Goal: Task Accomplishment & Management: Manage account settings

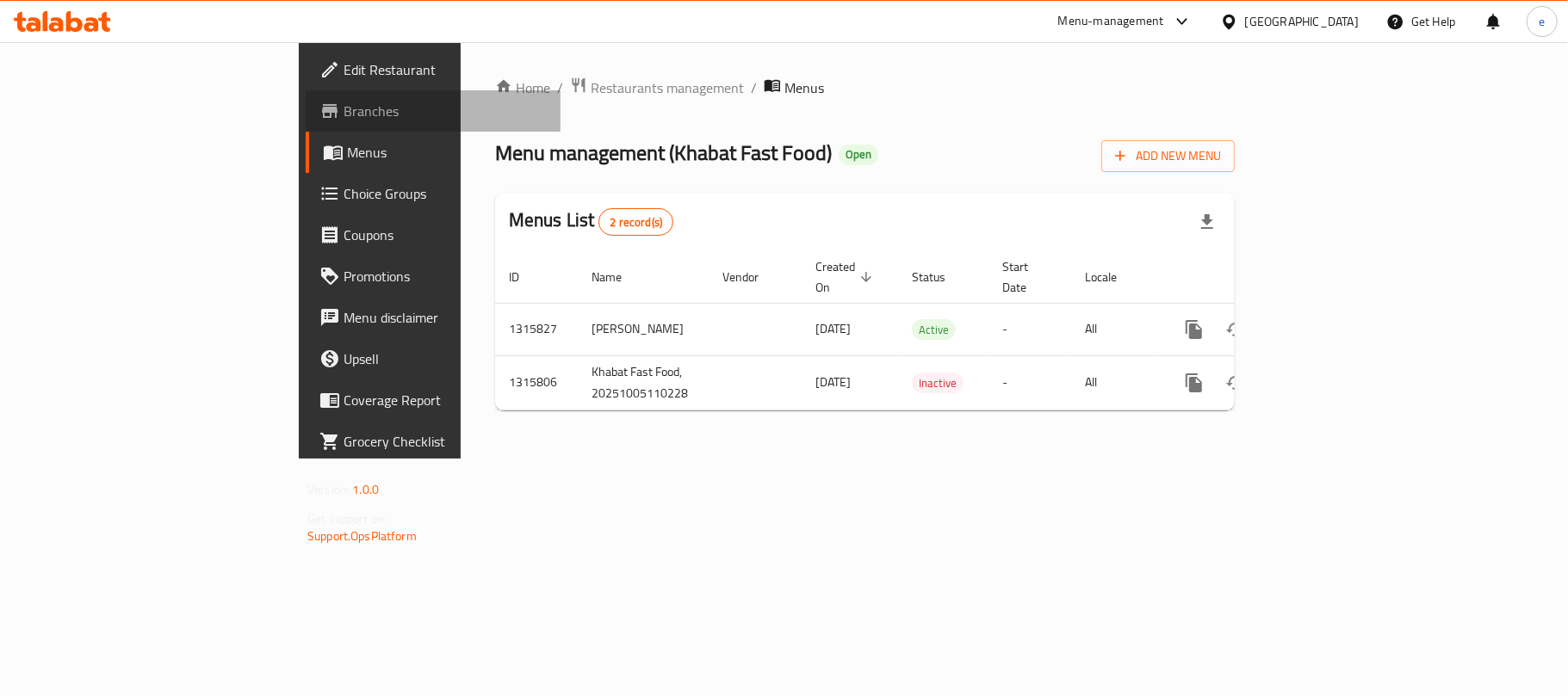
click at [344, 110] on span "Branches" at bounding box center [445, 111] width 203 height 21
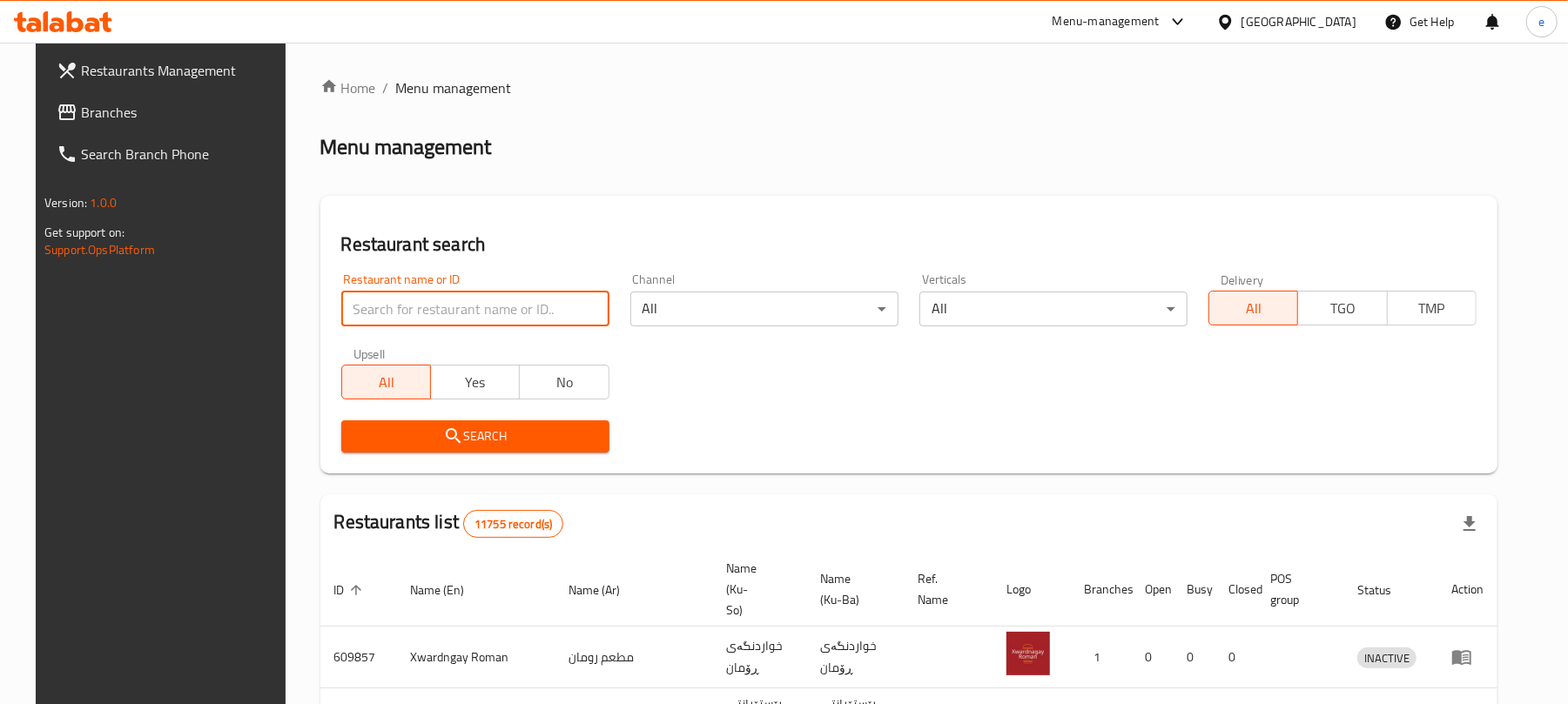
click at [481, 298] on input "search" at bounding box center [475, 309] width 268 height 35
paste input "707411"
type input "707411"
click button "Search" at bounding box center [475, 436] width 268 height 32
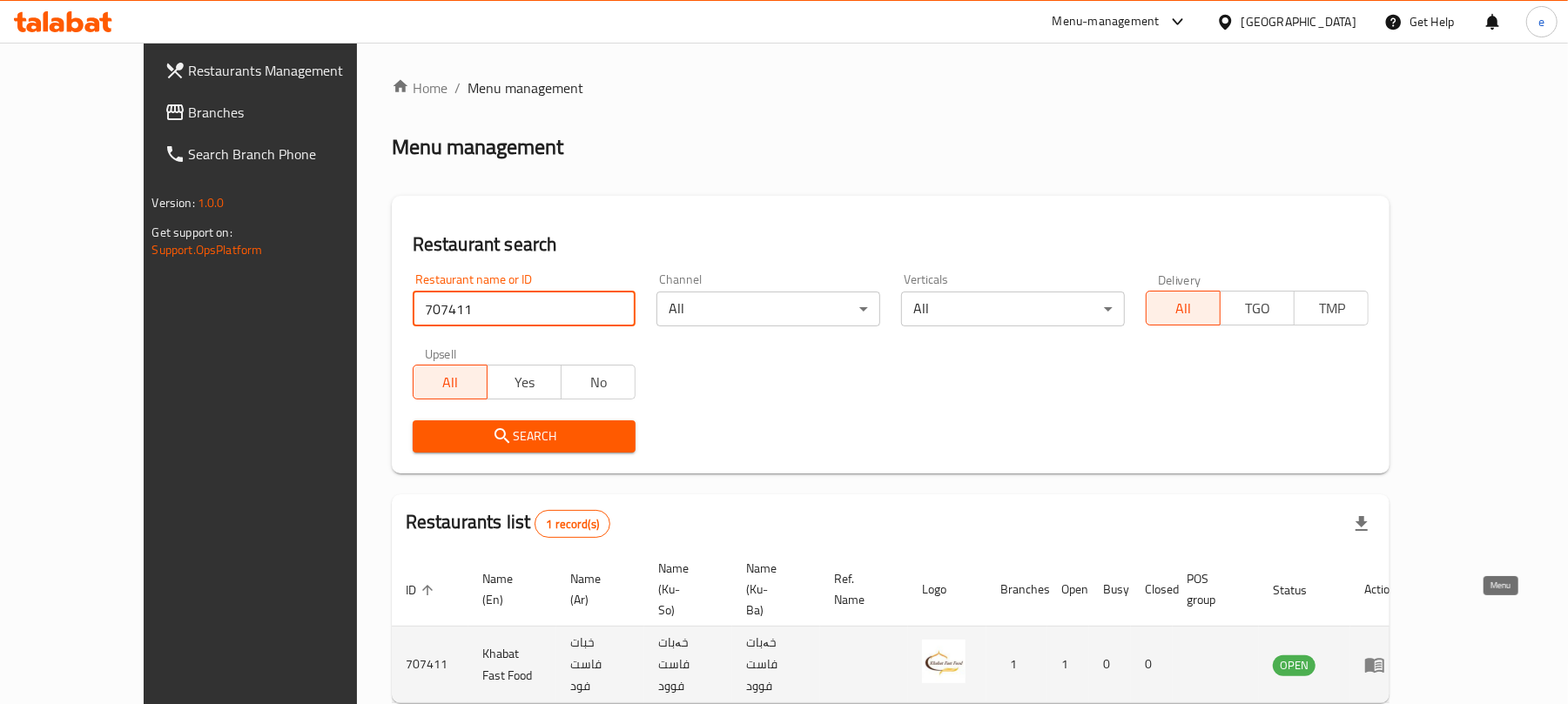
click at [1385, 655] on icon "enhanced table" at bounding box center [1375, 665] width 21 height 21
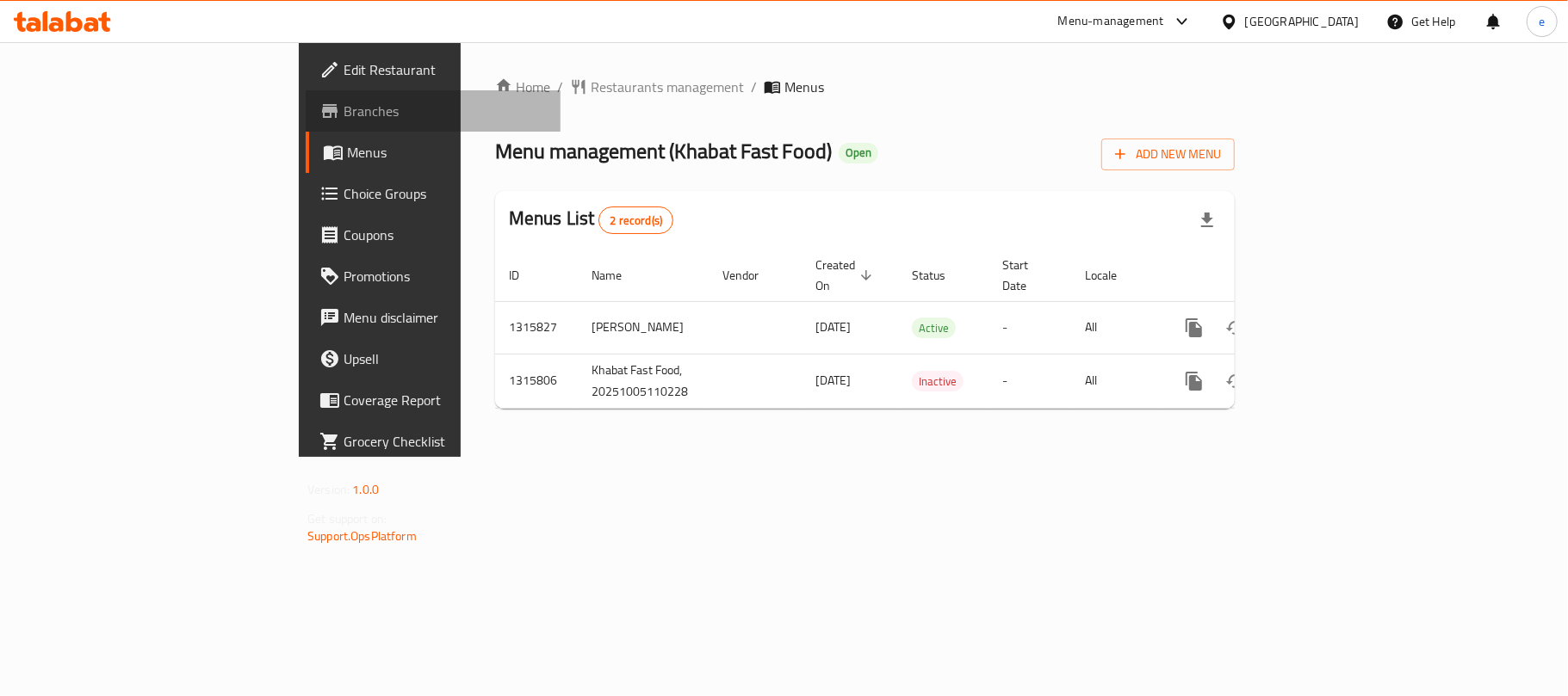
click at [344, 112] on span "Branches" at bounding box center [445, 111] width 203 height 21
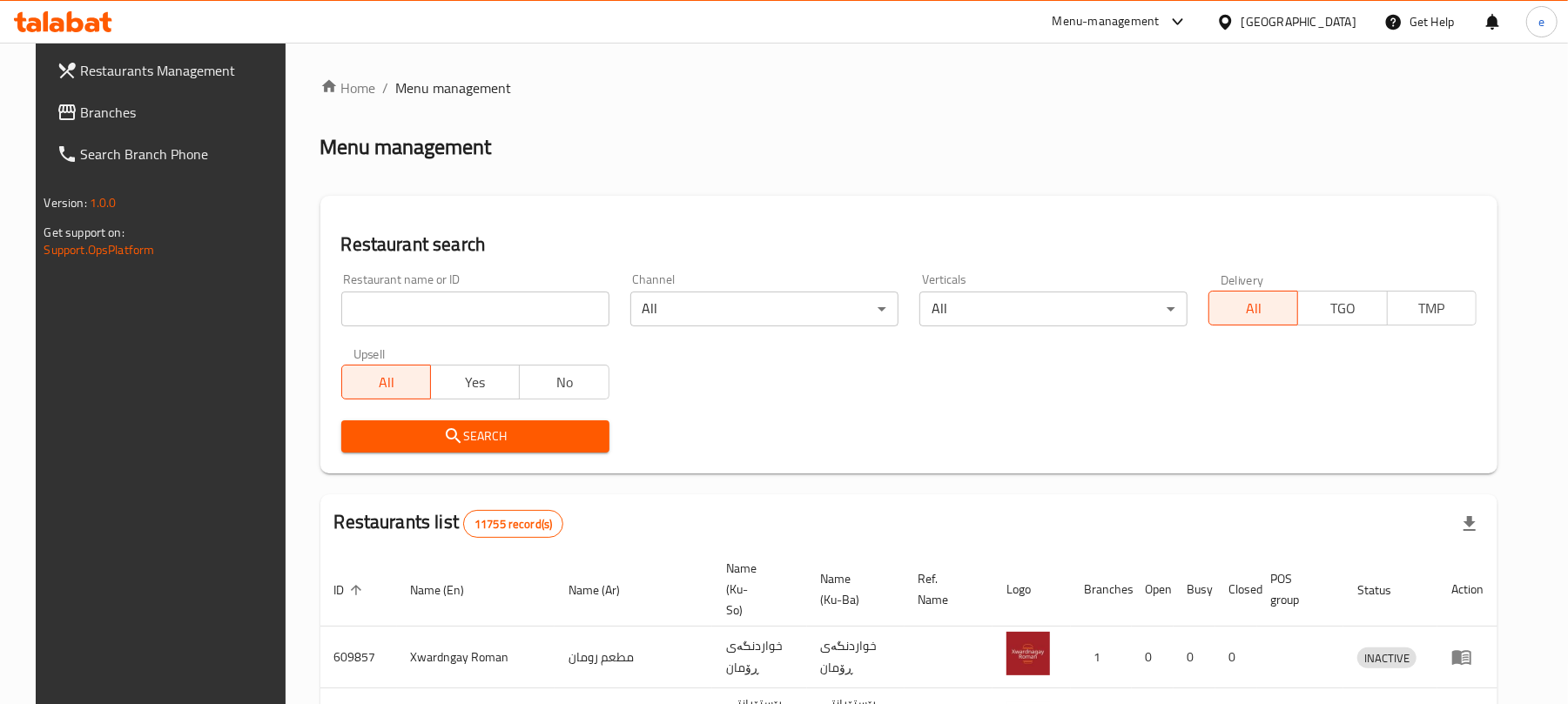
click at [476, 340] on div "Upsell All Yes No" at bounding box center [476, 373] width 289 height 73
click at [485, 306] on input "search" at bounding box center [475, 309] width 268 height 35
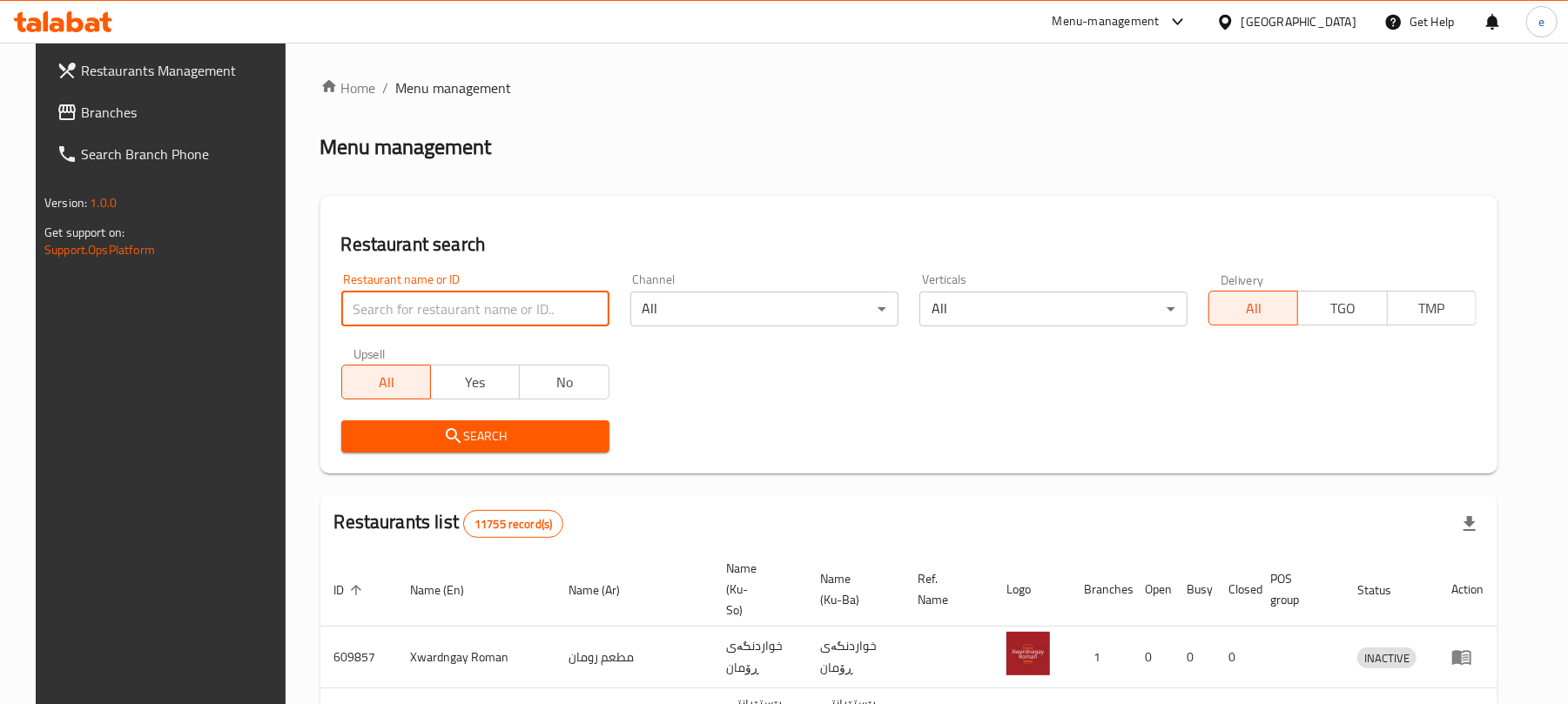
paste input "707411"
type input "707411"
click button "Search" at bounding box center [475, 436] width 268 height 32
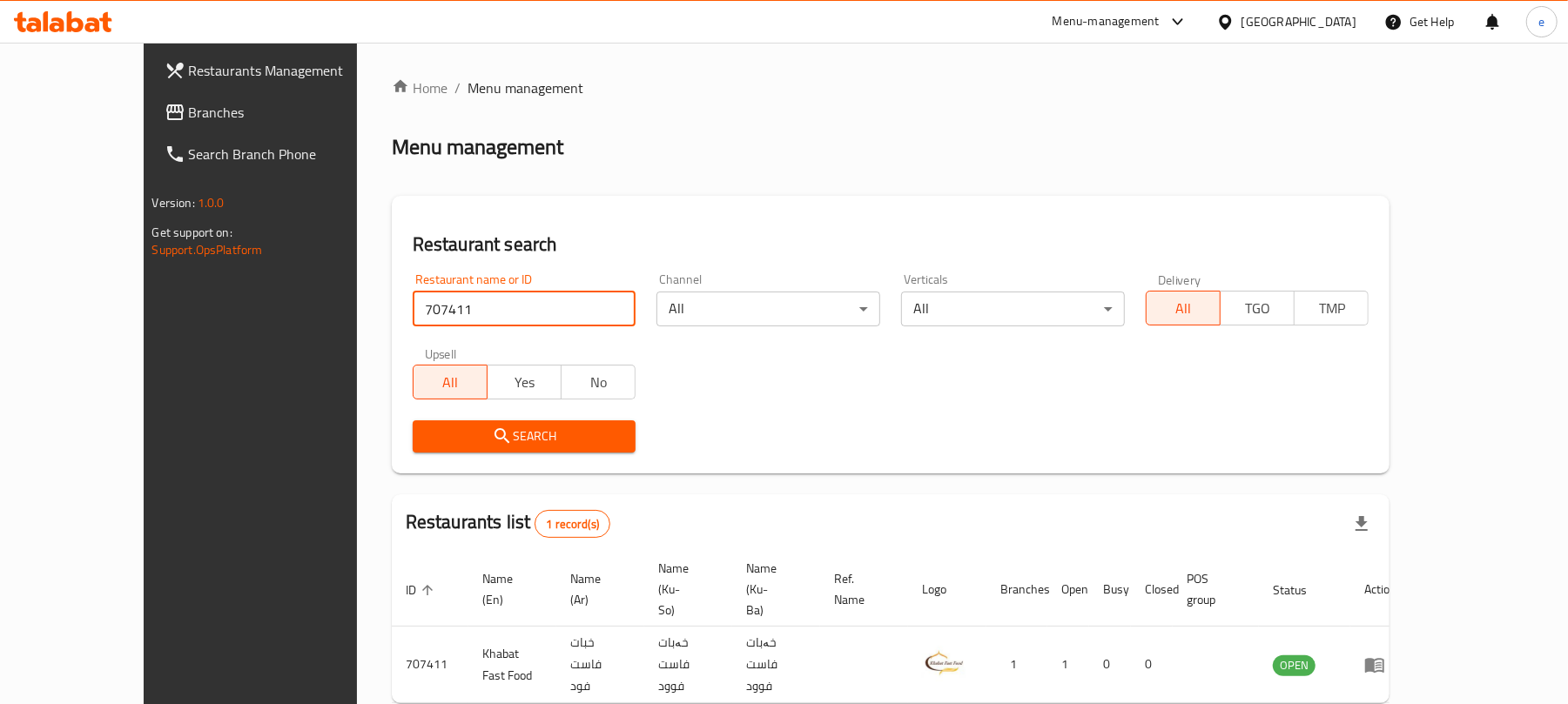
scroll to position [40, 0]
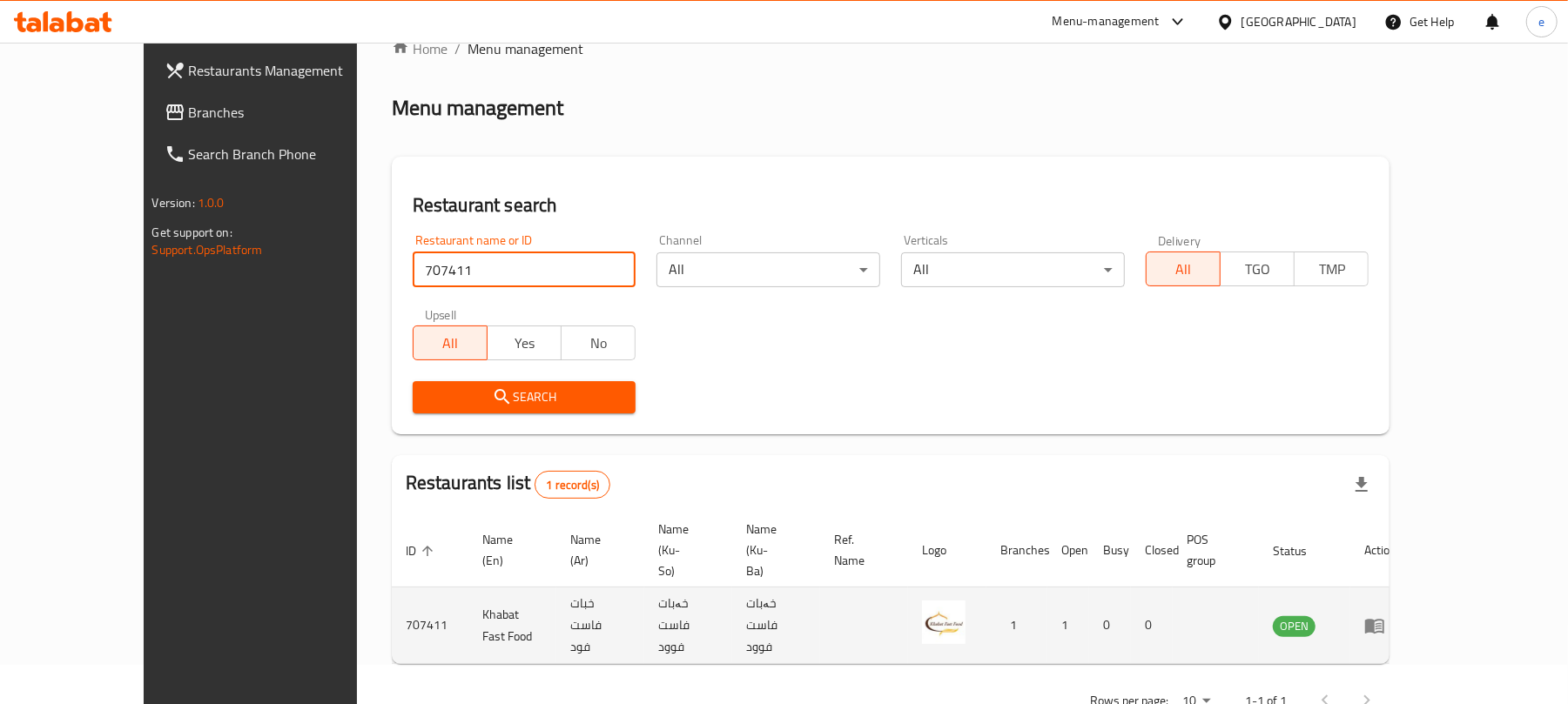
click at [1385, 616] on icon "enhanced table" at bounding box center [1375, 626] width 21 height 21
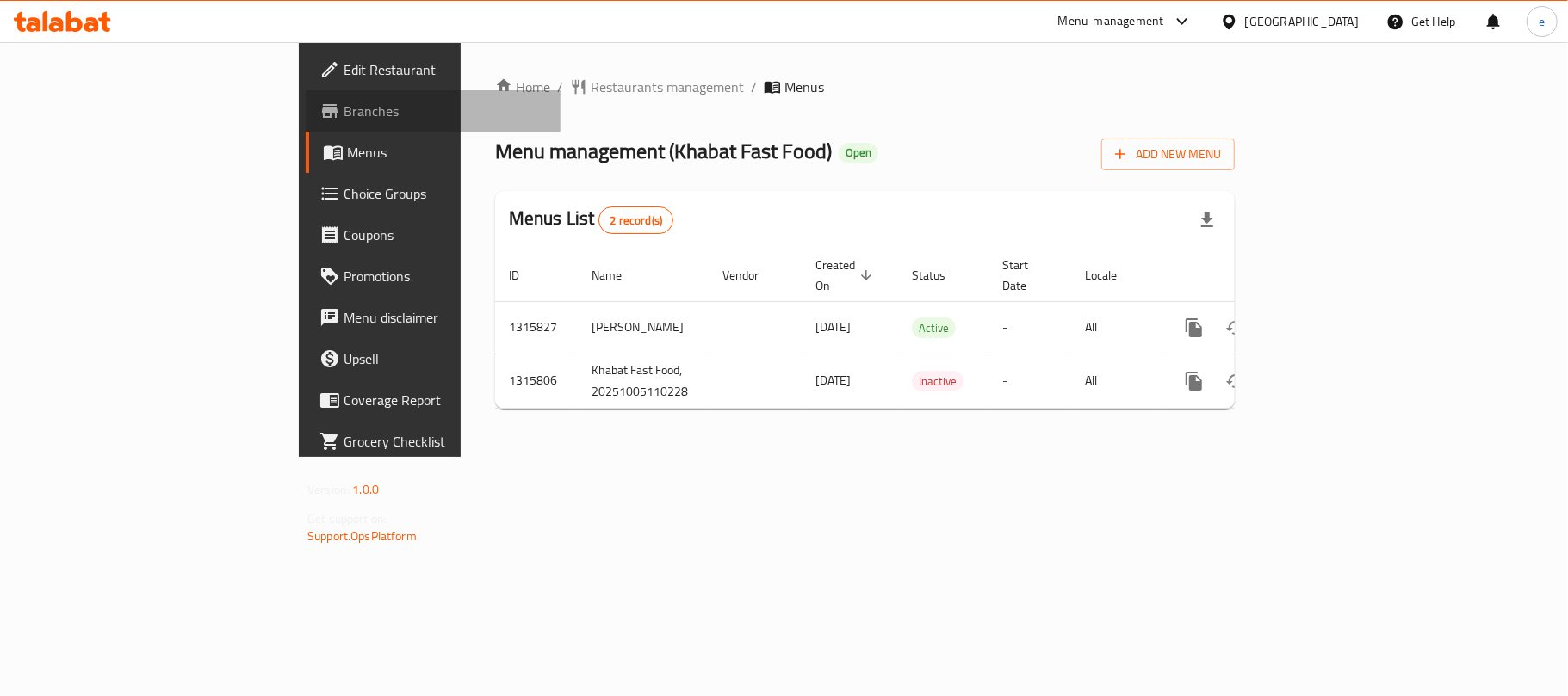
click at [344, 121] on span "Branches" at bounding box center [445, 111] width 203 height 21
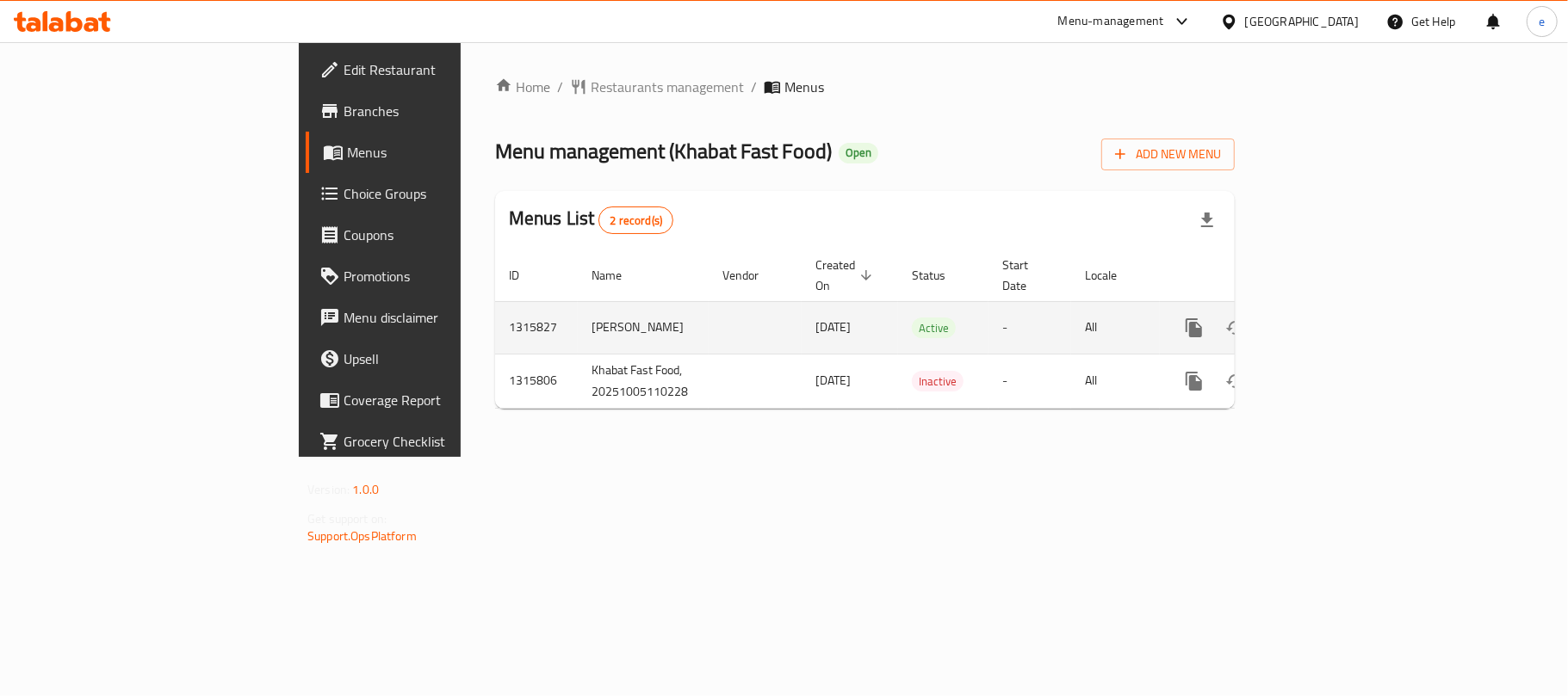
click at [1326, 320] on icon "enhanced table" at bounding box center [1318, 328] width 15 height 15
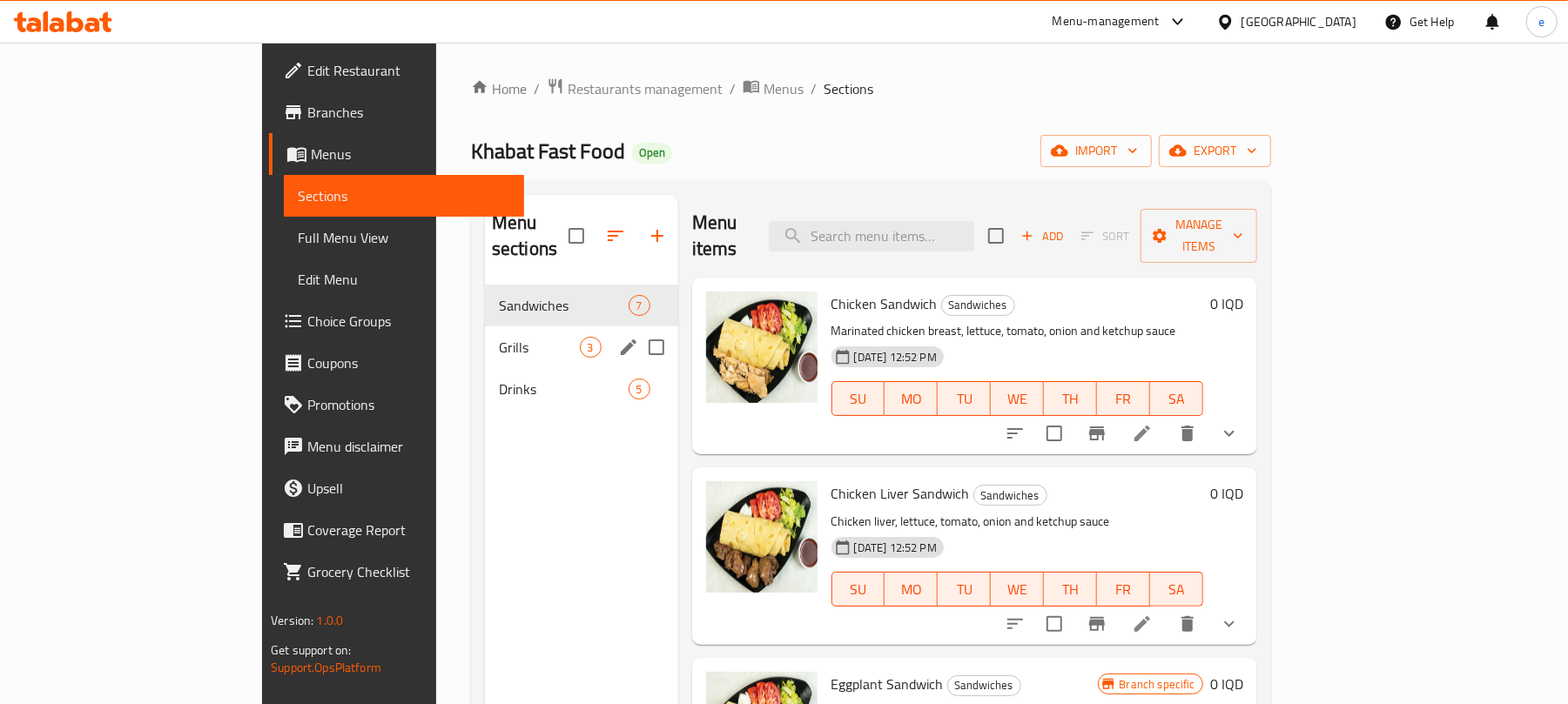
click at [639, 329] on input "Menu sections" at bounding box center [657, 348] width 37 height 37
checkbox input "true"
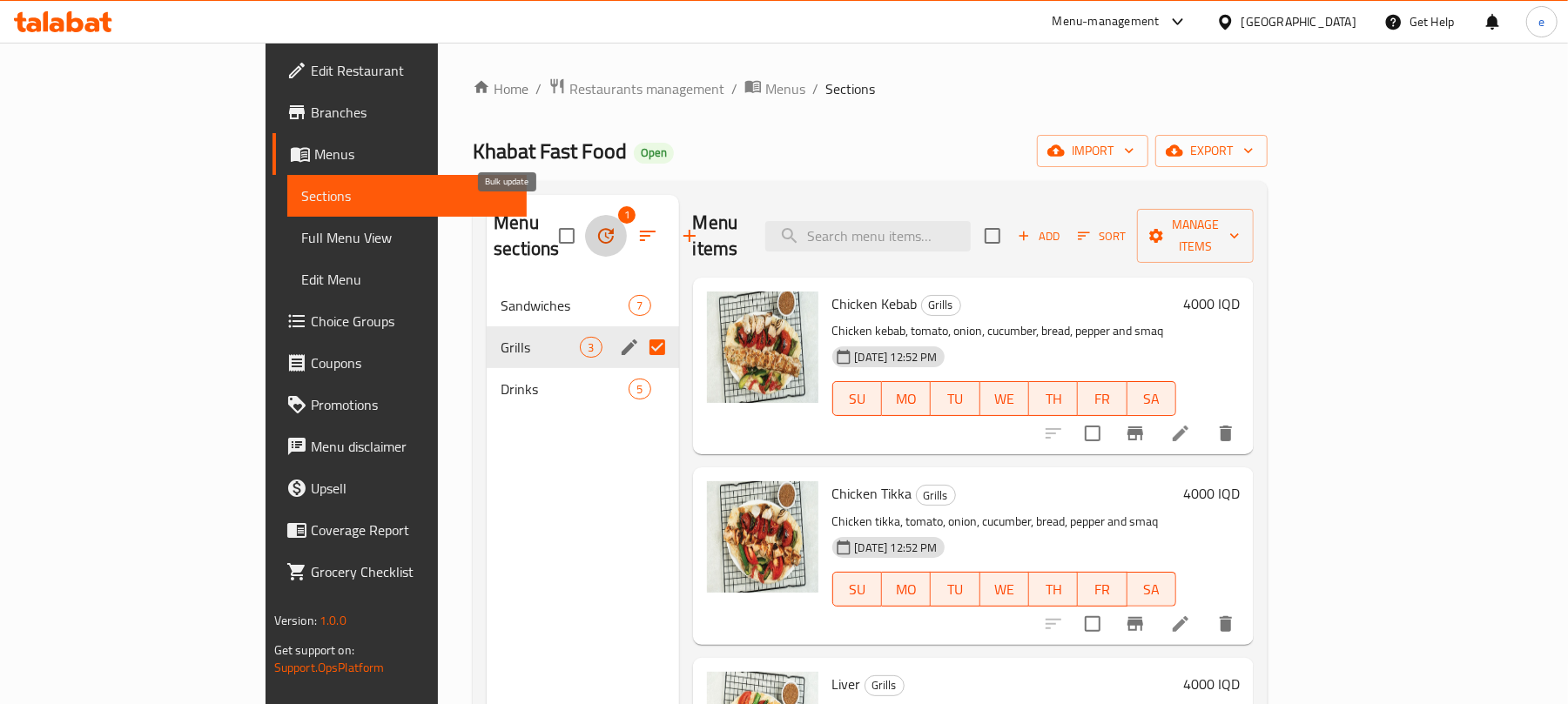
click at [595, 230] on icon "button" at bounding box center [605, 236] width 21 height 21
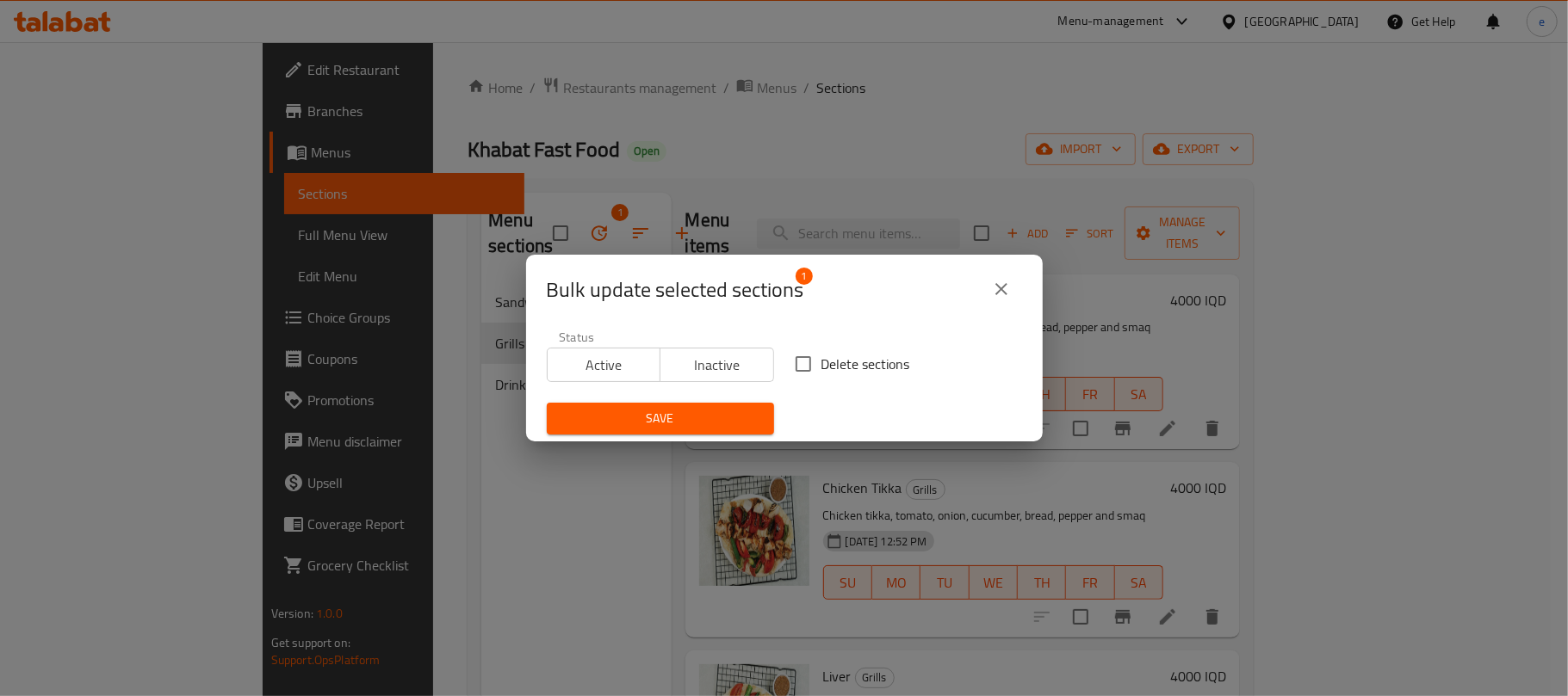
click at [807, 362] on input "Delete sections" at bounding box center [804, 364] width 36 height 36
checkbox input "true"
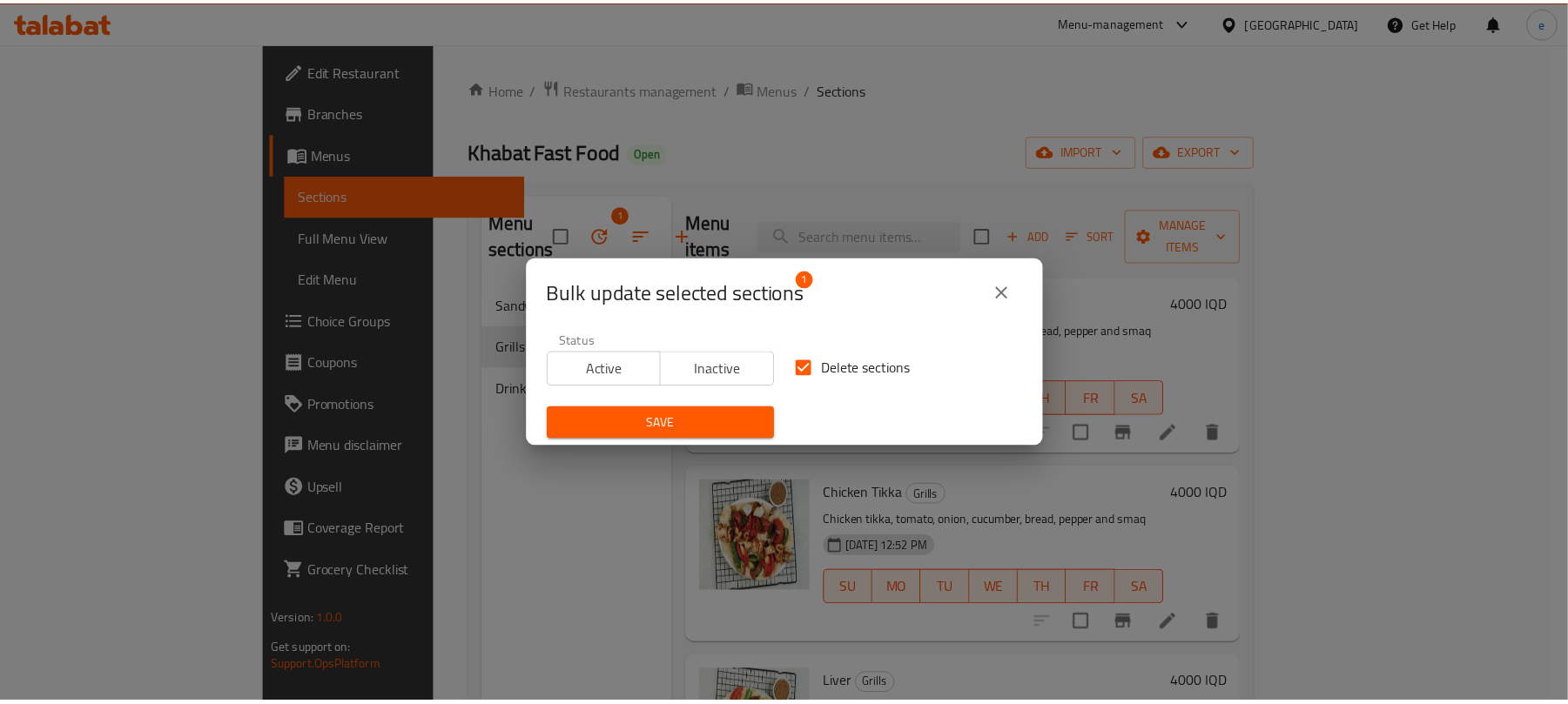
scroll to position [245, 0]
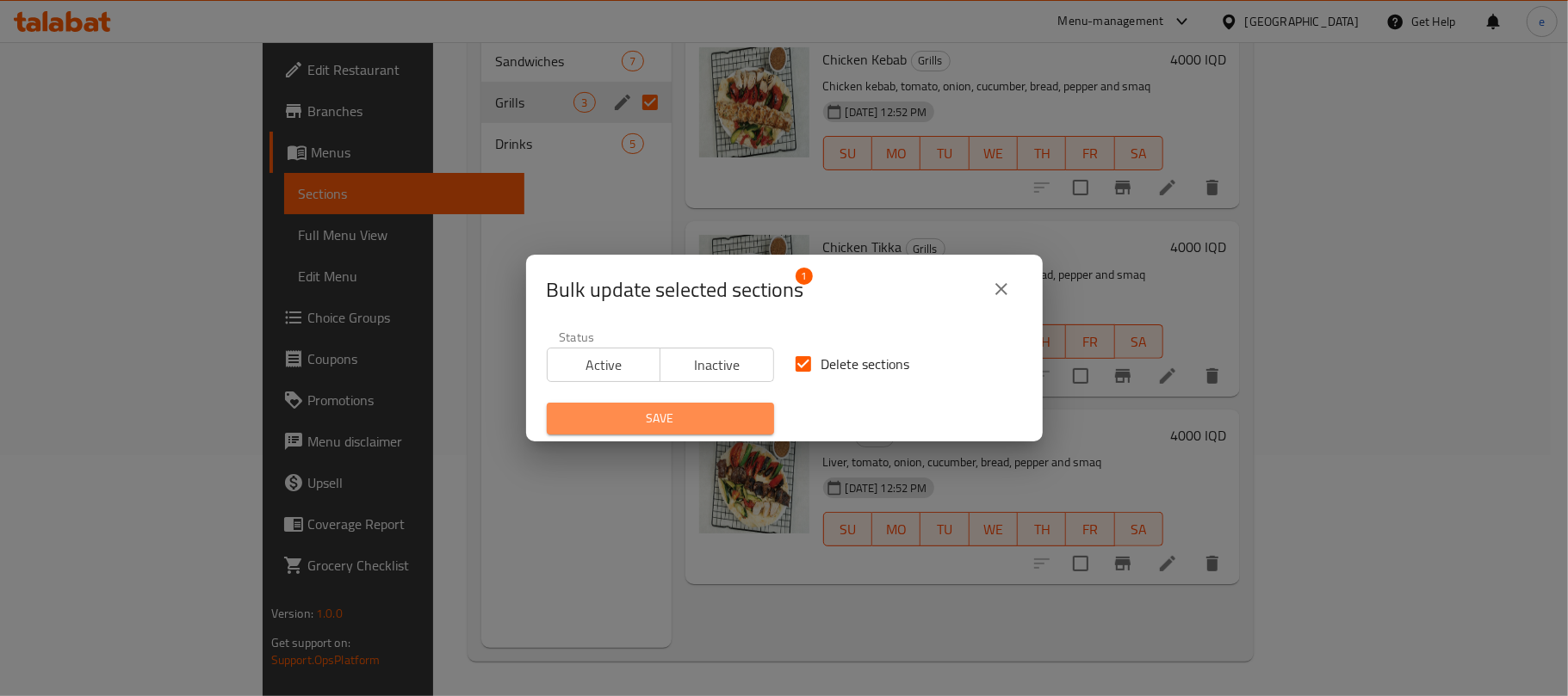
click at [680, 424] on span "Save" at bounding box center [661, 419] width 200 height 22
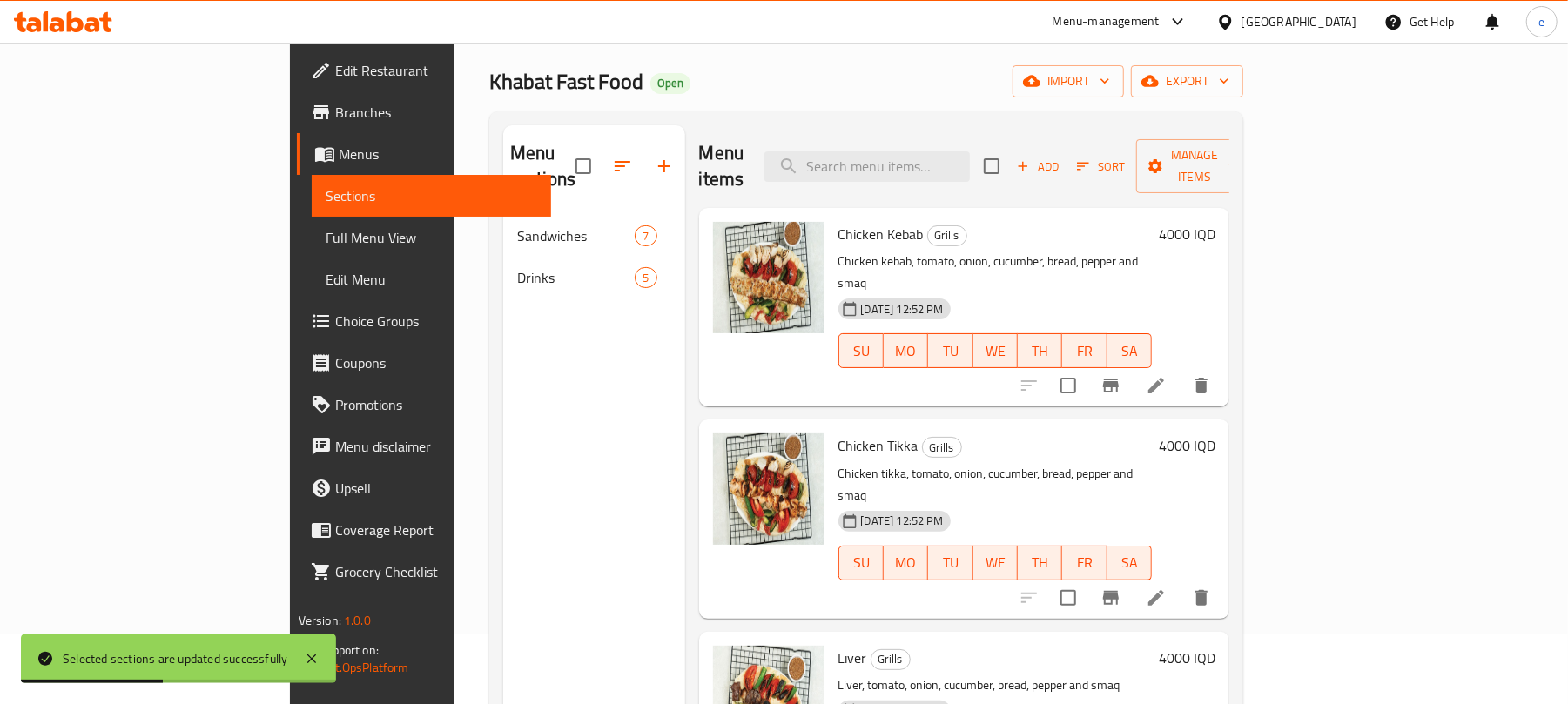
scroll to position [0, 0]
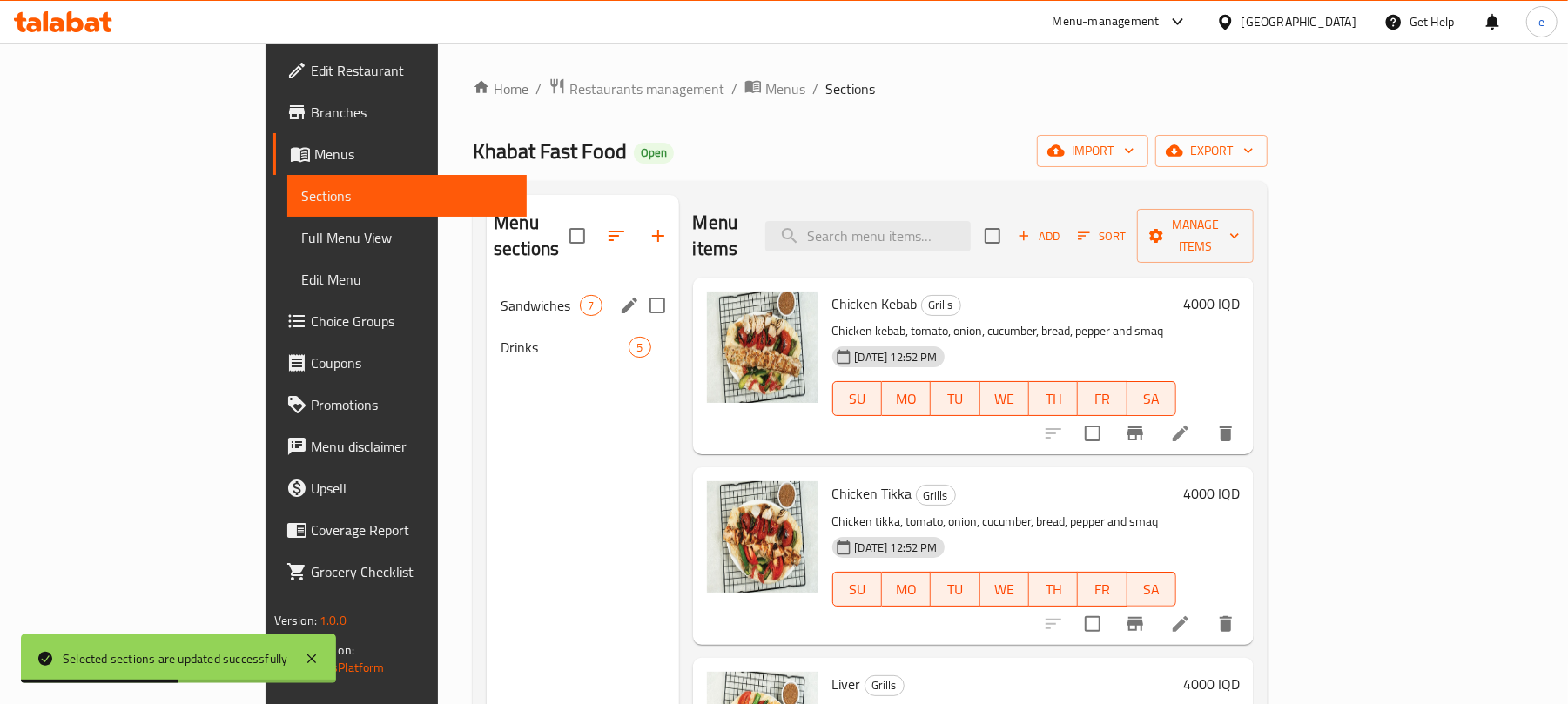
click at [501, 295] on span "Sandwiches" at bounding box center [540, 306] width 79 height 21
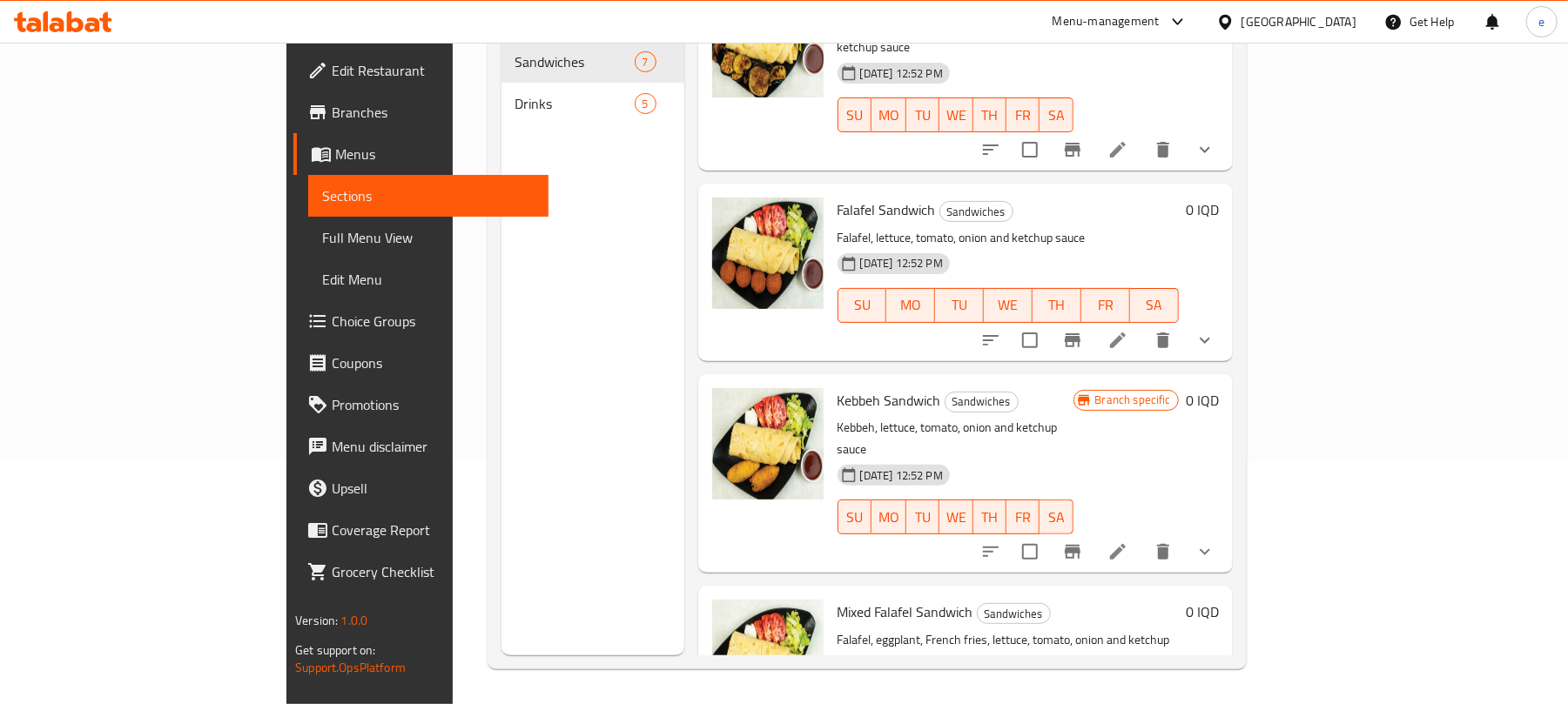
scroll to position [670, 0]
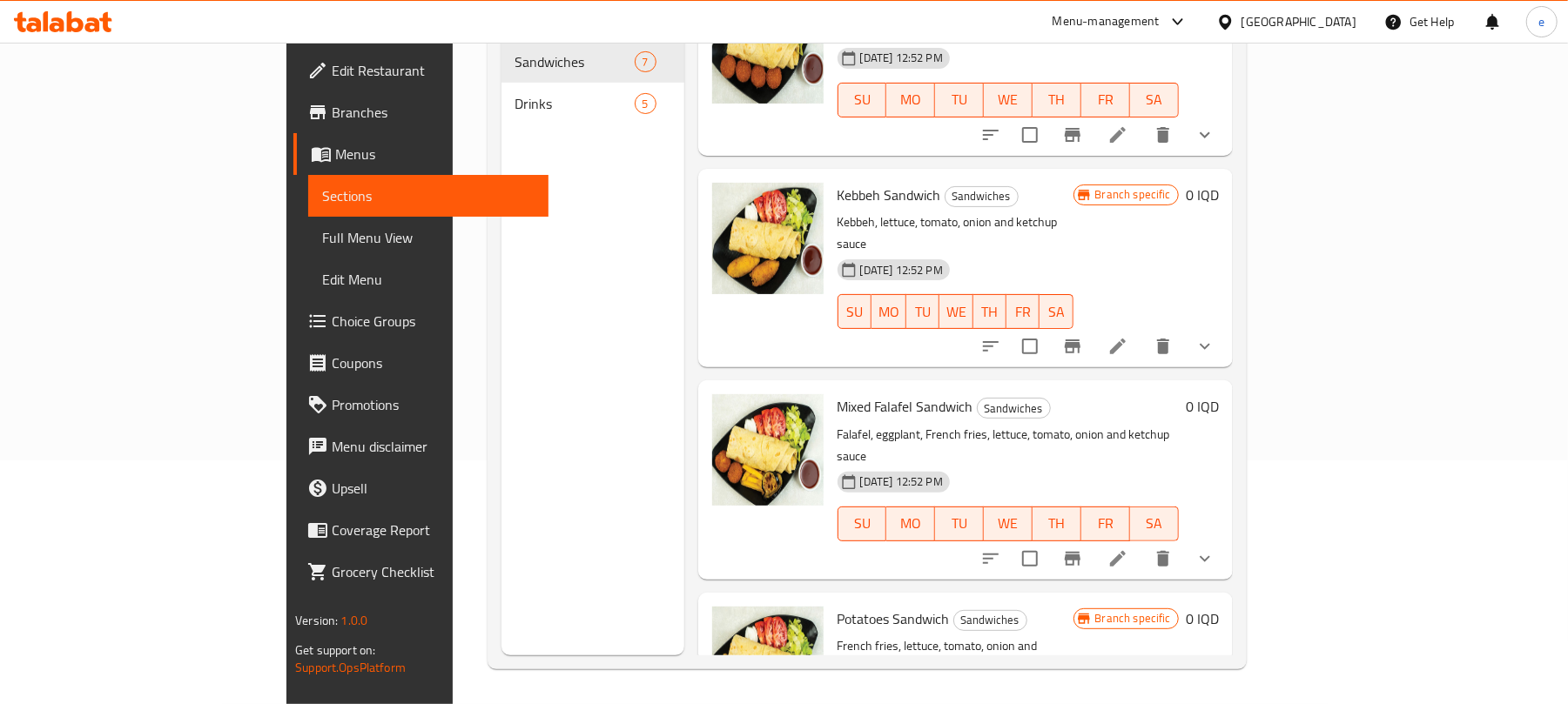
click at [99, 21] on icon at bounding box center [63, 21] width 98 height 21
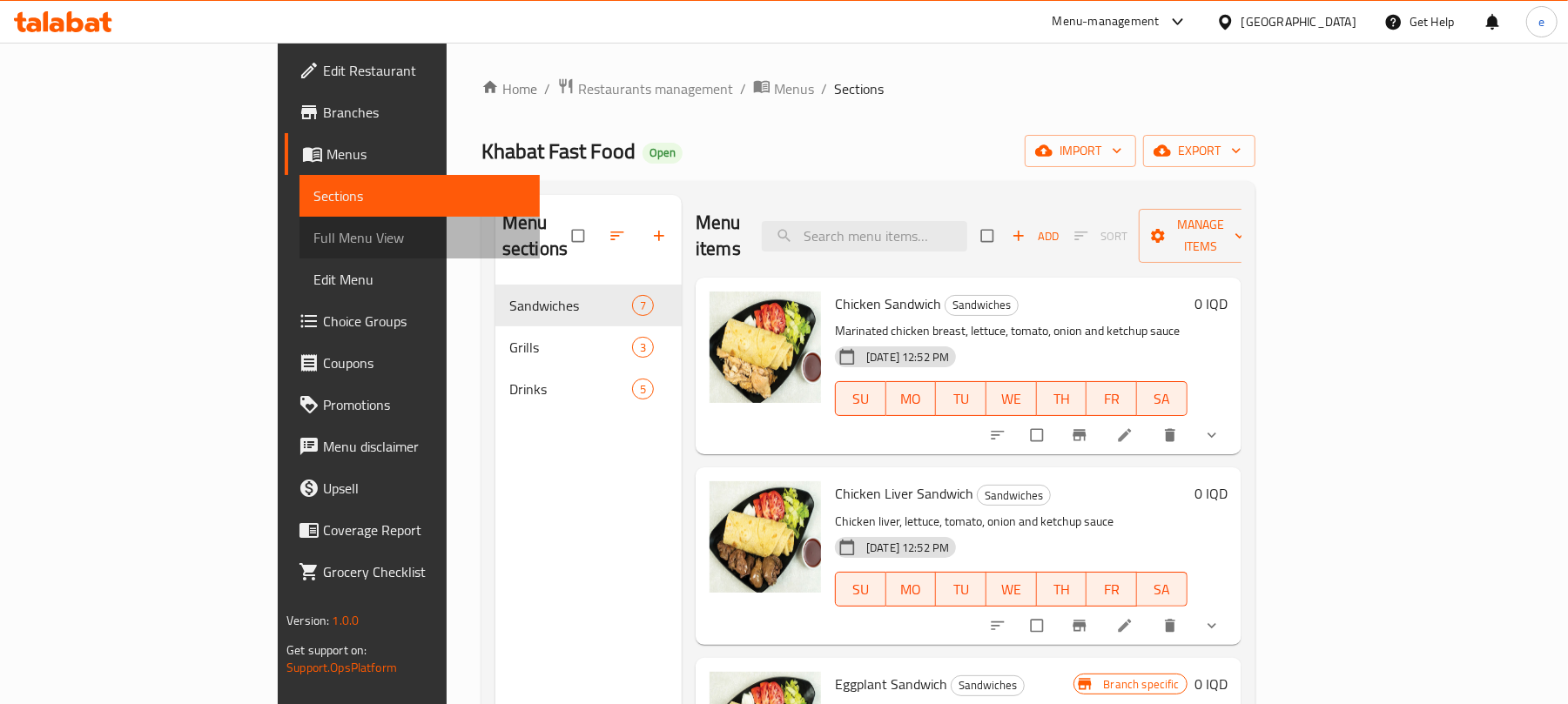
click at [314, 235] on span "Full Menu View" at bounding box center [420, 237] width 213 height 21
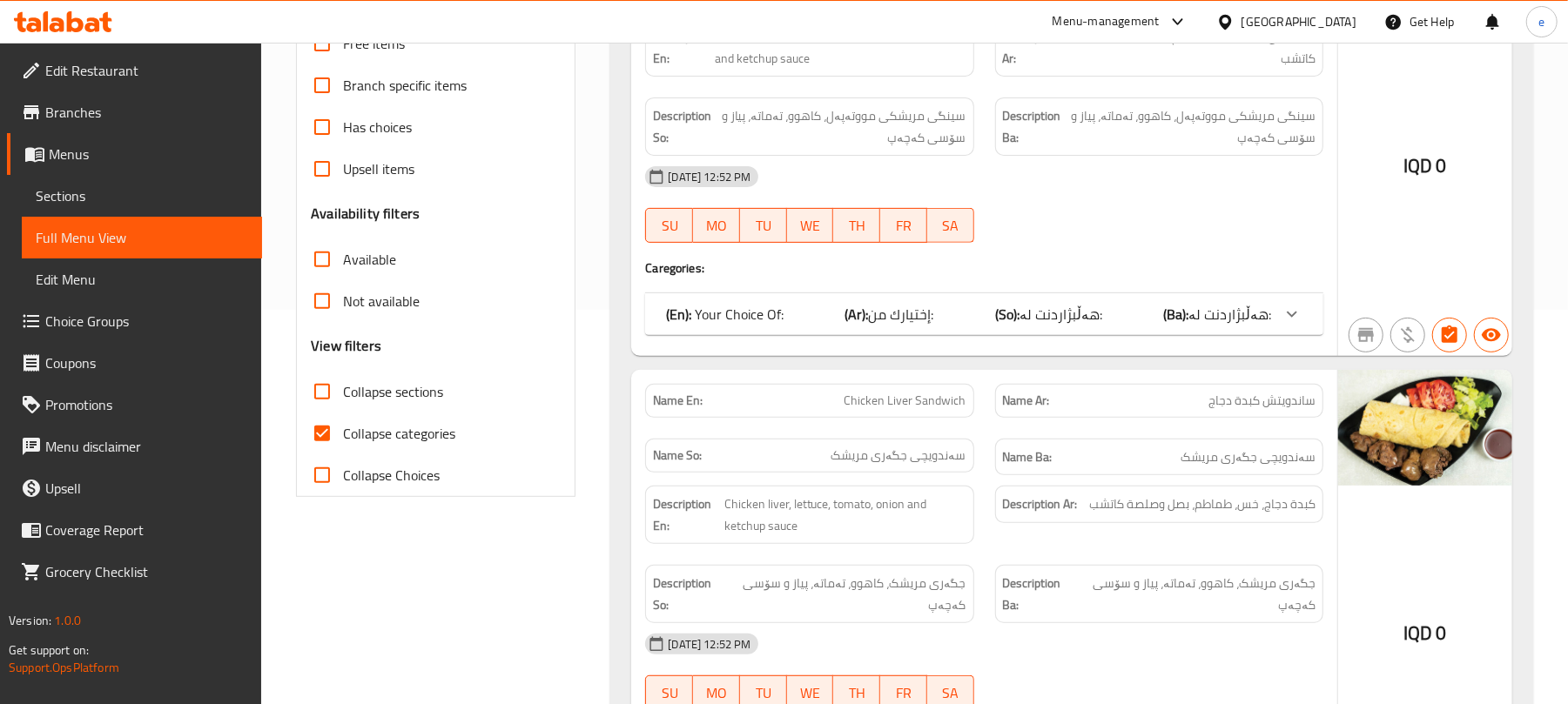
scroll to position [464, 0]
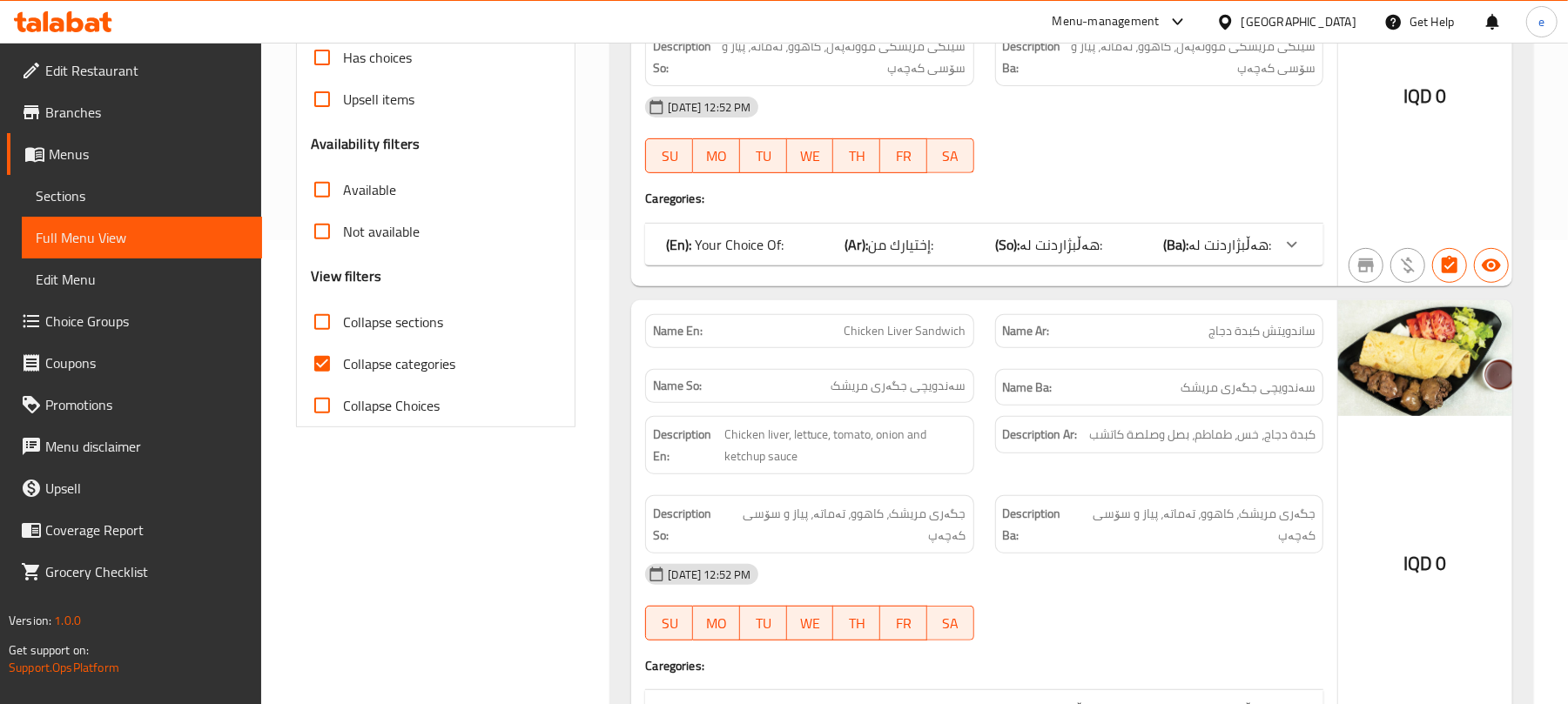
click at [334, 331] on input "Collapse sections" at bounding box center [321, 321] width 41 height 41
checkbox input "true"
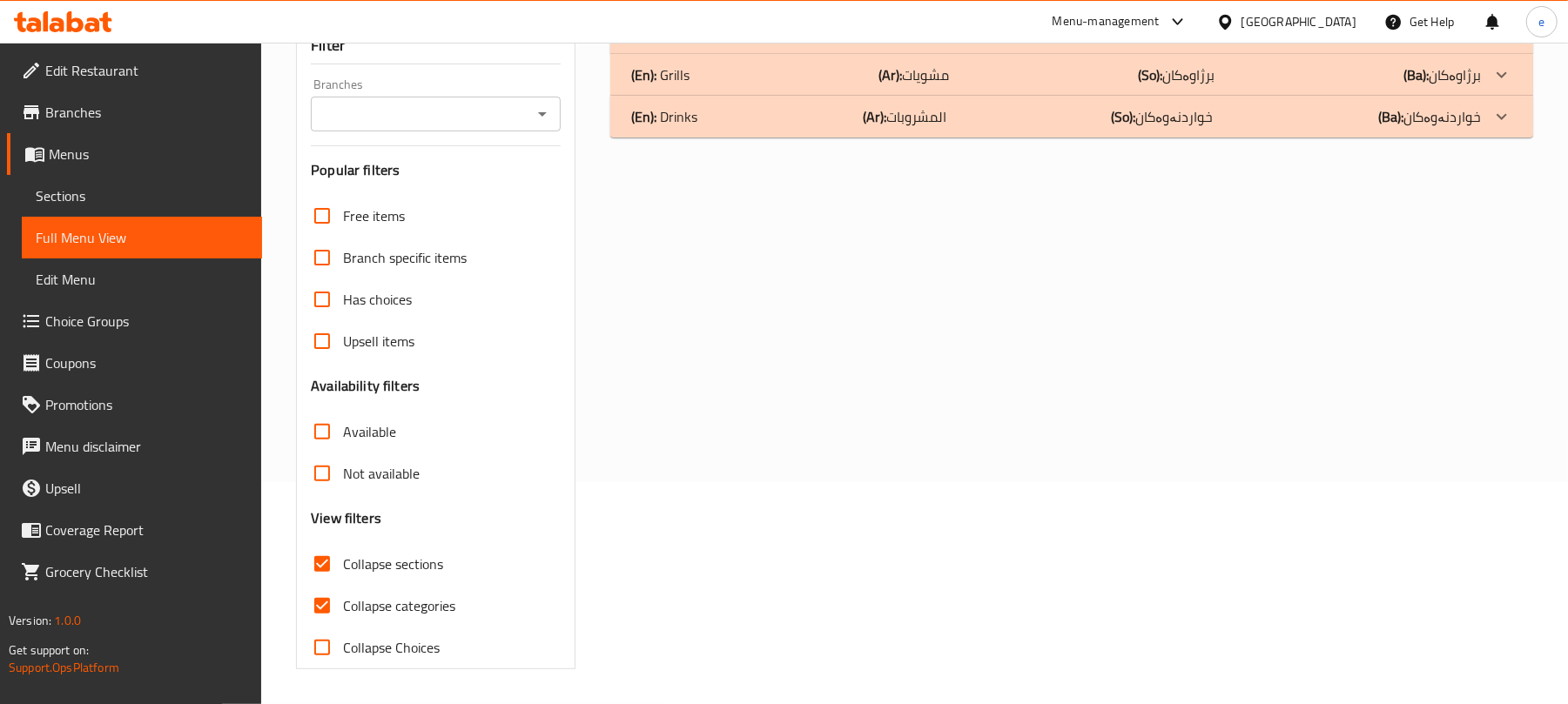
scroll to position [29, 0]
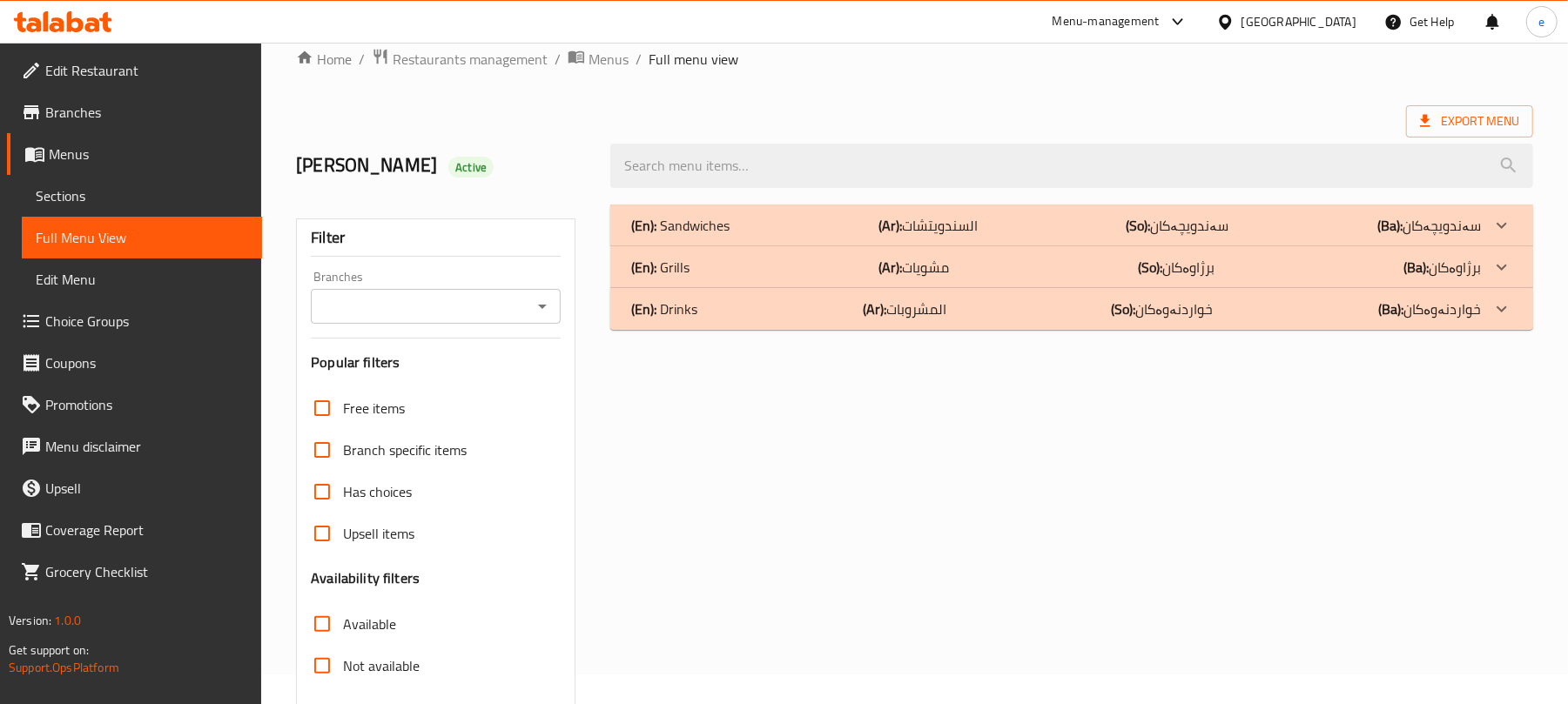
click at [538, 305] on icon "Open" at bounding box center [542, 306] width 21 height 21
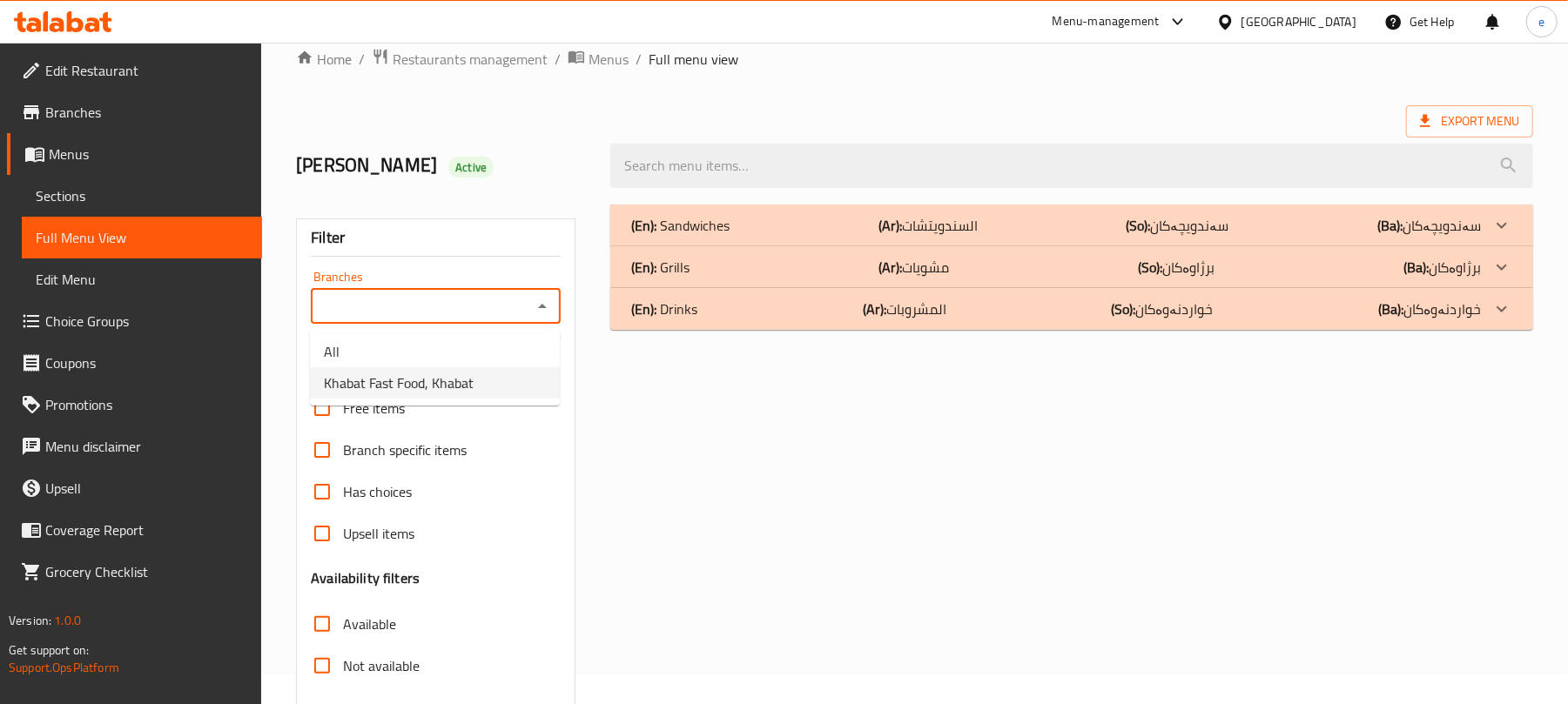
click at [420, 377] on span "Khabat Fast Food, Khabat" at bounding box center [398, 383] width 150 height 21
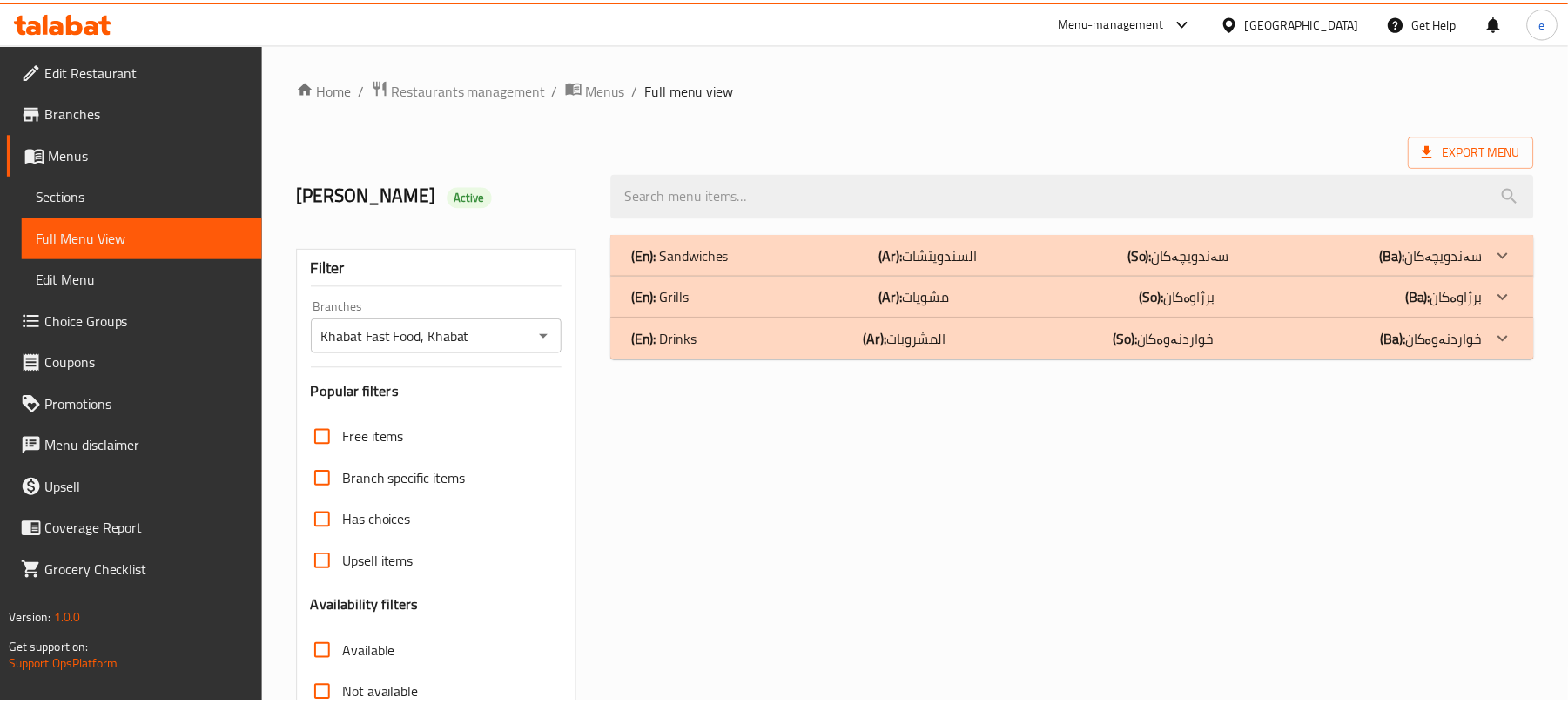
scroll to position [224, 0]
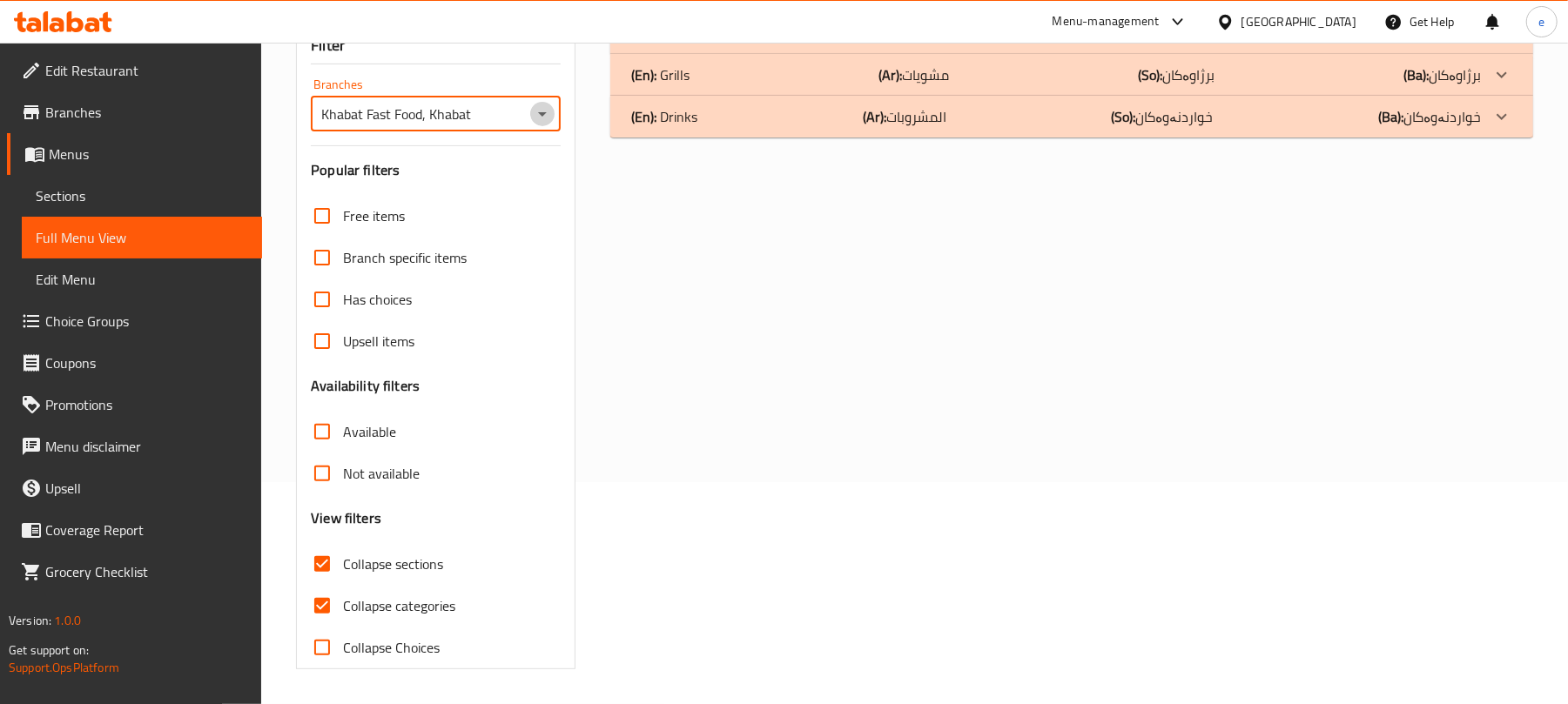
click at [535, 121] on icon "Open" at bounding box center [542, 114] width 21 height 21
click at [453, 146] on li "All" at bounding box center [435, 159] width 250 height 31
click at [543, 117] on icon "Open" at bounding box center [542, 114] width 21 height 21
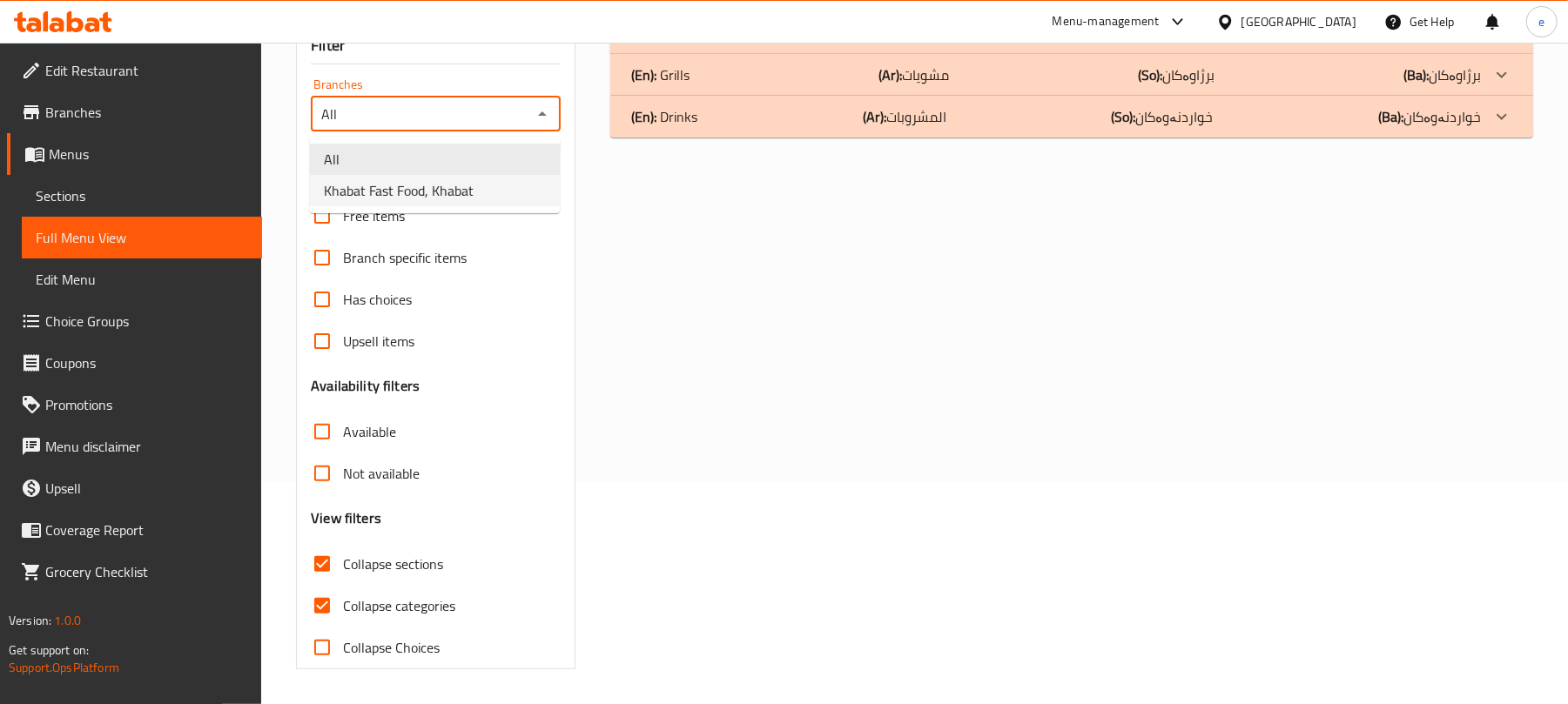
click at [477, 189] on li "Khabat Fast Food, Khabat" at bounding box center [435, 190] width 250 height 31
type input "Khabat Fast Food, Khabat"
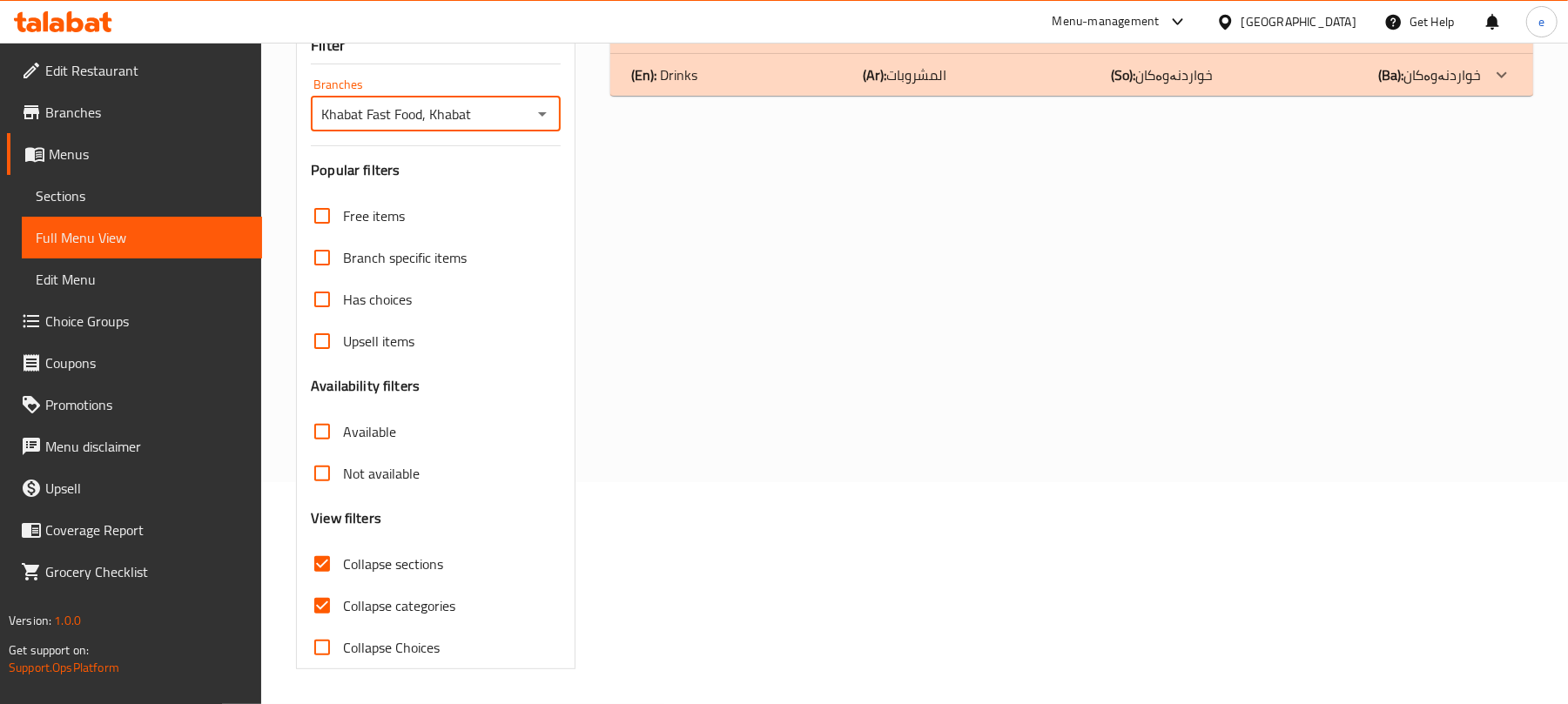
drag, startPoint x: 400, startPoint y: 2, endPoint x: 92, endPoint y: 61, distance: 313.6
click at [92, 61] on span "Edit Restaurant" at bounding box center [146, 70] width 202 height 21
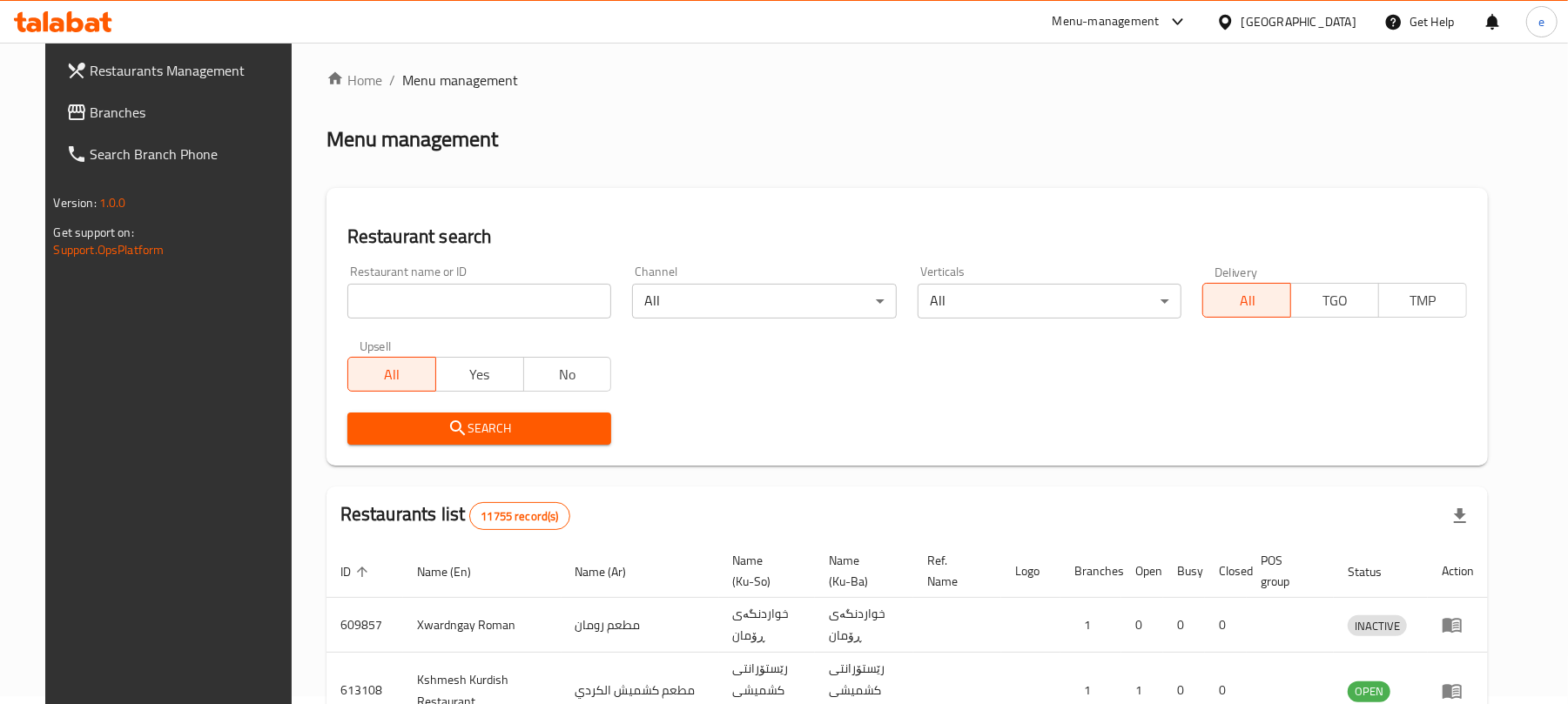
scroll to position [196, 0]
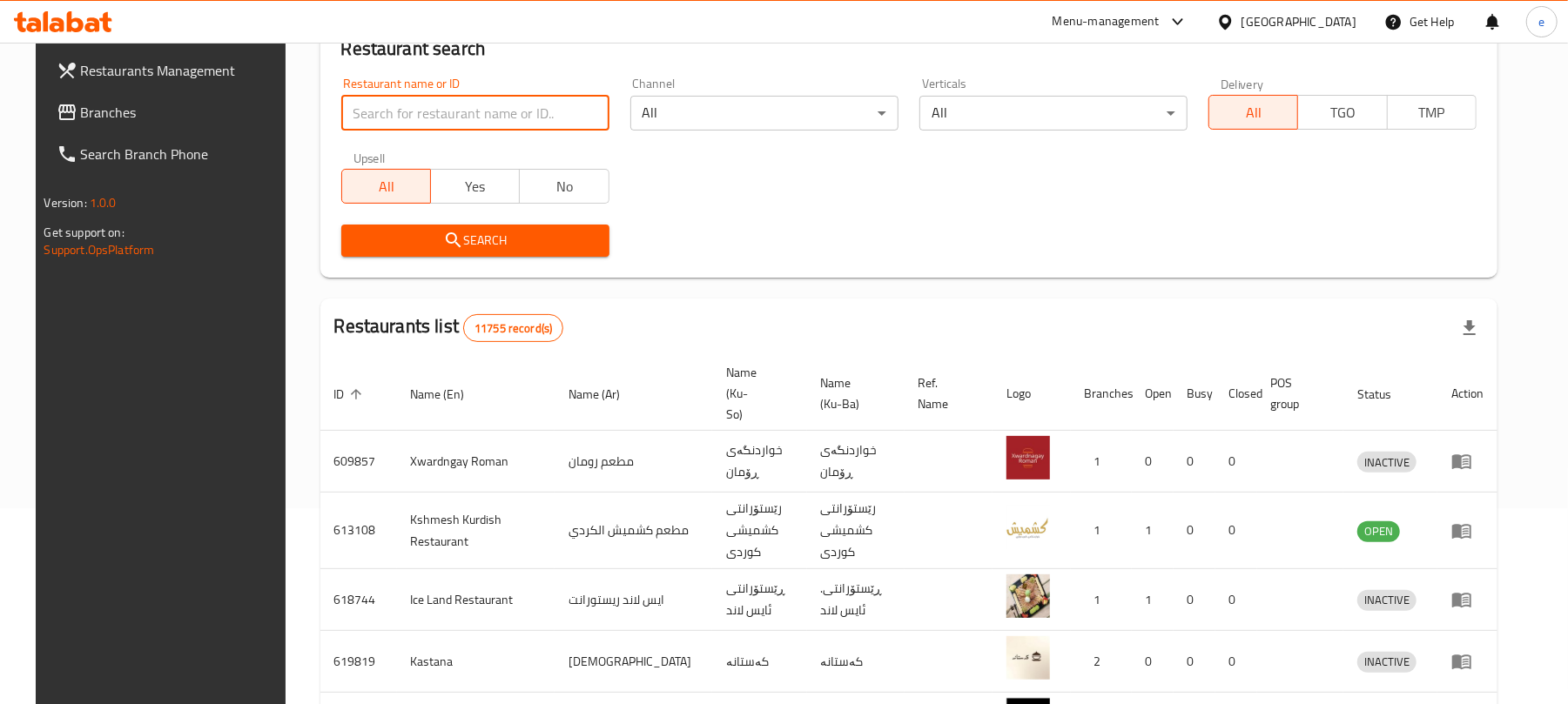
click at [467, 129] on input "search" at bounding box center [475, 113] width 268 height 35
paste input "653133"
type input "653133"
click button "Search" at bounding box center [475, 240] width 268 height 32
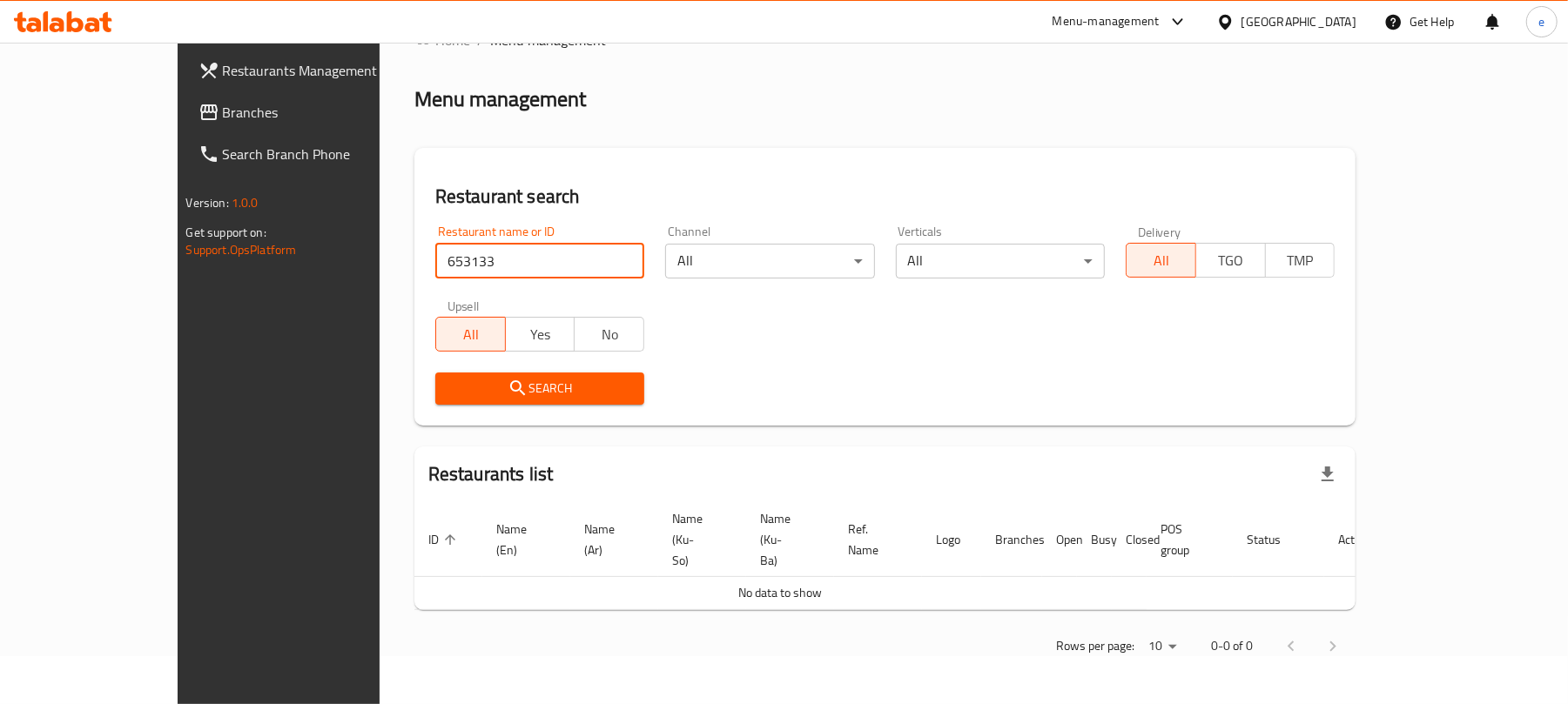
scroll to position [8, 0]
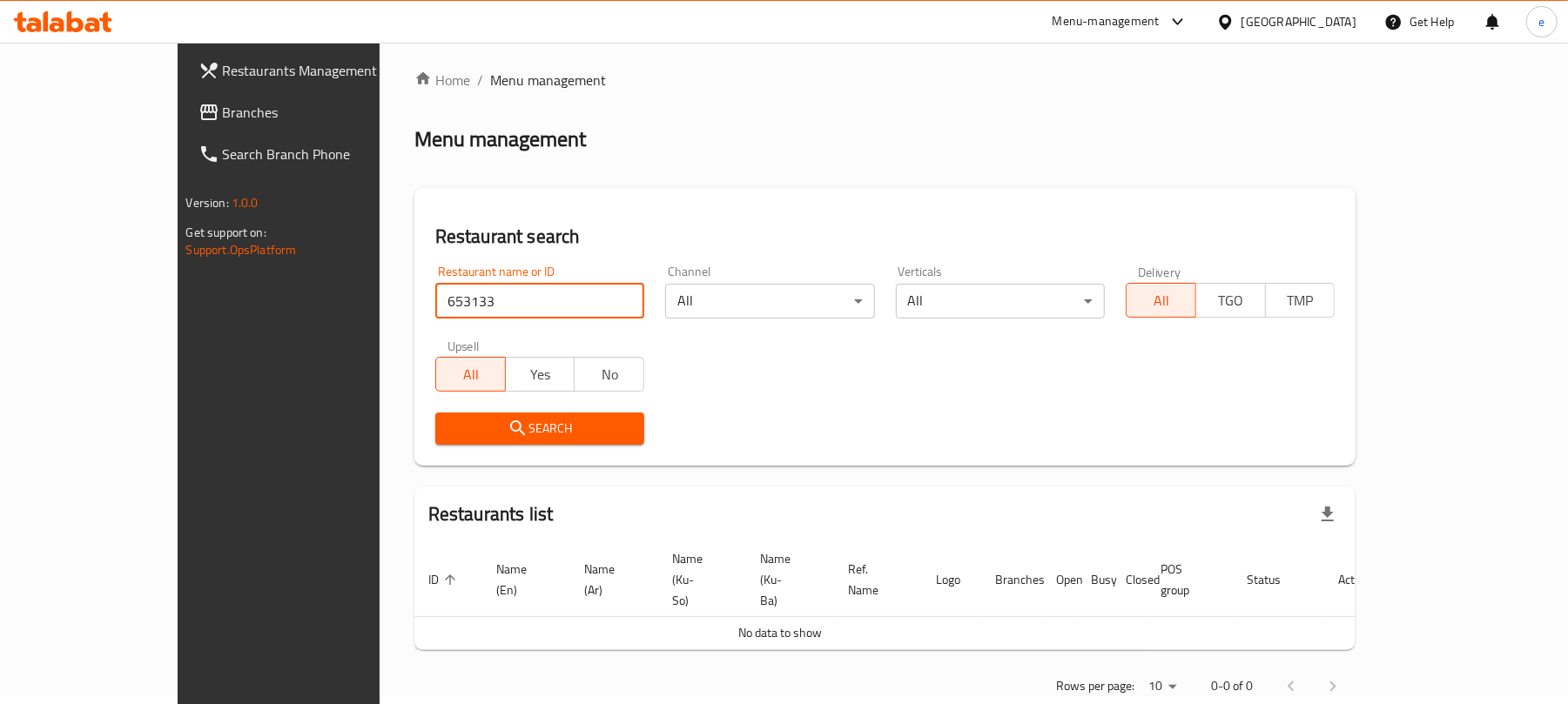
click at [185, 95] on link "Branches" at bounding box center [312, 111] width 255 height 41
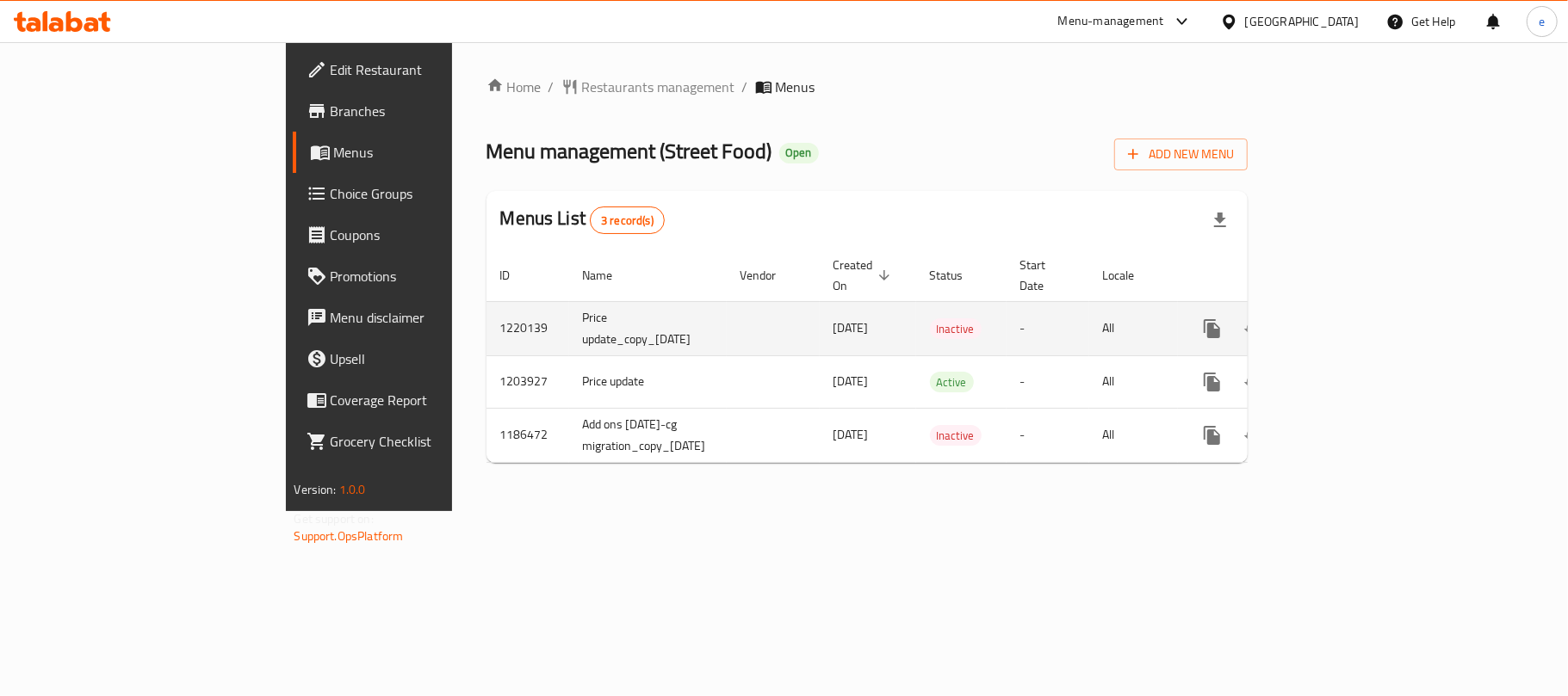
click at [1233, 322] on button "more" at bounding box center [1211, 328] width 41 height 41
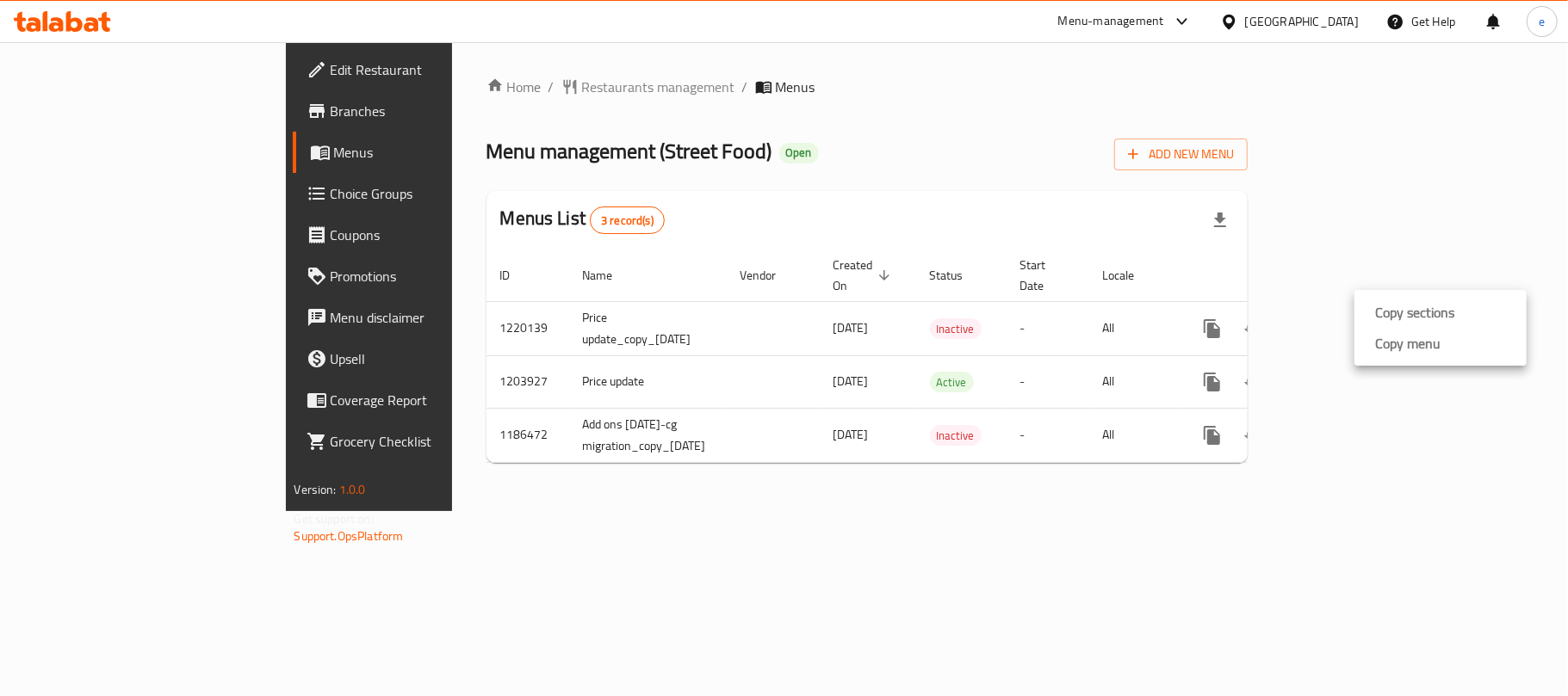
click at [1310, 569] on div at bounding box center [784, 348] width 1568 height 696
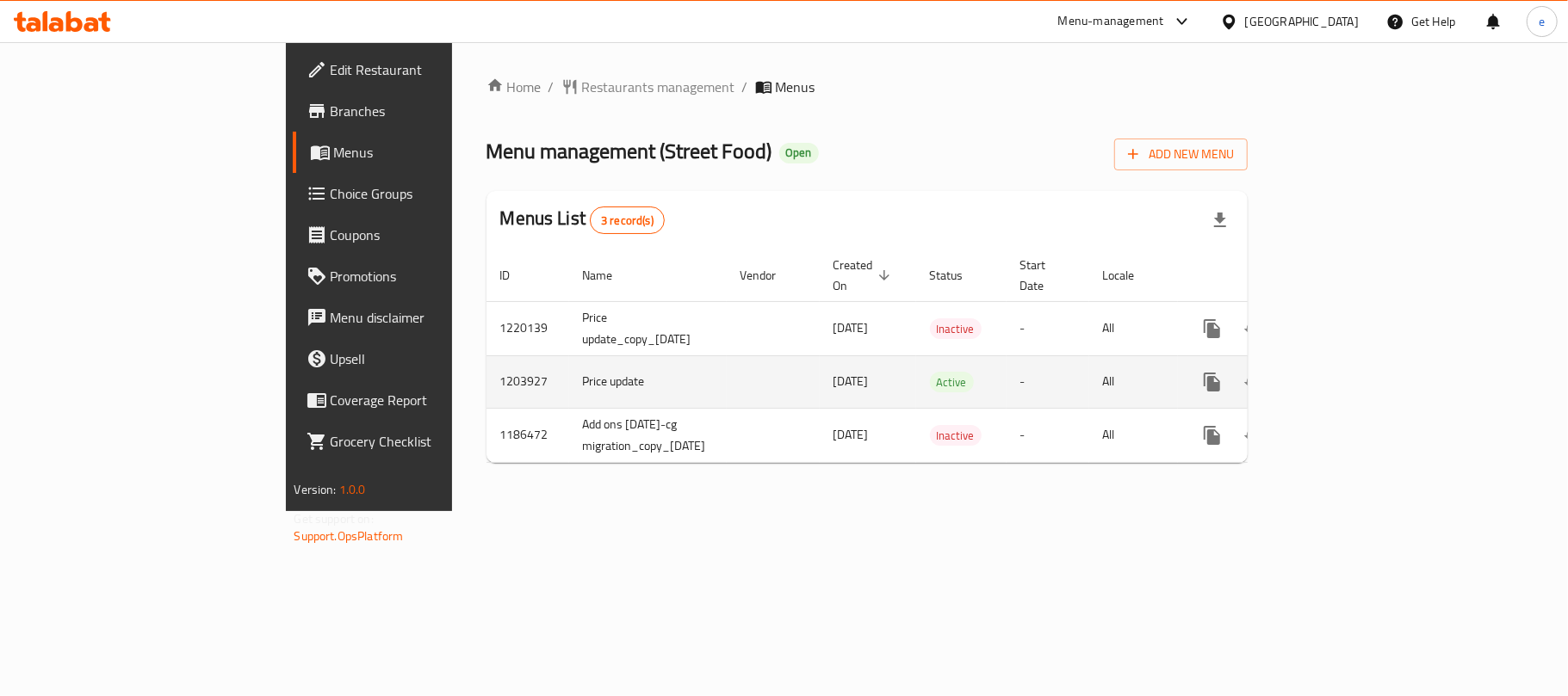
click at [1233, 377] on button "more" at bounding box center [1211, 381] width 41 height 41
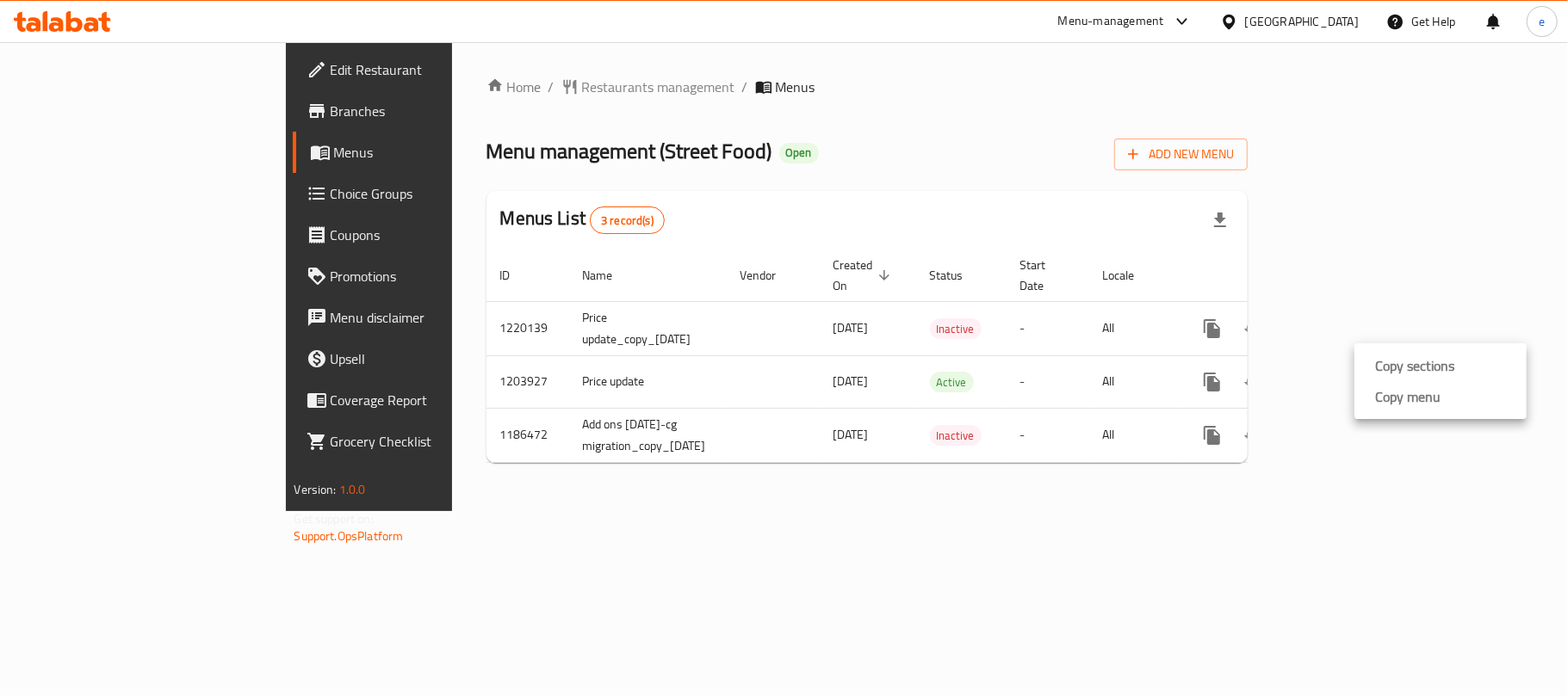
click at [482, 156] on div at bounding box center [784, 348] width 1568 height 696
drag, startPoint x: 477, startPoint y: 153, endPoint x: 575, endPoint y: 150, distance: 98.0
click at [575, 150] on span "Menu management ( Street Food )" at bounding box center [630, 151] width 286 height 39
copy span "Street Food"
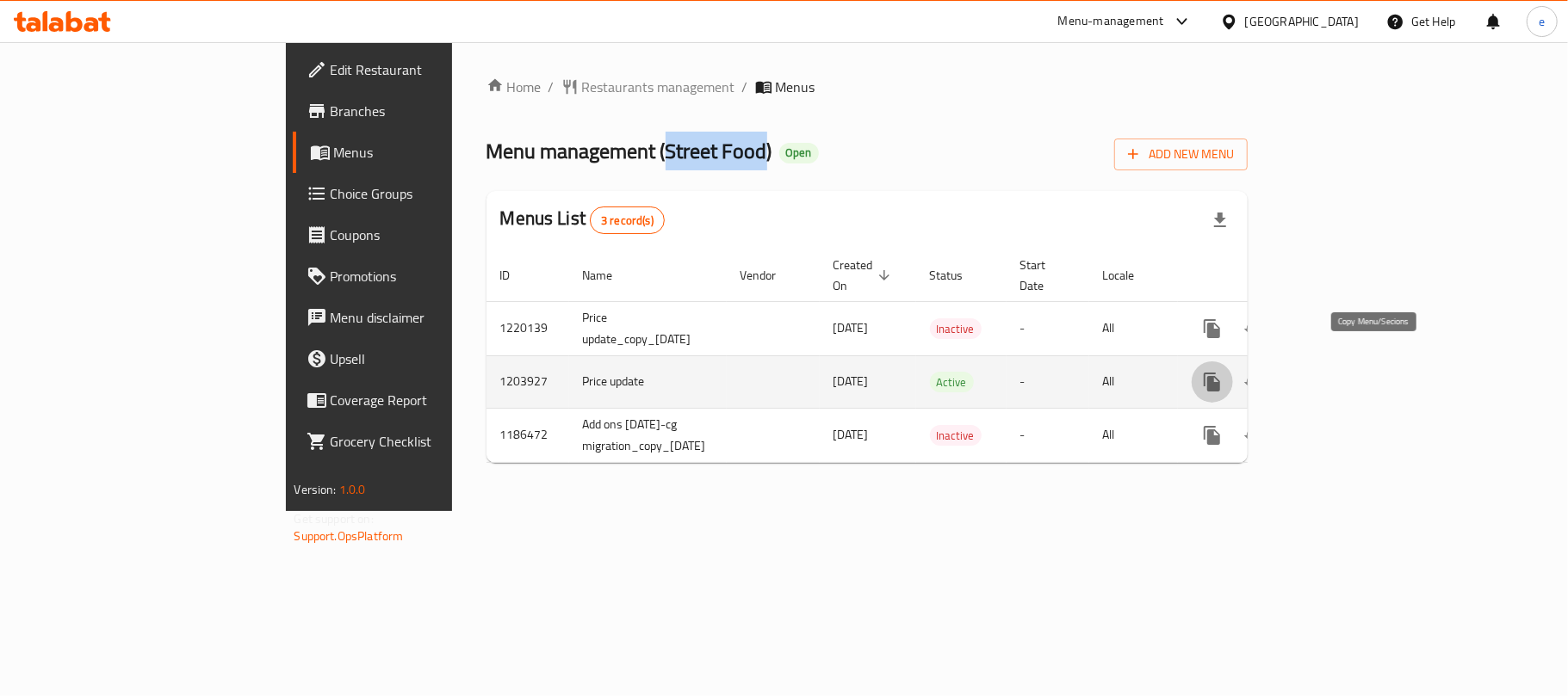
click at [1220, 373] on icon "more" at bounding box center [1212, 382] width 16 height 19
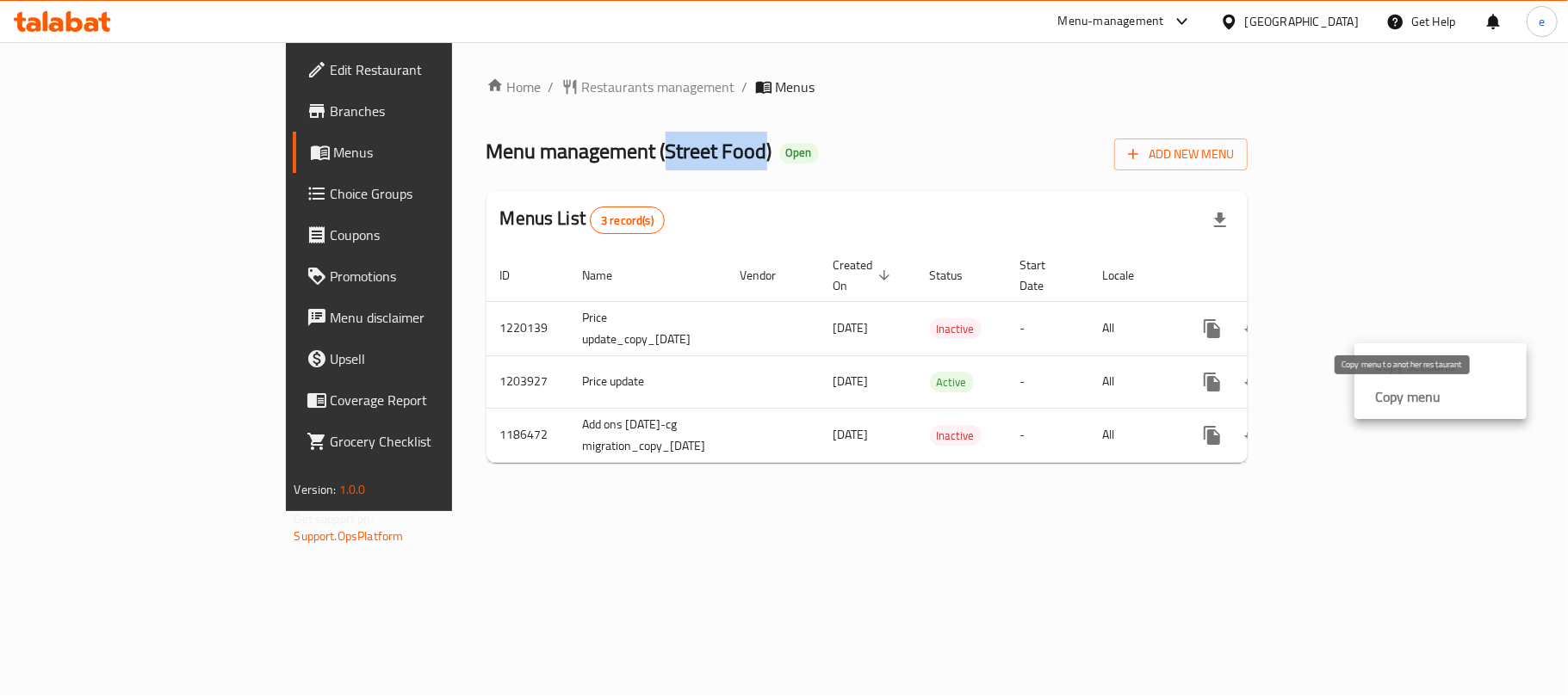
click at [1381, 398] on strong "Copy menu" at bounding box center [1408, 397] width 66 height 21
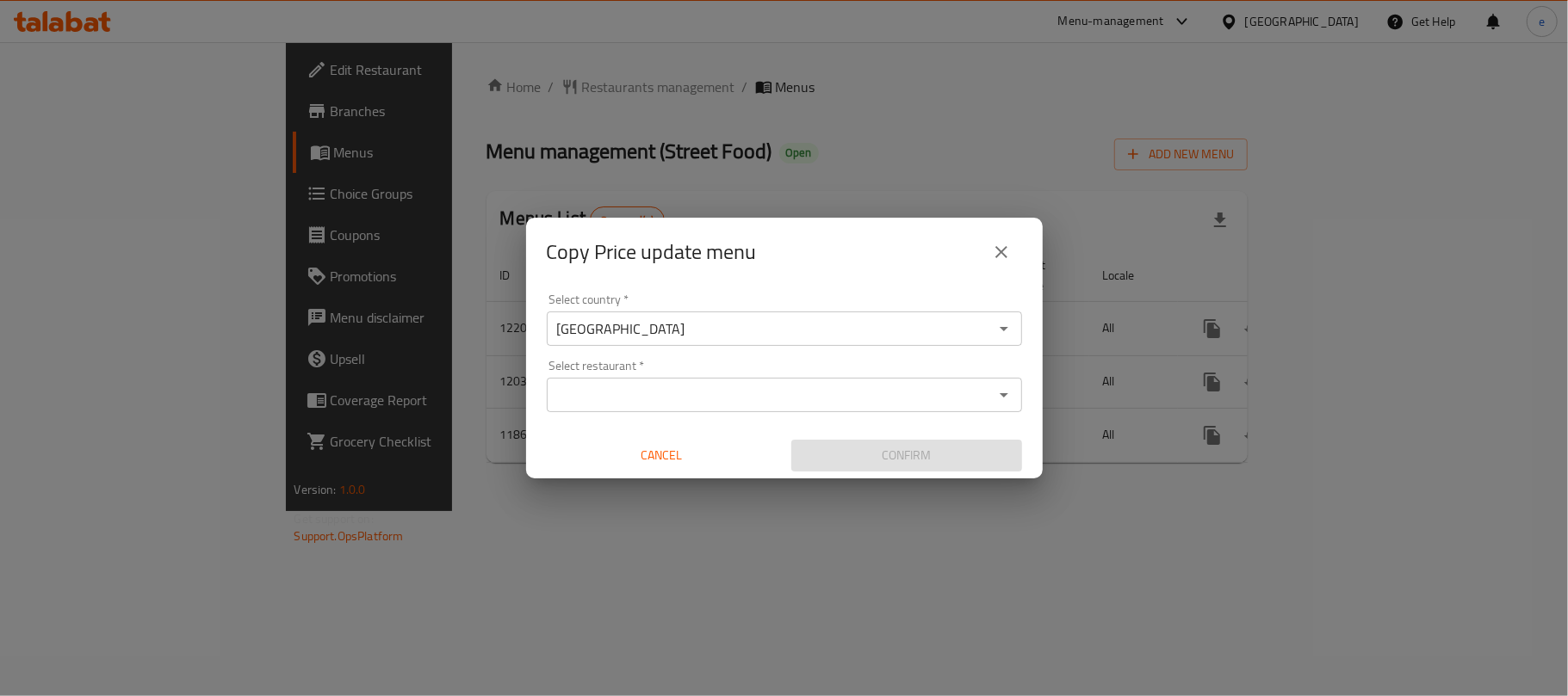
click at [743, 400] on input "Select restaurant   *" at bounding box center [770, 395] width 437 height 24
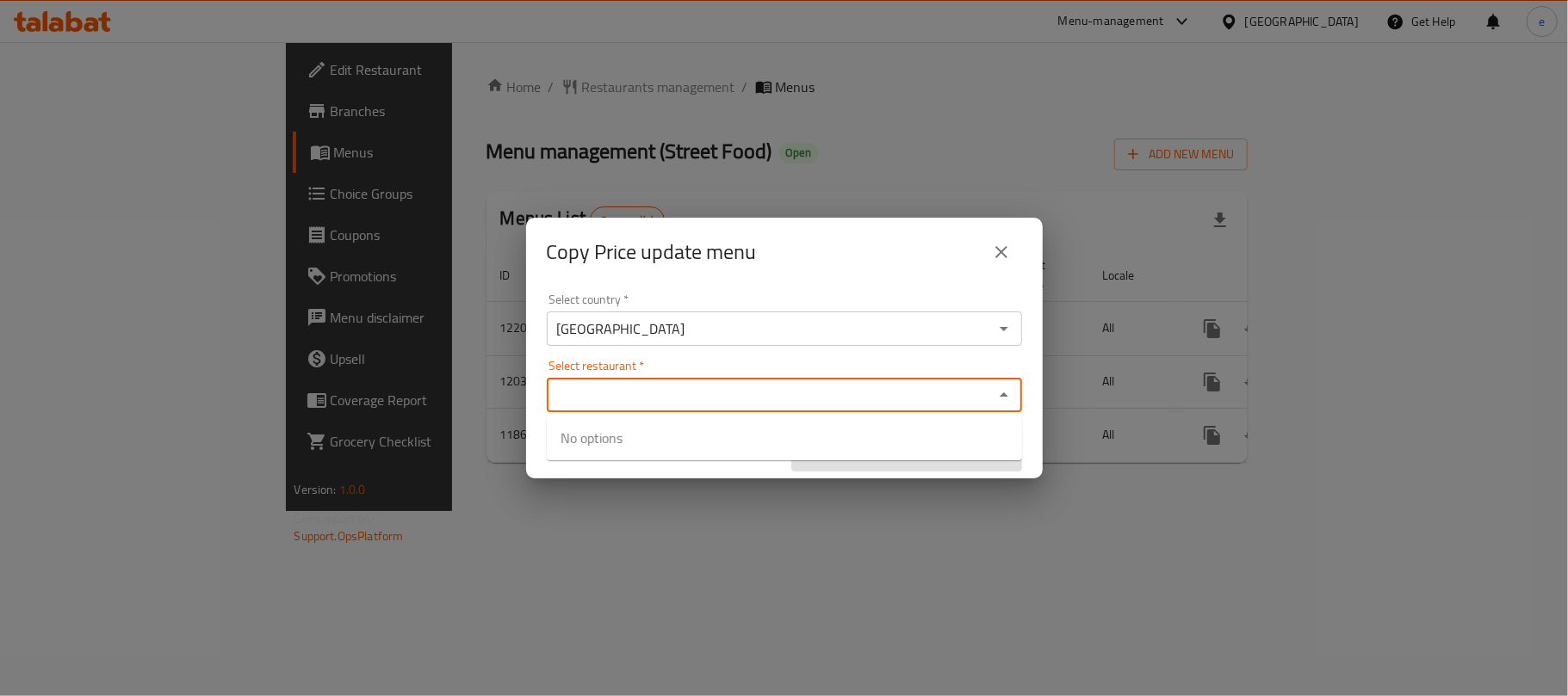
paste input "Street Food"
type input "Street Food"
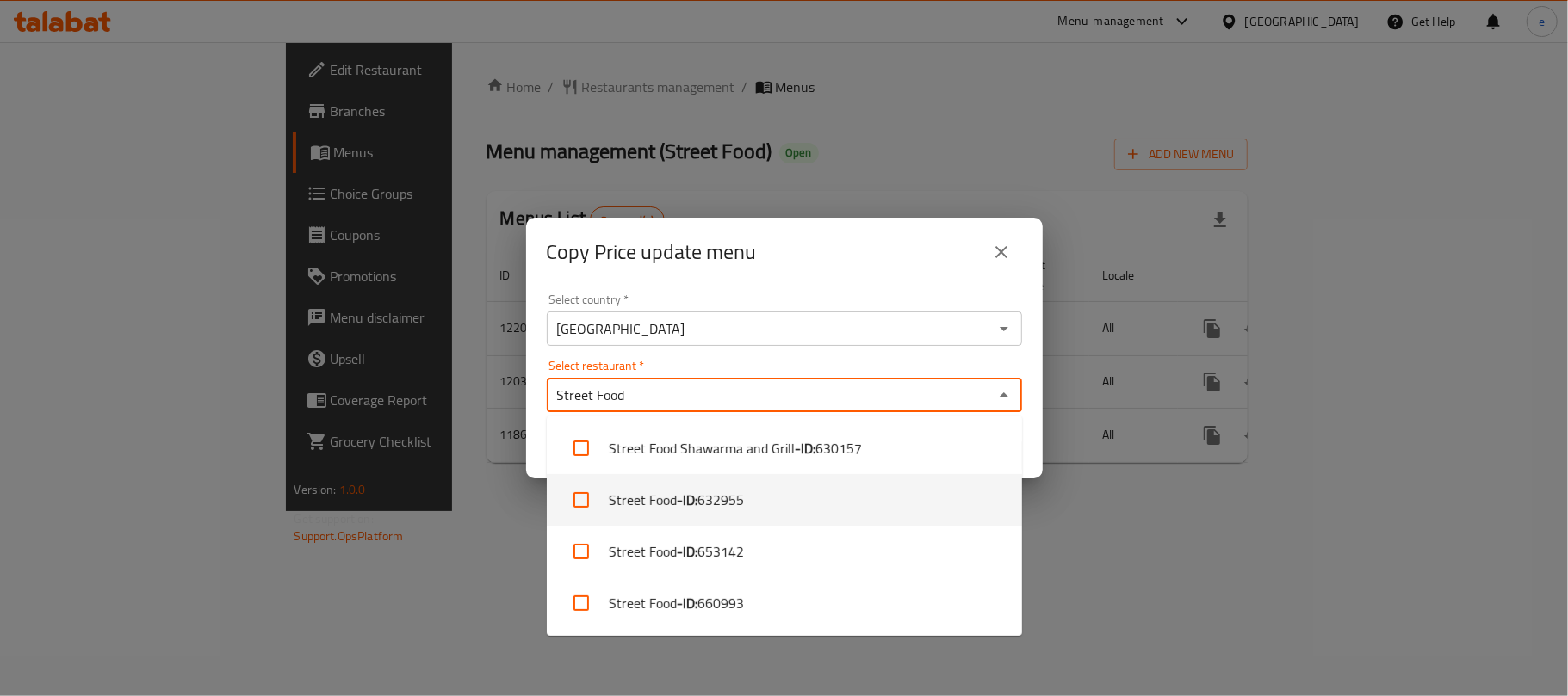
click at [582, 507] on input "checkbox" at bounding box center [581, 499] width 41 height 41
checkbox input "true"
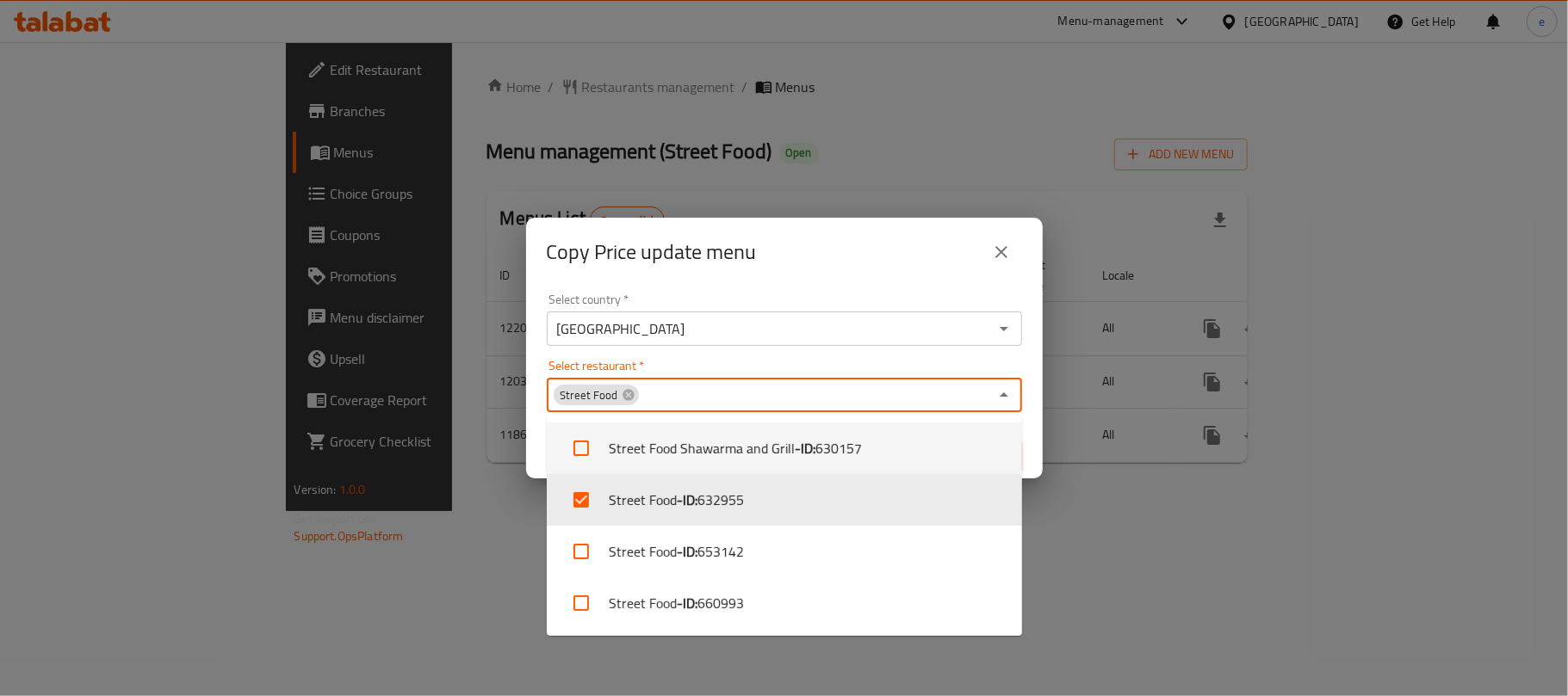
click at [704, 393] on input "Select restaurant   *" at bounding box center [814, 395] width 348 height 24
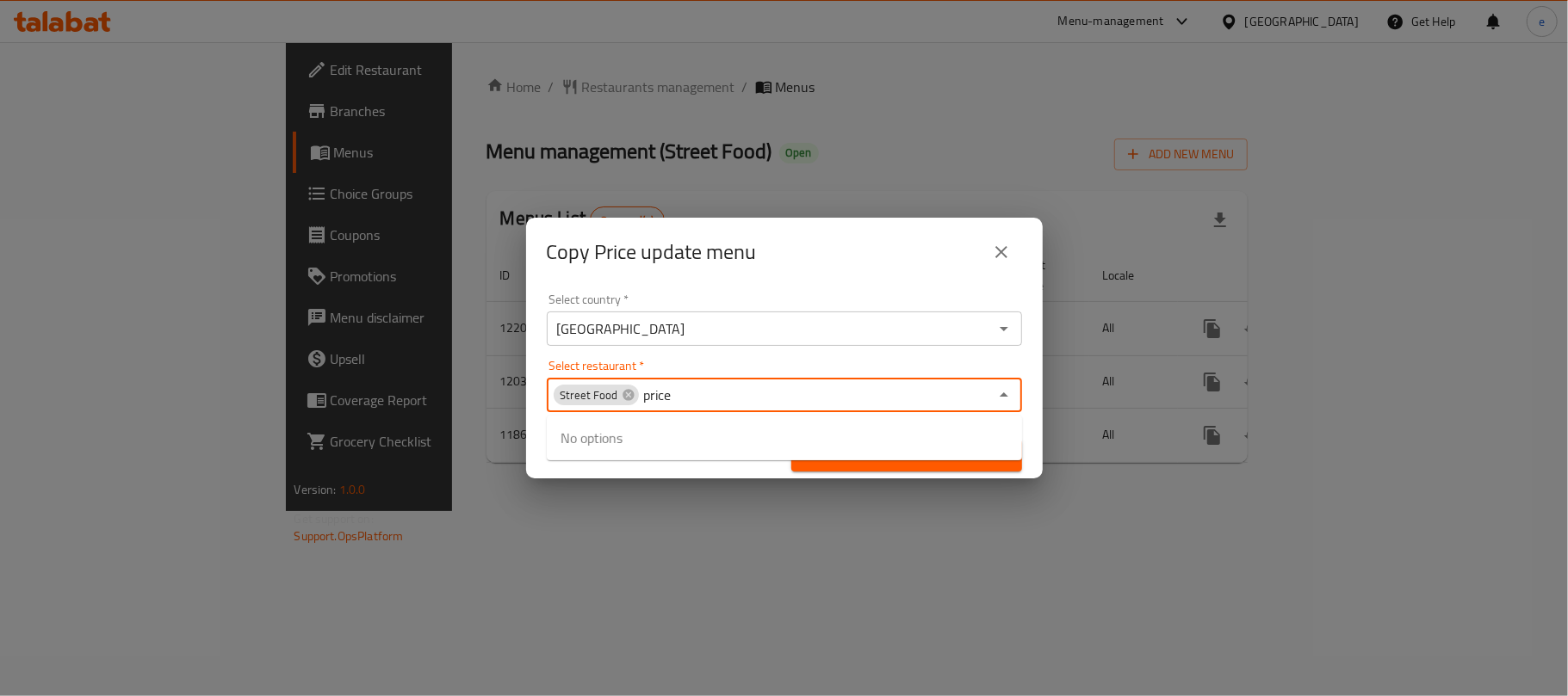
type input "price"
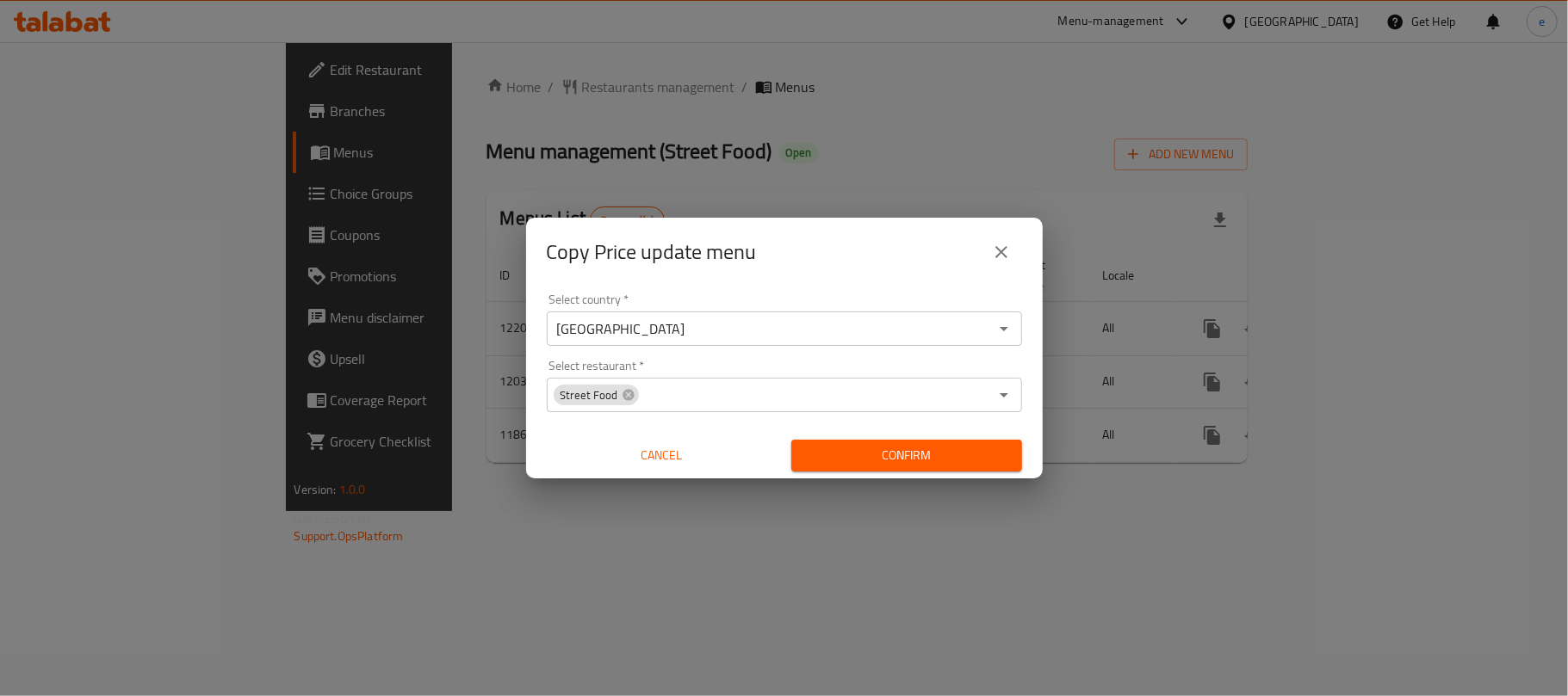
click at [965, 517] on div "Copy Price update menu Select country   * Iraq Select country * Select restaura…" at bounding box center [784, 348] width 1568 height 696
click at [662, 253] on h2 "Copy Price update menu" at bounding box center [652, 252] width 210 height 27
click at [785, 266] on div "Copy Price update menu" at bounding box center [784, 252] width 475 height 41
click at [706, 246] on h2 "Copy Price update menu" at bounding box center [652, 252] width 210 height 27
click at [680, 246] on h2 "Copy Price update menu" at bounding box center [652, 252] width 210 height 27
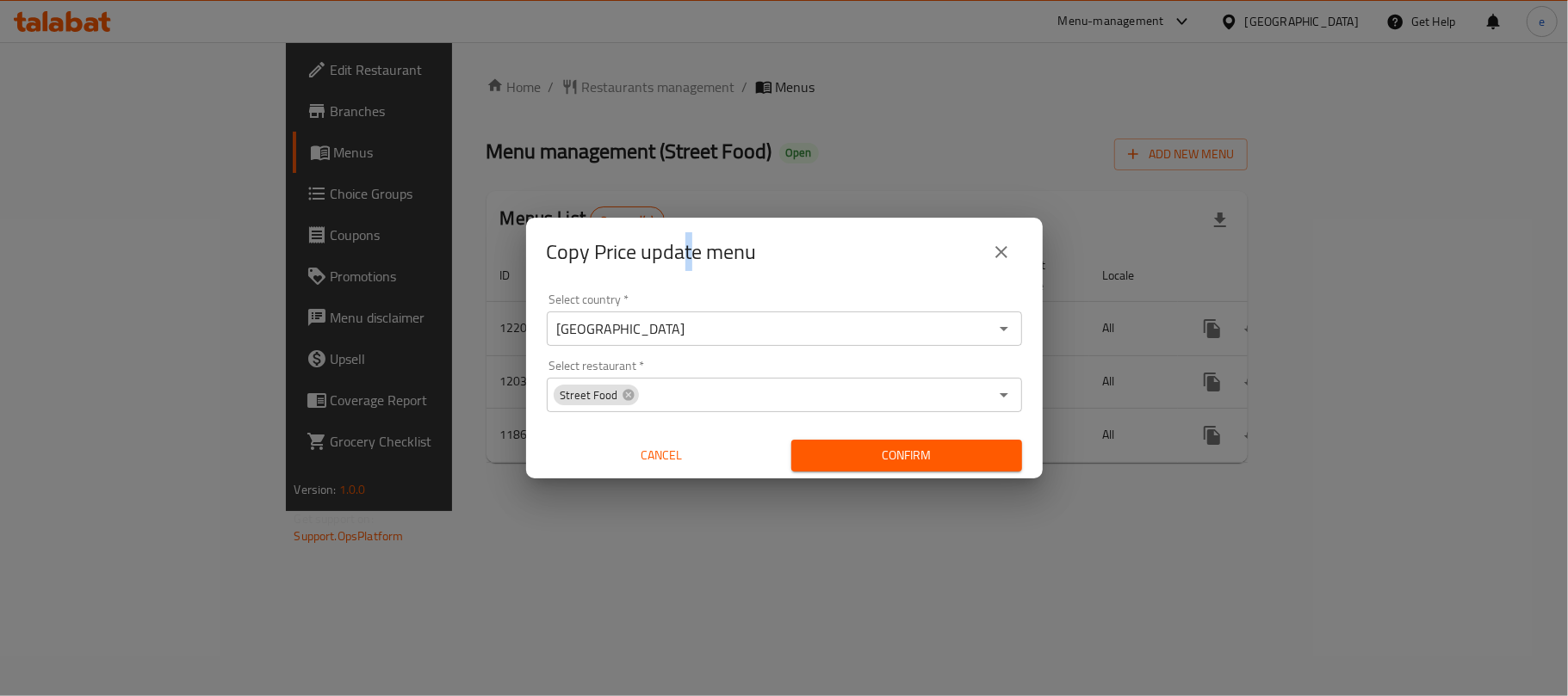
click at [680, 246] on h2 "Copy Price update menu" at bounding box center [652, 252] width 210 height 27
click at [602, 243] on h2 "Copy Price update menu" at bounding box center [652, 252] width 210 height 27
click at [580, 247] on h2 "Copy Price update menu" at bounding box center [652, 252] width 210 height 27
click at [787, 279] on div "Copy Price update menu" at bounding box center [784, 252] width 517 height 69
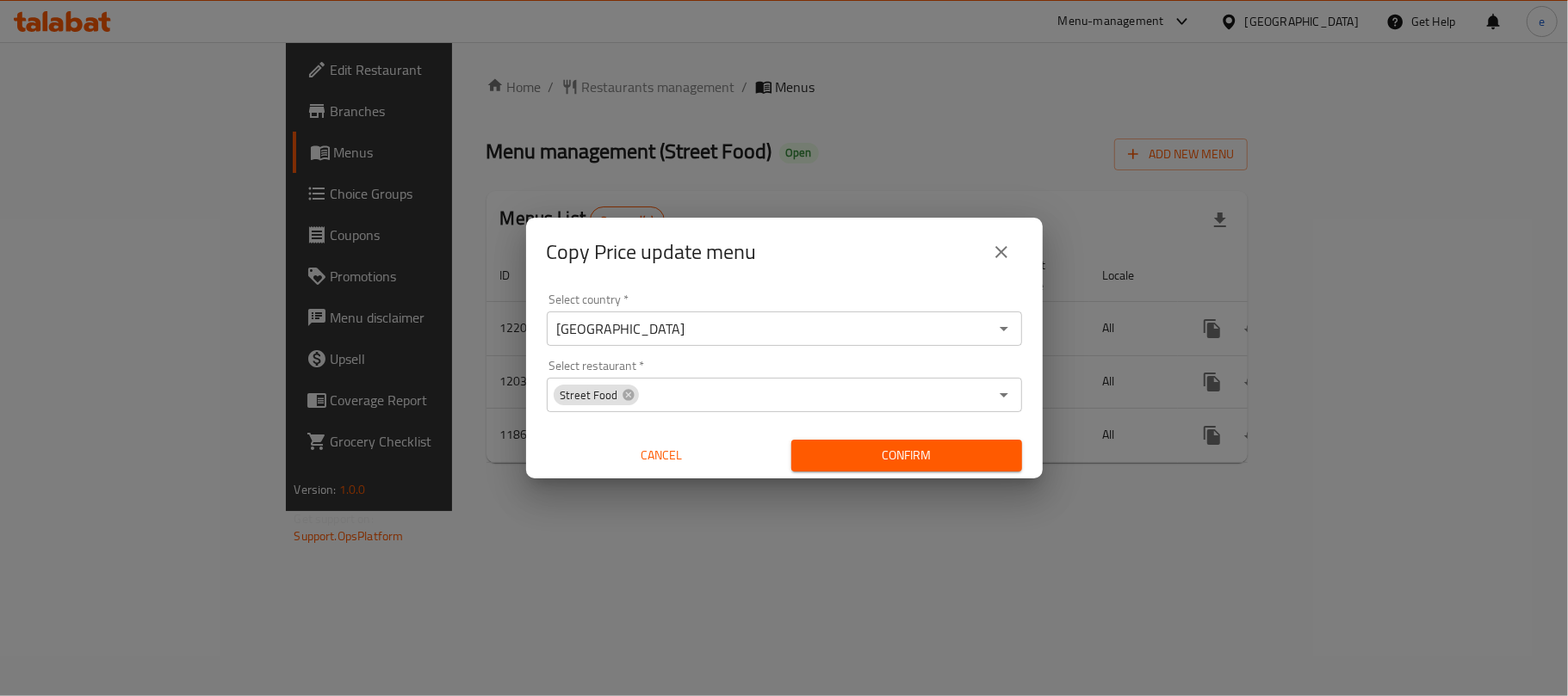
click at [673, 459] on span "Cancel" at bounding box center [662, 456] width 217 height 22
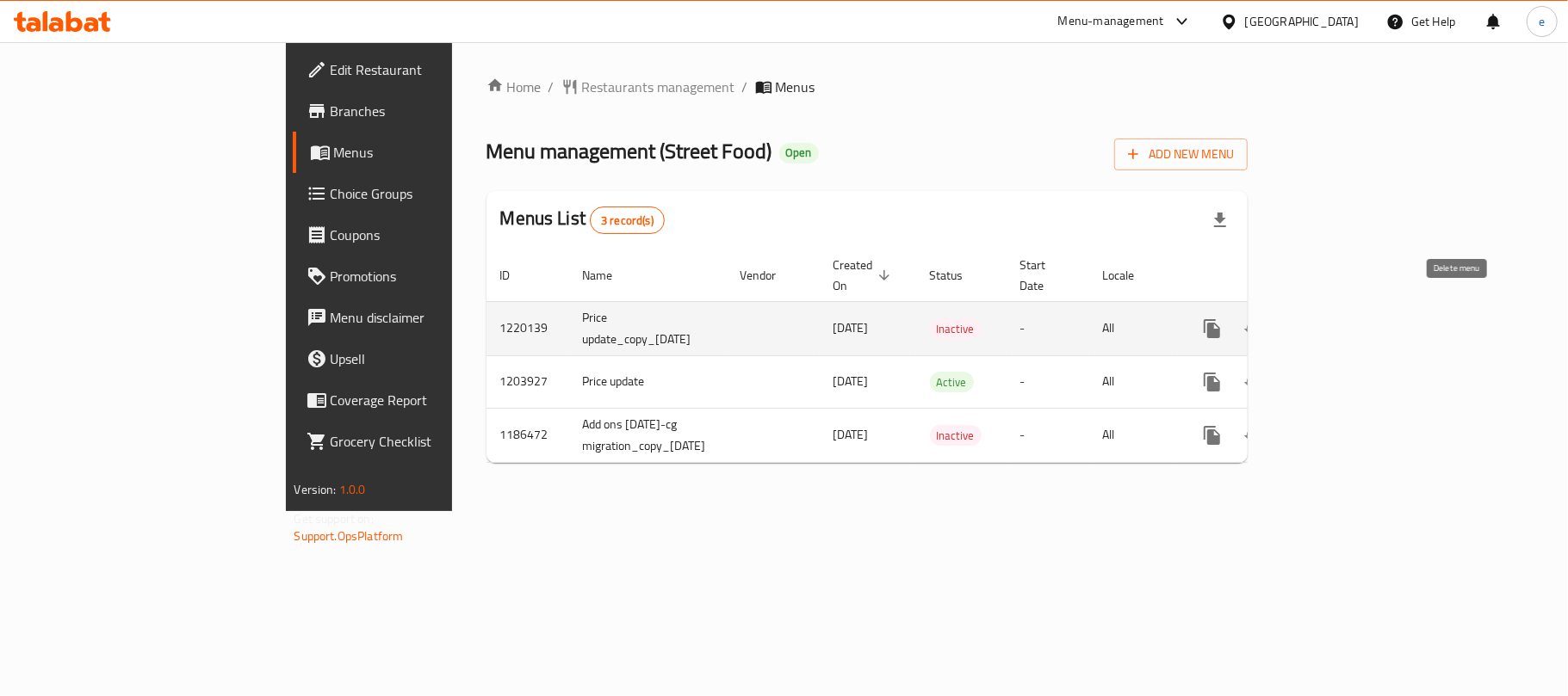
click at [1316, 318] on button "enhanced table" at bounding box center [1294, 328] width 41 height 41
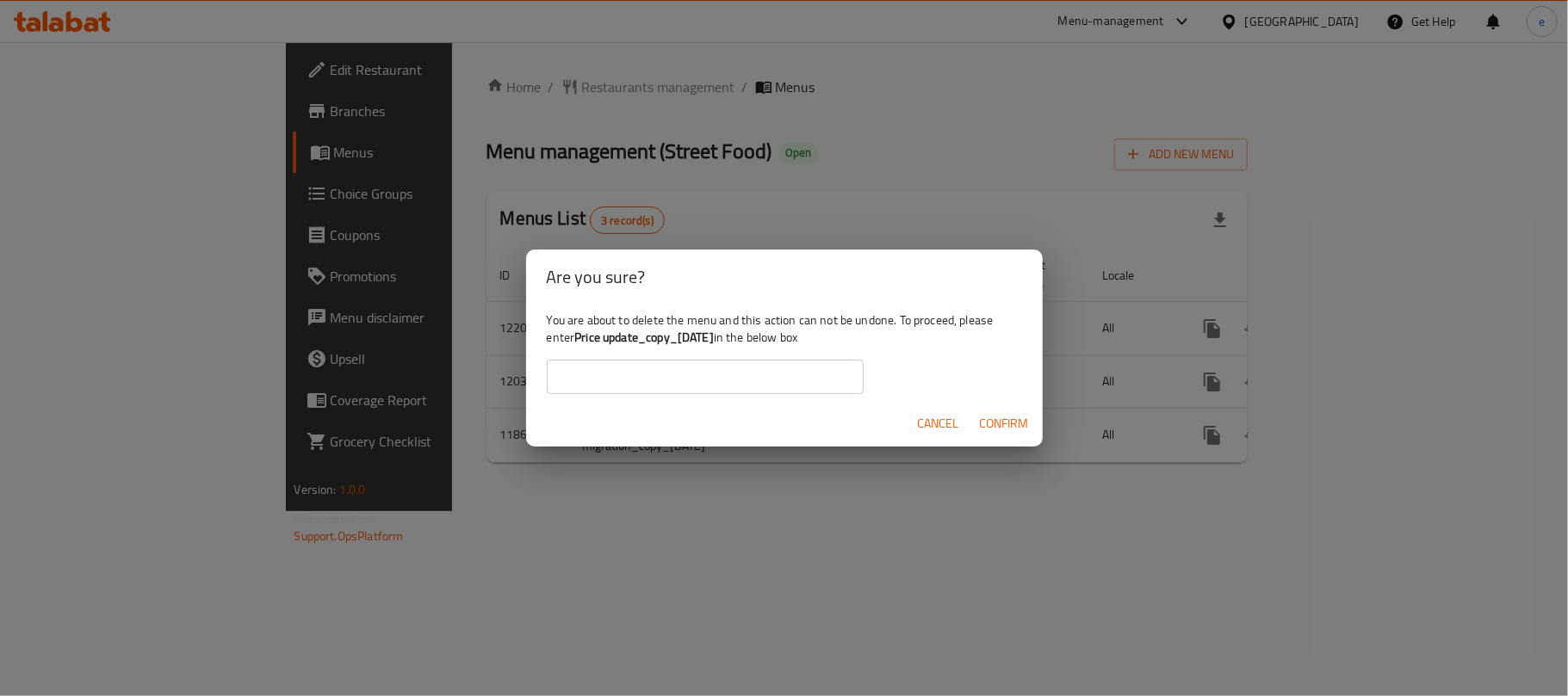
drag, startPoint x: 577, startPoint y: 338, endPoint x: 747, endPoint y: 342, distance: 170.0
click at [747, 342] on div "You are about to delete the menu and this action can not be undone. To proceed,…" at bounding box center [784, 353] width 517 height 96
copy b "Price update_copy_22/01/2024"
click at [714, 376] on input "text" at bounding box center [705, 377] width 317 height 35
paste input "Price update_copy_22/01/2024"
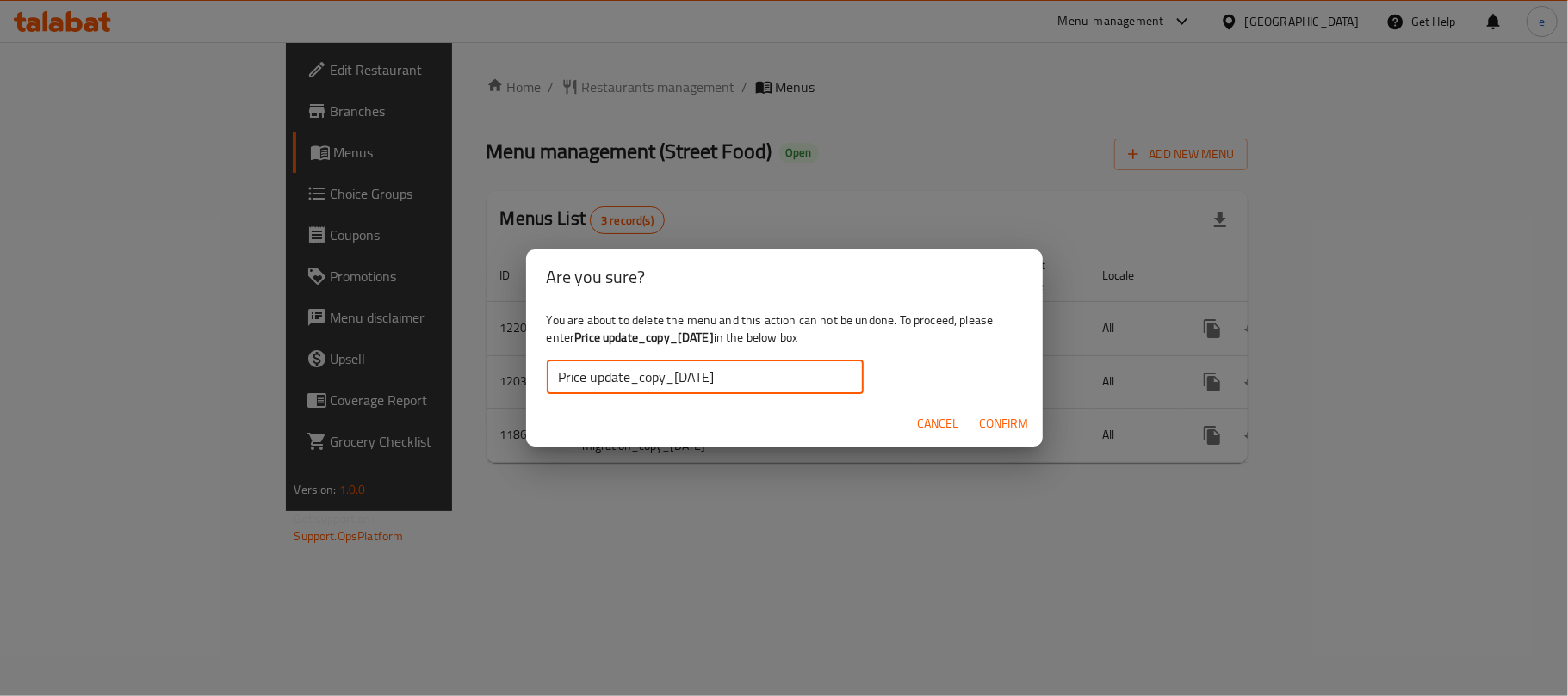
type input "Price update_copy_22/01/2024"
click at [1017, 425] on span "Confirm" at bounding box center [1005, 424] width 49 height 22
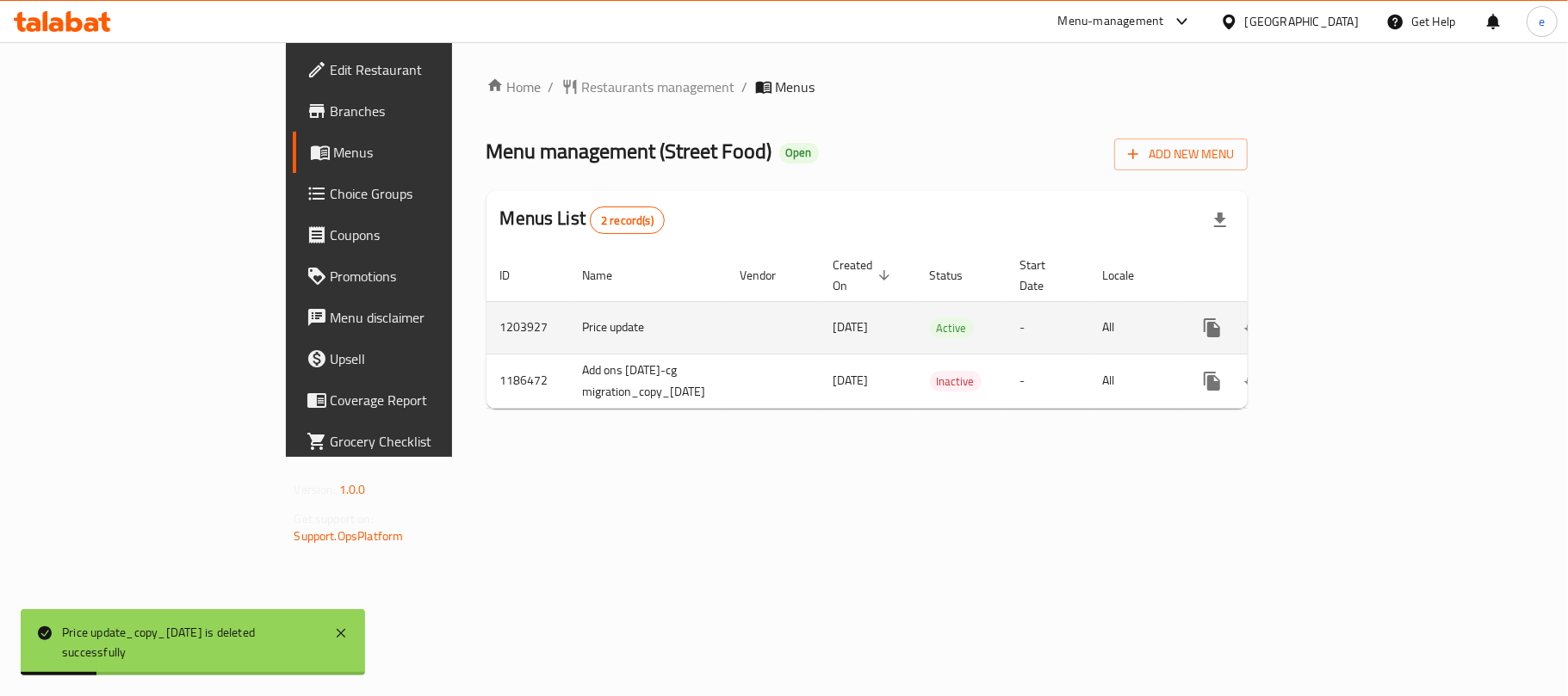
click at [1220, 318] on icon "more" at bounding box center [1212, 328] width 16 height 19
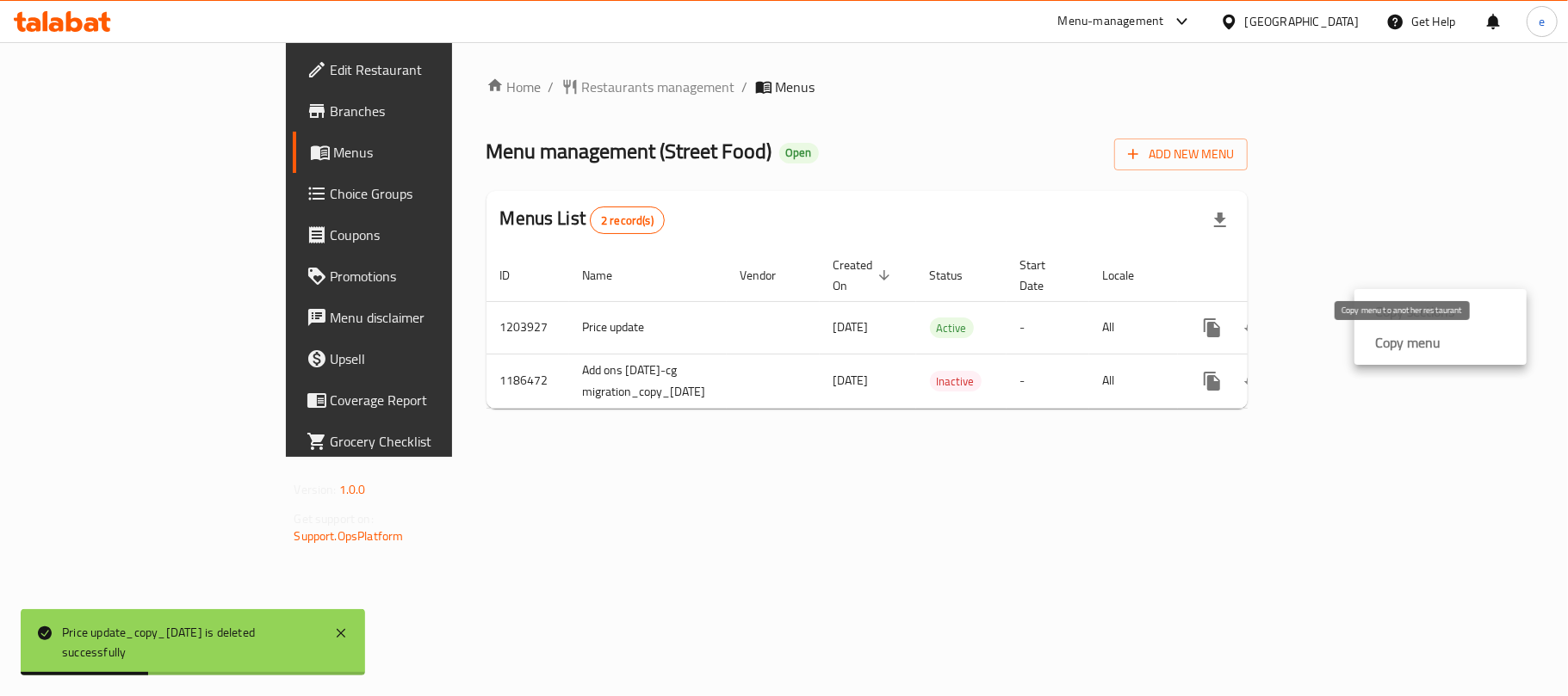
click at [1424, 343] on strong "Copy menu" at bounding box center [1408, 342] width 66 height 21
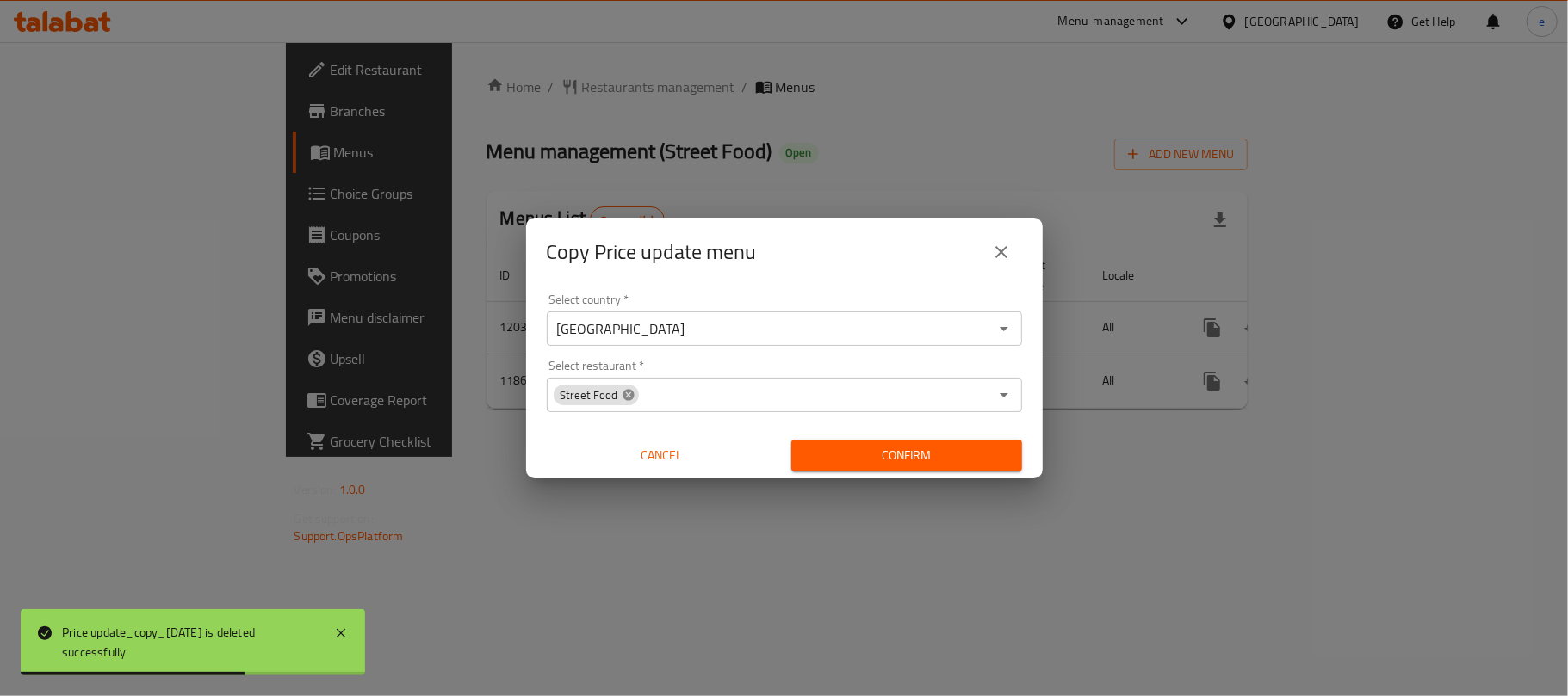
click at [628, 394] on icon at bounding box center [628, 395] width 11 height 11
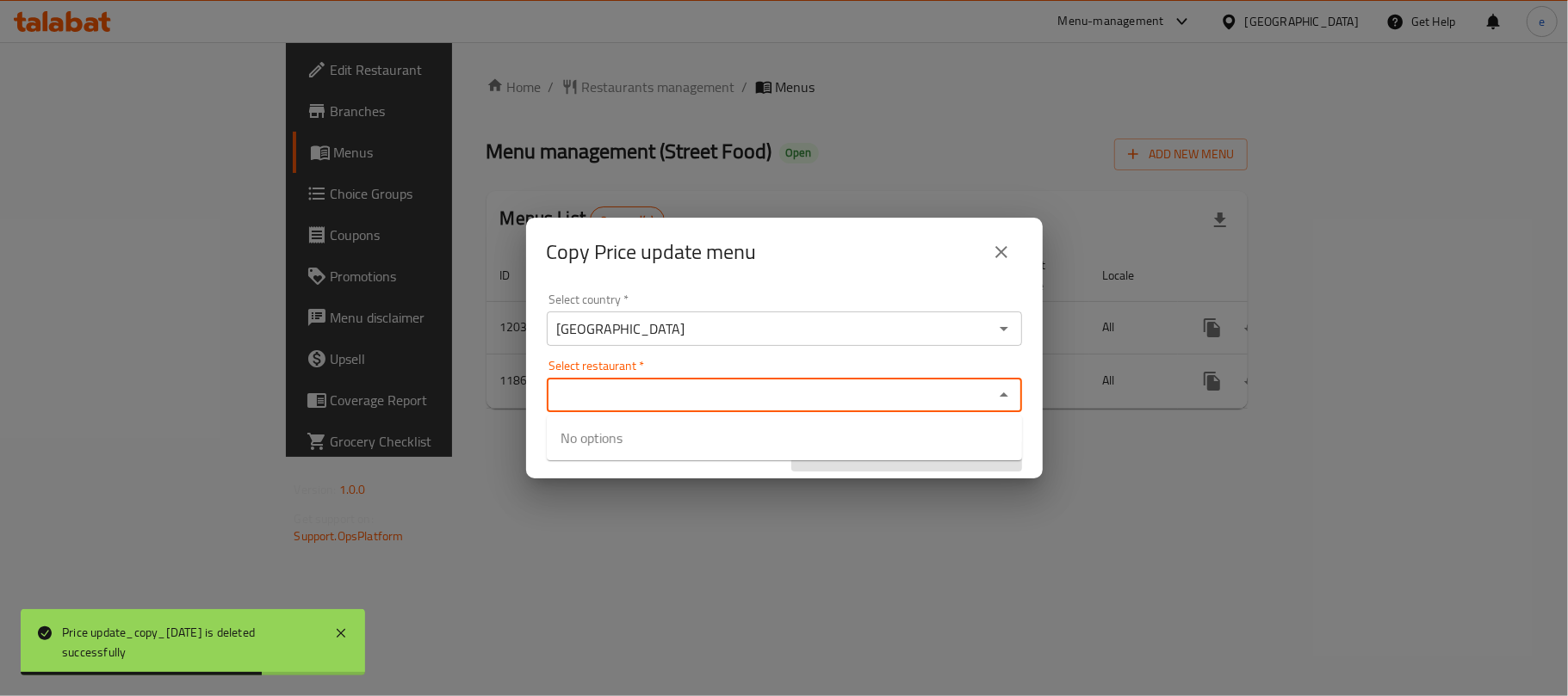
click at [679, 391] on input "Select restaurant   *" at bounding box center [770, 395] width 437 height 24
paste input "Street Food"
type input "Street Food"
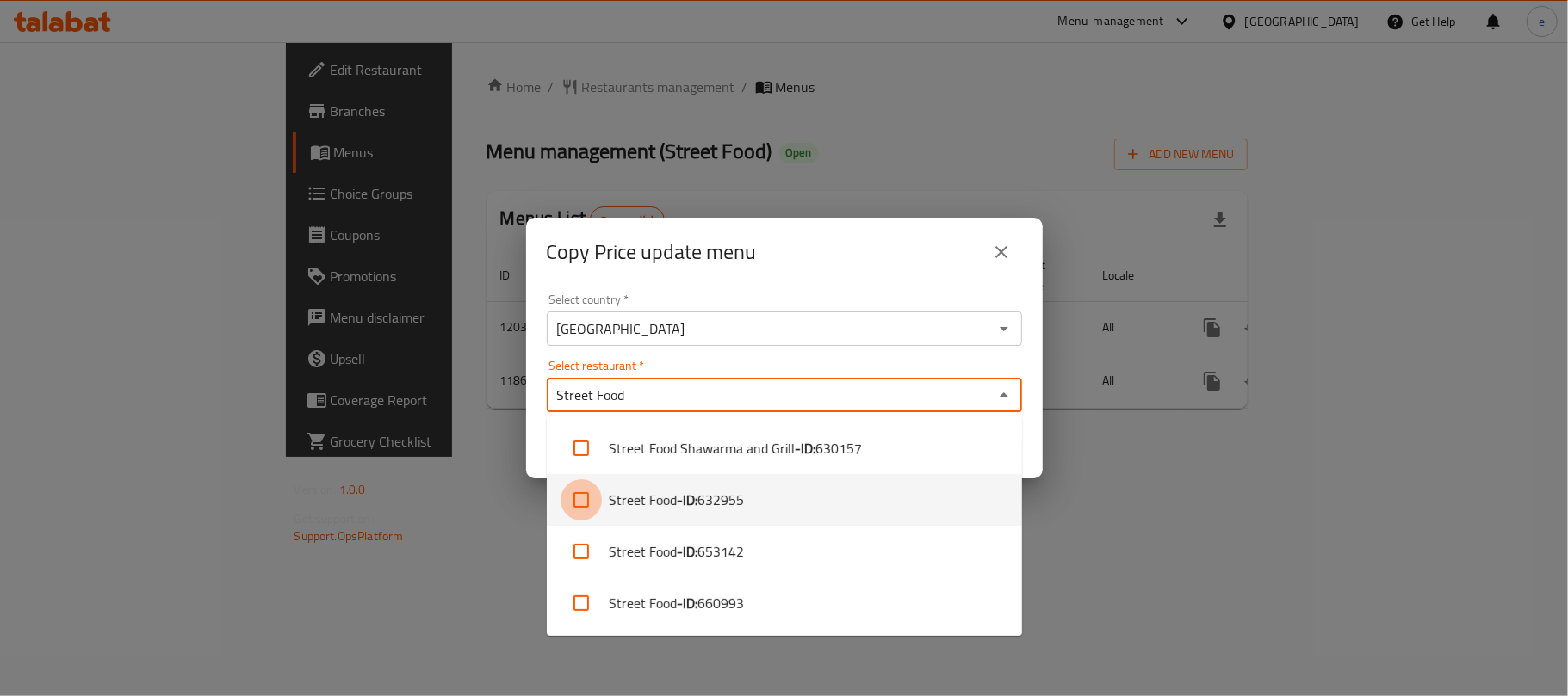
click at [577, 499] on input "checkbox" at bounding box center [581, 499] width 41 height 41
checkbox input "true"
click at [473, 497] on div "Copy Price update menu Select country   * Iraq Select country * Select restaura…" at bounding box center [784, 348] width 1568 height 696
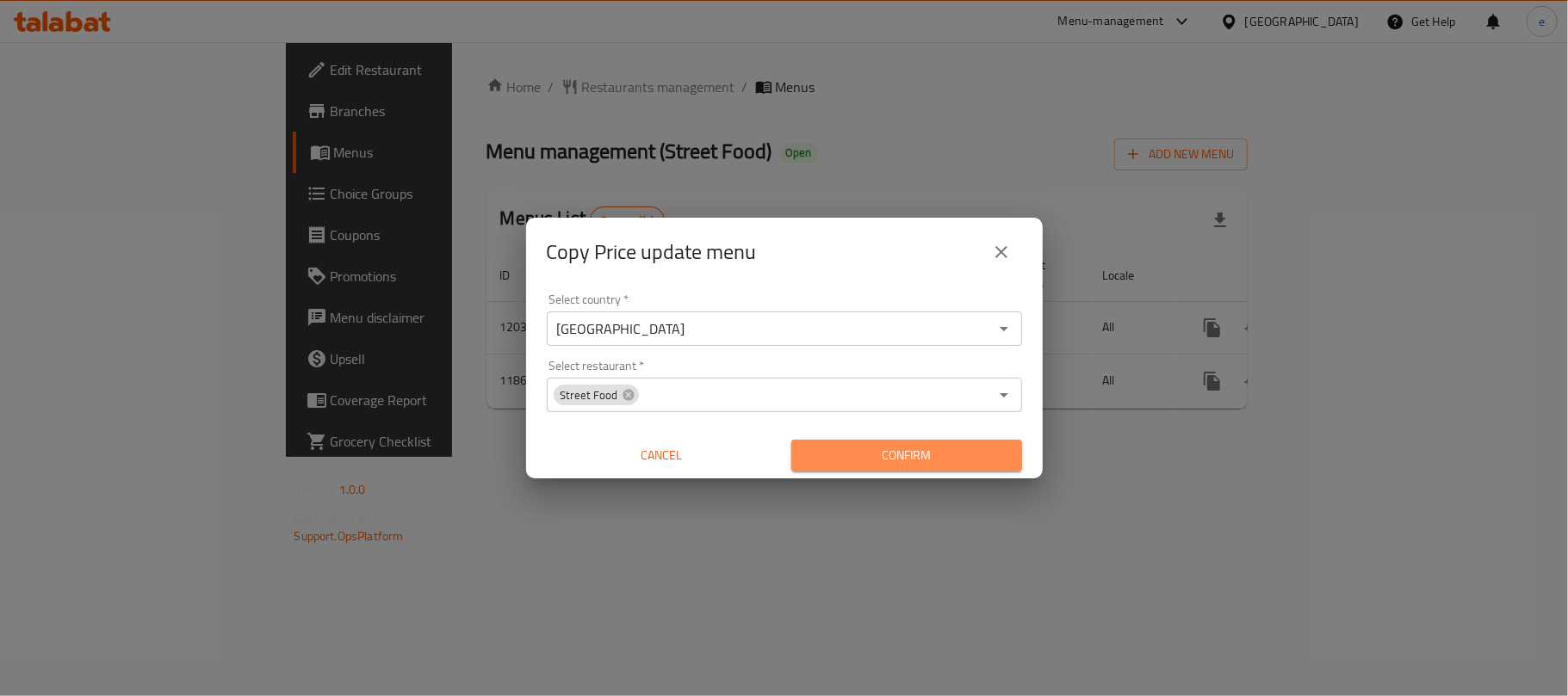
click at [869, 449] on span "Confirm" at bounding box center [906, 456] width 203 height 22
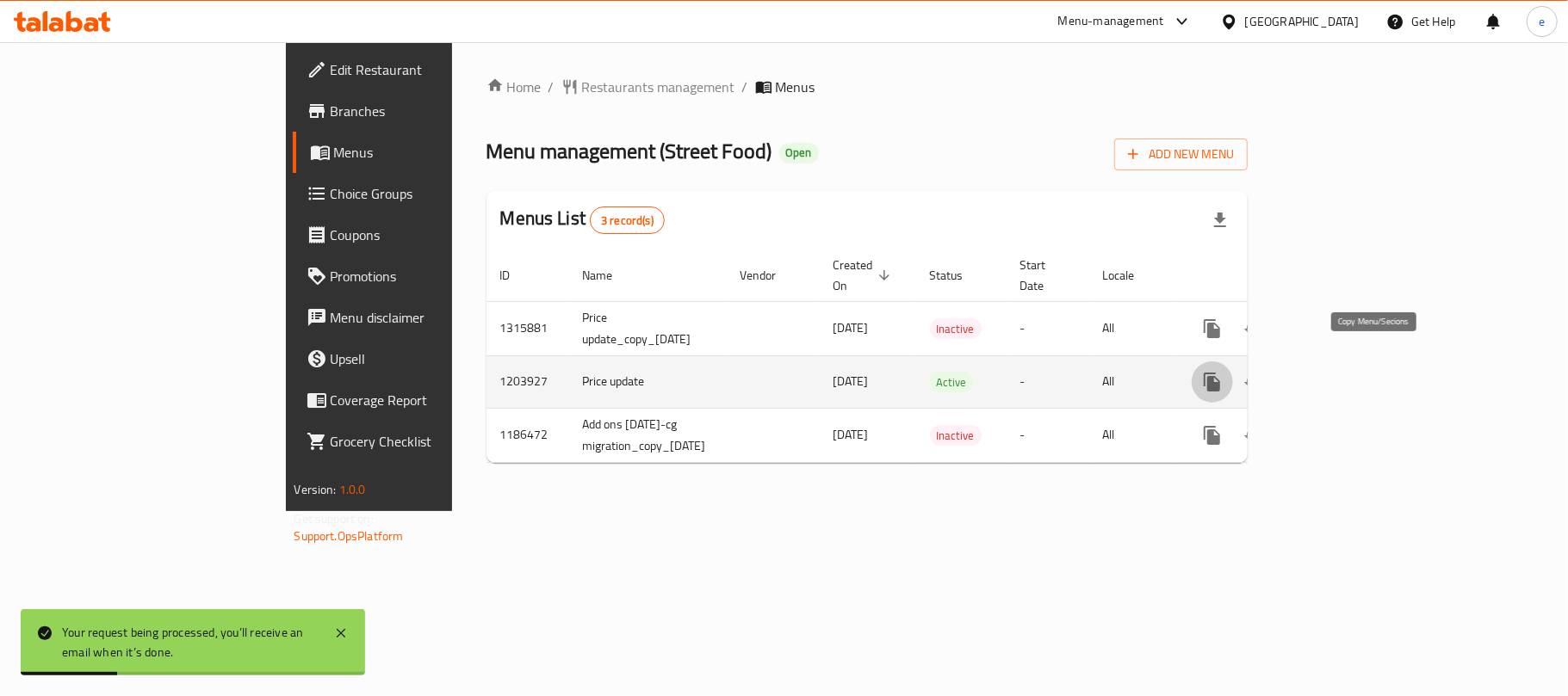
click at [1233, 380] on button "more" at bounding box center [1211, 381] width 41 height 41
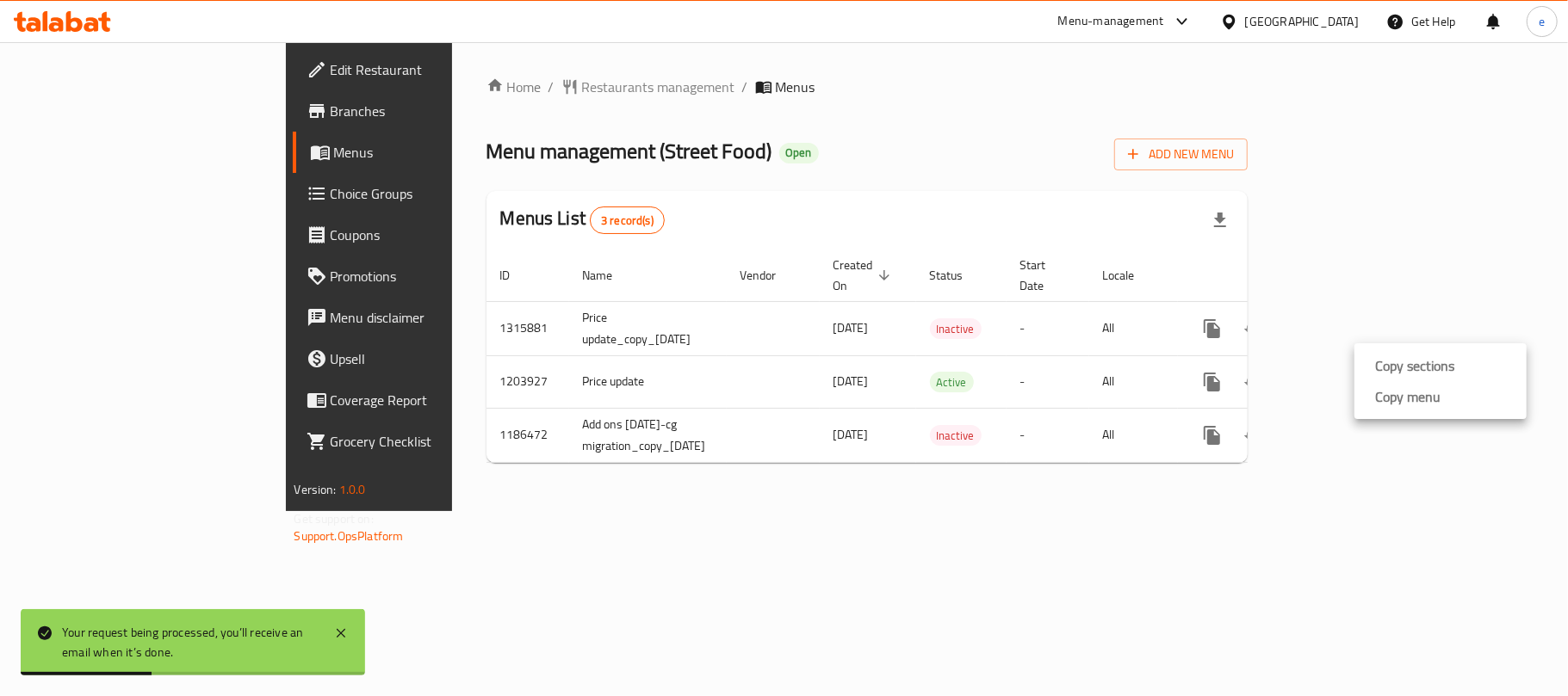
drag, startPoint x: 1276, startPoint y: 514, endPoint x: 1432, endPoint y: 441, distance: 172.2
click at [1276, 515] on div at bounding box center [784, 348] width 1568 height 696
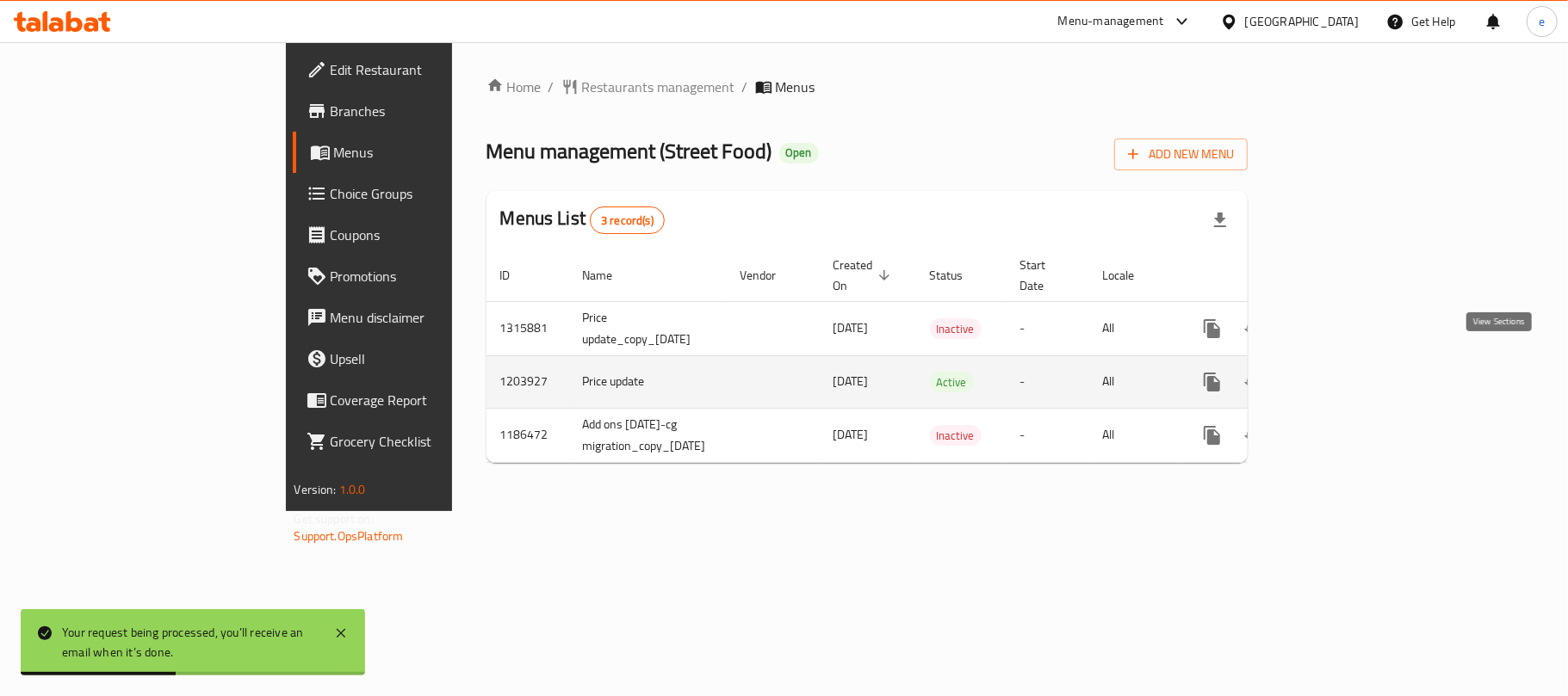
click at [1347, 372] on icon "enhanced table" at bounding box center [1336, 382] width 21 height 21
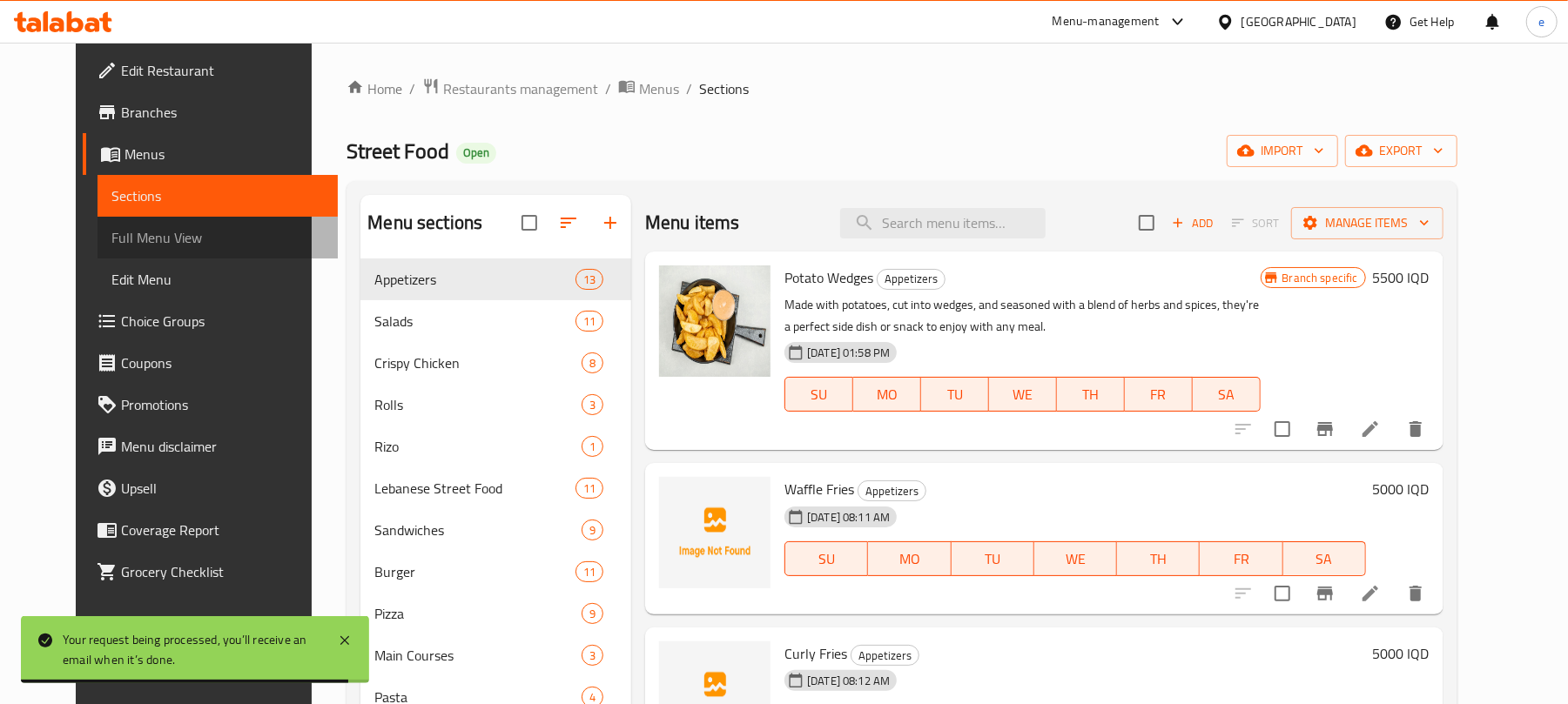
click at [120, 238] on span "Full Menu View" at bounding box center [217, 237] width 213 height 21
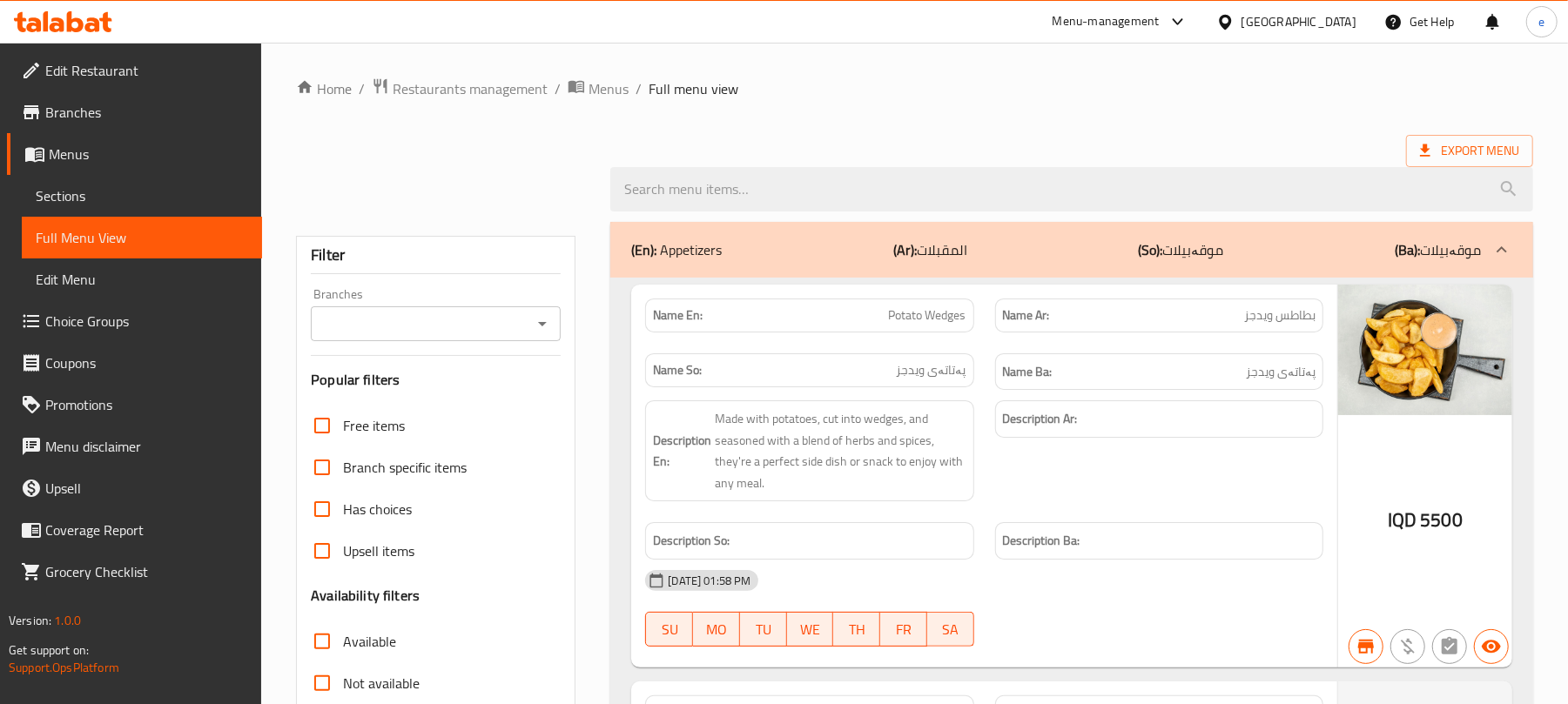
click at [560, 328] on div "Branches" at bounding box center [436, 324] width 250 height 35
click at [545, 325] on icon "Open" at bounding box center [542, 324] width 21 height 21
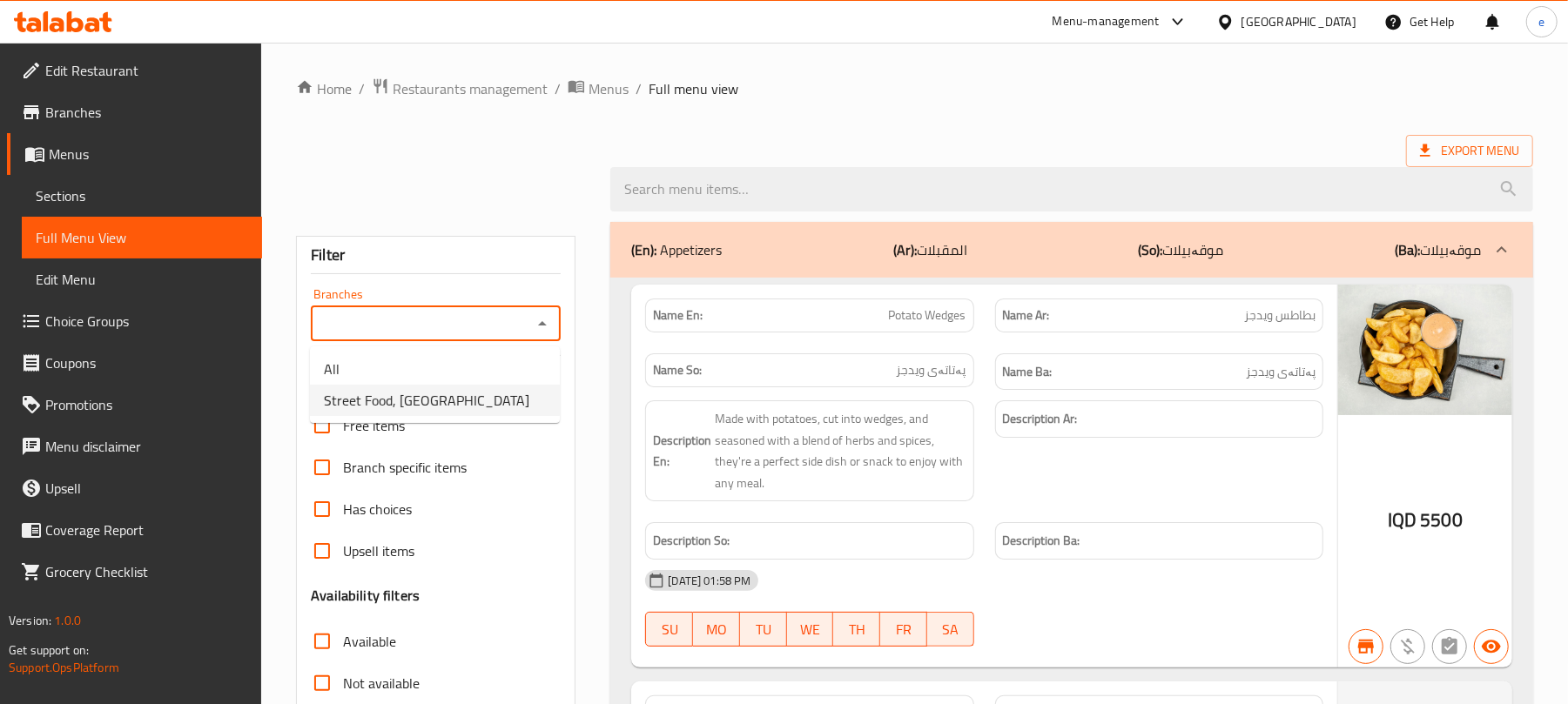
click at [492, 400] on li "Street Food, Bakhtyari" at bounding box center [435, 400] width 250 height 31
type input "Street Food, Bakhtyari"
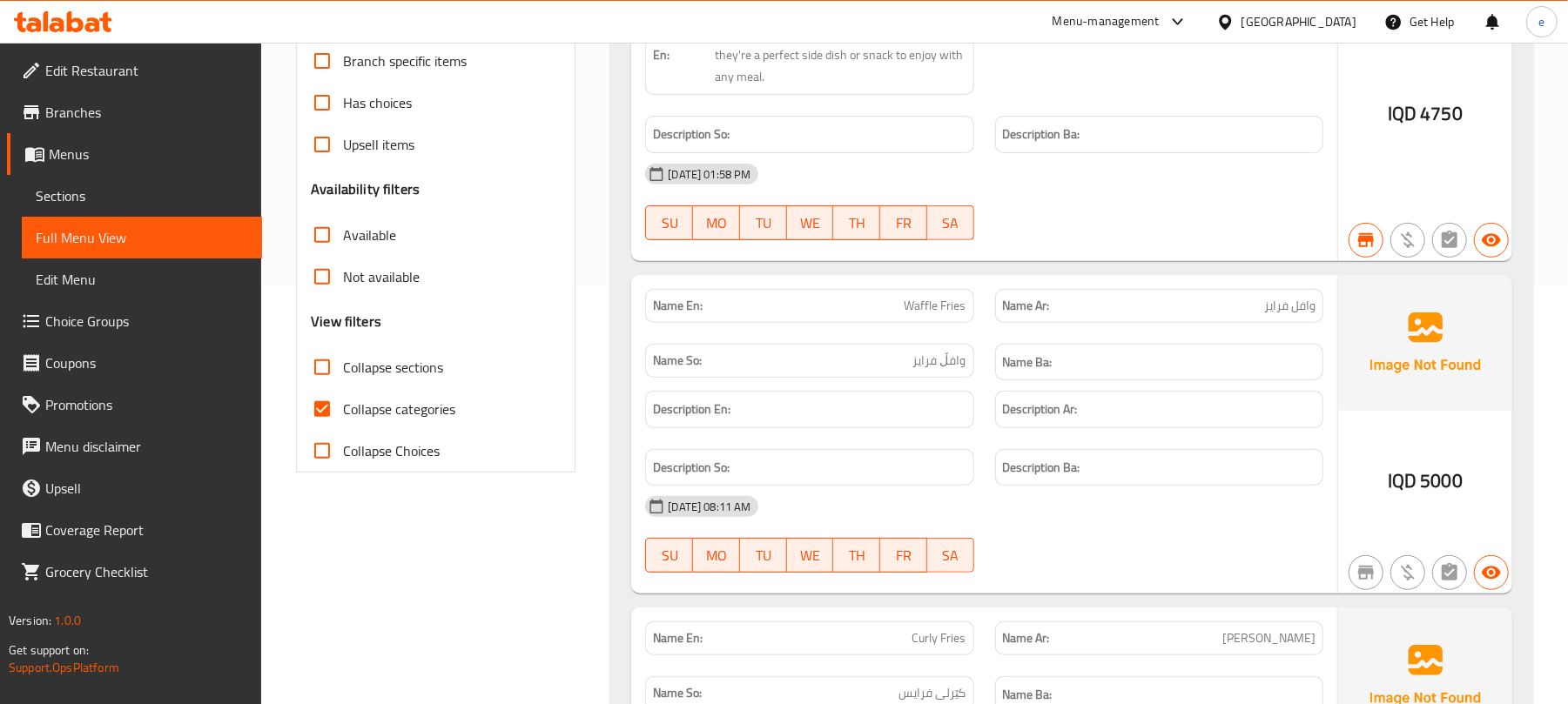
scroll to position [464, 0]
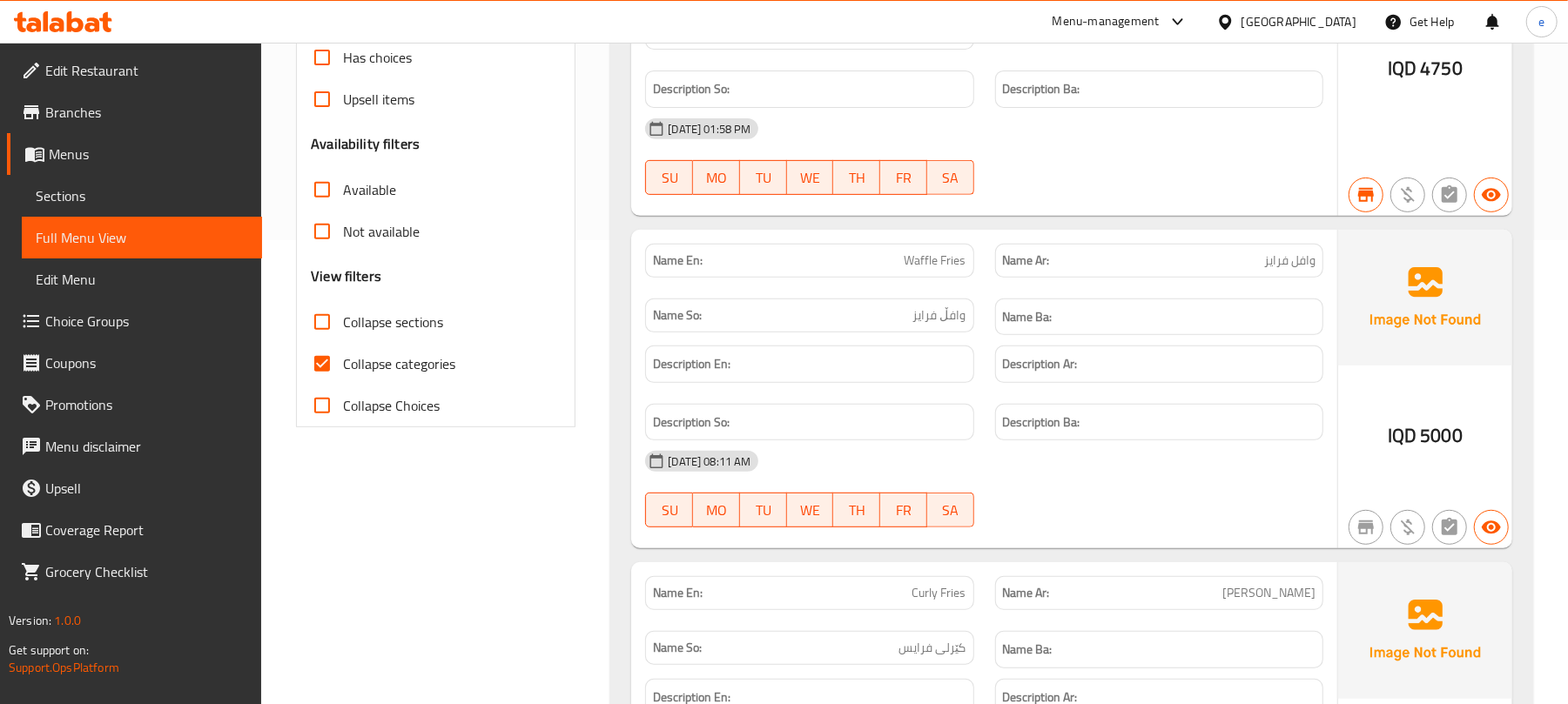
click at [353, 380] on label "Collapse categories" at bounding box center [377, 364] width 154 height 41
click at [343, 380] on input "Collapse categories" at bounding box center [321, 364] width 41 height 41
checkbox input "false"
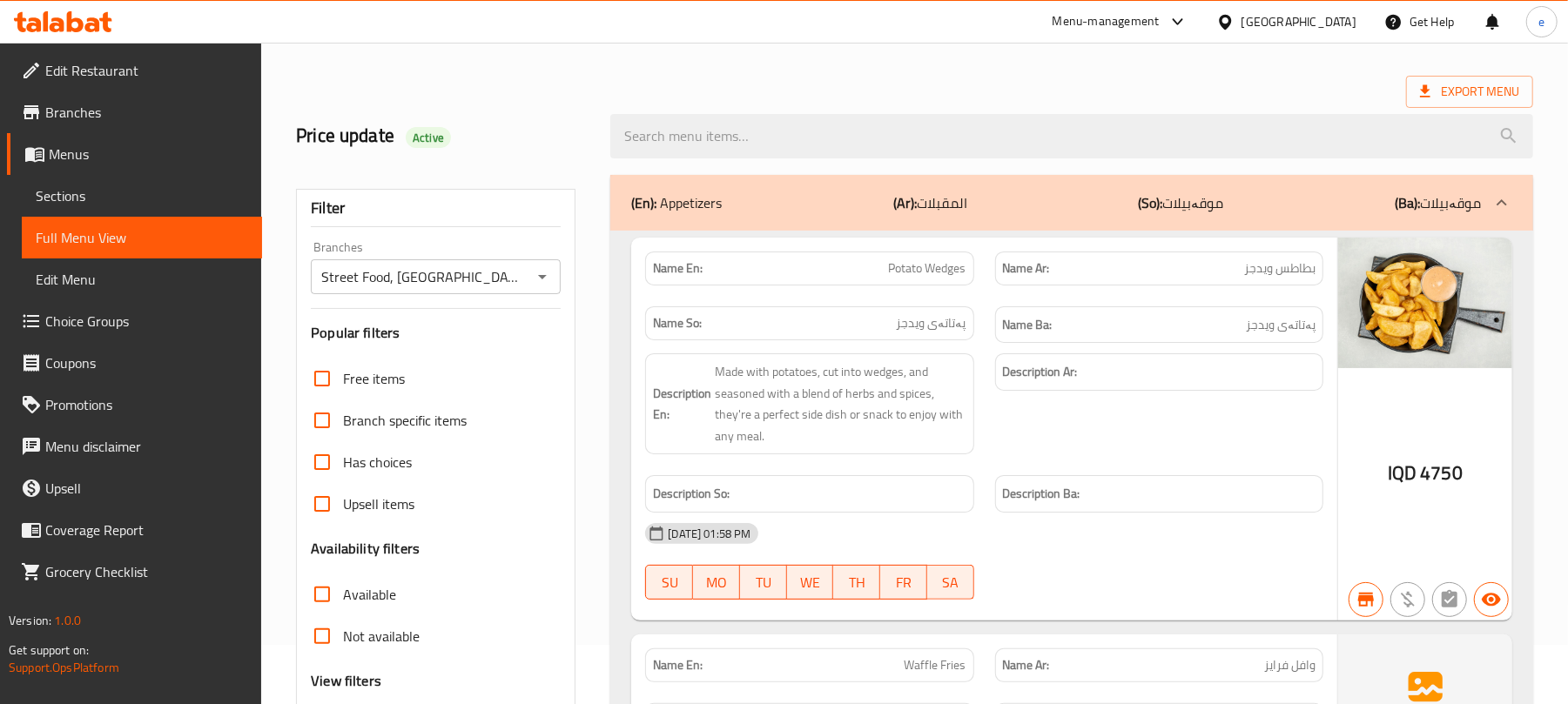
scroll to position [0, 0]
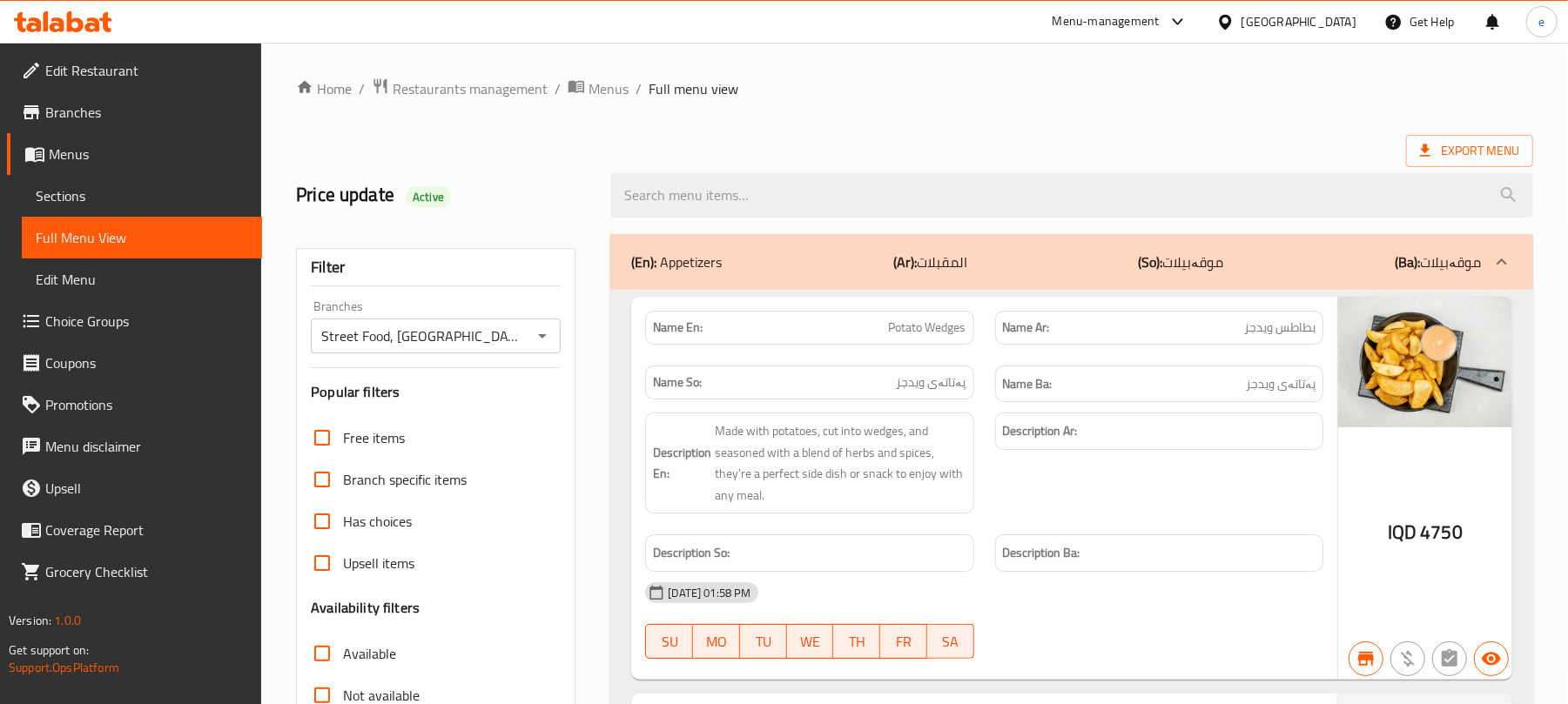
click at [1000, 275] on div "(En): Appetizers (Ar): المقبلات (So): موقەبیلات (Ba): موقەبیلات" at bounding box center [1071, 262] width 923 height 56
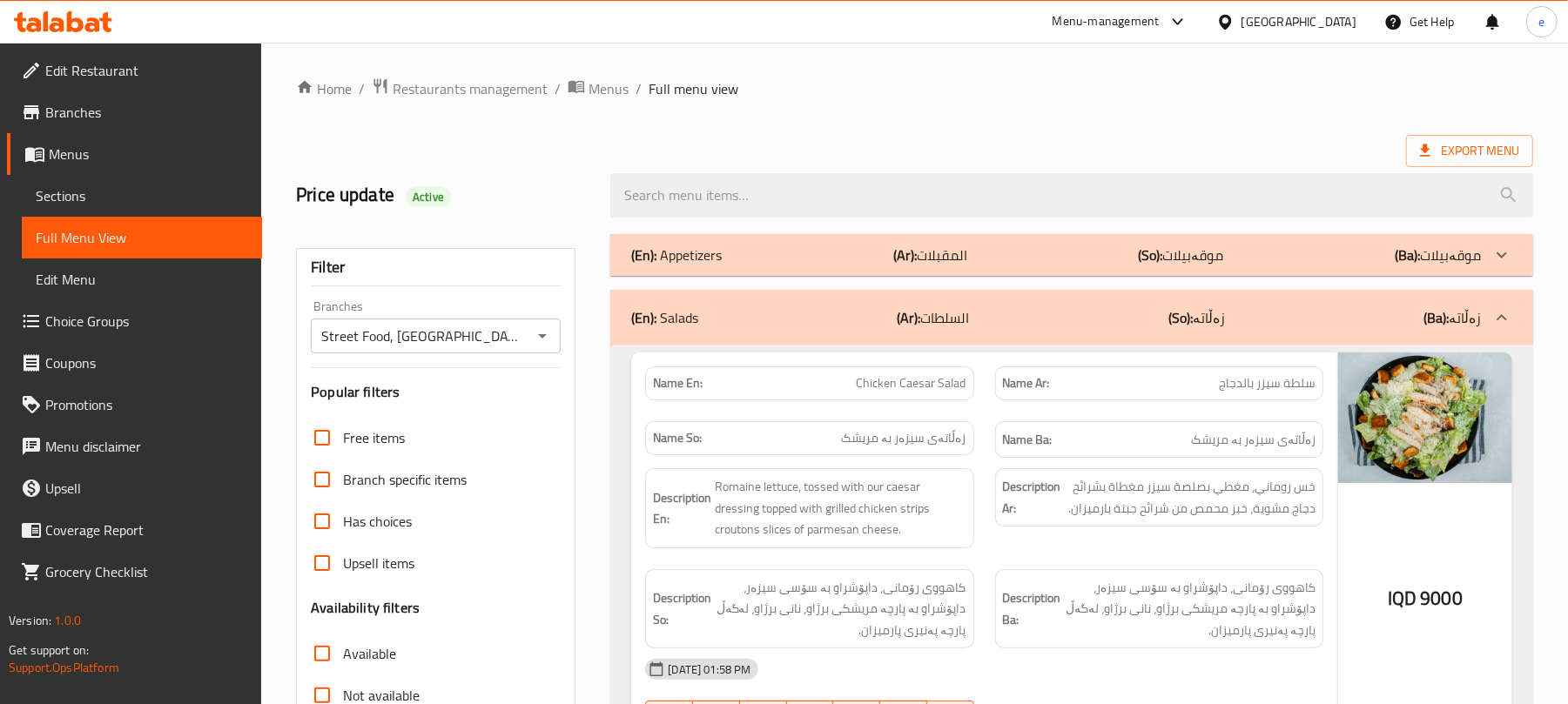
click at [996, 331] on div "(En): Salads (Ar): السلطات (So): زەڵاتە (Ba): زەڵاتە" at bounding box center [1071, 317] width 923 height 56
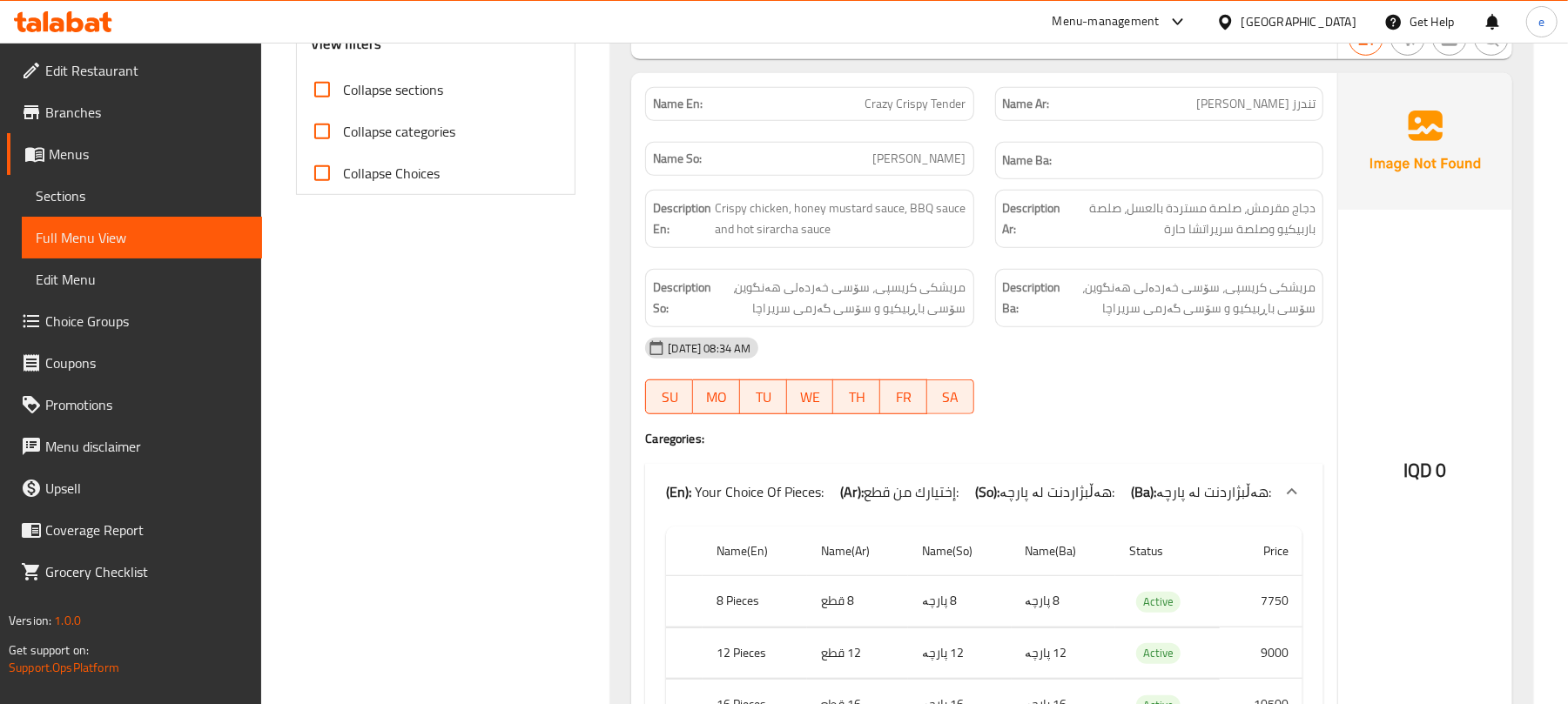
scroll to position [929, 0]
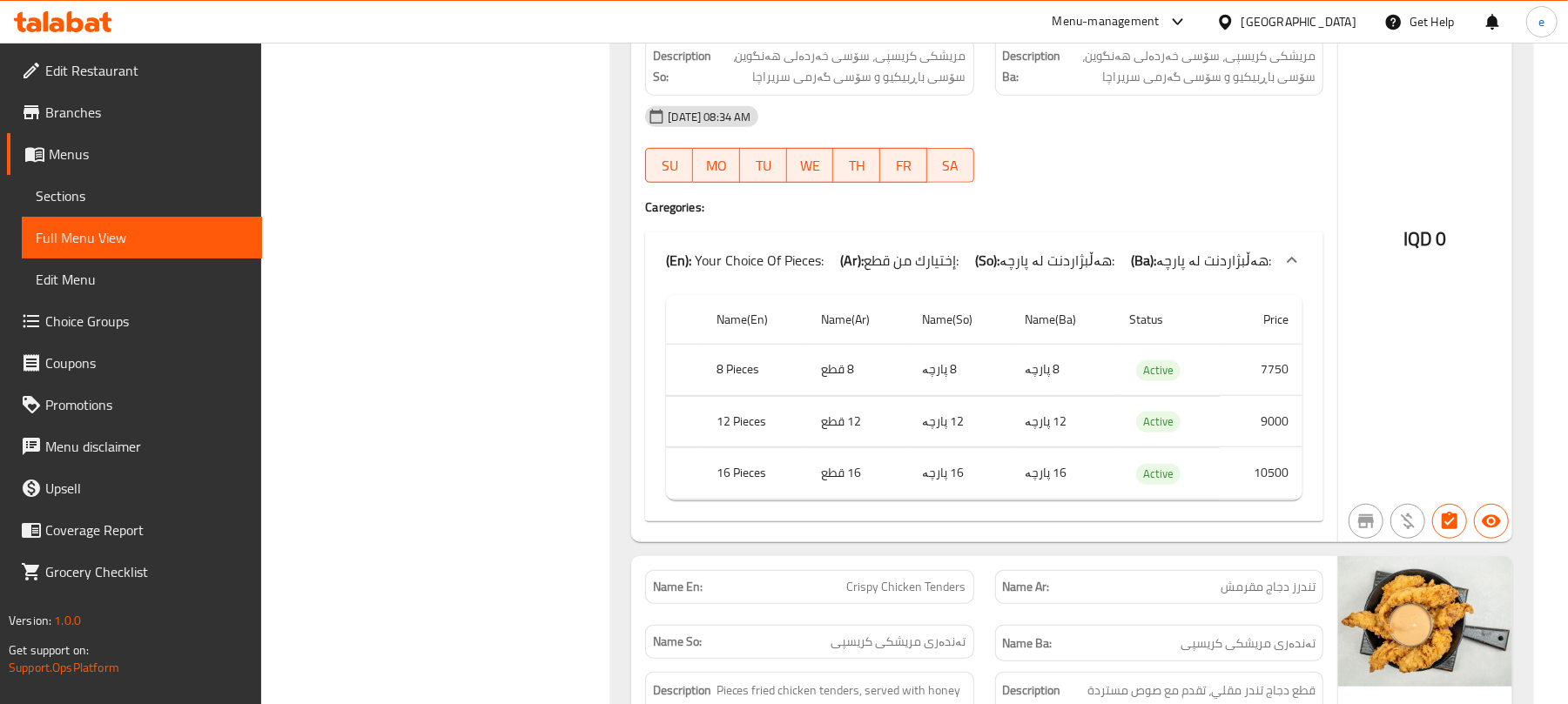
click at [1015, 267] on span "هەڵبژاردنت لە پارچە:" at bounding box center [1056, 260] width 115 height 26
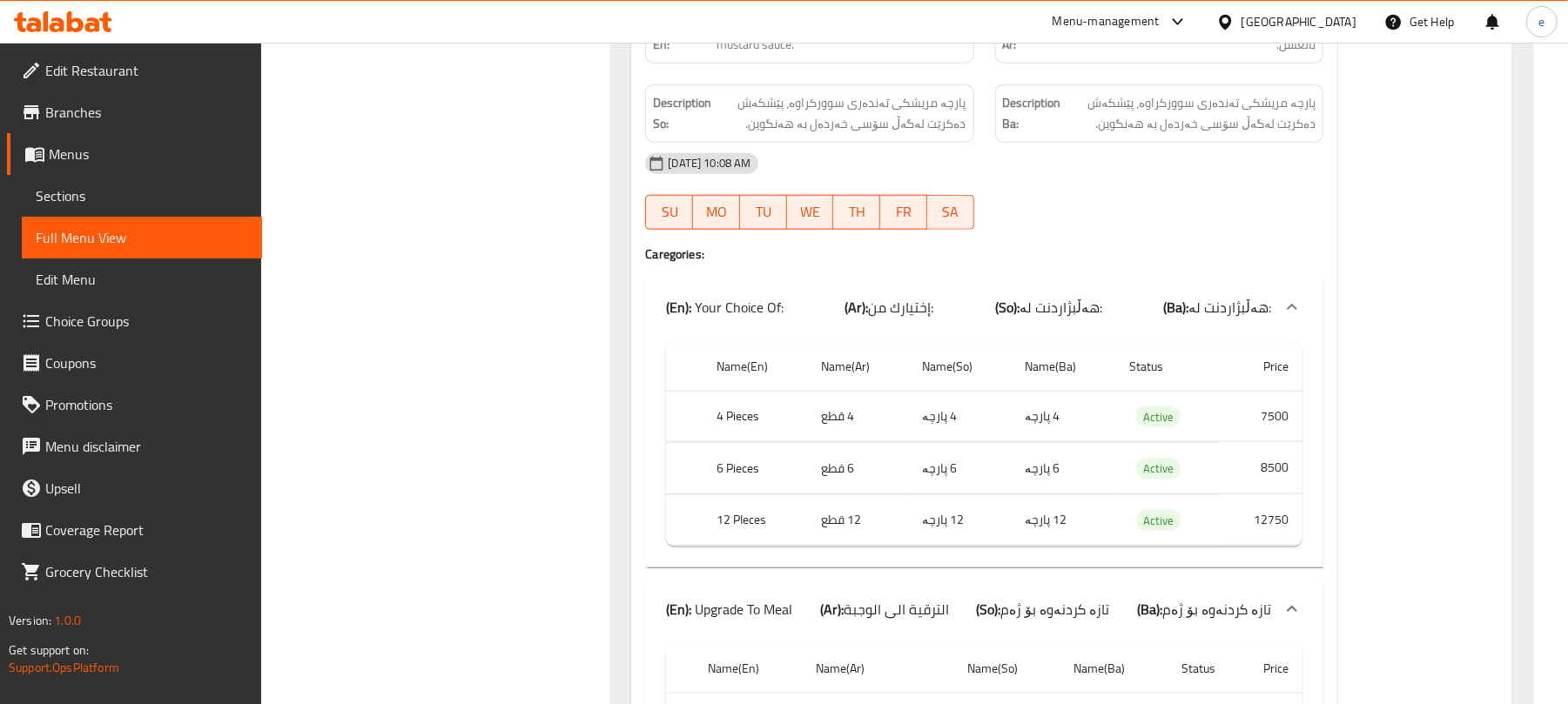
scroll to position [1393, 0]
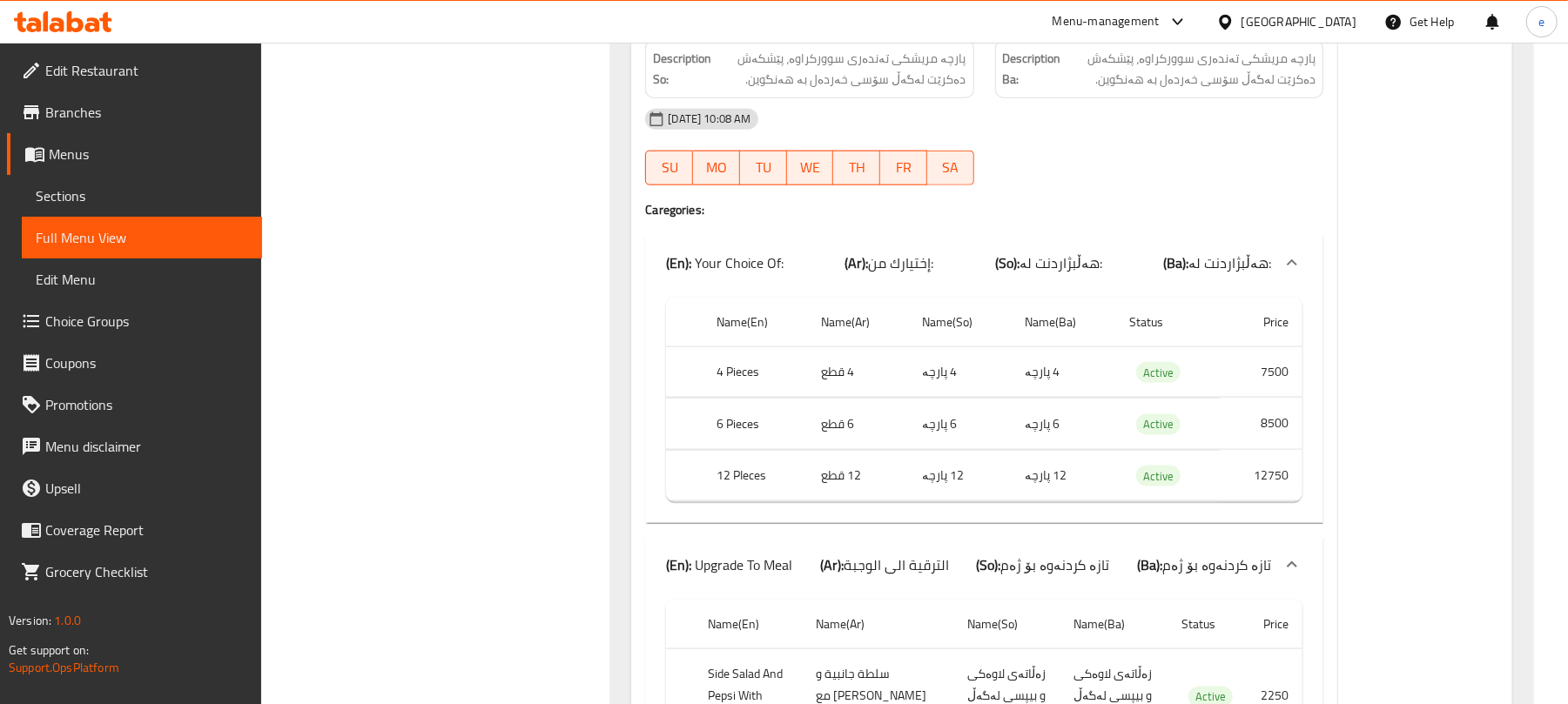
click at [1005, 276] on b "(So):" at bounding box center [1007, 263] width 24 height 26
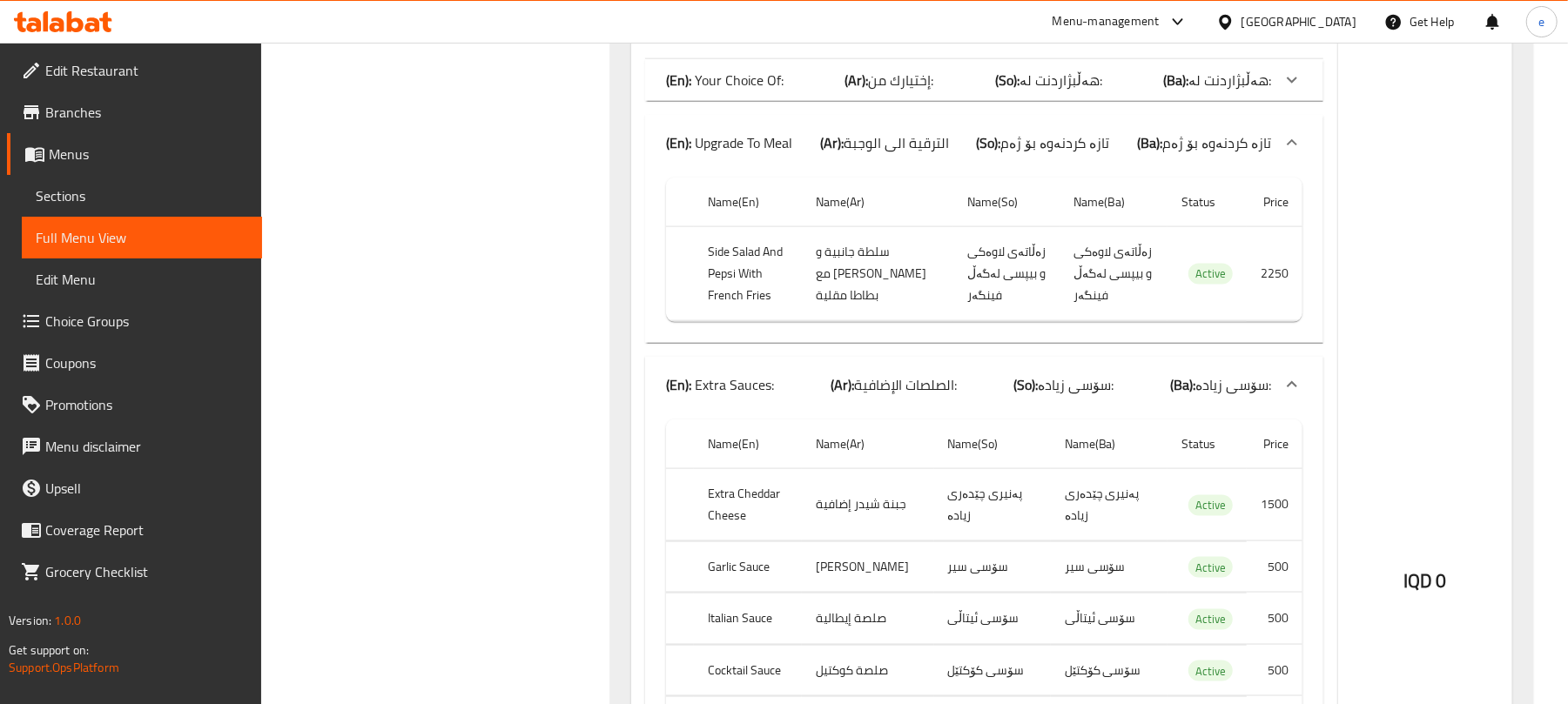
scroll to position [1625, 0]
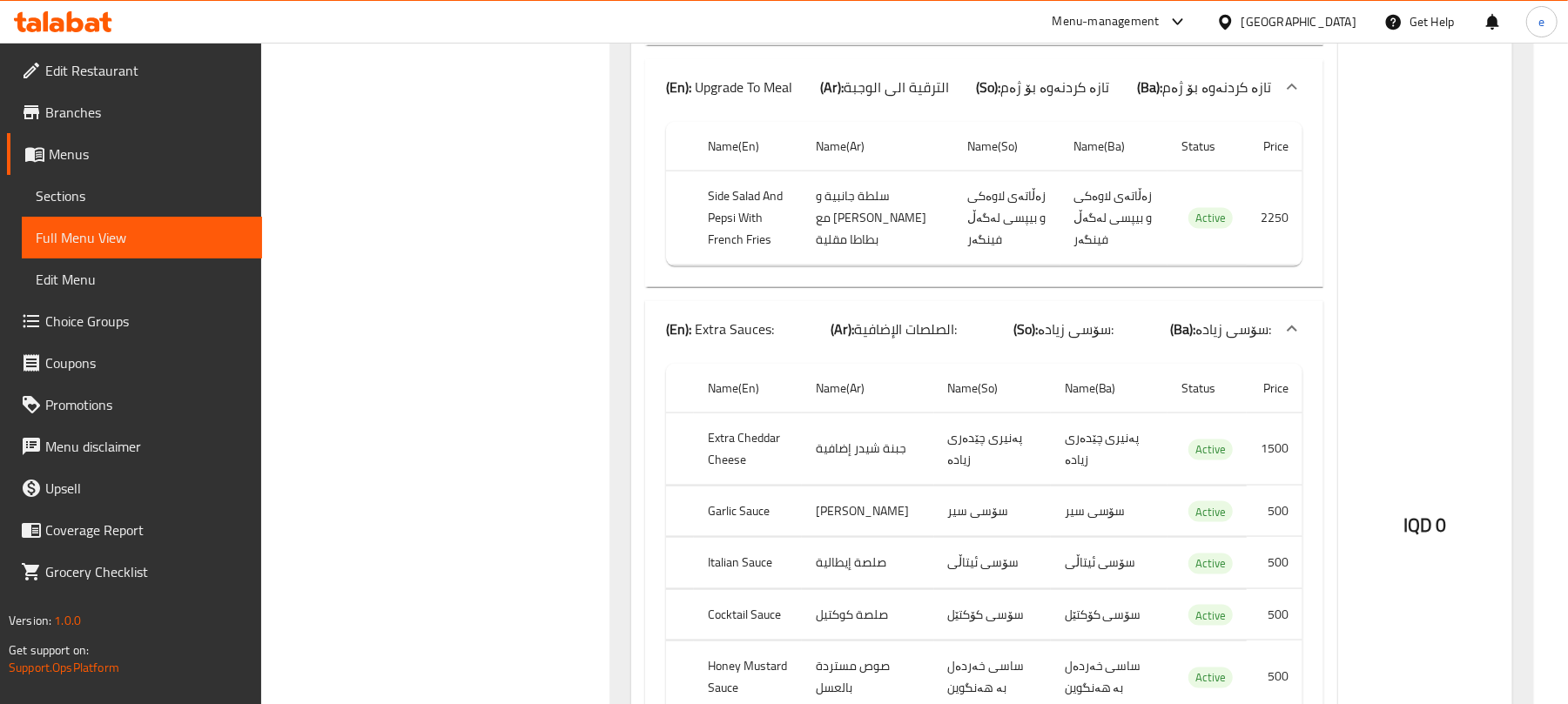
click at [966, 340] on div "(En): Extra Sauces: (Ar): الصلصات الإضافية: (So): سۆسی زیادە: (Ba): سۆسی زیادە:" at bounding box center [969, 329] width 605 height 21
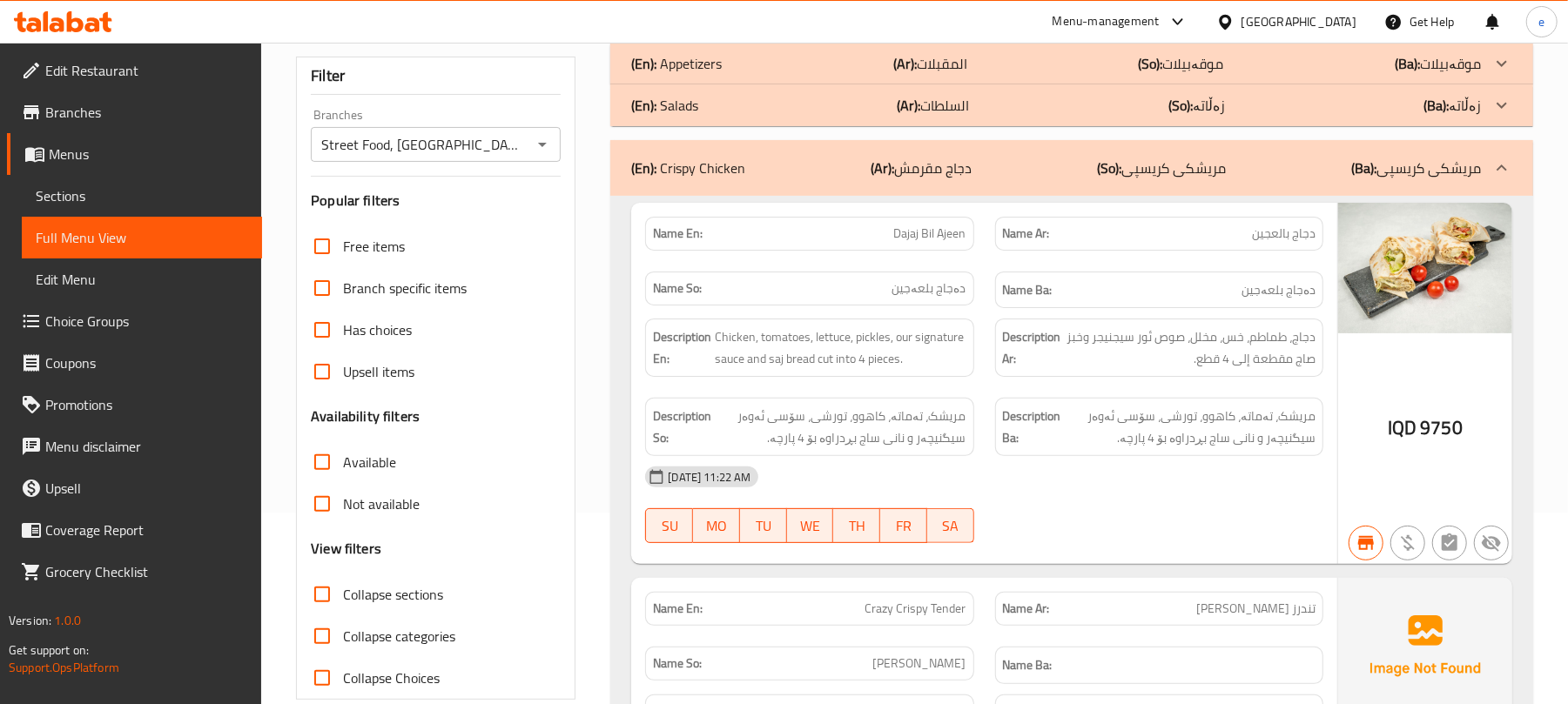
scroll to position [0, 0]
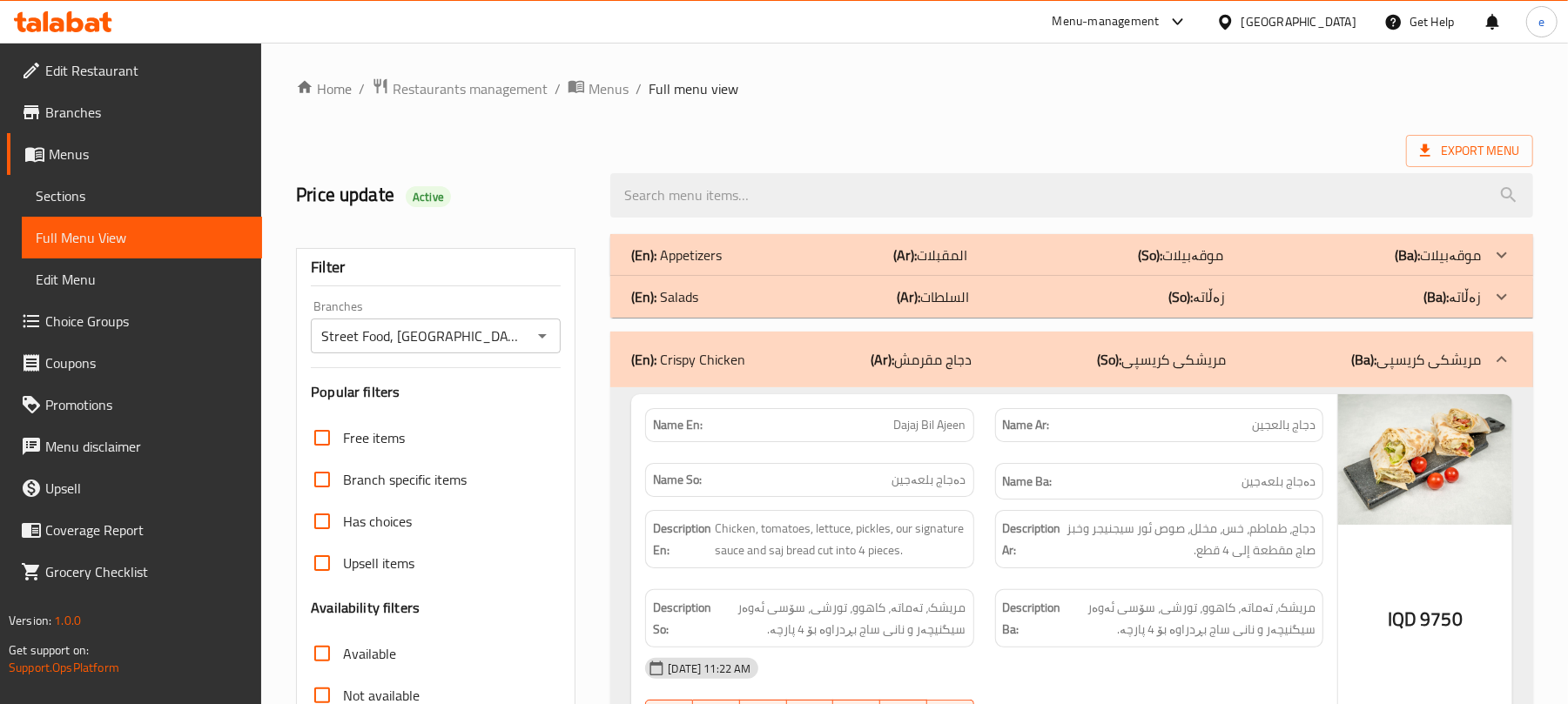
click at [559, 331] on div "Street Food, Bakhtyari Branches" at bounding box center [436, 336] width 250 height 35
click at [548, 334] on icon "Open" at bounding box center [542, 336] width 21 height 21
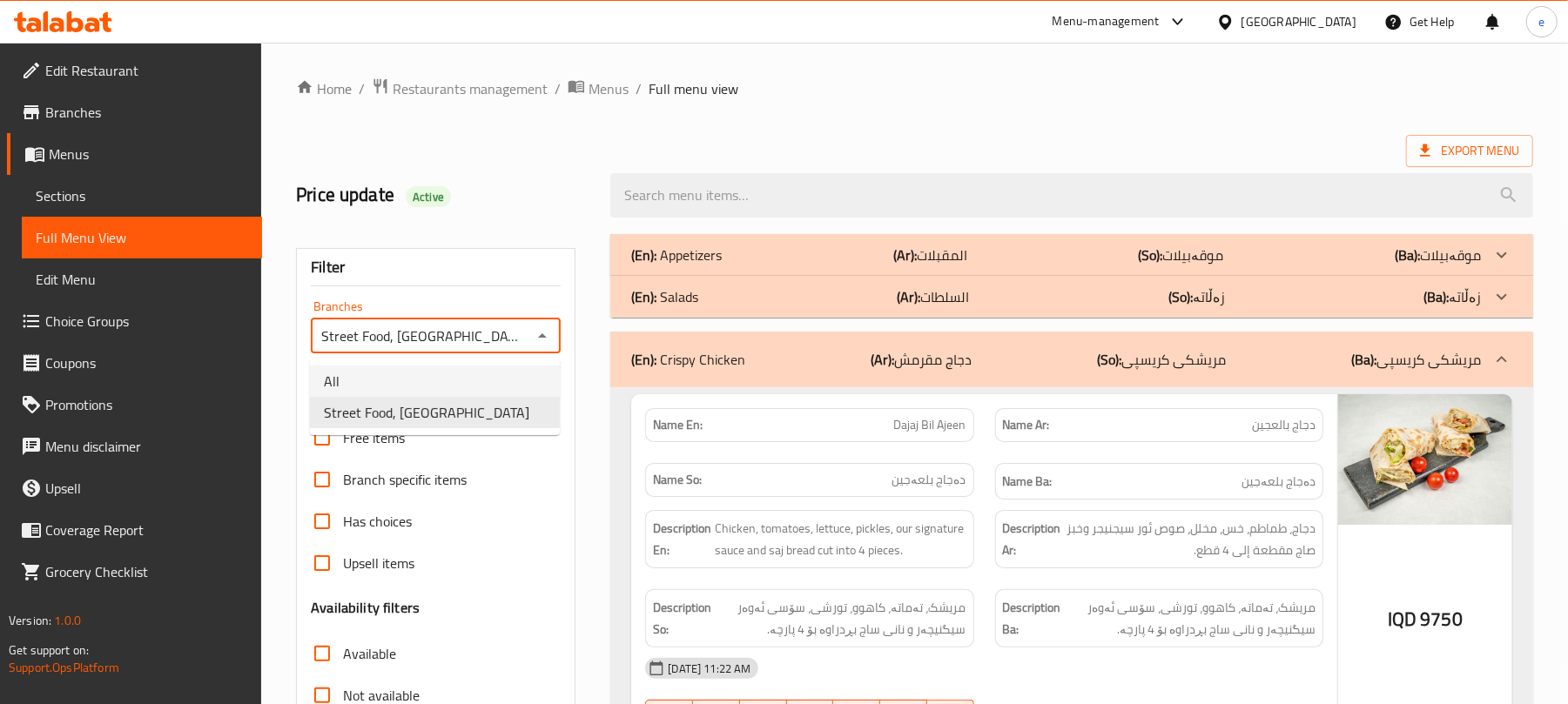
click at [443, 373] on li "All" at bounding box center [435, 381] width 250 height 31
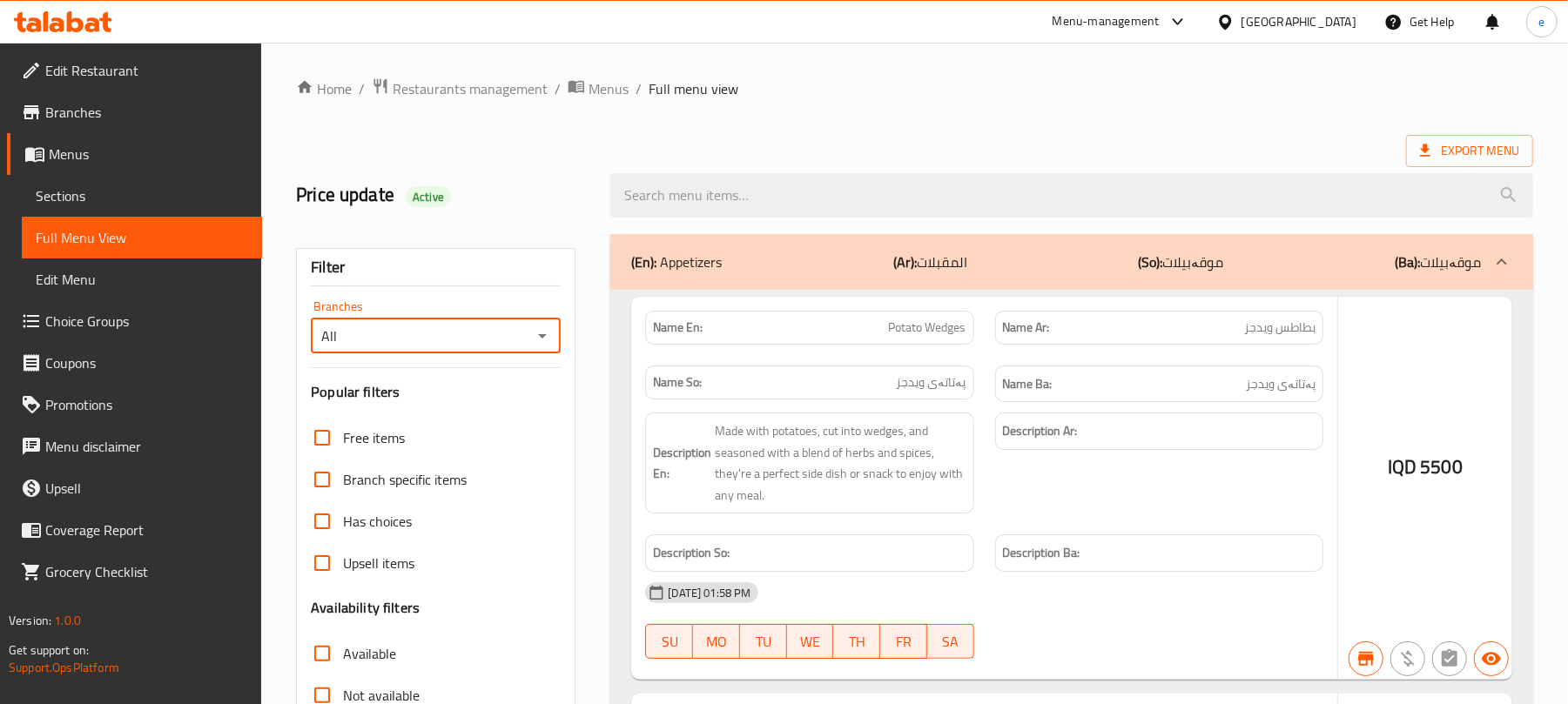
click at [554, 339] on div at bounding box center [784, 352] width 1568 height 704
click at [548, 339] on div at bounding box center [784, 352] width 1568 height 704
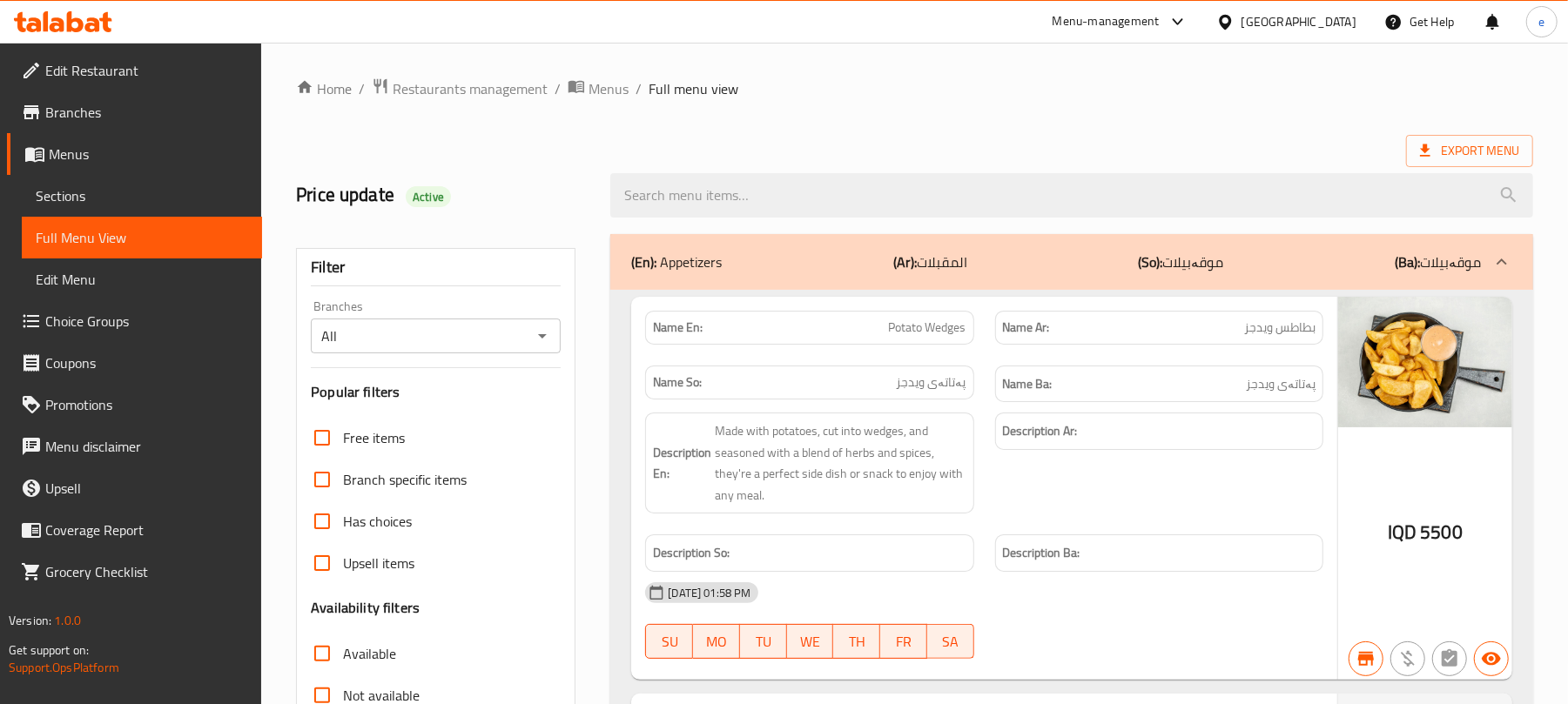
click at [542, 339] on icon "Open" at bounding box center [542, 336] width 8 height 5
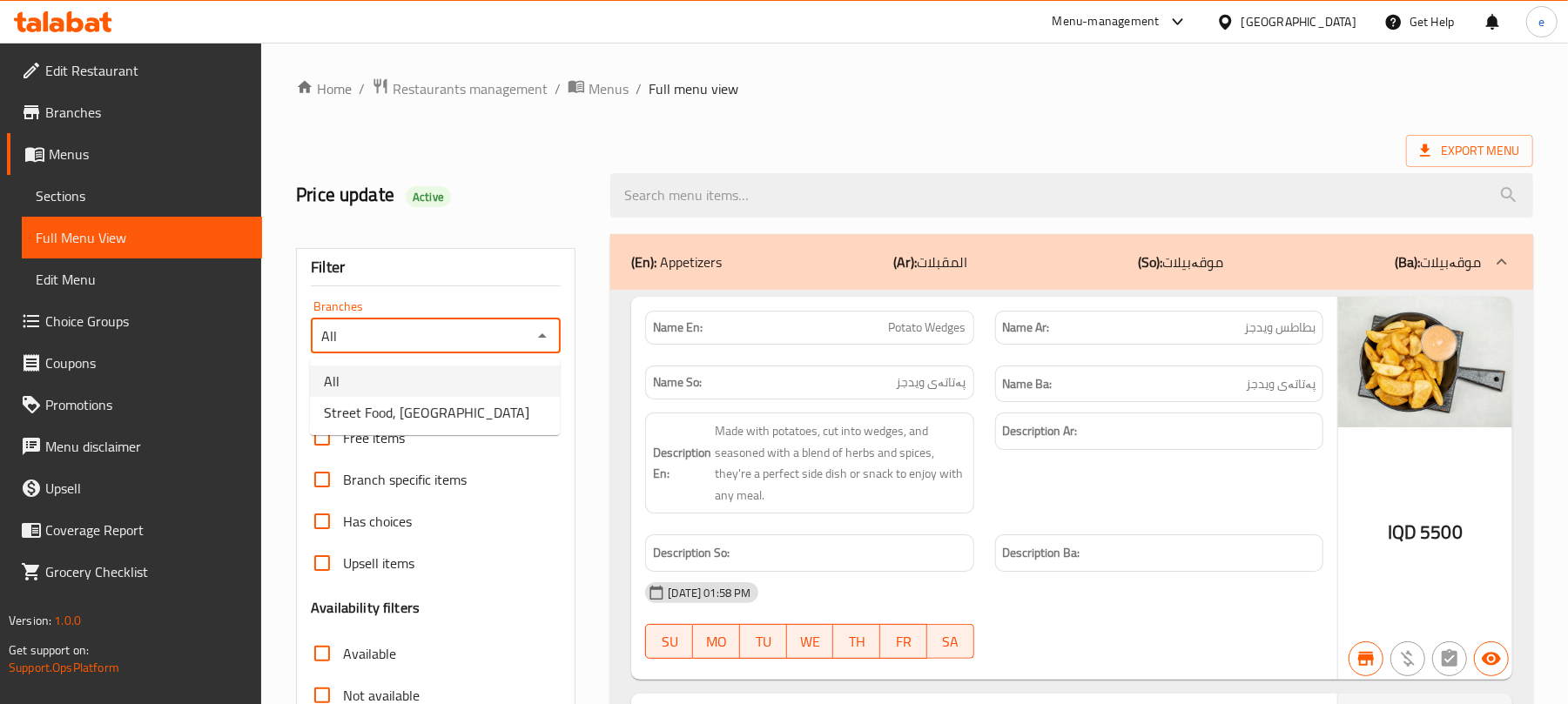
click at [464, 416] on li "Street Food, Bakhtyari" at bounding box center [435, 412] width 250 height 31
type input "Street Food, Bakhtyari"
click at [946, 286] on div "(En): Appetizers (Ar): المقبلات (So): موقەبیلات (Ba): موقەبیلات" at bounding box center [1071, 262] width 923 height 56
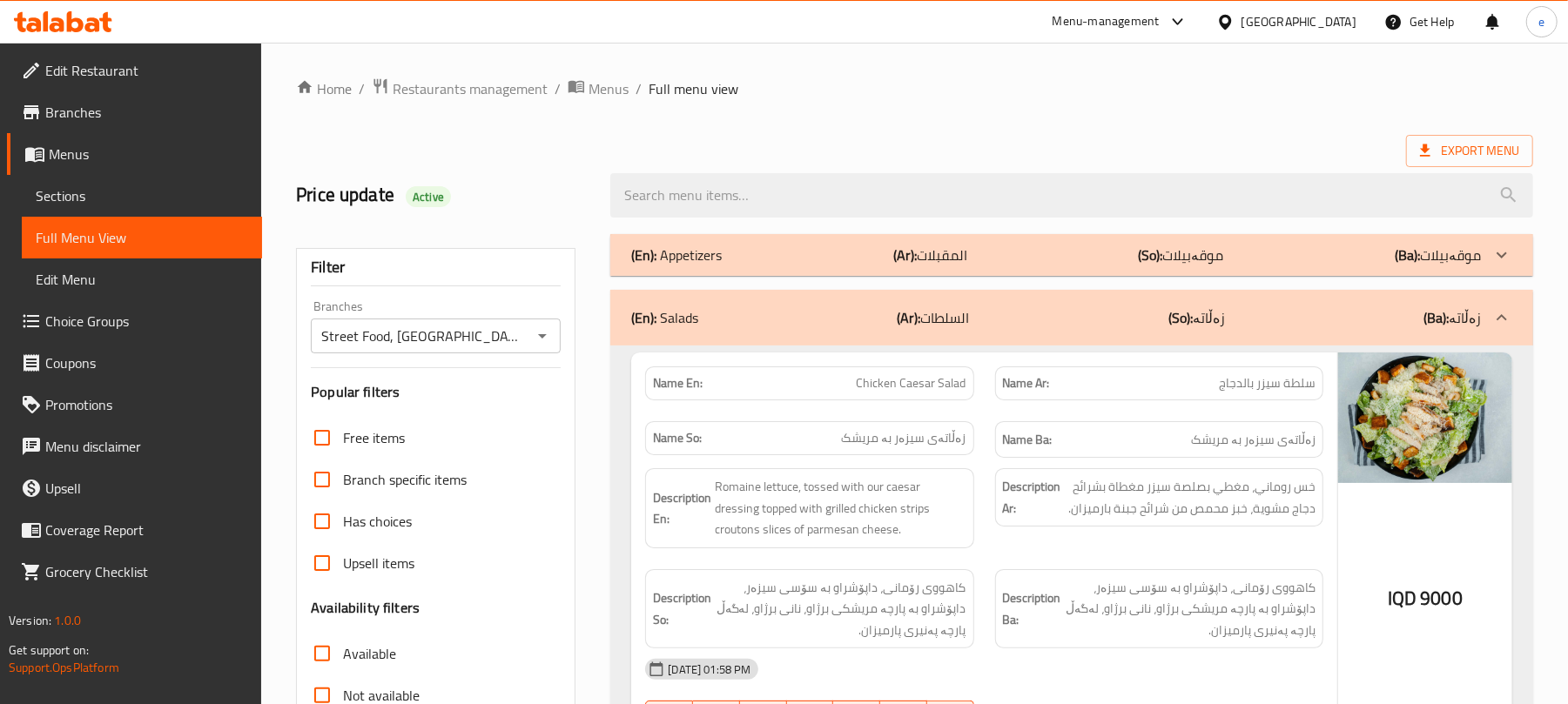
click at [996, 306] on div "(En): Salads (Ar): السلطات (So): زەڵاتە (Ba): زەڵاتە" at bounding box center [1071, 317] width 923 height 56
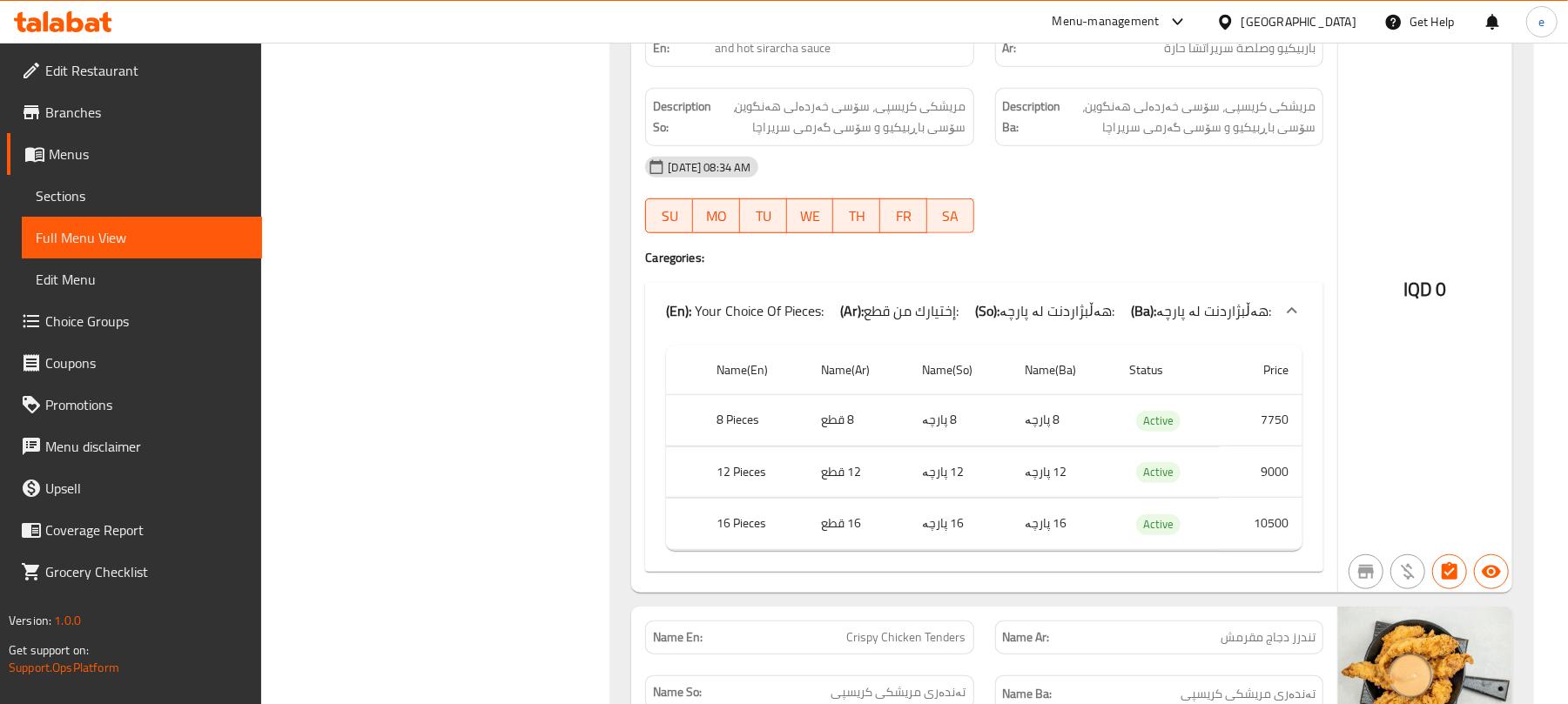
scroll to position [929, 0]
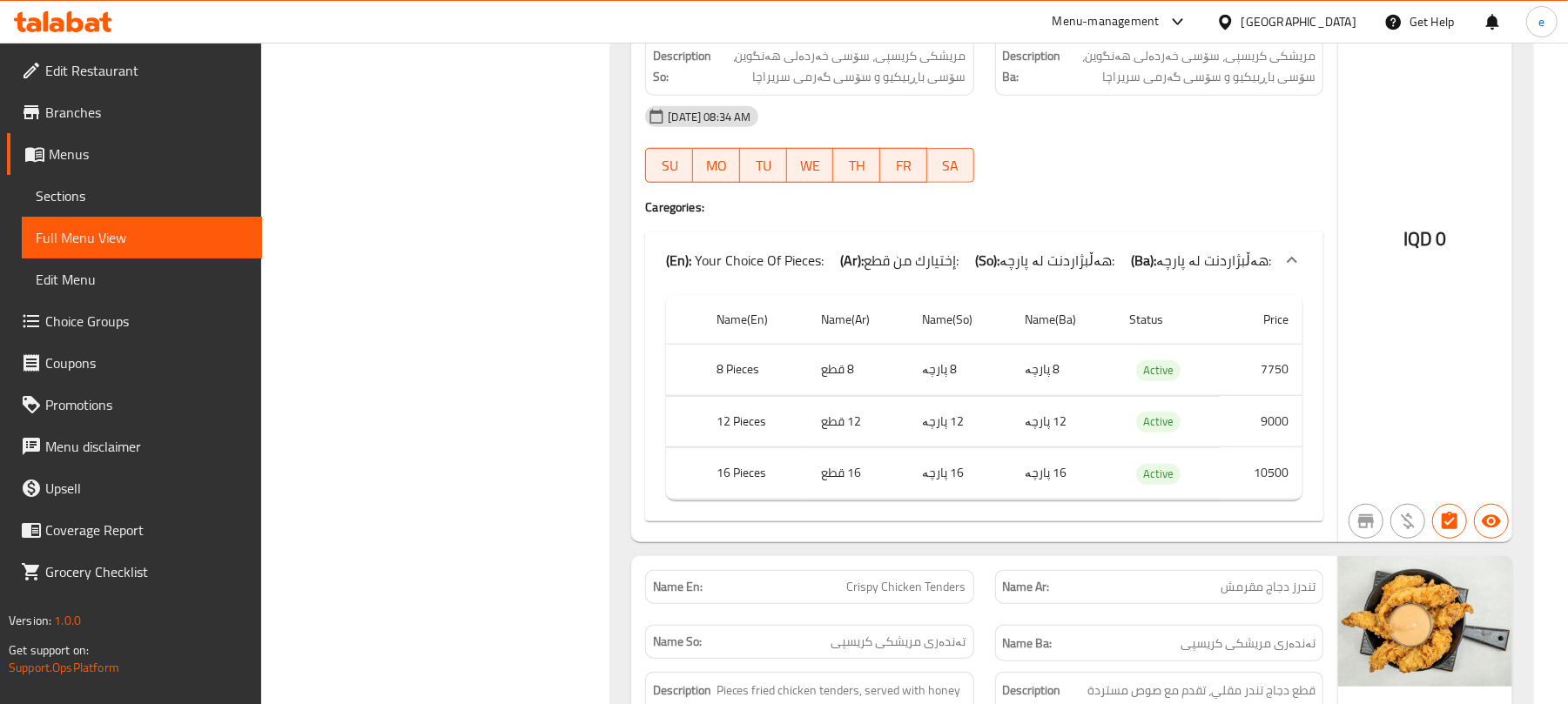
click at [959, 260] on span "إختيارك من قطع:" at bounding box center [911, 260] width 95 height 26
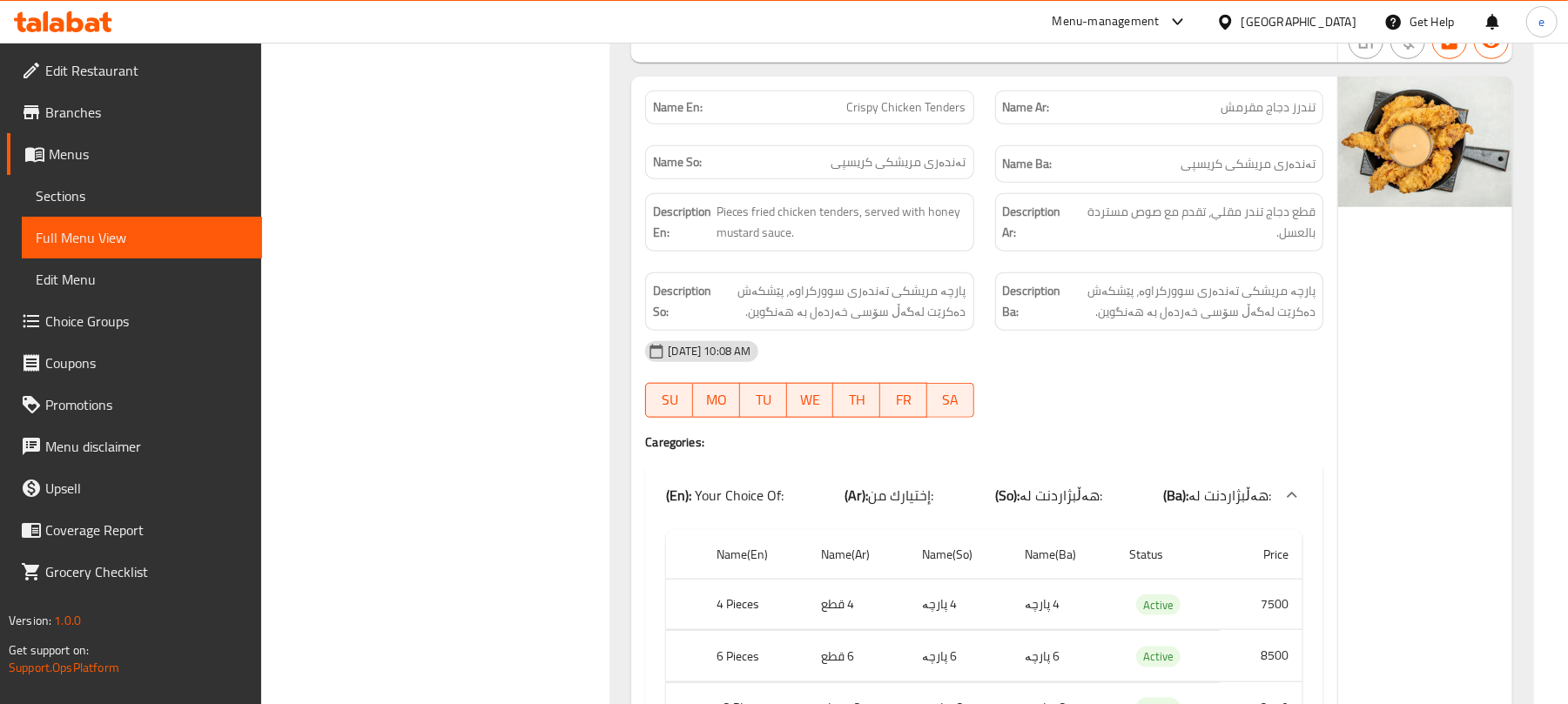
scroll to position [1393, 0]
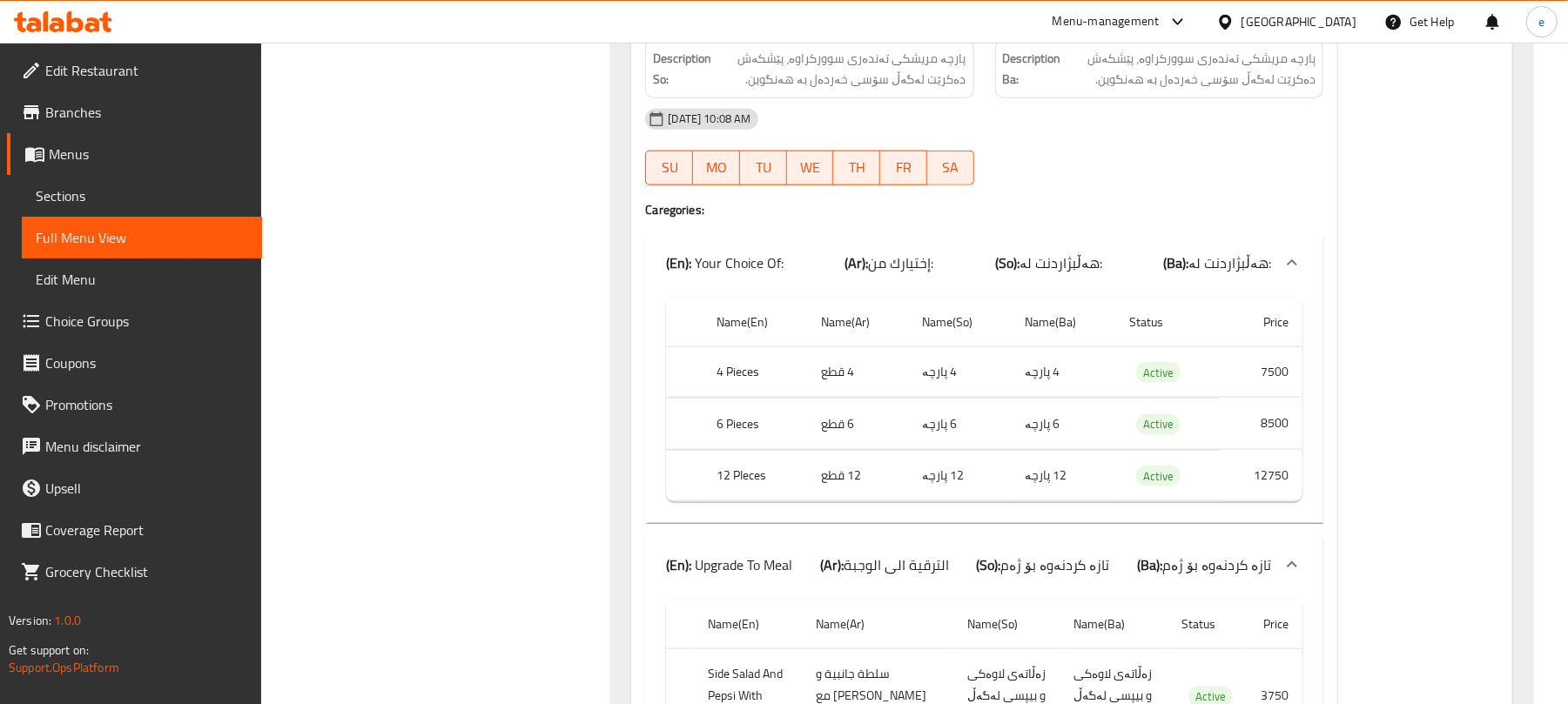
click at [951, 272] on div "(En): Your Choice Of: (Ar): إختيارك من: (So): هەڵبژاردنت لە: (Ba): هەڵبژاردنت ل…" at bounding box center [969, 262] width 605 height 21
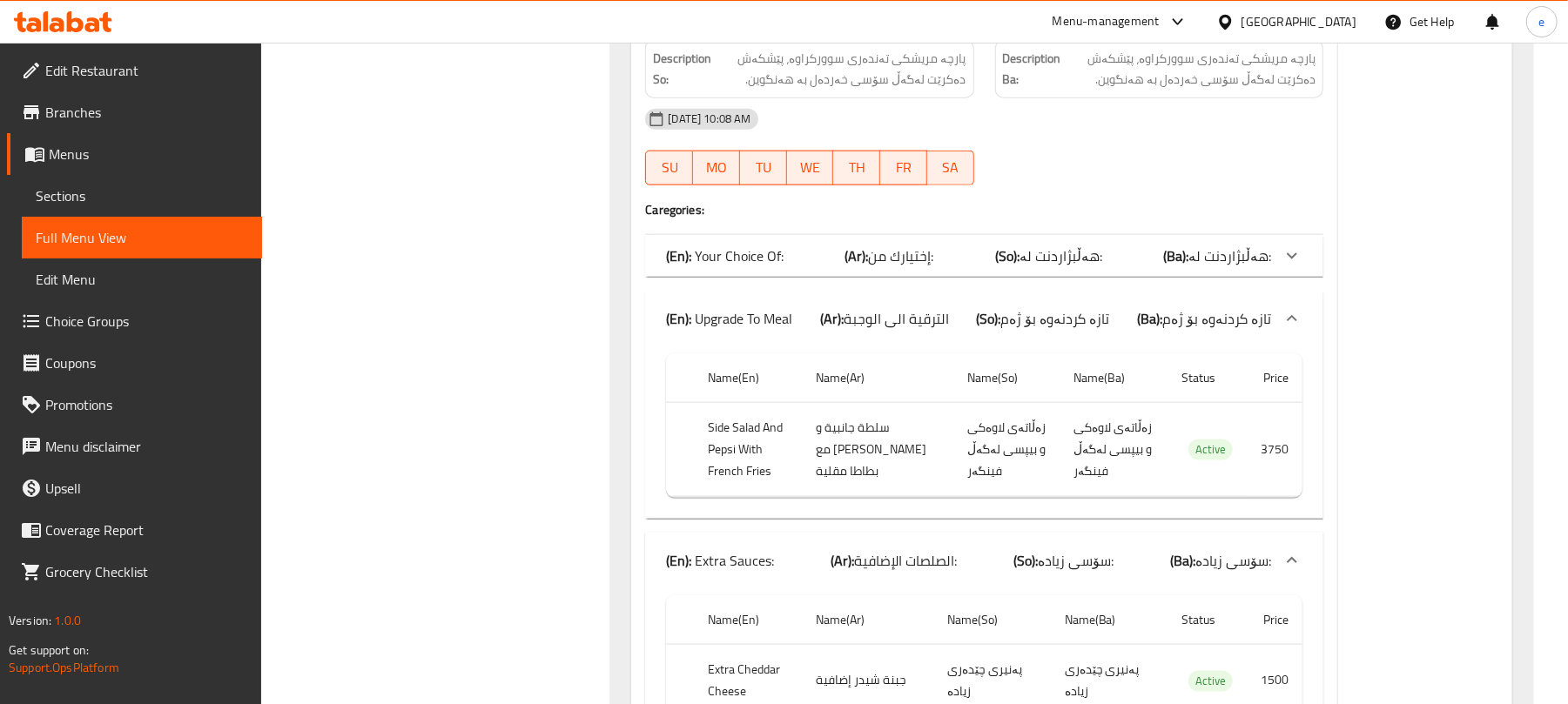
click at [905, 574] on span "الصلصات الإضافية:" at bounding box center [905, 560] width 103 height 26
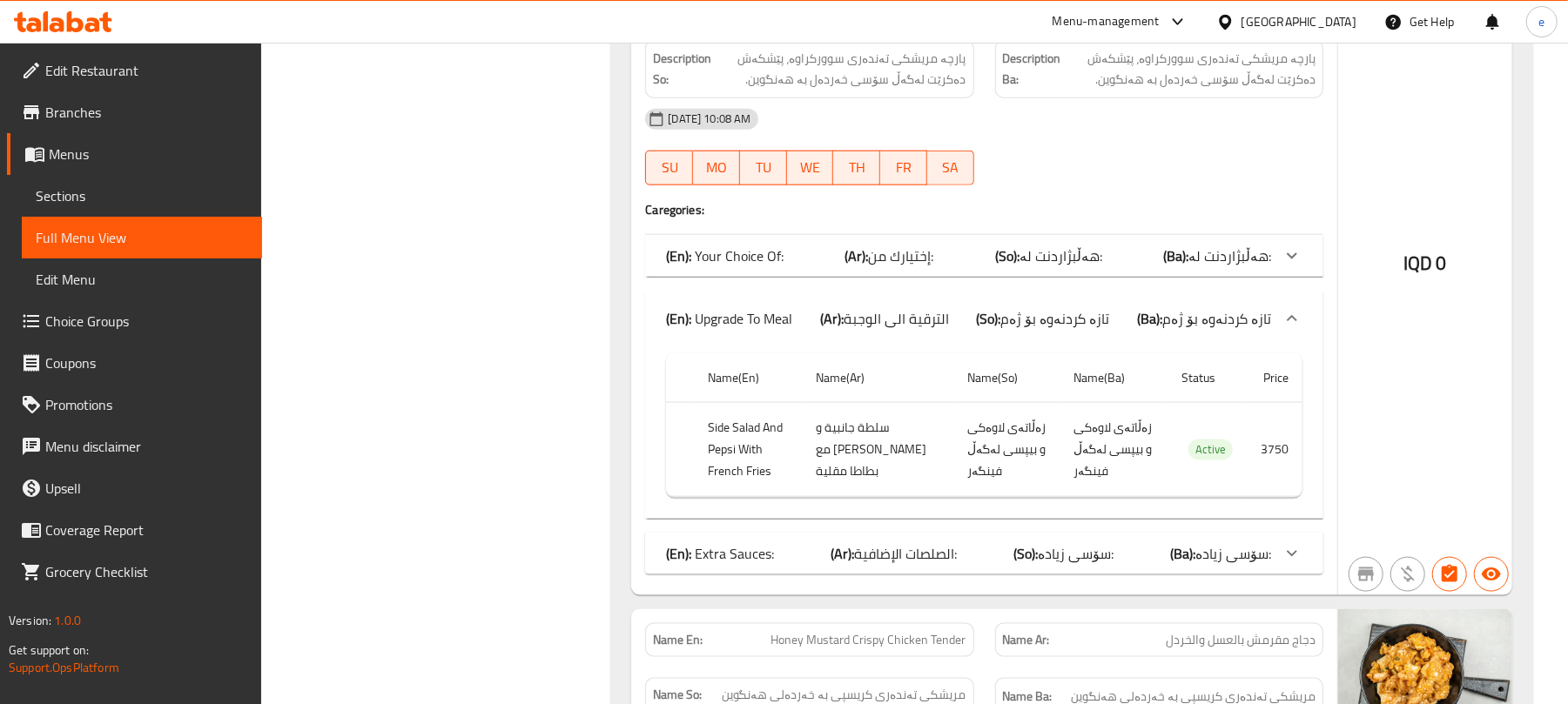
click at [919, 259] on span "إختيارك من:" at bounding box center [901, 256] width 65 height 26
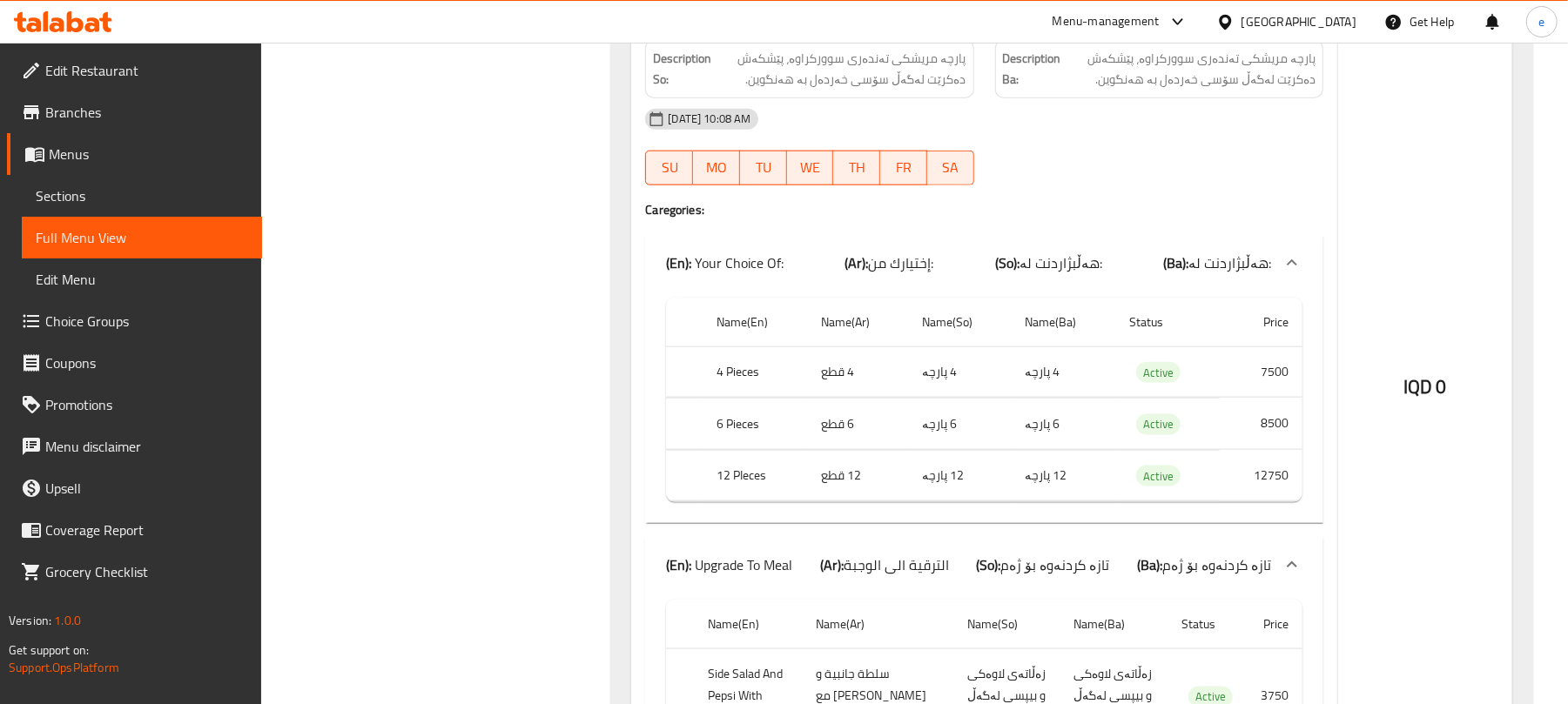
click at [919, 259] on span "إختيارك من:" at bounding box center [901, 263] width 65 height 26
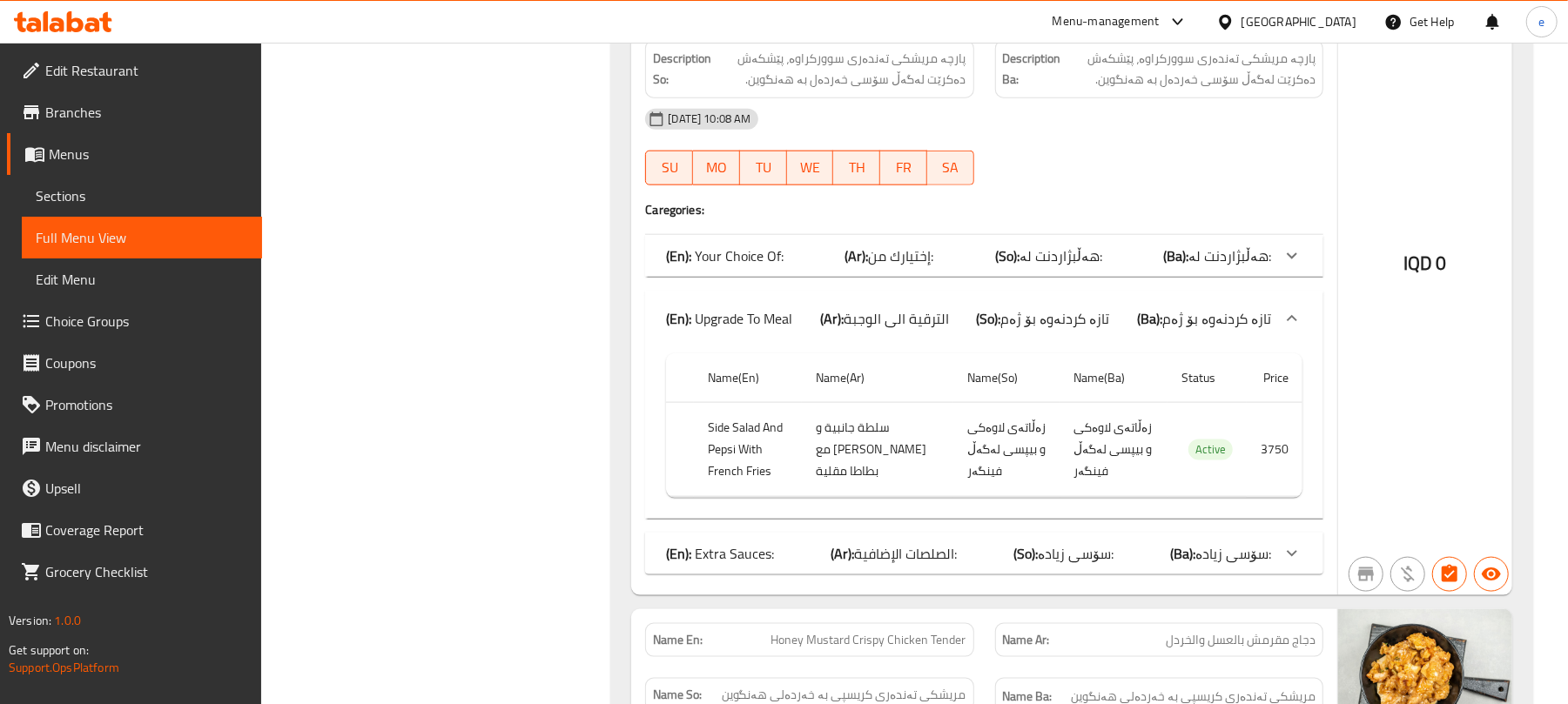
click at [946, 558] on span "الصلصات الإضافية:" at bounding box center [905, 554] width 103 height 26
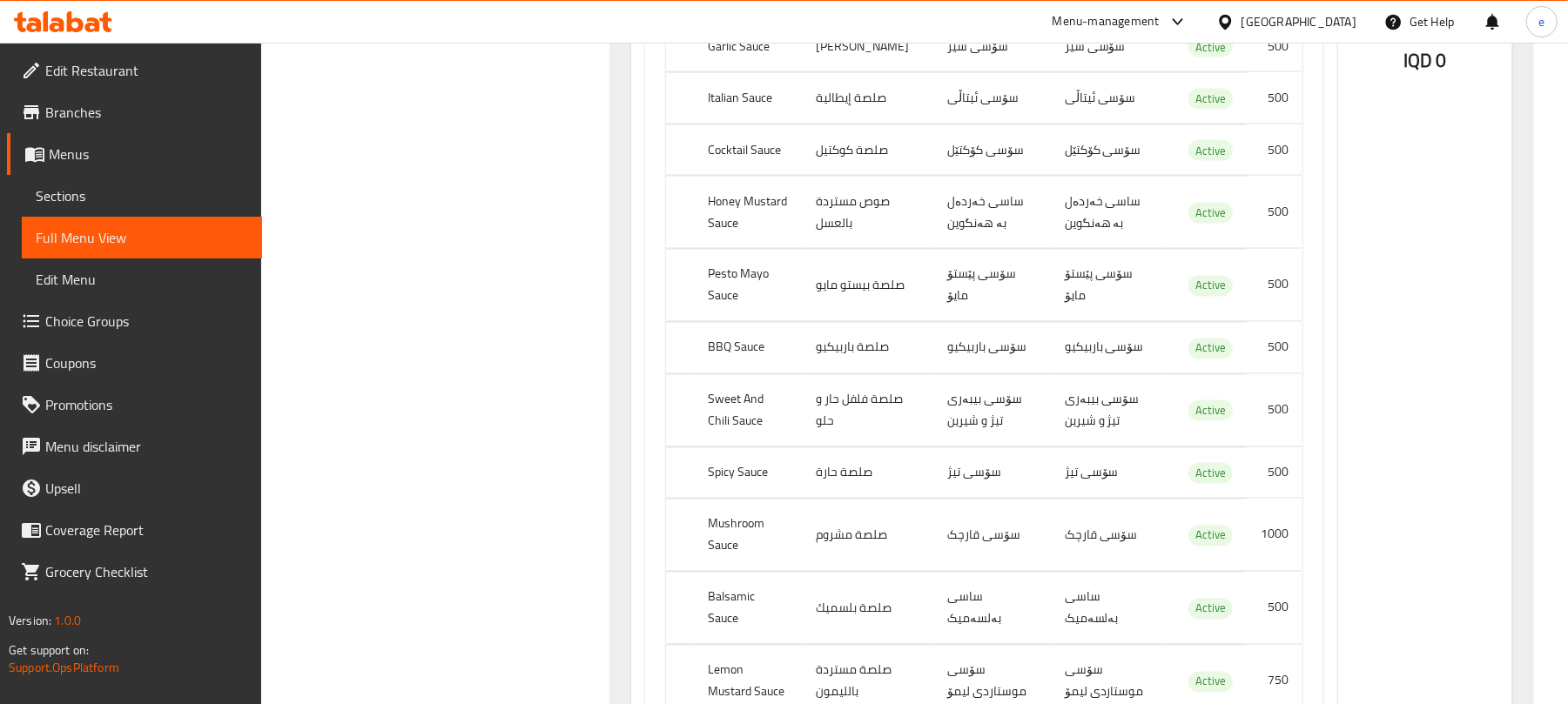
scroll to position [2321, 0]
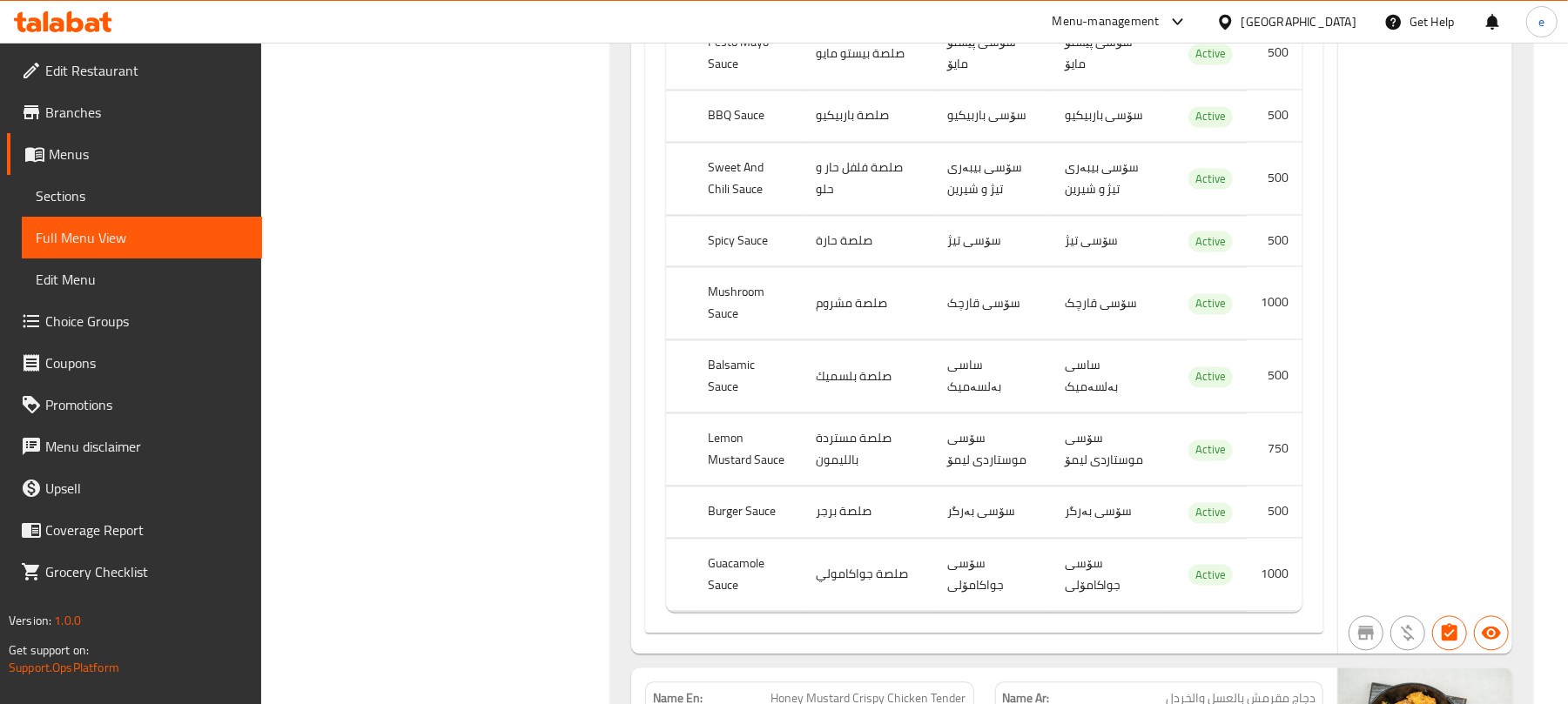
click at [749, 552] on th "Guacamole Sauce" at bounding box center [747, 575] width 108 height 73
copy th "Guacamole"
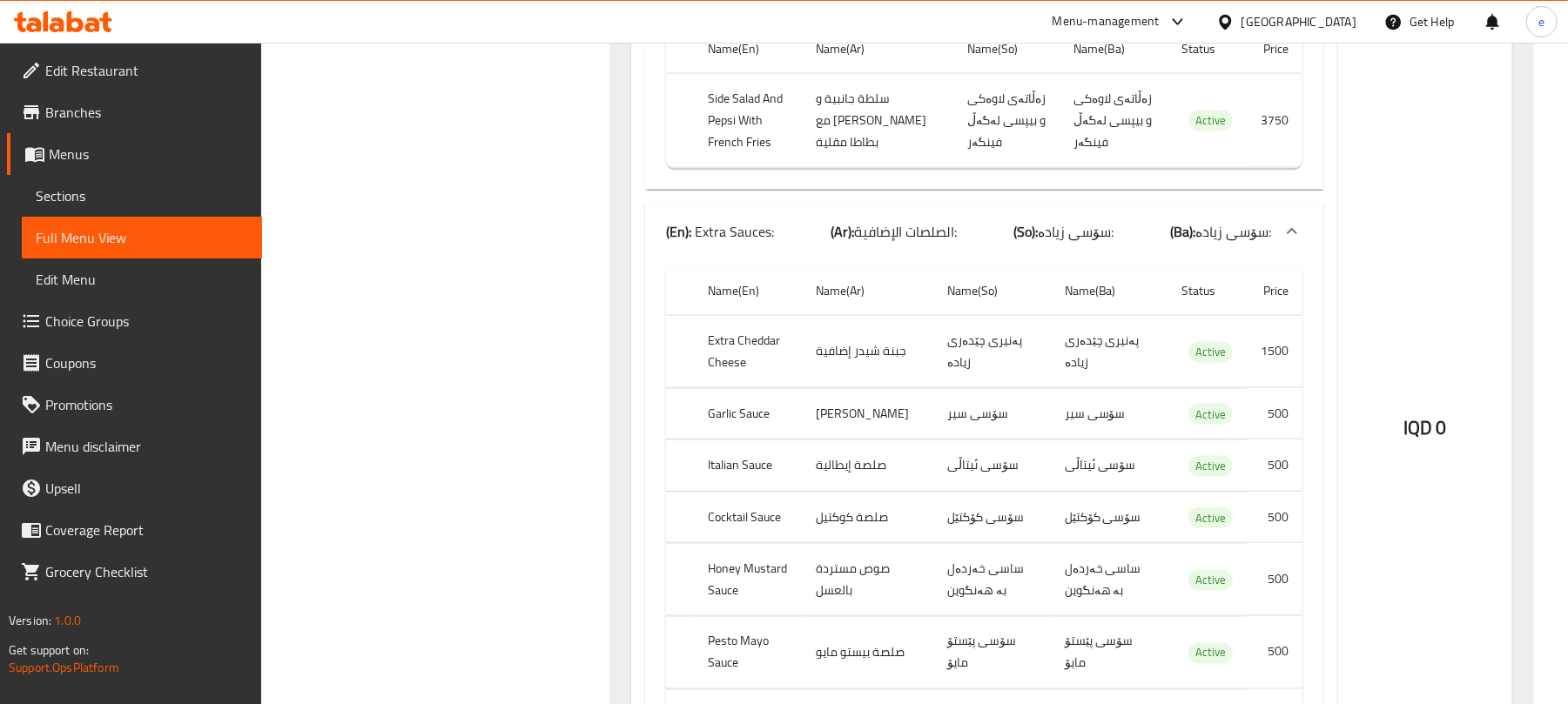
scroll to position [1625, 0]
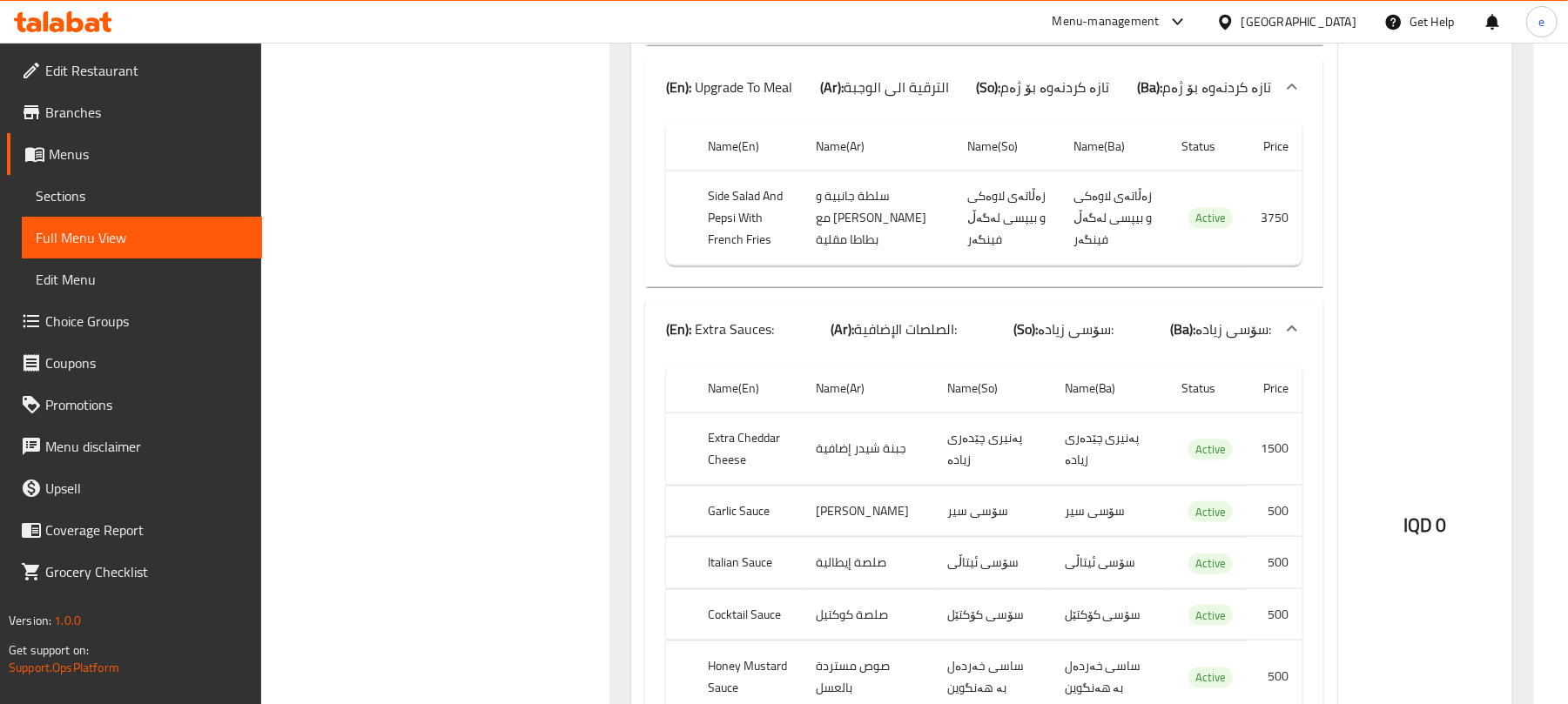
click at [799, 340] on div "(En): Extra Sauces: (Ar): الصلصات الإضافية: (So): سۆسی زیادە: (Ba): سۆسی زیادە:" at bounding box center [969, 329] width 605 height 21
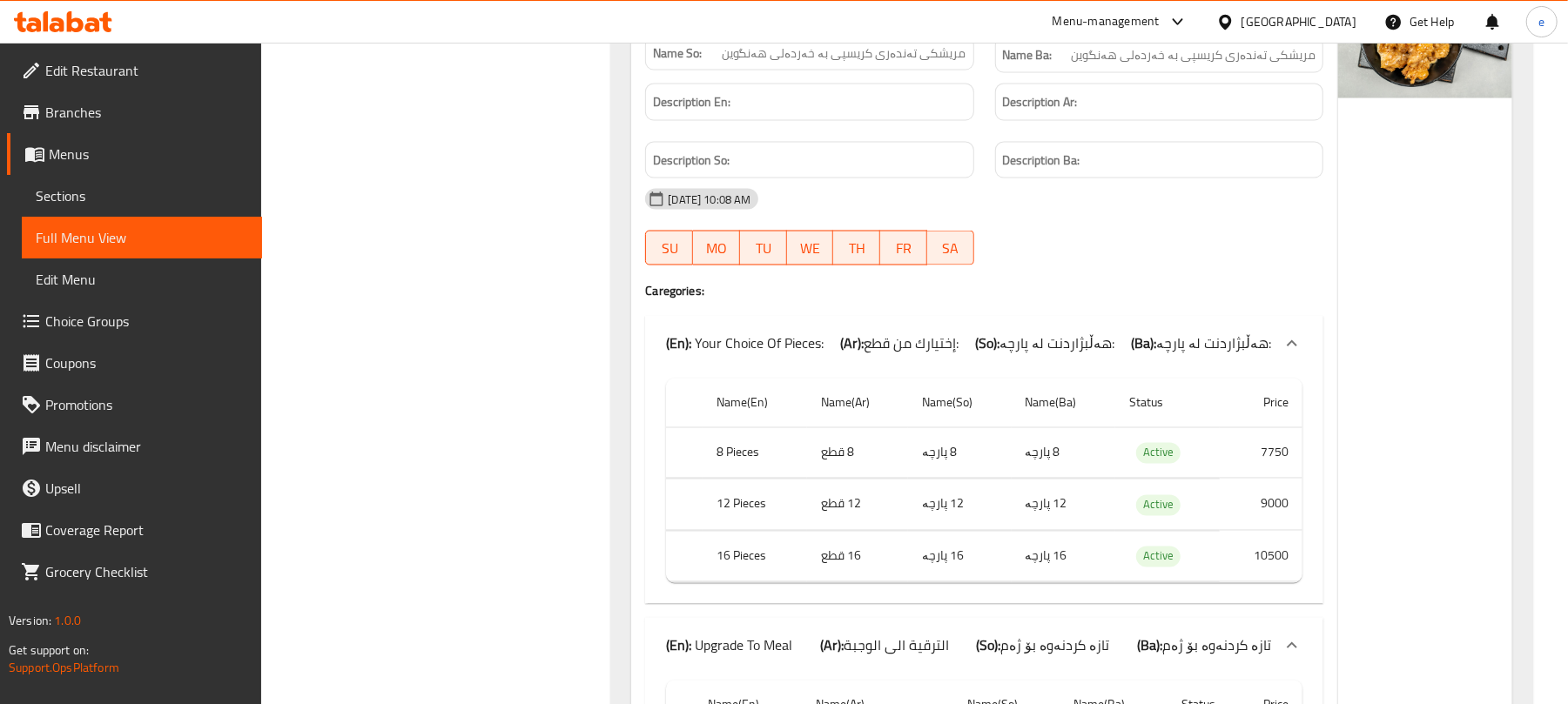
scroll to position [2090, 0]
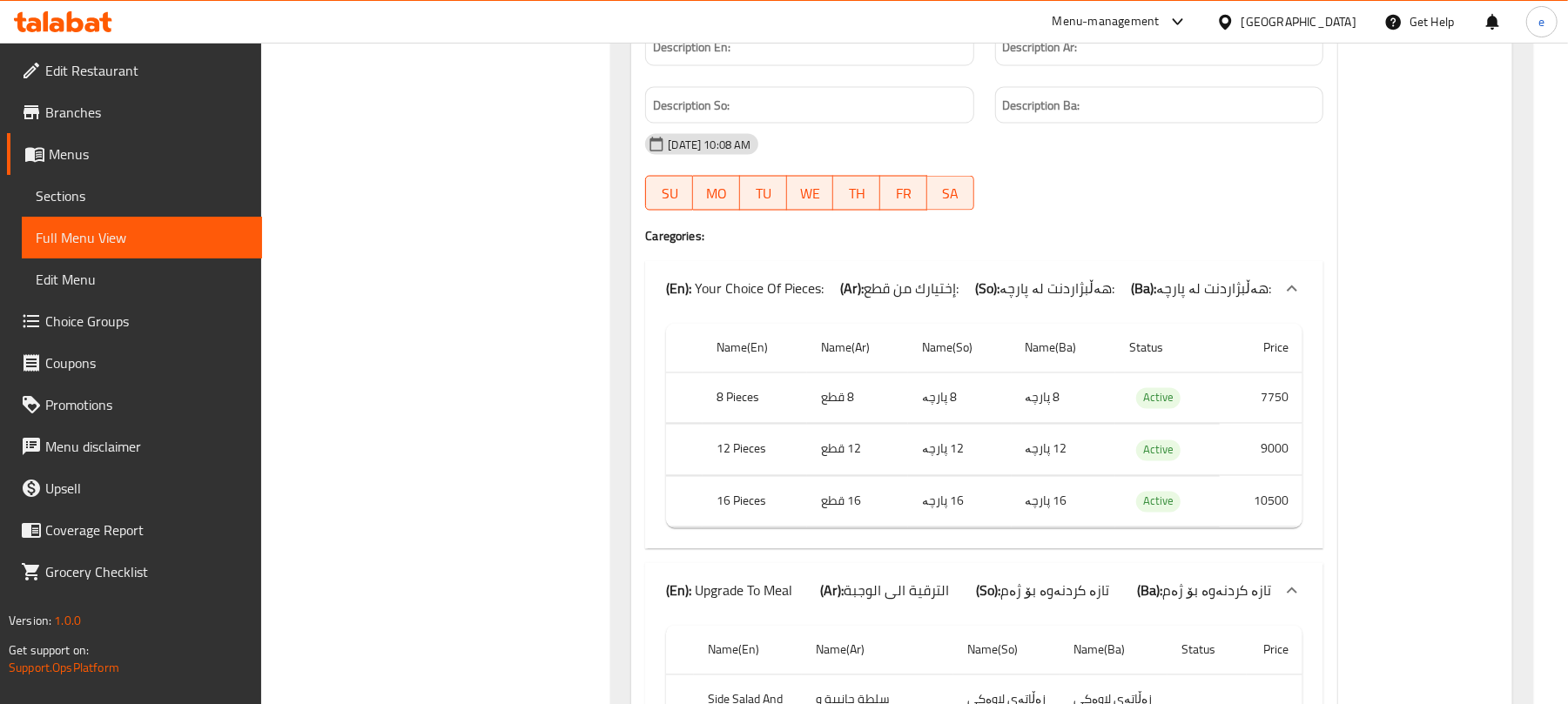
click at [902, 294] on span "إختيارك من قطع:" at bounding box center [911, 289] width 95 height 26
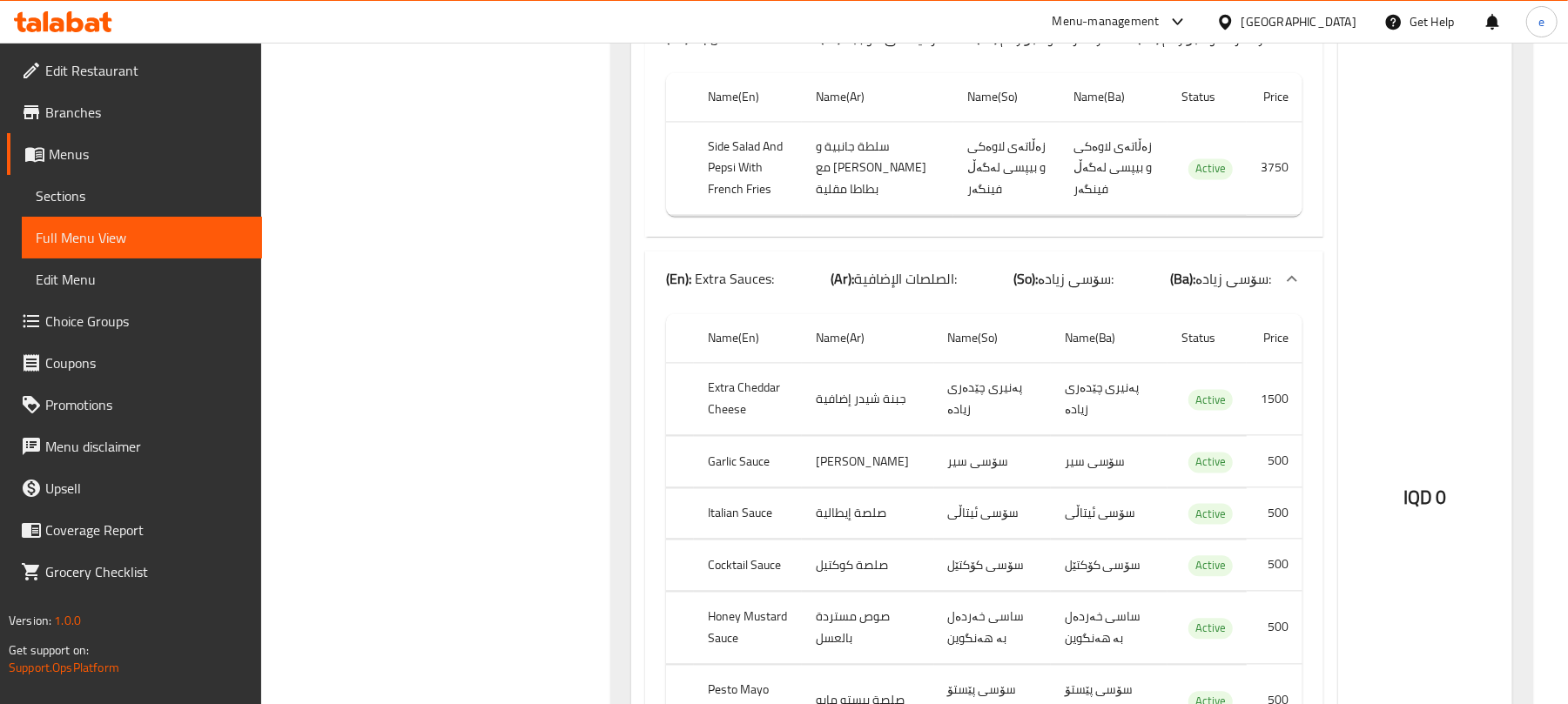
scroll to position [2321, 0]
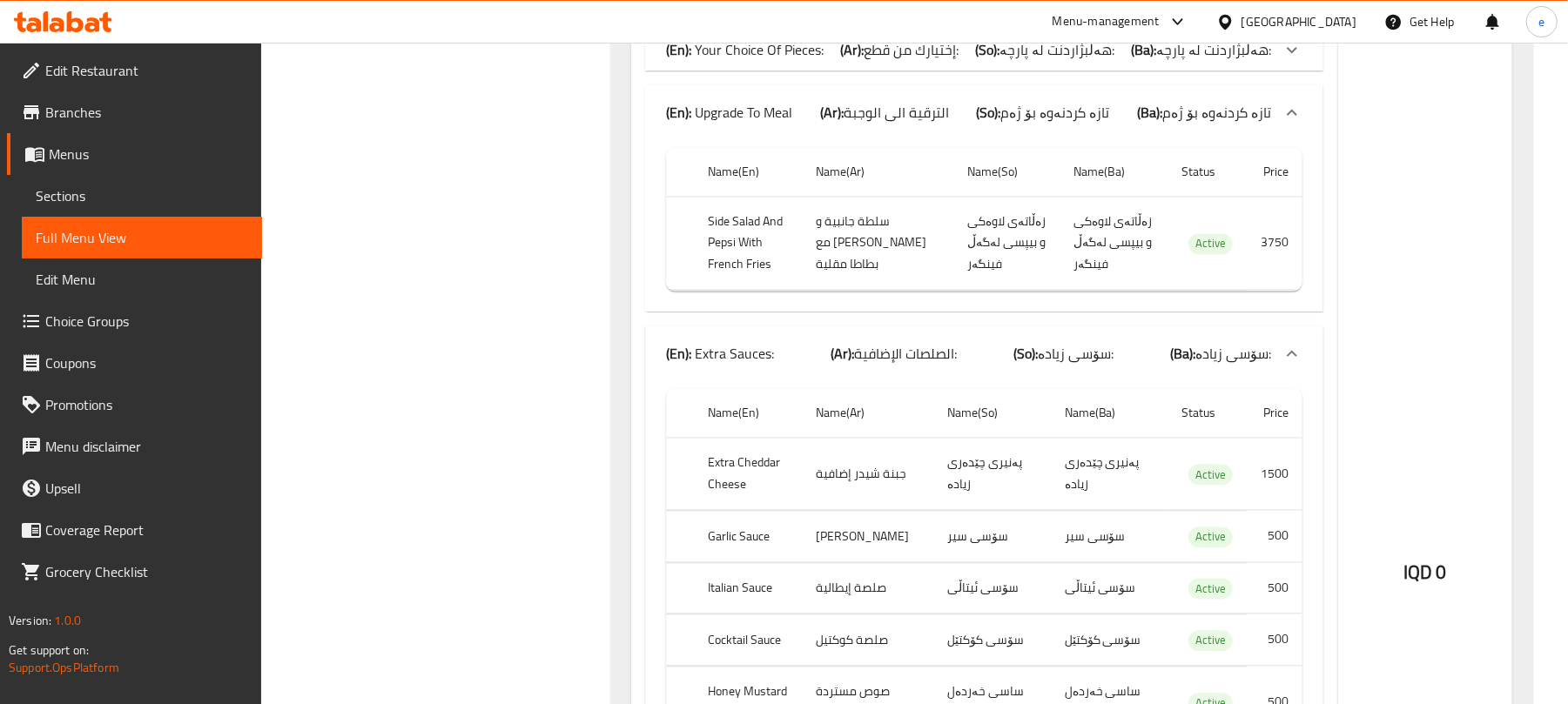
click at [955, 357] on span "الصلصات الإضافية:" at bounding box center [905, 354] width 103 height 26
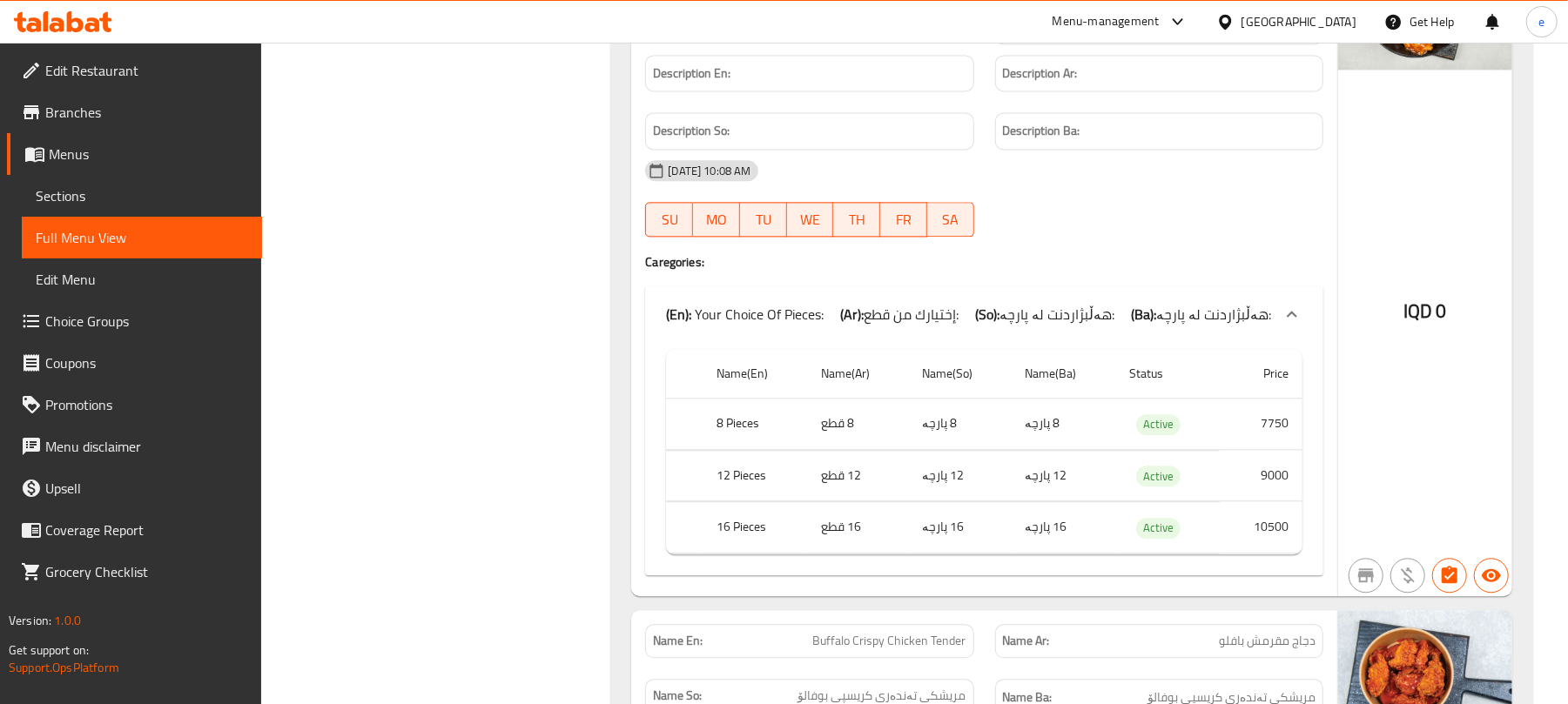
scroll to position [3018, 0]
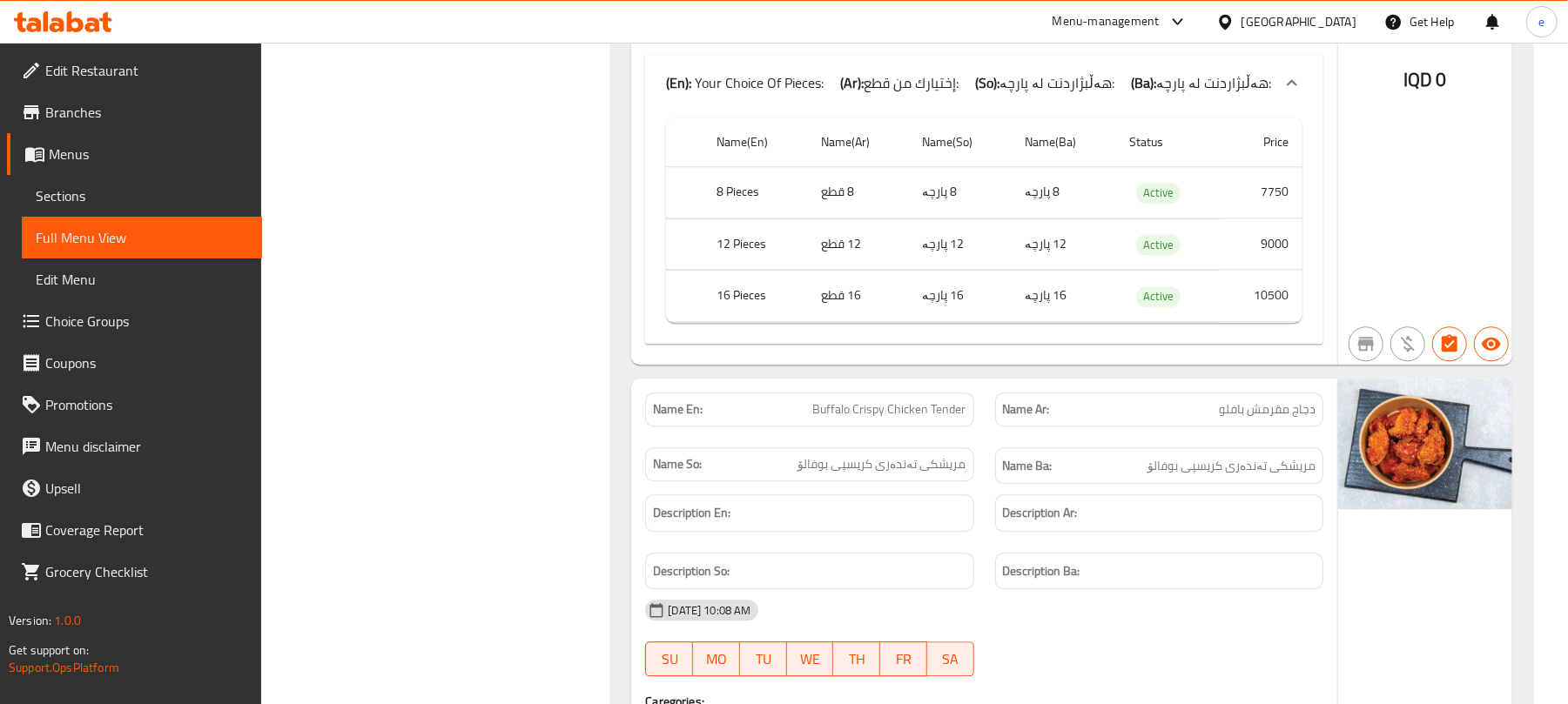
click at [986, 91] on div "(En): Your Choice Of Pieces: (Ar): إختيارك من قطع: (So): هەڵبژاردنت لە پارچە: (…" at bounding box center [969, 83] width 605 height 21
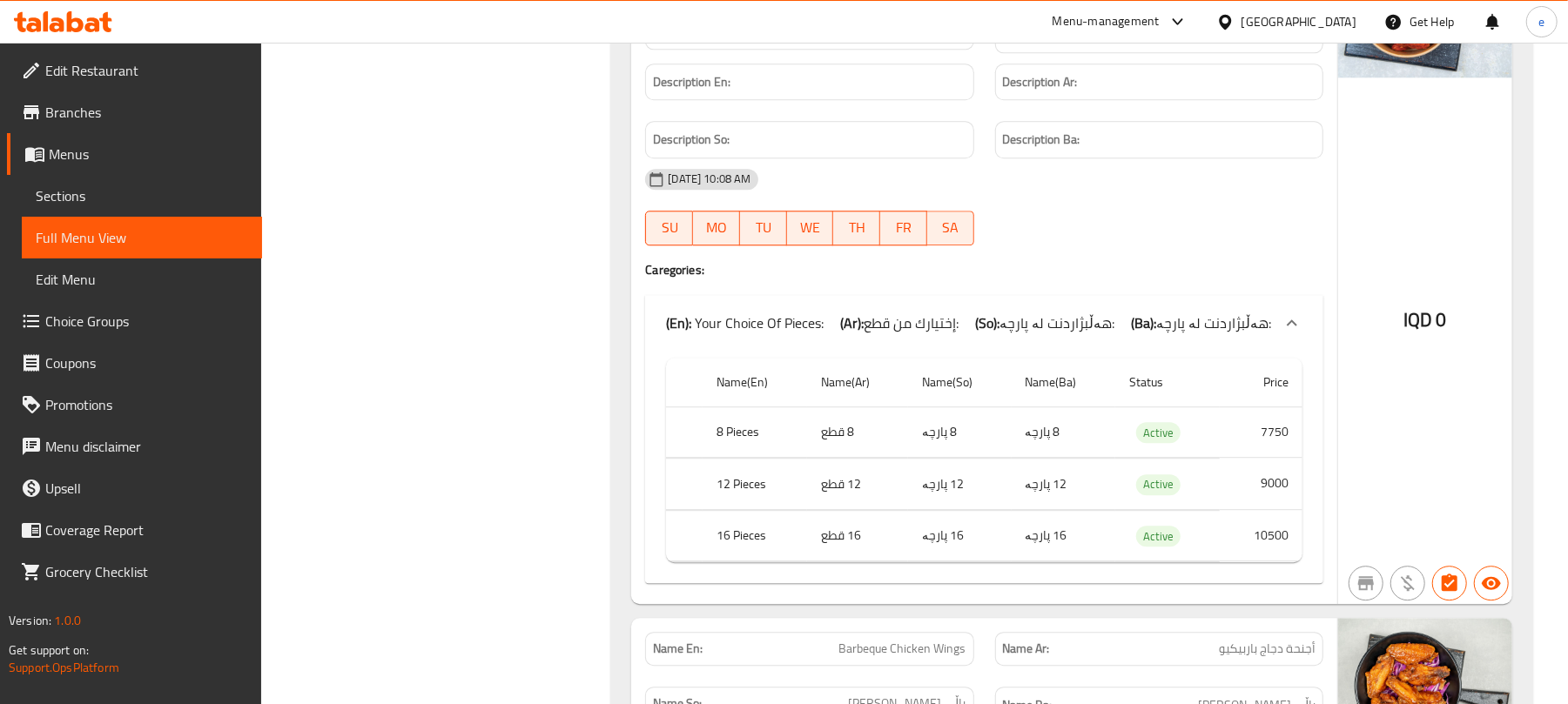
scroll to position [3250, 0]
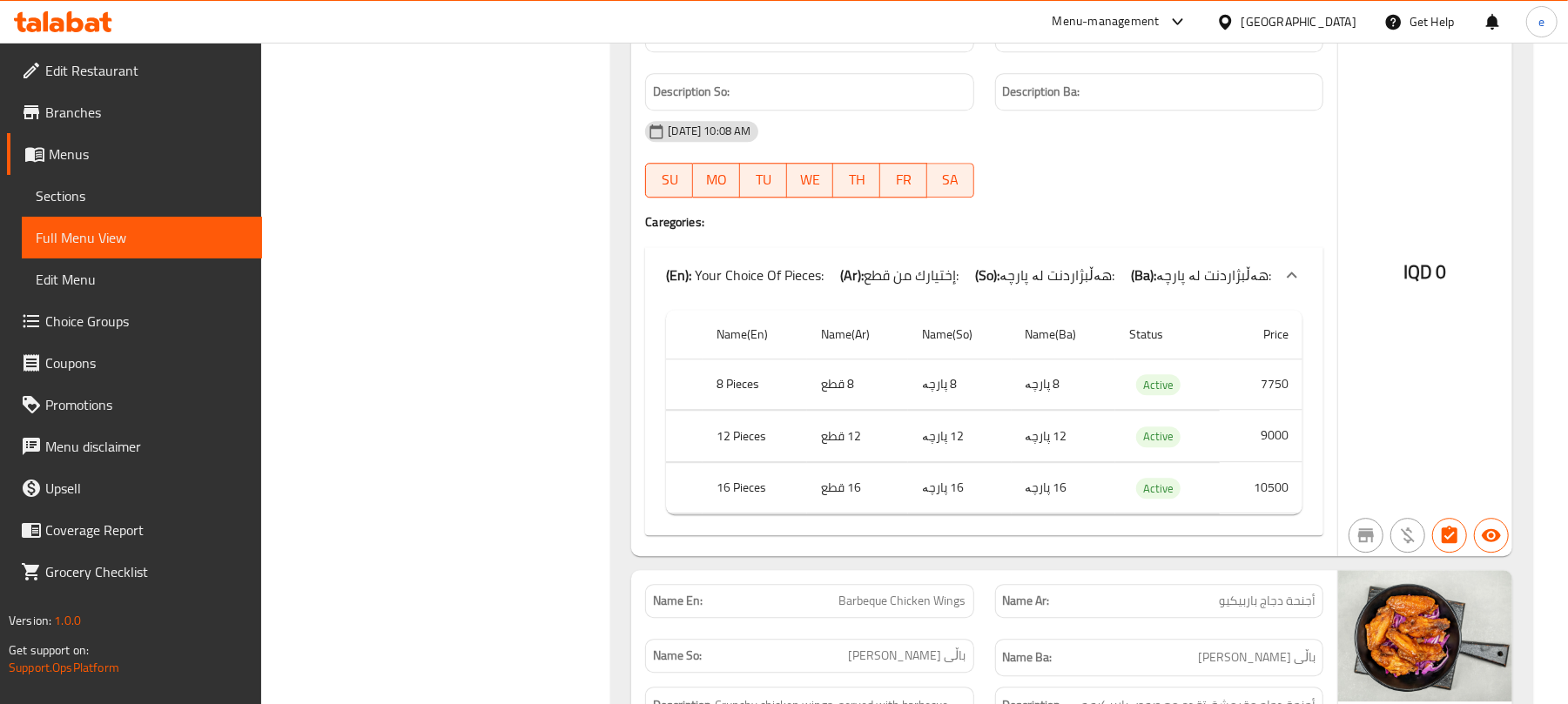
click at [870, 288] on span "إختيارك من قطع:" at bounding box center [911, 275] width 95 height 26
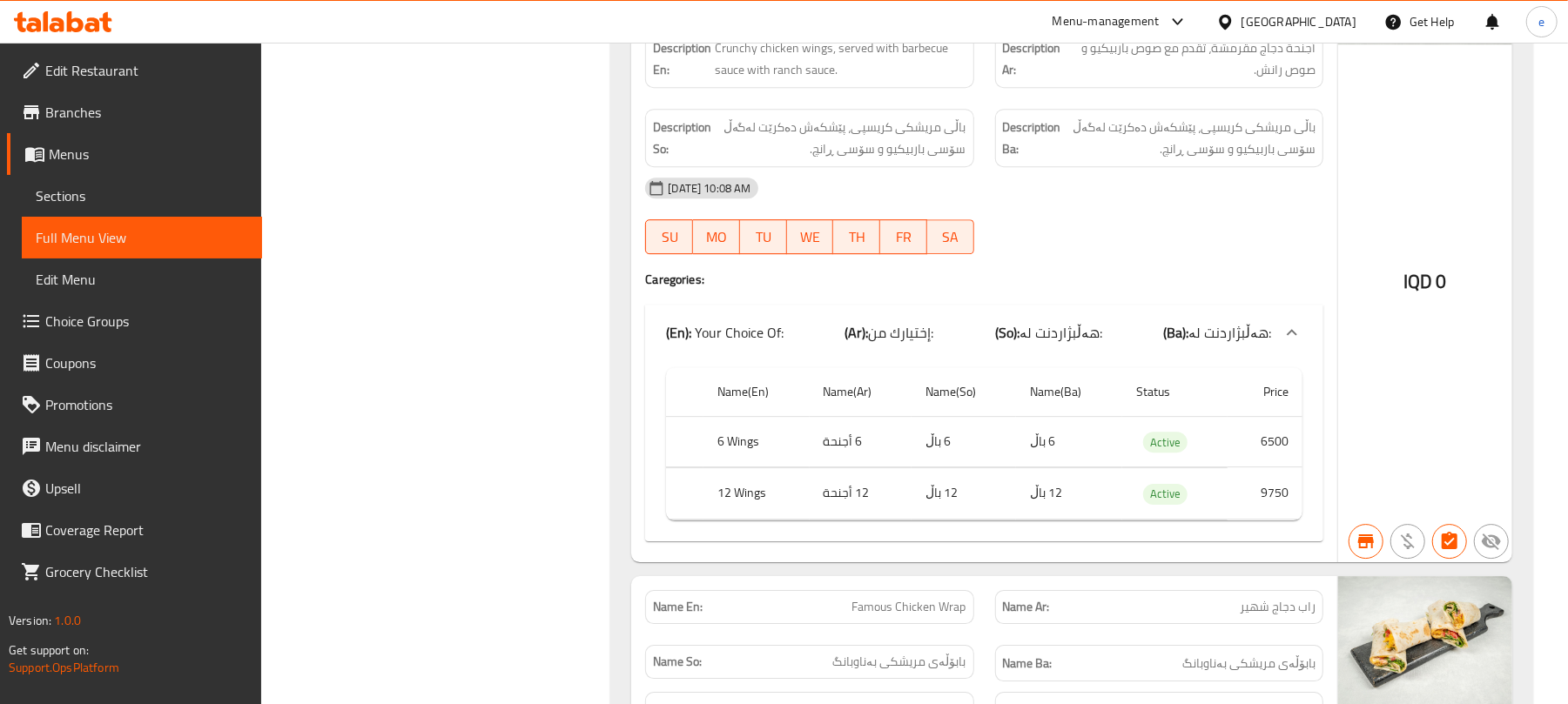
scroll to position [3714, 0]
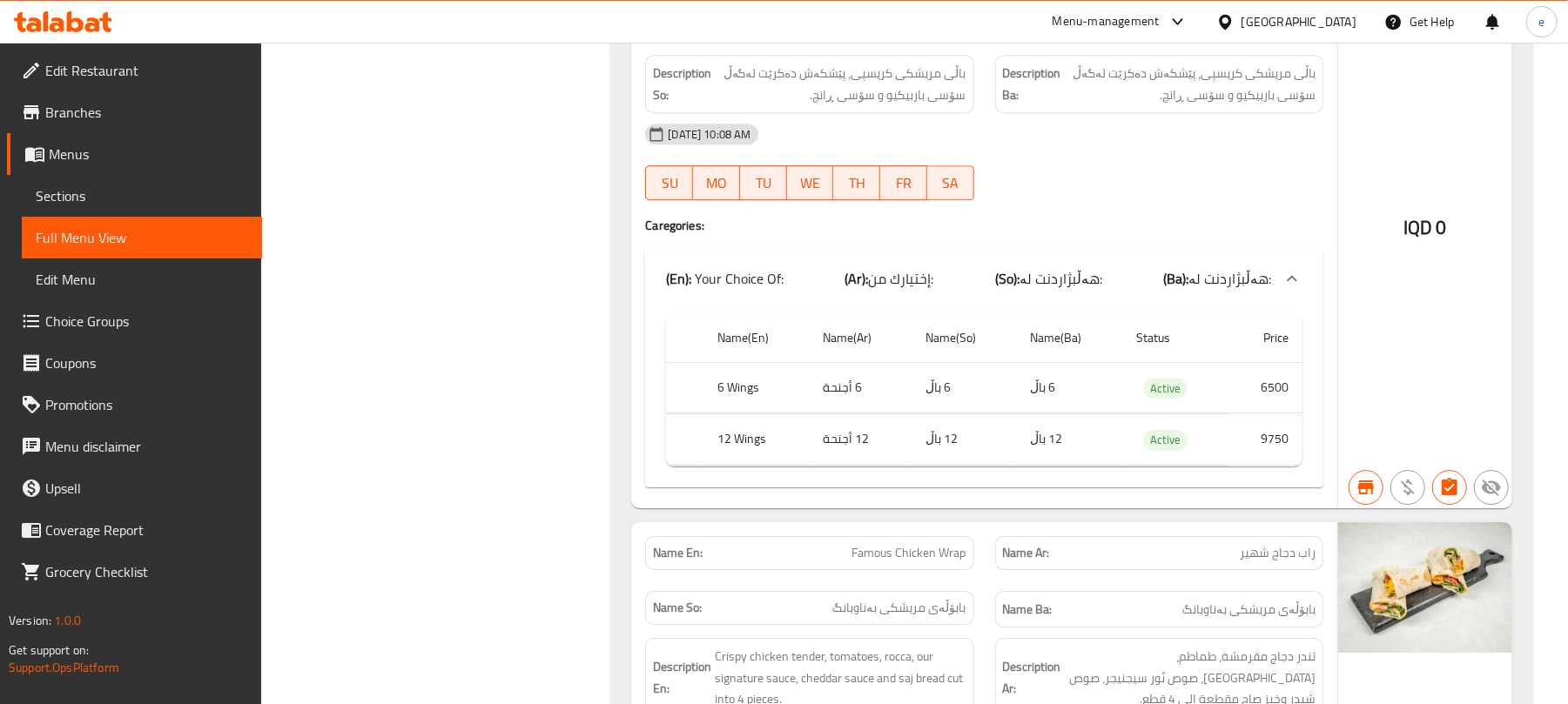
click at [1001, 292] on b "(So):" at bounding box center [1007, 279] width 24 height 26
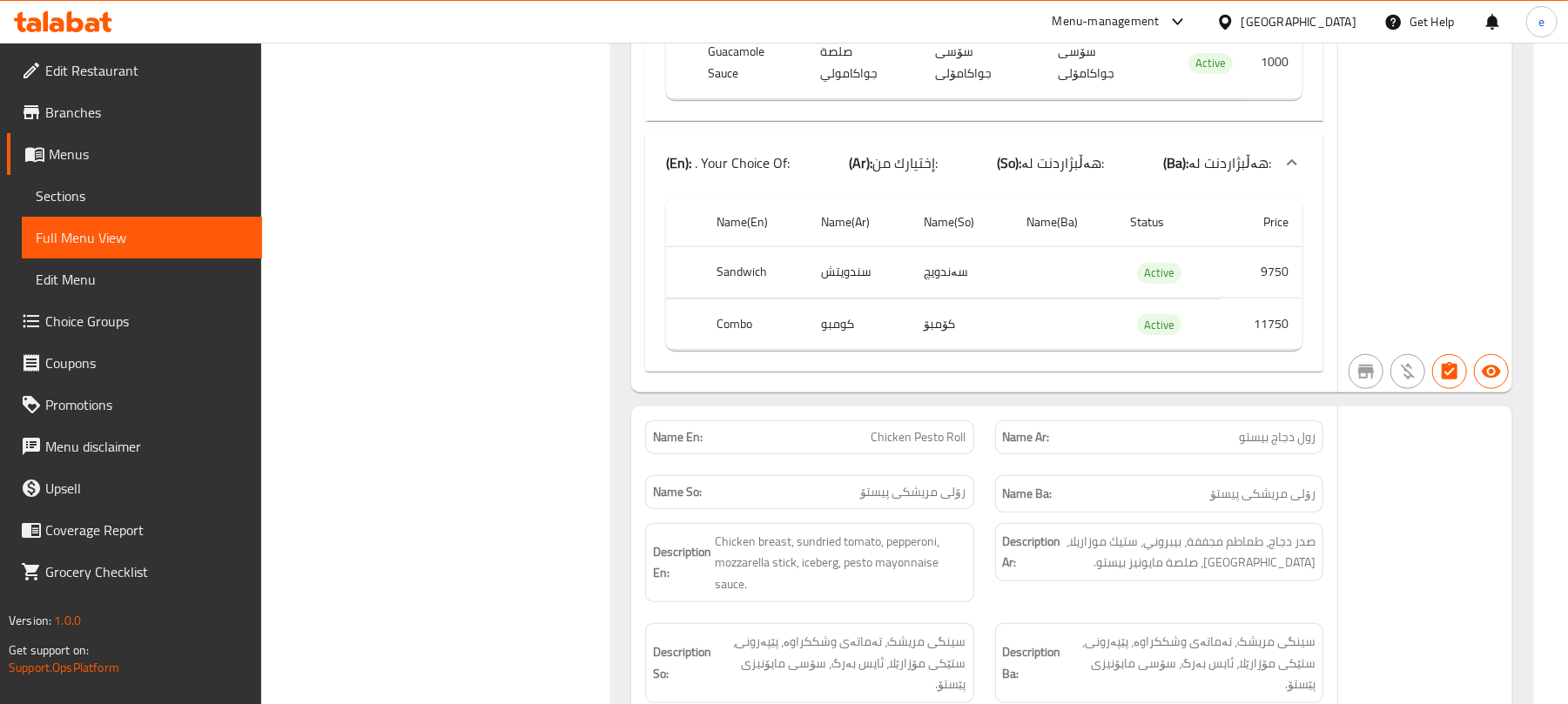
scroll to position [5572, 0]
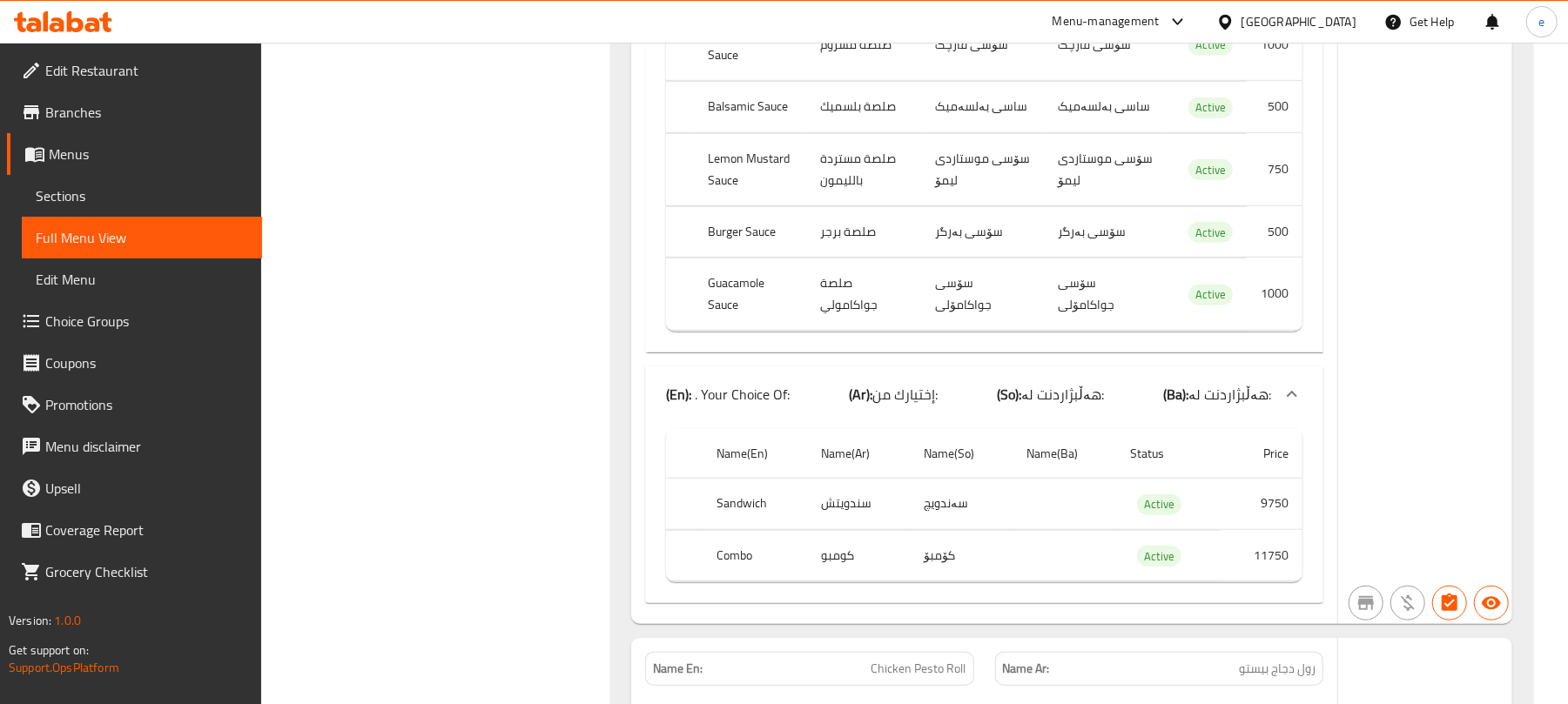
click at [962, 381] on div "(En): . Your Choice Of: (Ar): إختيارك من: (So): هەڵبژاردنت لە: (Ba): هەڵبژاردنت…" at bounding box center [984, 394] width 678 height 56
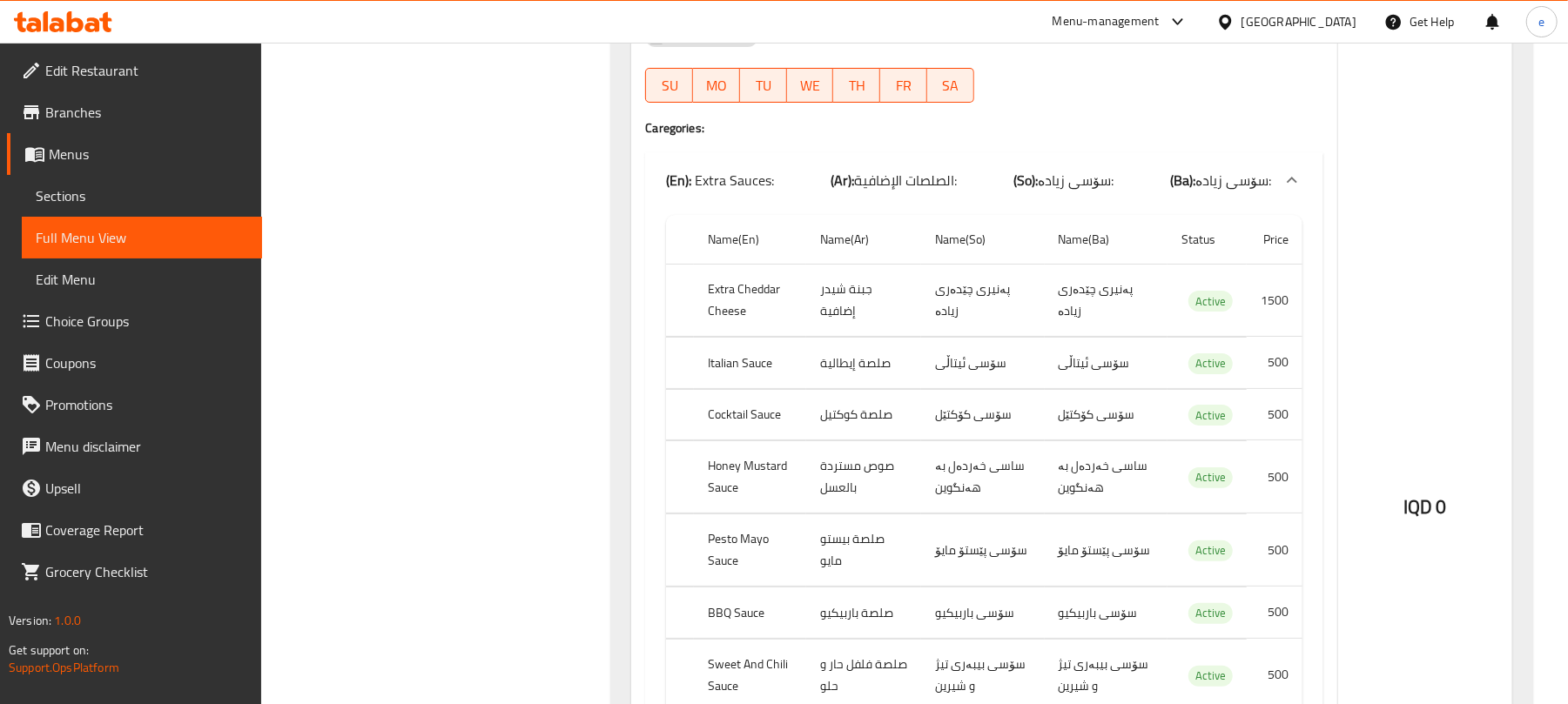
scroll to position [4644, 0]
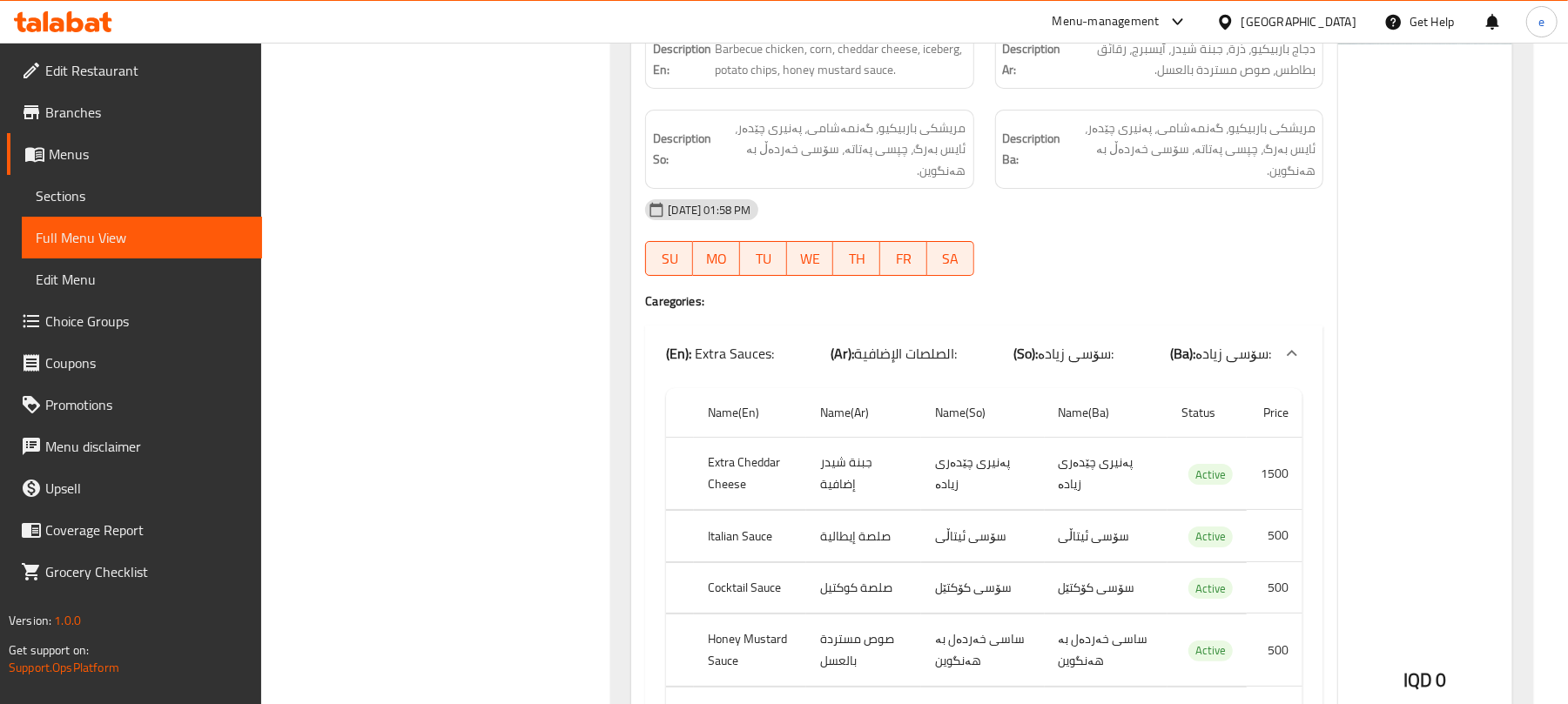
click at [916, 350] on span "الصلصات الإضافية:" at bounding box center [905, 353] width 103 height 26
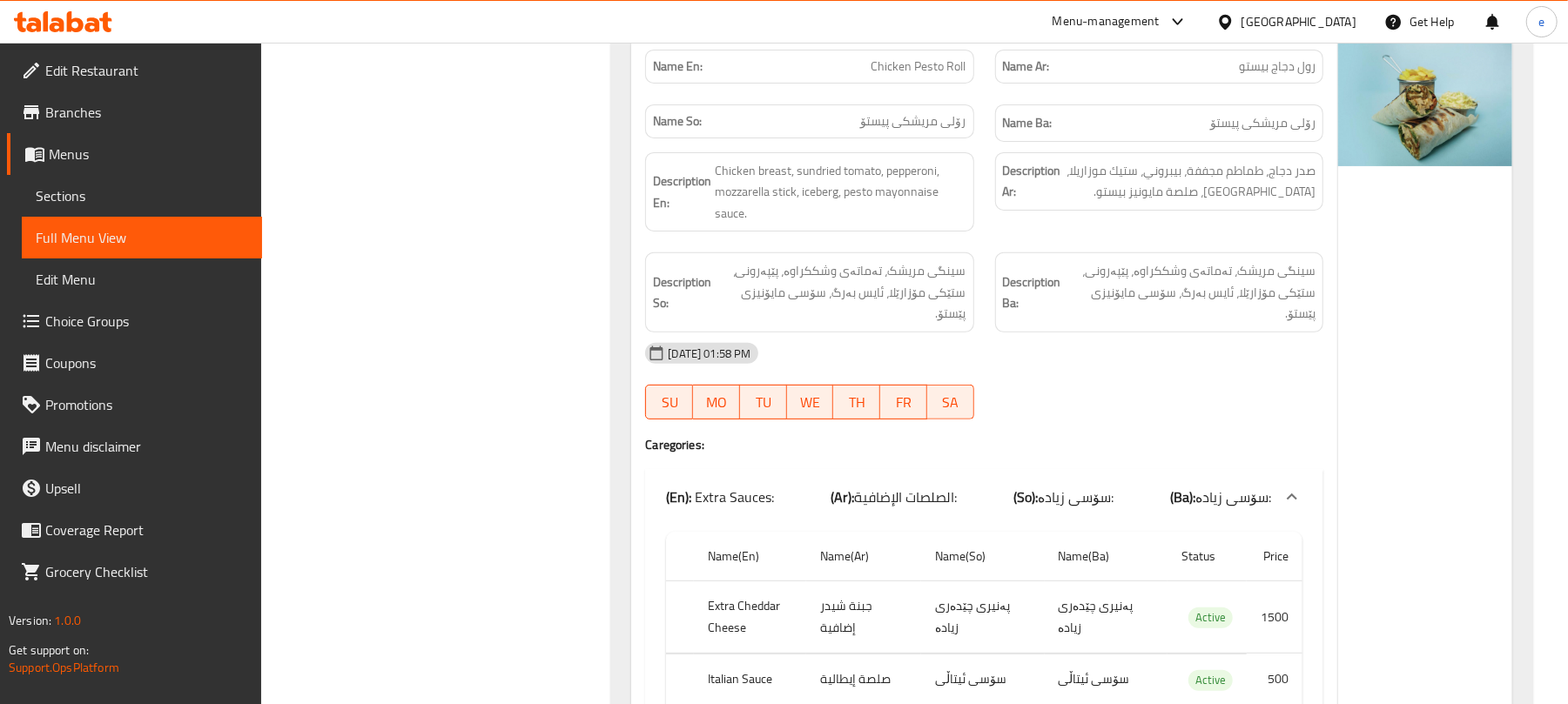
scroll to position [5107, 0]
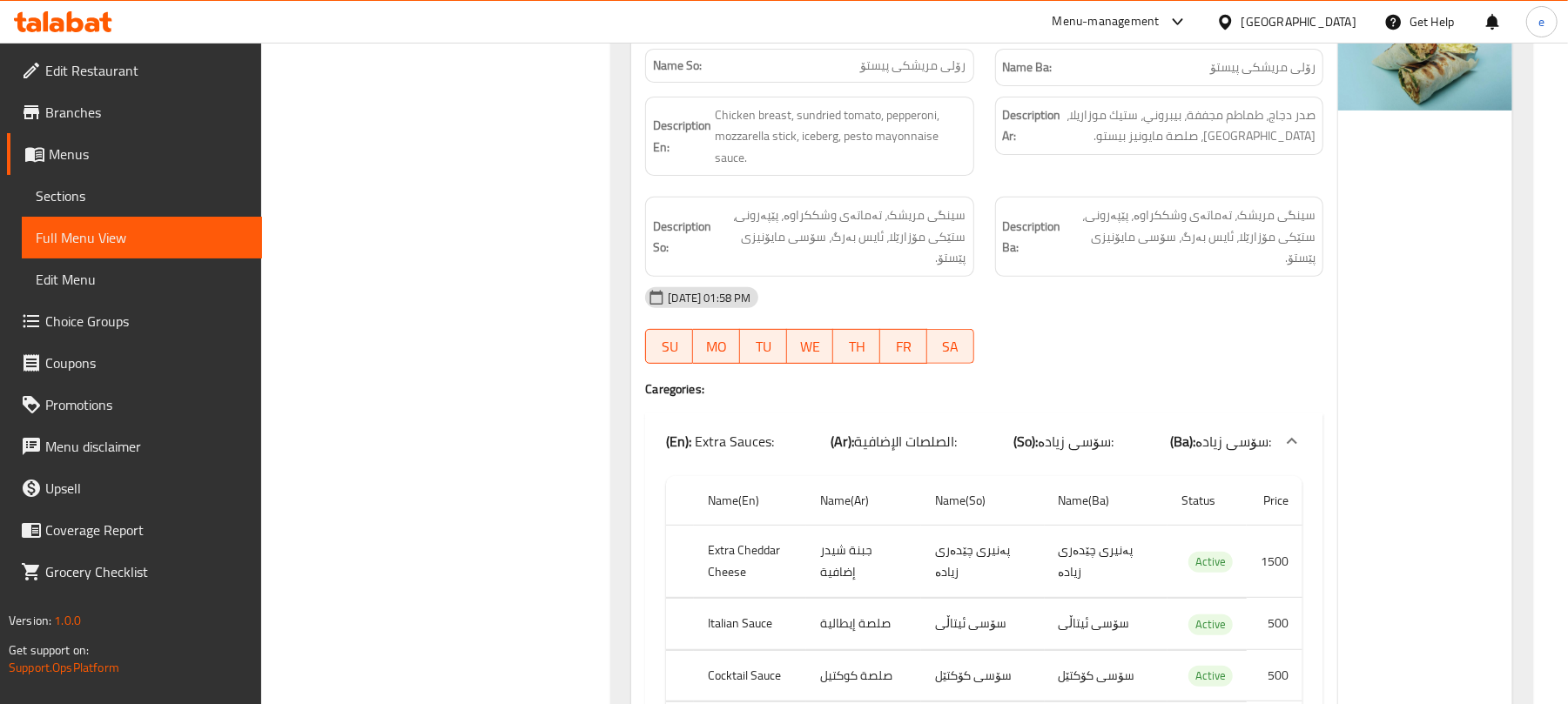
click at [945, 429] on span "الصلصات الإضافية:" at bounding box center [905, 442] width 103 height 26
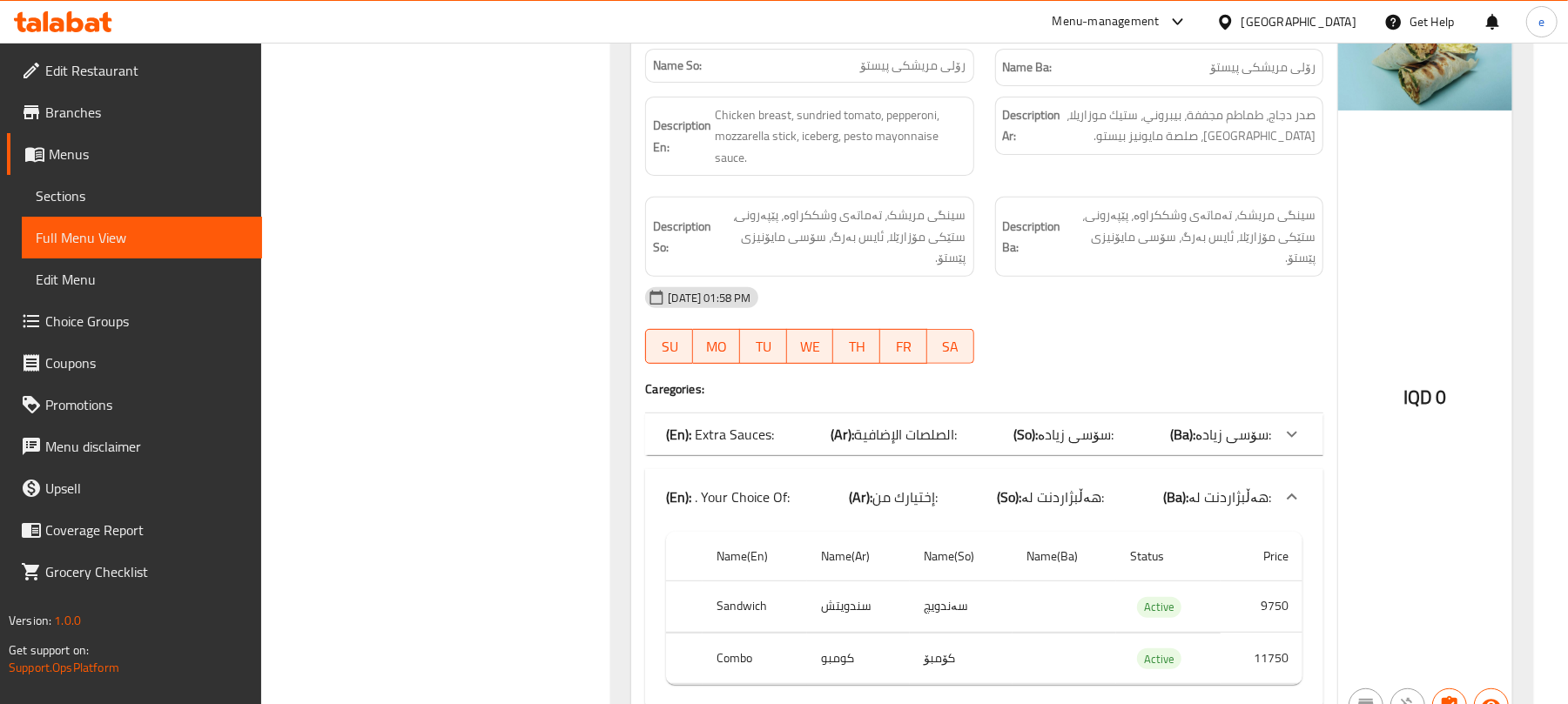
click at [933, 484] on span "إختيارك من:" at bounding box center [905, 497] width 65 height 26
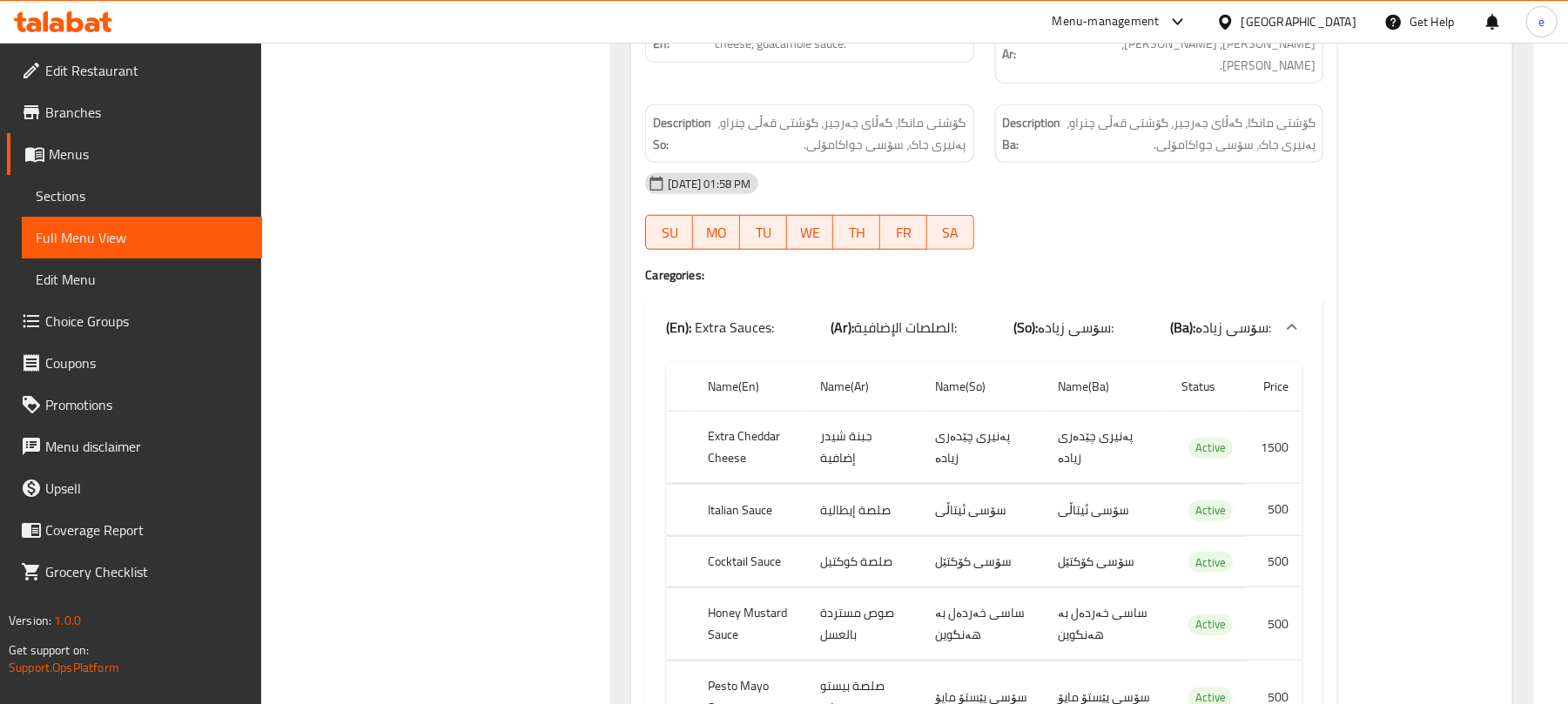
scroll to position [5804, 0]
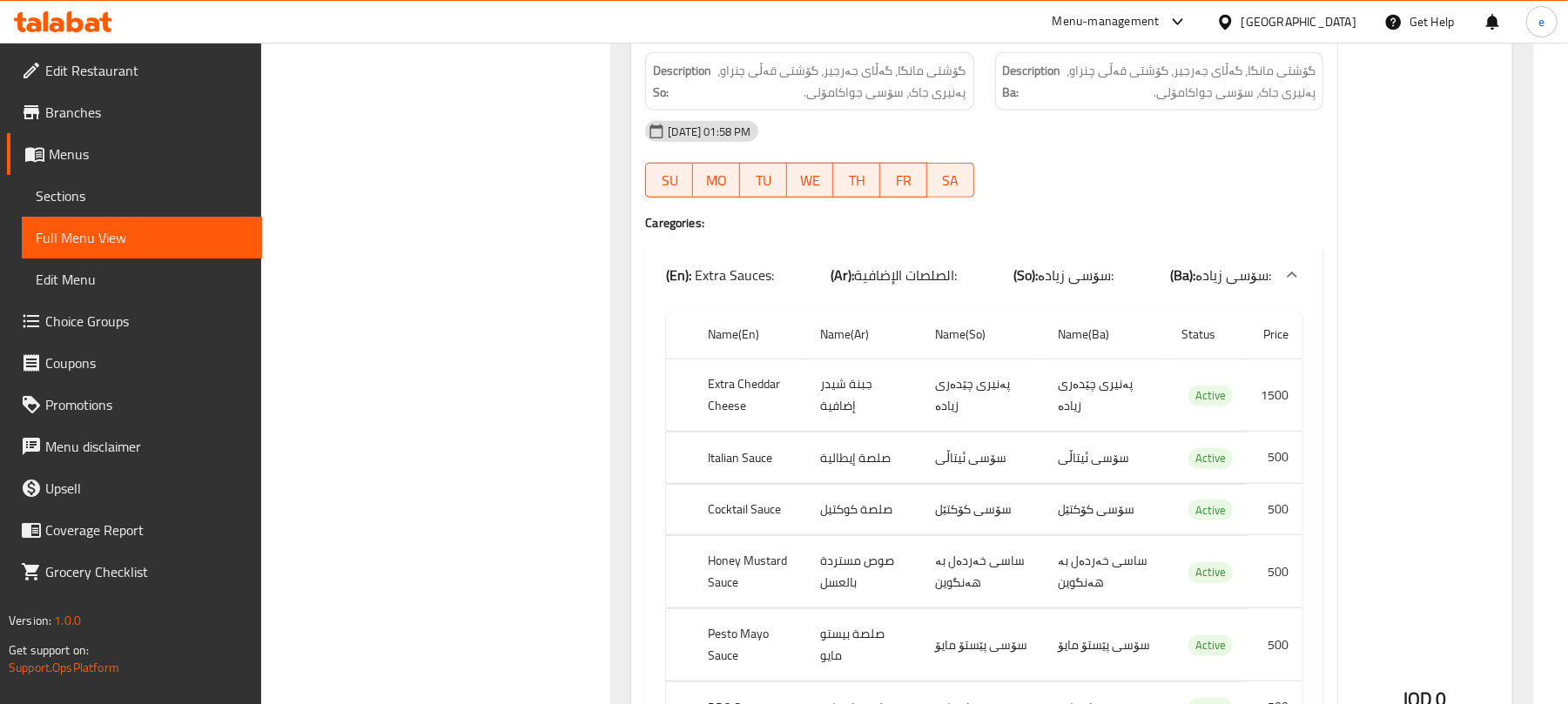
click at [956, 262] on span "الصلصات الإضافية:" at bounding box center [905, 275] width 103 height 26
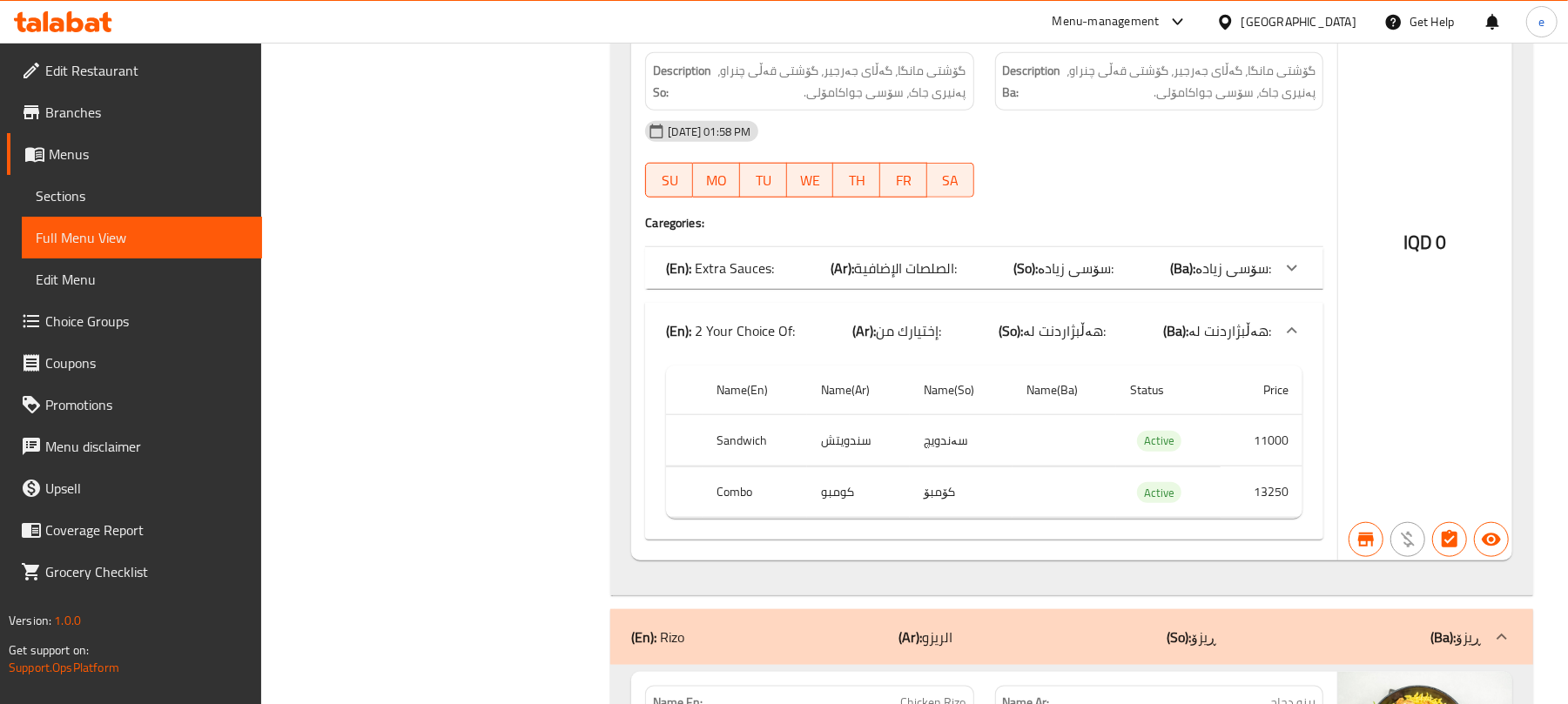
click at [899, 317] on span "إختيارك من:" at bounding box center [908, 330] width 65 height 26
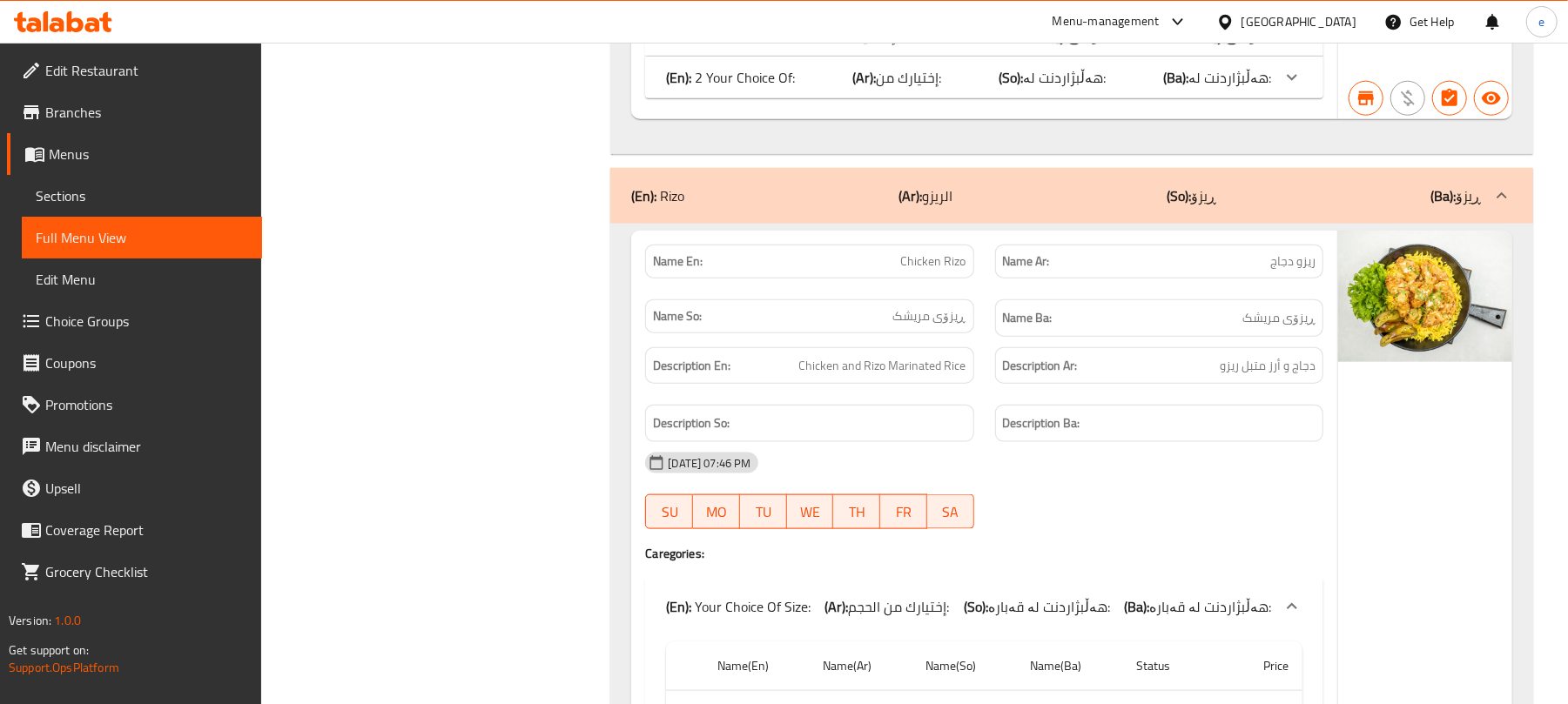
scroll to position [6269, 0]
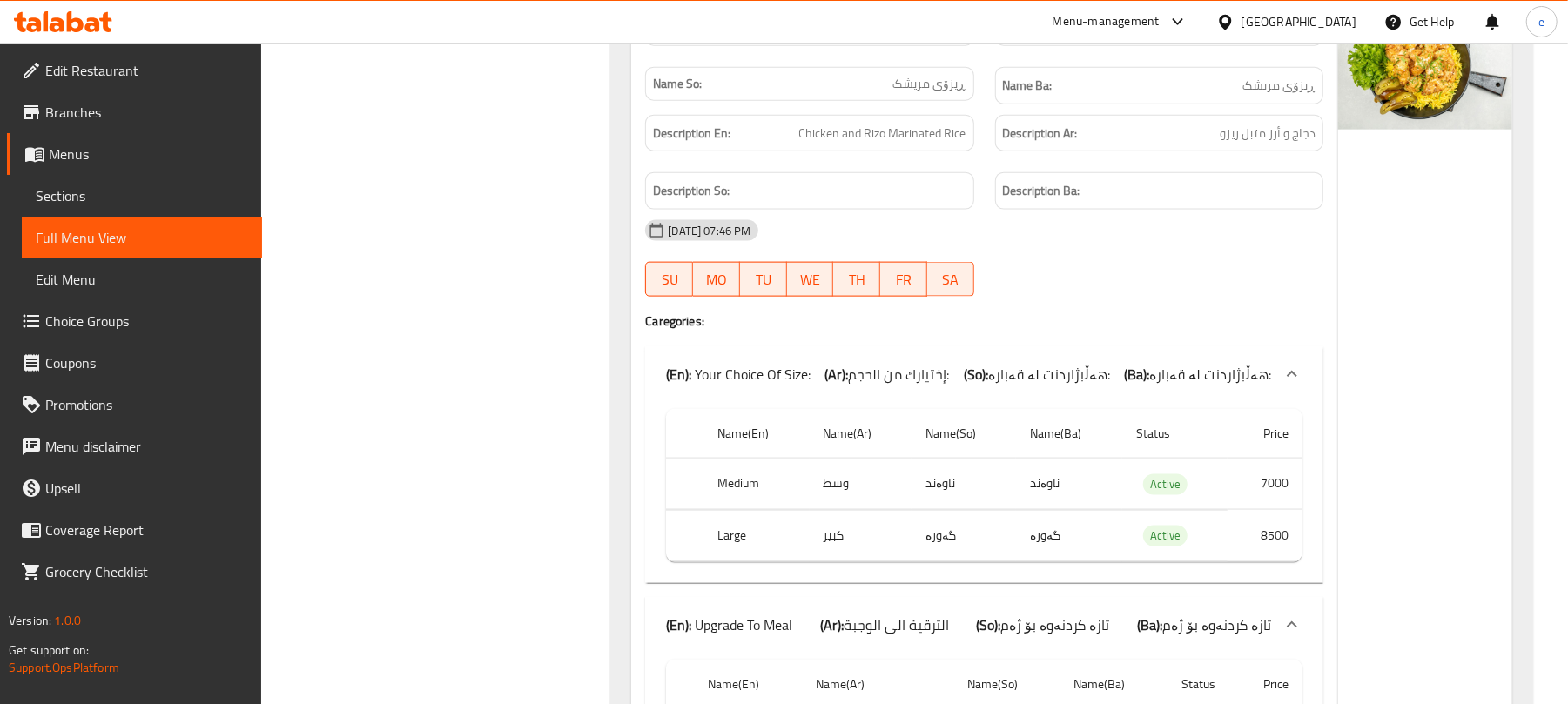
click at [980, 362] on b "(So):" at bounding box center [975, 375] width 24 height 26
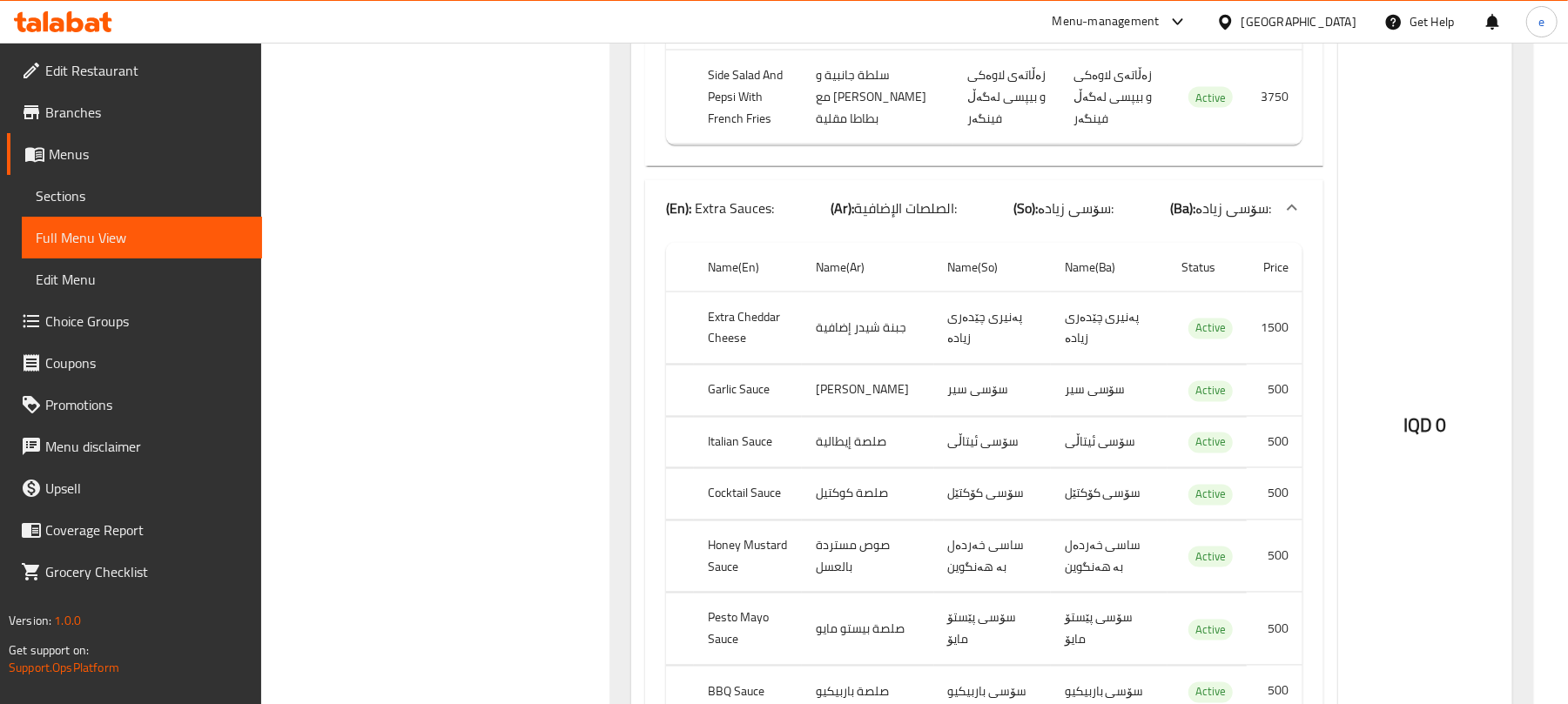
scroll to position [6501, 0]
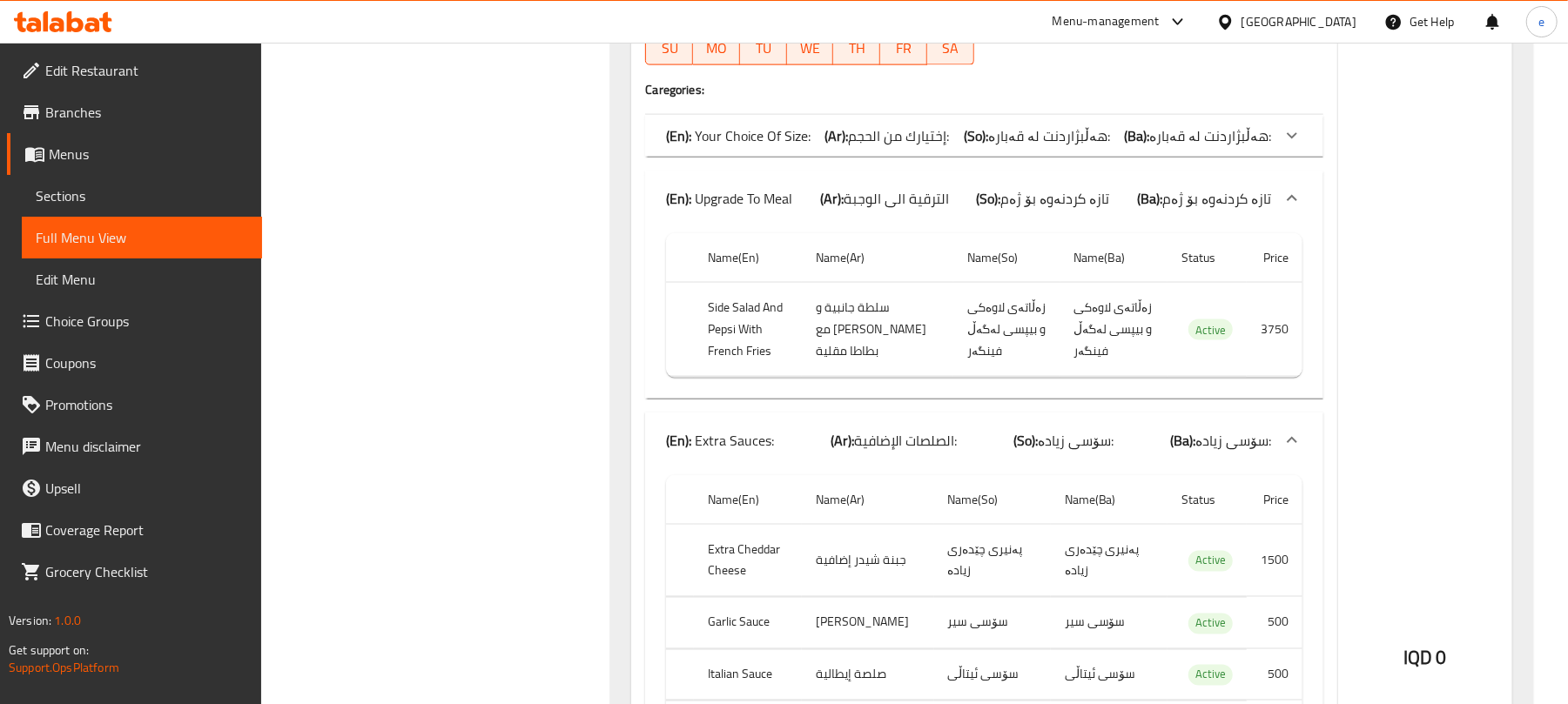
click at [989, 430] on div "(En): Extra Sauces: (Ar): الصلصات الإضافية: (So): سۆسی زیادە: (Ba): سۆسی زیادە:" at bounding box center [969, 440] width 605 height 21
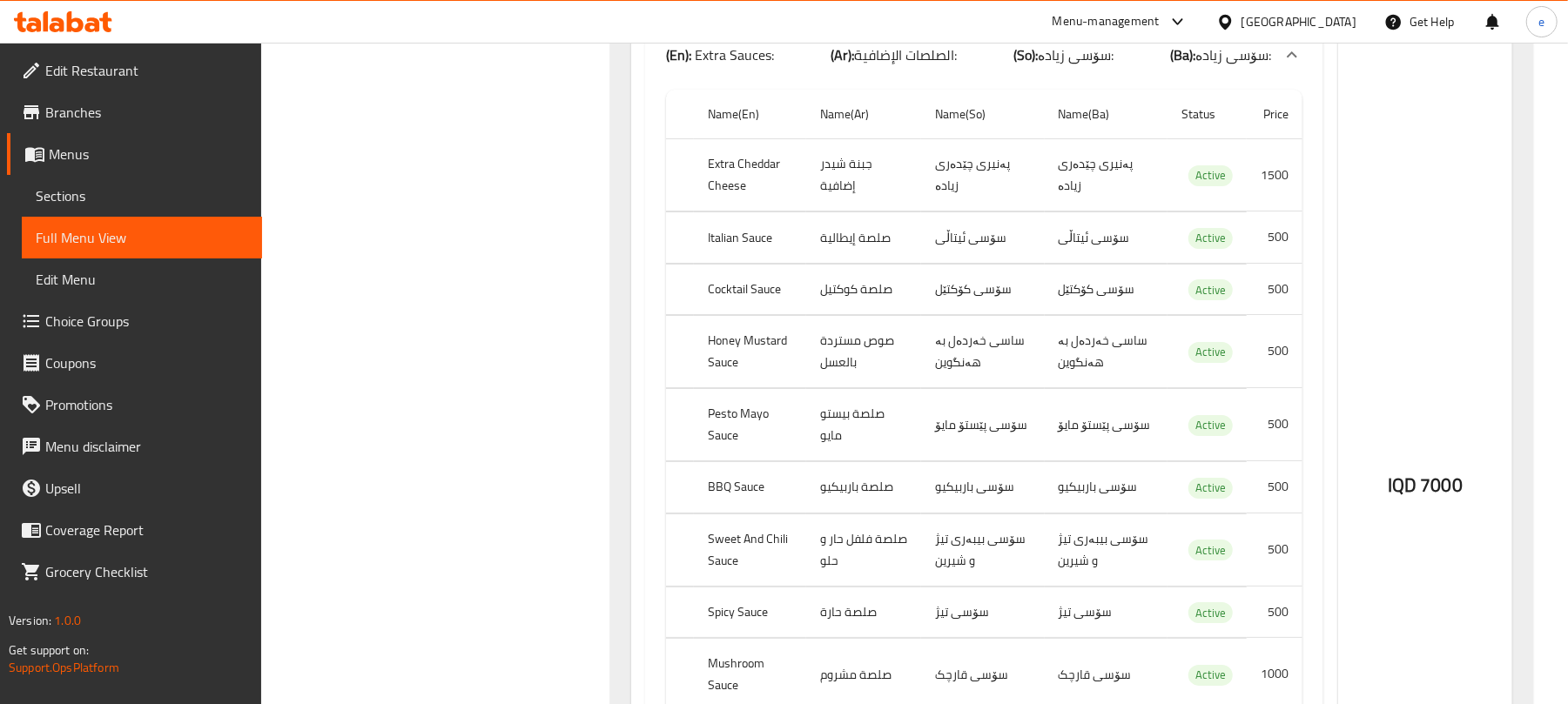
scroll to position [9055, 0]
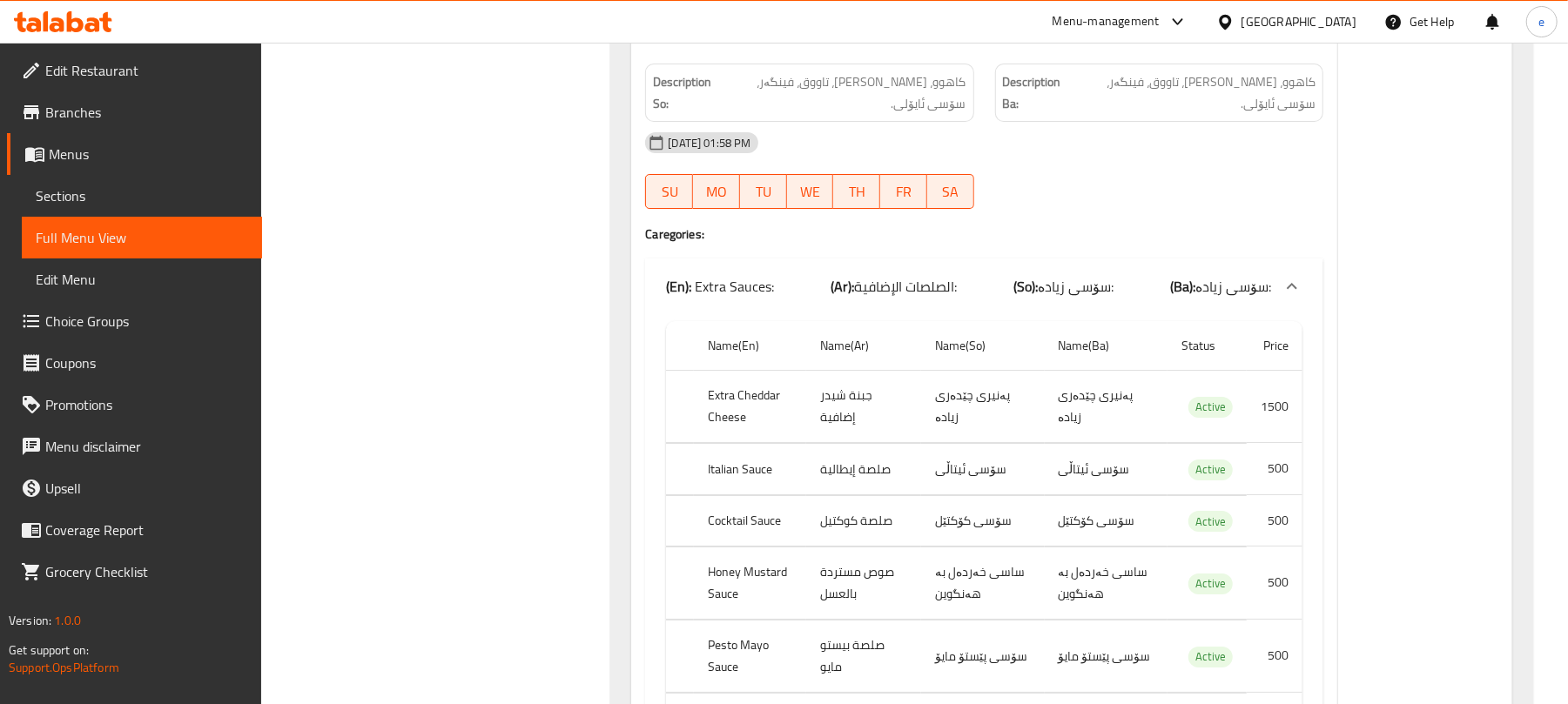
click at [965, 276] on div "(En): Extra Sauces: (Ar): الصلصات الإضافية: (So): سۆسی زیادە: (Ba): سۆسی زیادە:" at bounding box center [969, 286] width 605 height 21
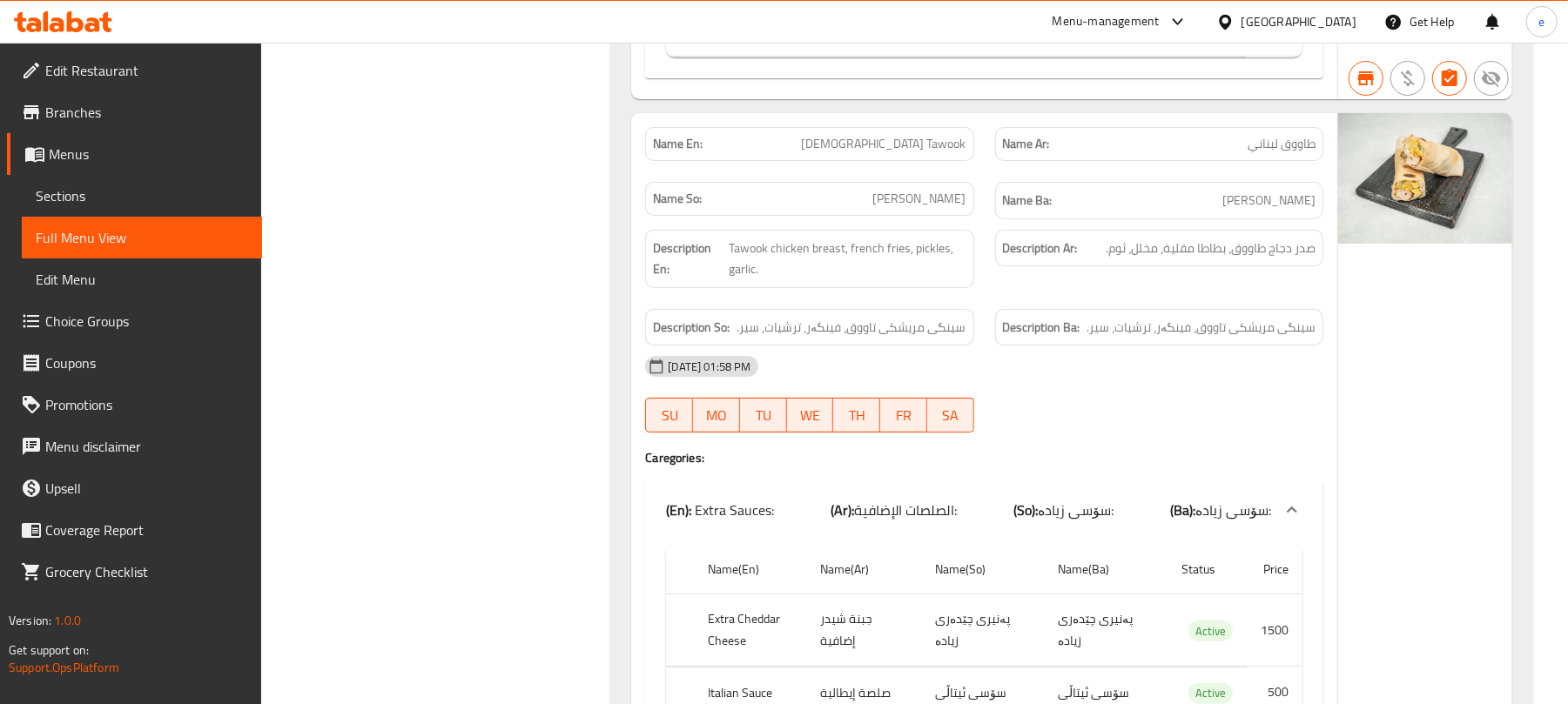
scroll to position [9752, 0]
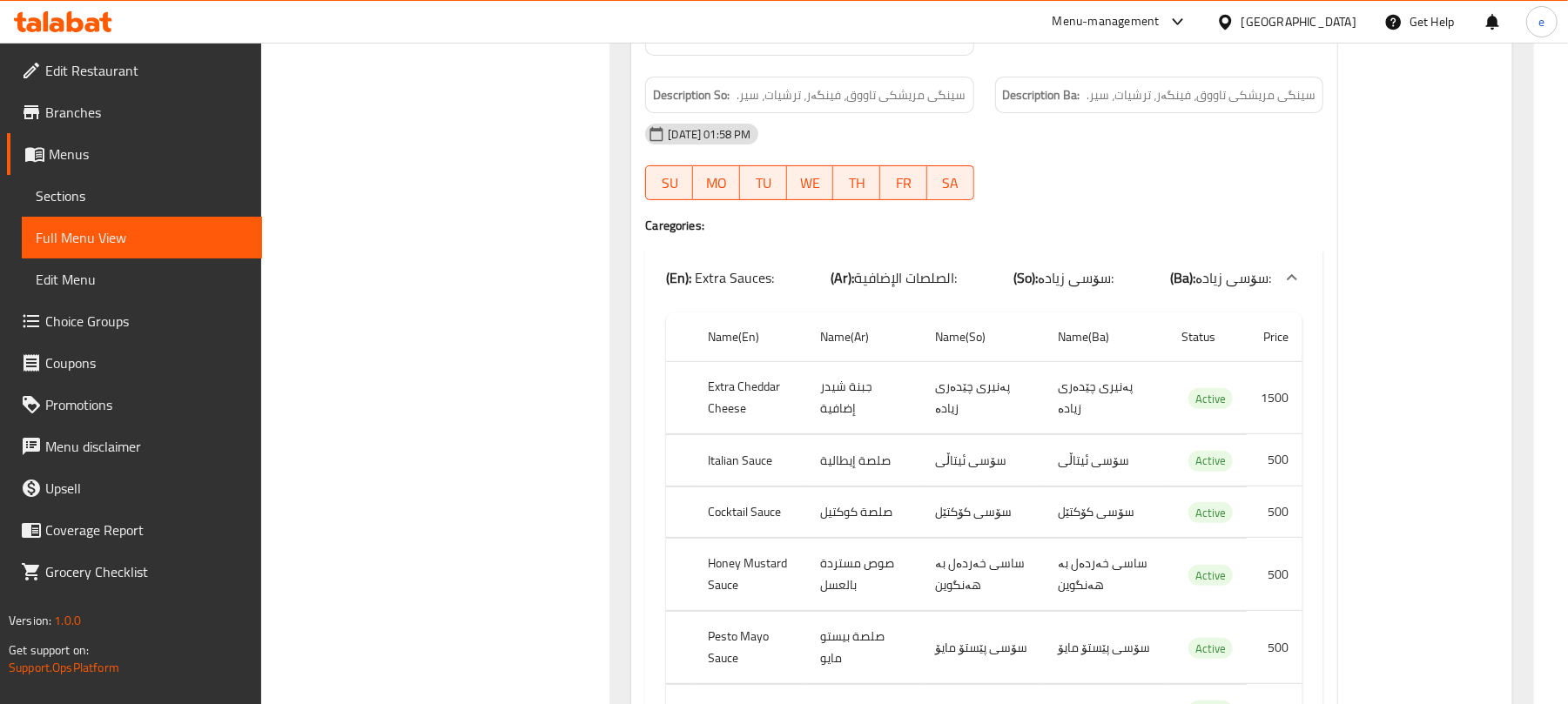
click at [957, 265] on span "الصلصات الإضافية:" at bounding box center [905, 278] width 103 height 26
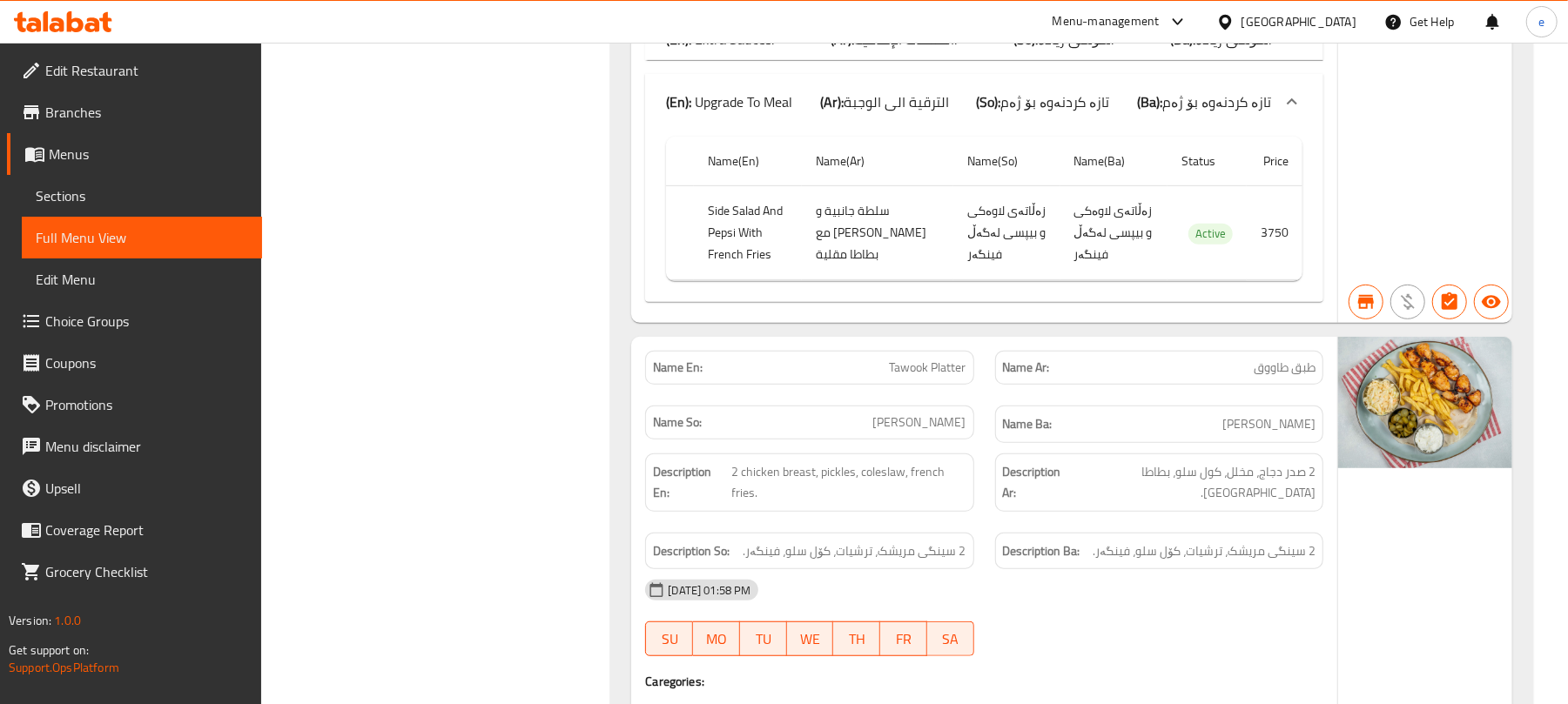
scroll to position [10216, 0]
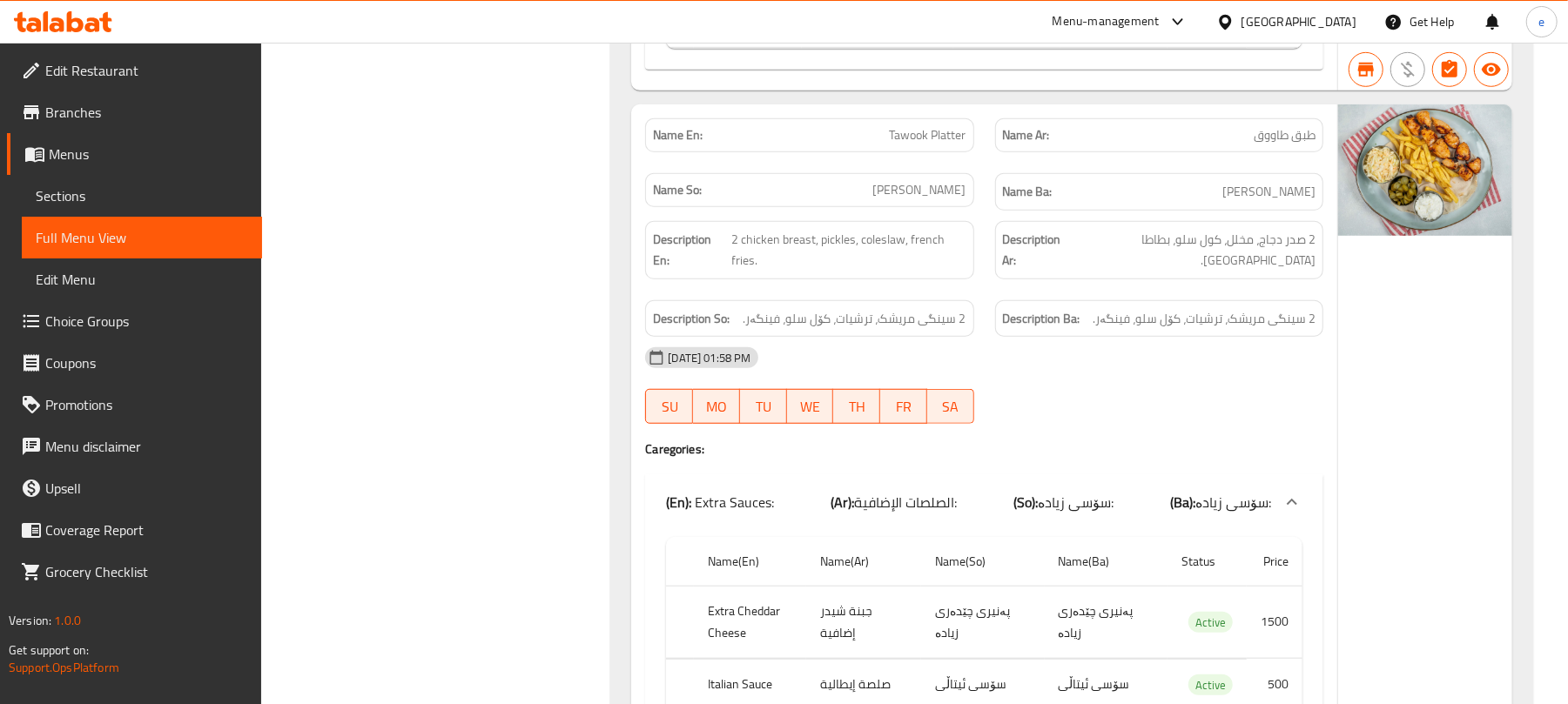
click at [977, 492] on div "(En): Extra Sauces: (Ar): الصلصات الإضافية: (So): سۆسی زیادە: (Ba): سۆسی زیادە:" at bounding box center [969, 502] width 605 height 21
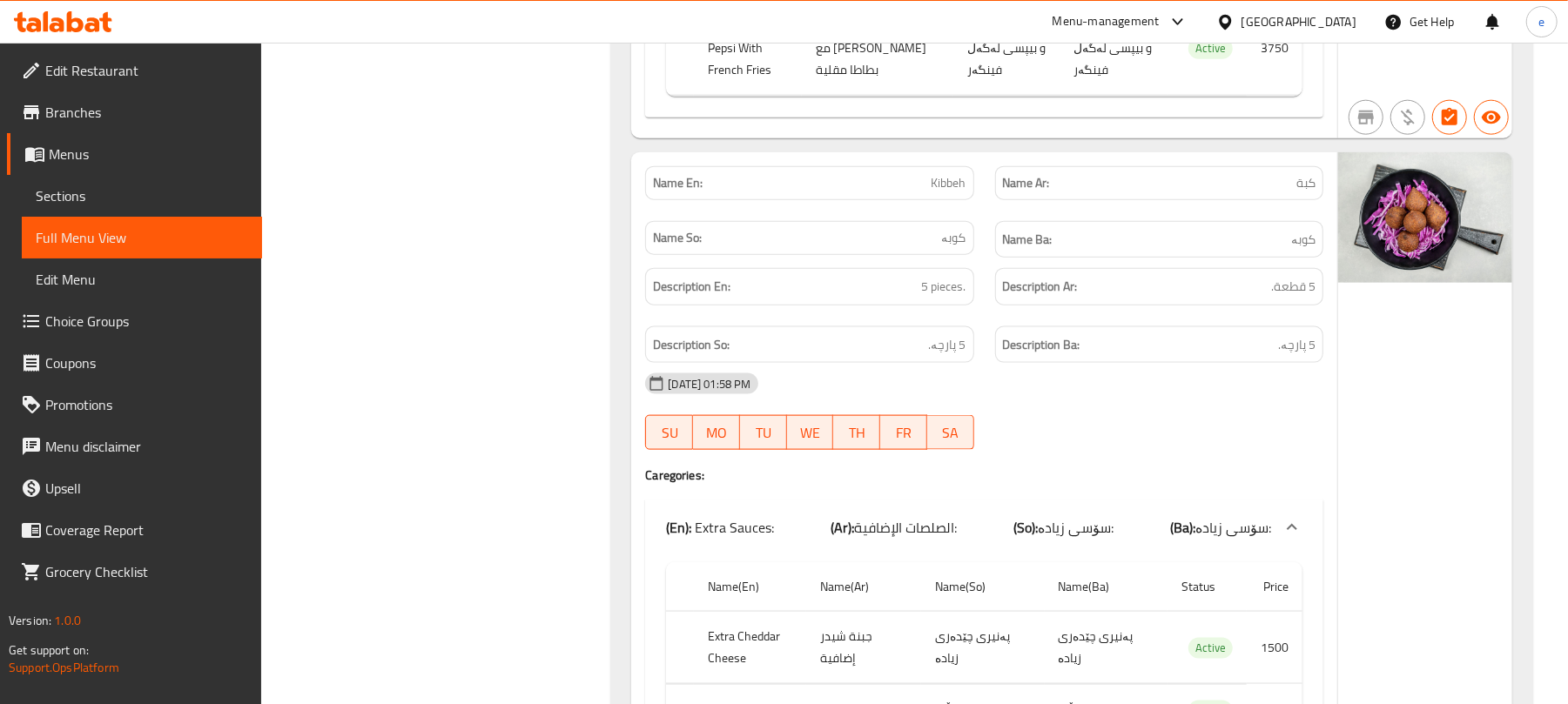
scroll to position [10912, 0]
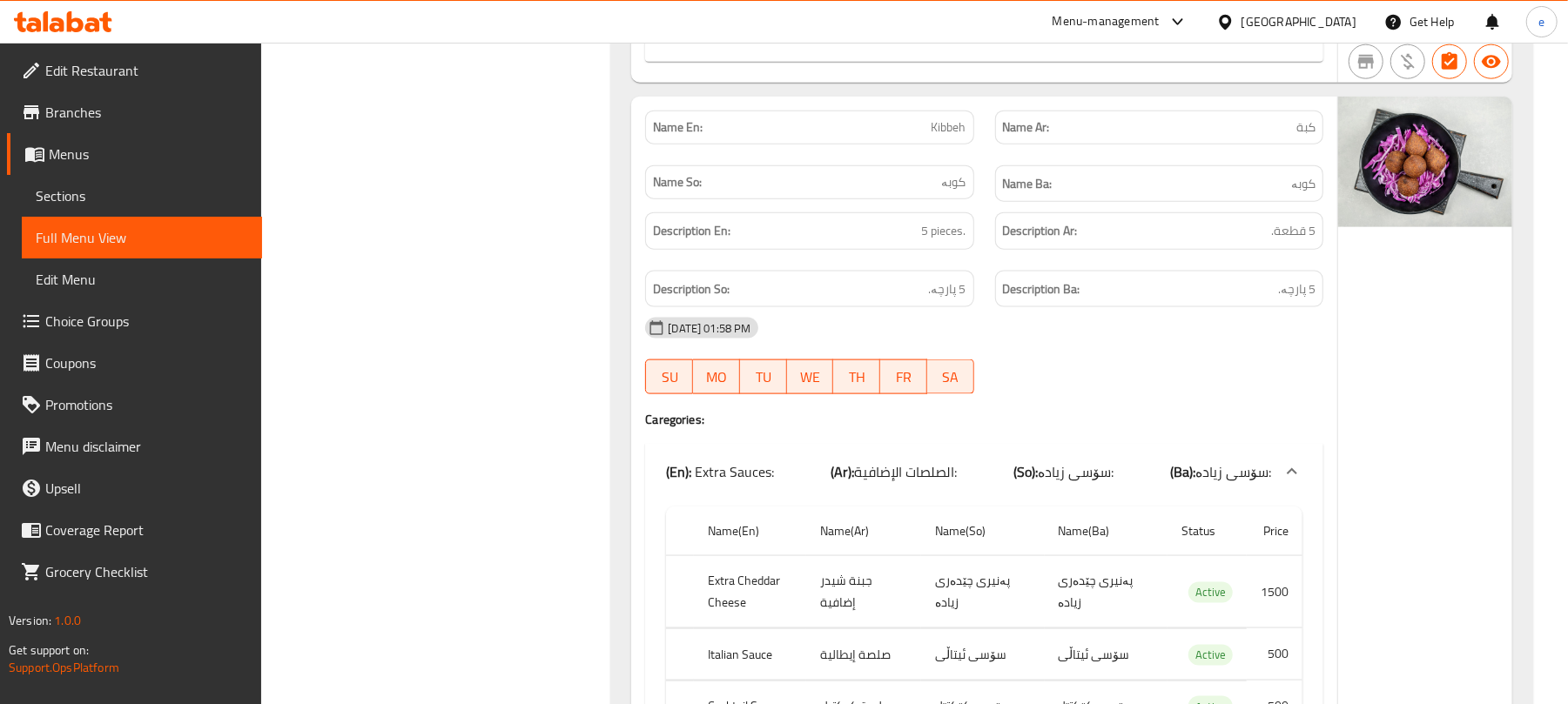
click at [938, 459] on span "الصلصات الإضافية:" at bounding box center [905, 472] width 103 height 26
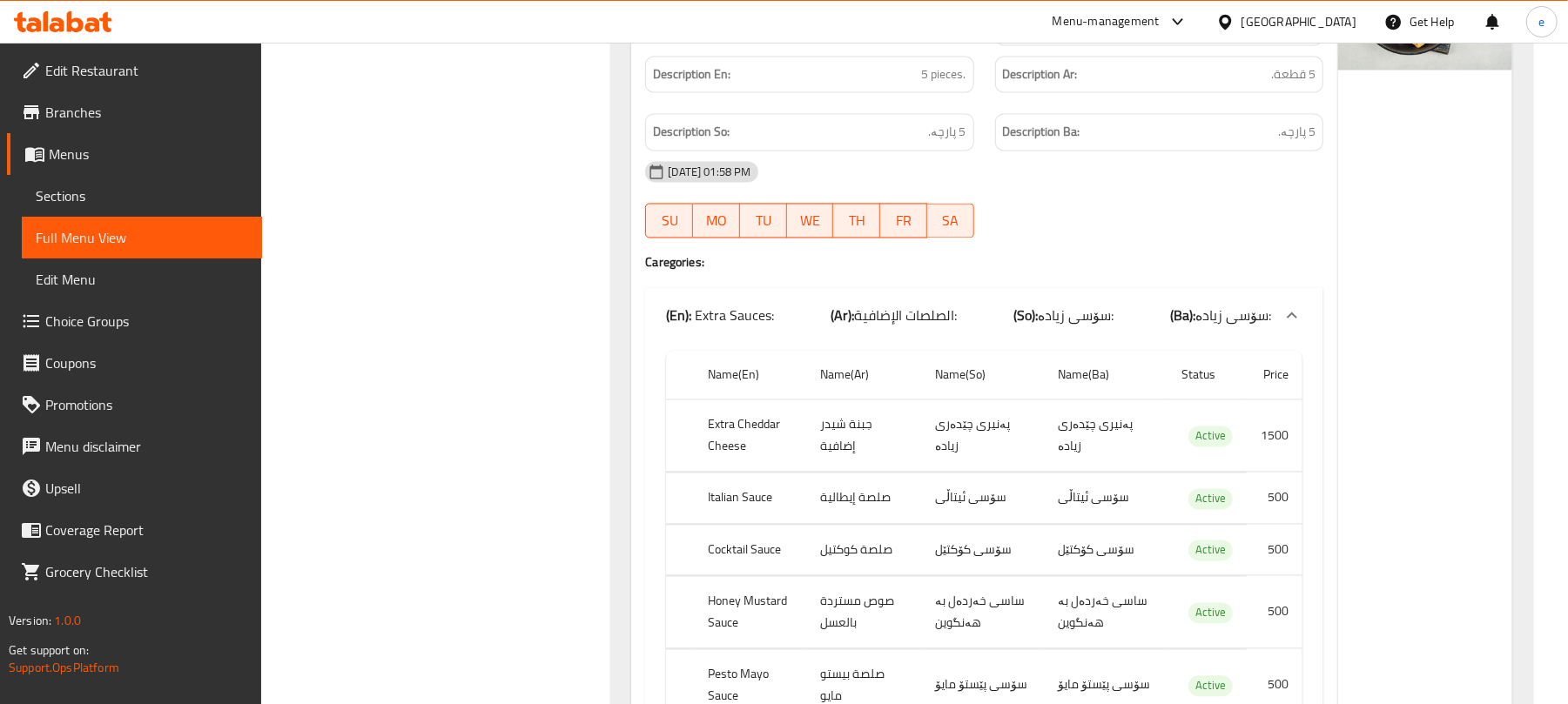
scroll to position [11609, 0]
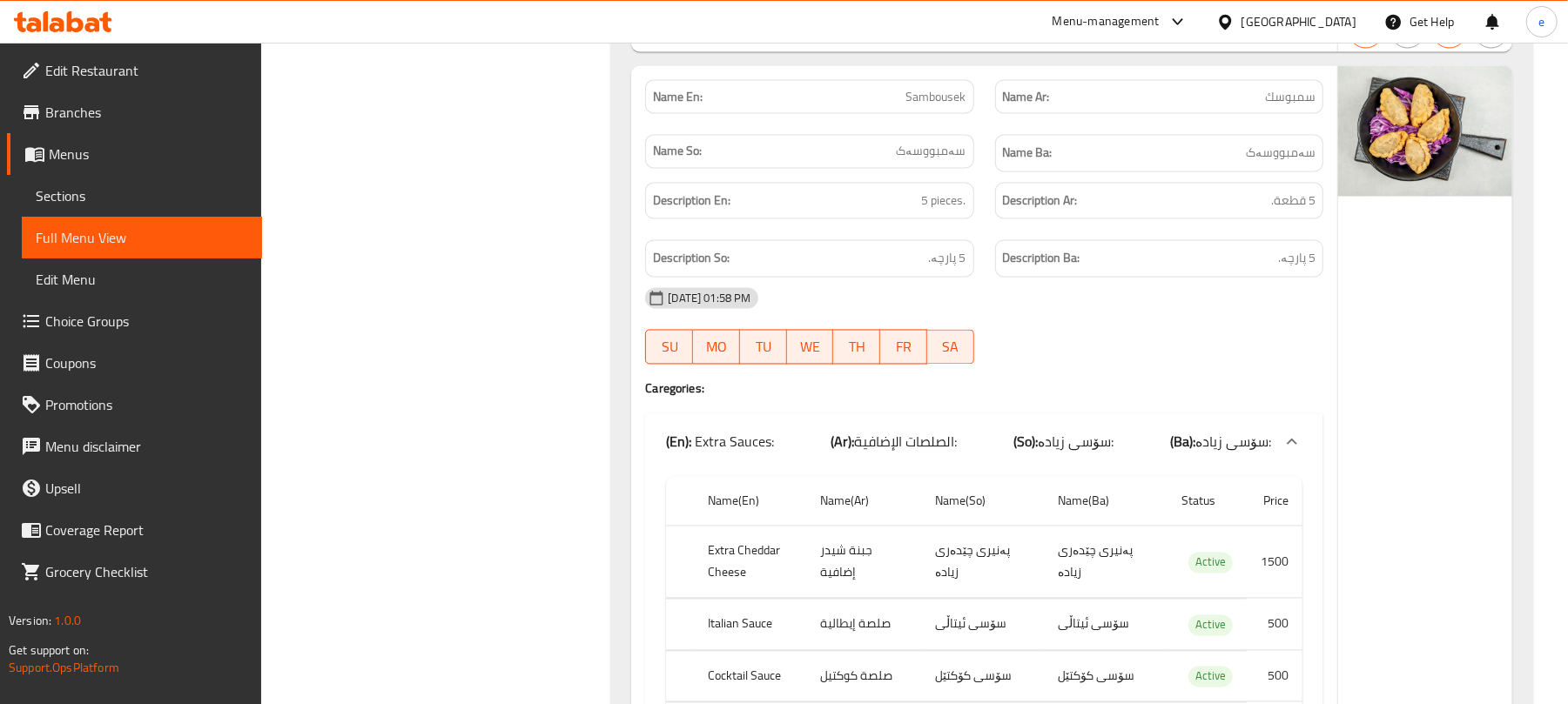
click at [938, 429] on span "الصلصات الإضافية:" at bounding box center [905, 442] width 103 height 26
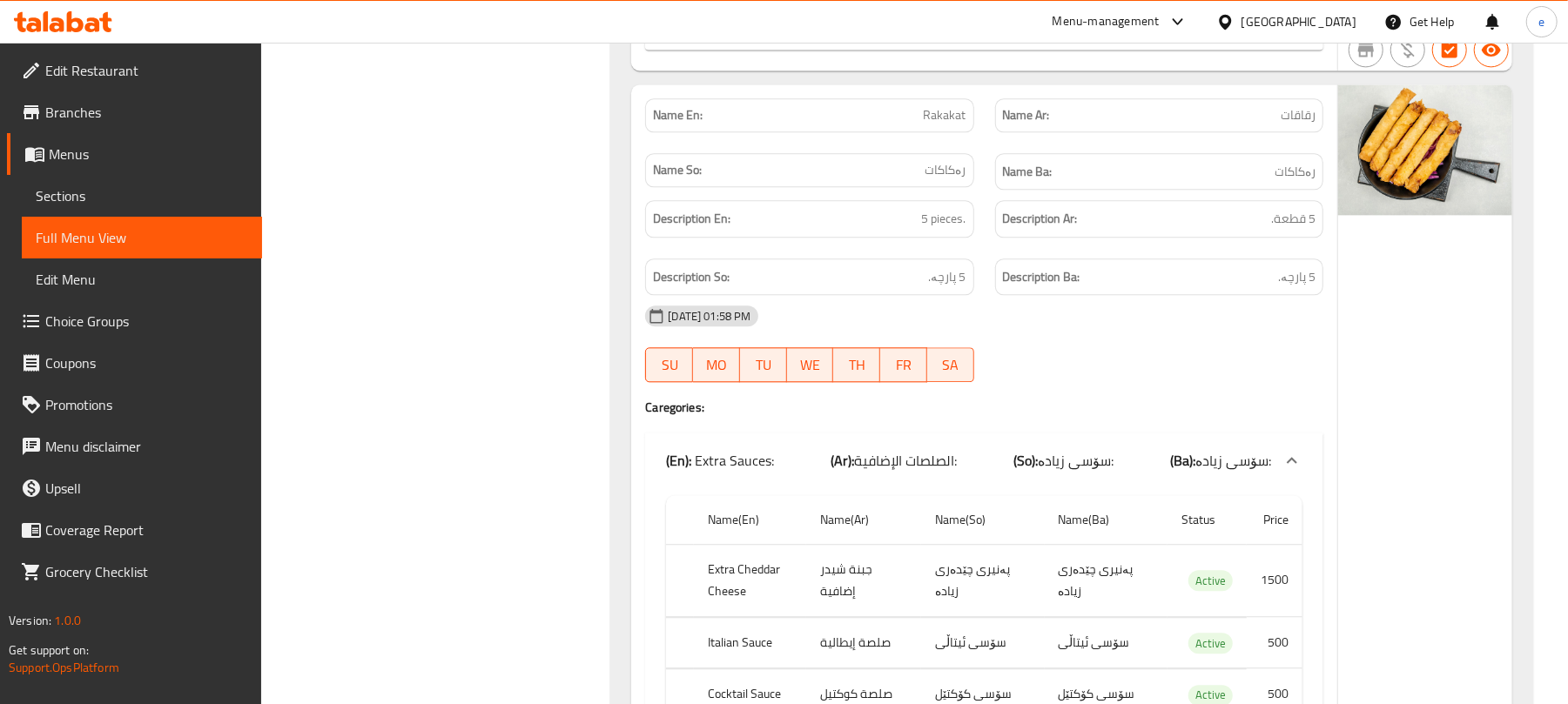
scroll to position [12306, 0]
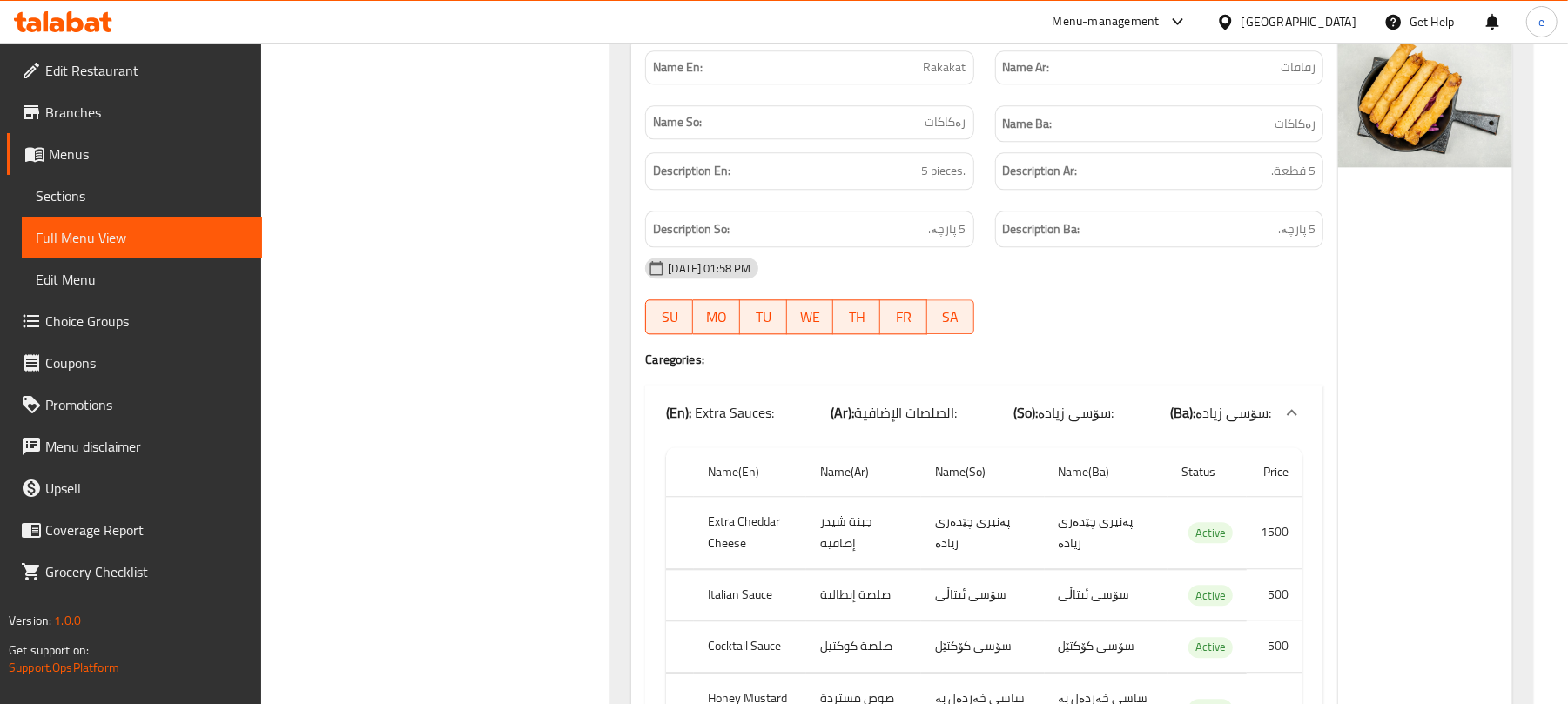
click at [920, 399] on span "الصلصات الإضافية:" at bounding box center [905, 412] width 103 height 26
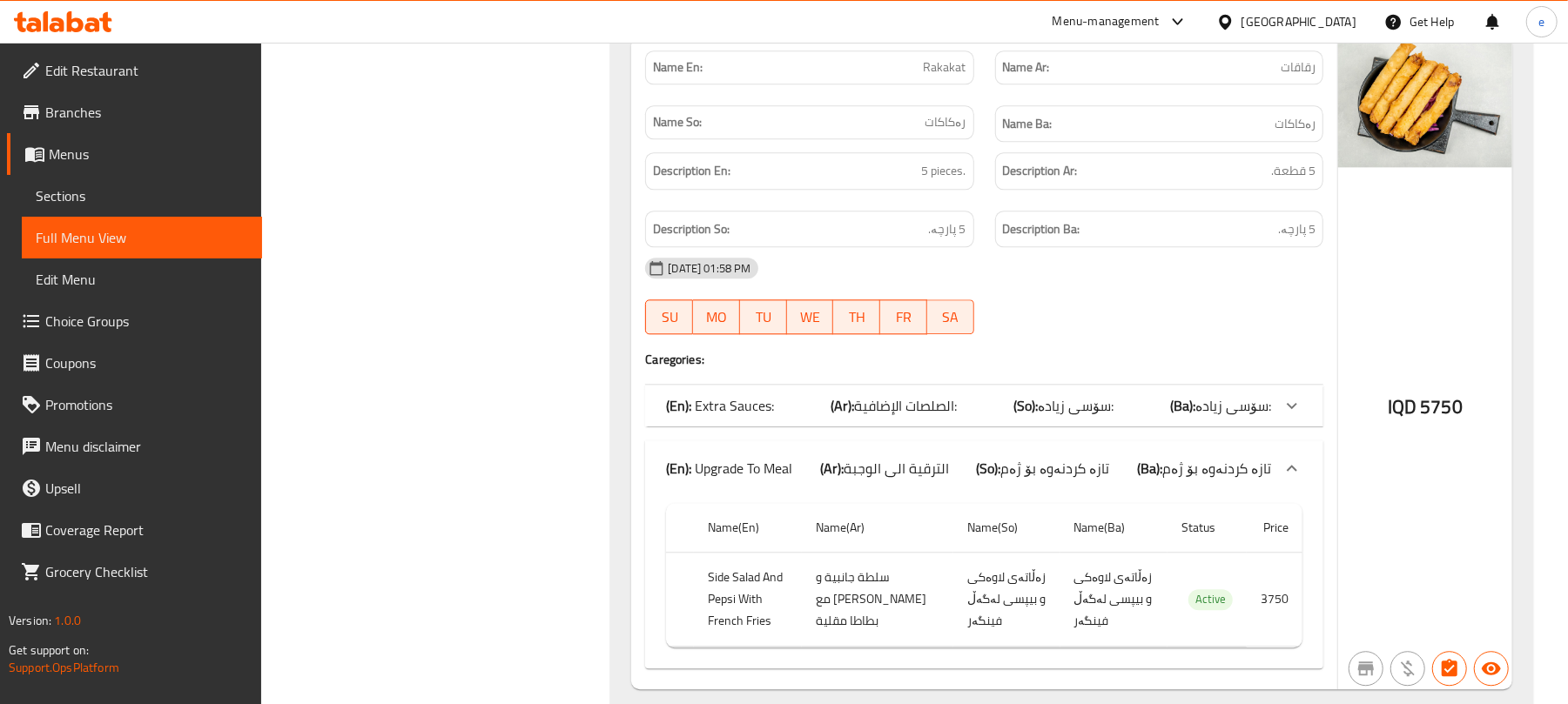
scroll to position [12073, 0]
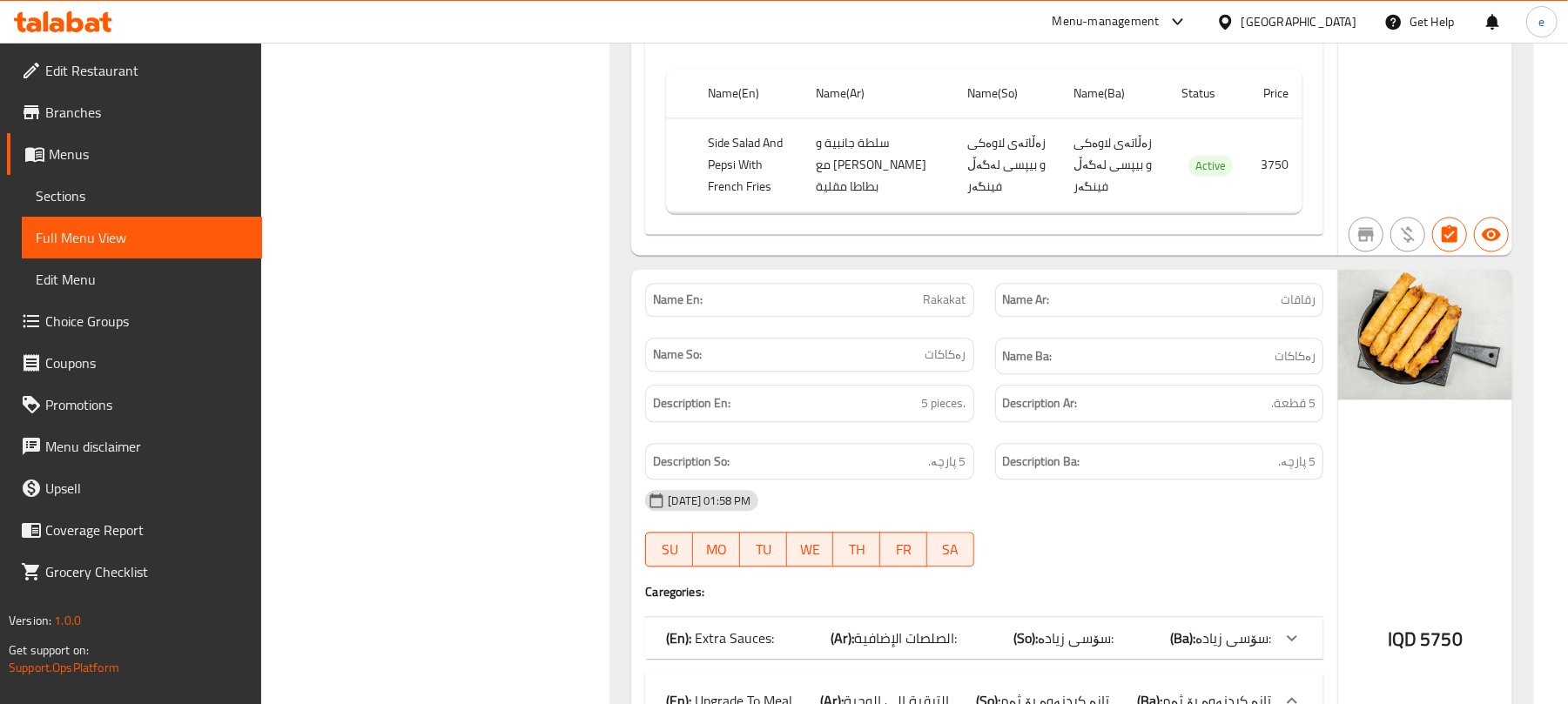
click at [946, 291] on span "Rakakat" at bounding box center [945, 300] width 42 height 18
copy span "Rakakat"
click at [1146, 444] on div "Description Ba: 5 پارچە." at bounding box center [1159, 462] width 329 height 38
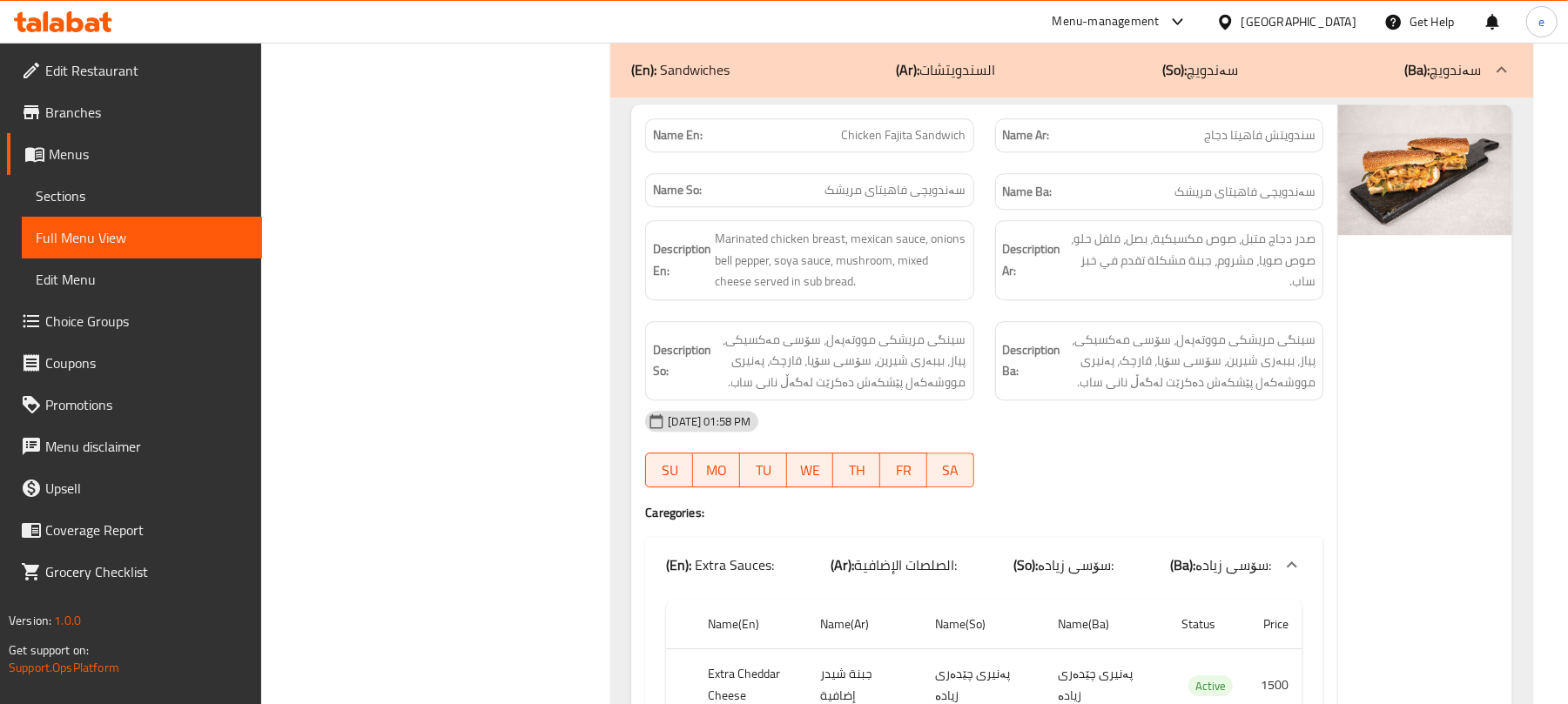
scroll to position [13234, 0]
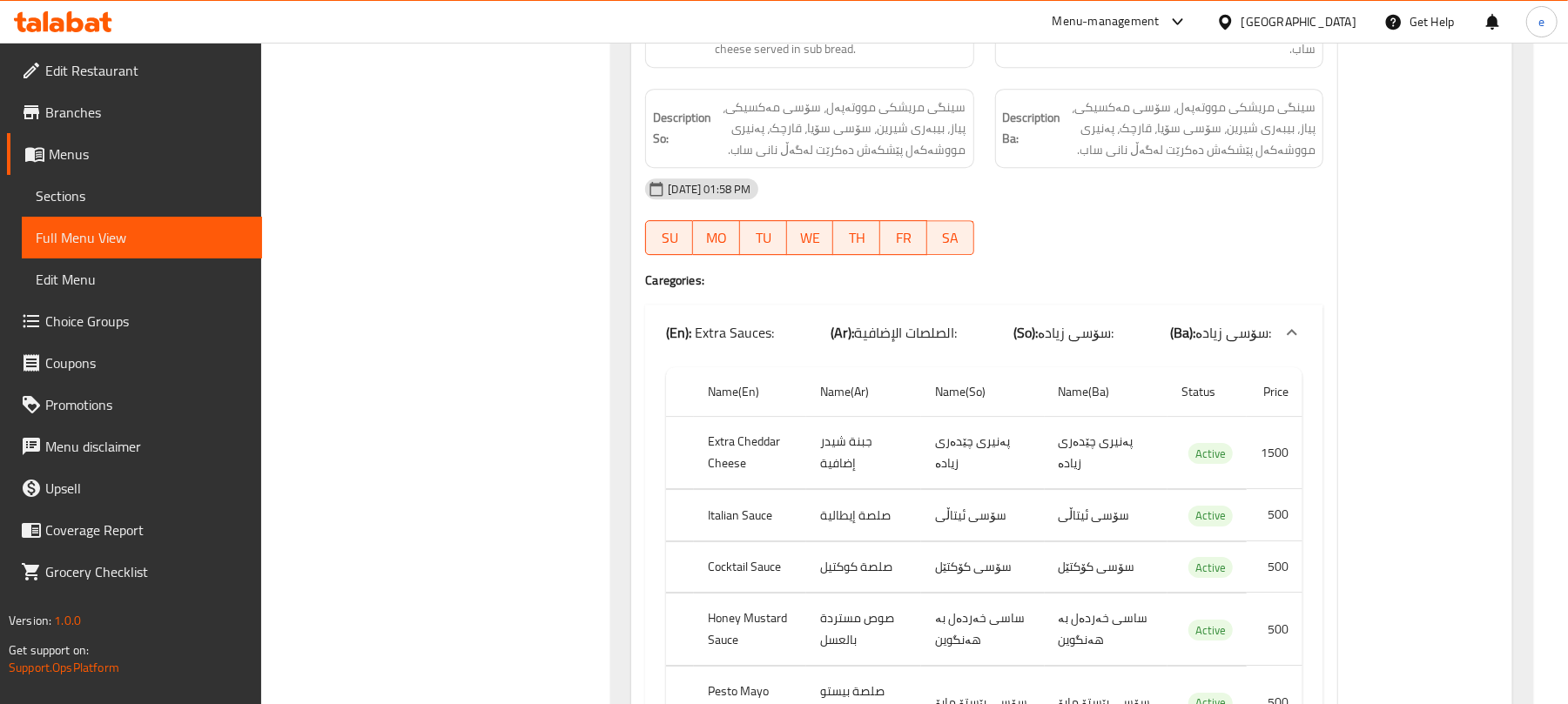
click at [933, 326] on div "(En): Extra Sauces: (Ar): الصلصات الإضافية: (So): سۆسی زیادە: (Ba): سۆسی زیادە:" at bounding box center [984, 332] width 678 height 56
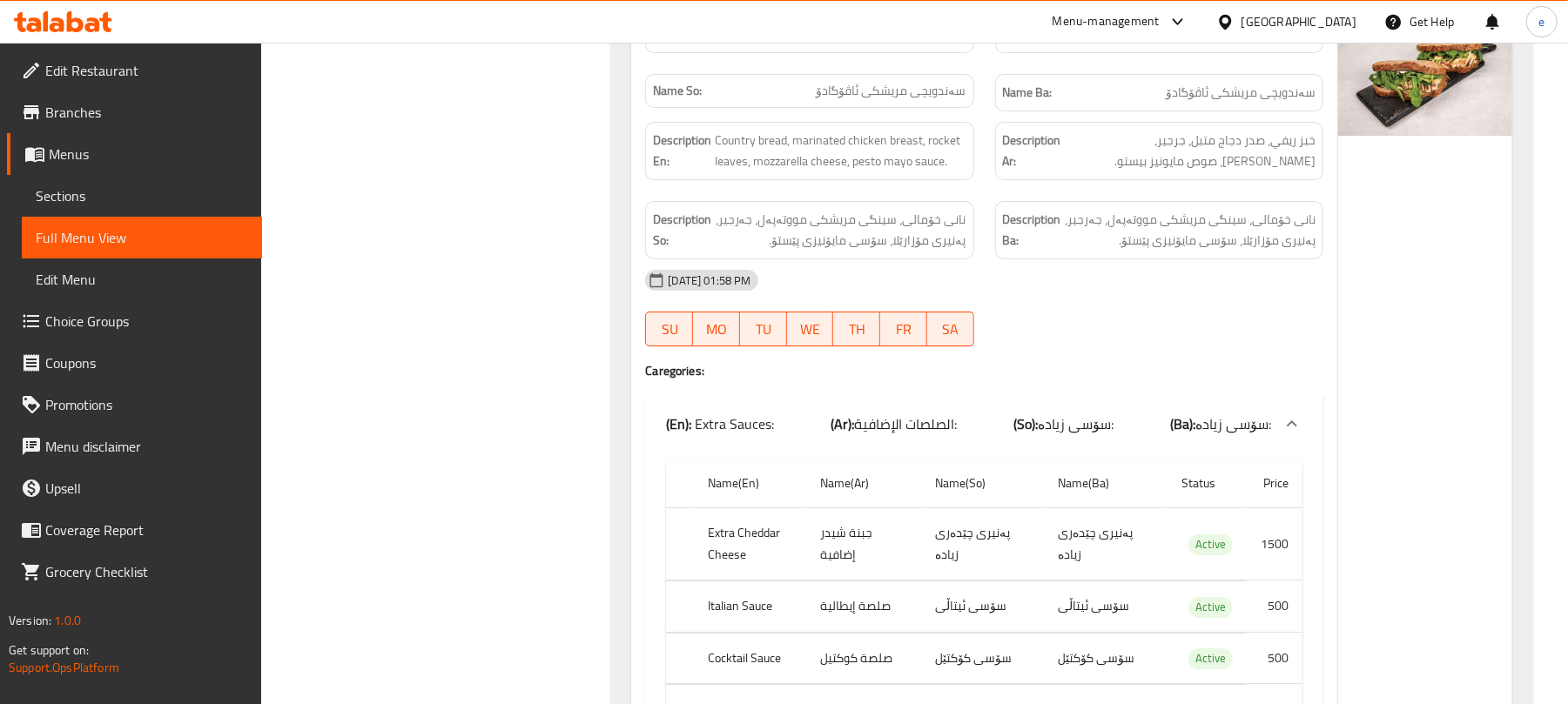
scroll to position [13931, 0]
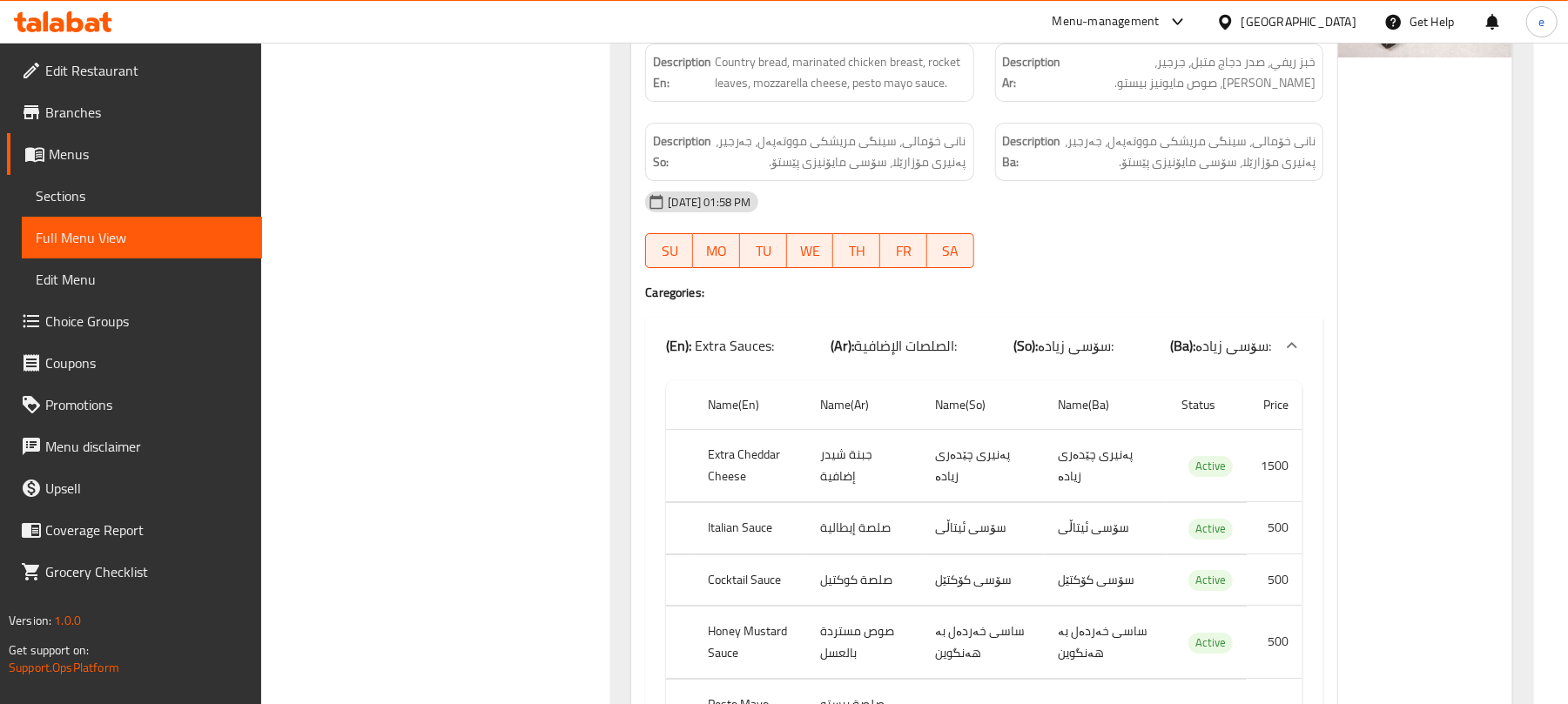
click at [916, 332] on span "الصلصات الإضافية:" at bounding box center [905, 345] width 103 height 26
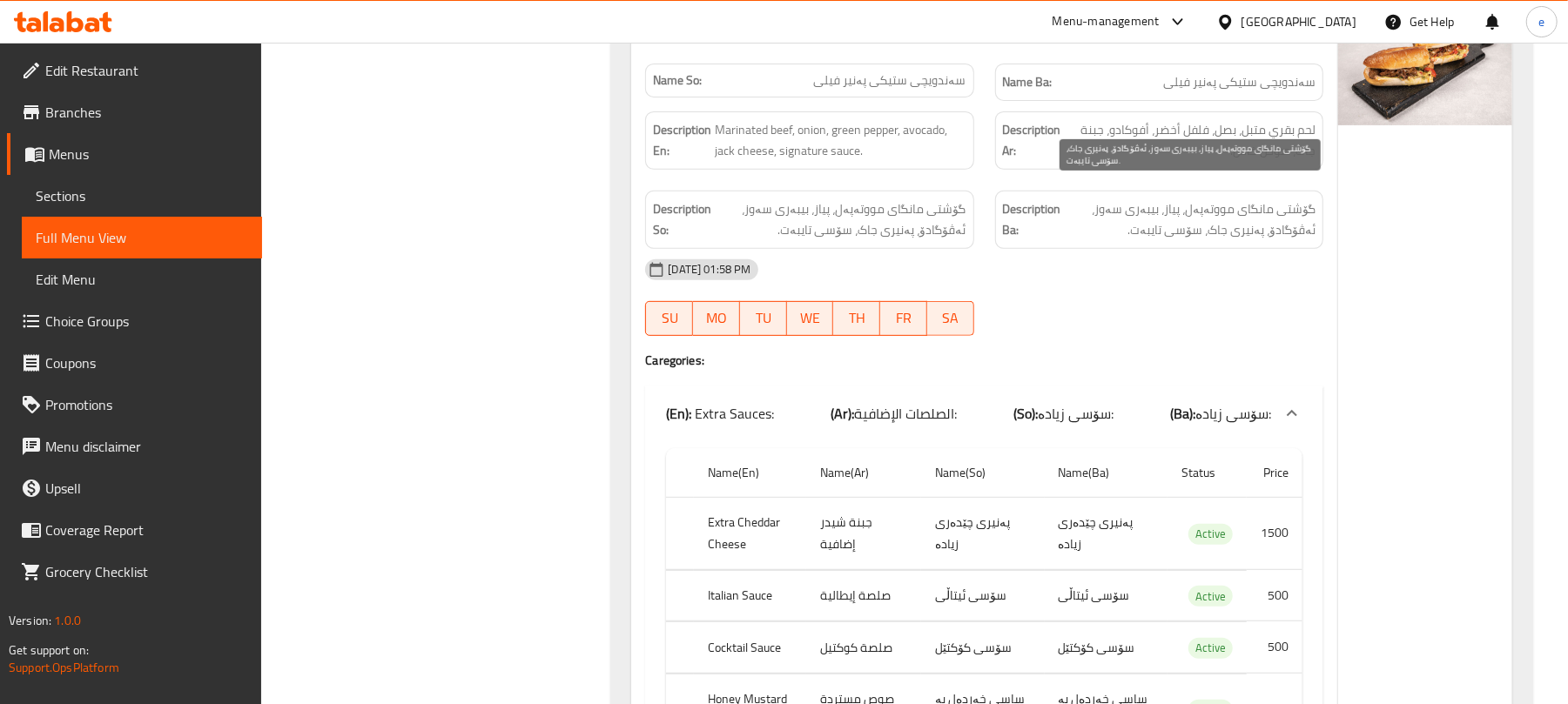
scroll to position [14628, 0]
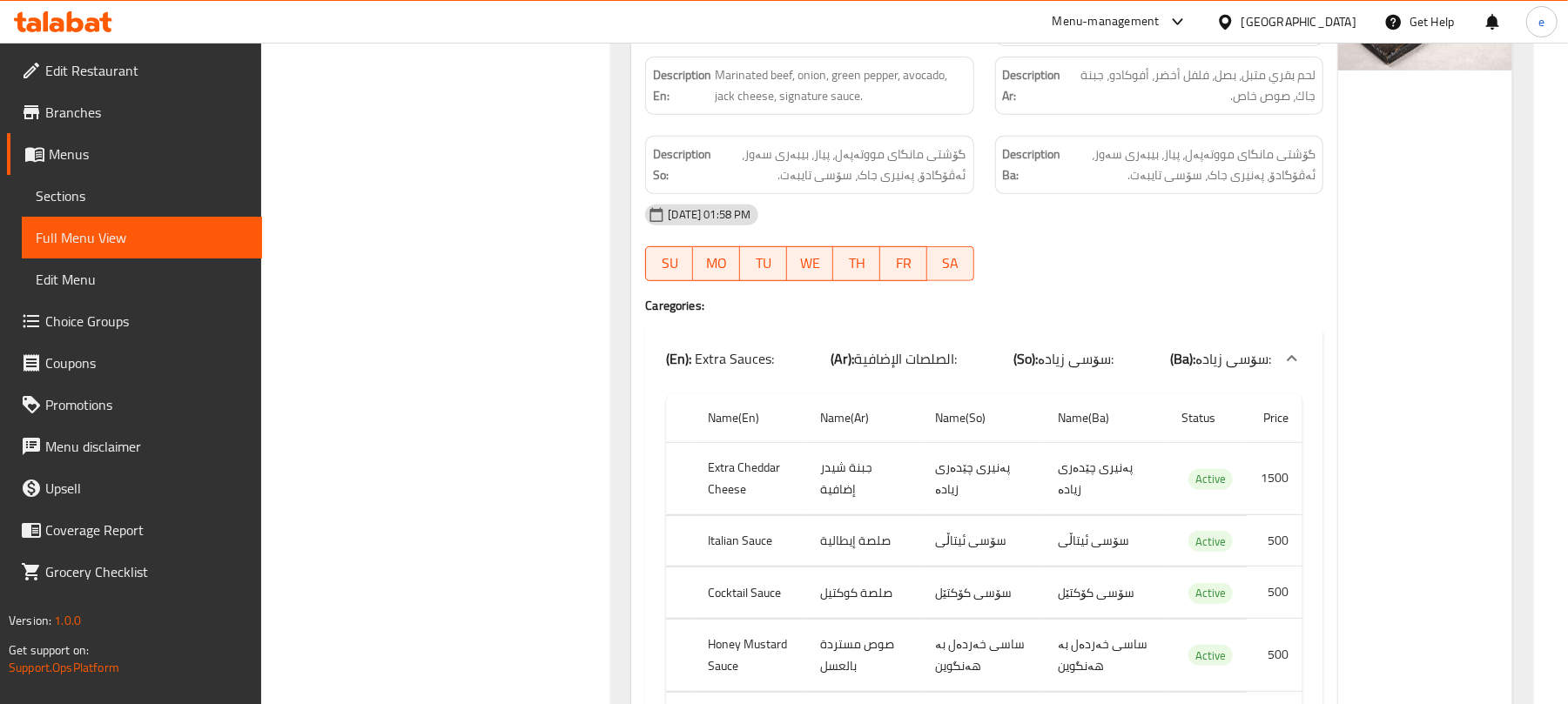
click at [934, 346] on span "الصلصات الإضافية:" at bounding box center [905, 359] width 103 height 26
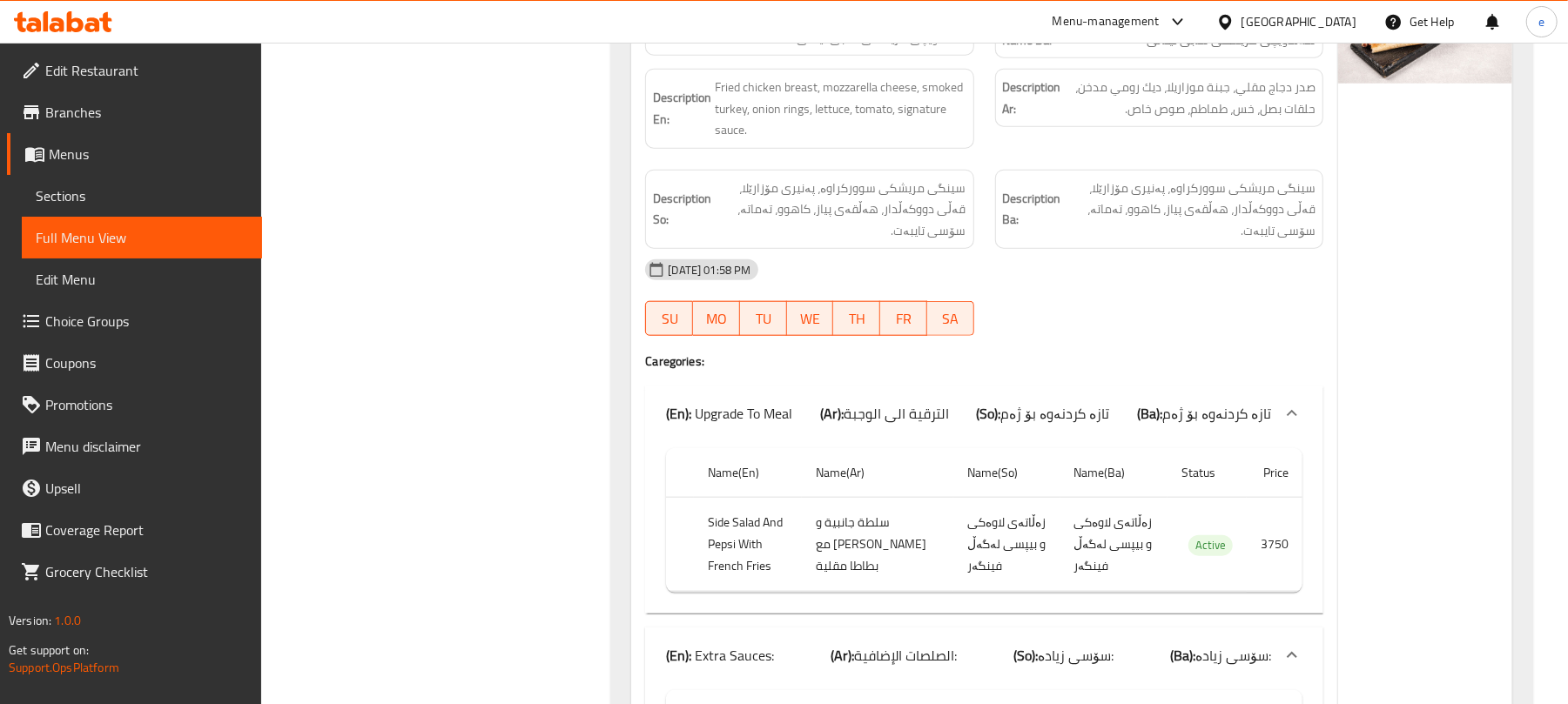
scroll to position [15556, 0]
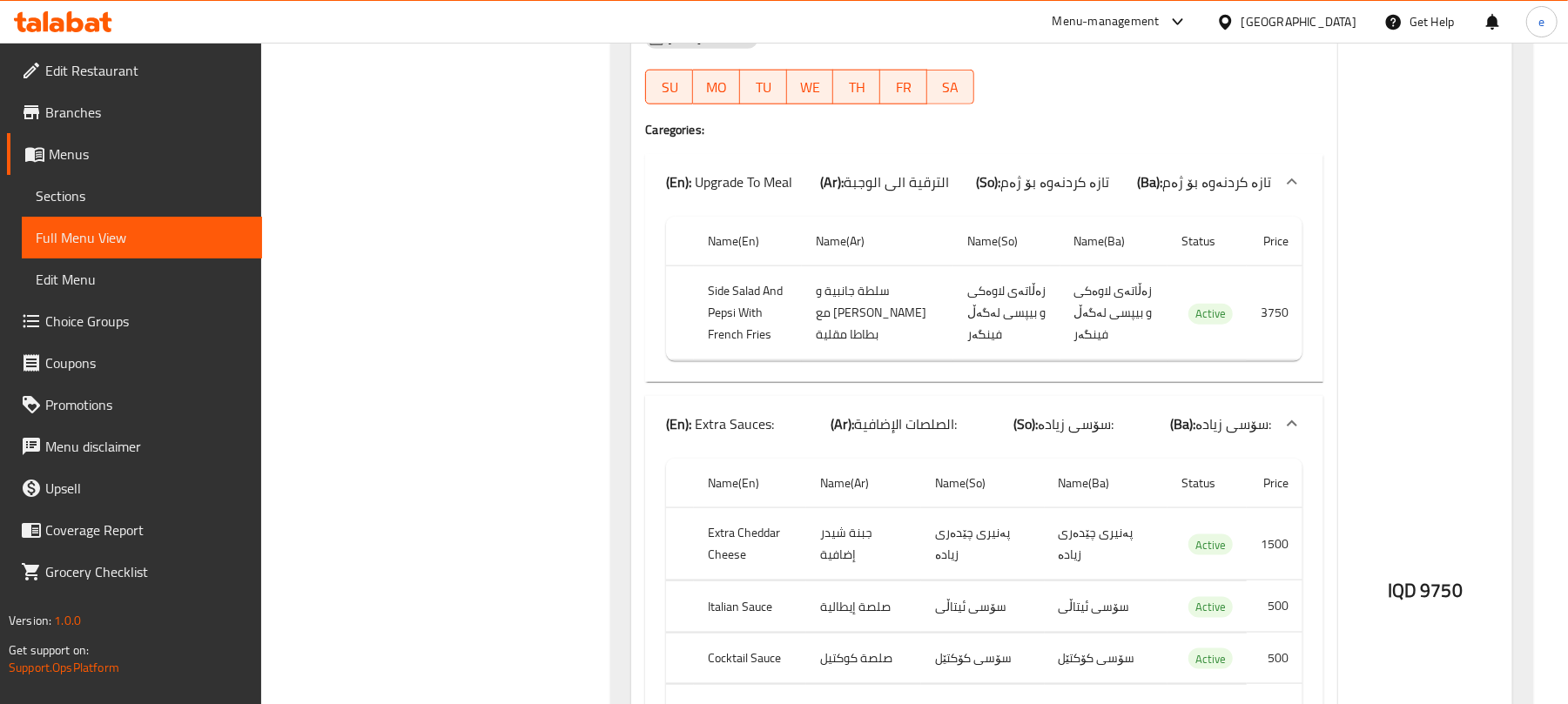
click at [920, 418] on span "الصلصات الإضافية:" at bounding box center [905, 424] width 103 height 26
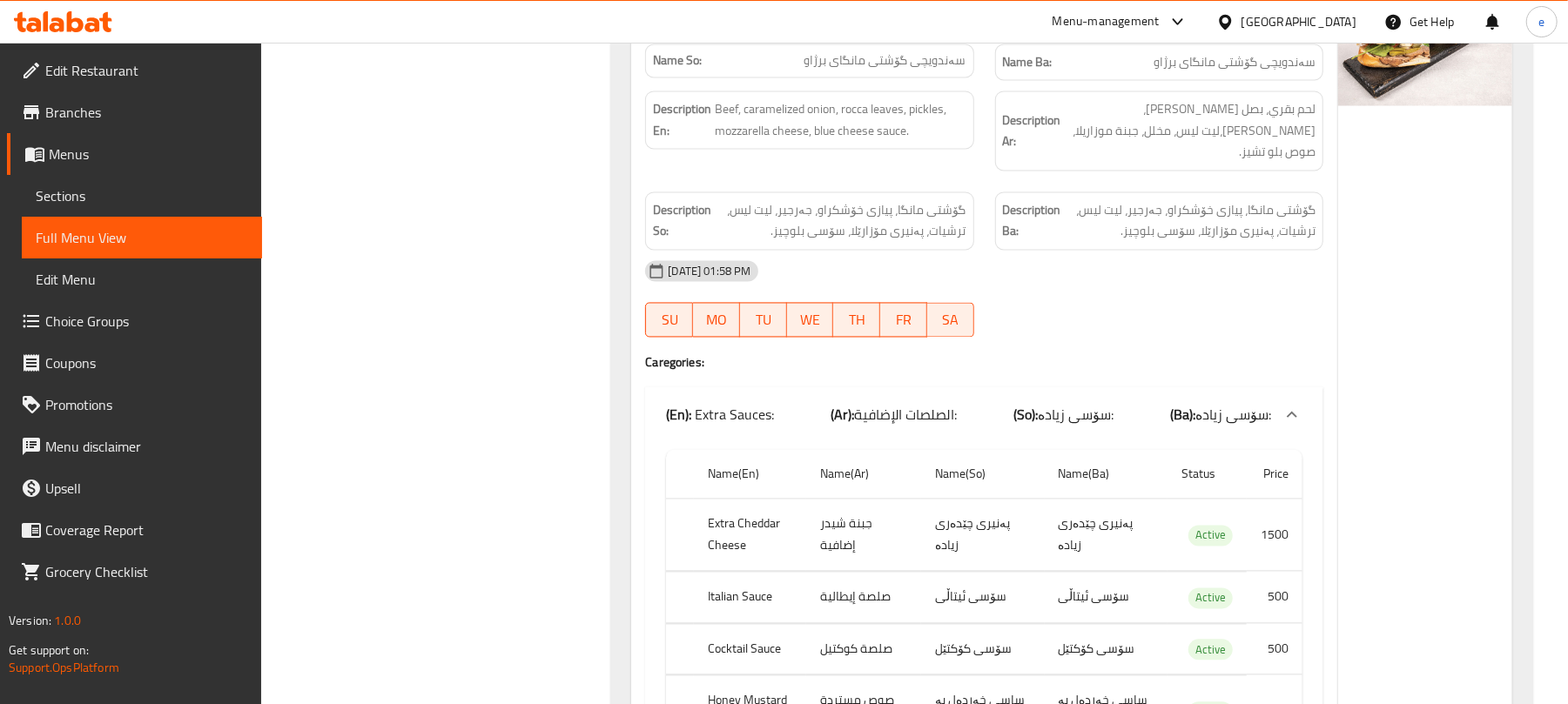
scroll to position [16485, 0]
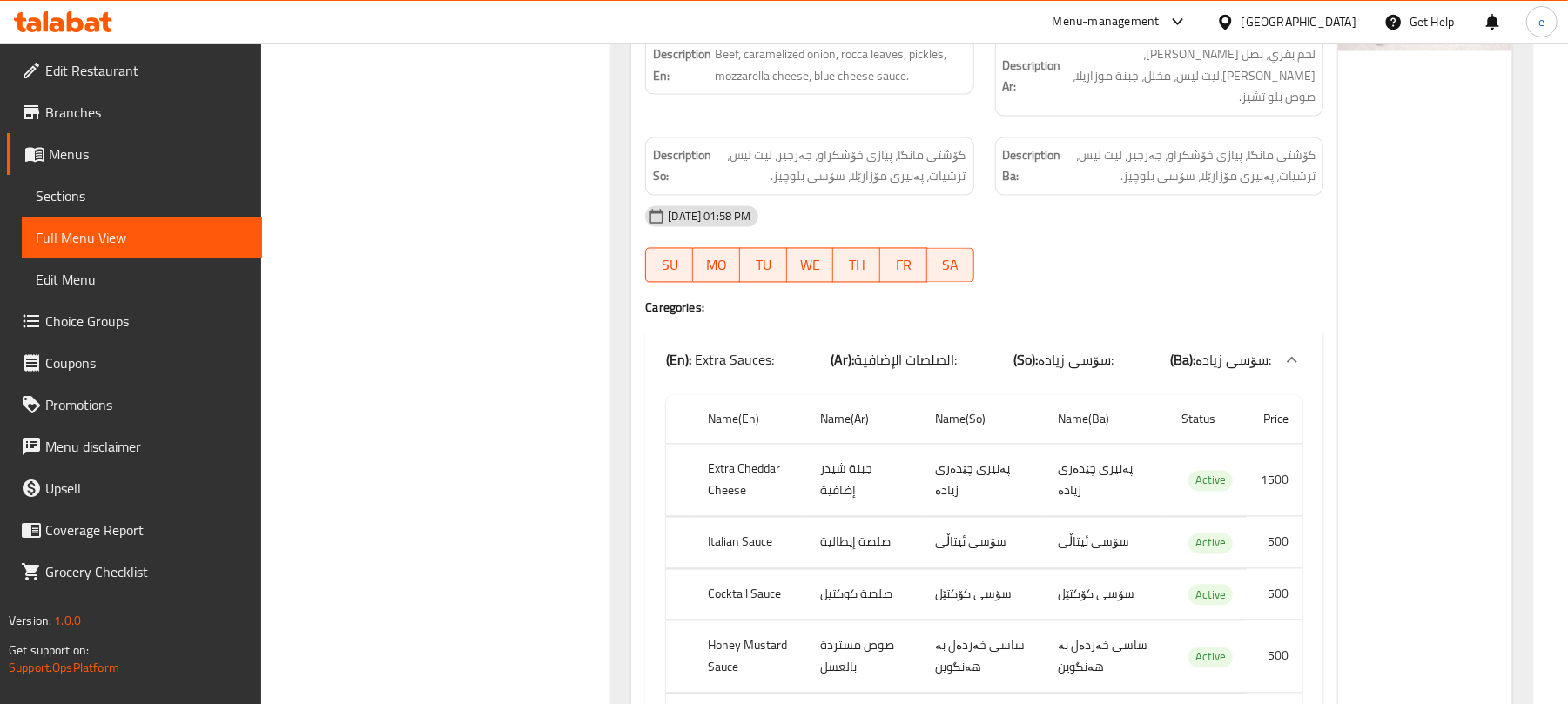
click at [920, 347] on span "الصلصات الإضافية:" at bounding box center [905, 360] width 103 height 26
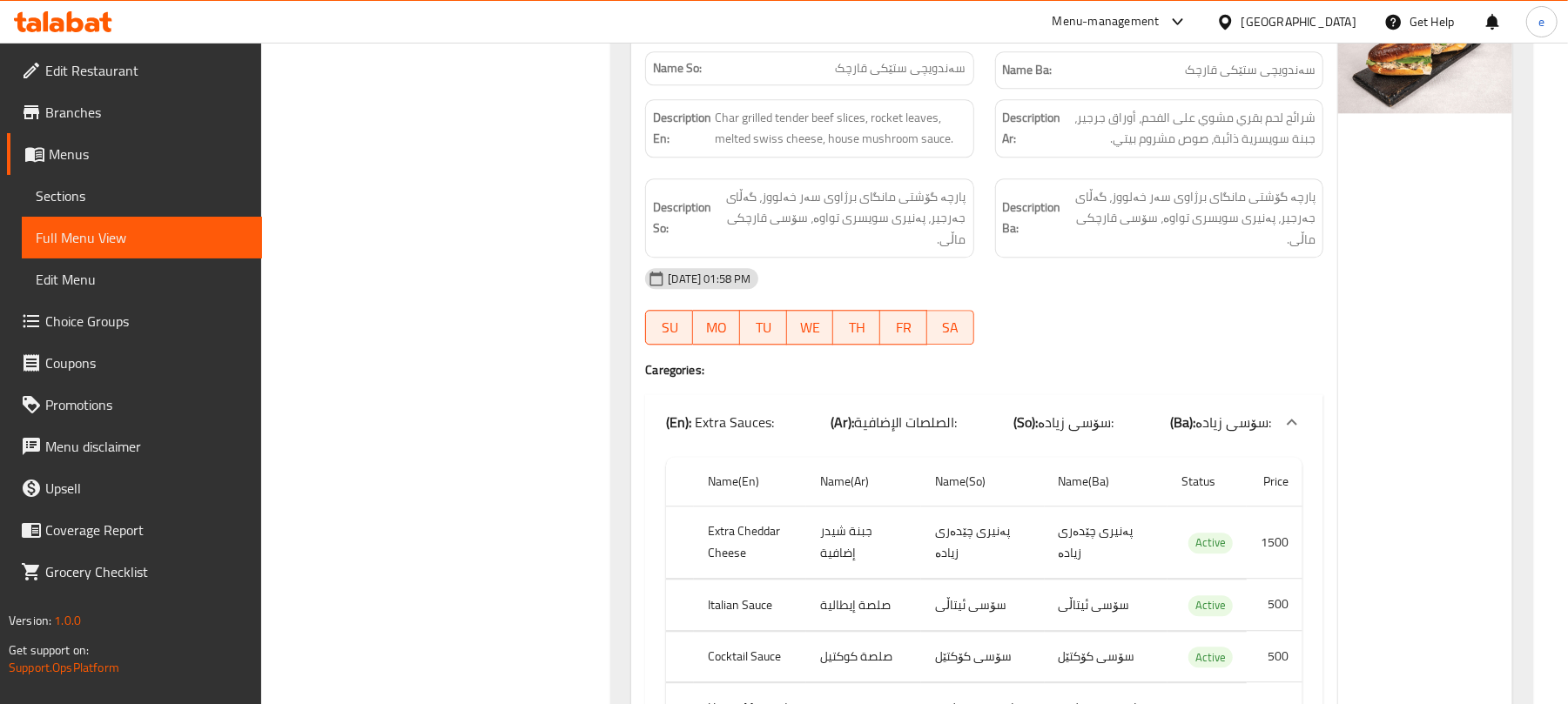
scroll to position [17181, 0]
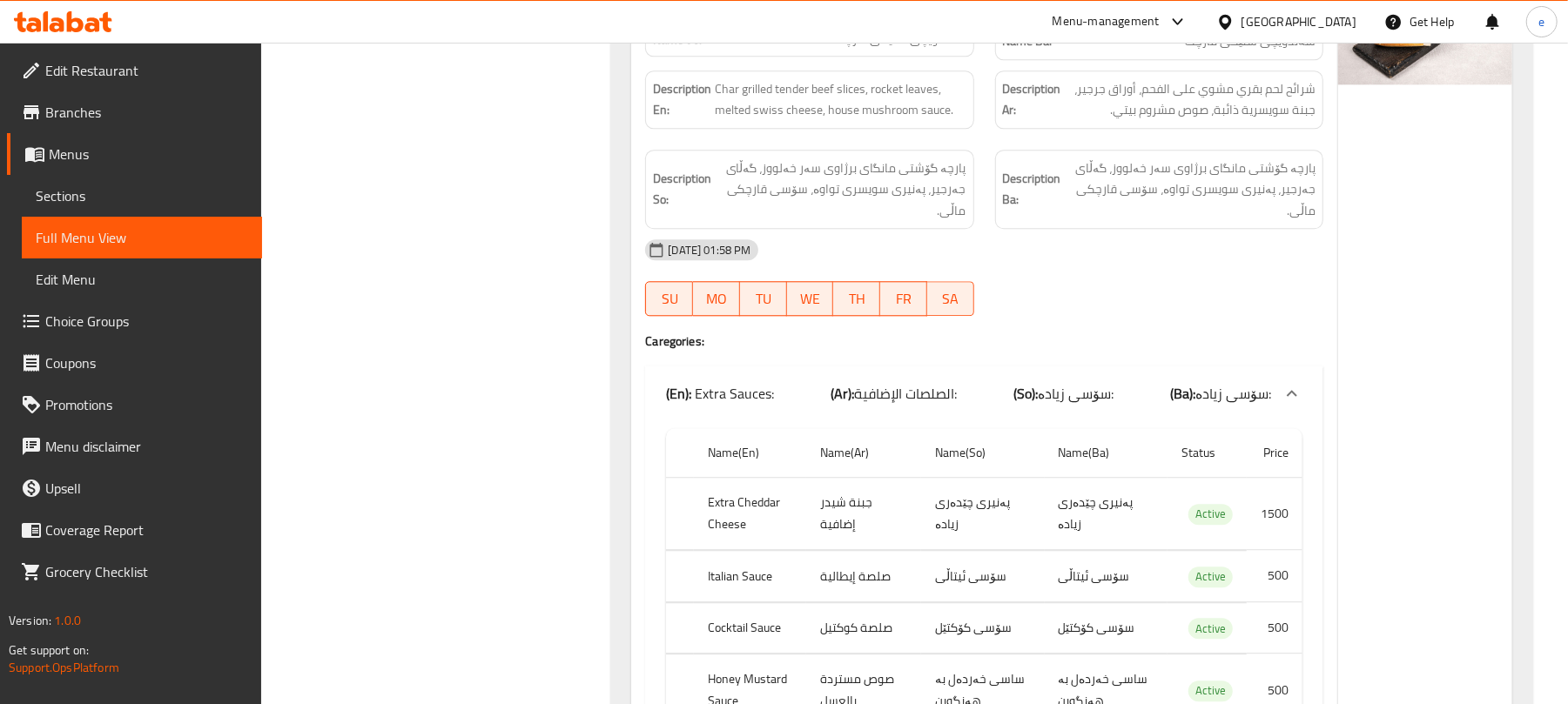
click at [968, 383] on div "(En): Extra Sauces: (Ar): الصلصات الإضافية: (So): سۆسی زیادە: (Ba): سۆسی زیادە:" at bounding box center [969, 393] width 605 height 21
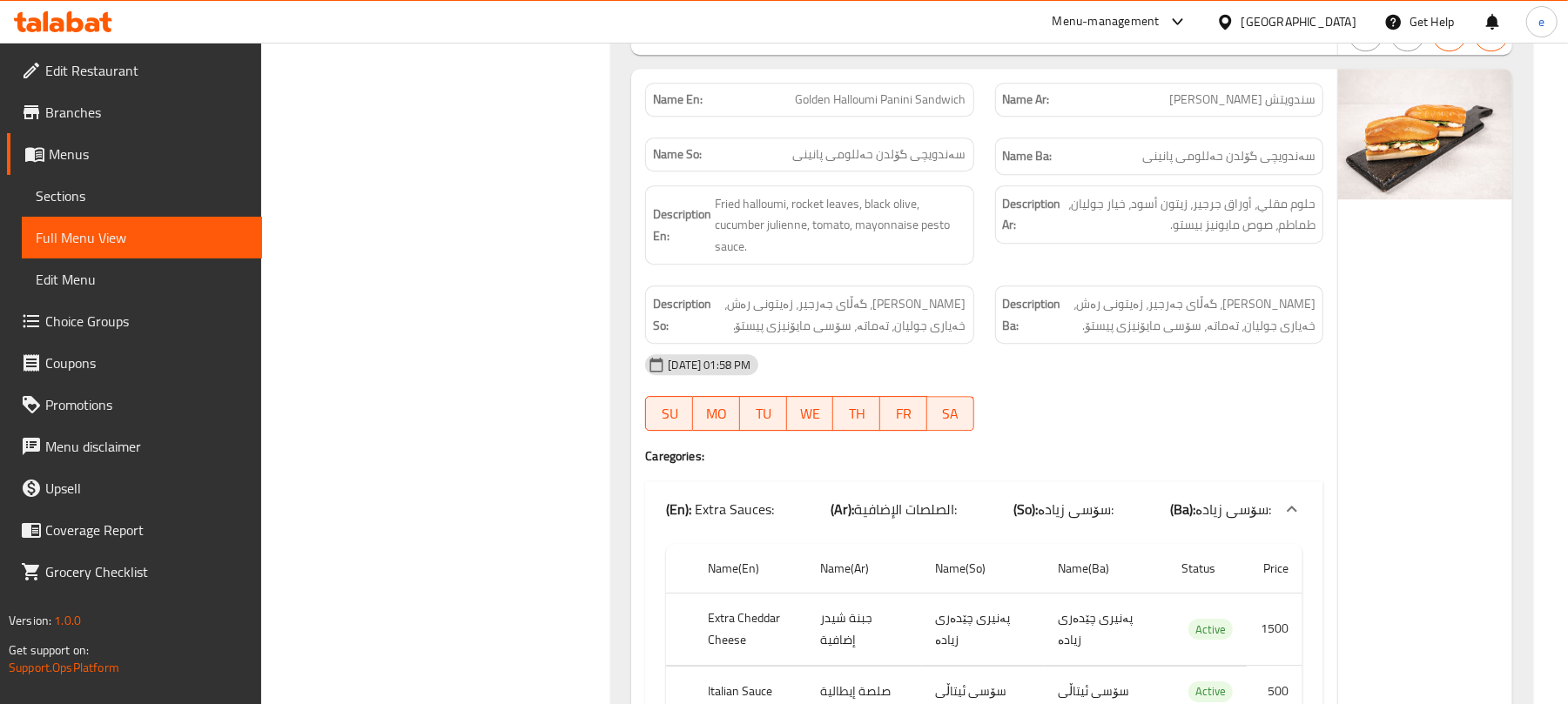
scroll to position [17878, 0]
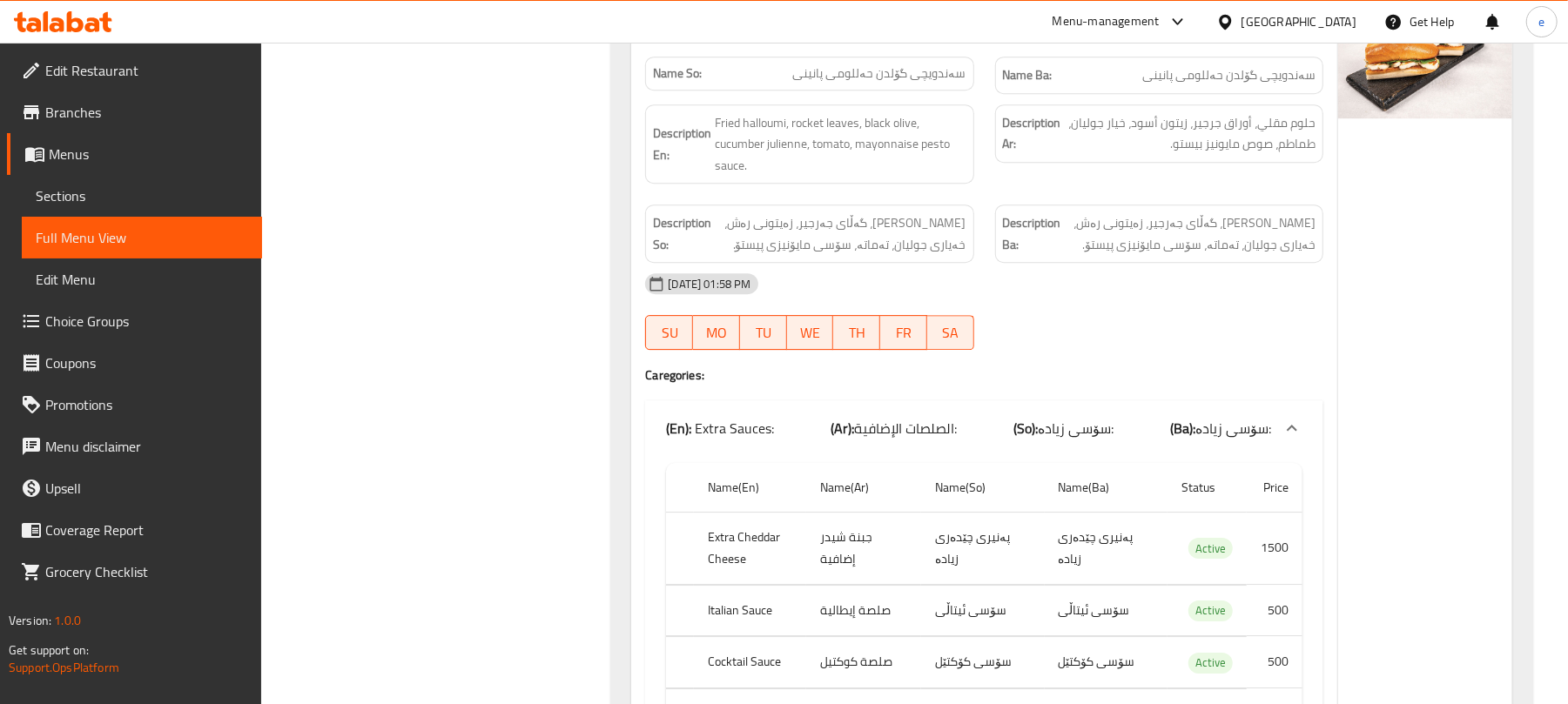
click at [947, 415] on span "الصلصات الإضافية:" at bounding box center [905, 428] width 103 height 26
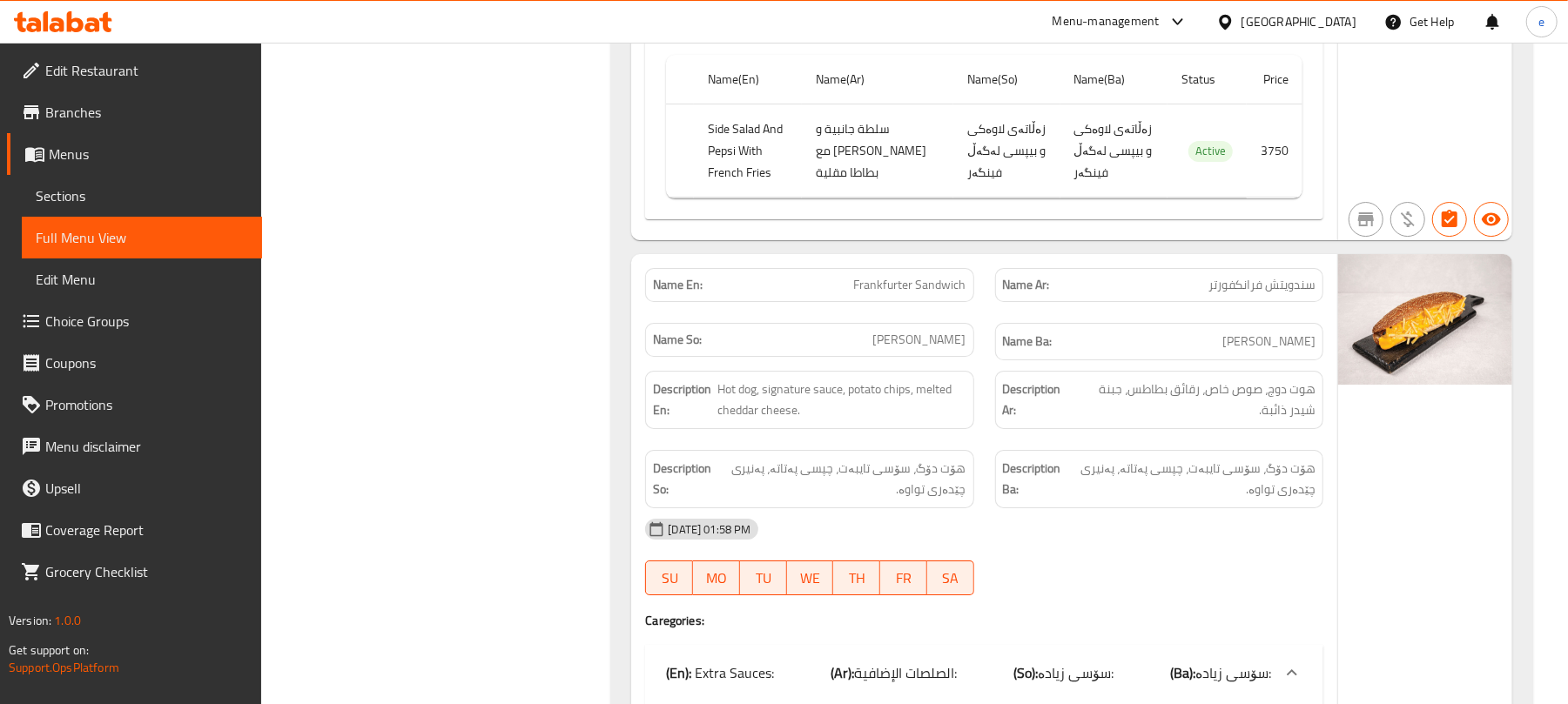
scroll to position [18575, 0]
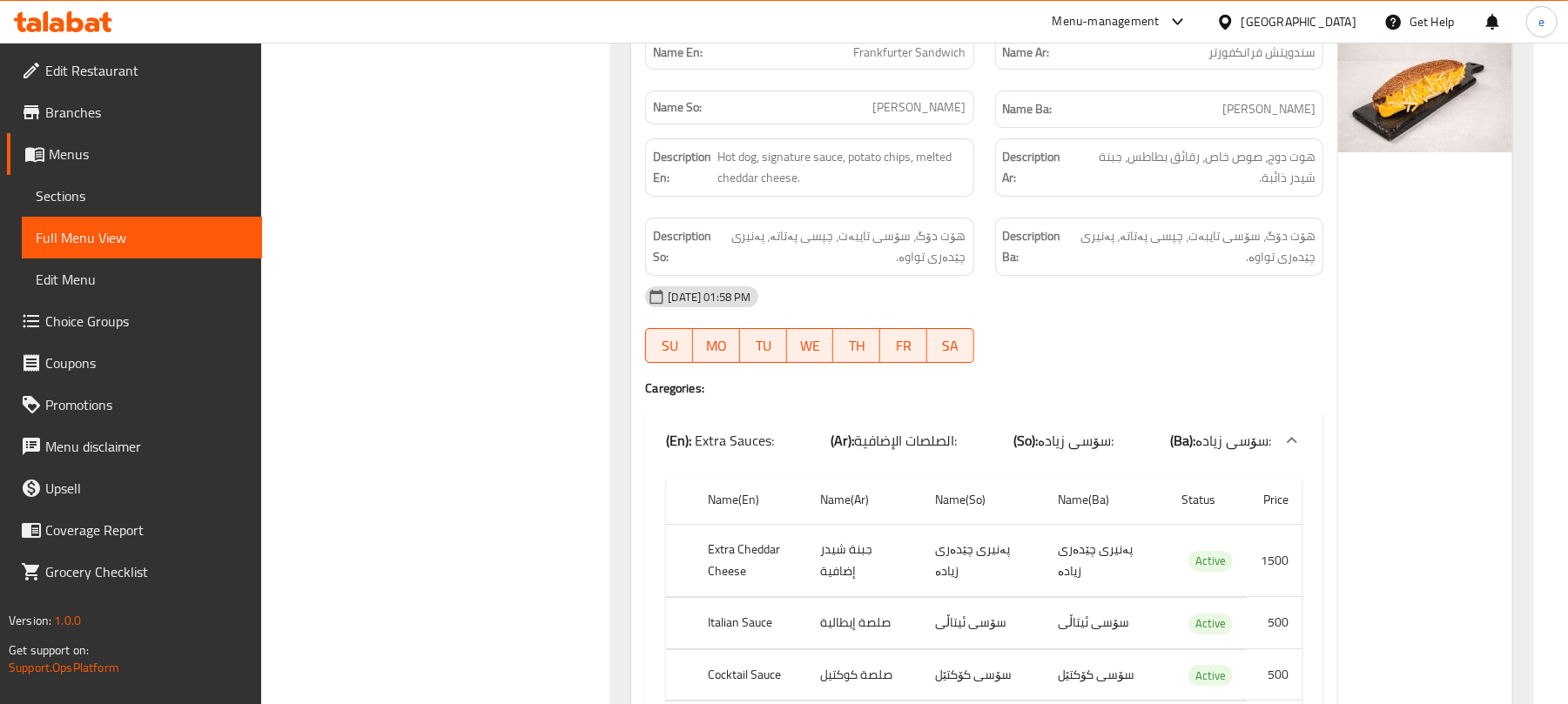
click at [906, 429] on span "الصلصات الإضافية:" at bounding box center [905, 441] width 103 height 26
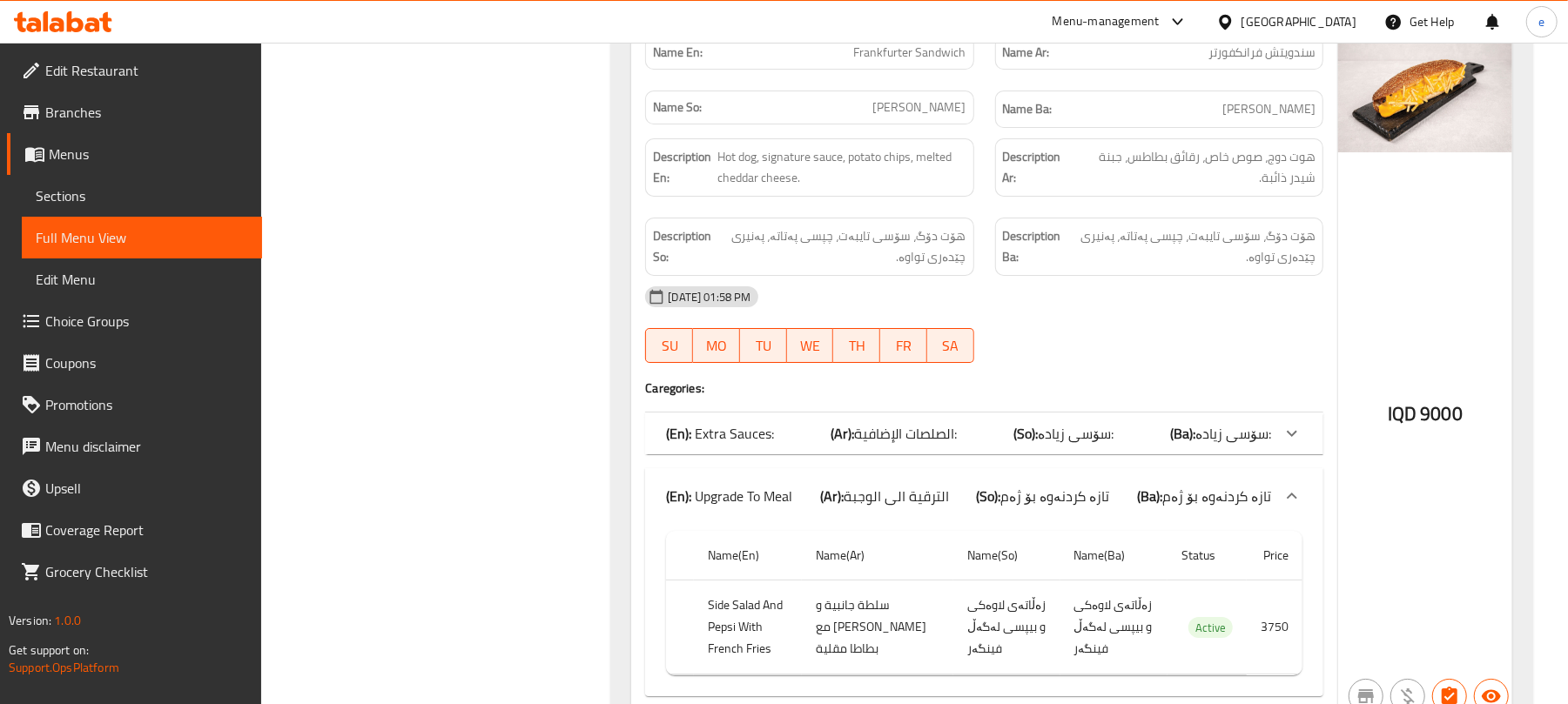
scroll to position [18343, 0]
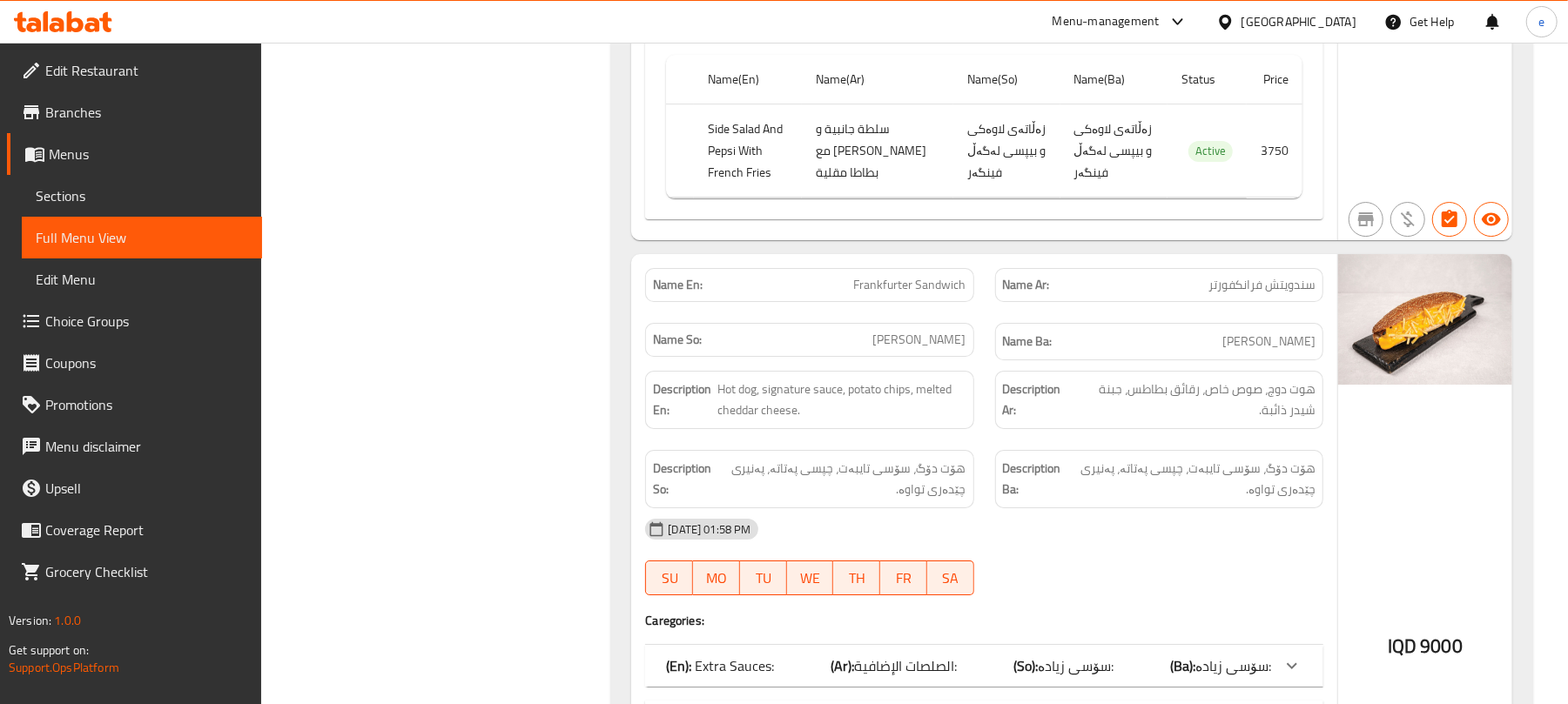
click at [874, 276] on span "Frankfurter Sandwich" at bounding box center [910, 285] width 112 height 18
copy span "Frankfurter"
click at [1071, 419] on div "Description Ar: هوت دوج، صوص خاص، رقائق بطاطس، جبنة شيدر ذائبة." at bounding box center [1159, 400] width 349 height 79
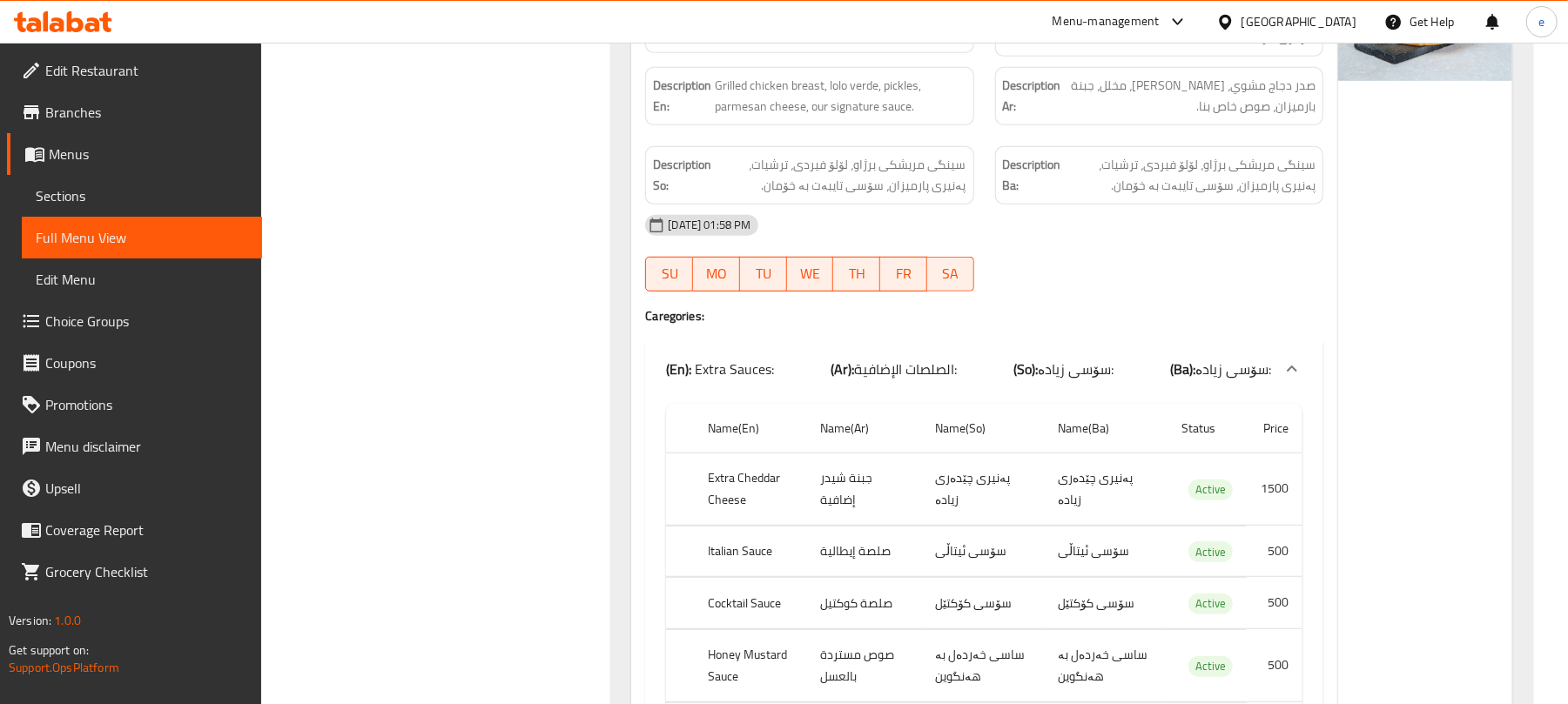
scroll to position [19504, 0]
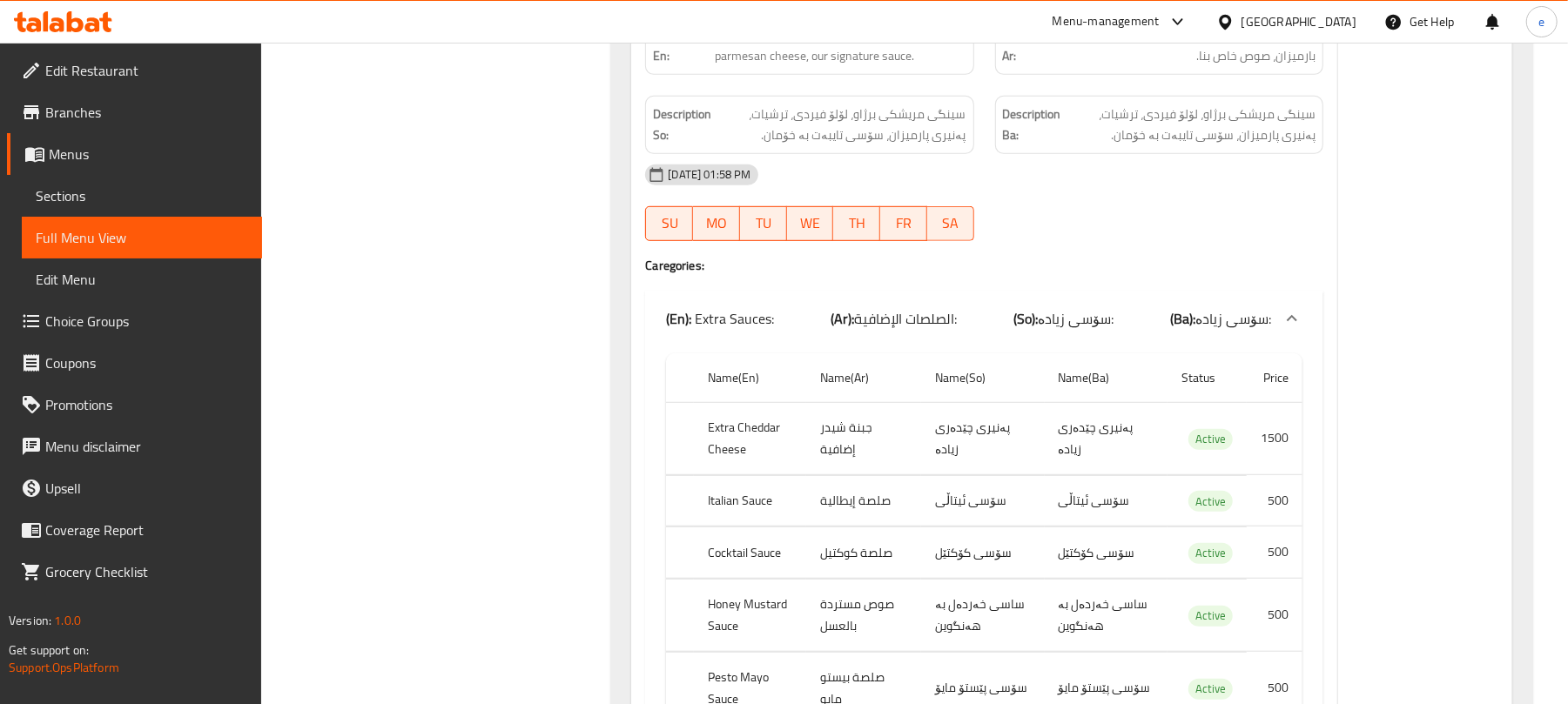
click at [980, 315] on div "(En): Extra Sauces: (Ar): الصلصات الإضافية: (So): سۆسی زیادە: (Ba): سۆسی زیادە:" at bounding box center [984, 318] width 678 height 56
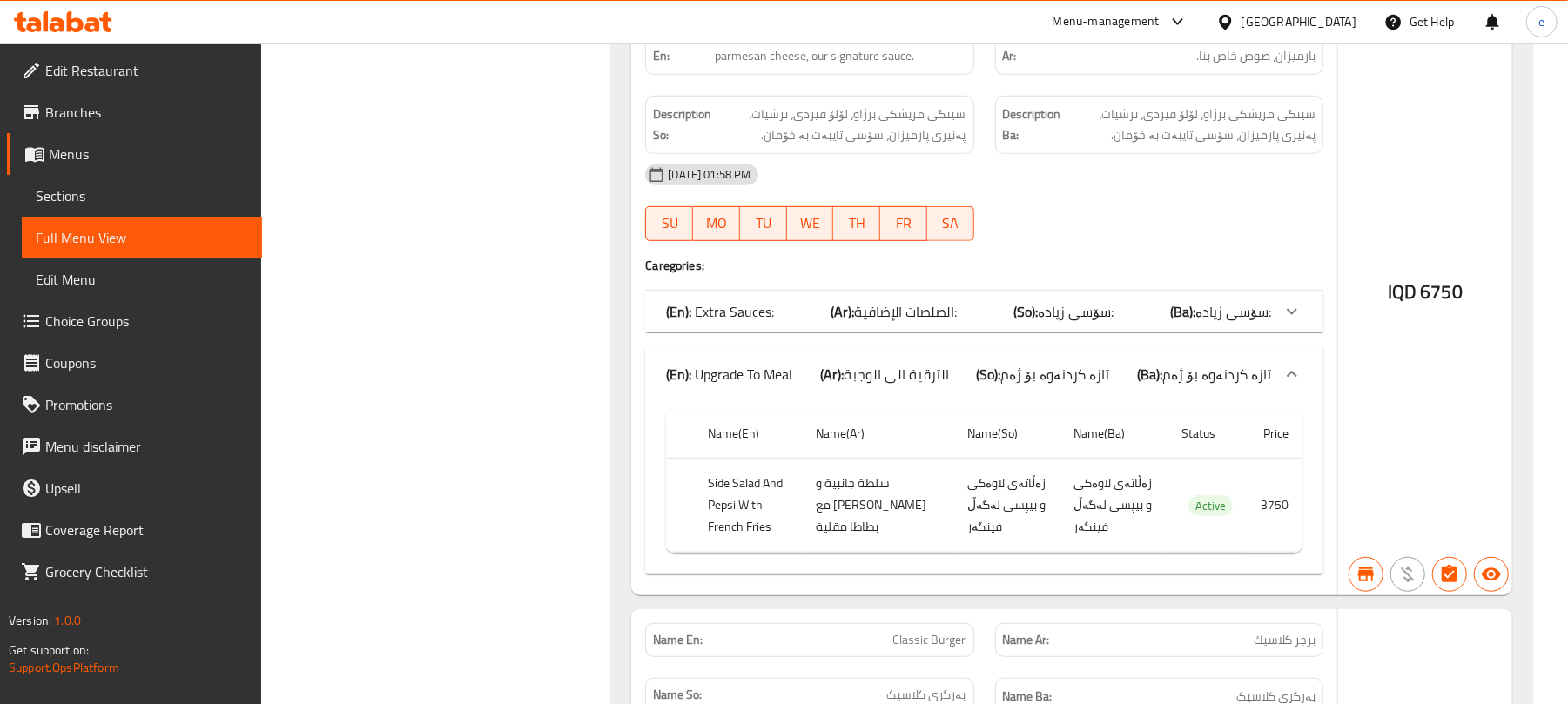
scroll to position [19271, 0]
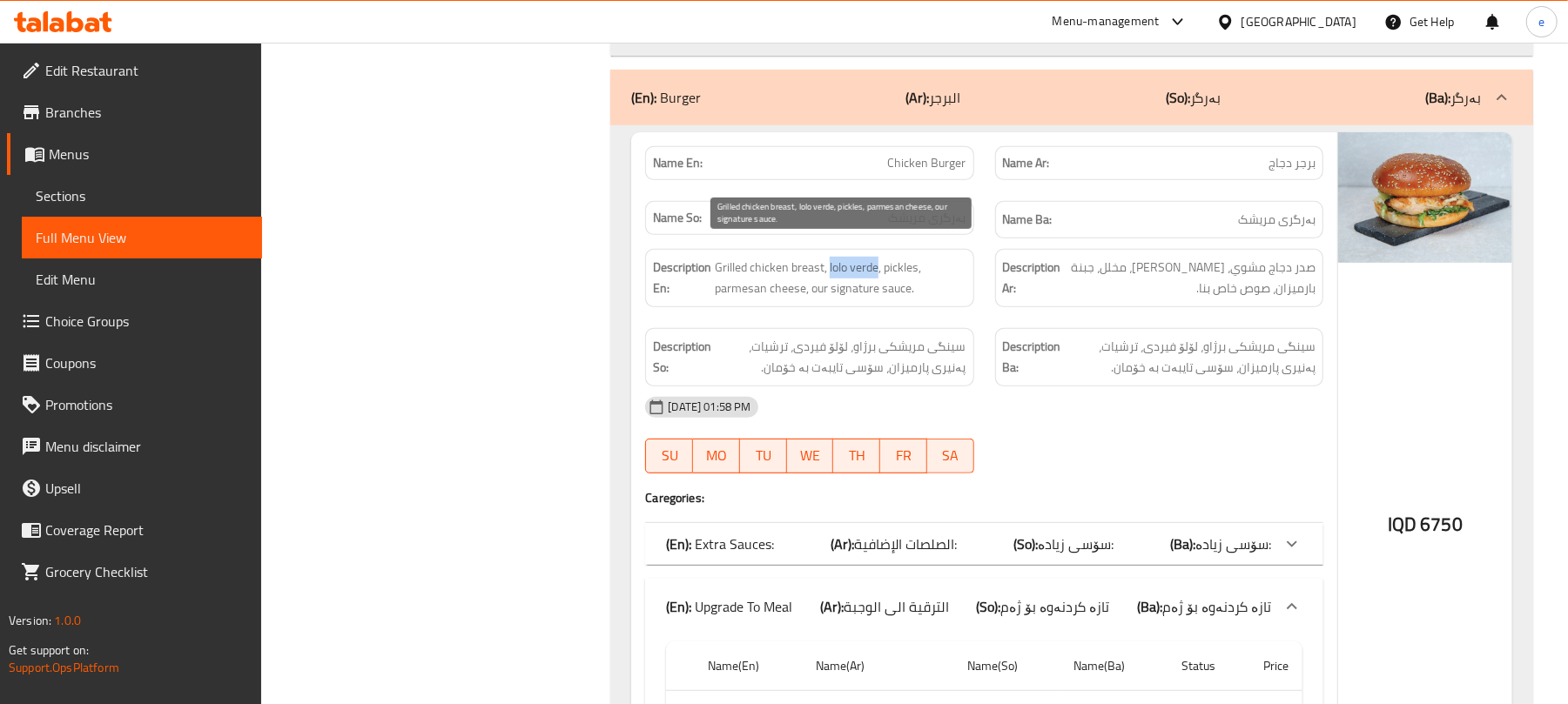
drag, startPoint x: 829, startPoint y: 254, endPoint x: 880, endPoint y: 254, distance: 51.0
click at [880, 257] on span "Grilled chicken breast, lolo verde, pickles, parmesan cheese, our signature sau…" at bounding box center [840, 278] width 250 height 42
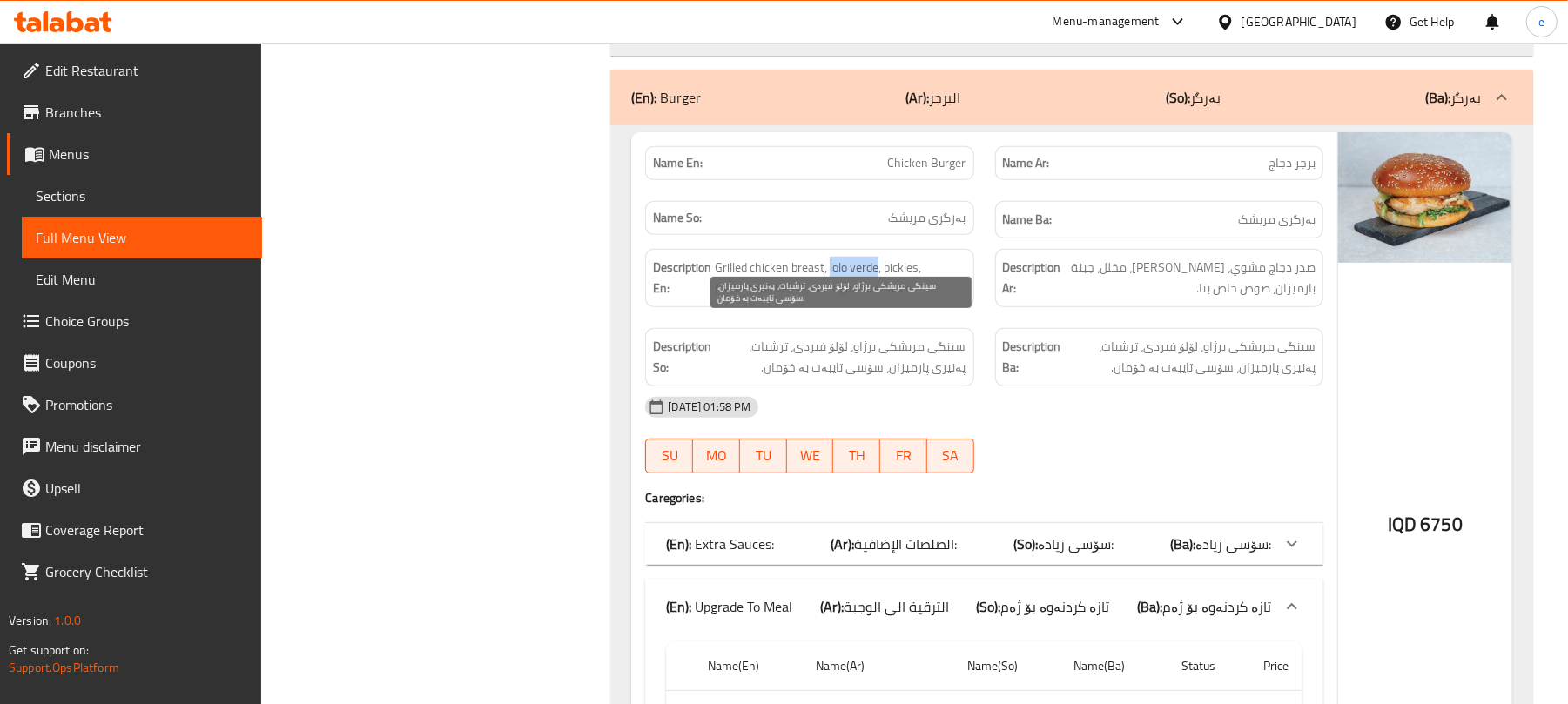
copy span "lolo verde"
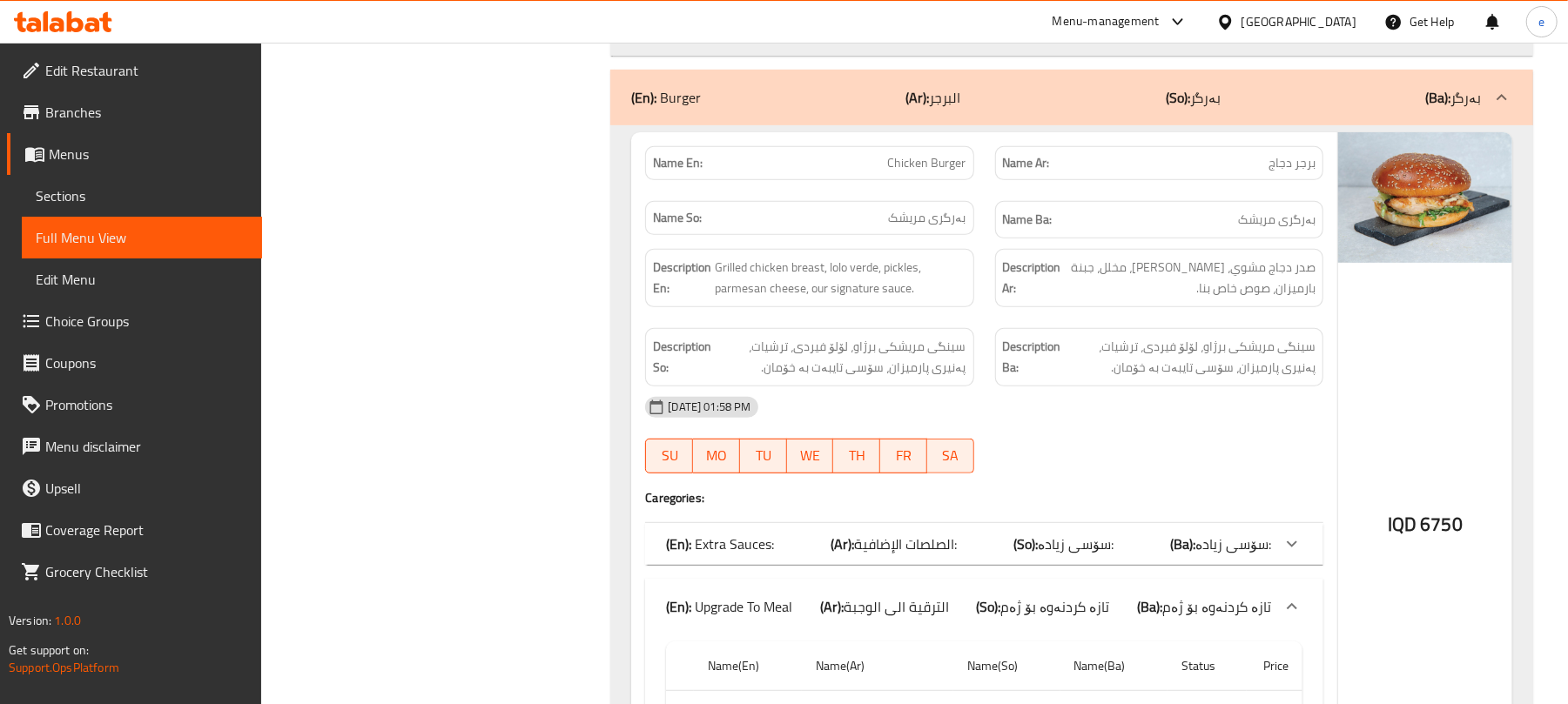
click at [997, 329] on div "Description Ba: سینگی مریشکی برژاو، لۆلۆ فیردی، ترشیات، پەنیری پارمیزان، سۆسی ت…" at bounding box center [1159, 357] width 329 height 58
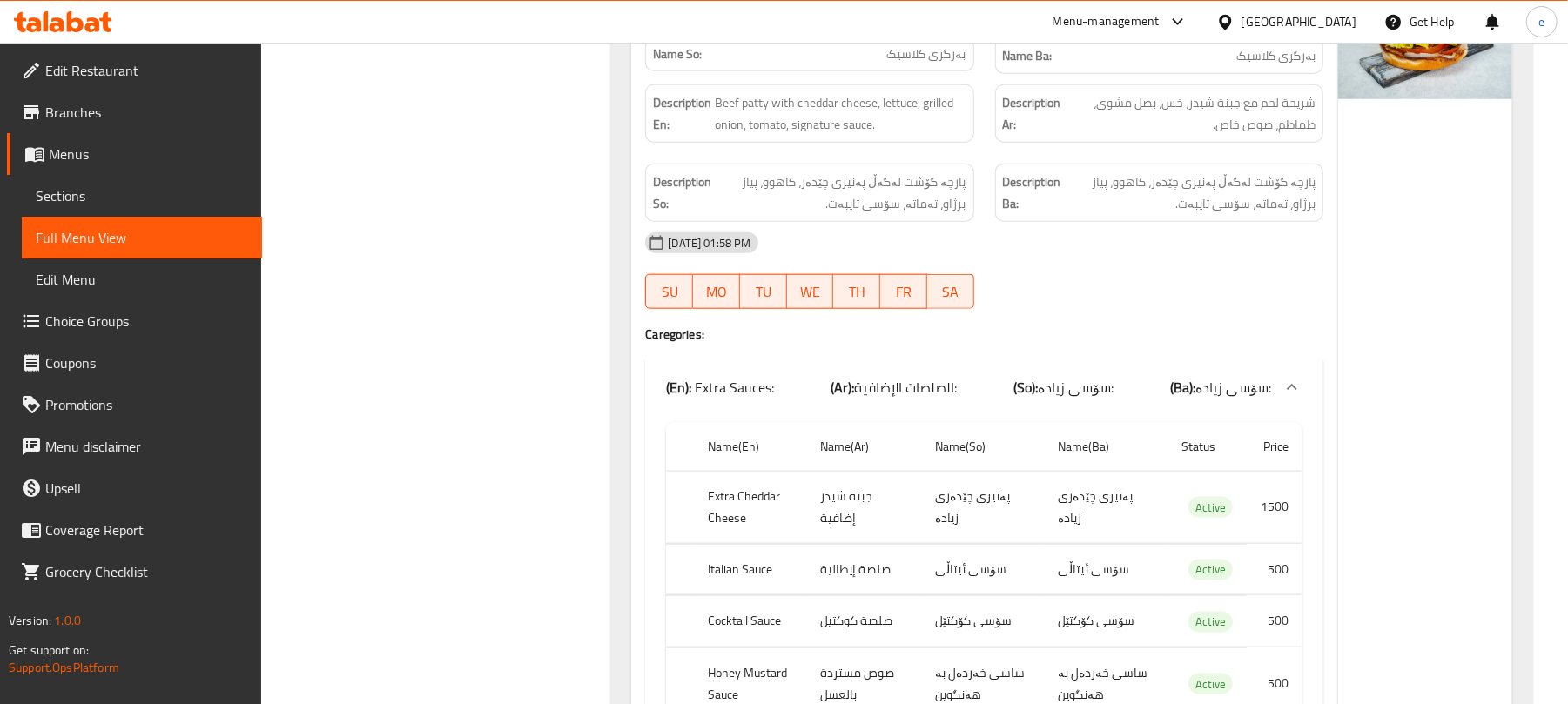
scroll to position [20201, 0]
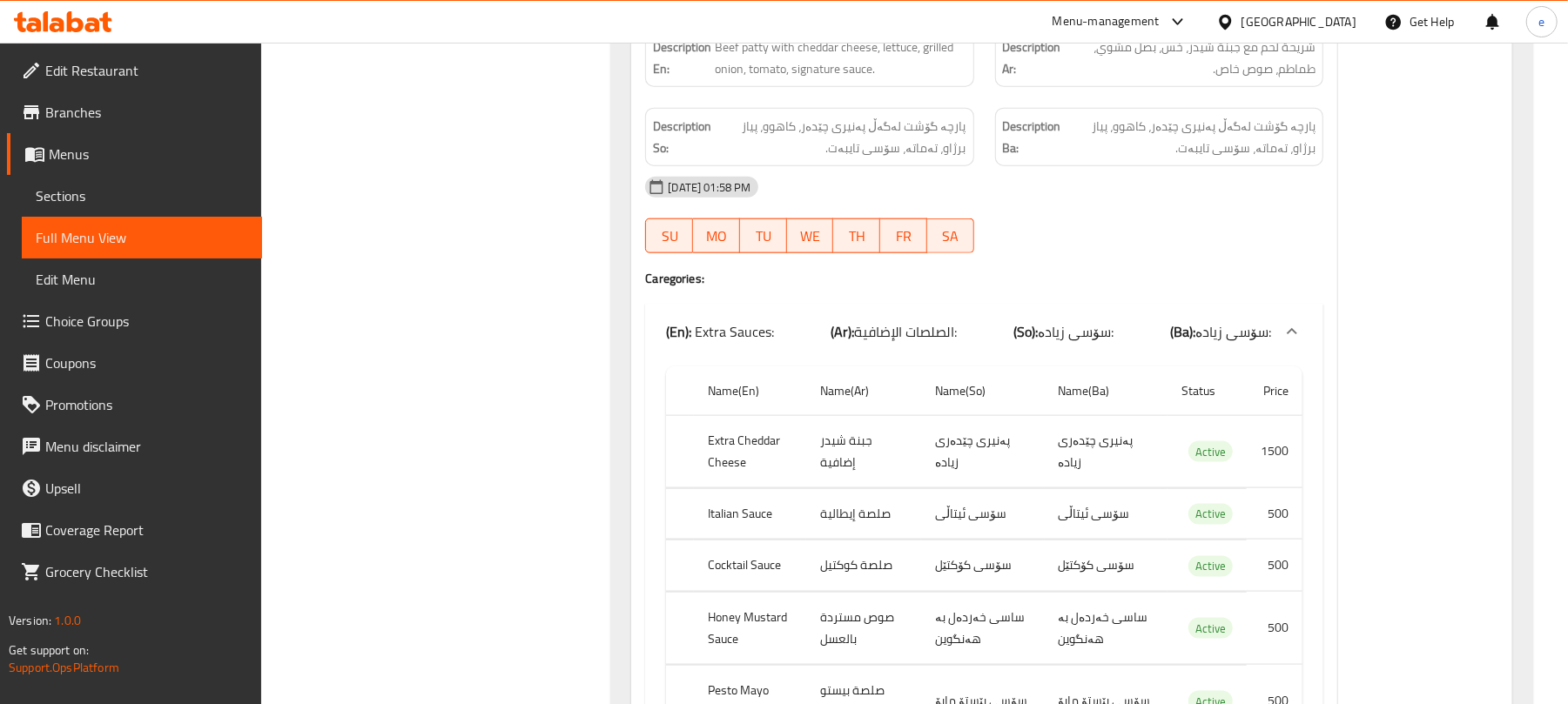
click at [942, 340] on div "(En): Extra Sauces: (Ar): الصلصات الإضافية: (So): سۆسی زیادە: (Ba): سۆسی زیادە:" at bounding box center [984, 331] width 678 height 56
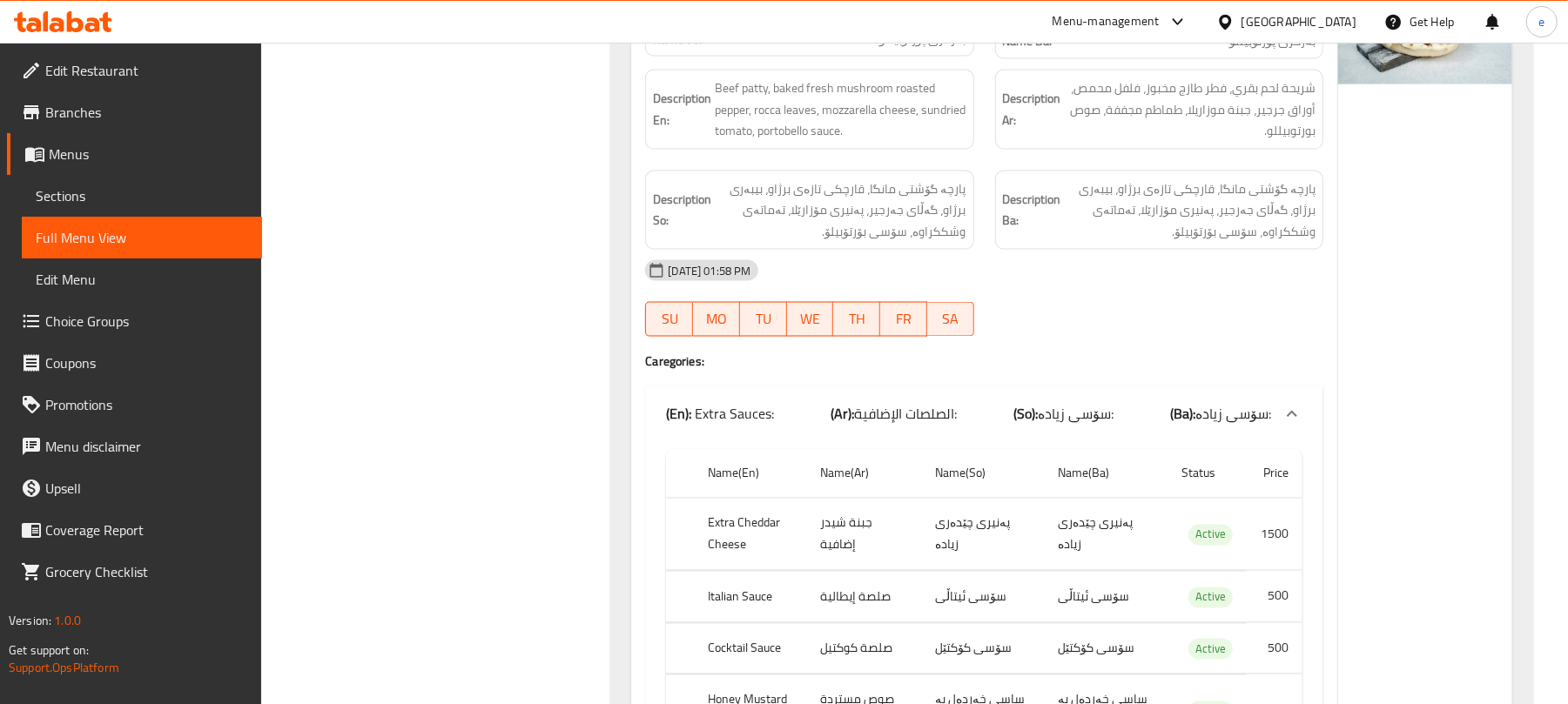
scroll to position [20897, 0]
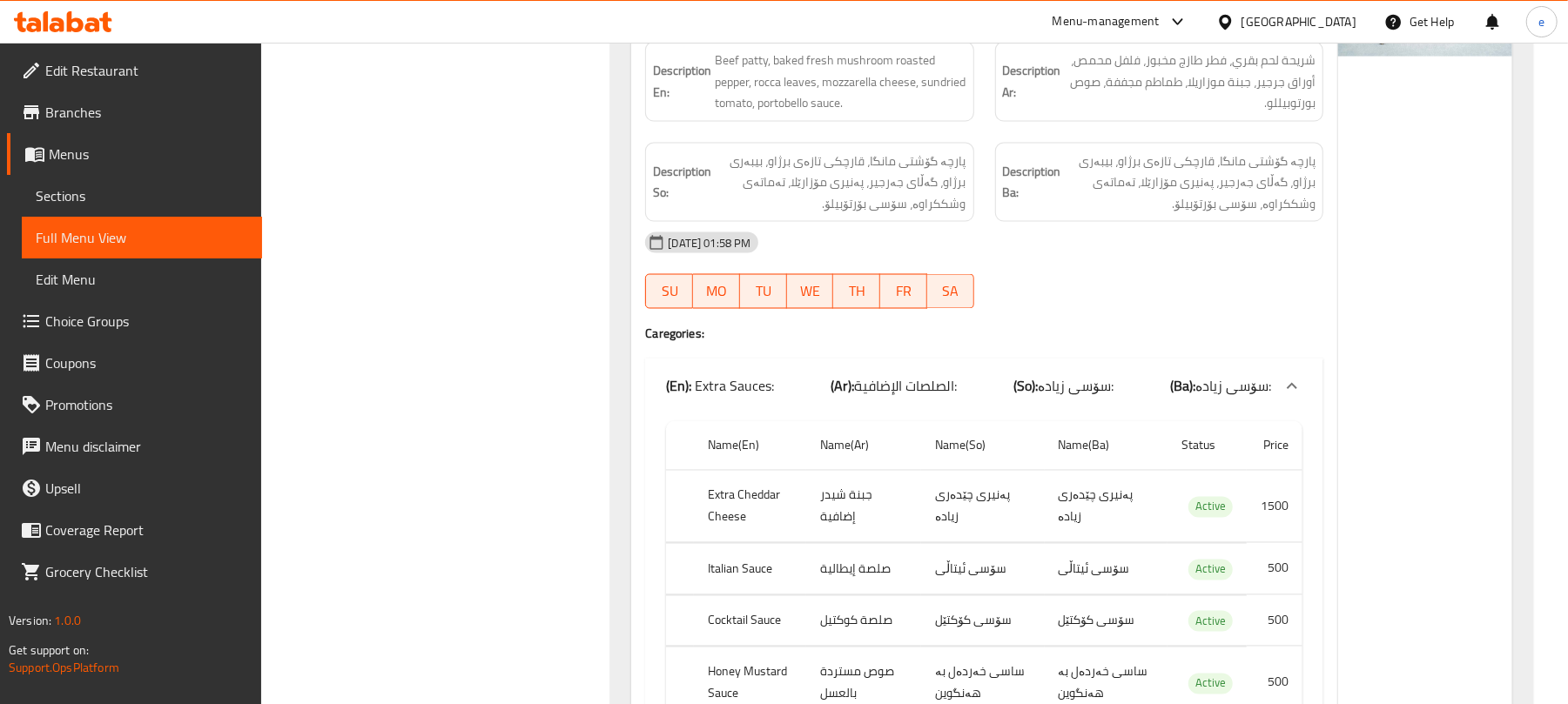
click at [989, 381] on div "(En): Extra Sauces: (Ar): الصلصات الإضافية: (So): سۆسی زیادە: (Ba): سۆسی زیادە:" at bounding box center [969, 387] width 605 height 21
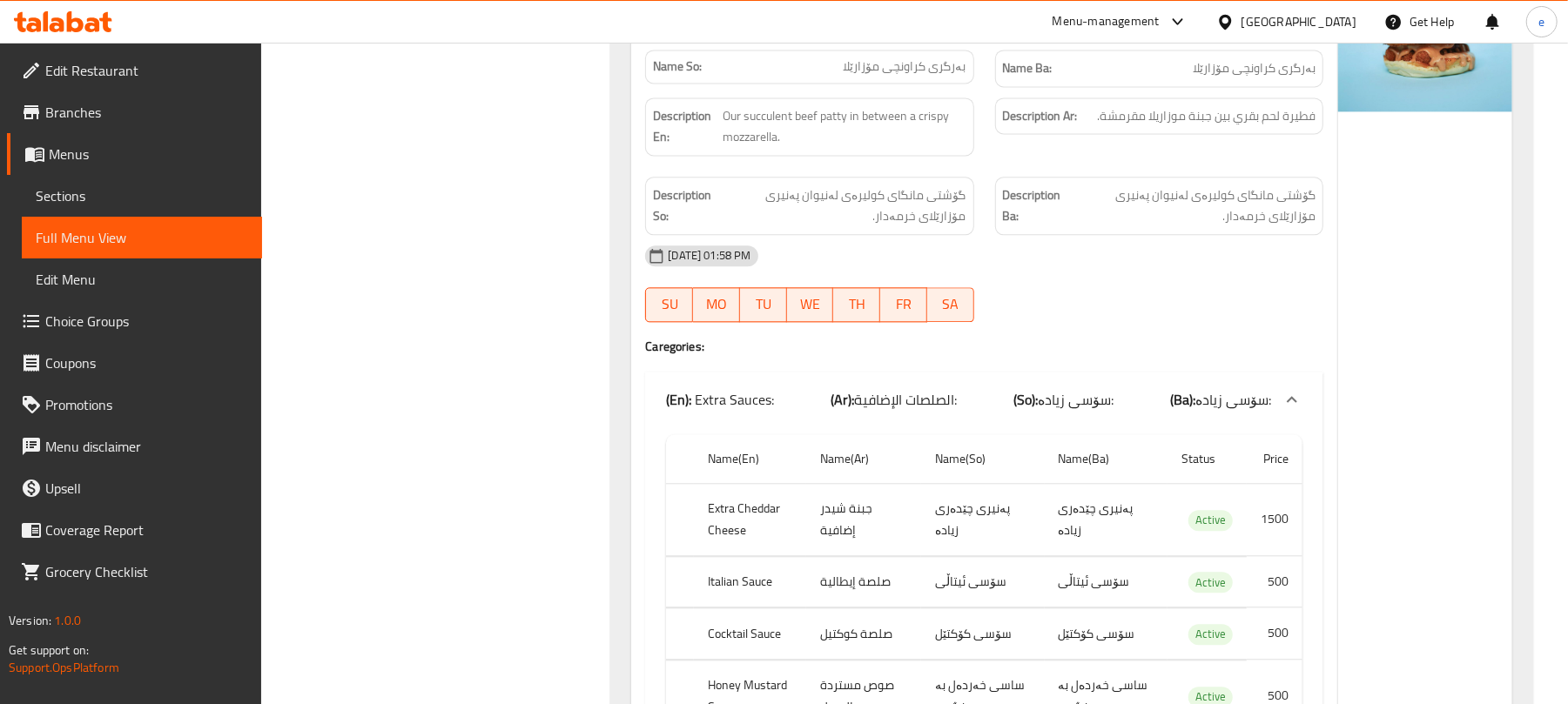
scroll to position [21825, 0]
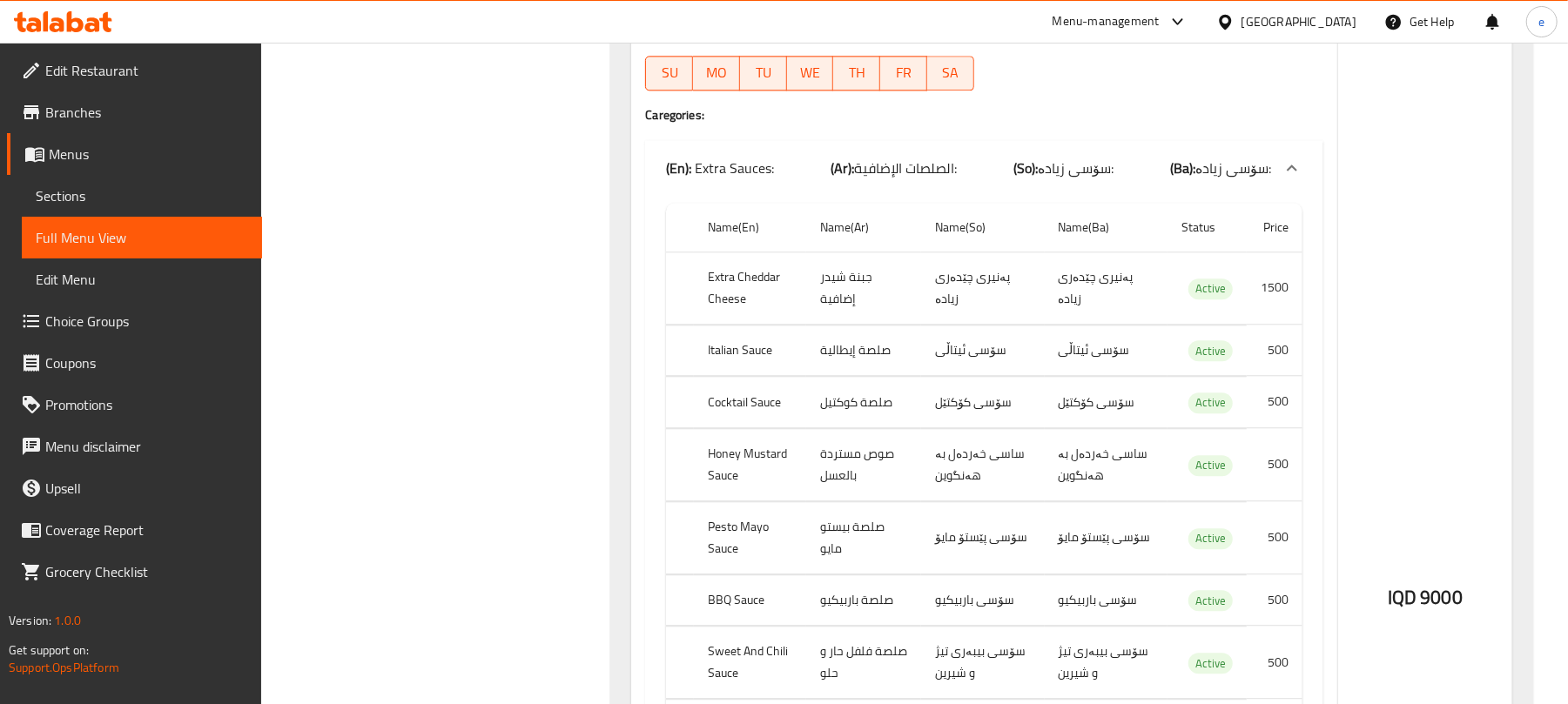
click at [978, 162] on div "(En): Extra Sauces: (Ar): الصلصات الإضافية: (So): سۆسی زیادە: (Ba): سۆسی زیادە:" at bounding box center [969, 167] width 605 height 21
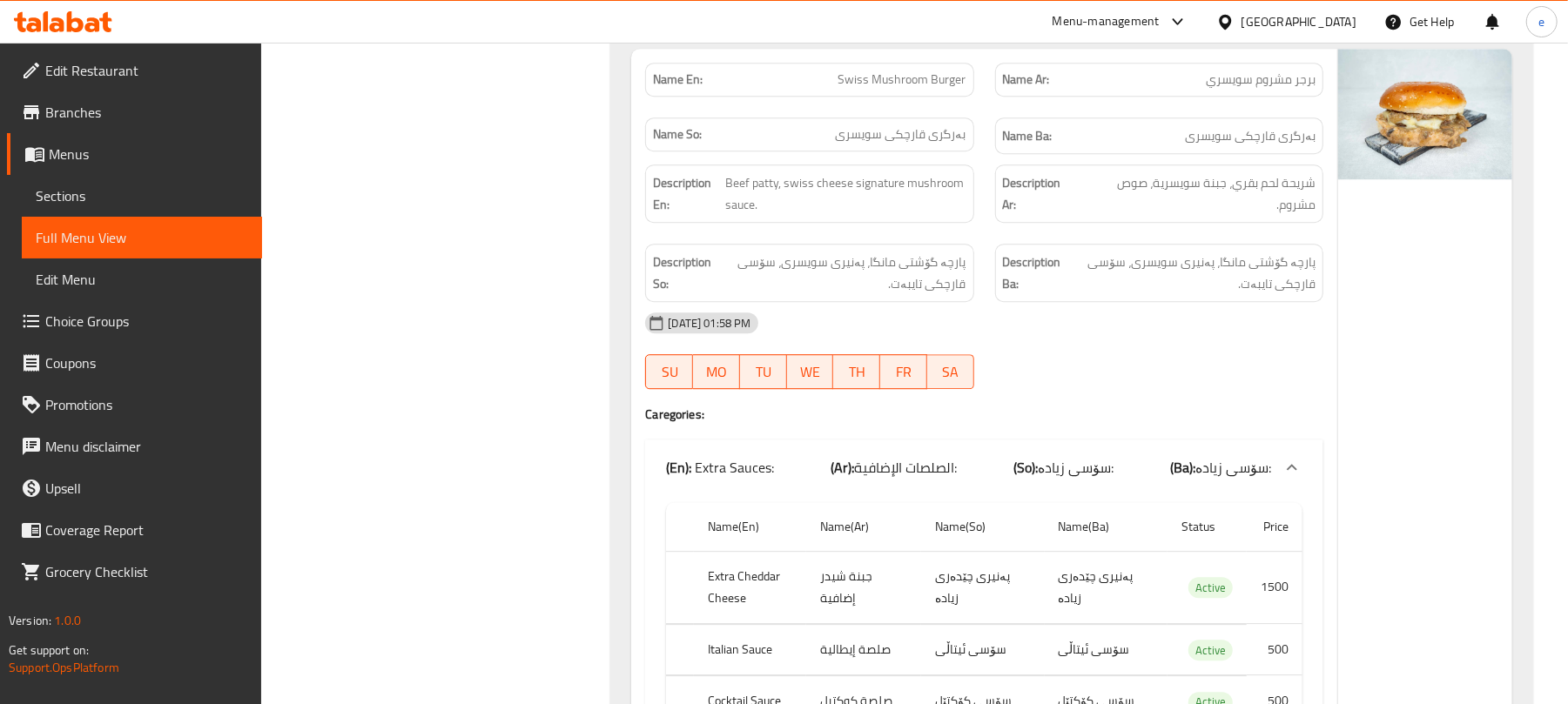
scroll to position [22290, 0]
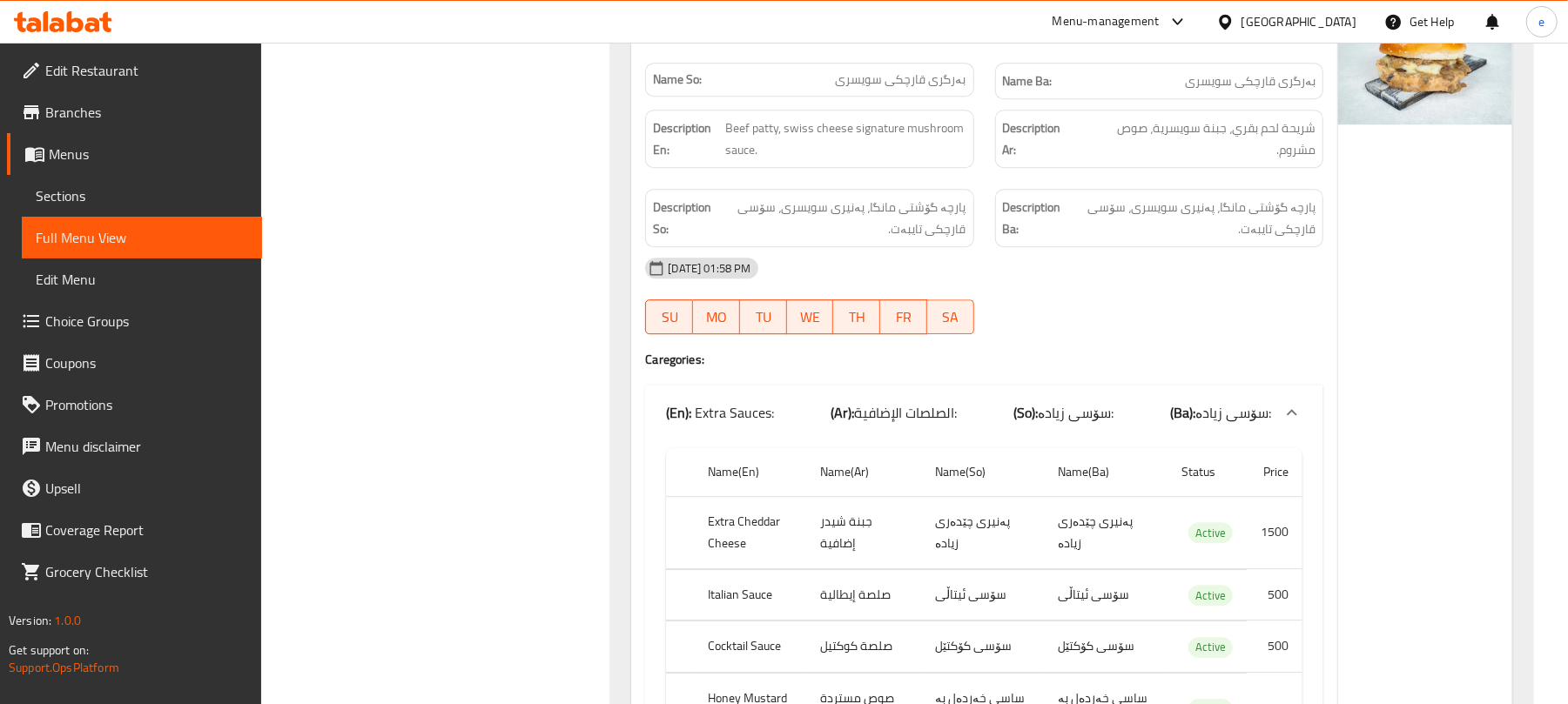
click at [935, 406] on span "الصلصات الإضافية:" at bounding box center [905, 412] width 103 height 26
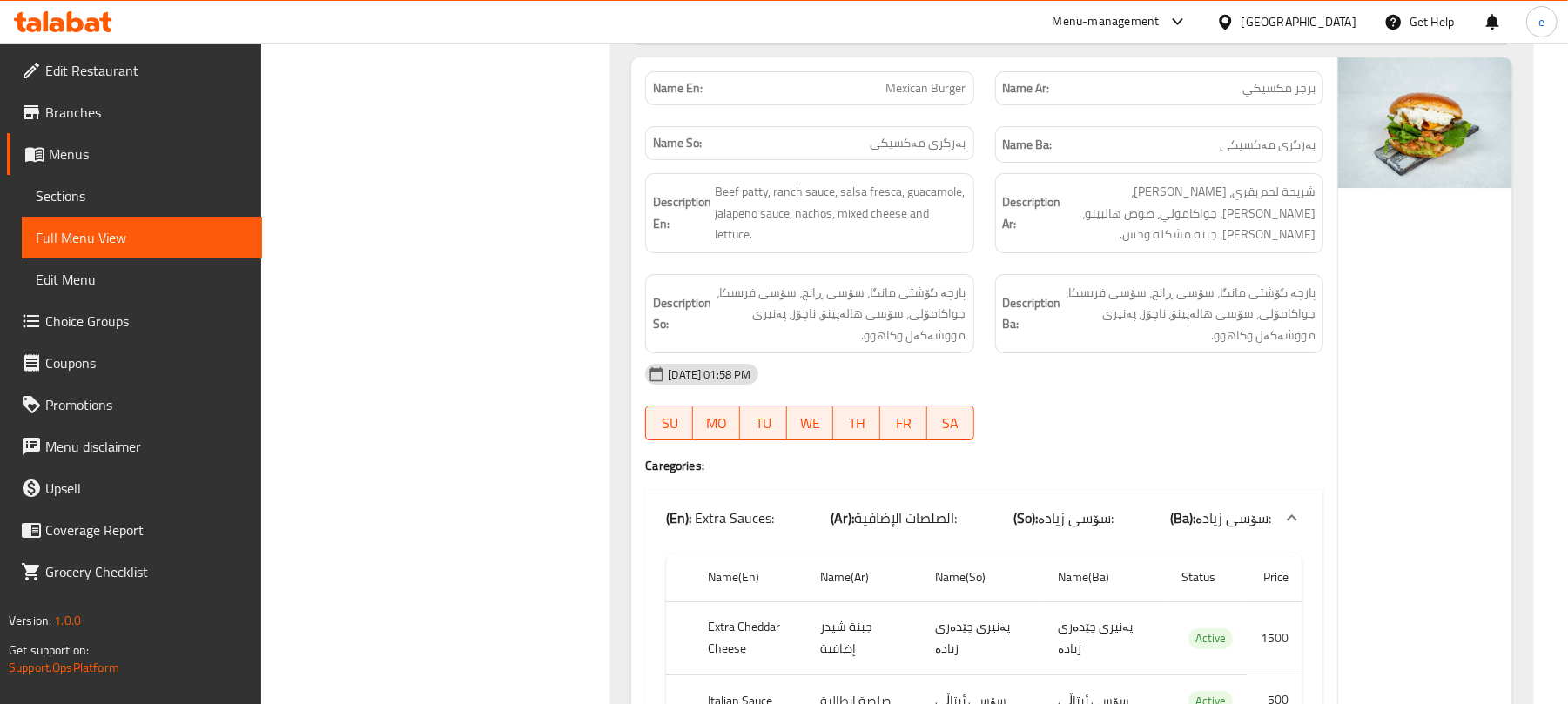
scroll to position [22986, 0]
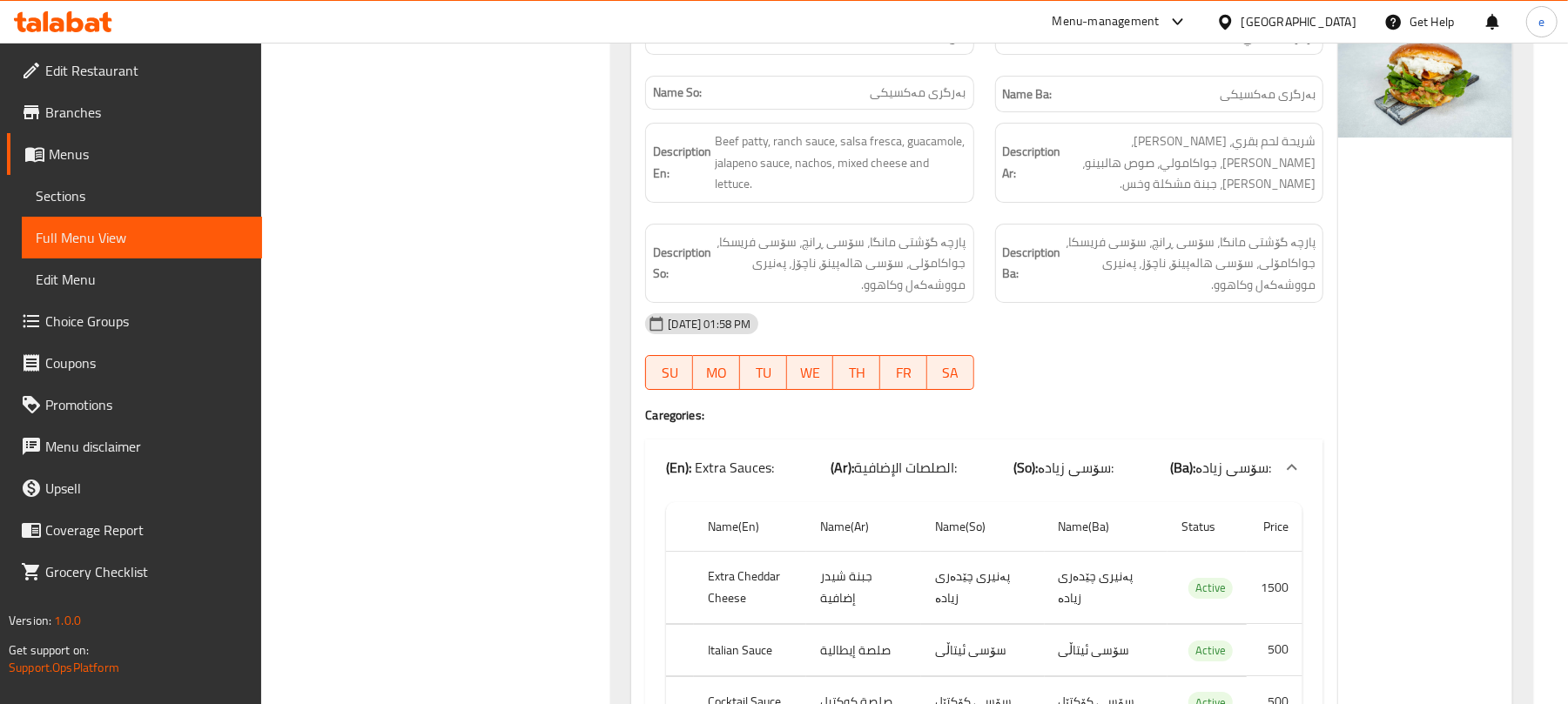
click at [984, 451] on div "(En): Extra Sauces: (Ar): الصلصات الإضافية: (So): سۆسی زیادە: (Ba): سۆسی زیادە:" at bounding box center [984, 467] width 678 height 56
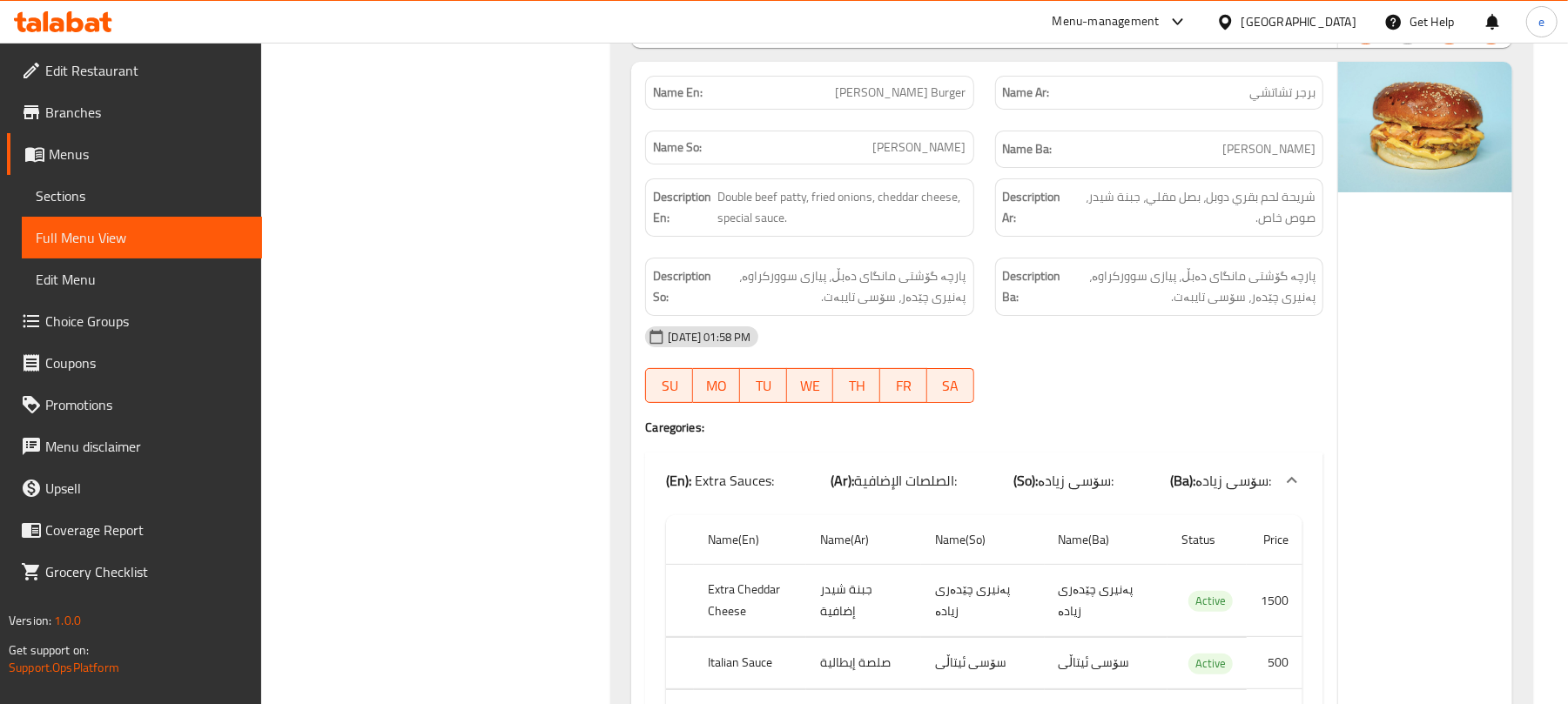
scroll to position [23915, 0]
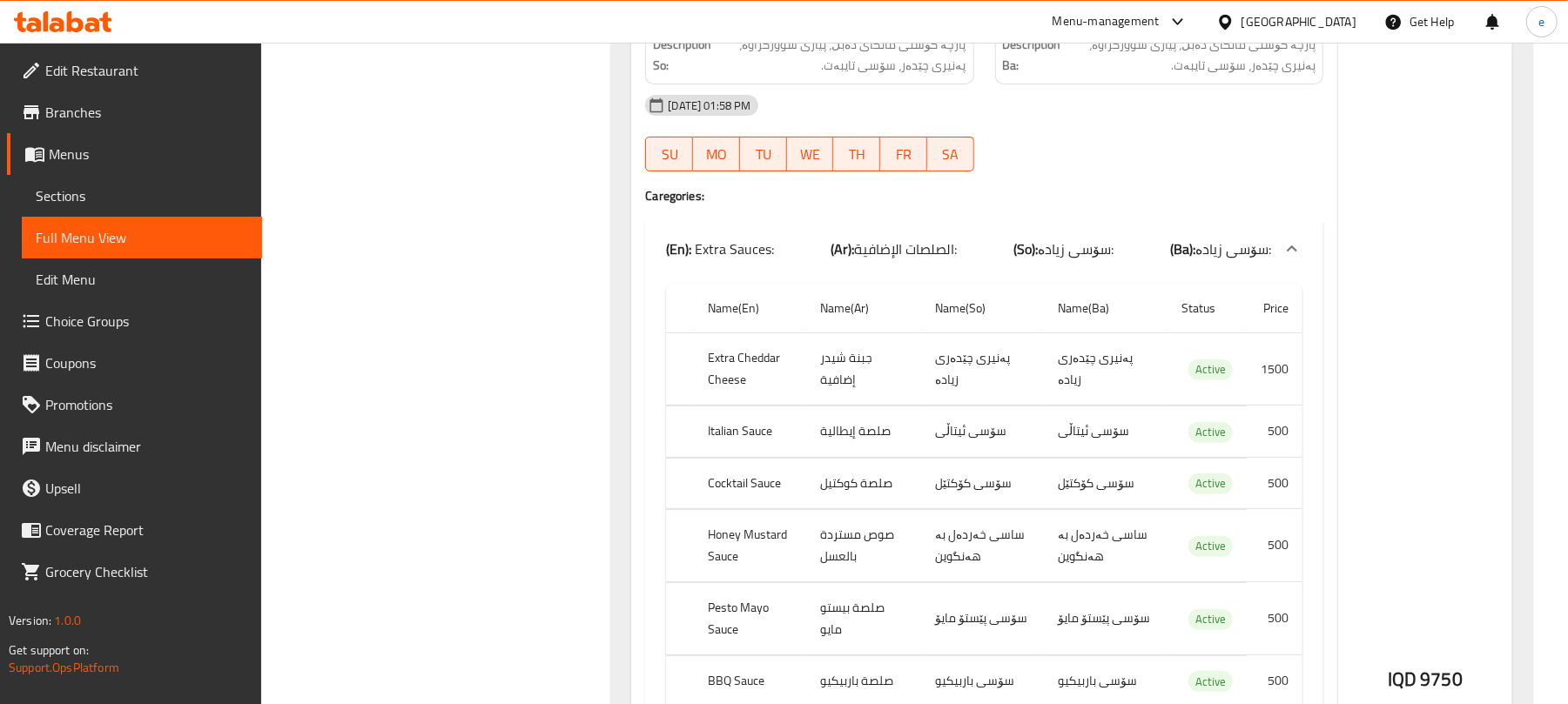
click at [903, 273] on div "(En): Extra Sauces: (Ar): الصلصات الإضافية: (So): سۆسی زیادە: (Ba): سۆسی زیادە:" at bounding box center [984, 248] width 678 height 56
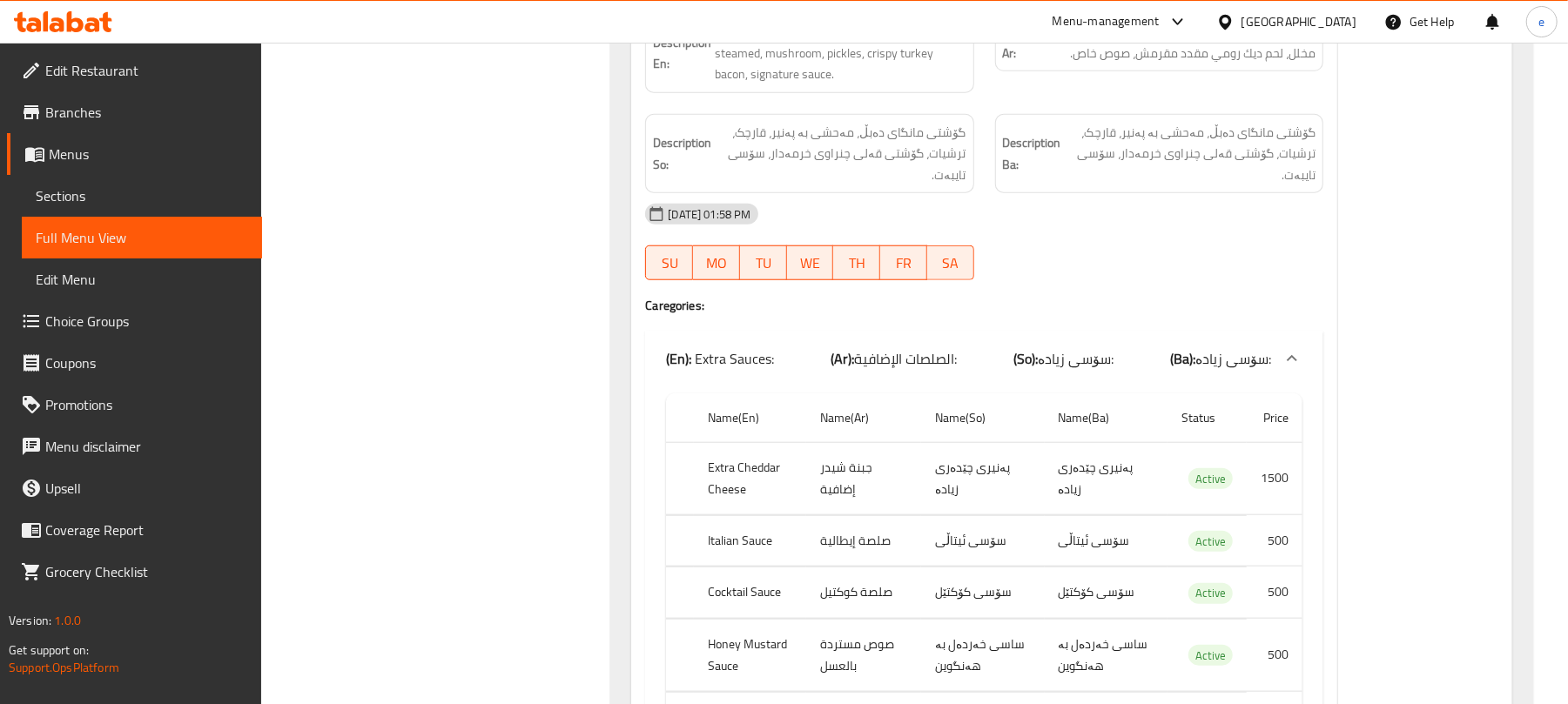
scroll to position [24611, 0]
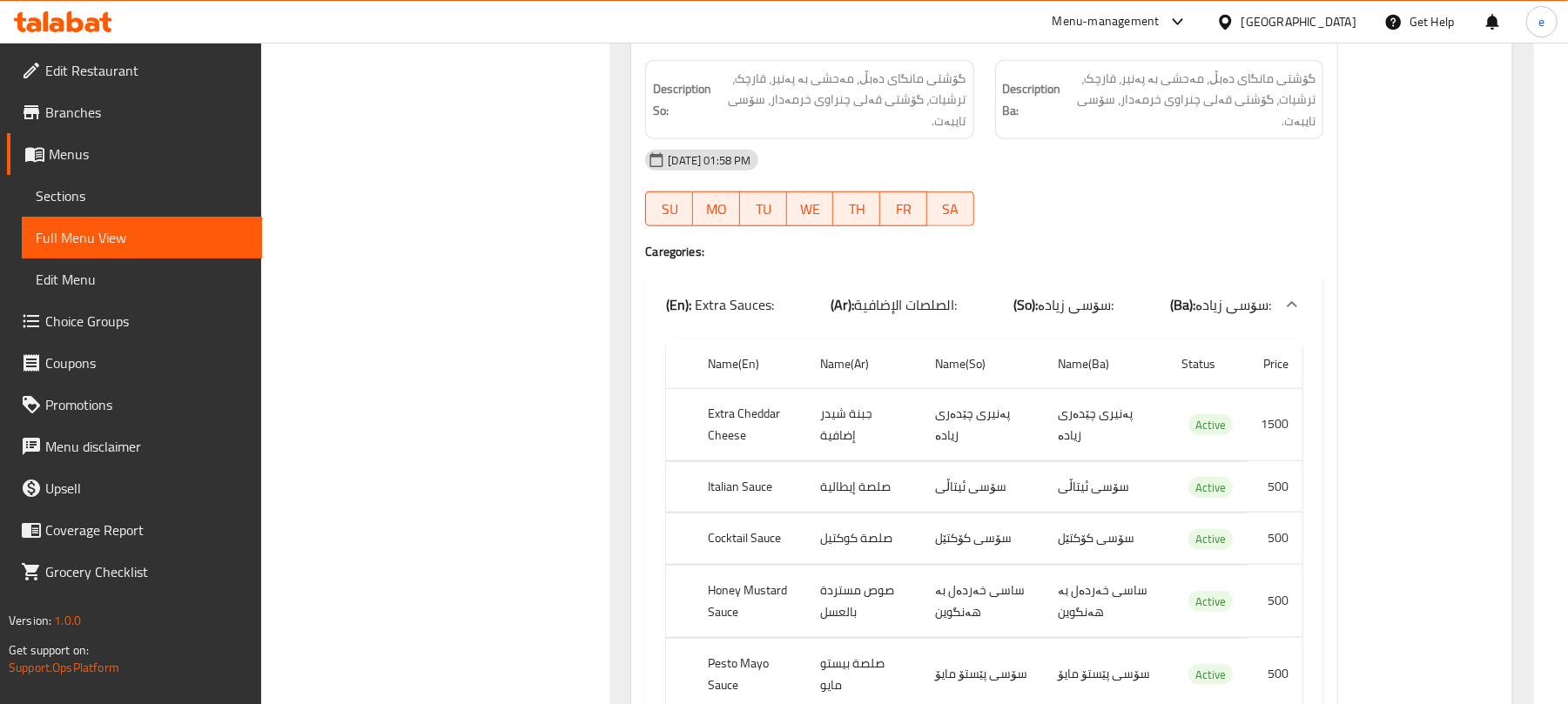
click at [845, 310] on b "(Ar):" at bounding box center [843, 305] width 24 height 26
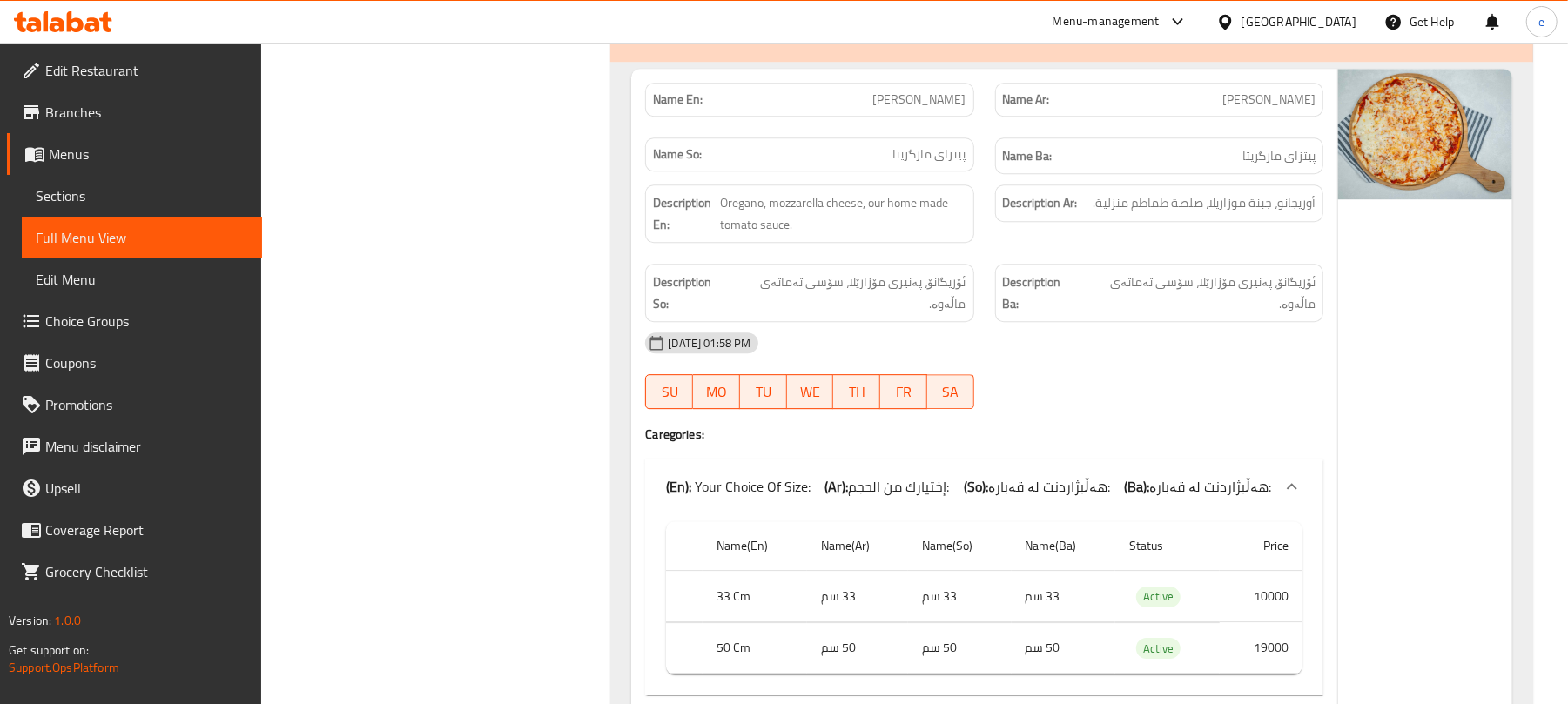
scroll to position [27166, 0]
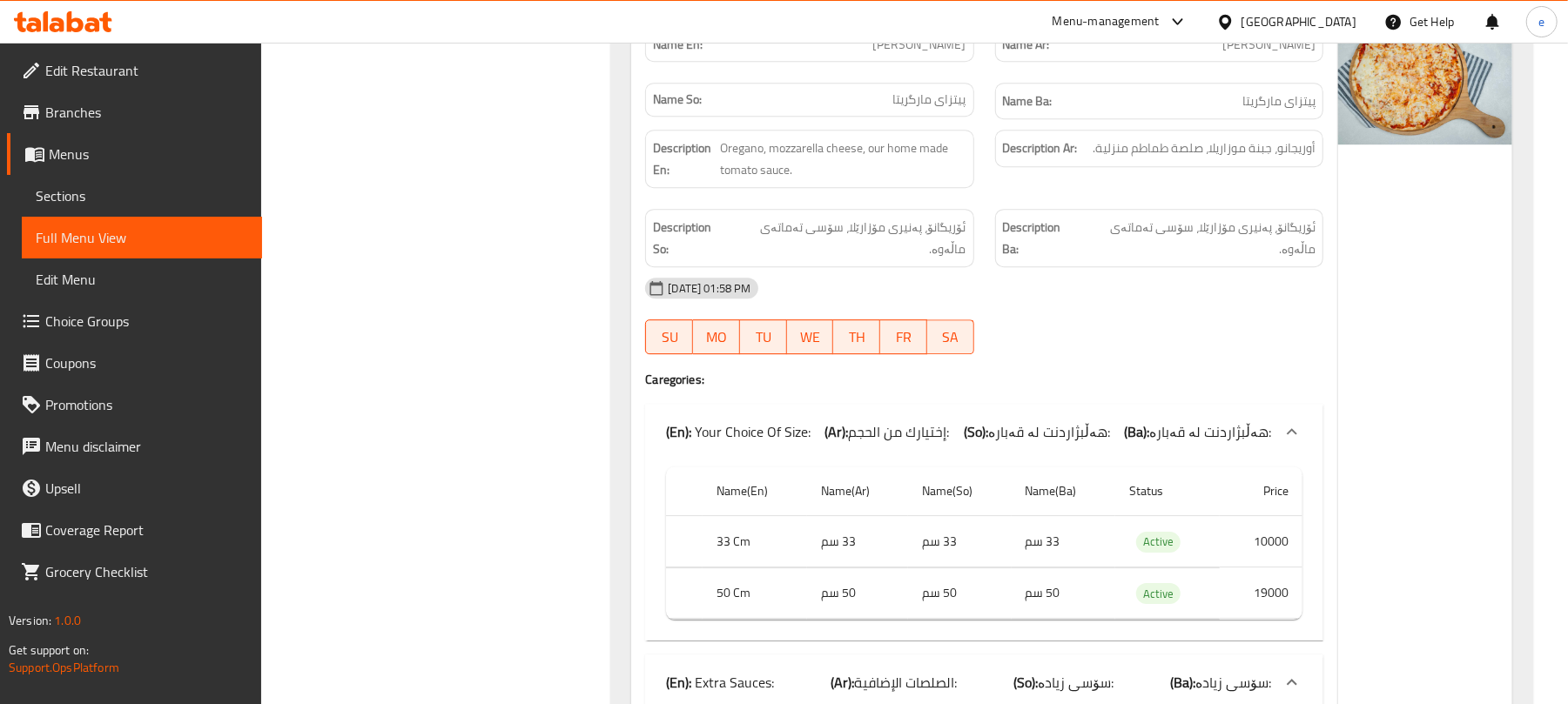
click at [1067, 444] on span "هەڵبژاردنت لە قەبارە:" at bounding box center [1049, 432] width 121 height 26
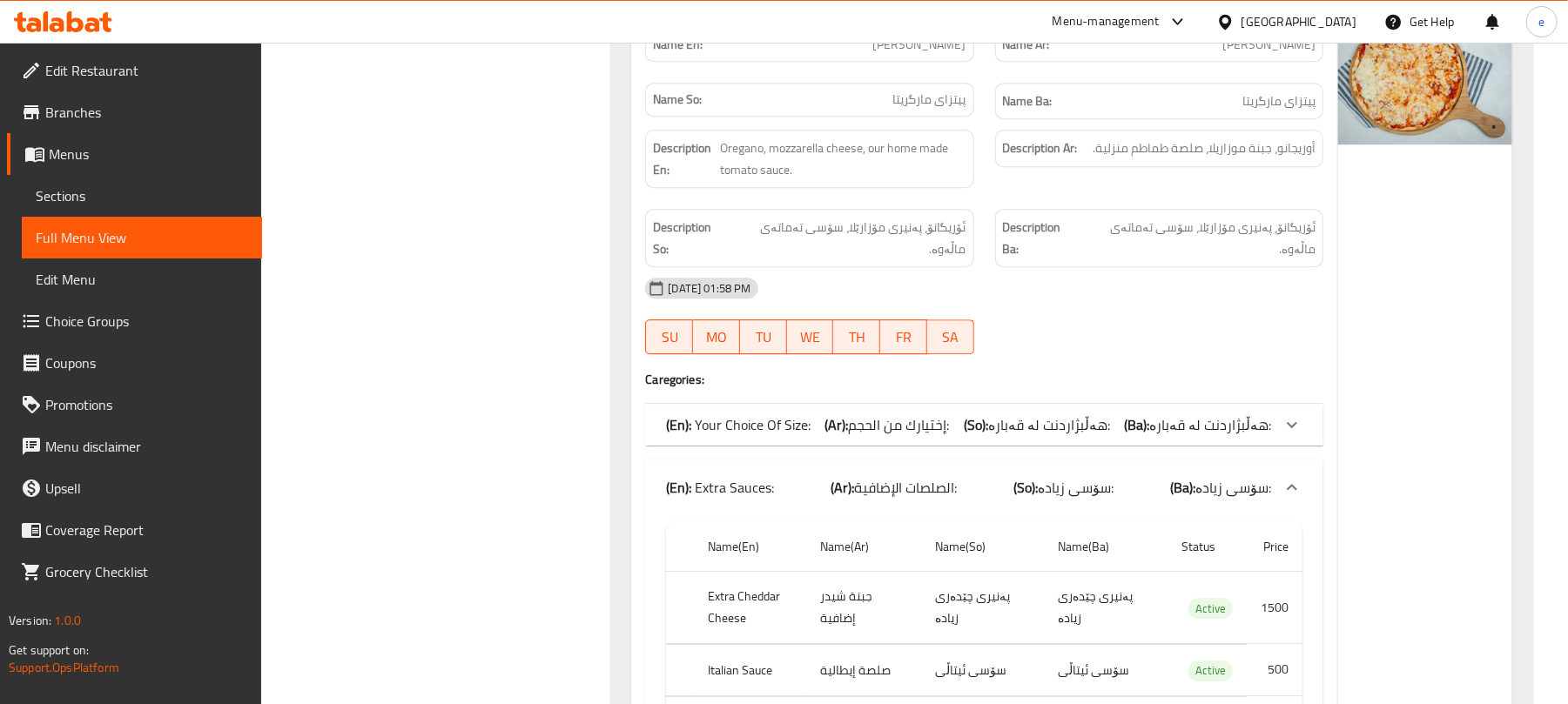
click at [972, 471] on div "(En): Extra Sauces: (Ar): الصلصات الإضافية: (So): سۆسی زیادە: (Ba): سۆسی زیادە:" at bounding box center [984, 488] width 678 height 56
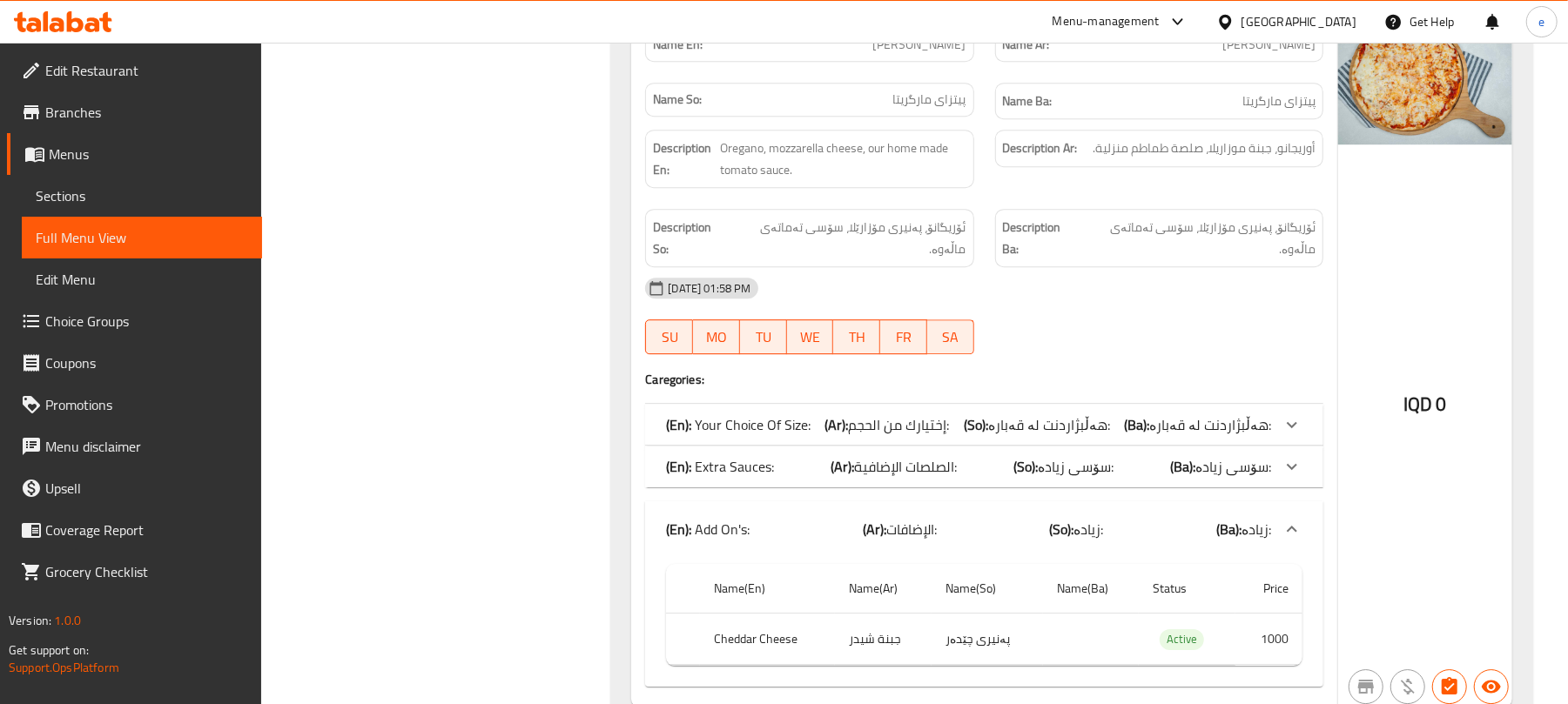
scroll to position [27397, 0]
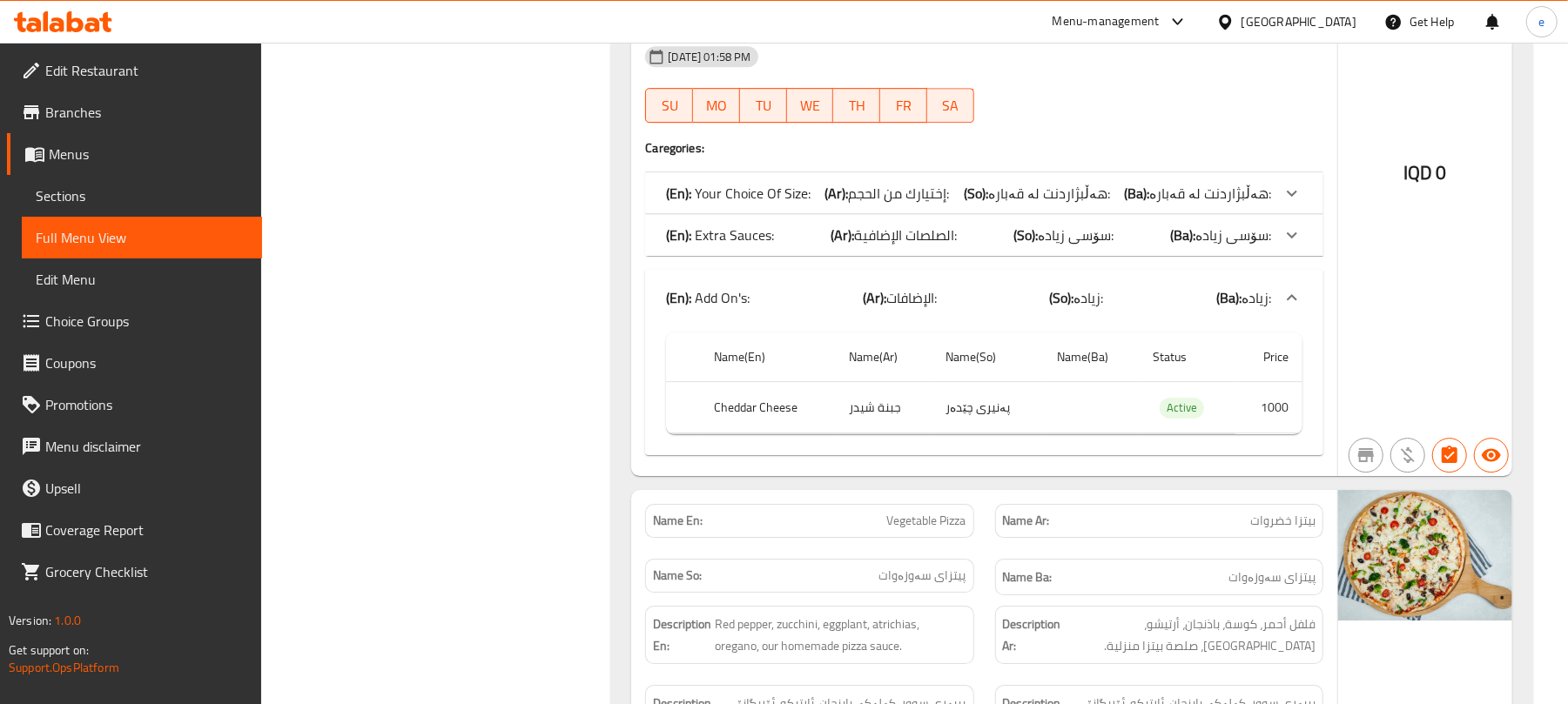
click at [982, 283] on div "(En): Add On's: (Ar): الإضافات: (So): زیادە: (Ba): زیادە:" at bounding box center [984, 297] width 678 height 56
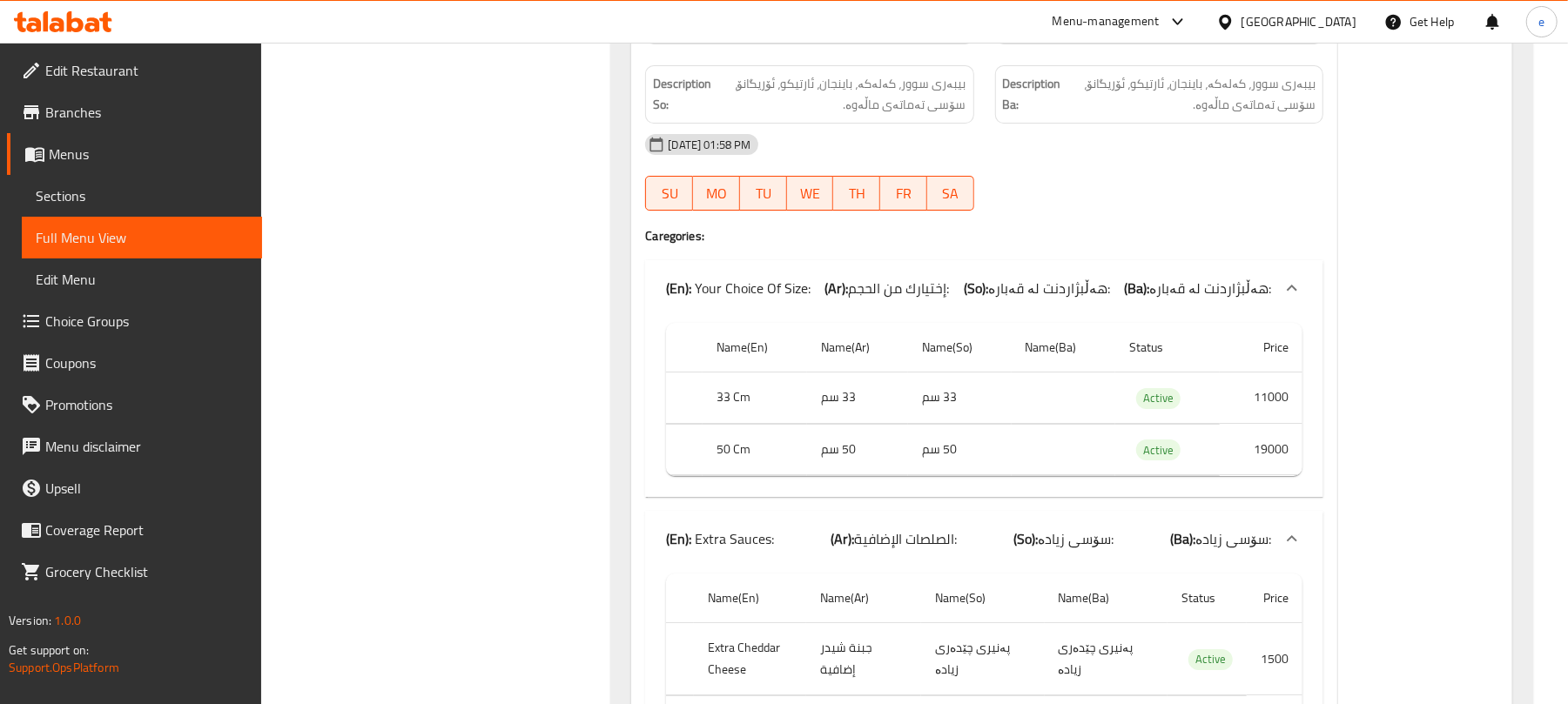
scroll to position [27863, 0]
click at [904, 275] on span "إختيارك من الحجم:" at bounding box center [899, 286] width 101 height 26
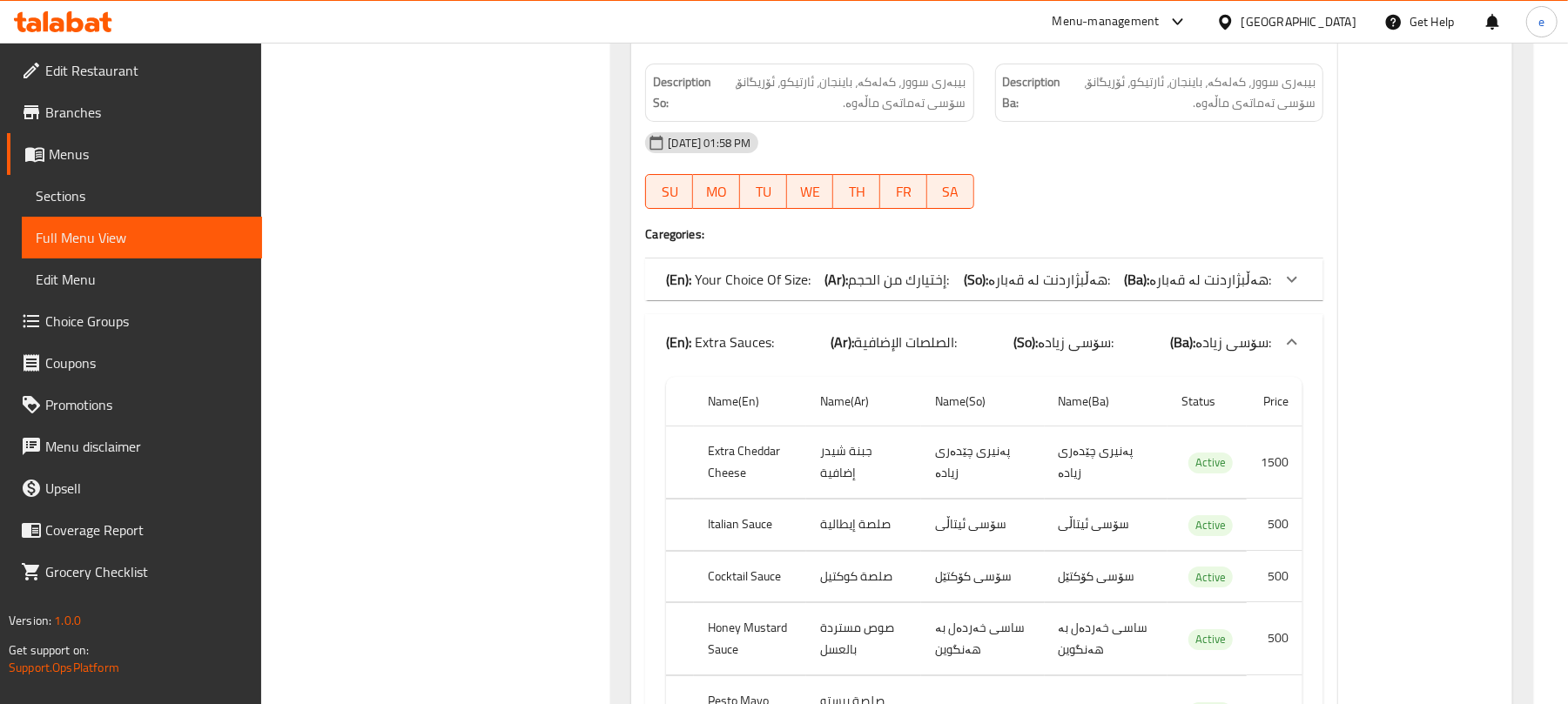
click at [925, 315] on div "(En): Extra Sauces: (Ar): الصلصات الإضافية: (So): سۆسی زیادە: (Ba): سۆسی زیادە:" at bounding box center [984, 342] width 678 height 56
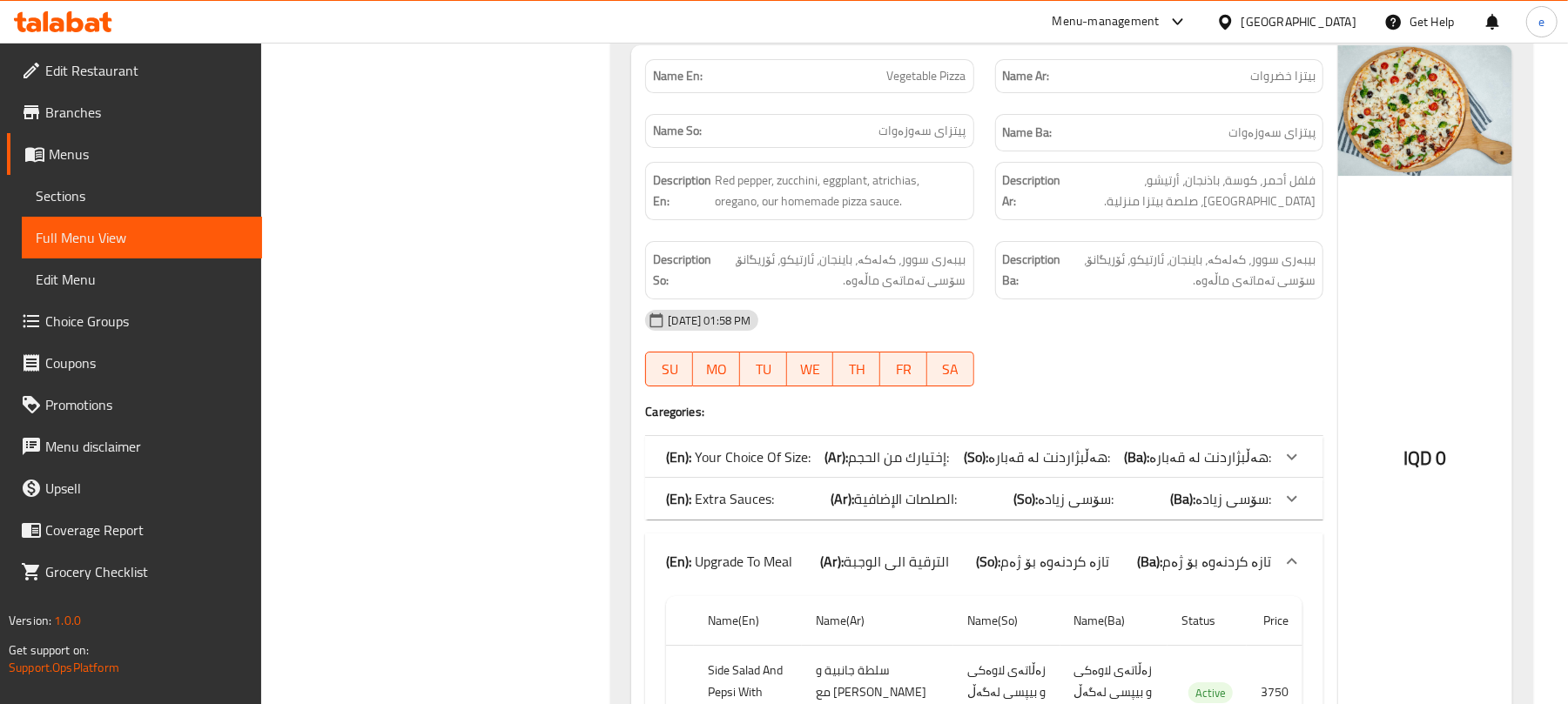
scroll to position [27630, 0]
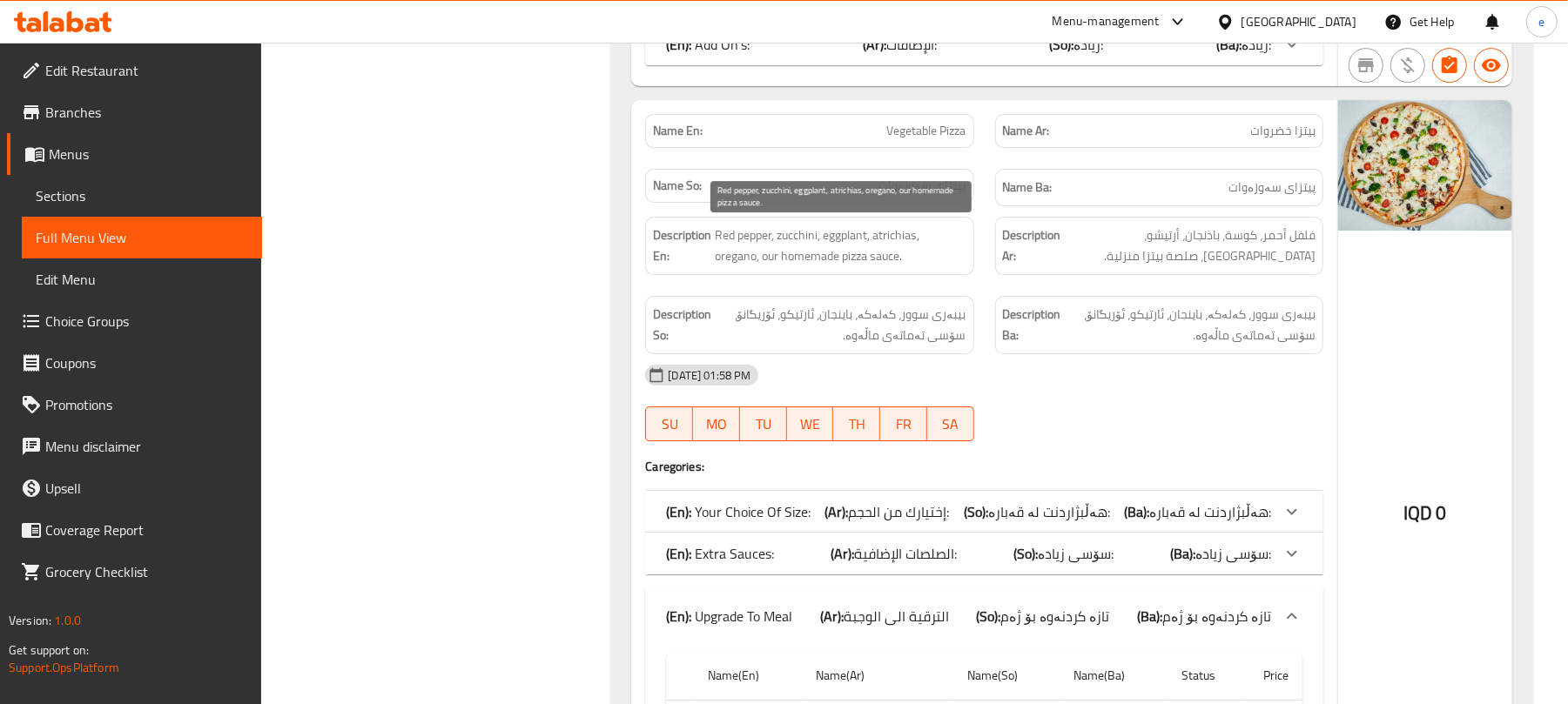
click at [899, 238] on span "Red pepper, zucchini, eggplant, atrichias, oregano, our homemade pizza sauce." at bounding box center [840, 246] width 250 height 42
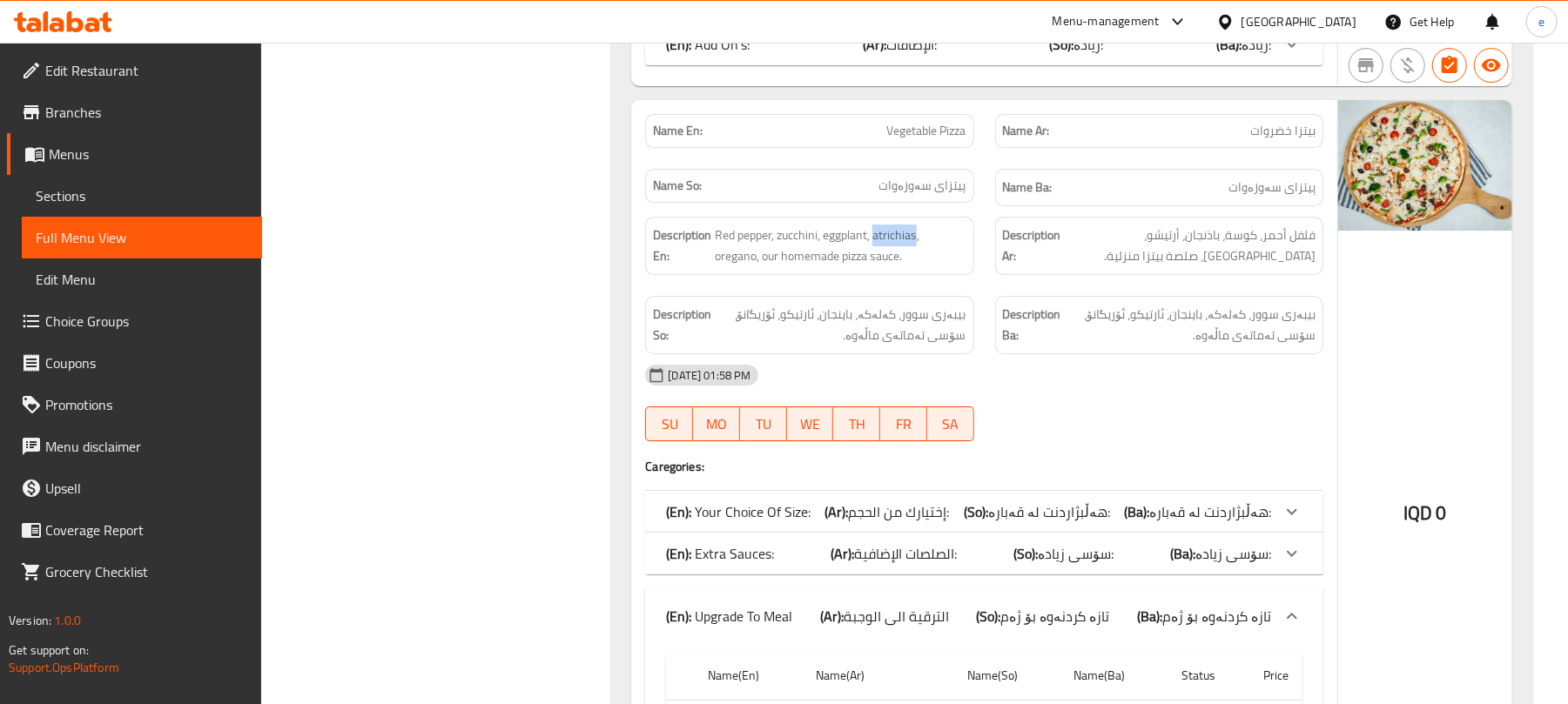
copy span "atrichias"
click at [1021, 345] on strong "Description Ba:" at bounding box center [1032, 325] width 58 height 42
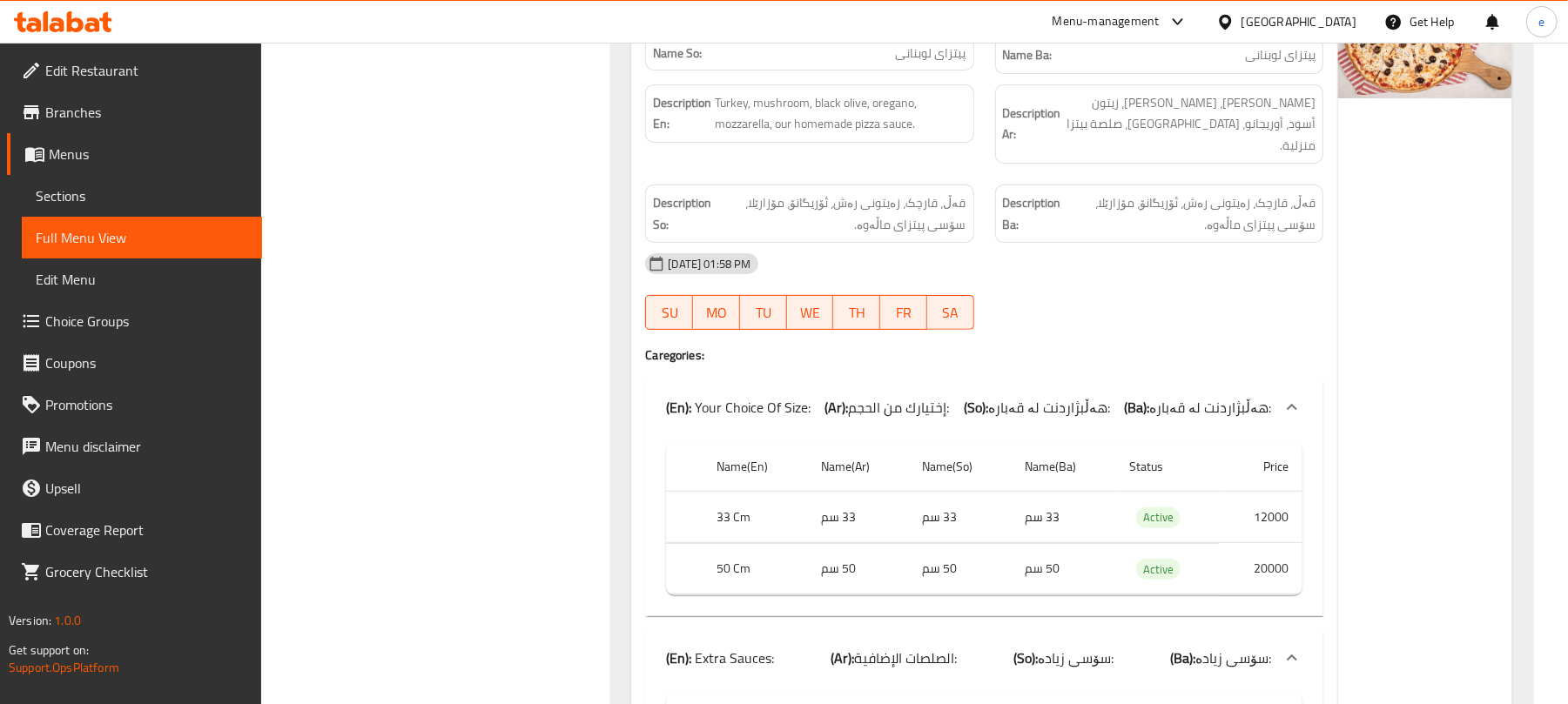
scroll to position [28559, 0]
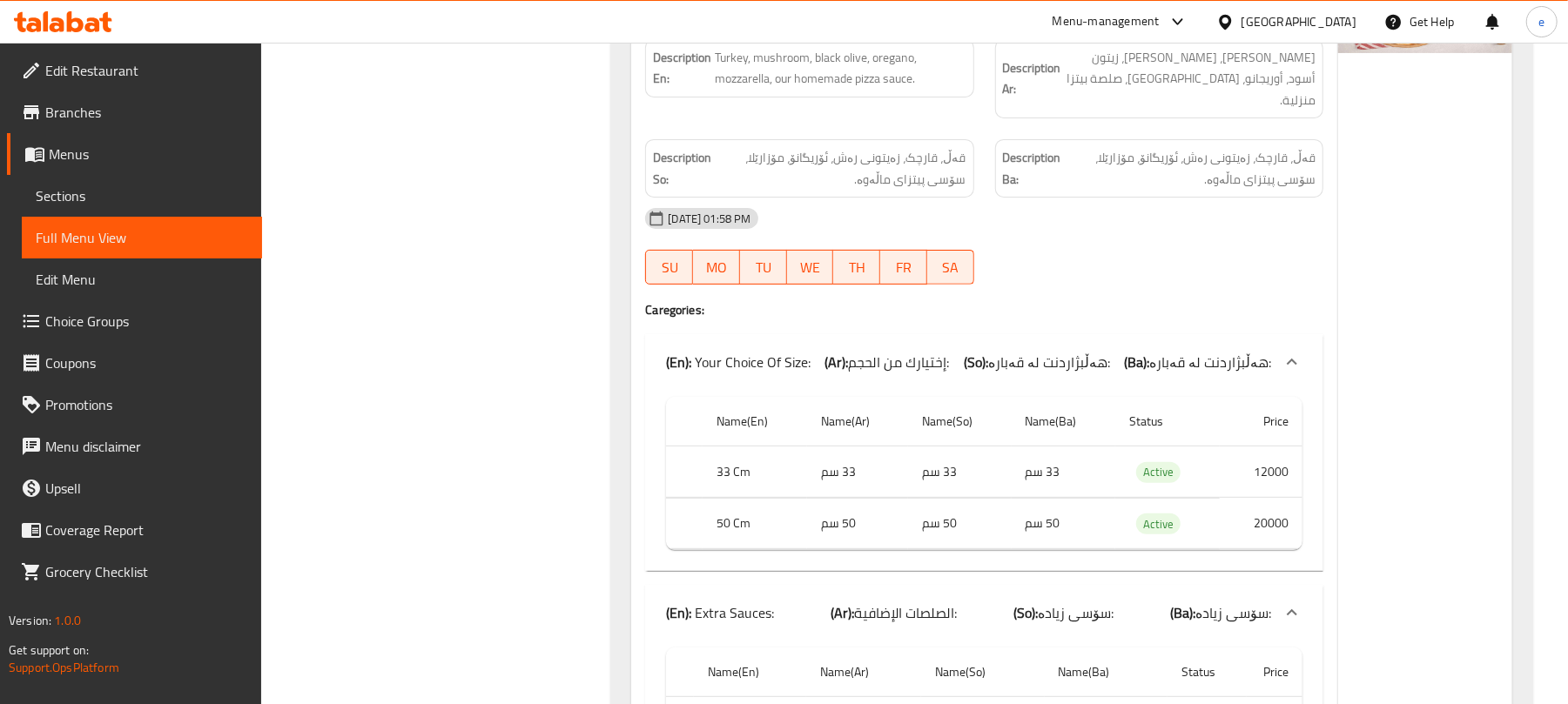
click at [925, 350] on span "إختيارك من الحجم:" at bounding box center [899, 362] width 101 height 26
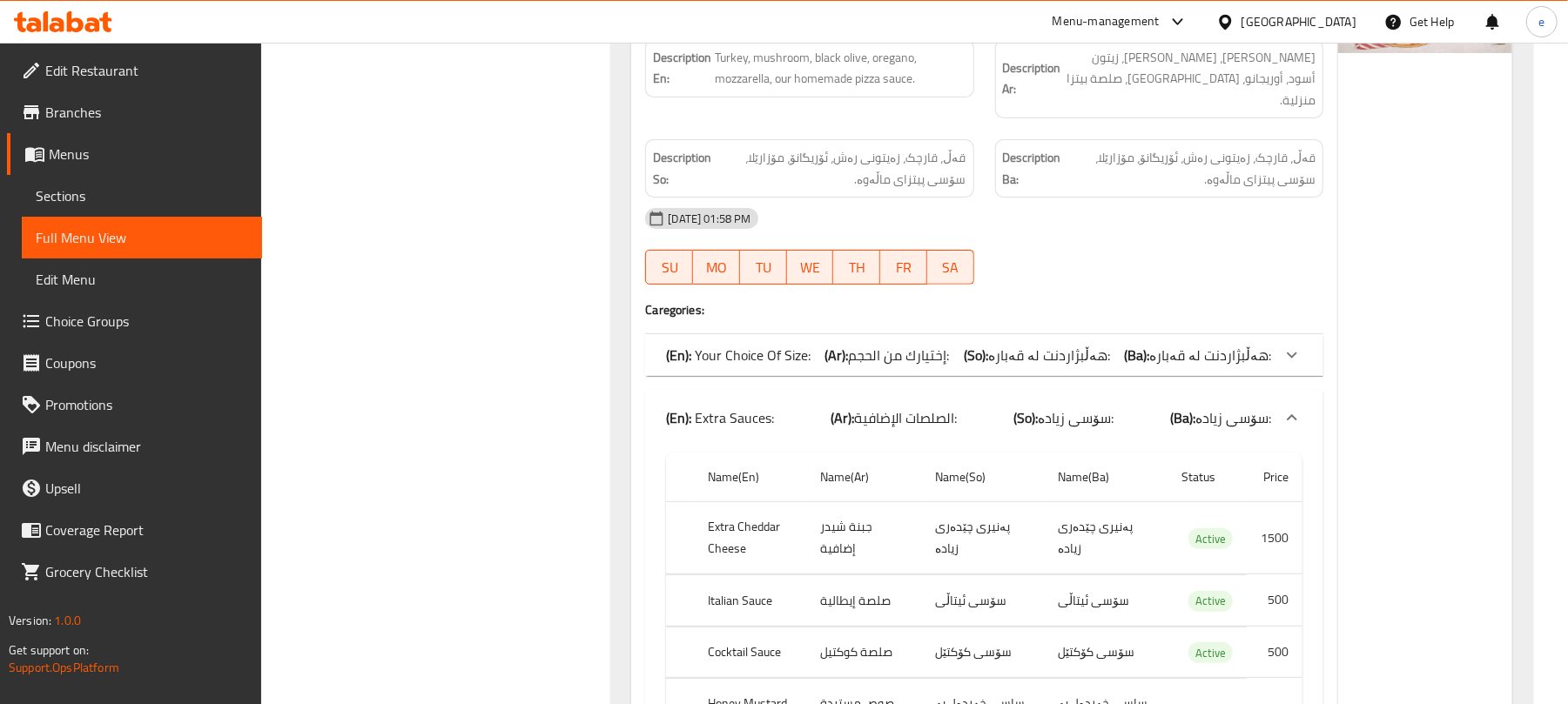
click at [975, 390] on div "(En): Extra Sauces: (Ar): الصلصات الإضافية: (So): سۆسی زیادە: (Ba): سۆسی زیادە:" at bounding box center [984, 418] width 678 height 56
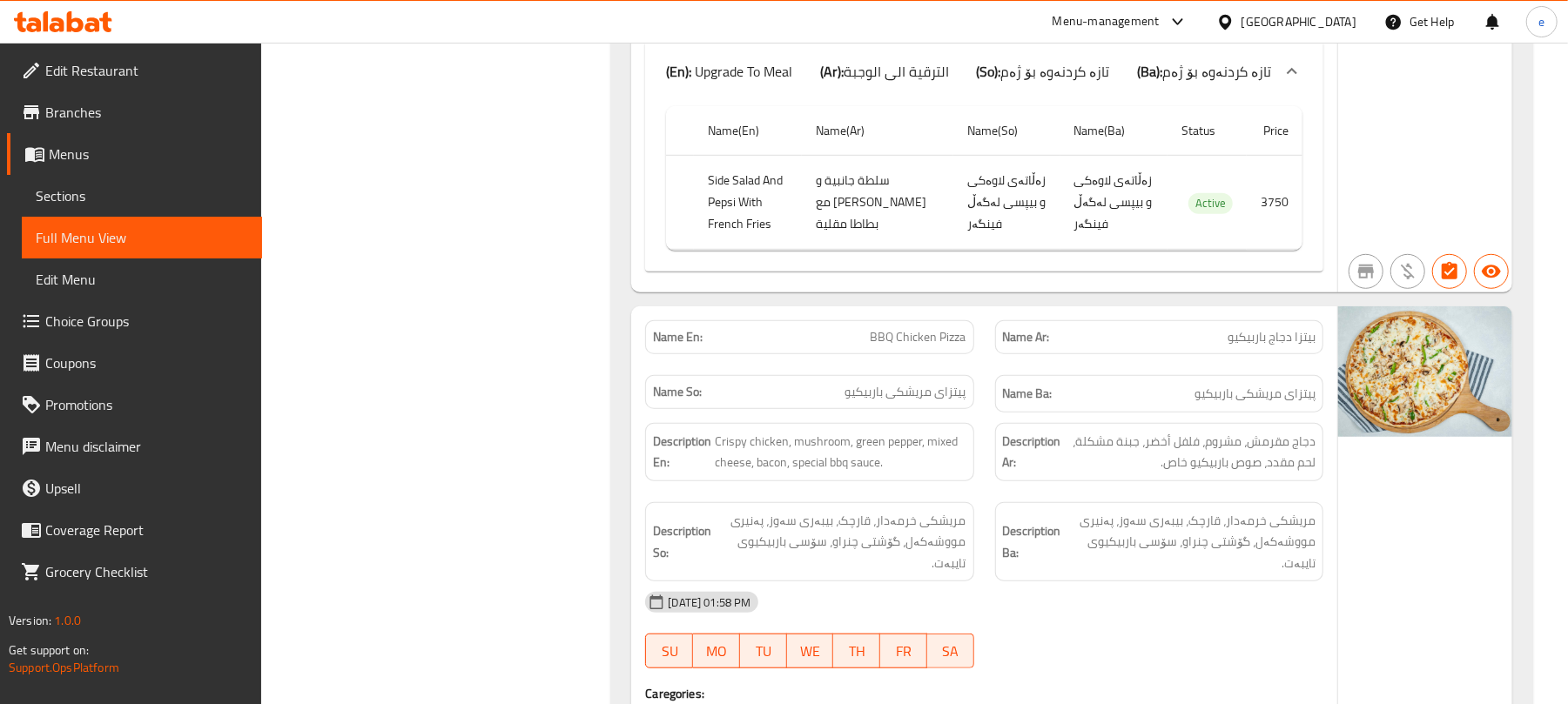
scroll to position [29023, 0]
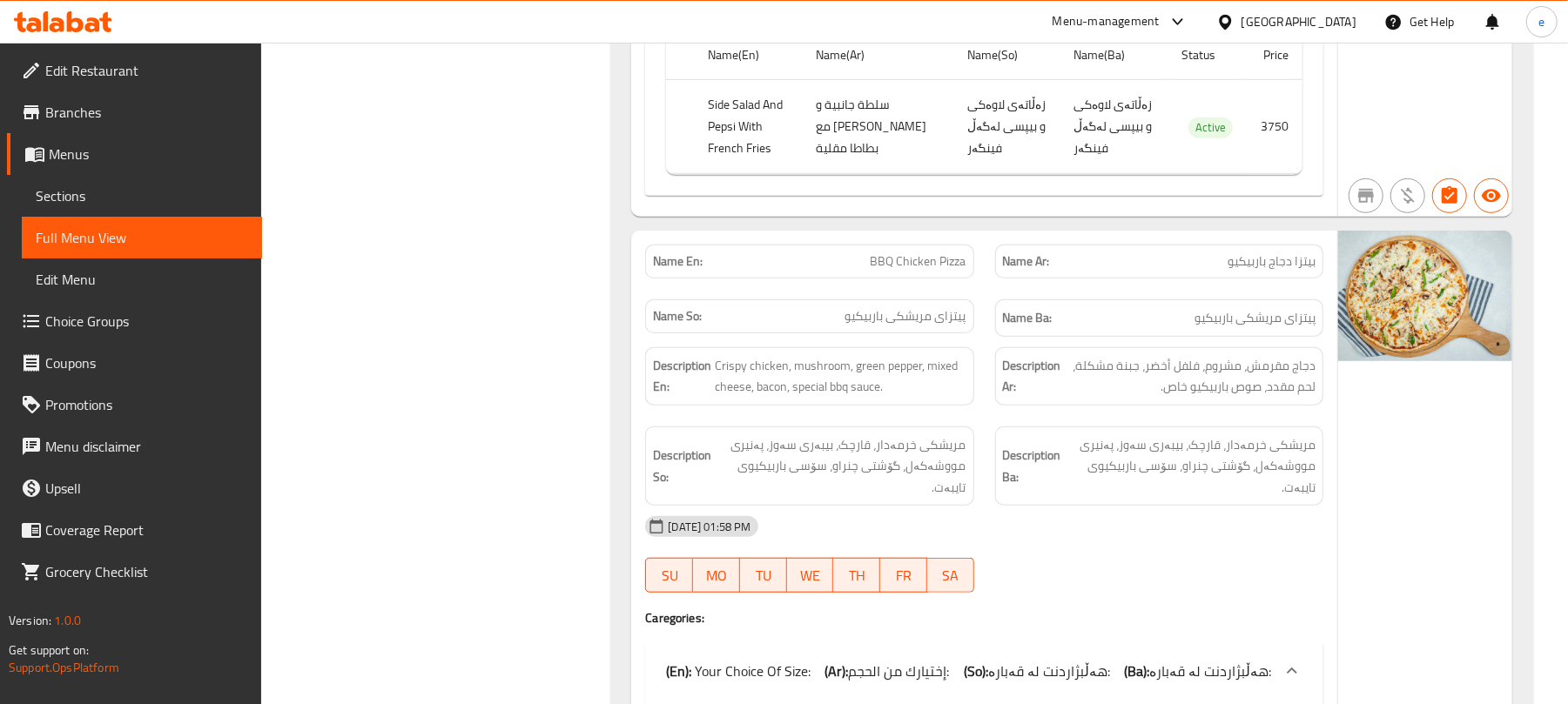
click at [966, 661] on div "(En): Your Choice Of Size: (Ar): إختيارك من الحجم: (So): هەڵبژاردنت لە قەبارە: …" at bounding box center [969, 671] width 605 height 21
click at [940, 252] on span "BBQ Chicken Pizza" at bounding box center [918, 261] width 96 height 18
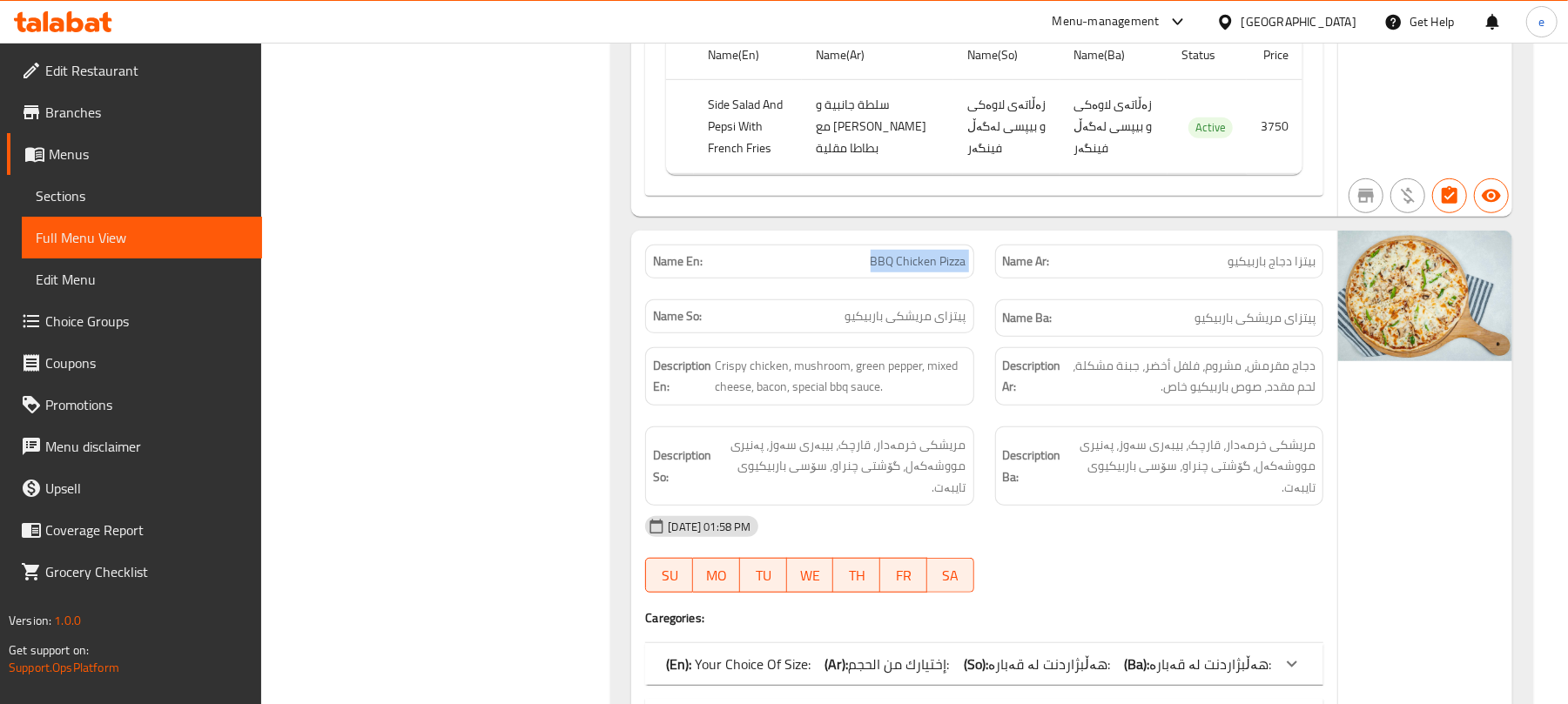
click at [940, 252] on span "BBQ Chicken Pizza" at bounding box center [918, 261] width 96 height 18
copy span "BBQ Chicken Pizza"
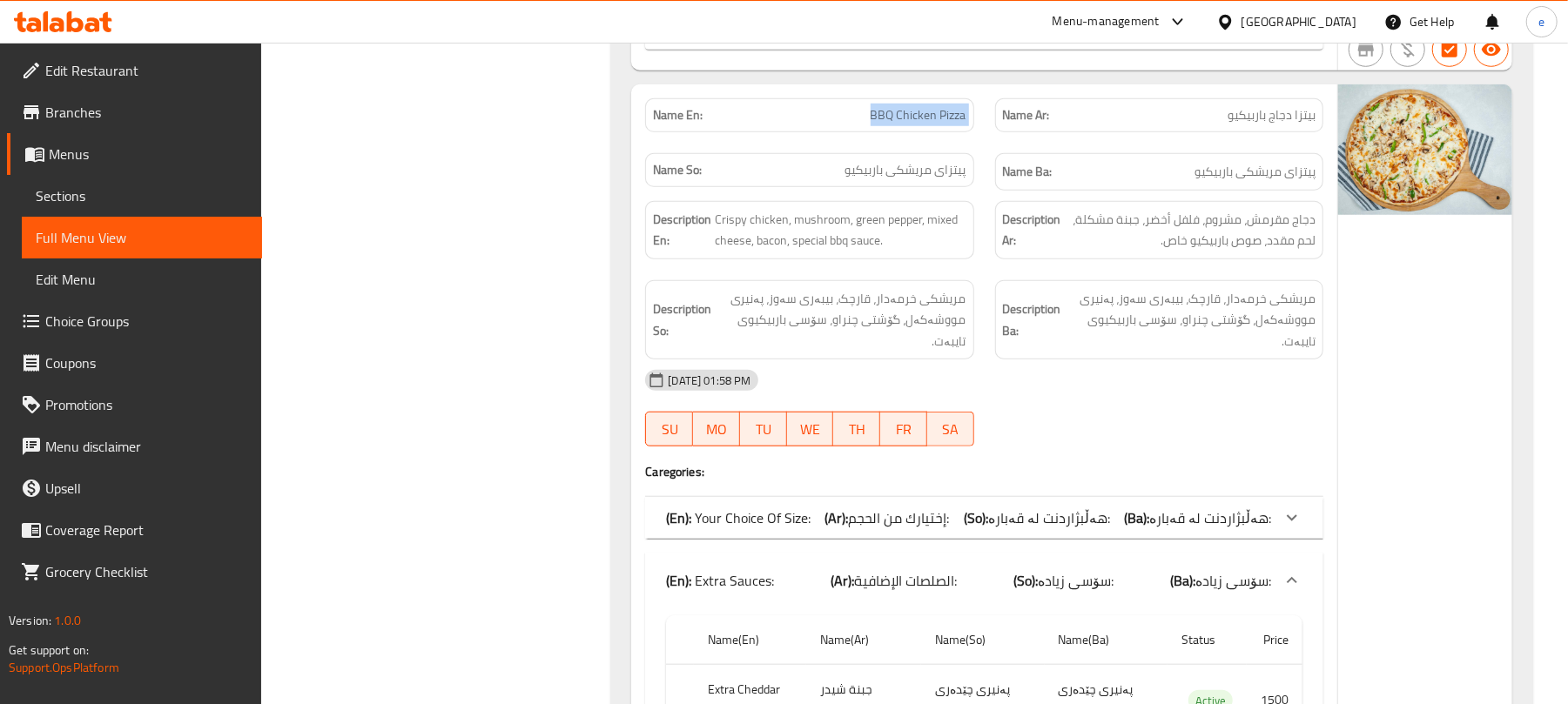
scroll to position [29256, 0]
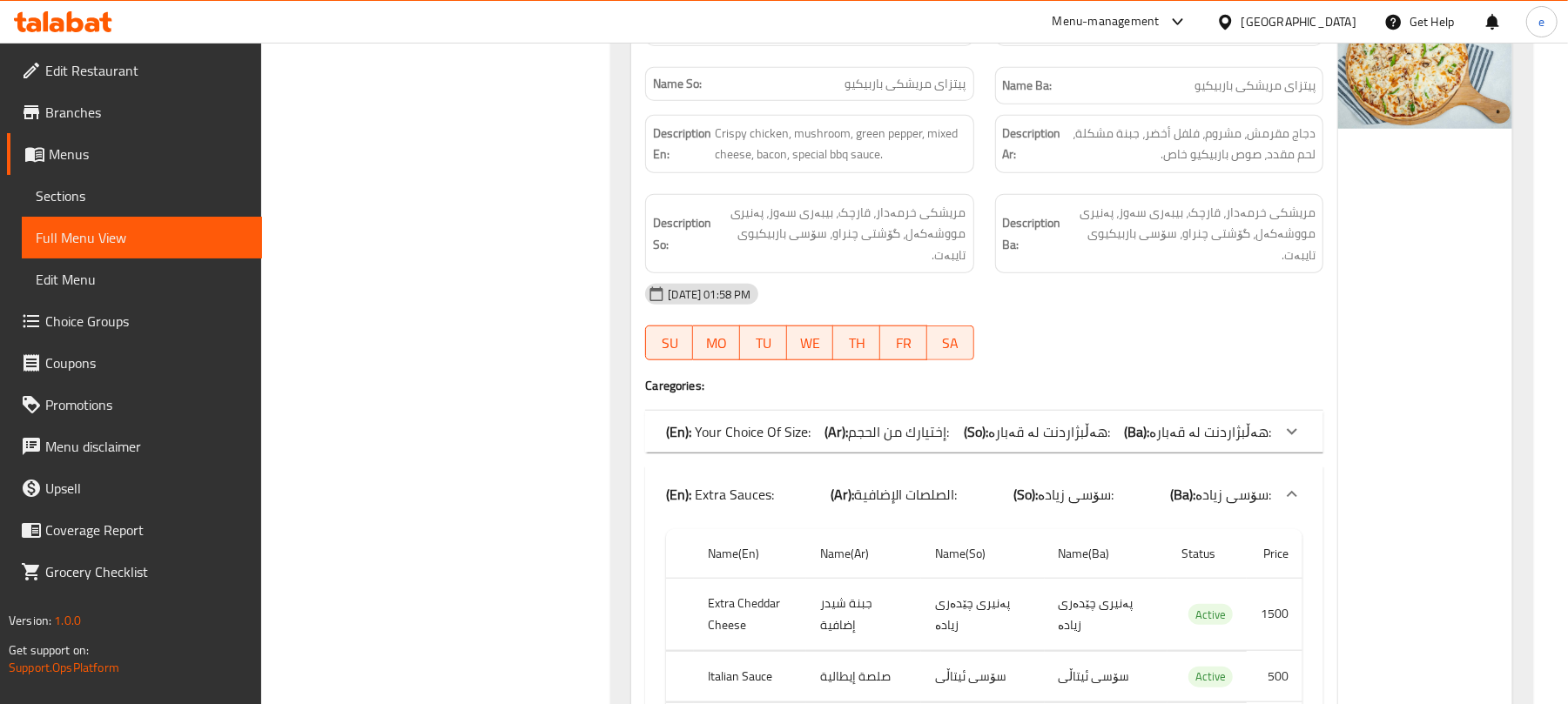
click at [930, 481] on span "الصلصات الإضافية:" at bounding box center [905, 494] width 103 height 26
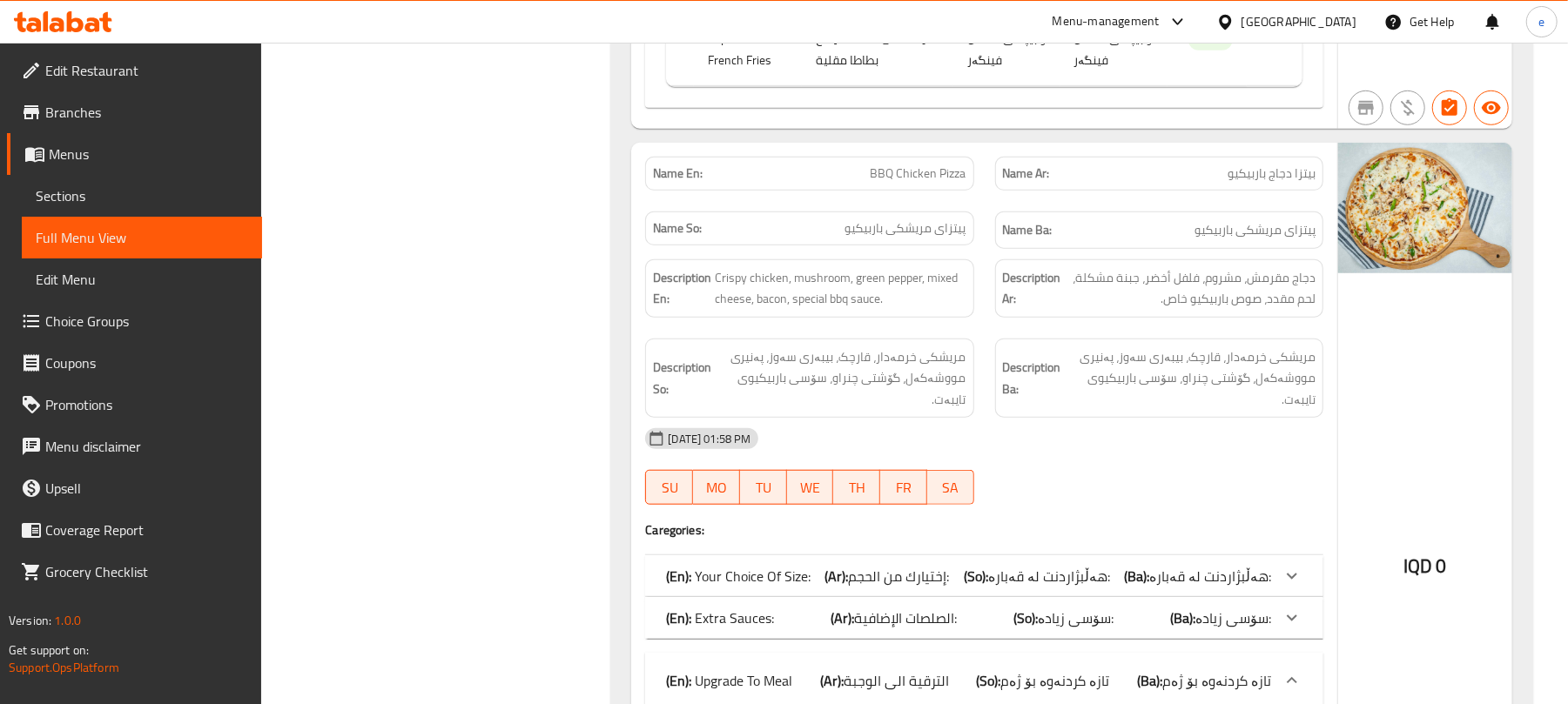
scroll to position [29023, 0]
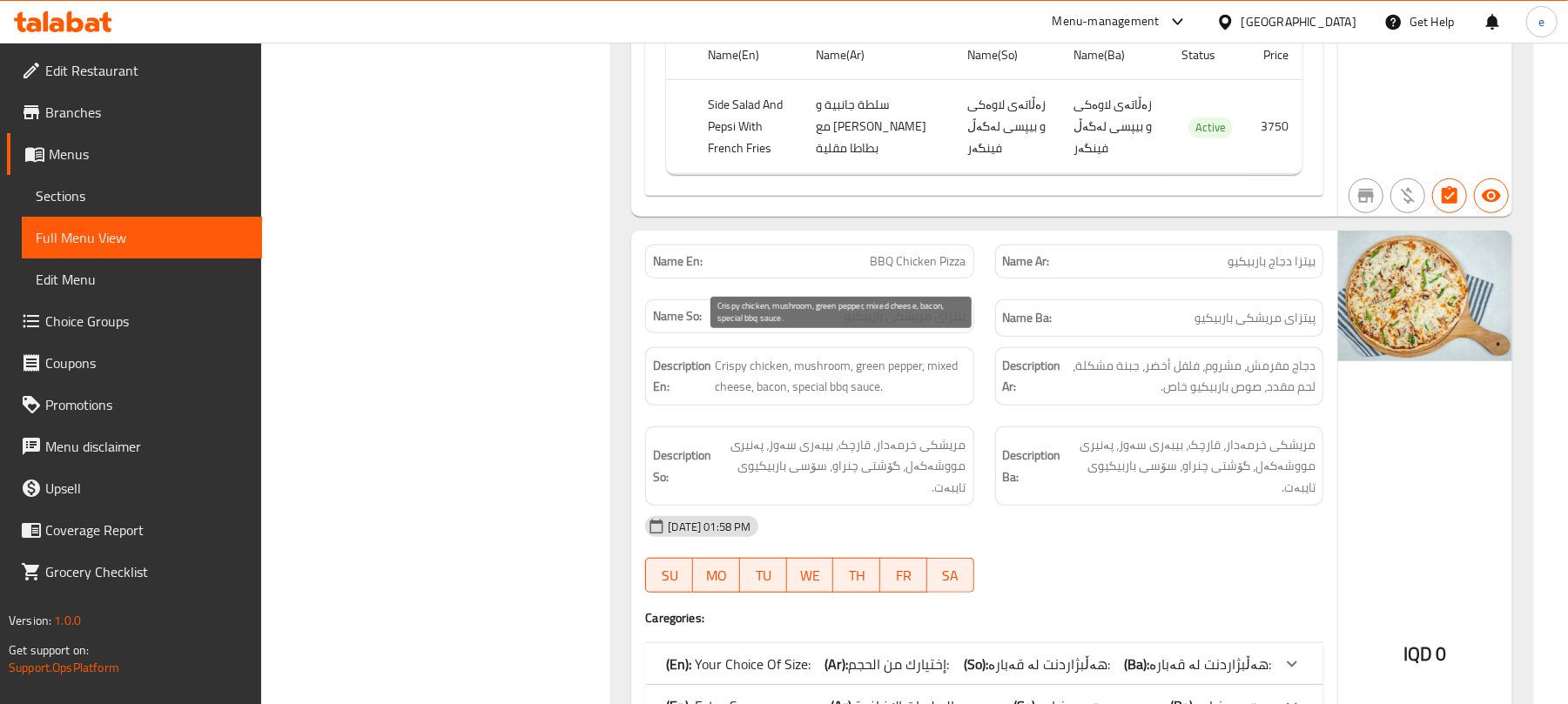
click at [777, 375] on span "Crispy chicken, mushroom, green pepper, mixed cheese, bacon, special bbq sauce." at bounding box center [840, 376] width 250 height 42
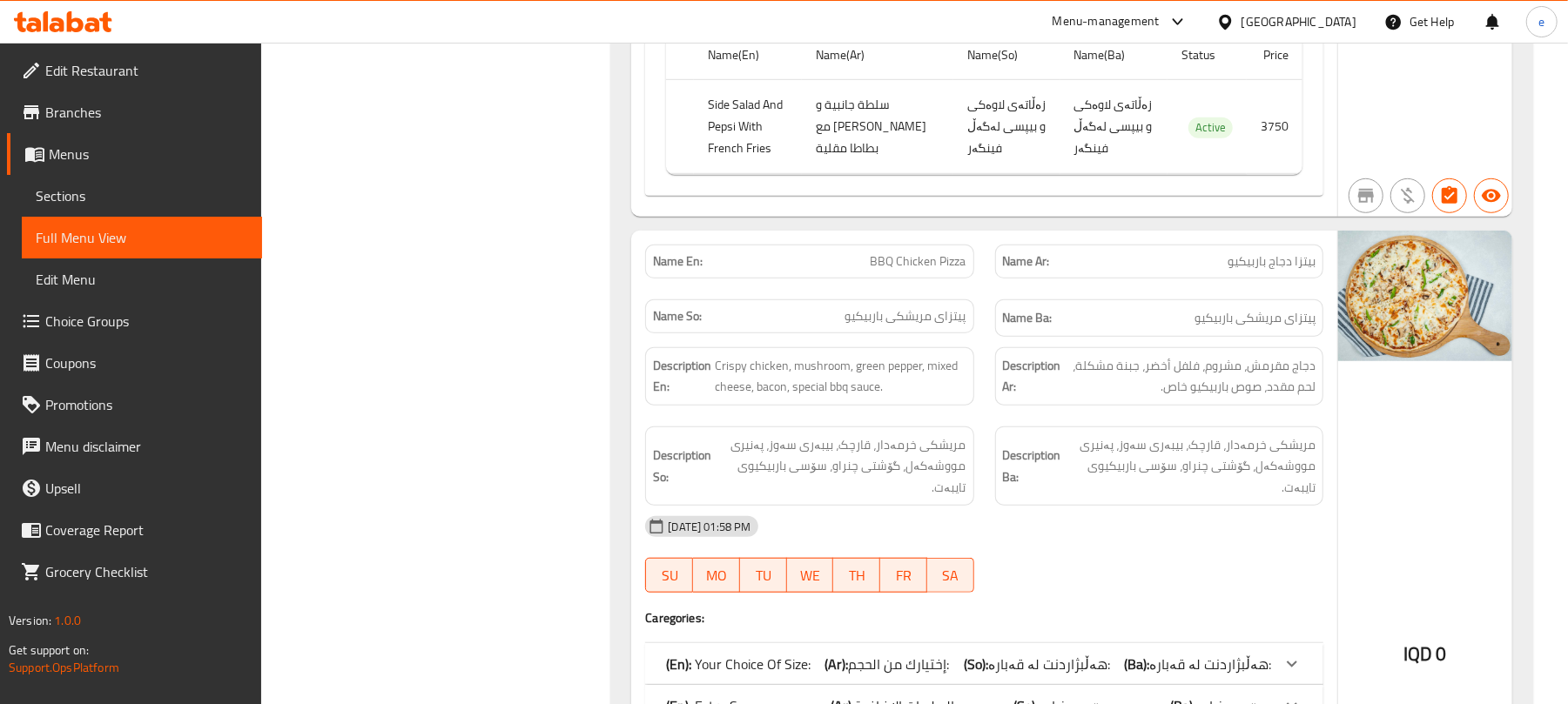
click at [940, 388] on div "Description En: Crispy chicken, mushroom, green pepper, mixed cheese, bacon, sp…" at bounding box center [809, 376] width 329 height 58
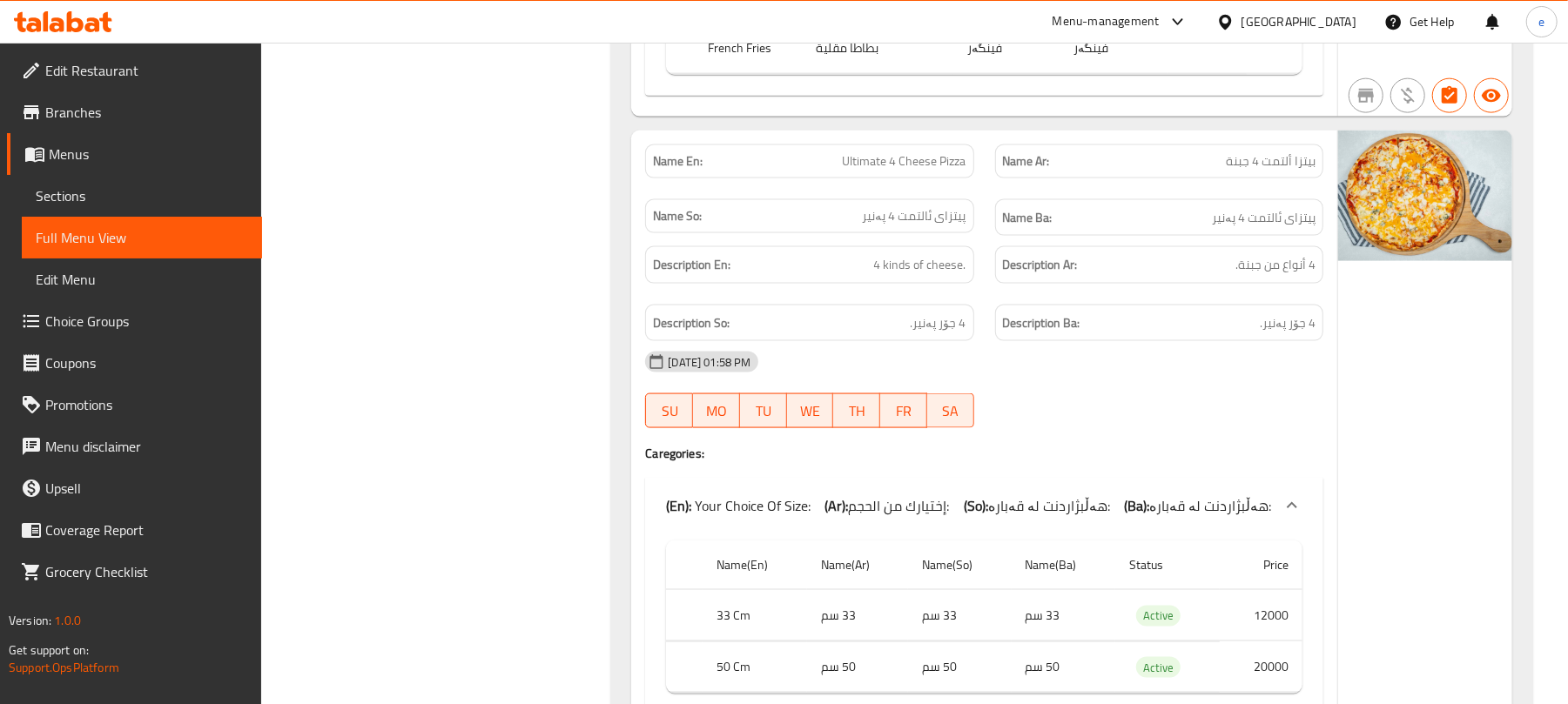
scroll to position [29952, 0]
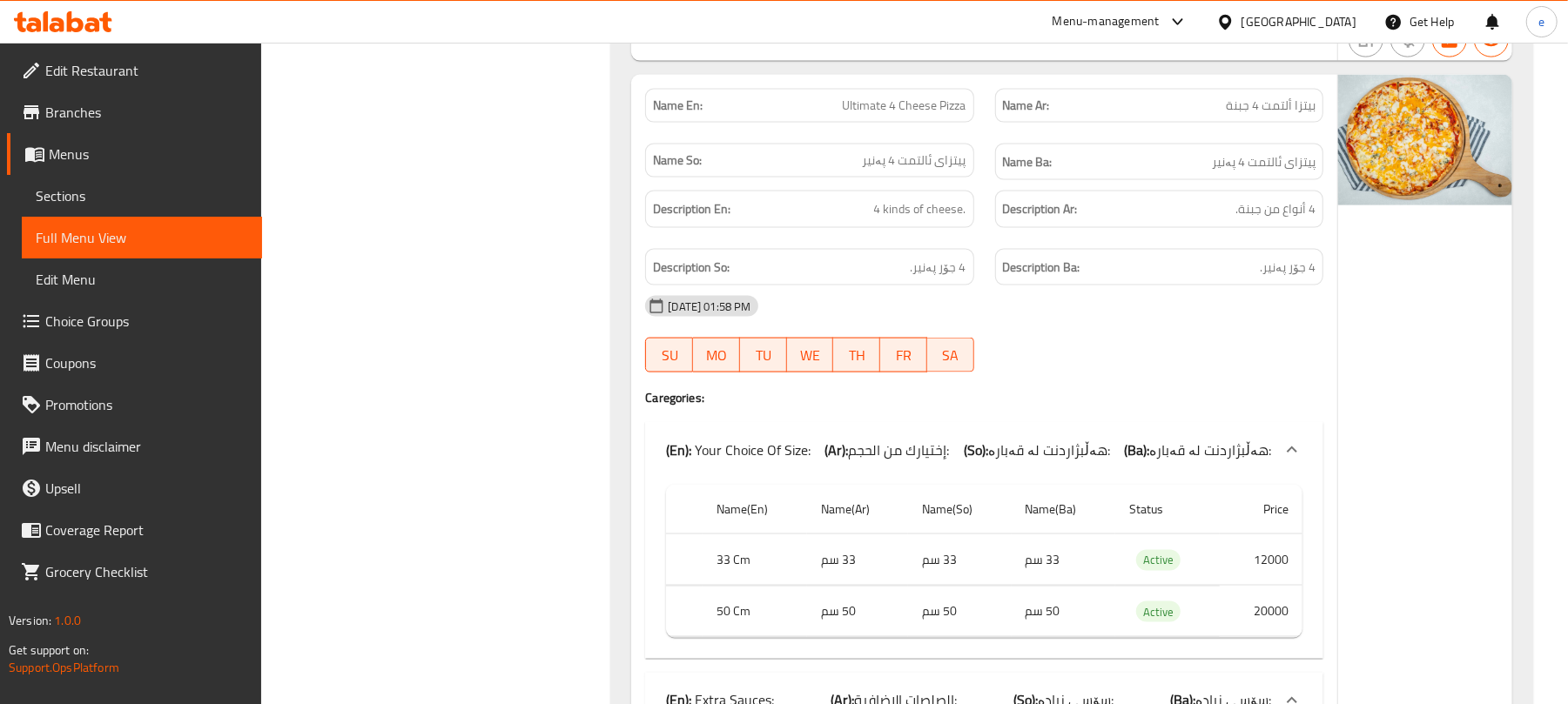
click at [1025, 437] on span "هەڵبژاردنت لە قەبارە:" at bounding box center [1049, 450] width 121 height 26
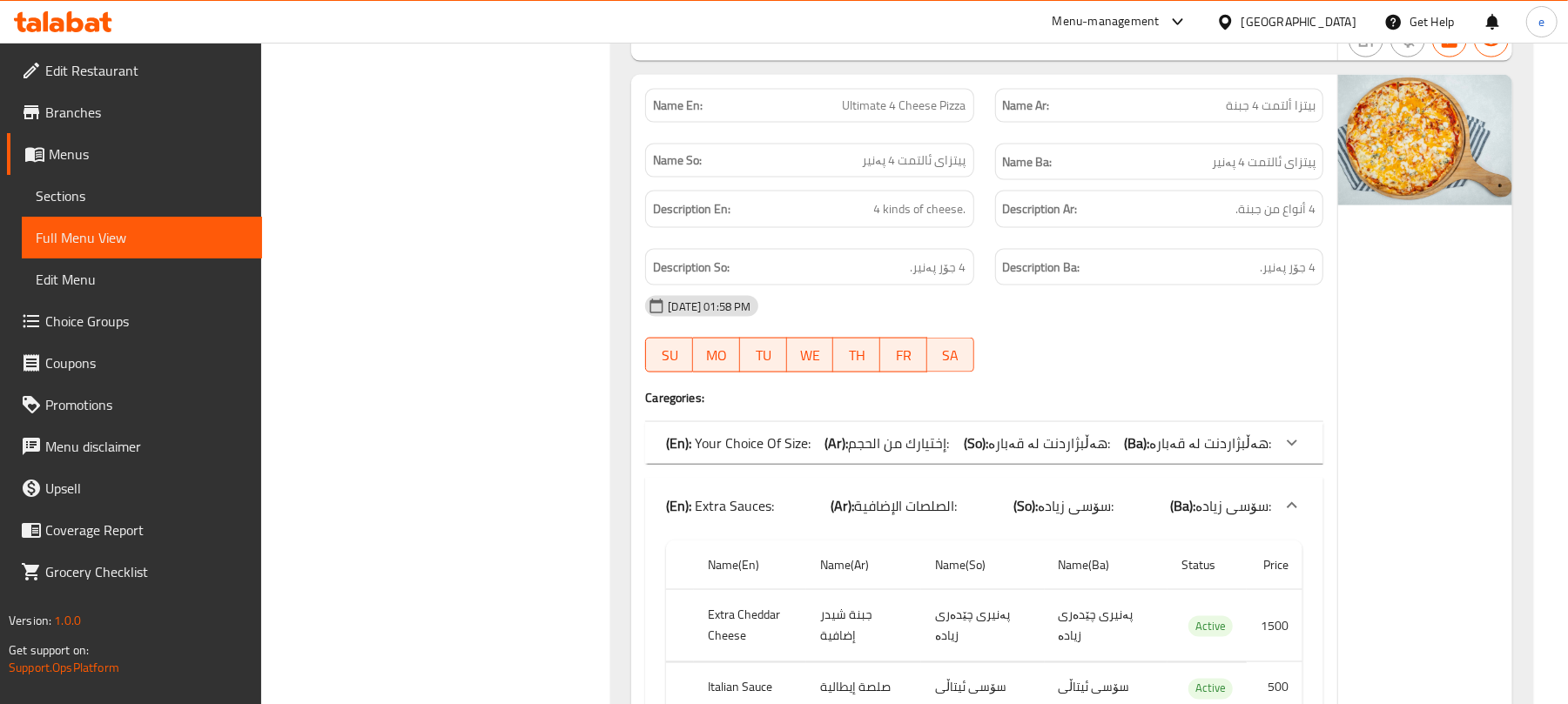
click at [947, 494] on span "الصلصات الإضافية:" at bounding box center [905, 506] width 103 height 26
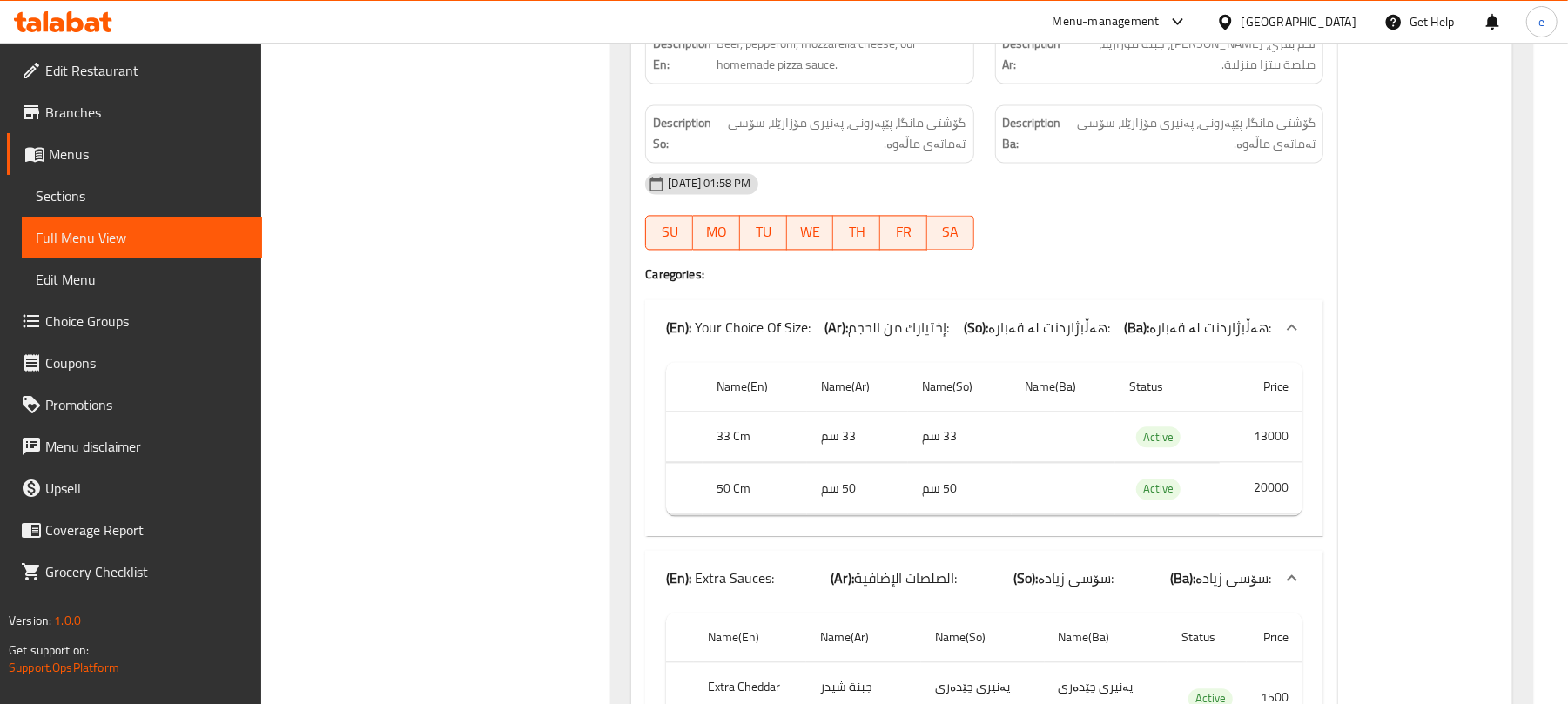
scroll to position [30880, 0]
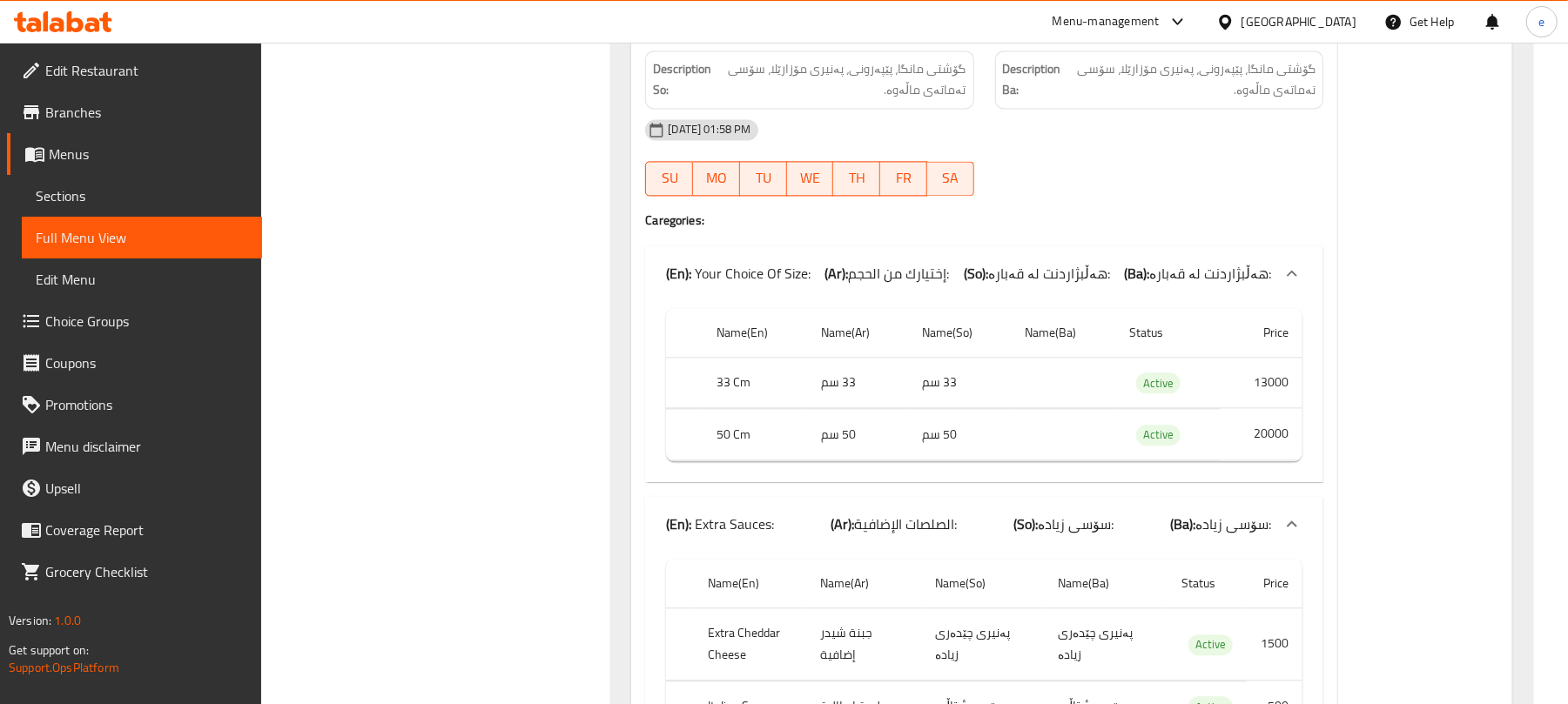
click at [880, 270] on span "إختيارك من الحجم:" at bounding box center [899, 273] width 101 height 26
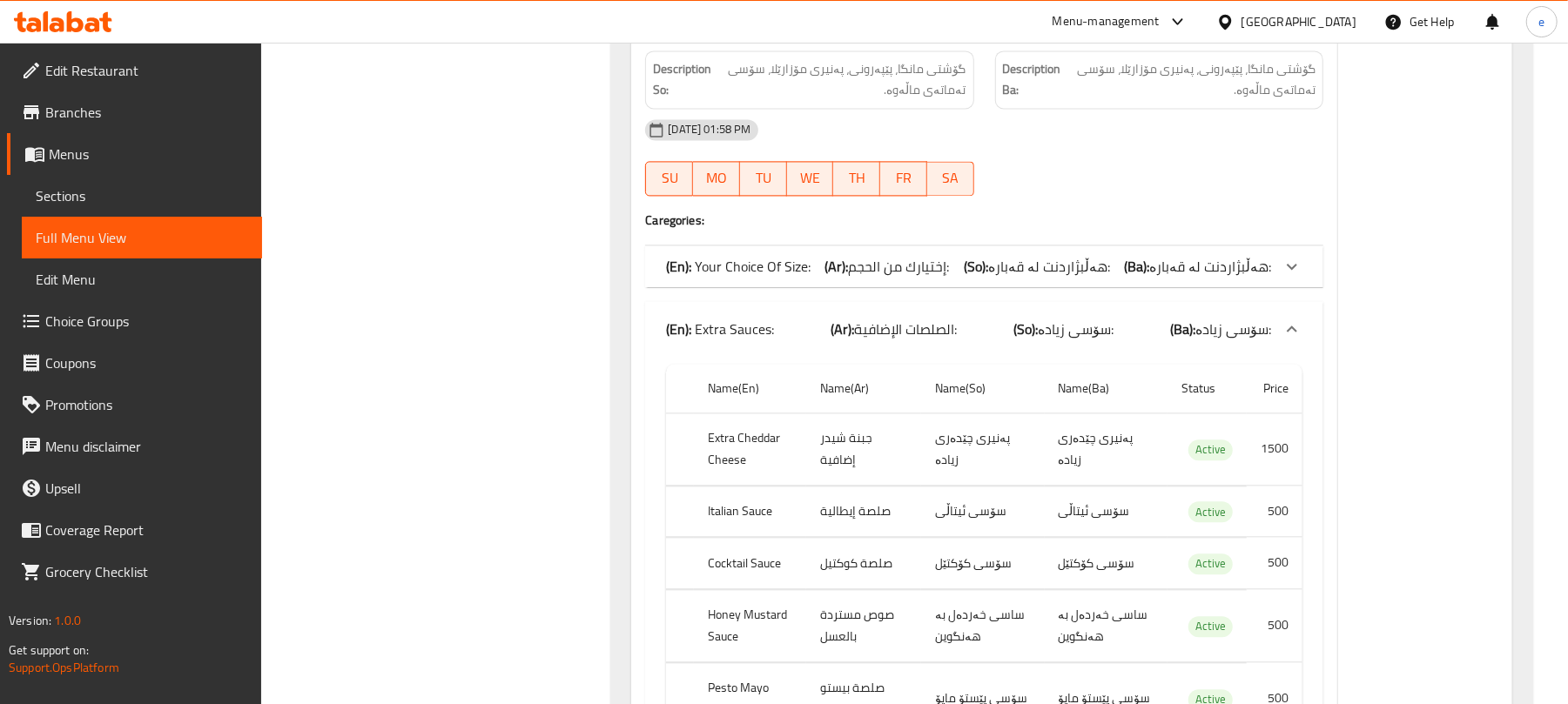
click at [911, 316] on span "الصلصات الإضافية:" at bounding box center [905, 329] width 103 height 26
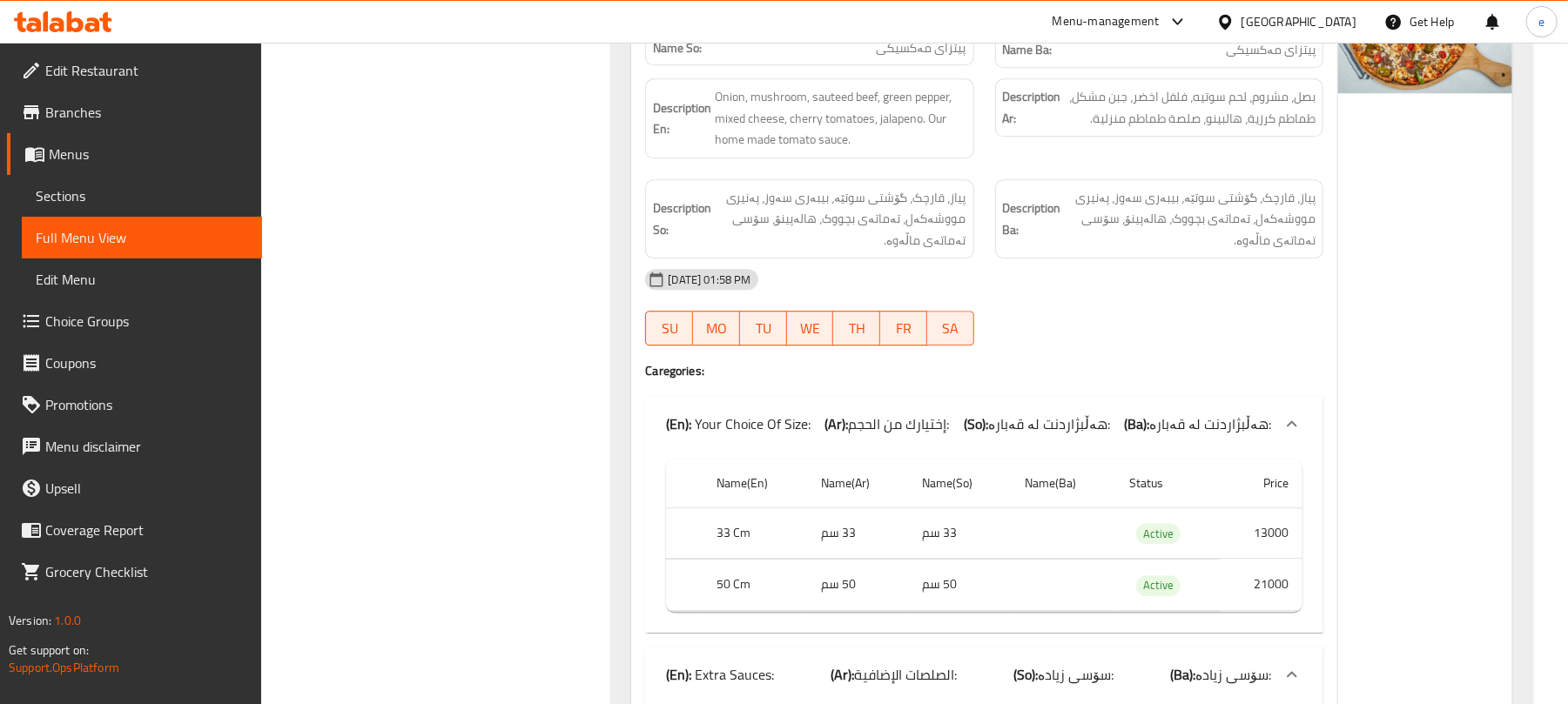
scroll to position [31577, 0]
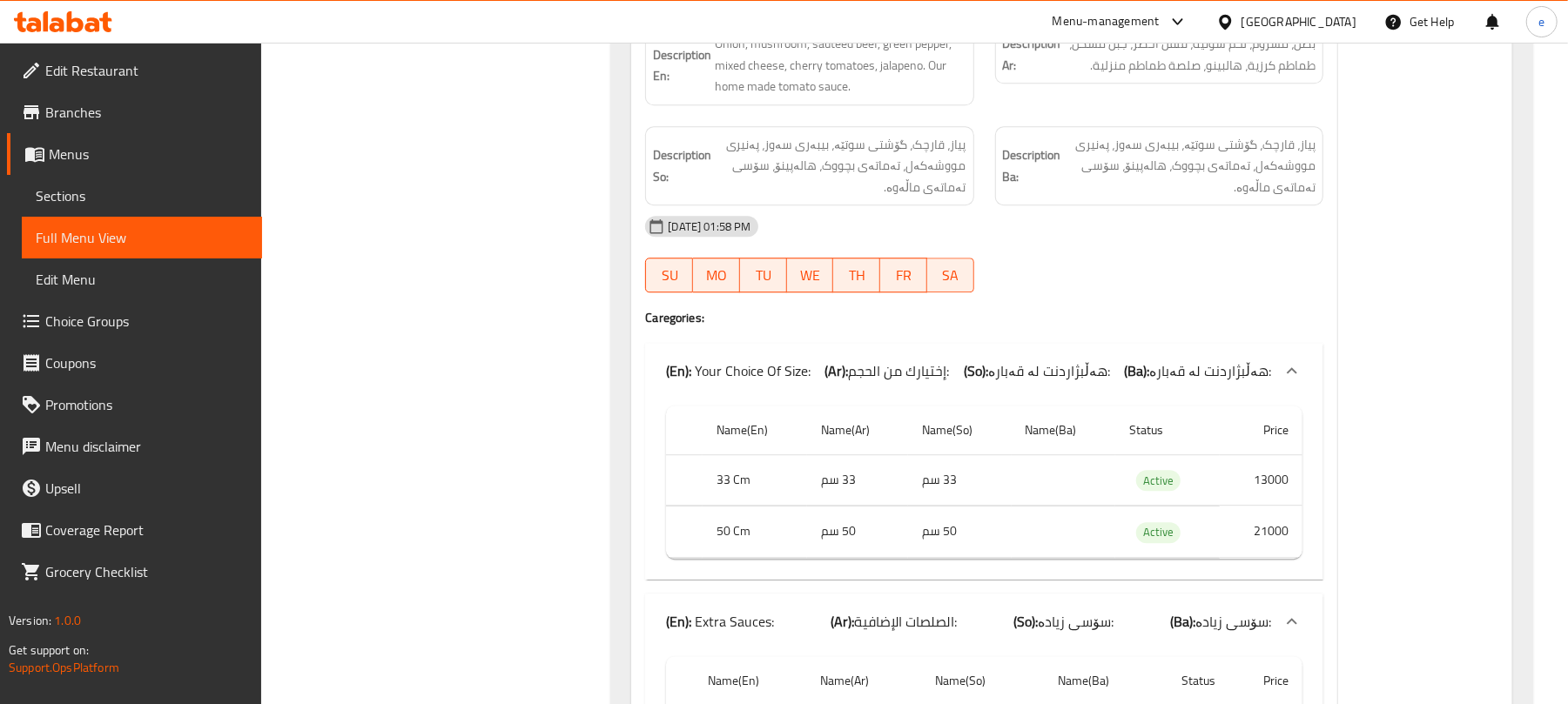
click at [946, 375] on span "إختيارك من الحجم:" at bounding box center [899, 371] width 101 height 26
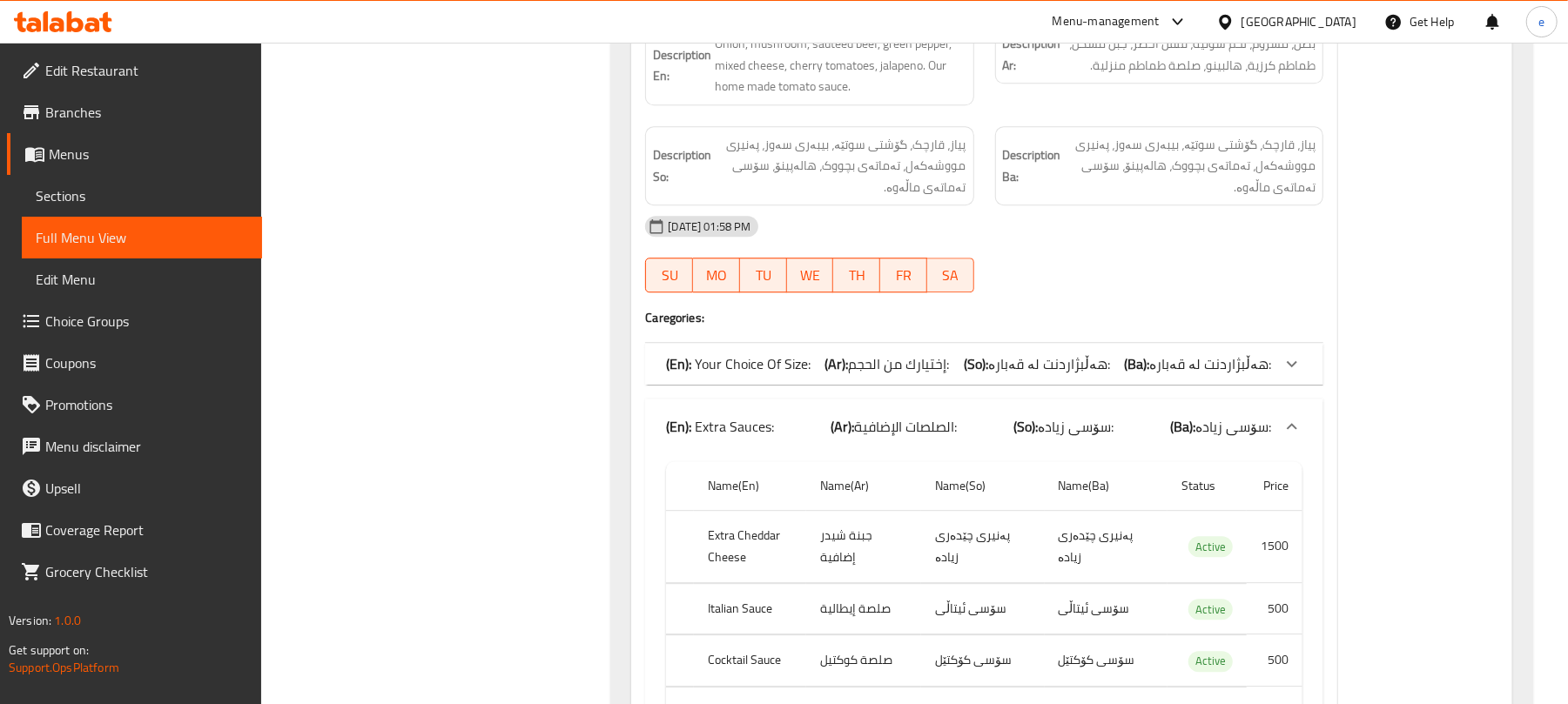
click at [937, 414] on span "الصلصات الإضافية:" at bounding box center [905, 426] width 103 height 26
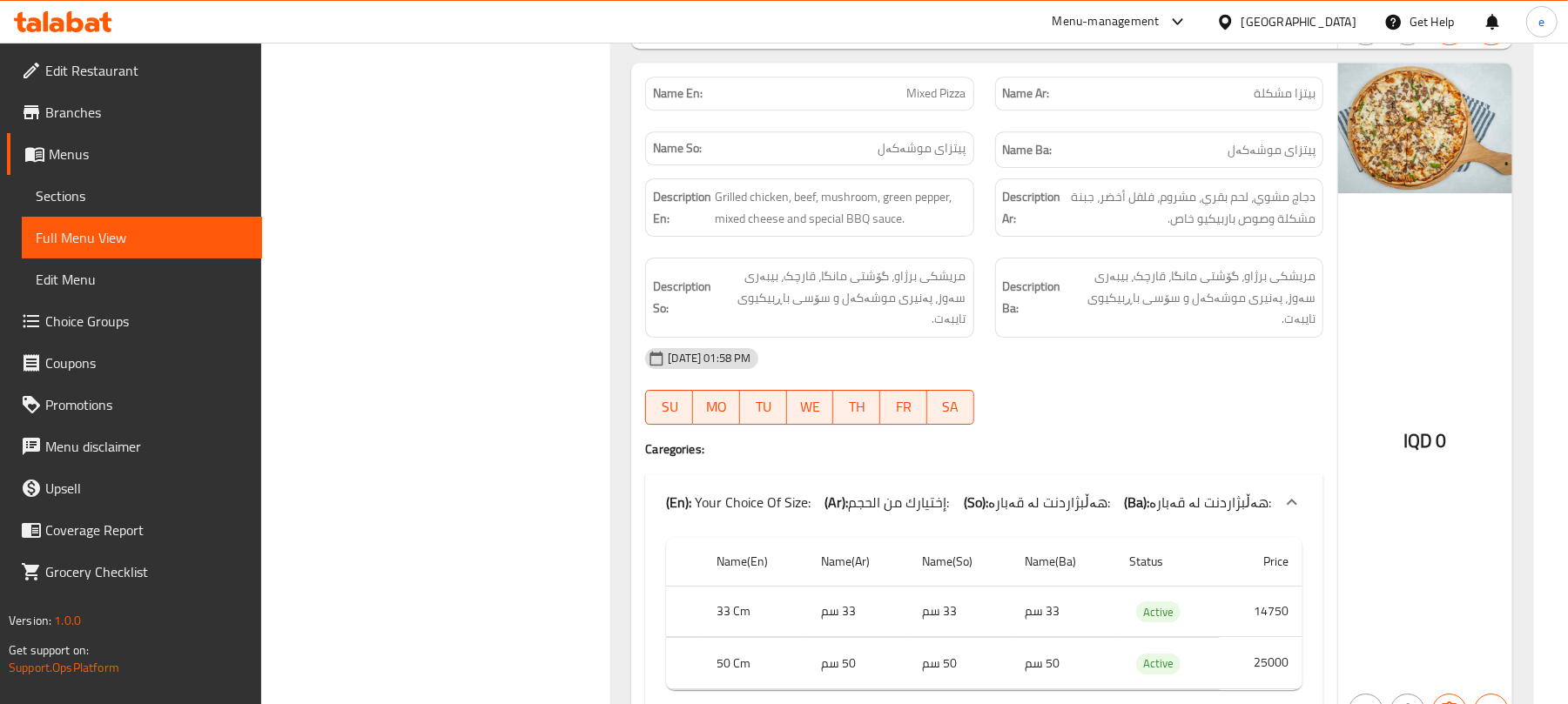
scroll to position [32274, 0]
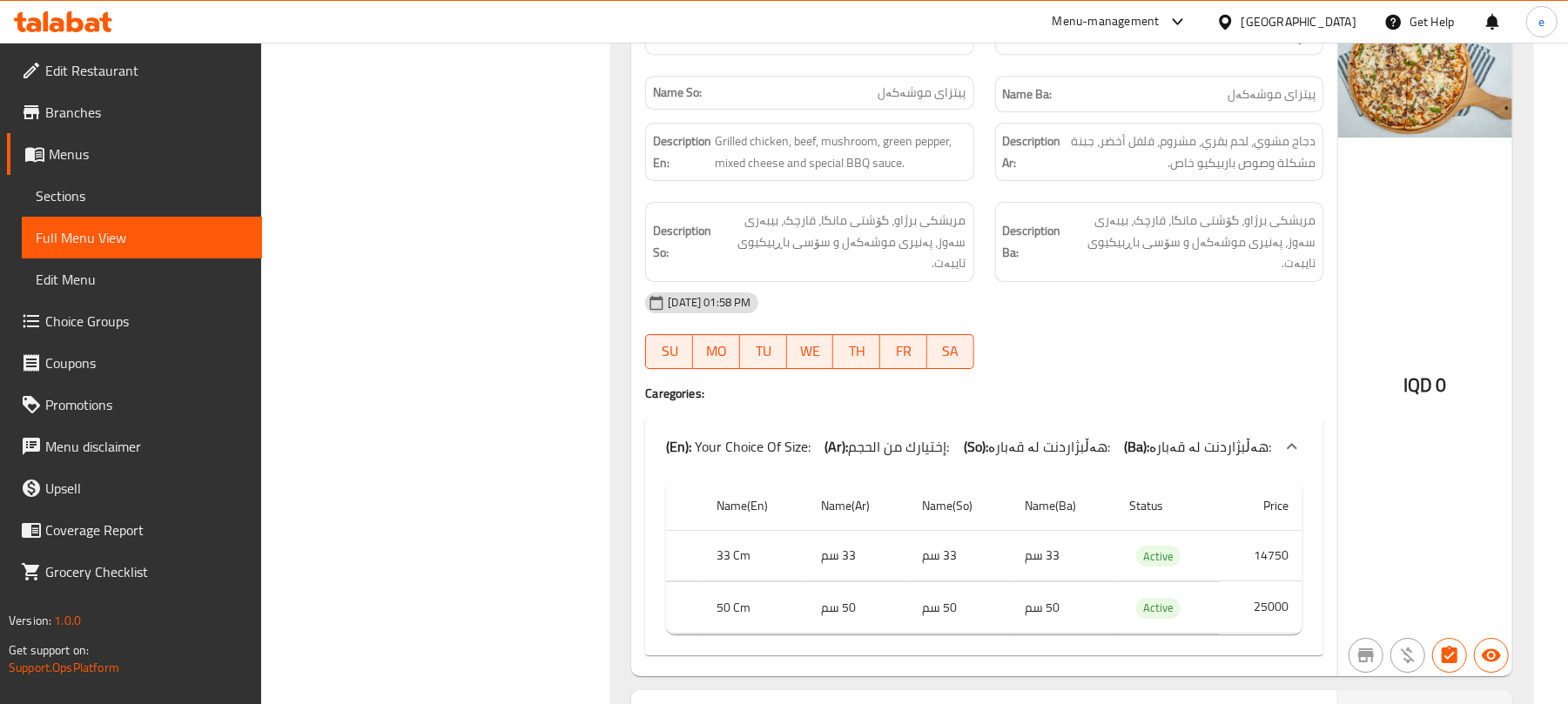
click at [880, 433] on span "إختيارك من الحجم:" at bounding box center [899, 446] width 101 height 26
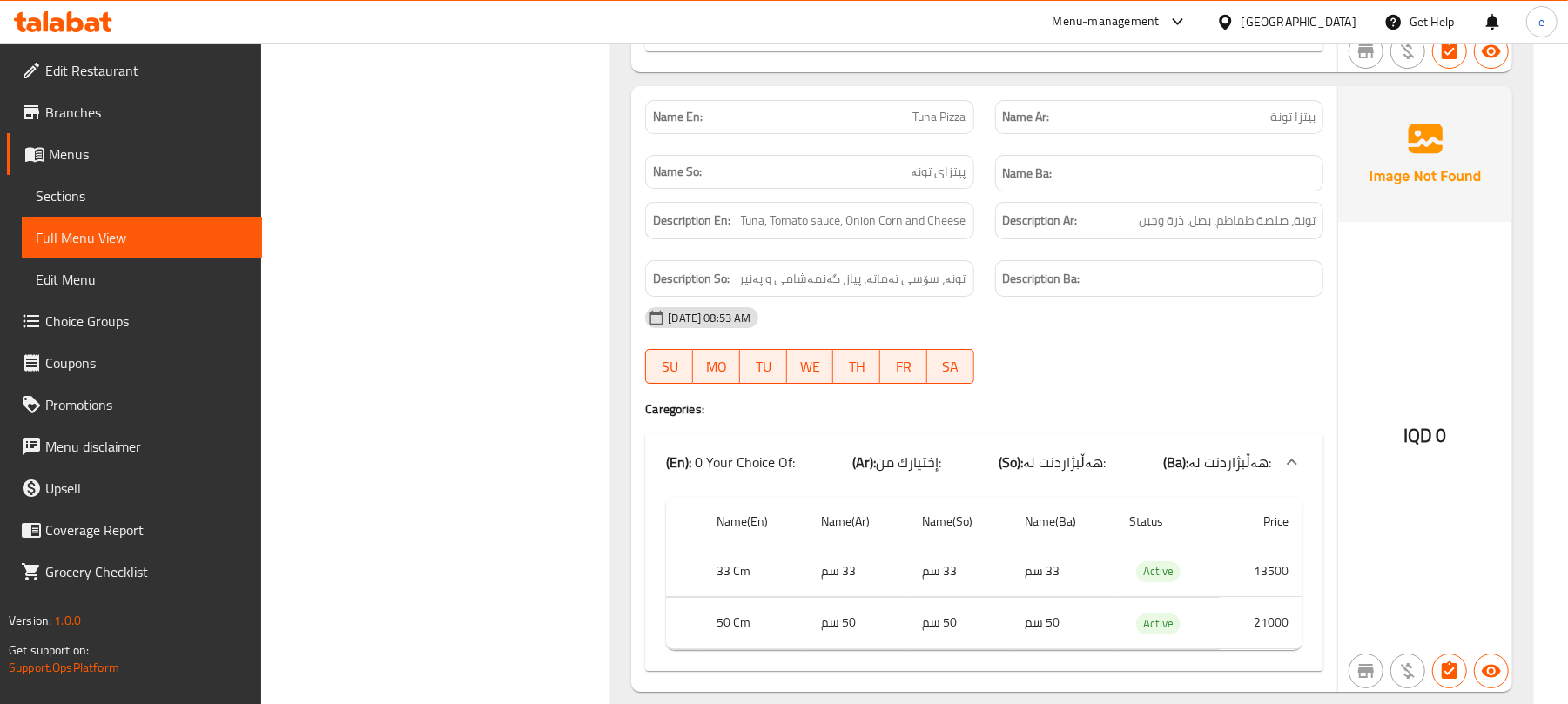
scroll to position [32738, 0]
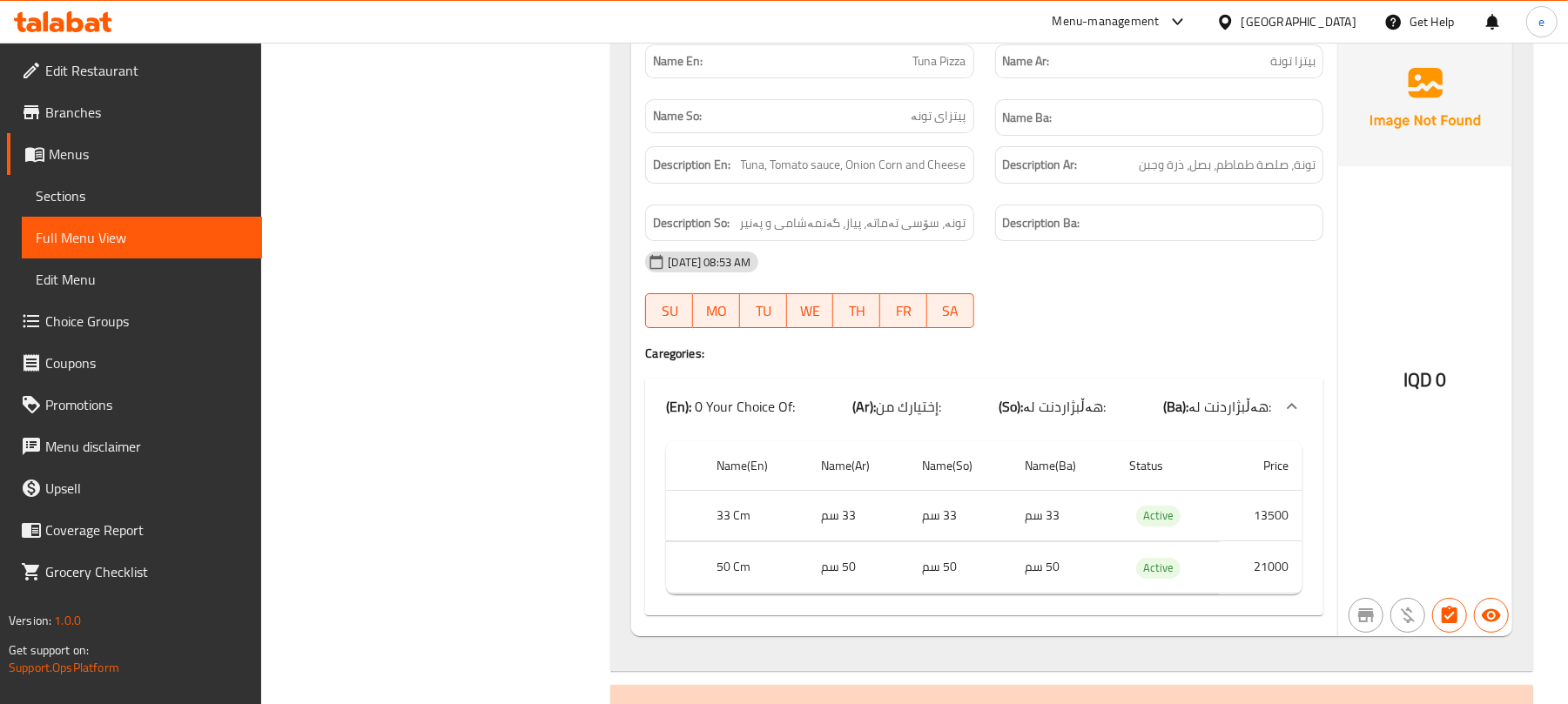
click at [1009, 394] on b "(So):" at bounding box center [1010, 407] width 24 height 26
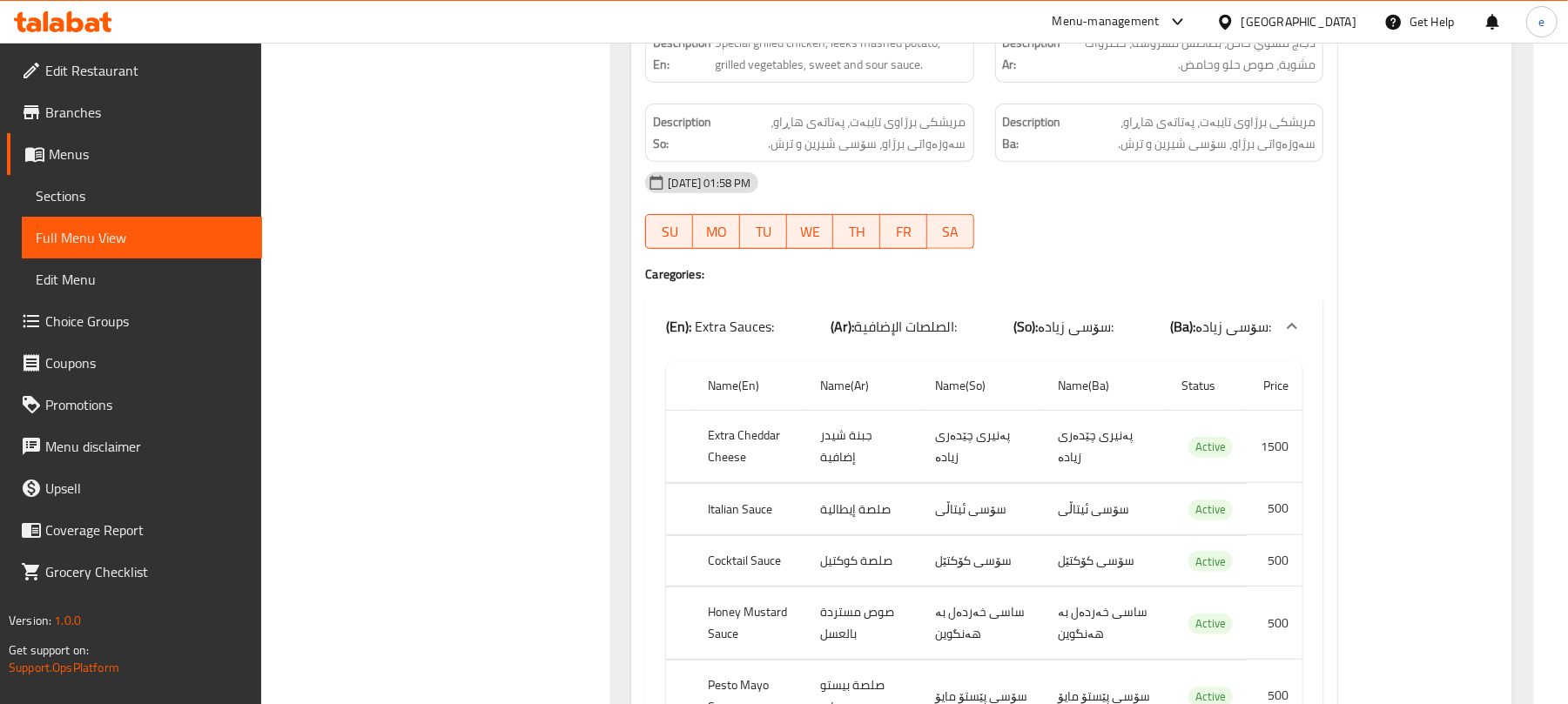
scroll to position [33435, 0]
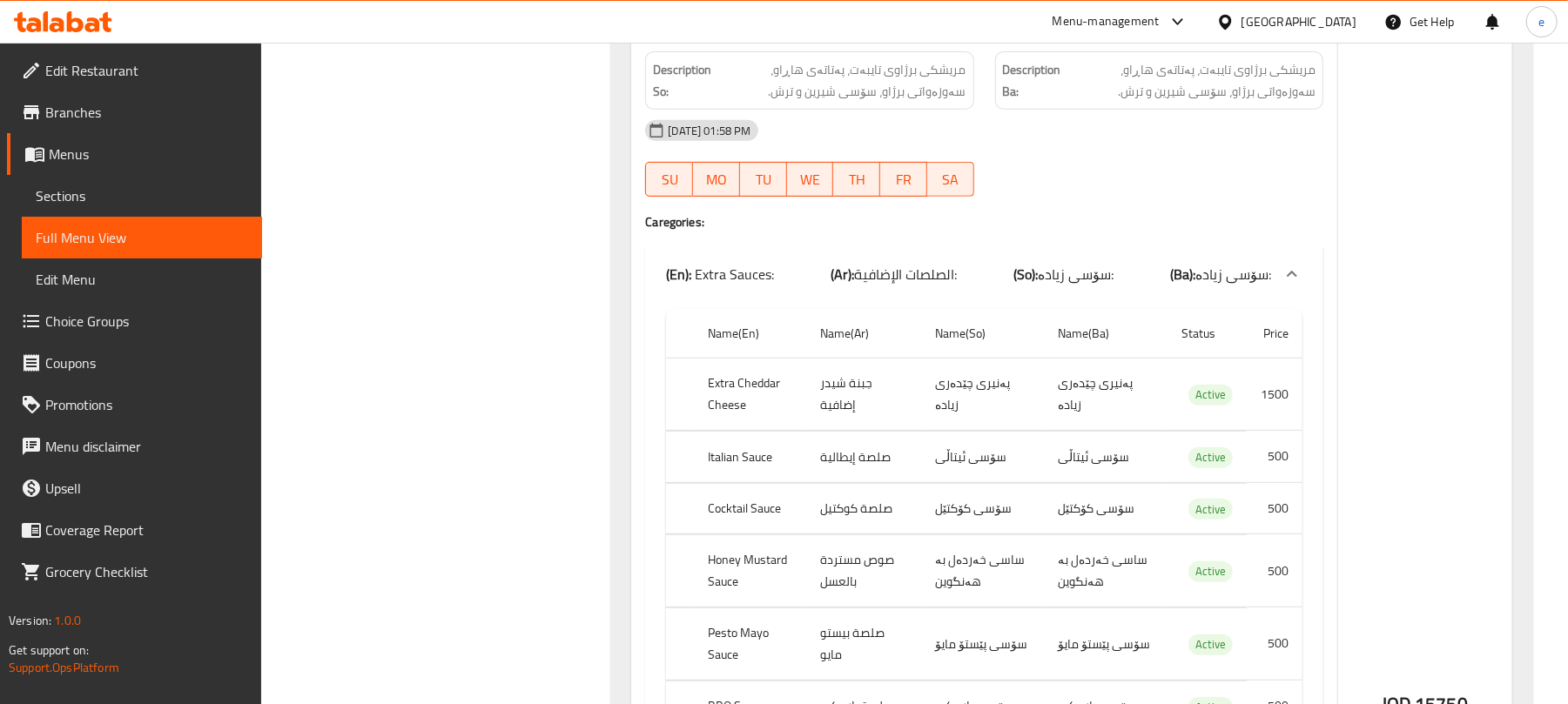
click at [954, 261] on span "الصلصات الإضافية:" at bounding box center [905, 274] width 103 height 26
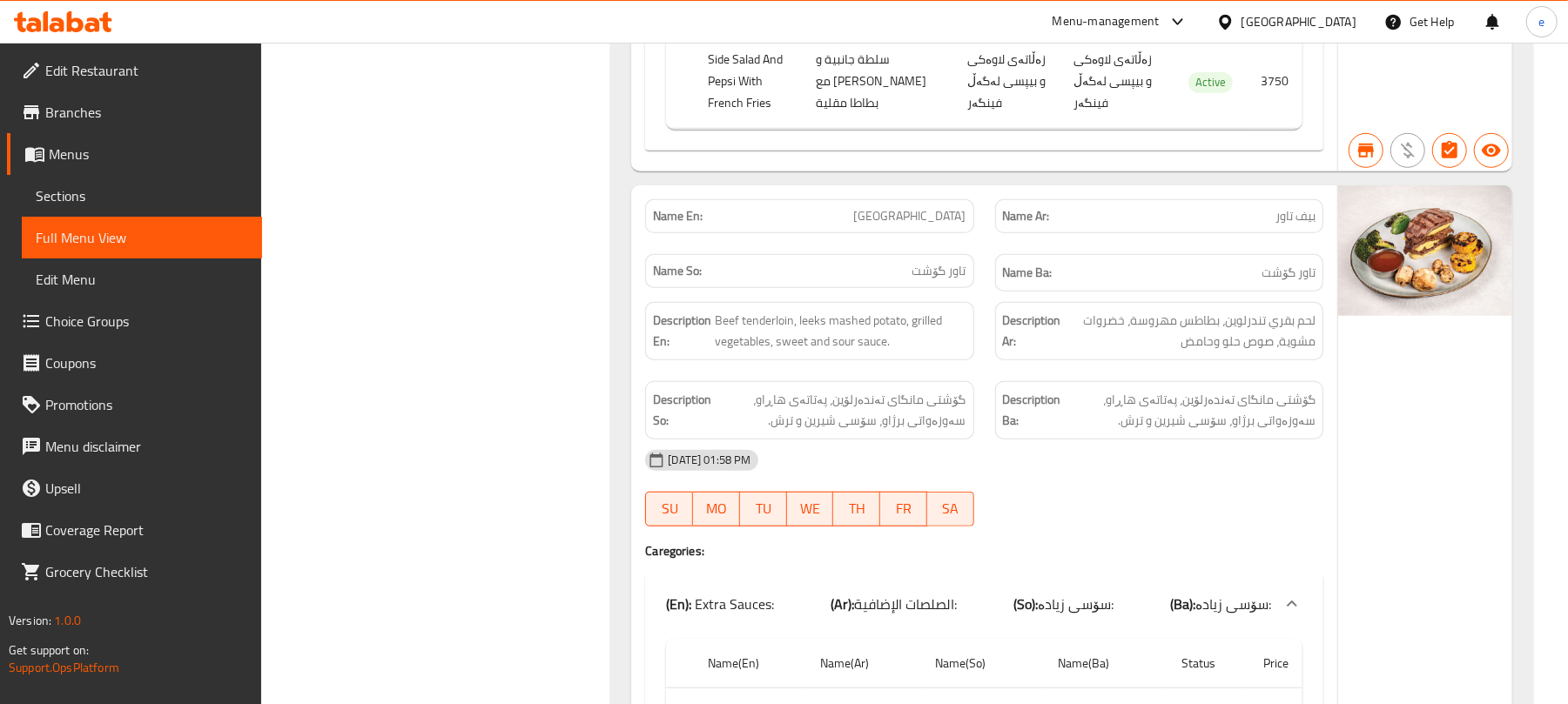
scroll to position [33899, 0]
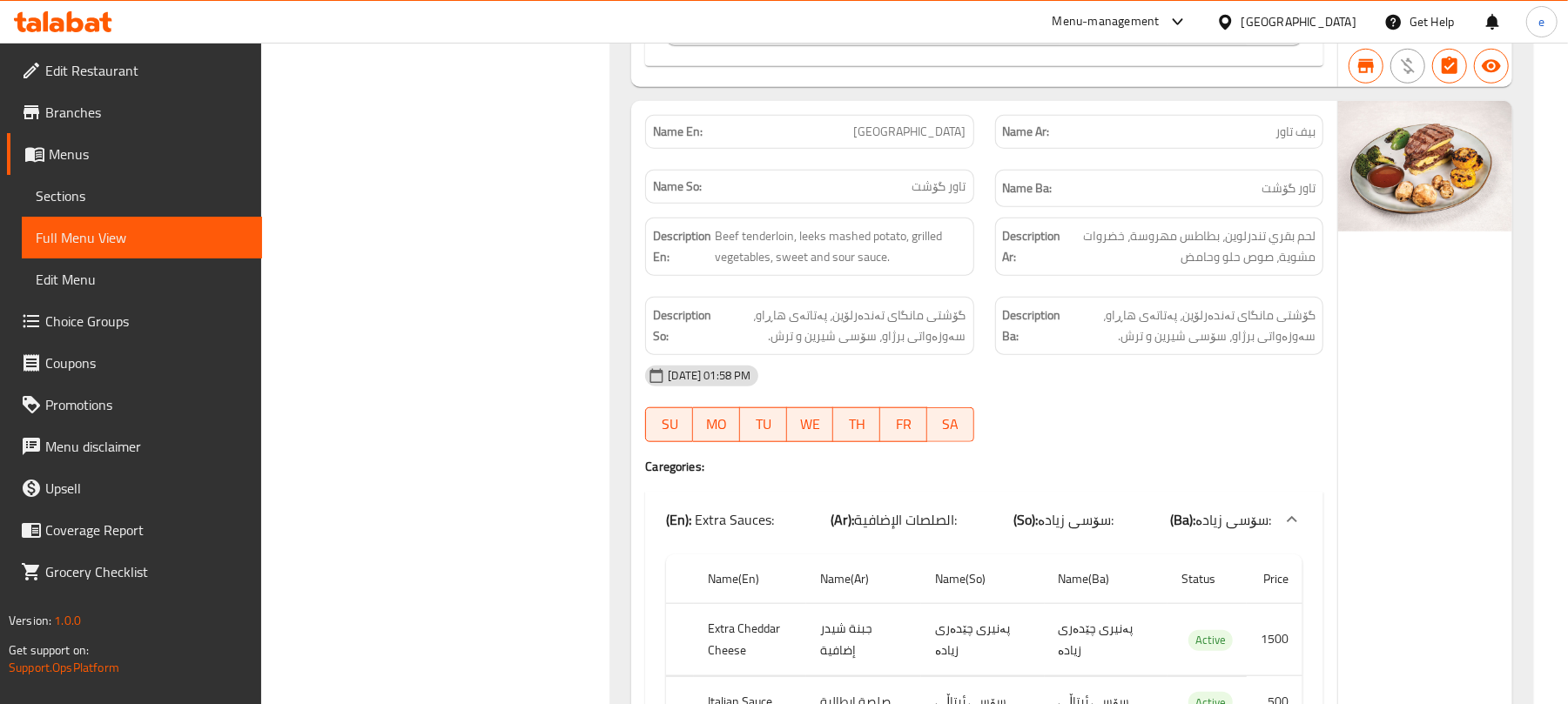
click at [878, 509] on span "الصلصات الإضافية:" at bounding box center [905, 520] width 103 height 26
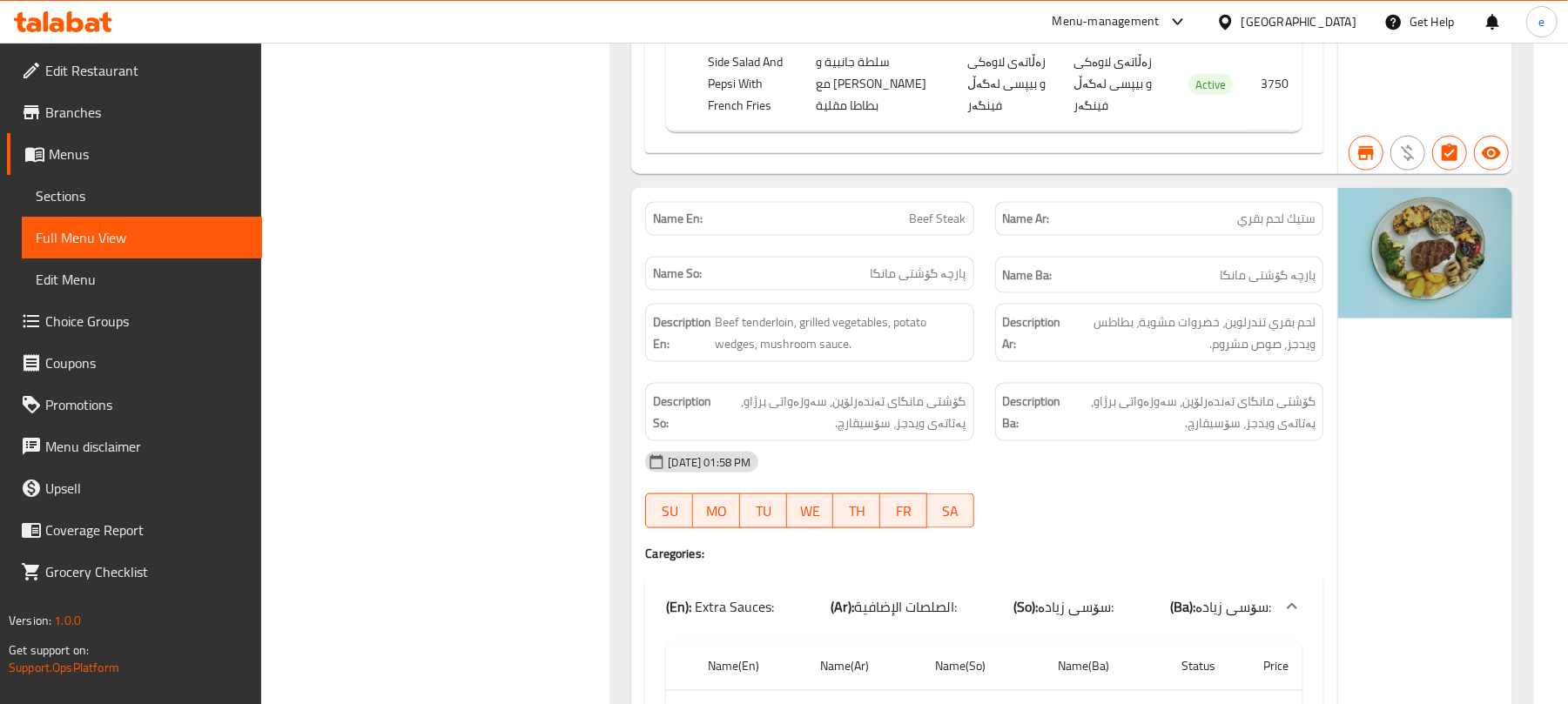
scroll to position [34595, 0]
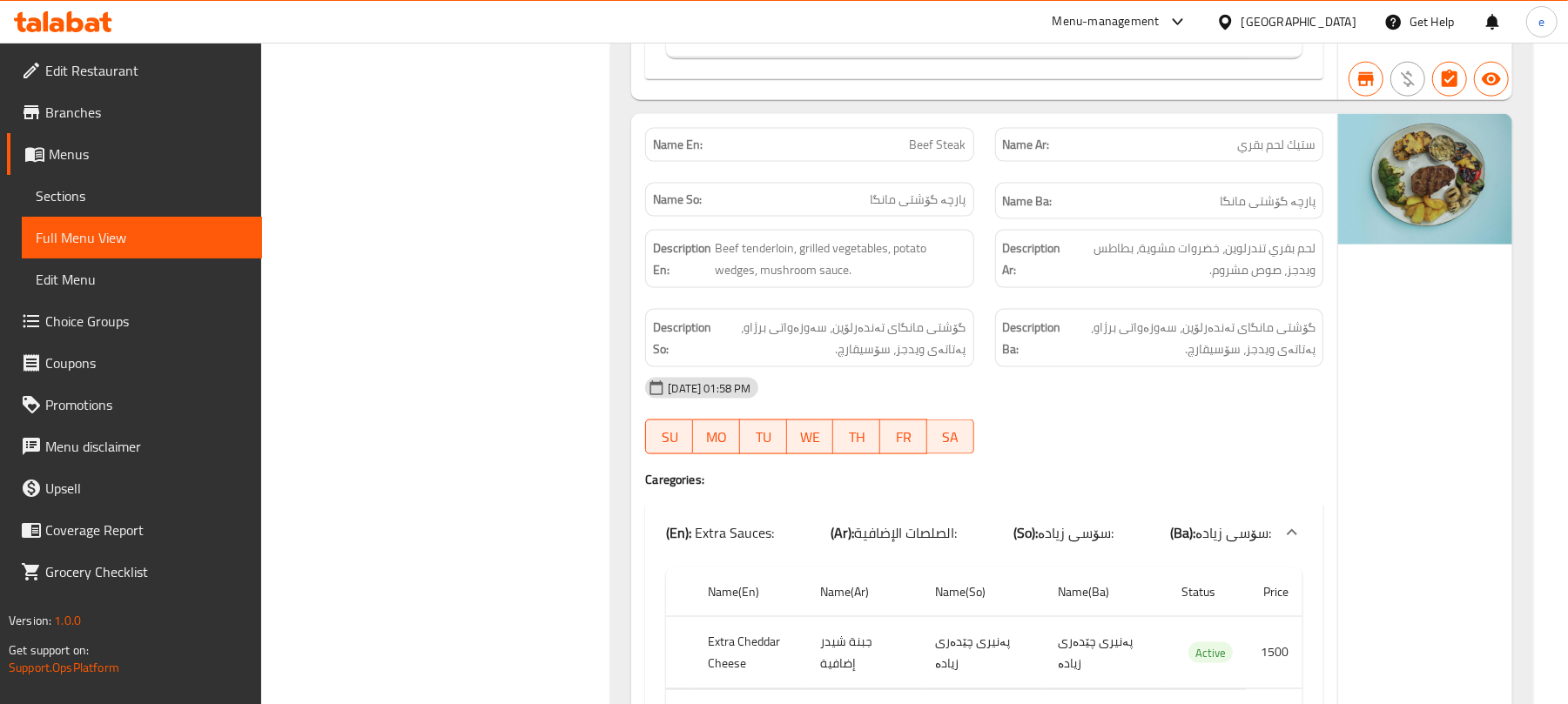
click at [1019, 521] on b "(So):" at bounding box center [1025, 533] width 24 height 26
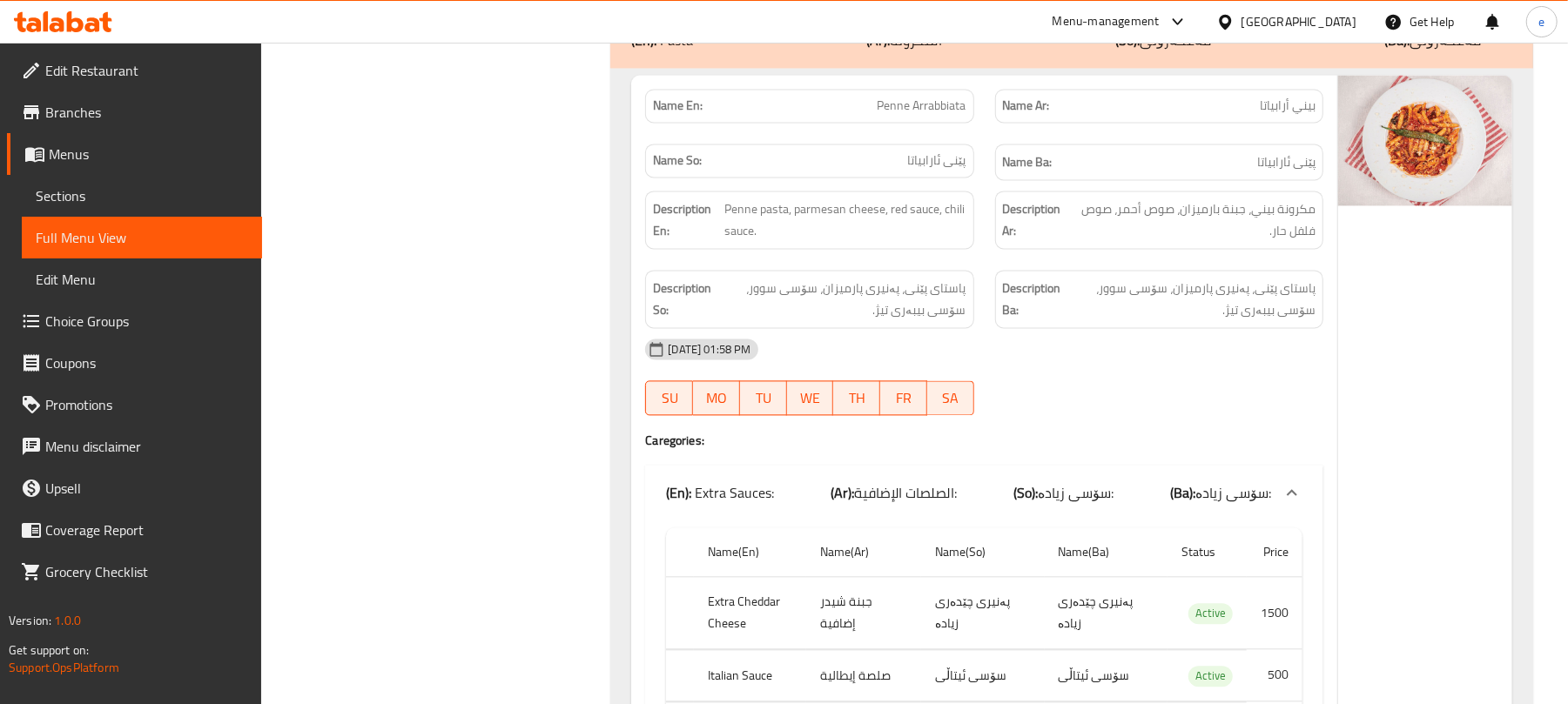
scroll to position [35525, 0]
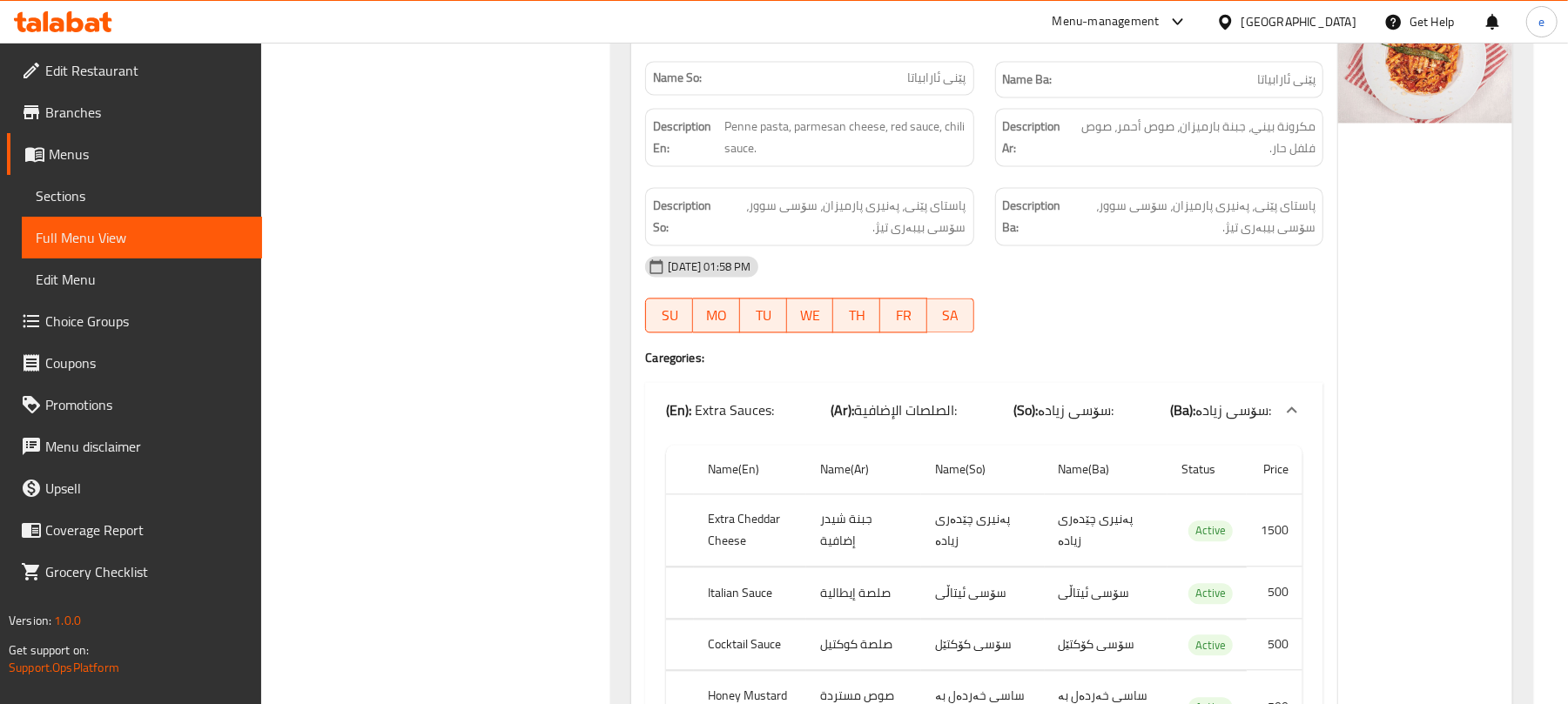
click at [904, 401] on span "الصلصات الإضافية:" at bounding box center [905, 410] width 103 height 26
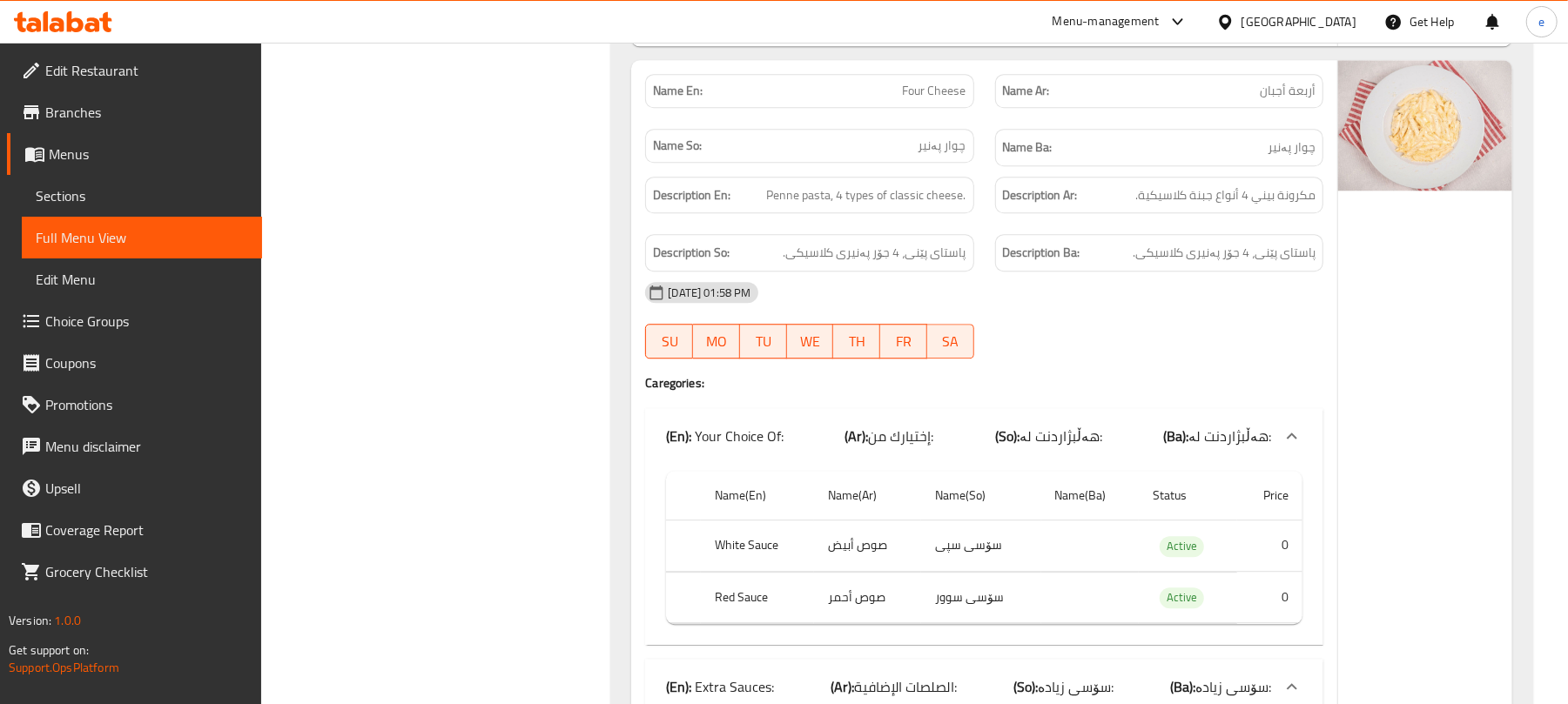
scroll to position [36221, 0]
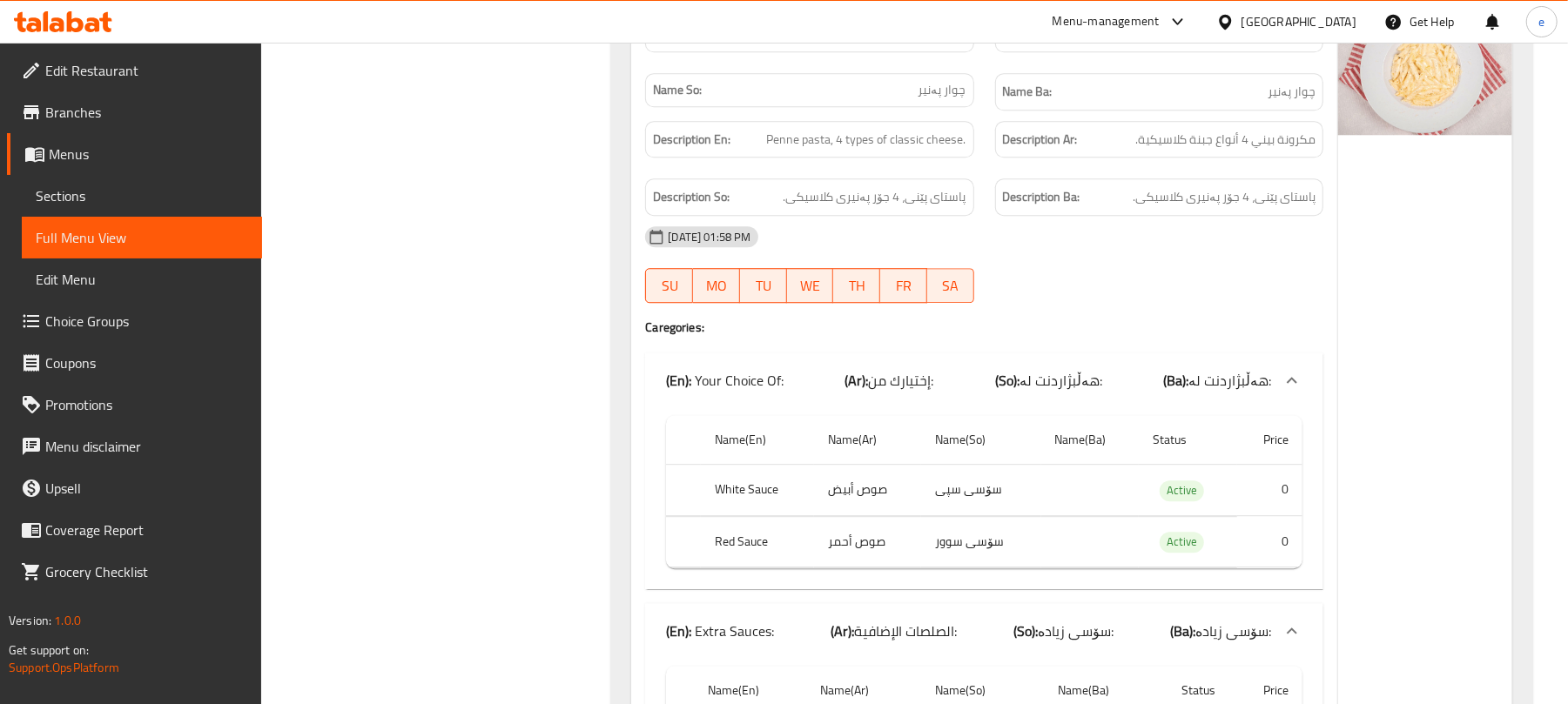
click at [884, 367] on span "إختيارك من:" at bounding box center [901, 380] width 65 height 26
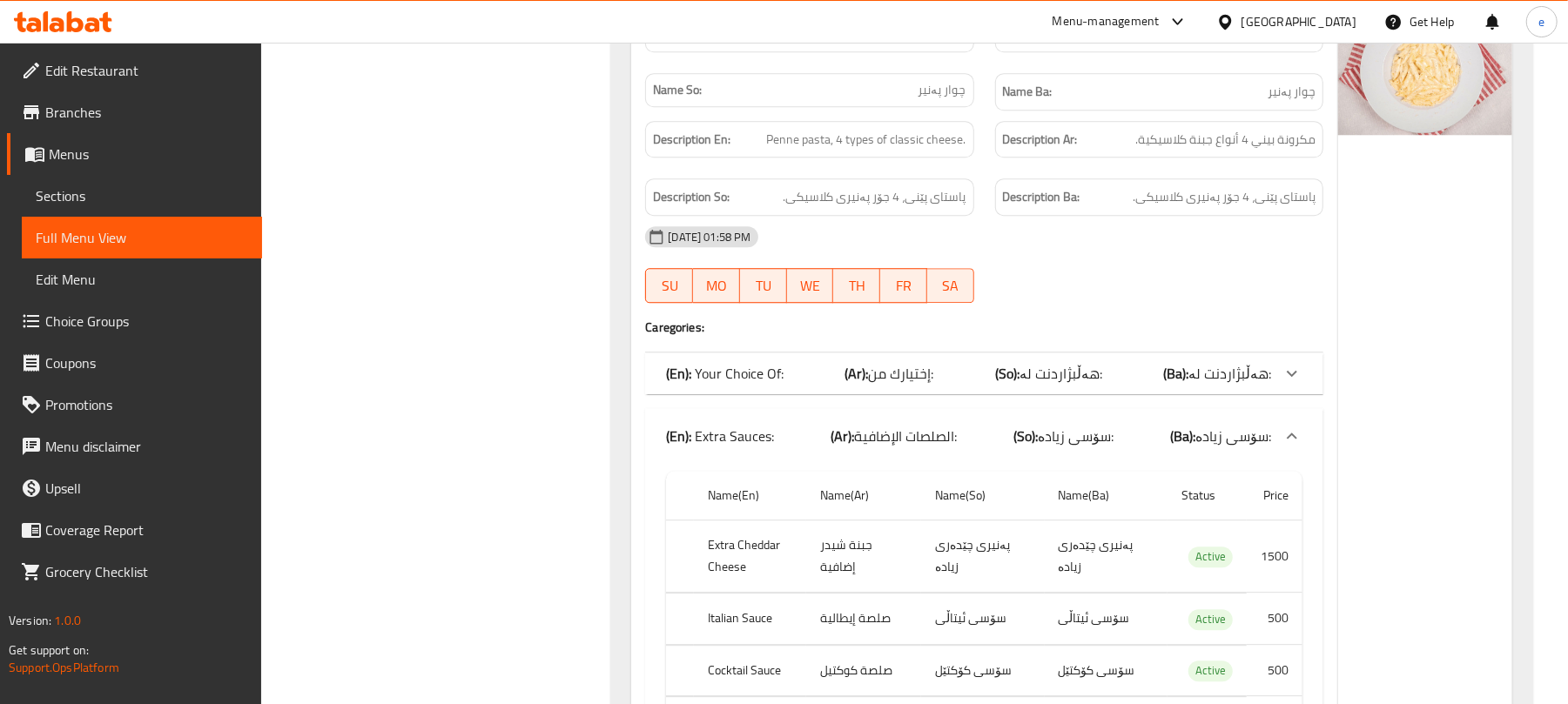
click at [810, 433] on div "(En): Extra Sauces: (Ar): الصلصات الإضافية: (So): سۆسی زیادە: (Ba): سۆسی زیادە:" at bounding box center [969, 436] width 605 height 21
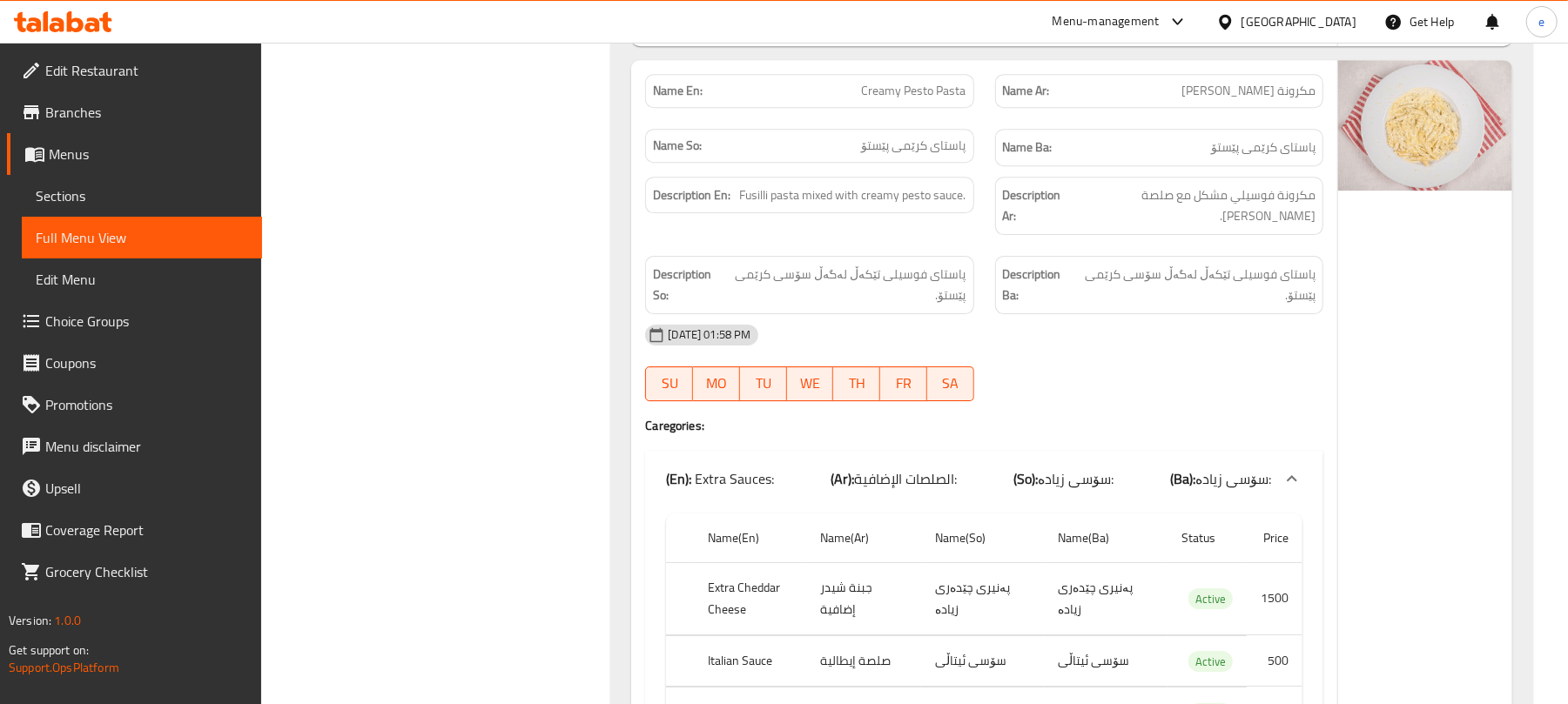
scroll to position [36918, 0]
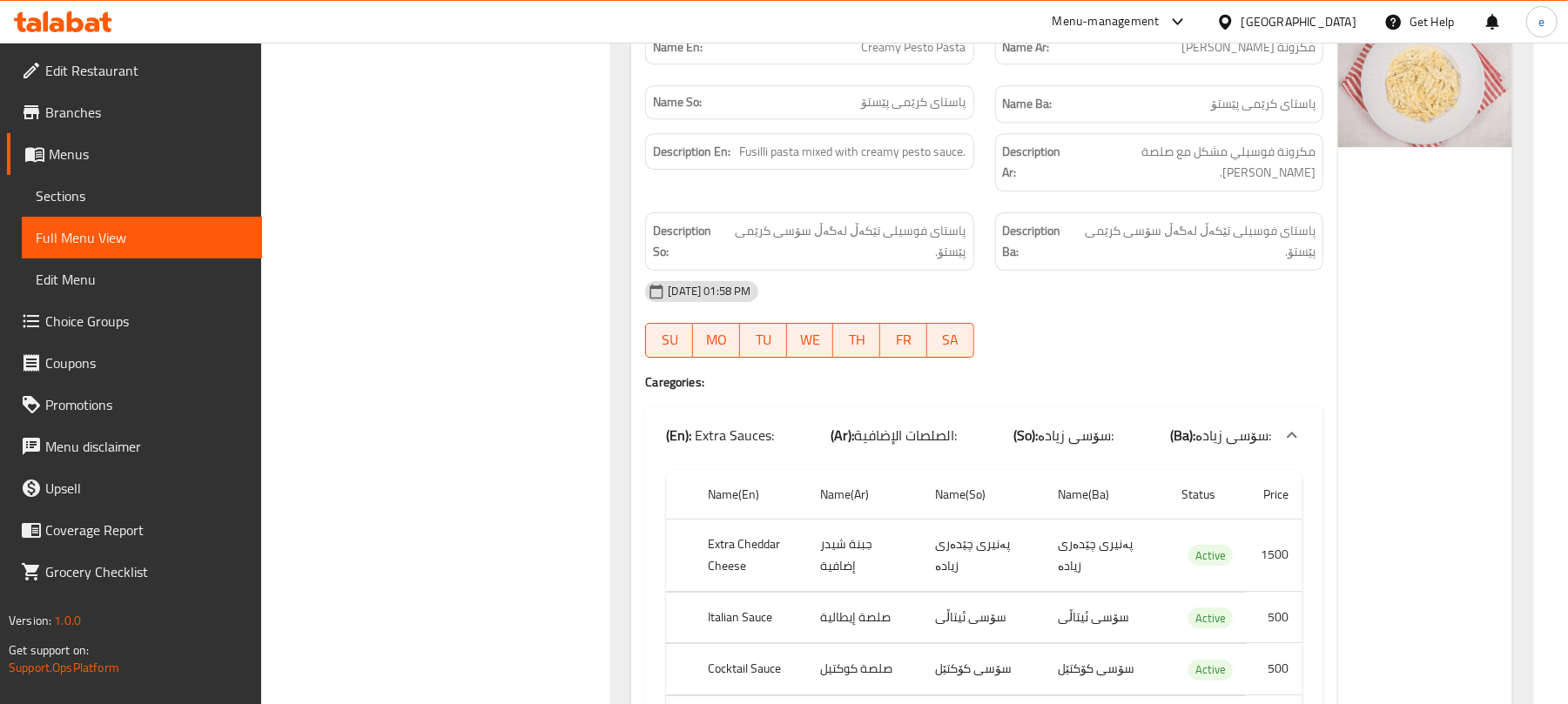
click at [955, 437] on span "الصلصات الإضافية:" at bounding box center [905, 435] width 103 height 26
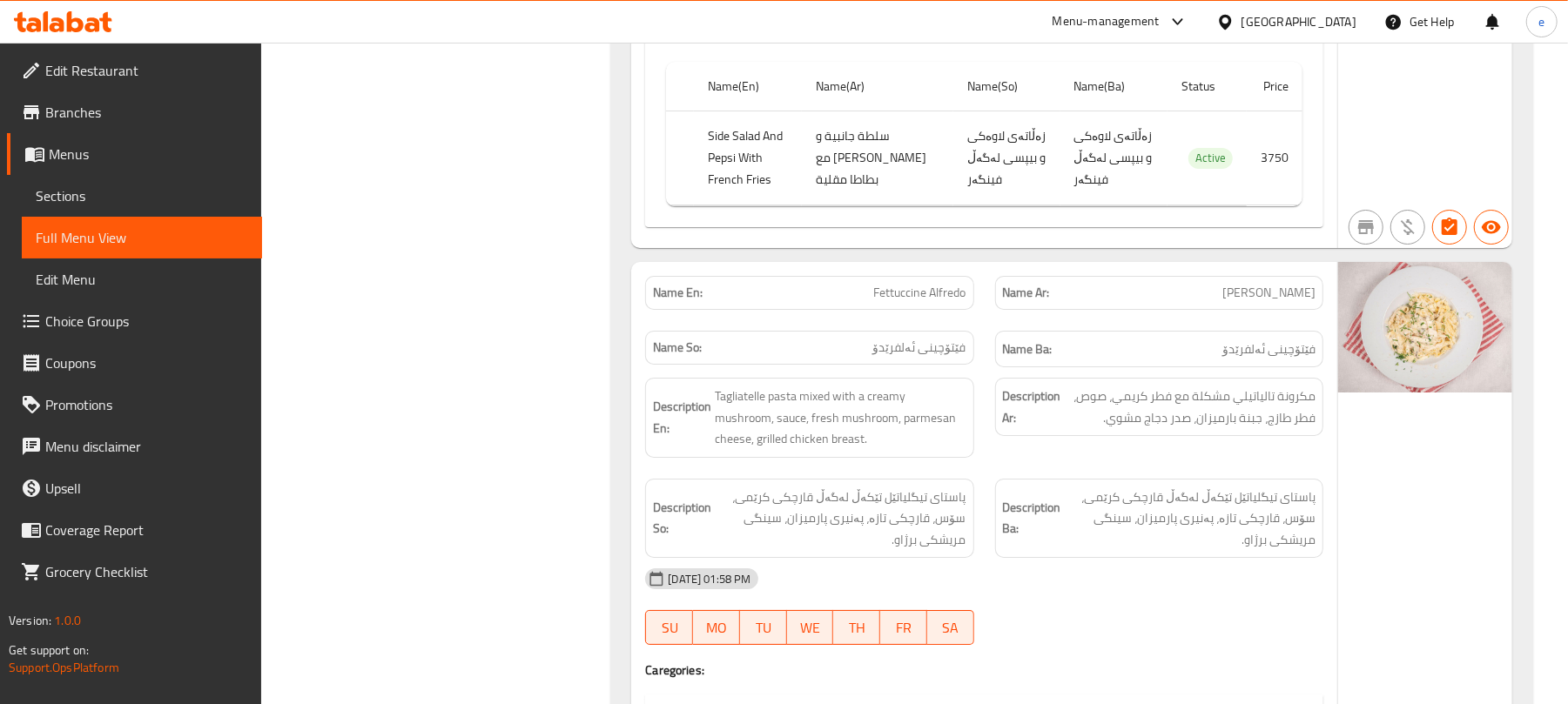
scroll to position [37615, 0]
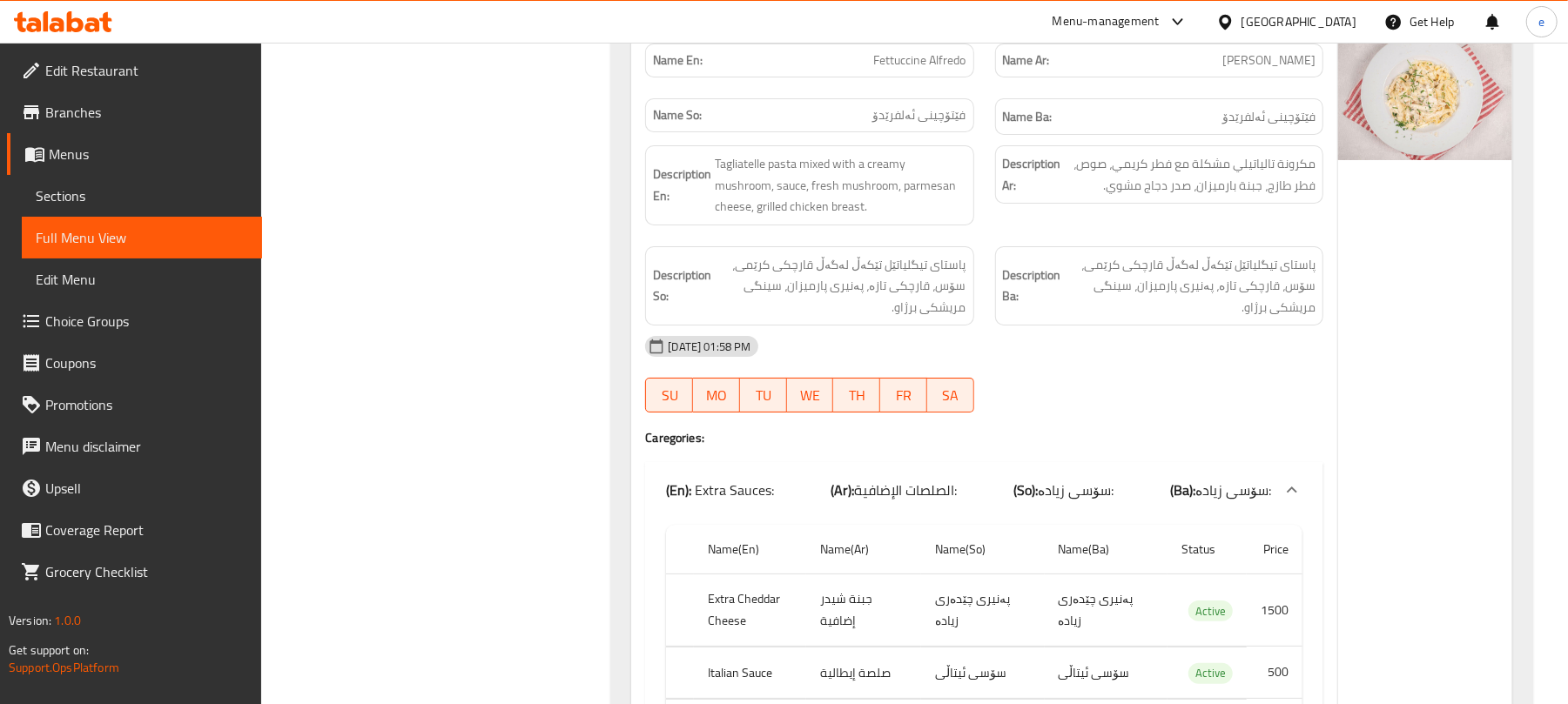
click at [968, 500] on div "(En): Extra Sauces: (Ar): الصلصات الإضافية: (So): سۆسی زیادە: (Ba): سۆسی زیادە:" at bounding box center [969, 490] width 605 height 21
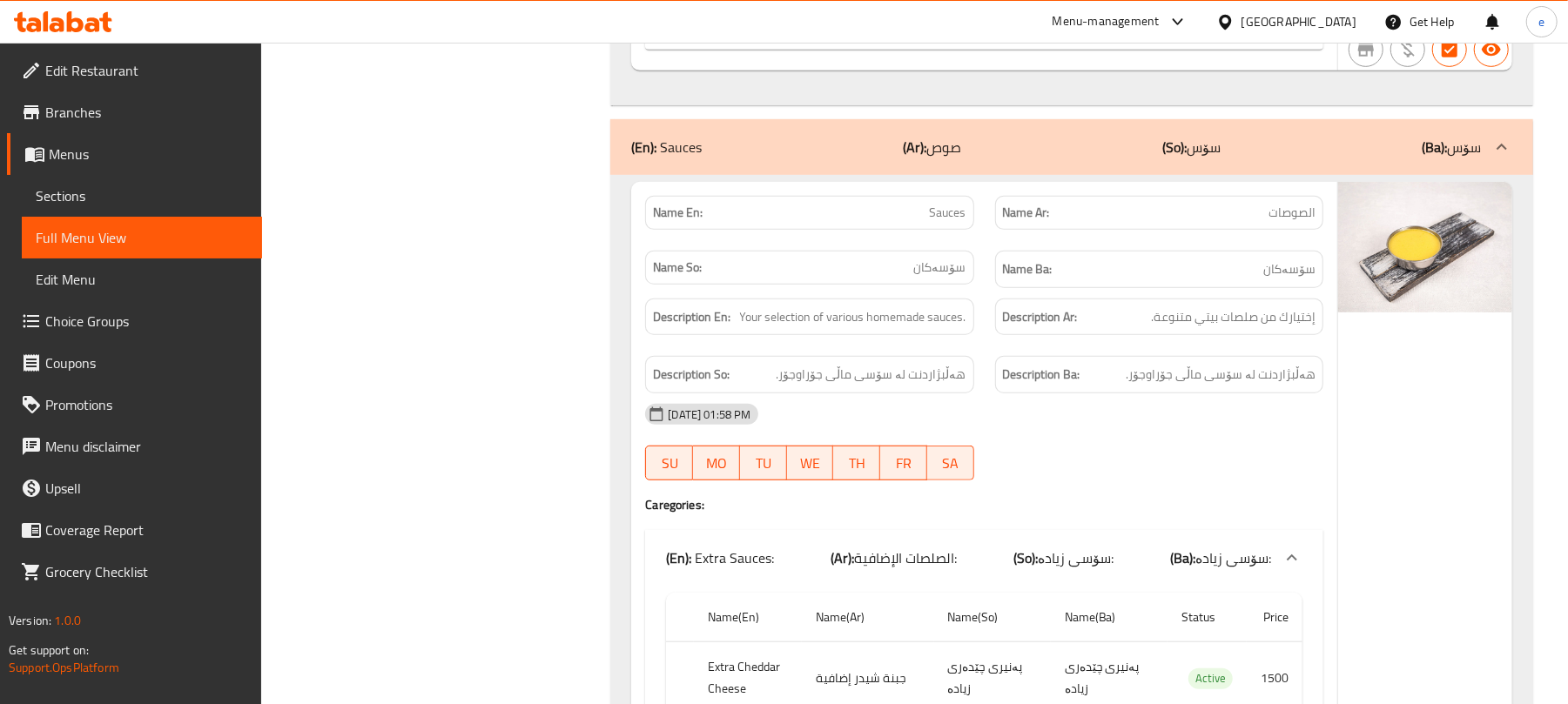
scroll to position [38542, 0]
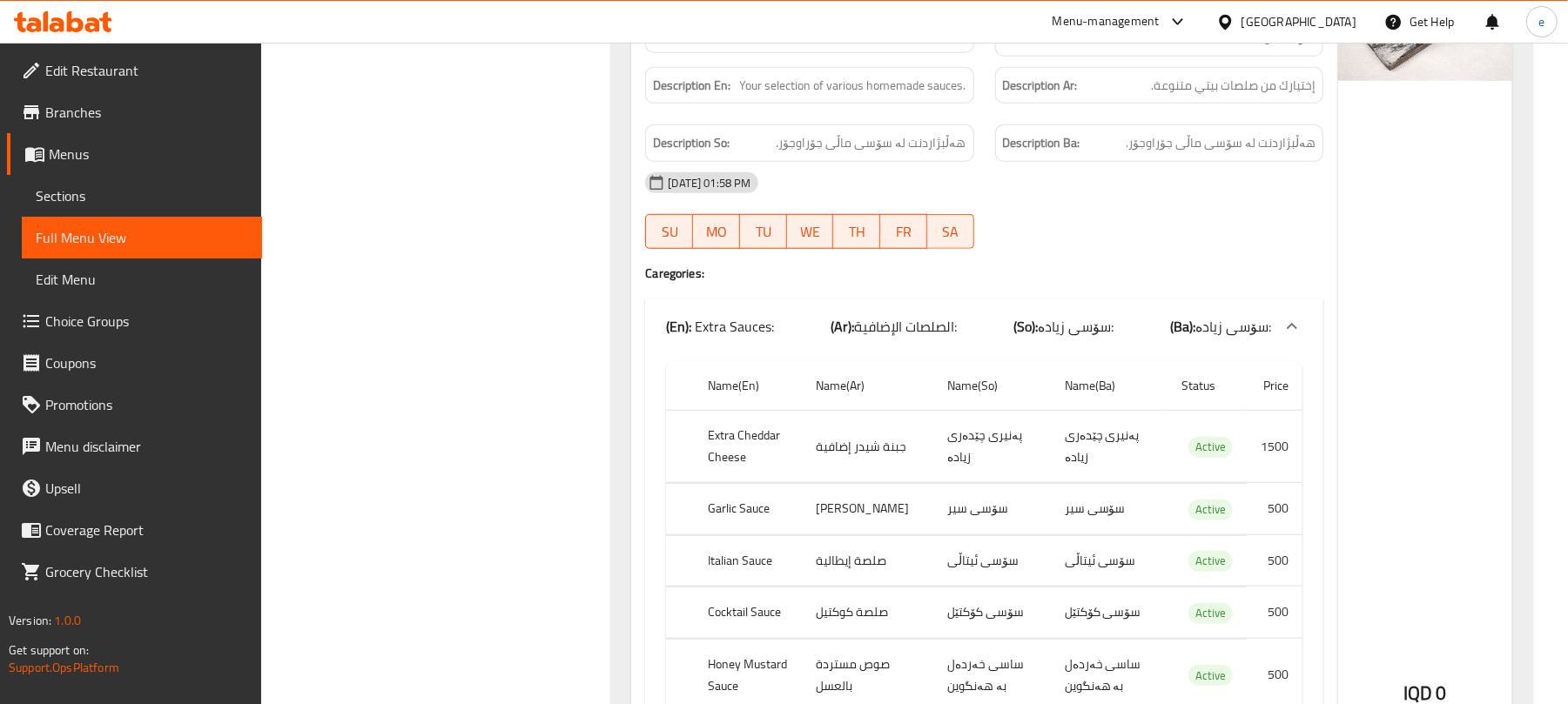
click at [1102, 331] on span "سۆسی زیادە:" at bounding box center [1076, 327] width 75 height 26
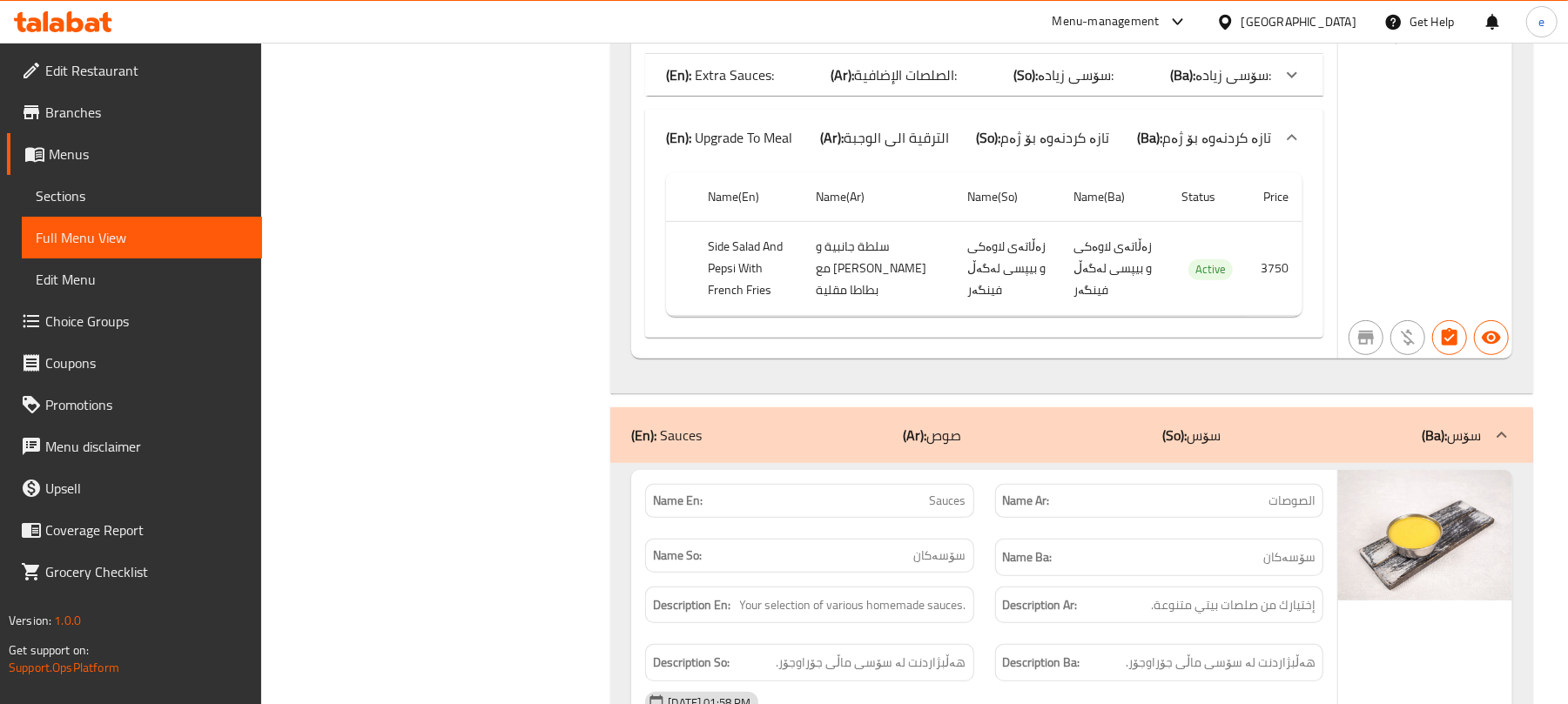
scroll to position [38079, 0]
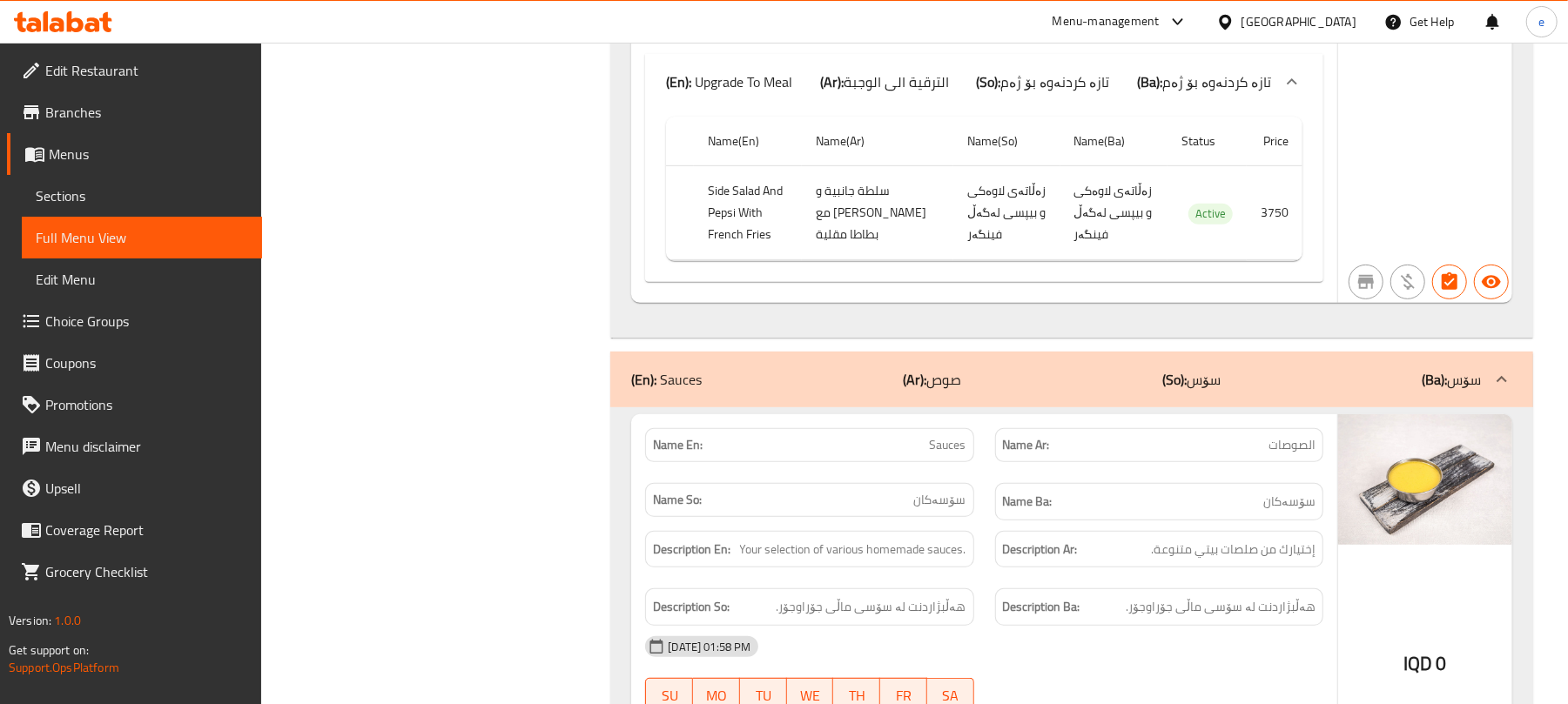
click at [1028, 375] on div "(En): Sauces (Ar): صوص (So): سۆس (Ba): سۆس" at bounding box center [1055, 379] width 849 height 21
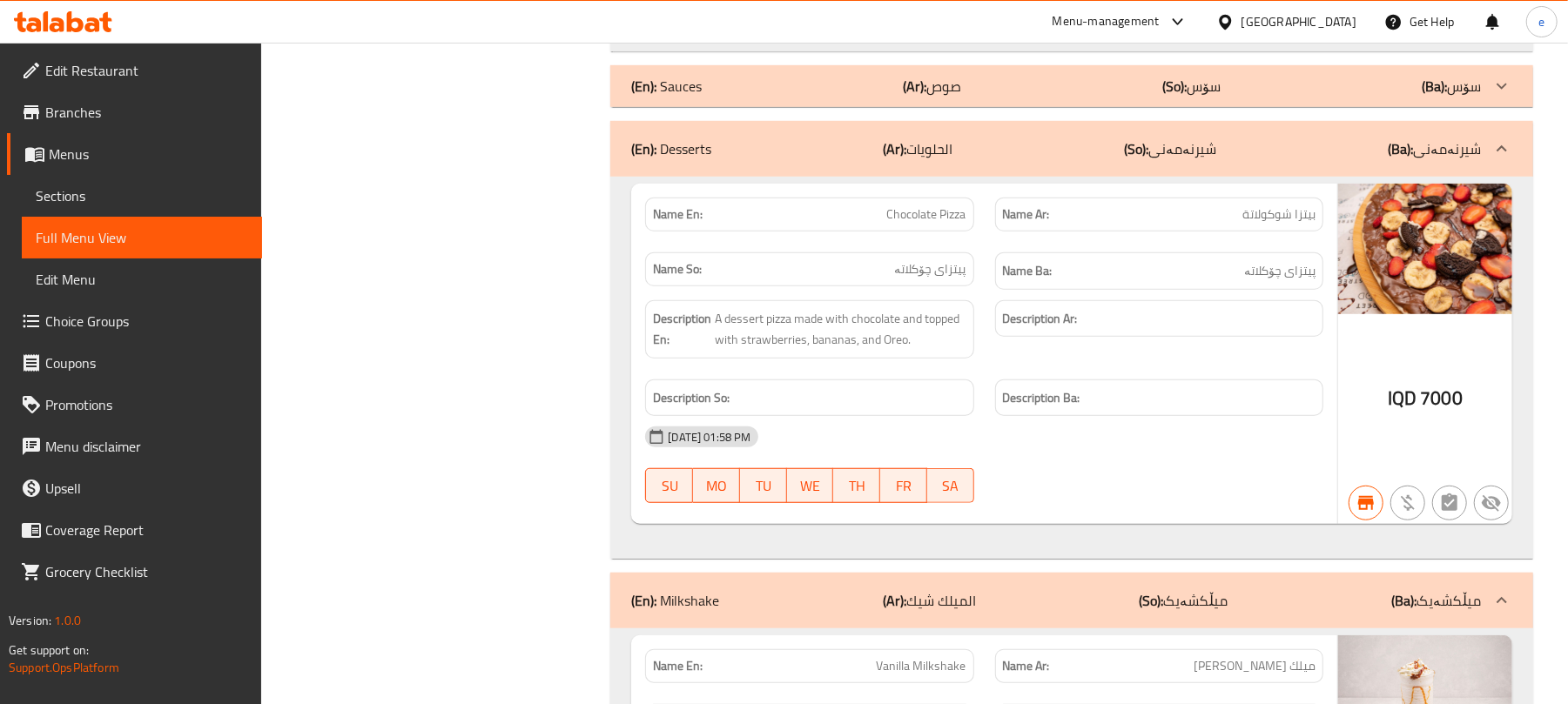
scroll to position [38310, 0]
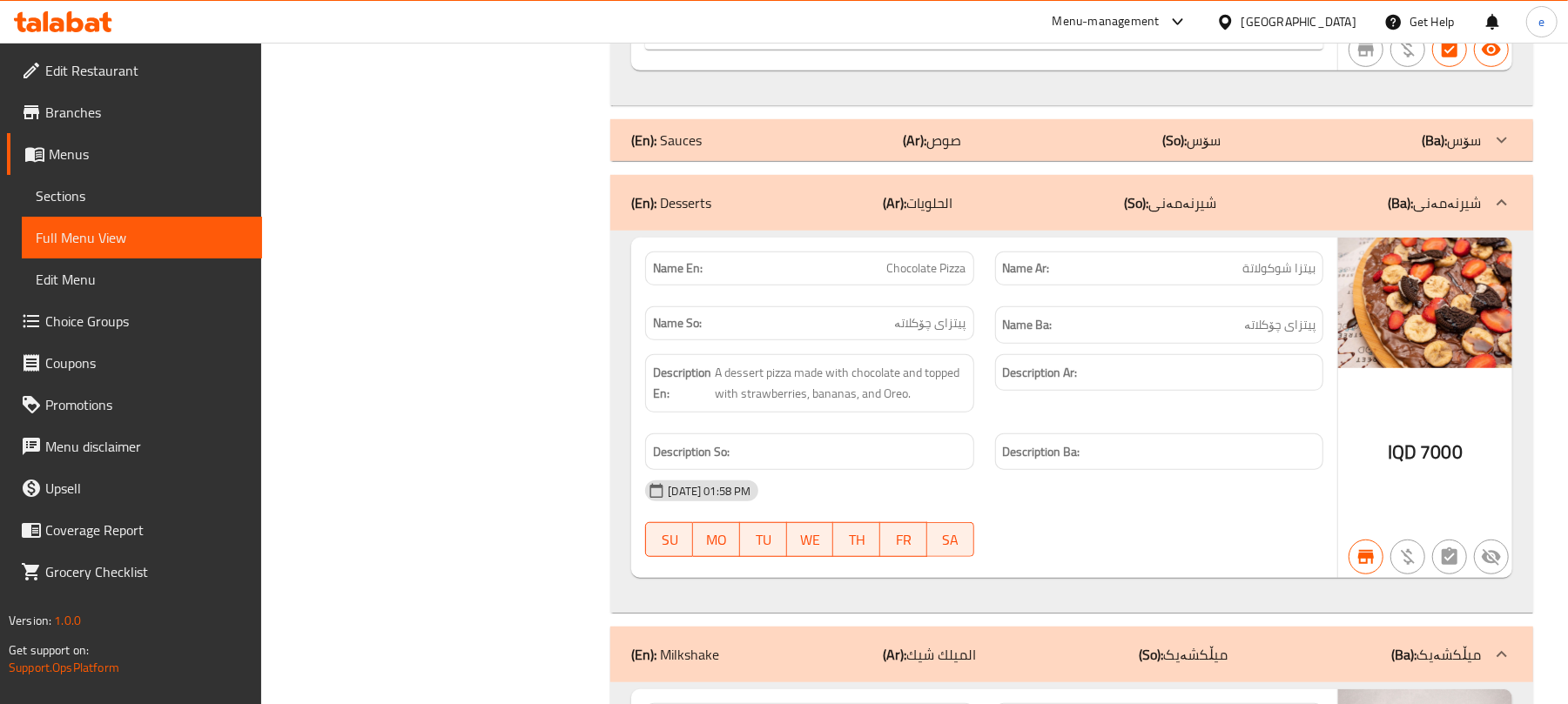
click at [972, 231] on div "(En): Desserts (Ar): الحلويات (So): شیرنەمەنی (Ba): شیرنەمەنی" at bounding box center [1071, 202] width 923 height 56
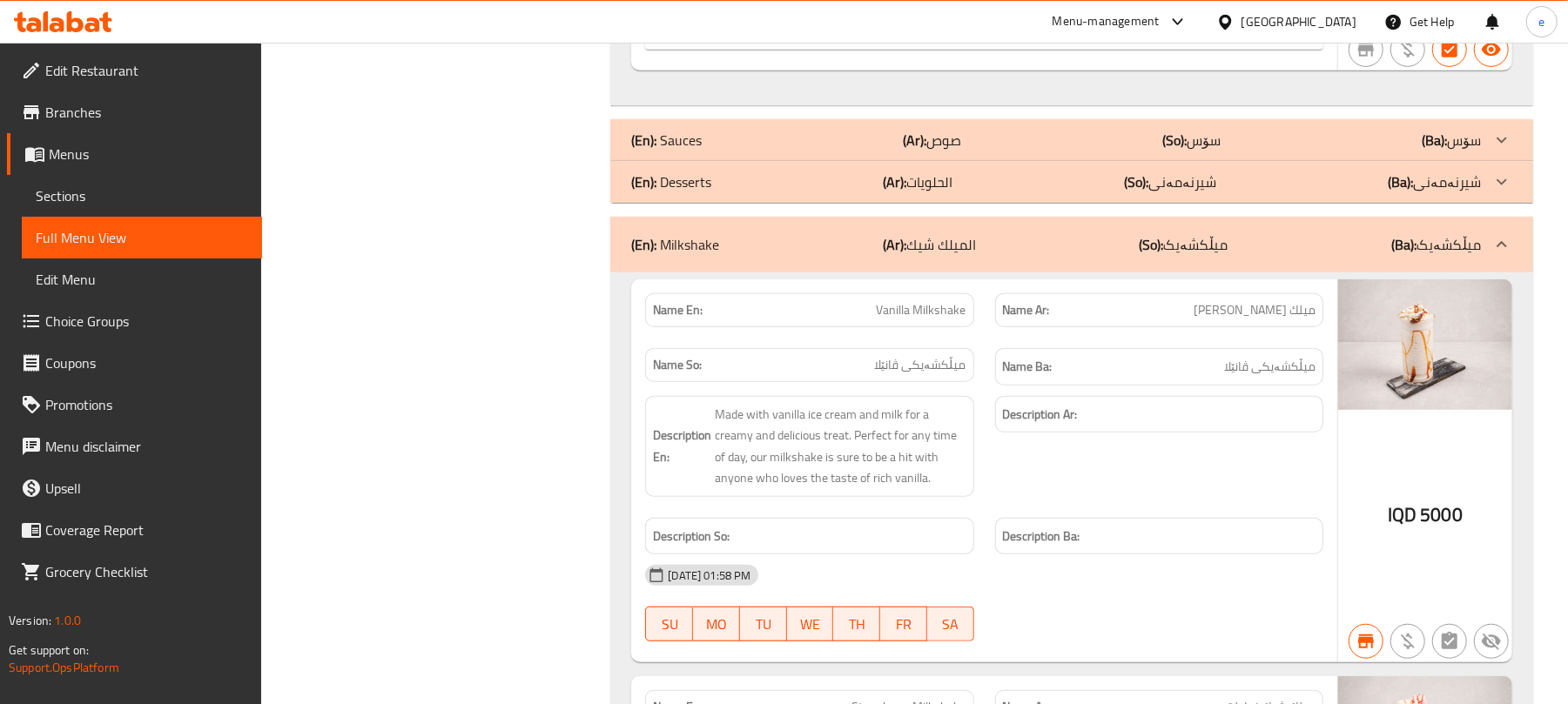
click at [1010, 248] on div "(En): Milkshake (Ar): الميلك شيك (So): میڵکشەیک (Ba): میڵکشەیک" at bounding box center [1055, 245] width 849 height 21
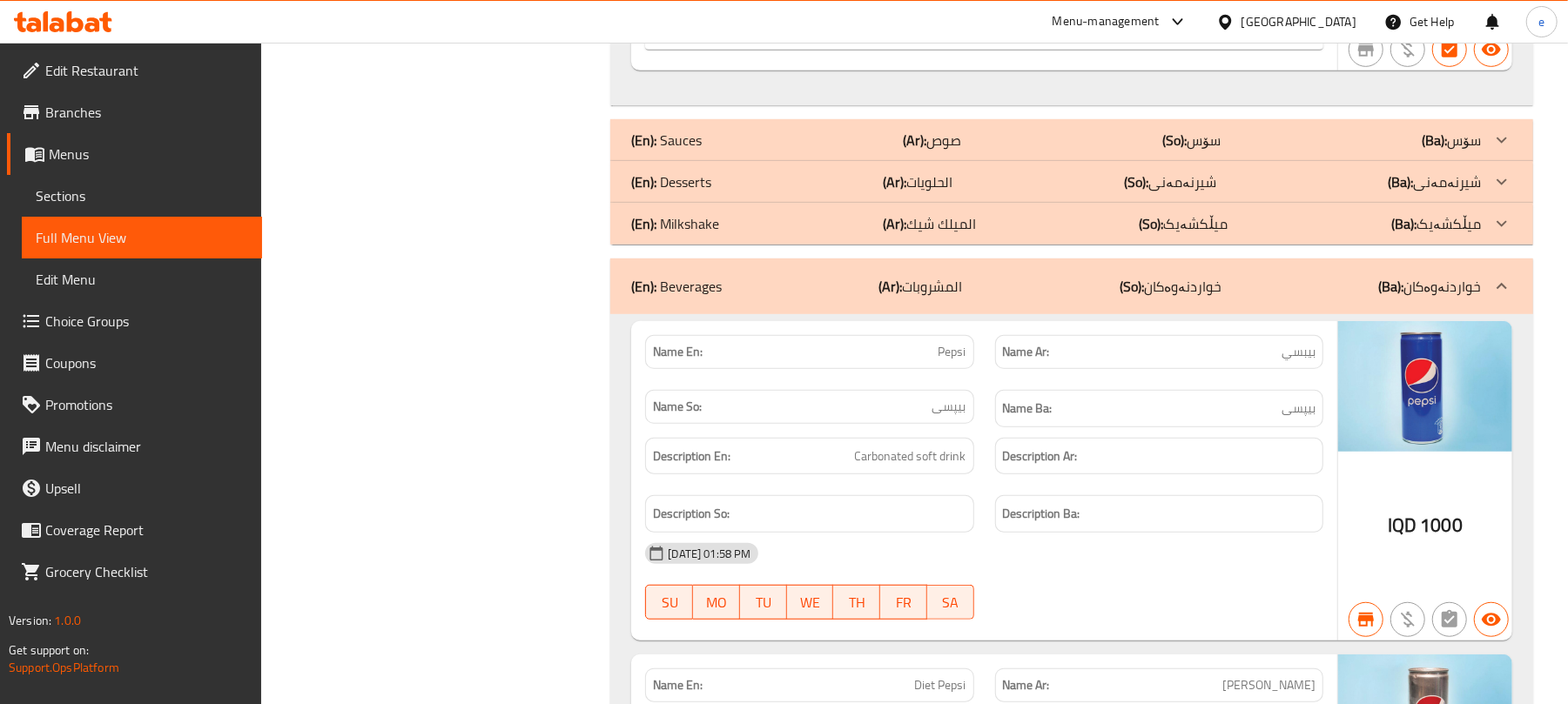
click at [1018, 294] on div "(En): Beverages (Ar): المشروبات (So): خواردنەوەکان (Ba): خواردنەوەکان" at bounding box center [1055, 286] width 849 height 21
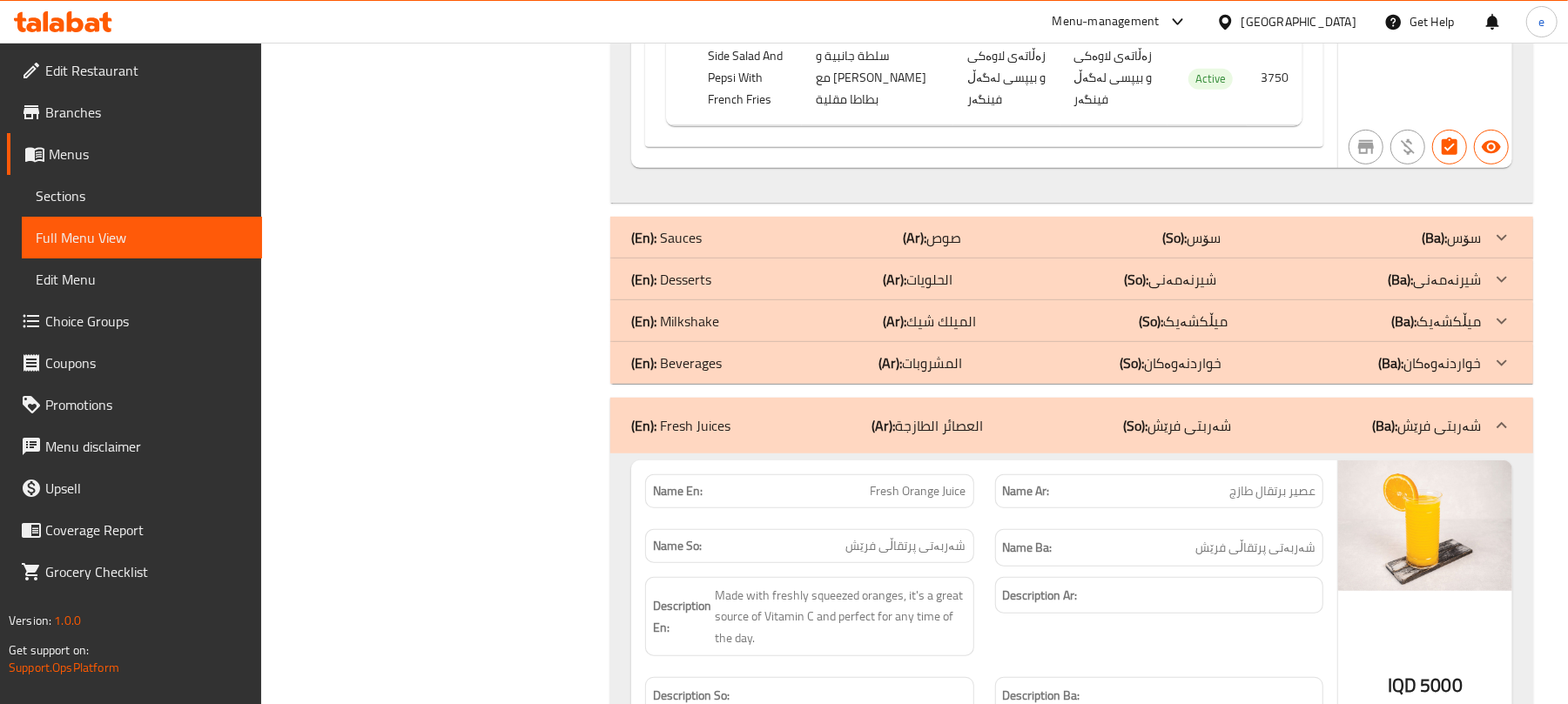
scroll to position [38211, 0]
click at [977, 418] on p "(Ar): العصائر الطازجة" at bounding box center [927, 428] width 111 height 21
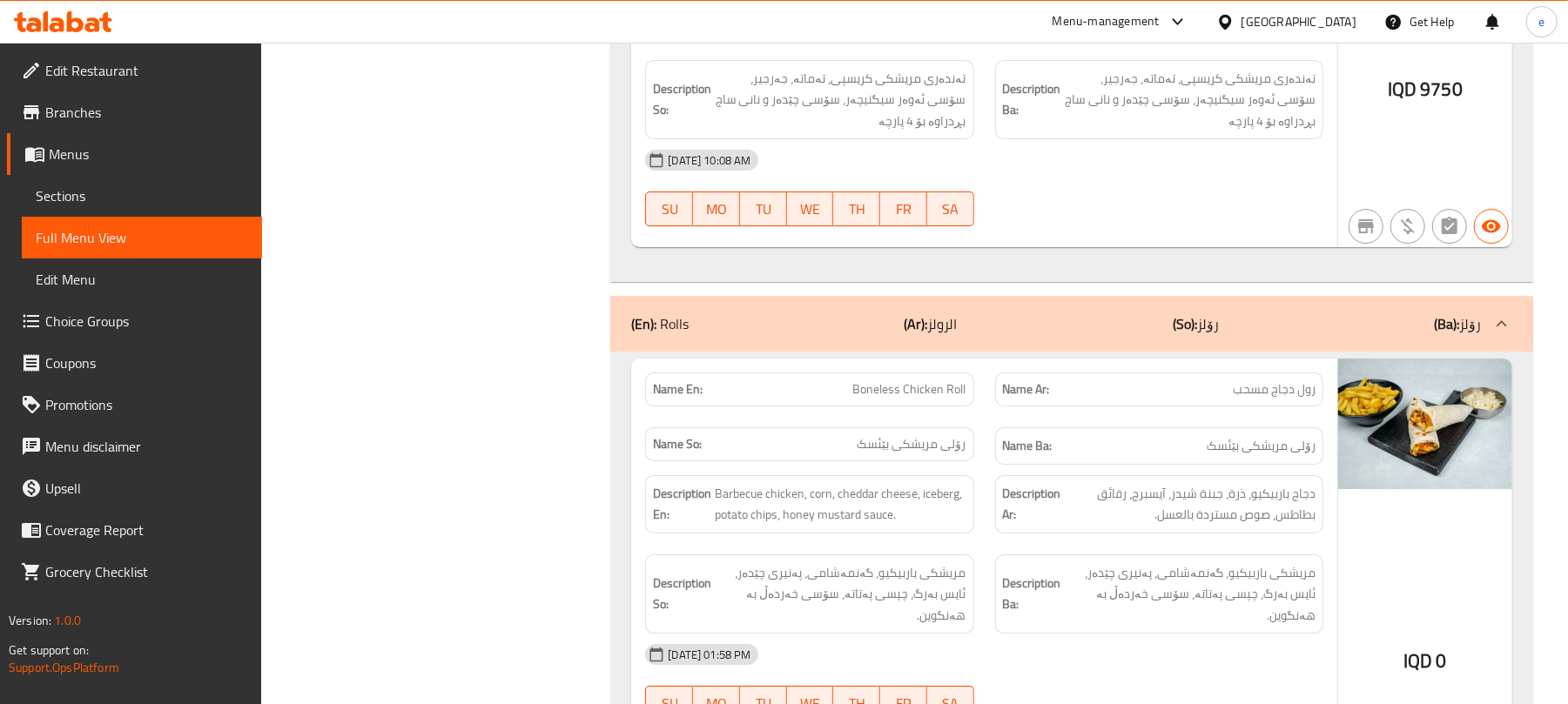
scroll to position [4180, 0]
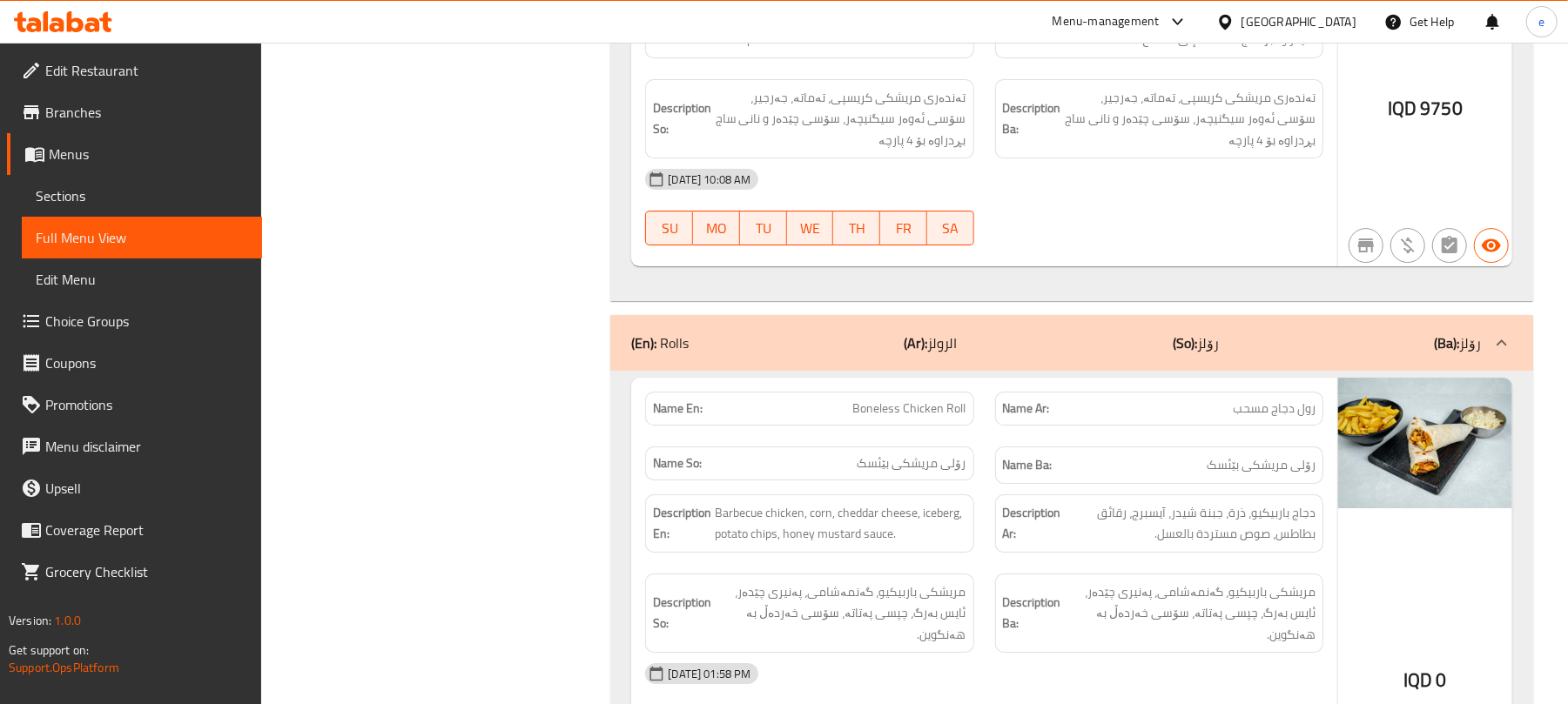
click at [868, 353] on div "(En): Rolls (Ar): الرولز (So): رۆلز (Ba): رۆلز" at bounding box center [1055, 342] width 849 height 21
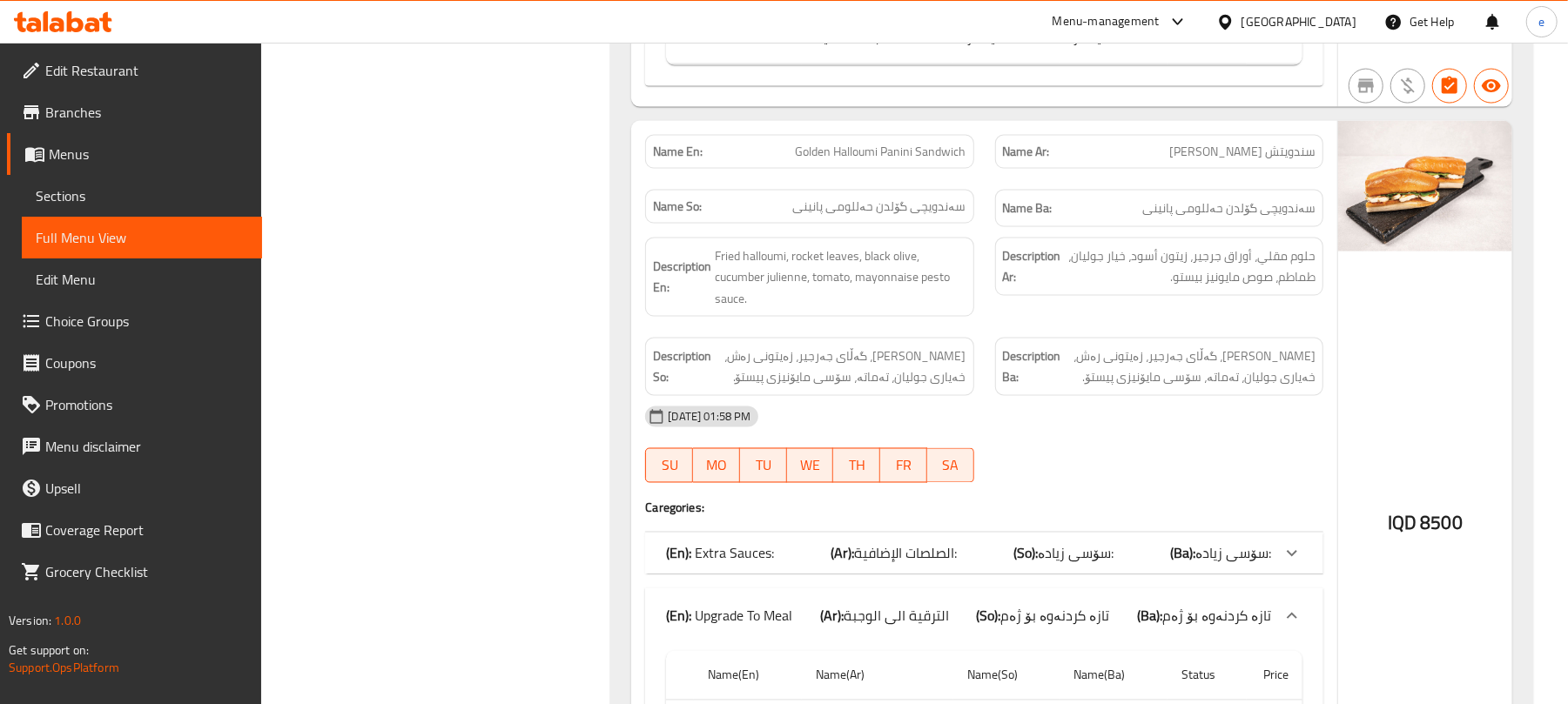
scroll to position [0, 0]
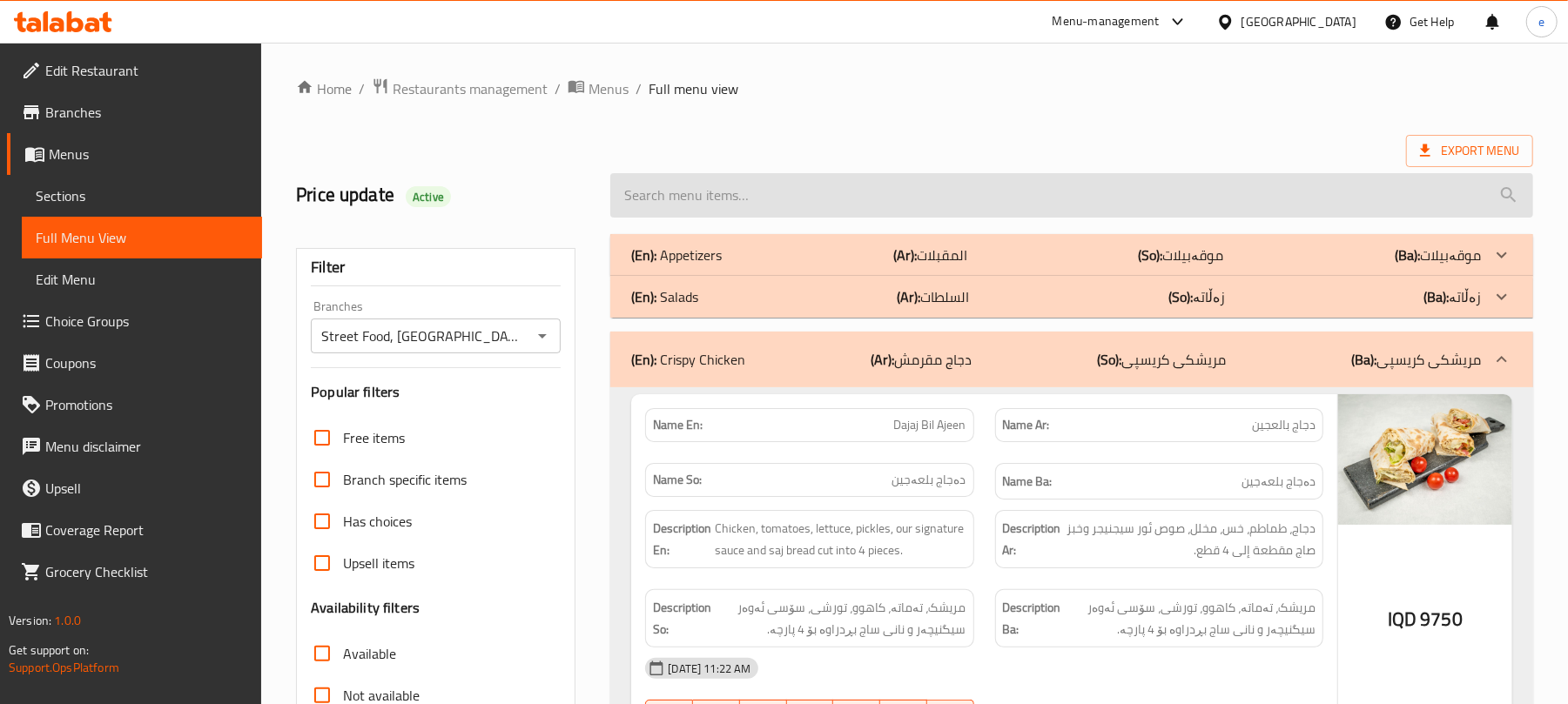
click at [820, 210] on input "search" at bounding box center [1071, 195] width 923 height 44
paste input "BBQ Chicken Pizza"
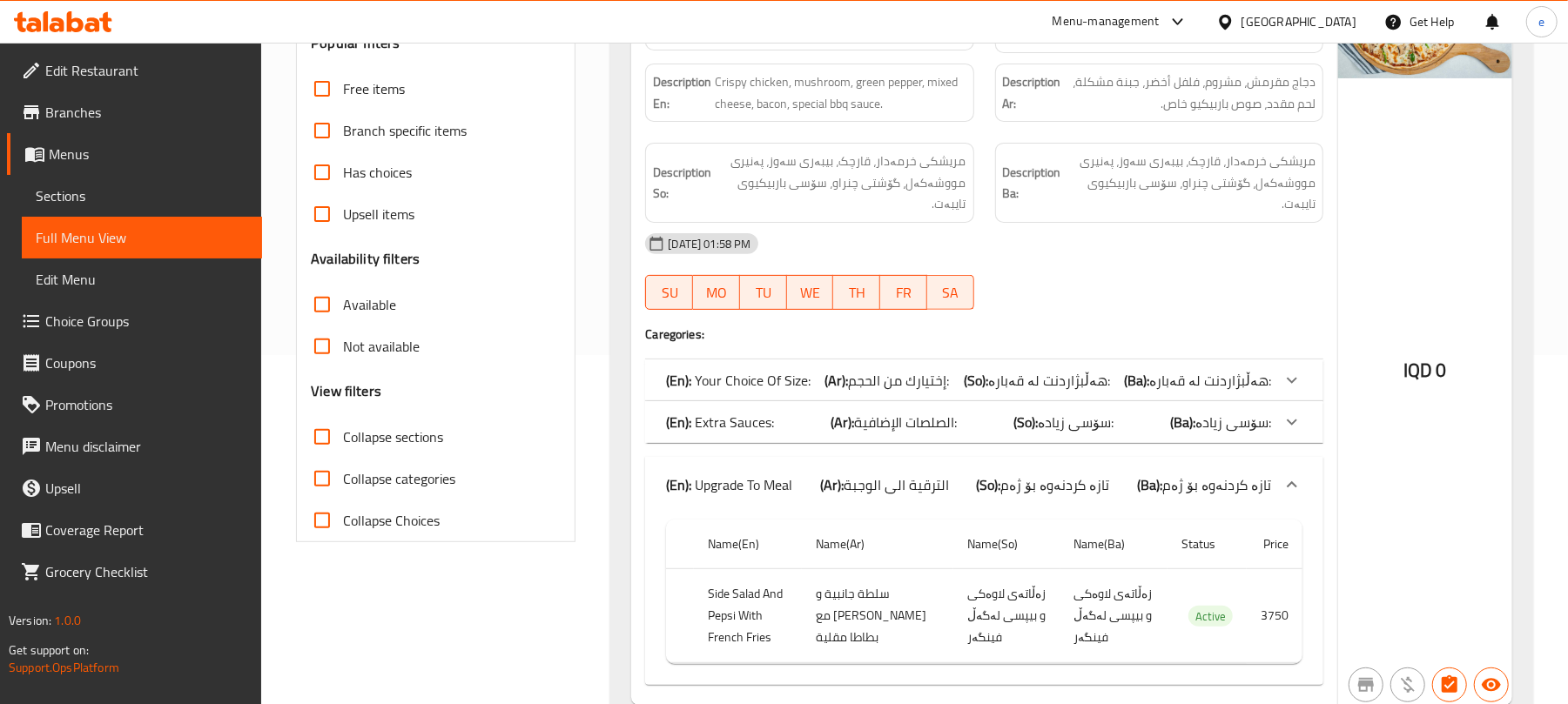
scroll to position [425, 0]
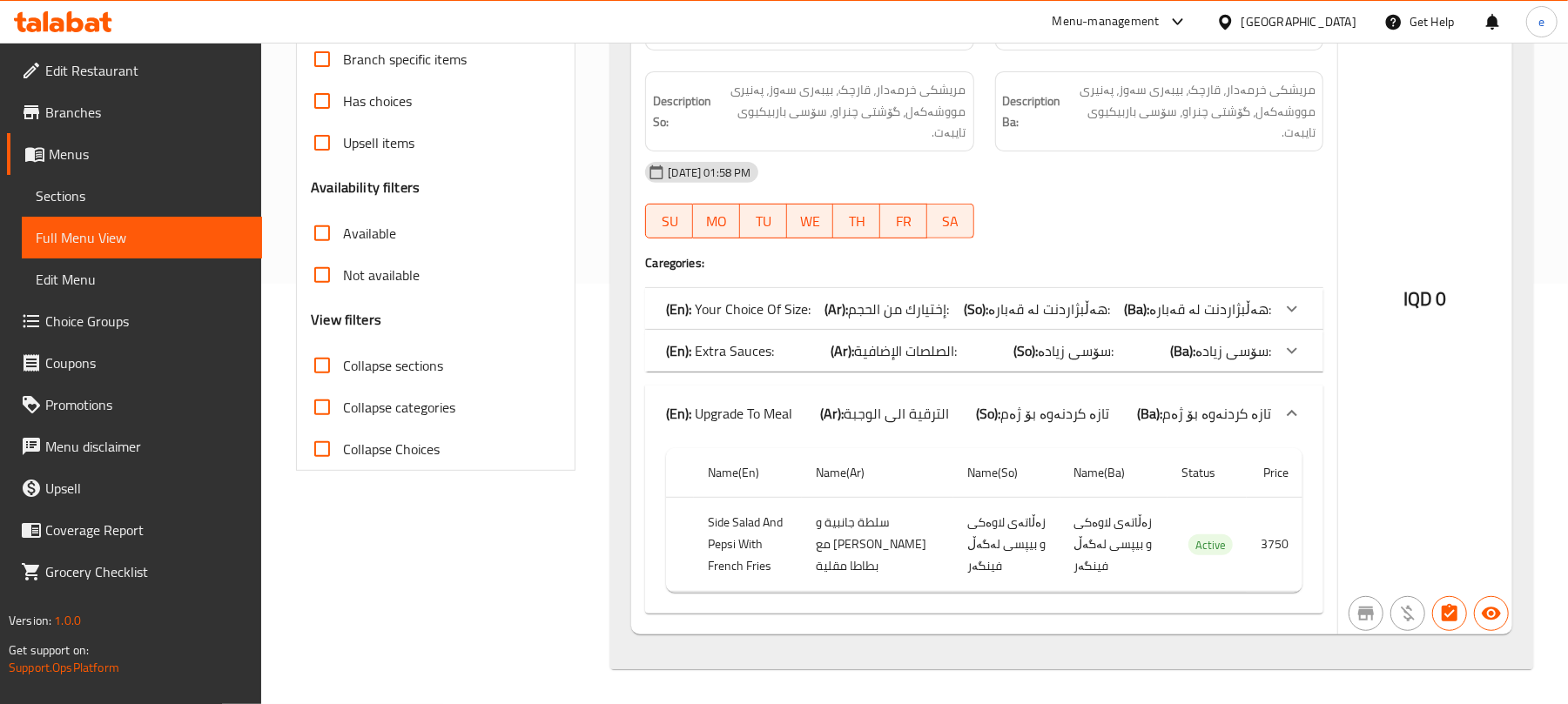
type input "BBQ Chicken Pizza"
click at [76, 25] on icon at bounding box center [63, 21] width 98 height 21
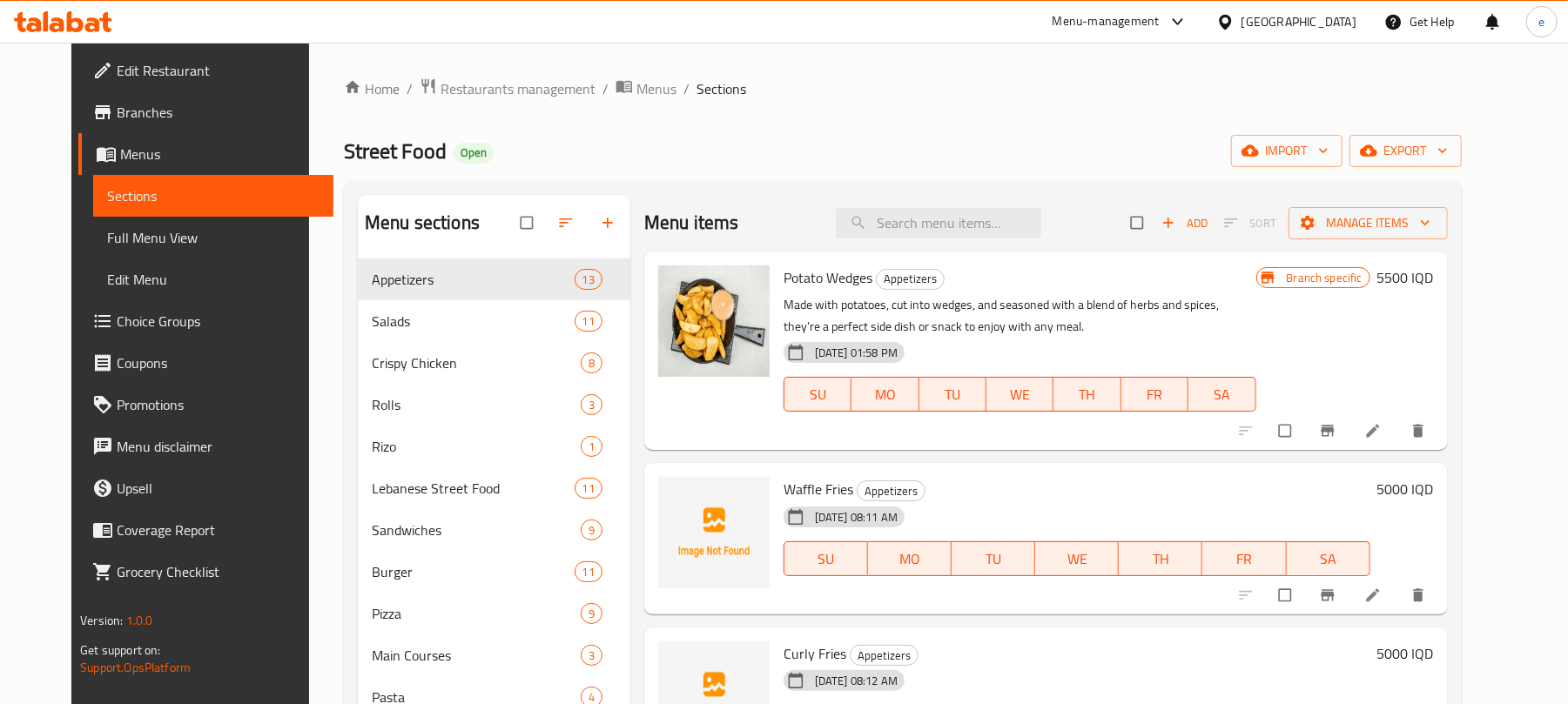
click at [101, 339] on link "Choice Groups" at bounding box center [205, 320] width 255 height 41
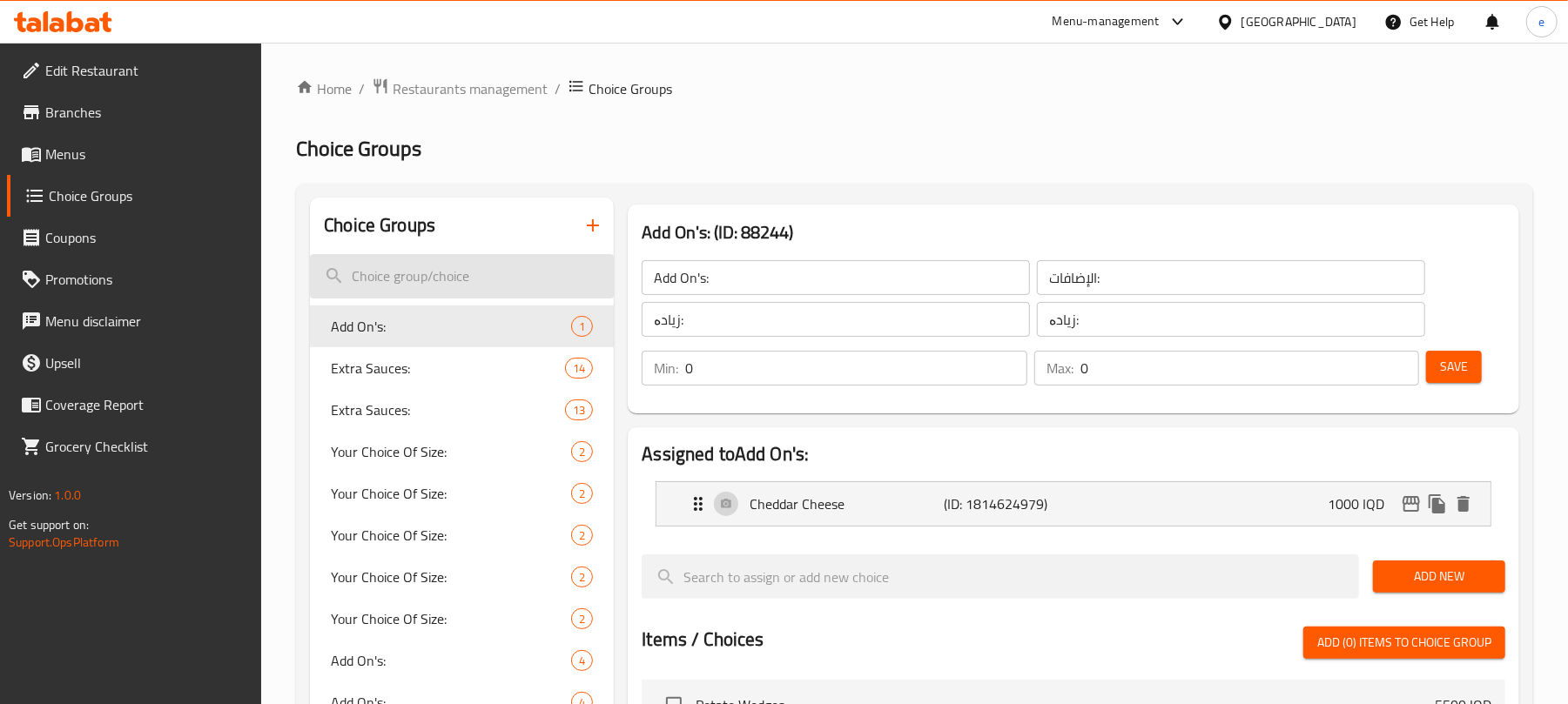
click at [513, 256] on input "search" at bounding box center [462, 276] width 304 height 44
paste input "Upgrade it to Meal"
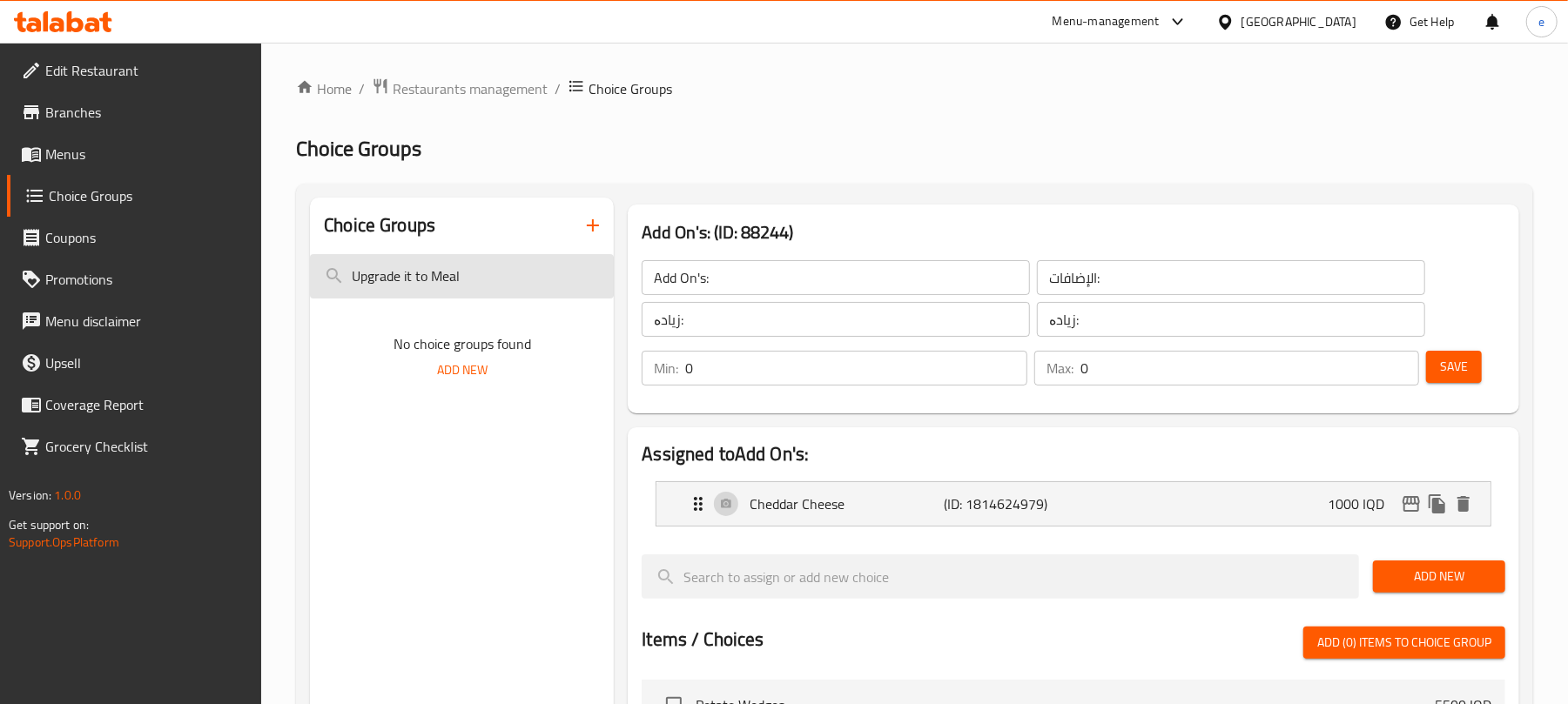
click at [356, 279] on input "Upgrade it to Meal" at bounding box center [462, 276] width 304 height 44
click at [486, 271] on input "Upgrade it to Meal" at bounding box center [462, 276] width 304 height 44
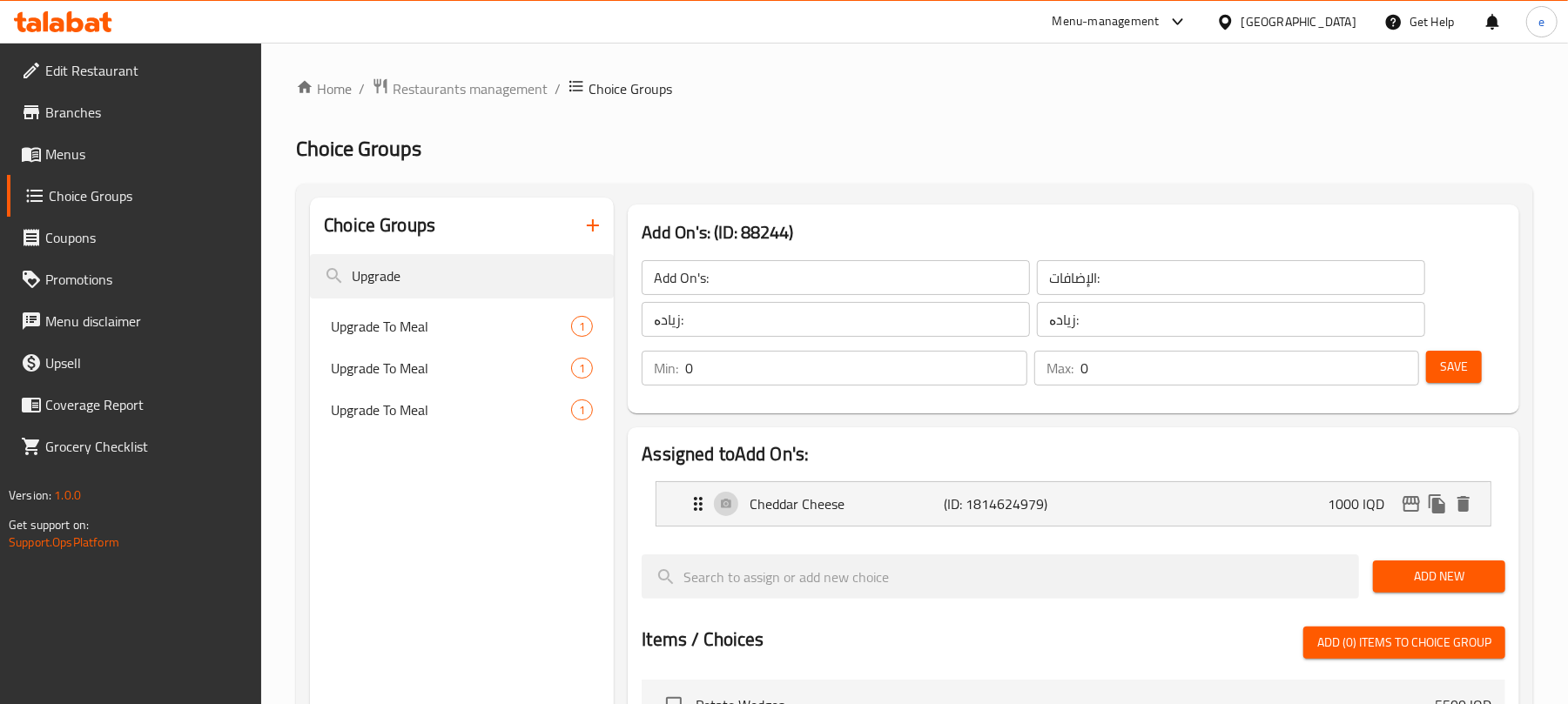
type input "Upgrade"
click at [408, 332] on span "Upgrade To Meal" at bounding box center [425, 326] width 188 height 21
type input "Upgrade To Meal"
type input "الترقية الى الوجبة"
type input "تازە کردنەوە بۆ ژەم"
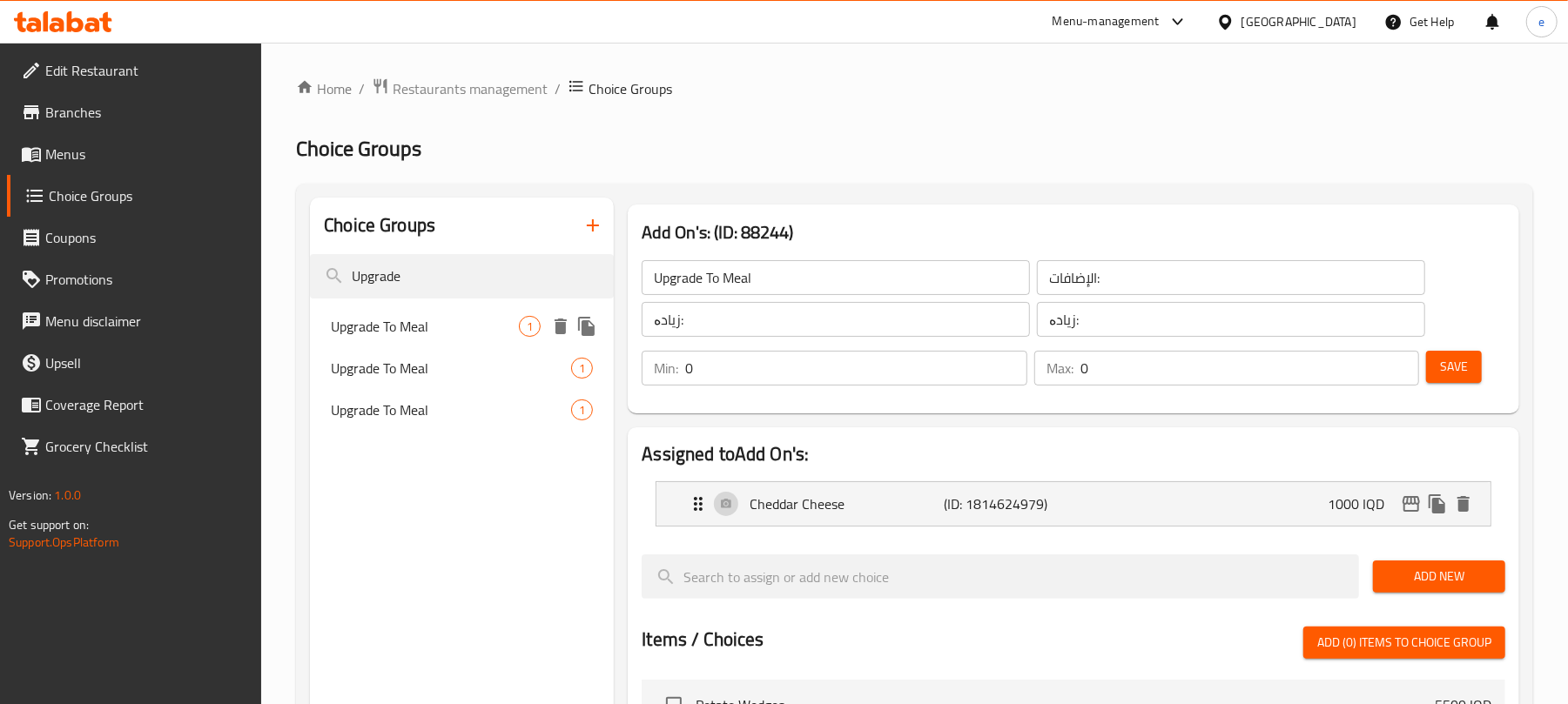
type input "تازە کردنەوە بۆ ژەم"
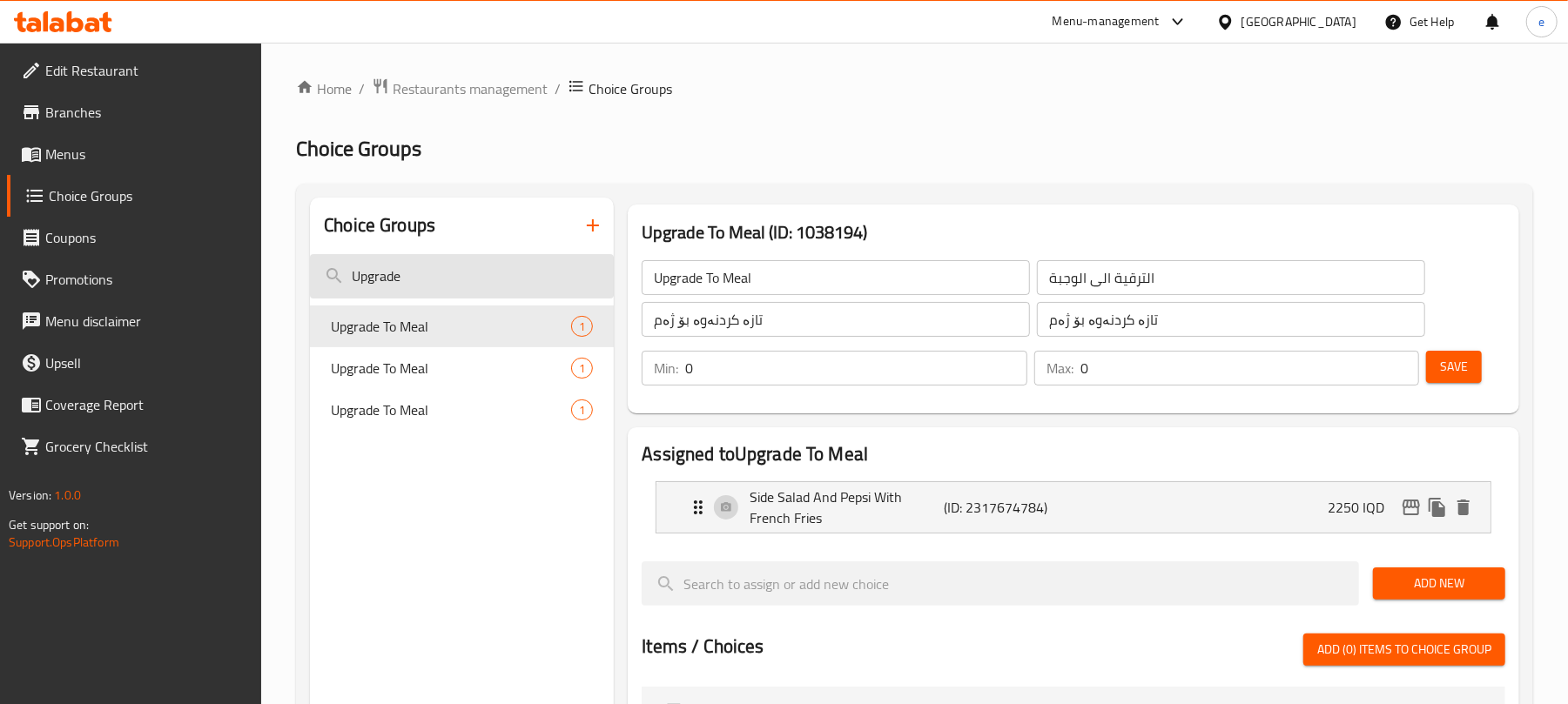
click at [415, 281] on input "Upgrade" at bounding box center [462, 276] width 304 height 44
click at [412, 361] on span "Upgrade To Meal" at bounding box center [425, 368] width 188 height 21
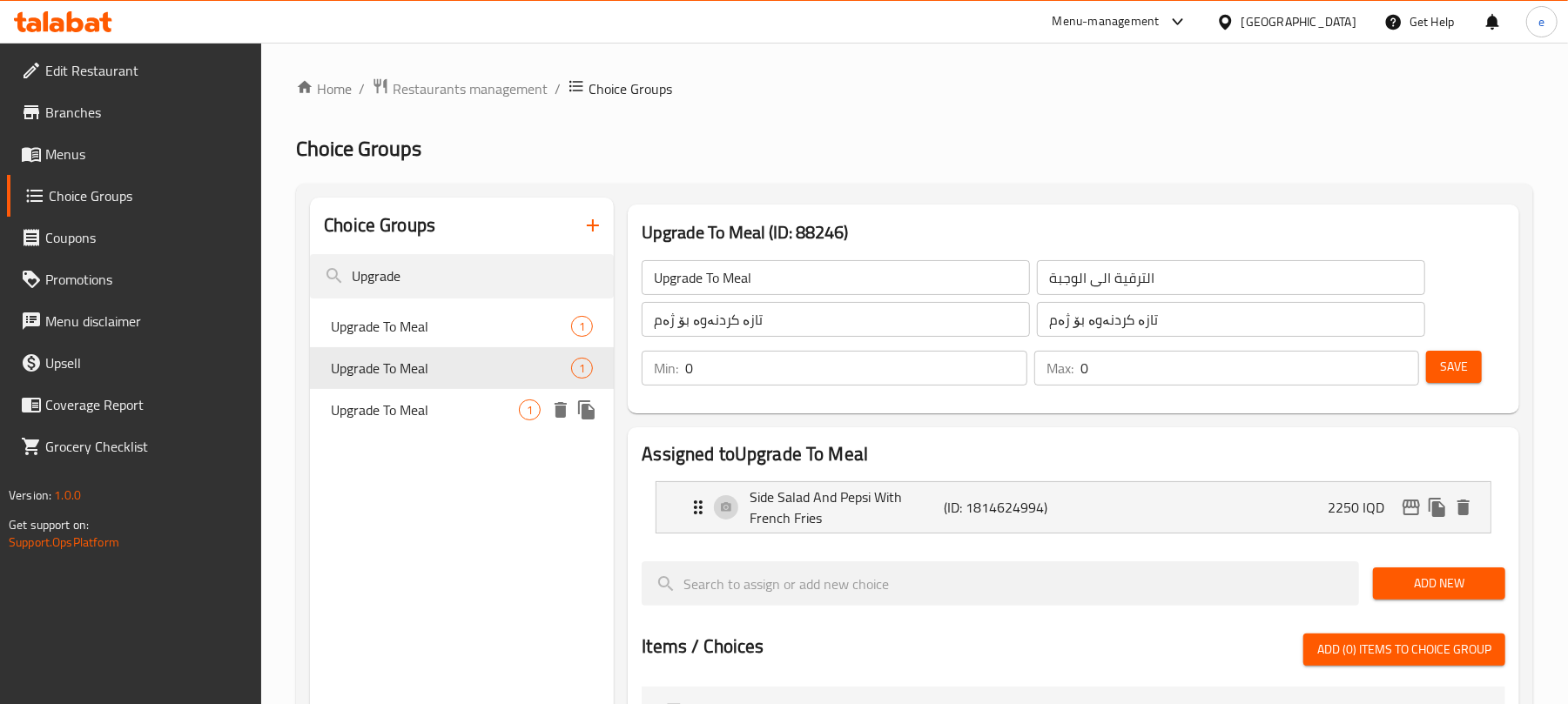
click at [412, 402] on span "Upgrade To Meal" at bounding box center [425, 410] width 188 height 21
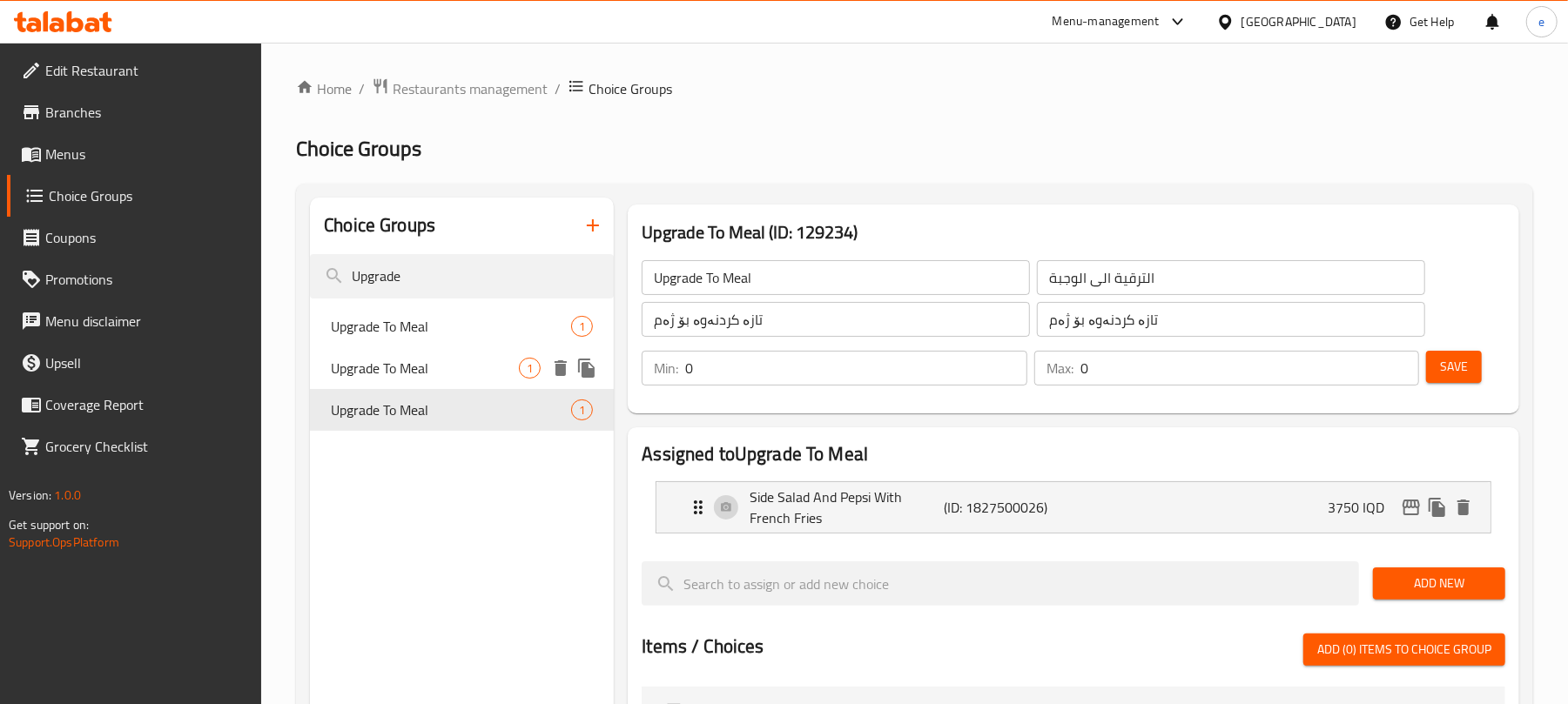
click at [409, 375] on span "Upgrade To Meal" at bounding box center [425, 368] width 188 height 21
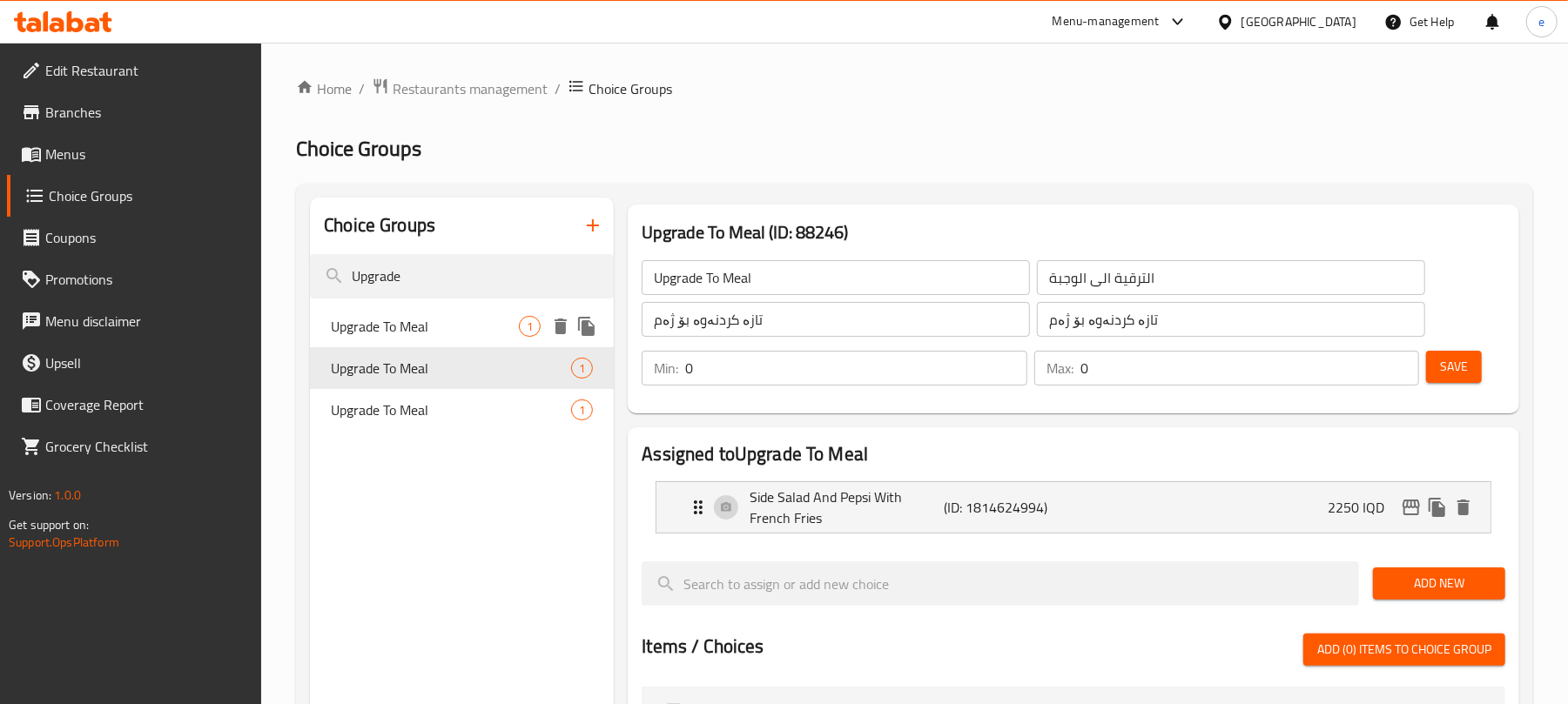
click at [412, 321] on span "Upgrade To Meal" at bounding box center [425, 326] width 188 height 21
type input "Upgrade To Meal"
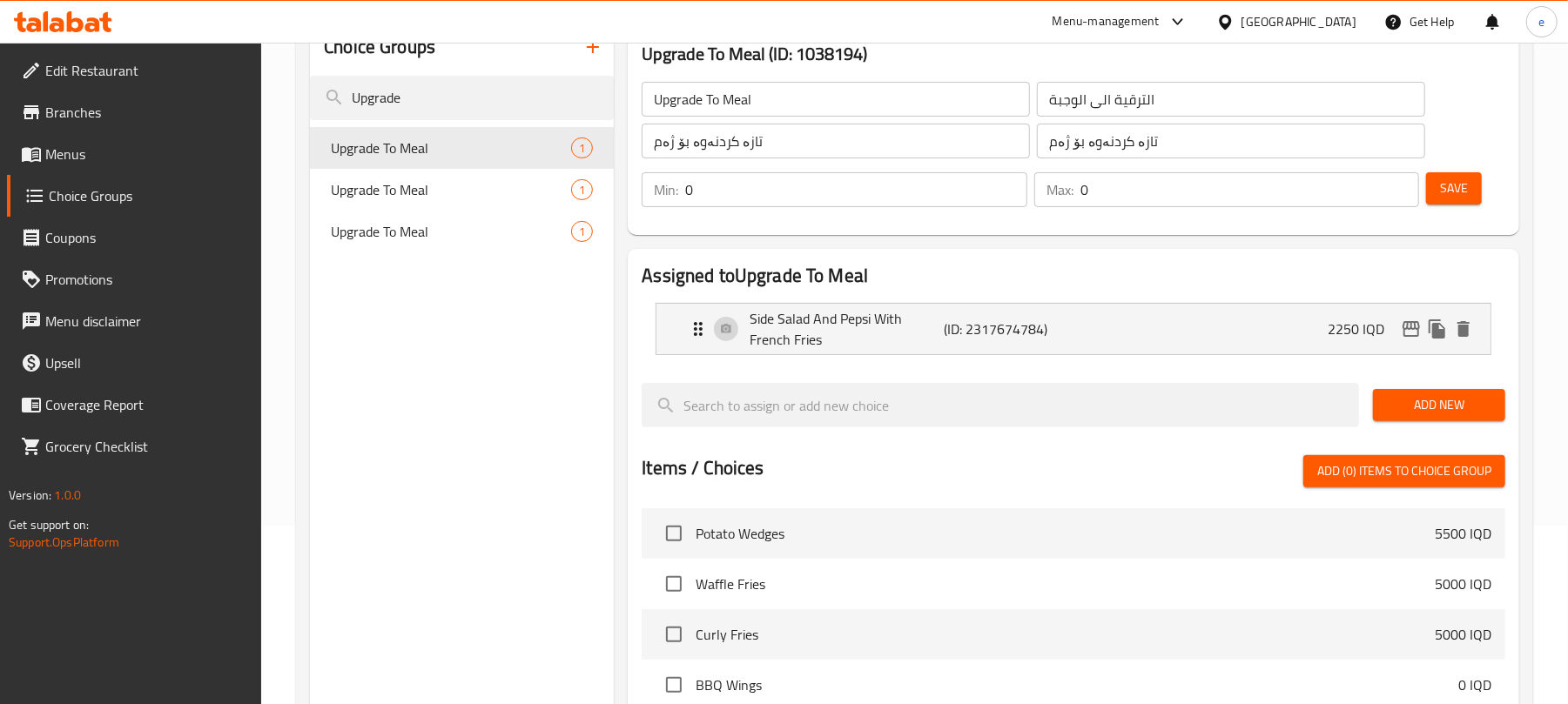
scroll to position [232, 0]
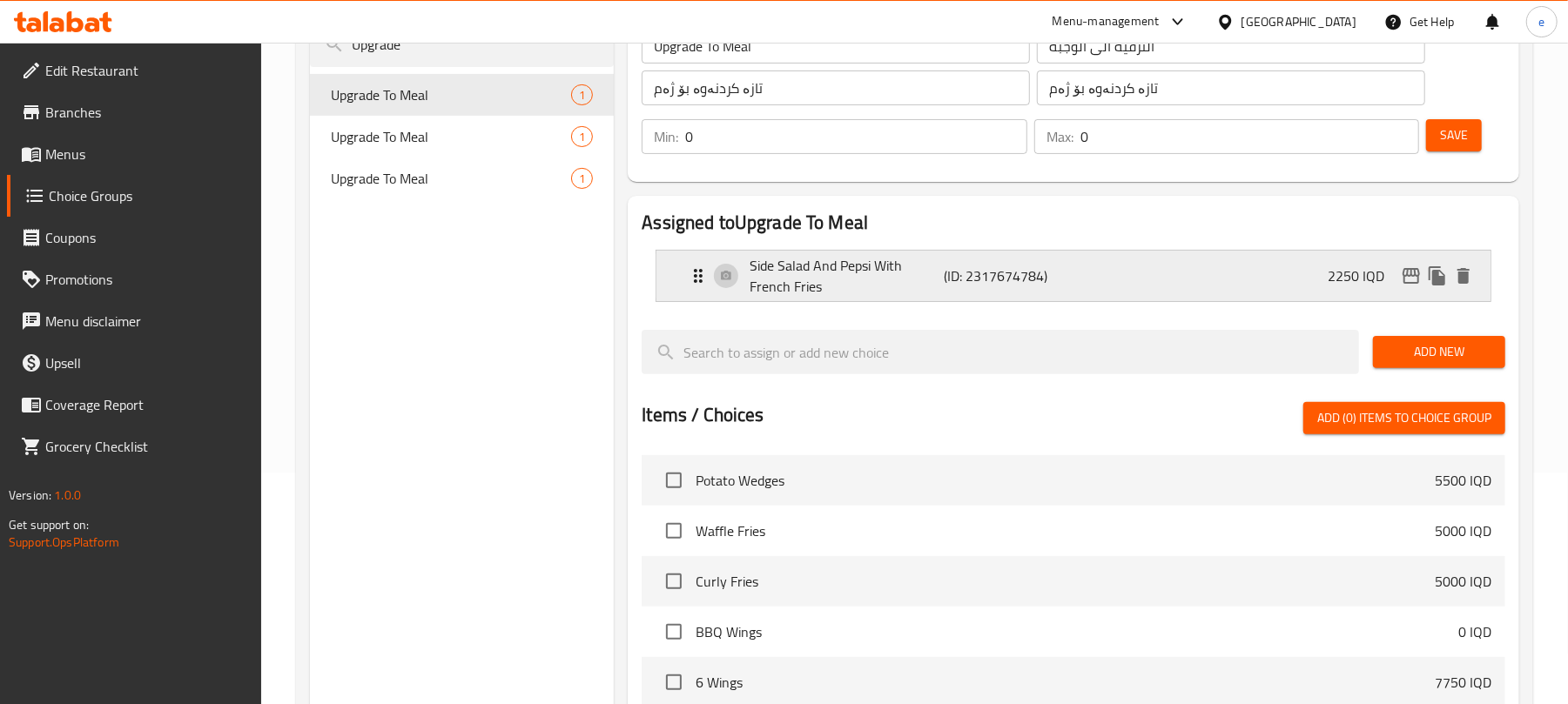
click at [1261, 280] on div "Side Salad And Pepsi With French Fries (ID: 2317674784) 2250 IQD" at bounding box center [1078, 275] width 782 height 51
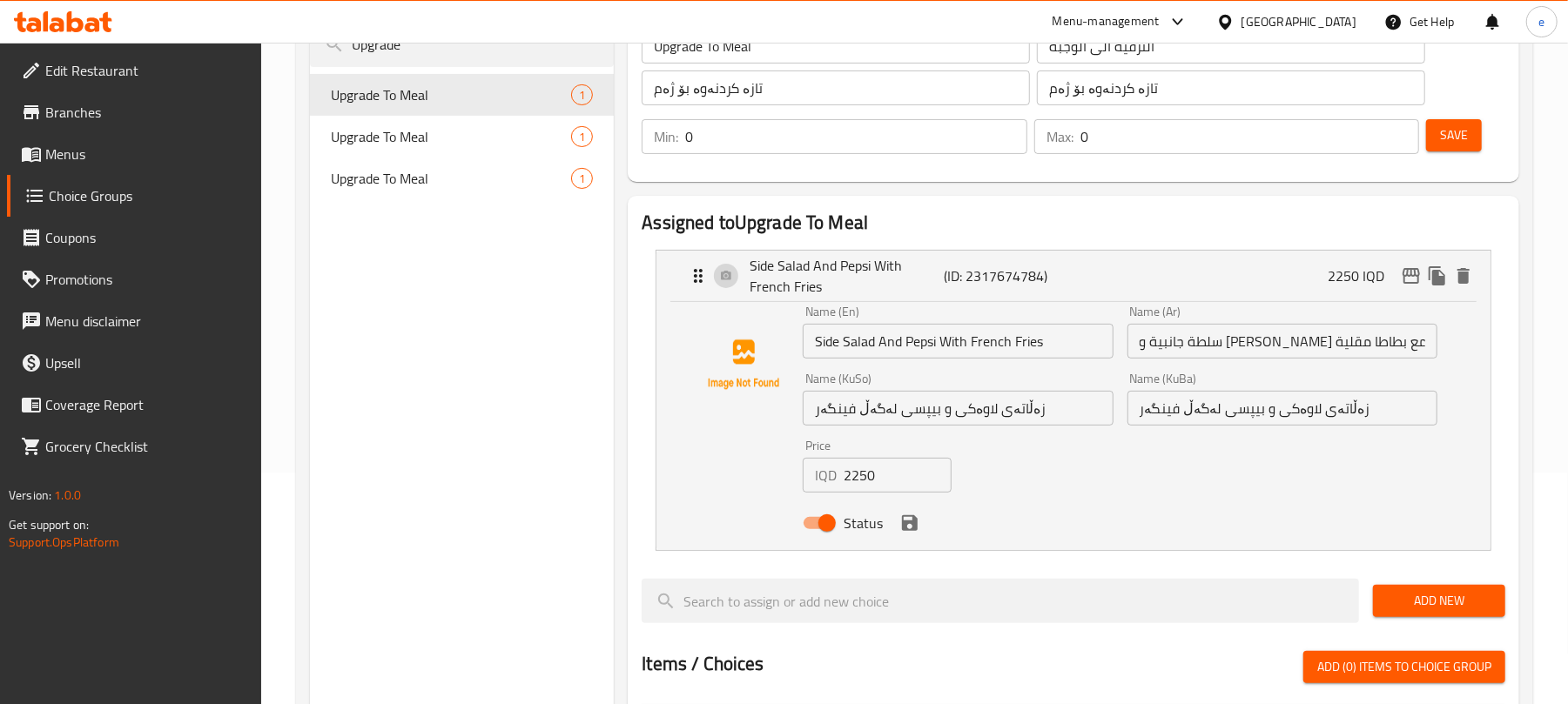
click at [879, 478] on input "2250" at bounding box center [897, 476] width 107 height 35
paste input "37"
click at [916, 524] on icon "save" at bounding box center [909, 523] width 16 height 16
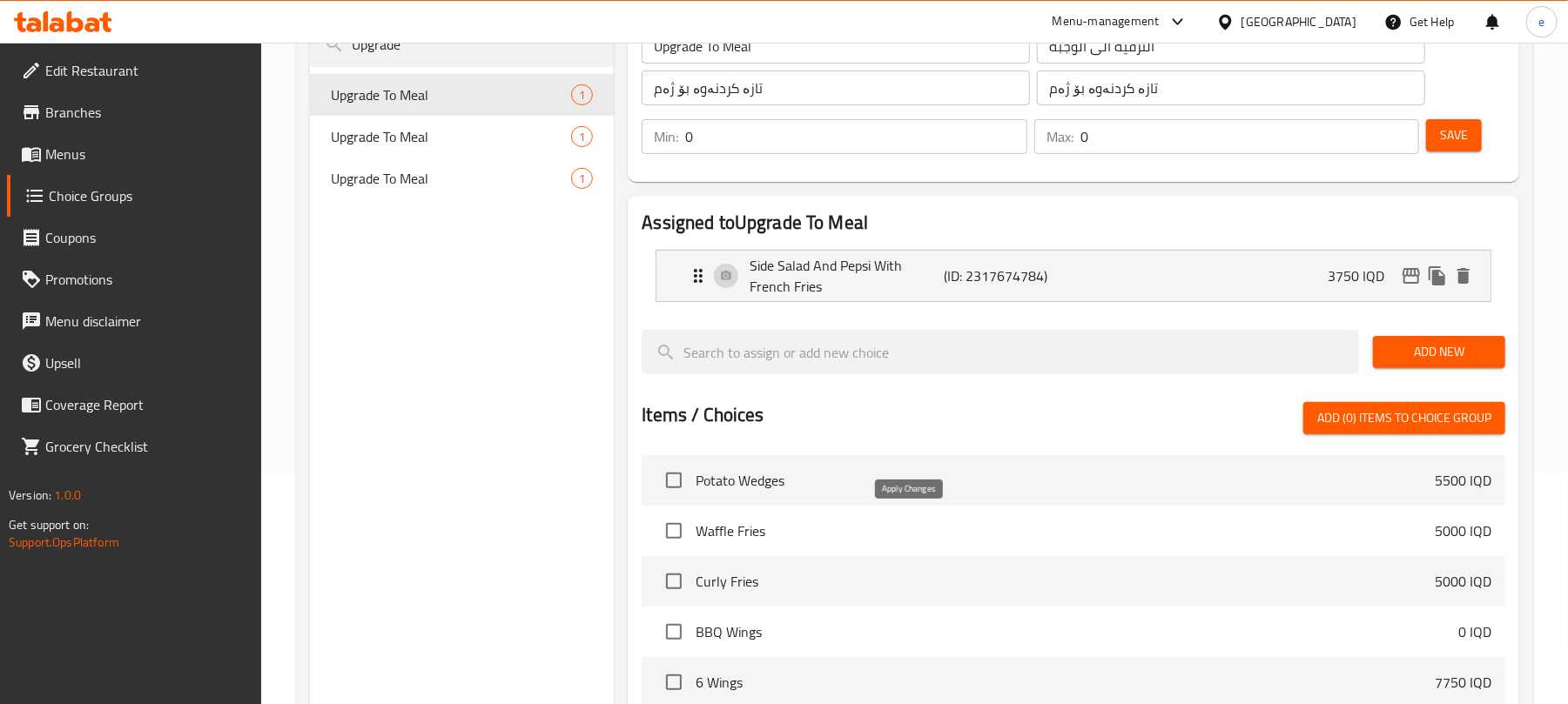
type input "3750"
click at [1411, 281] on icon "edit" at bounding box center [1411, 276] width 21 height 21
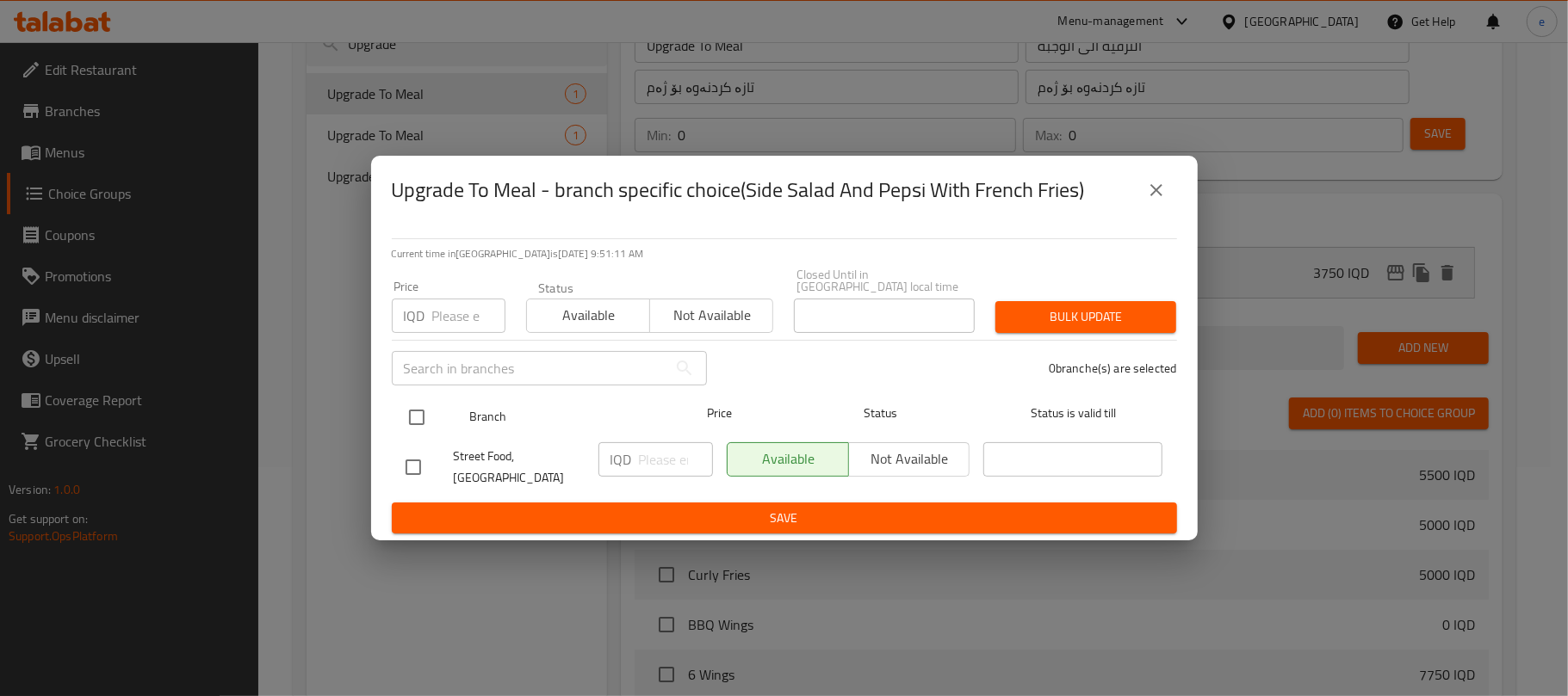
click at [420, 409] on input "checkbox" at bounding box center [417, 418] width 36 height 36
checkbox input "true"
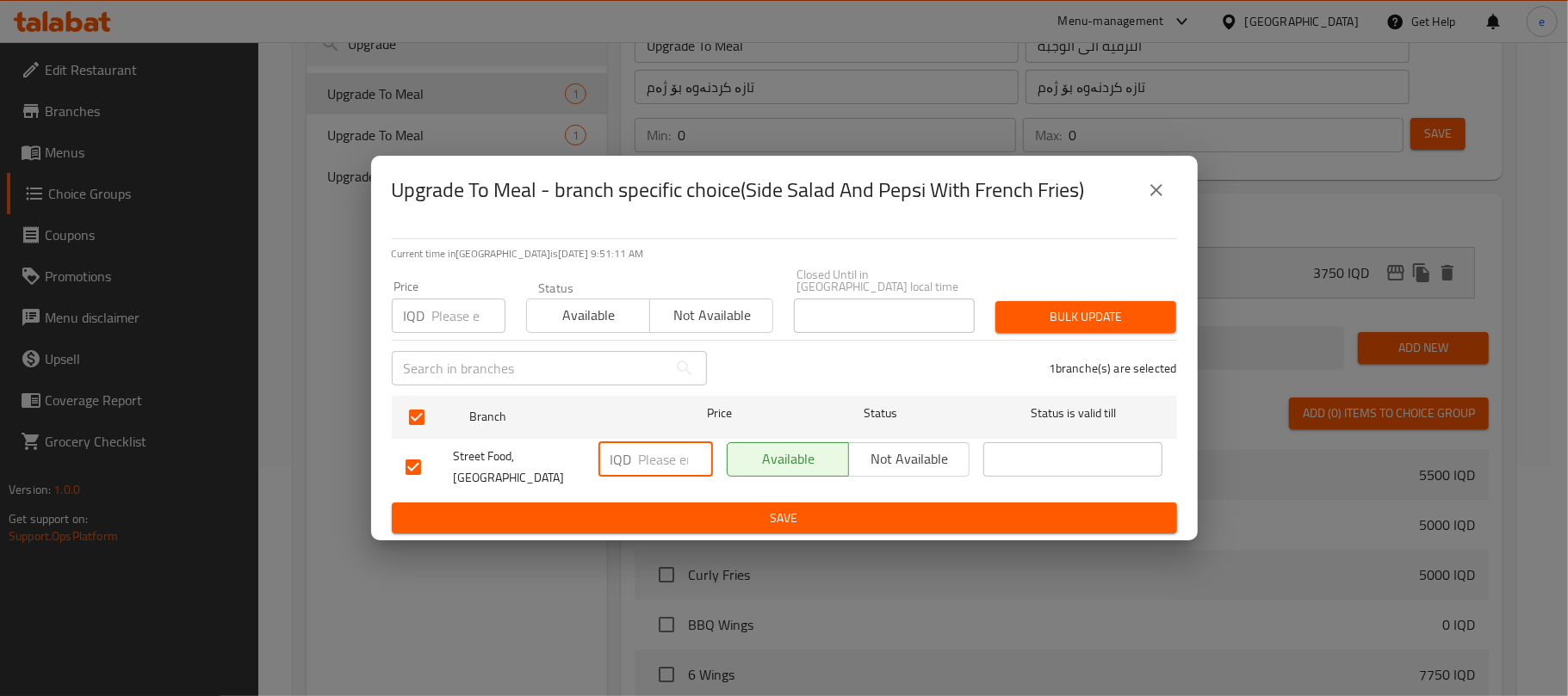
click at [654, 453] on input "number" at bounding box center [675, 459] width 74 height 35
paste input "3750"
type input "3750"
click at [707, 508] on span "Save" at bounding box center [784, 519] width 758 height 22
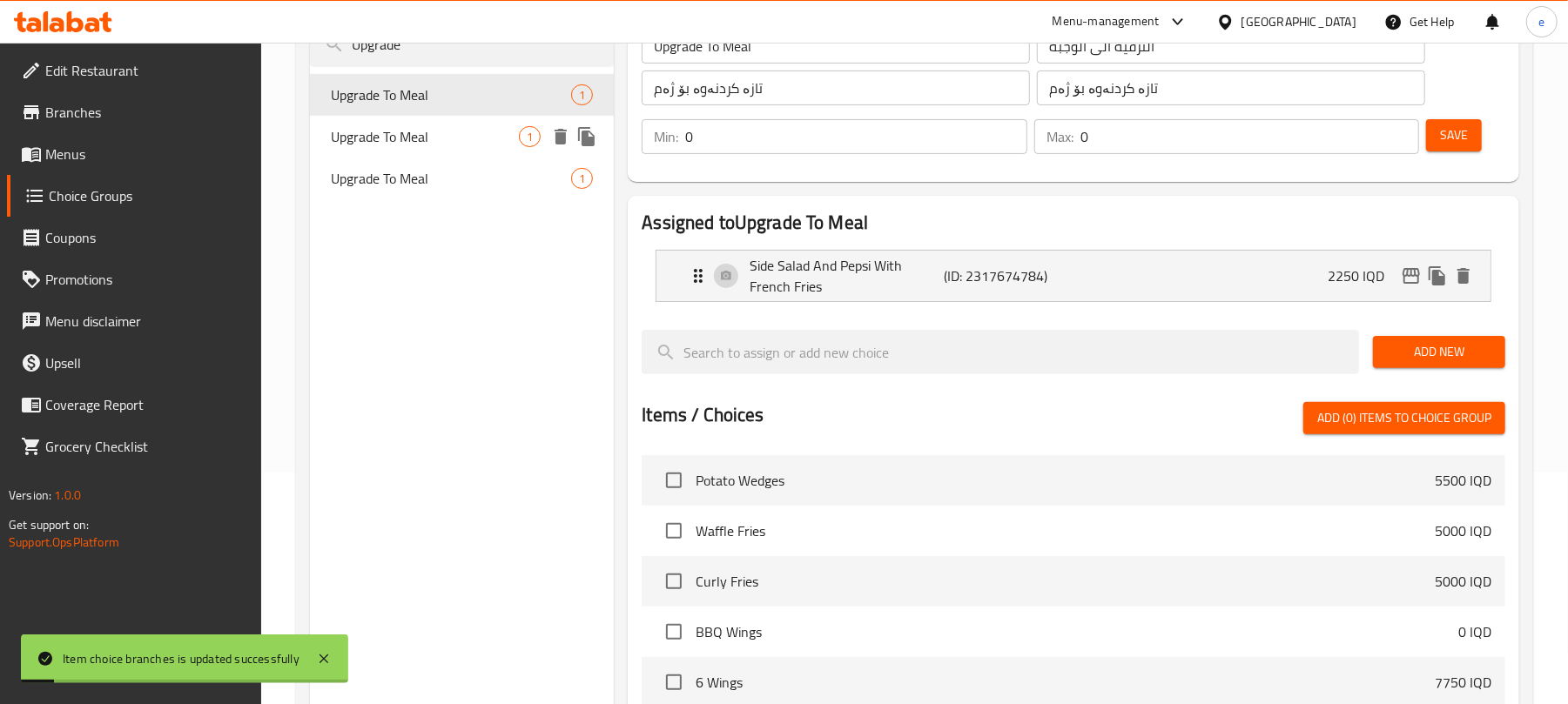
click at [422, 134] on span "Upgrade To Meal" at bounding box center [425, 136] width 188 height 21
type input "Upgrade To Meal"
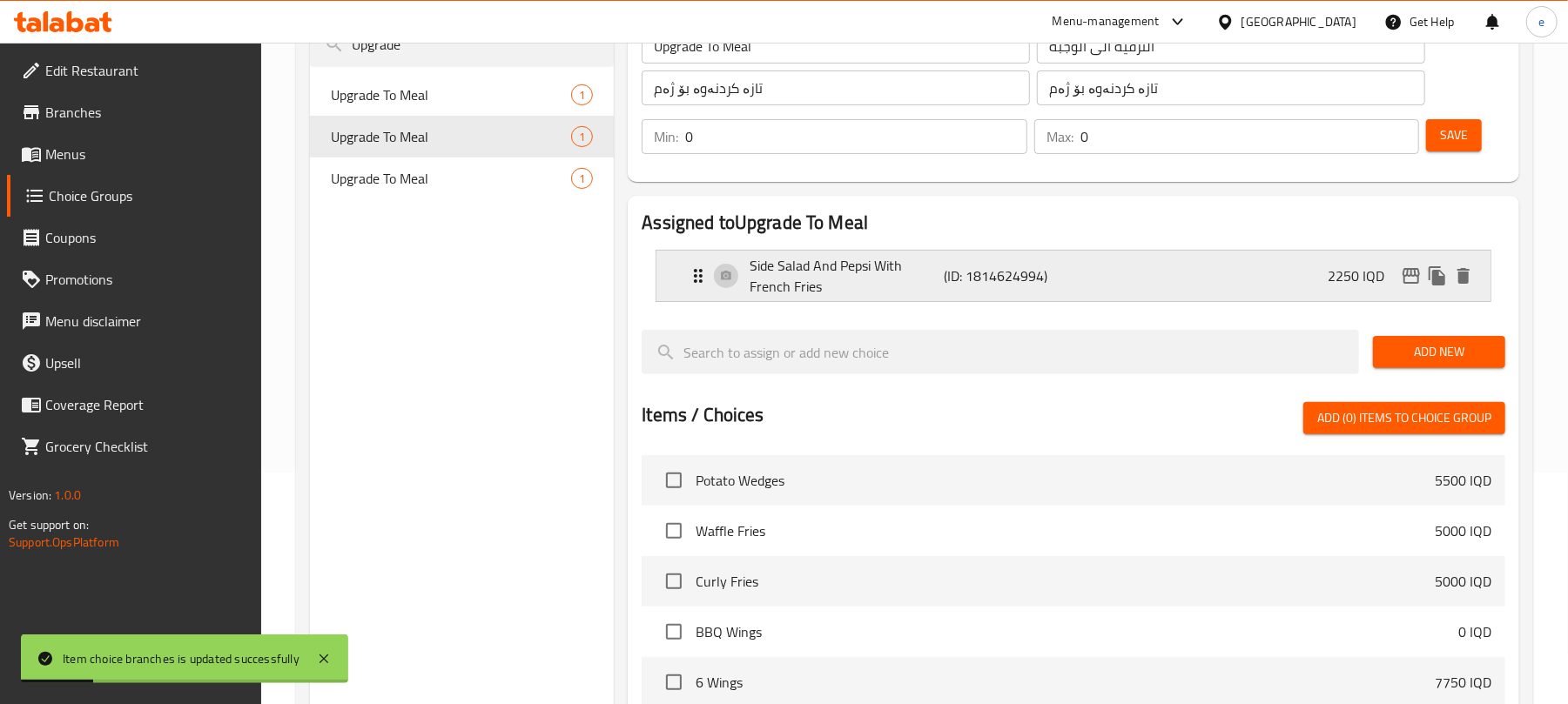
click at [1308, 294] on div "Side Salad And Pepsi With French Fries (ID: 1814624994) 2250 IQD" at bounding box center [1078, 275] width 782 height 51
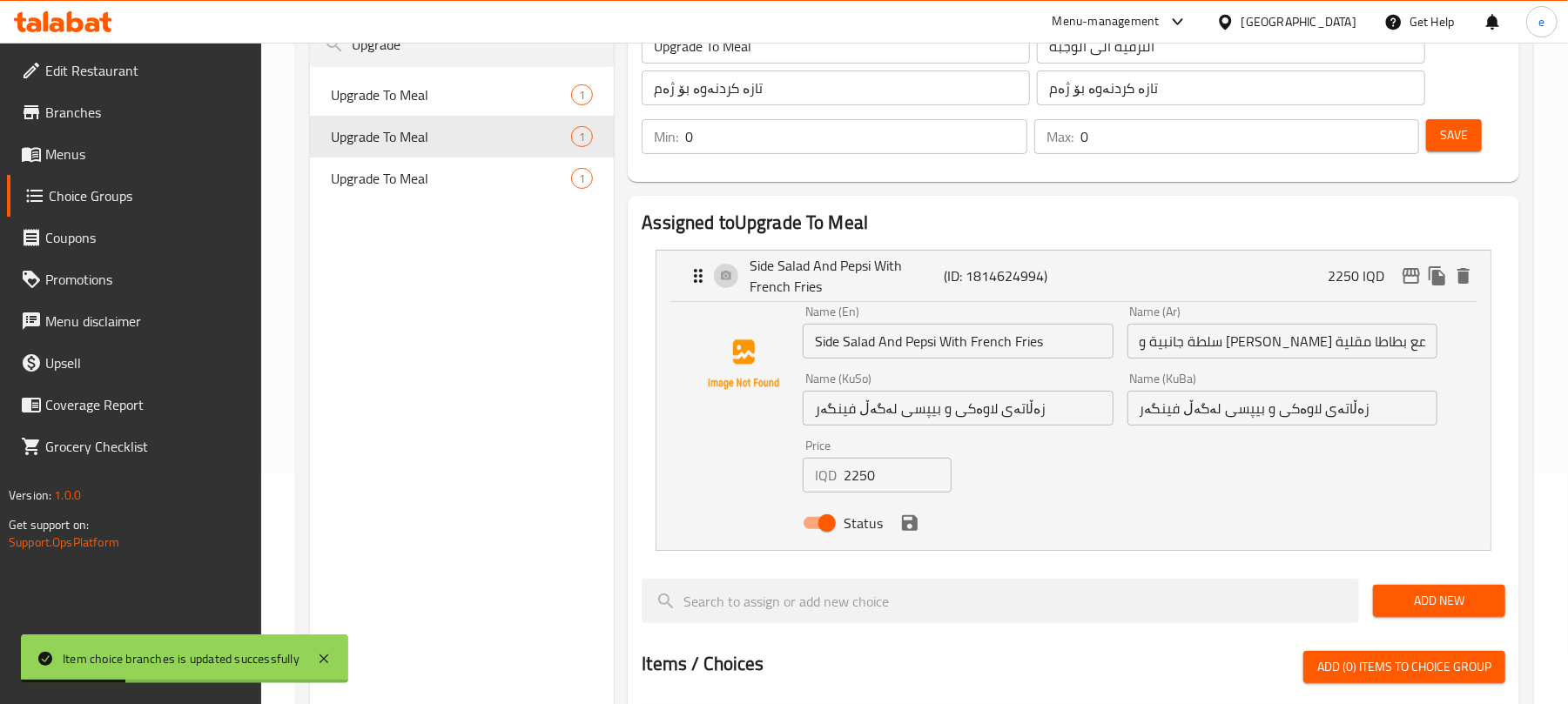
click at [859, 482] on input "2250" at bounding box center [897, 476] width 107 height 35
click at [859, 481] on input "2250" at bounding box center [897, 476] width 107 height 35
paste input "37"
click at [907, 516] on icon "save" at bounding box center [909, 523] width 16 height 16
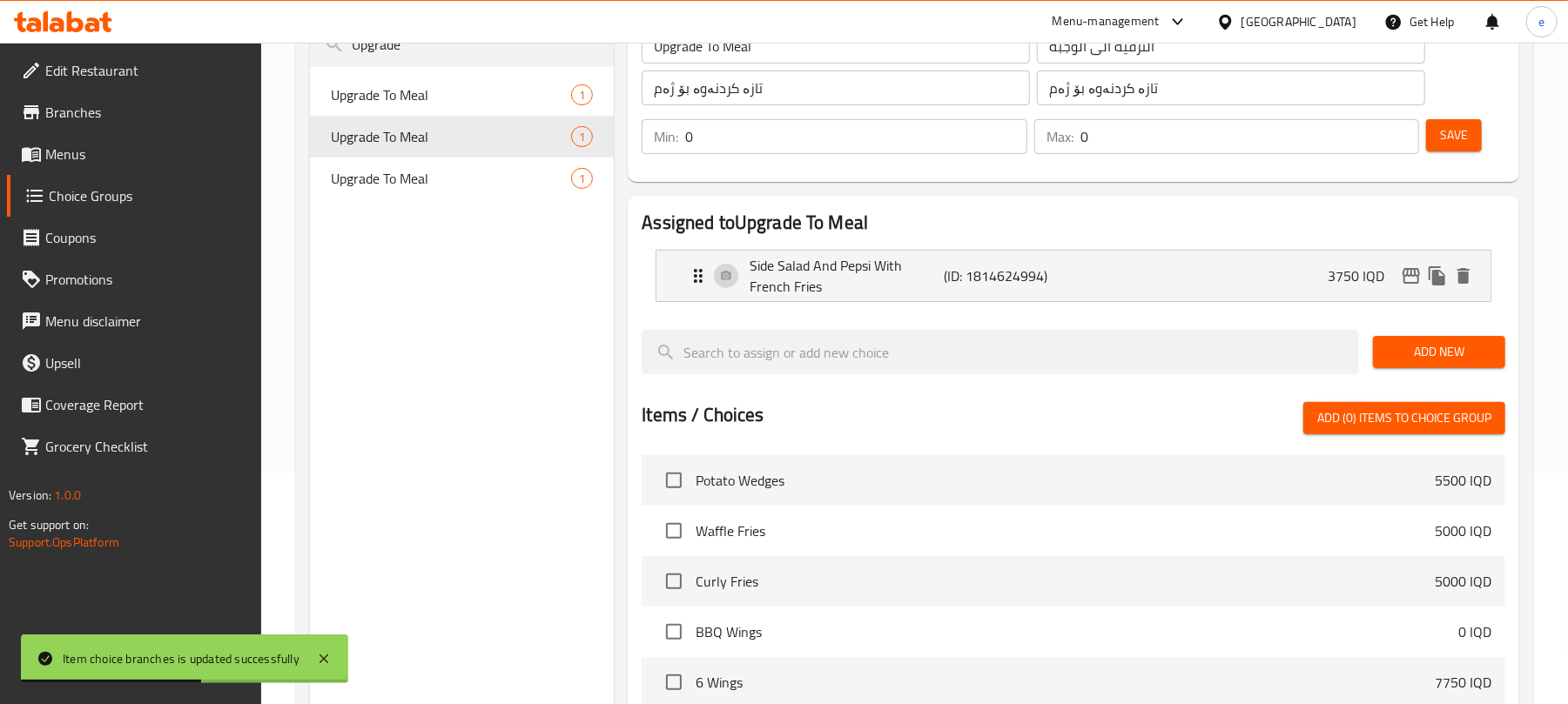
type input "3750"
click at [1399, 275] on button "edit" at bounding box center [1412, 276] width 26 height 26
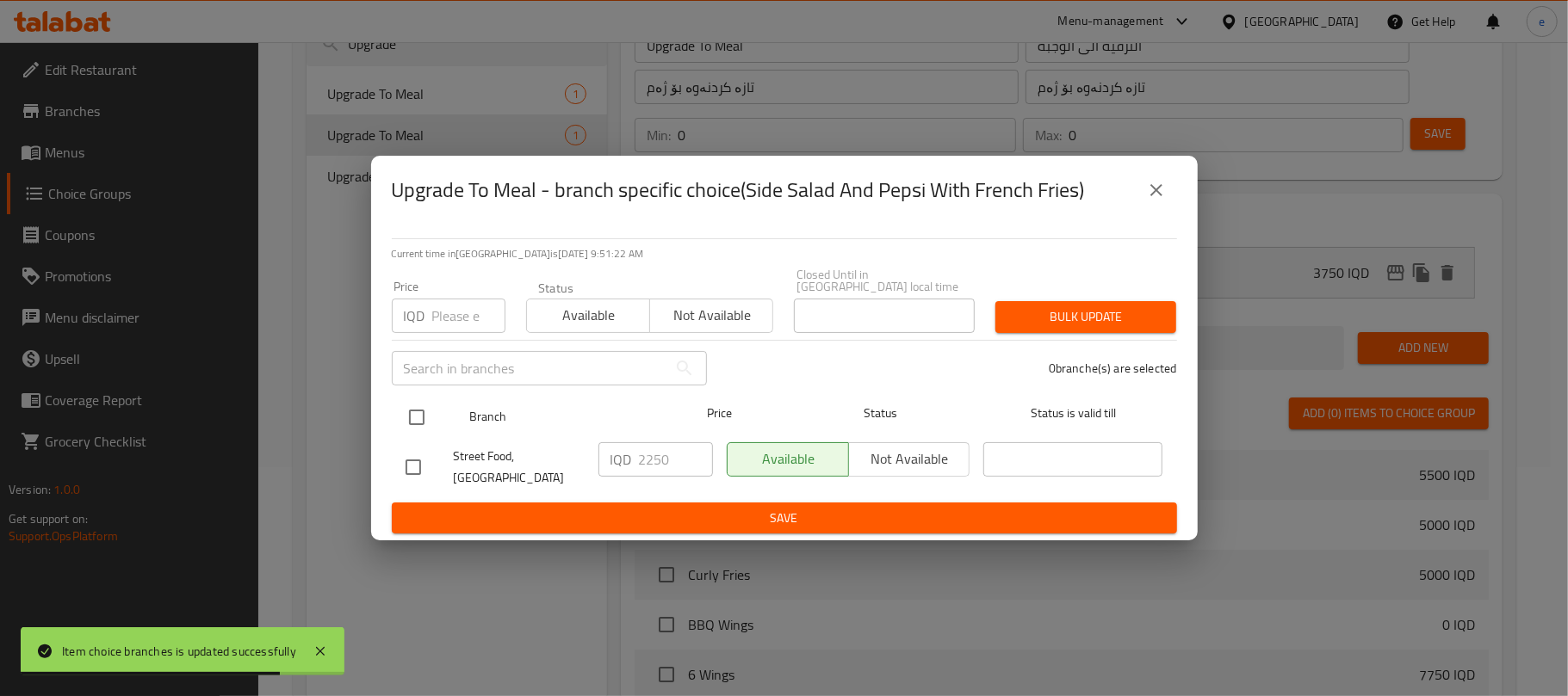
click at [417, 419] on input "checkbox" at bounding box center [417, 418] width 36 height 36
checkbox input "true"
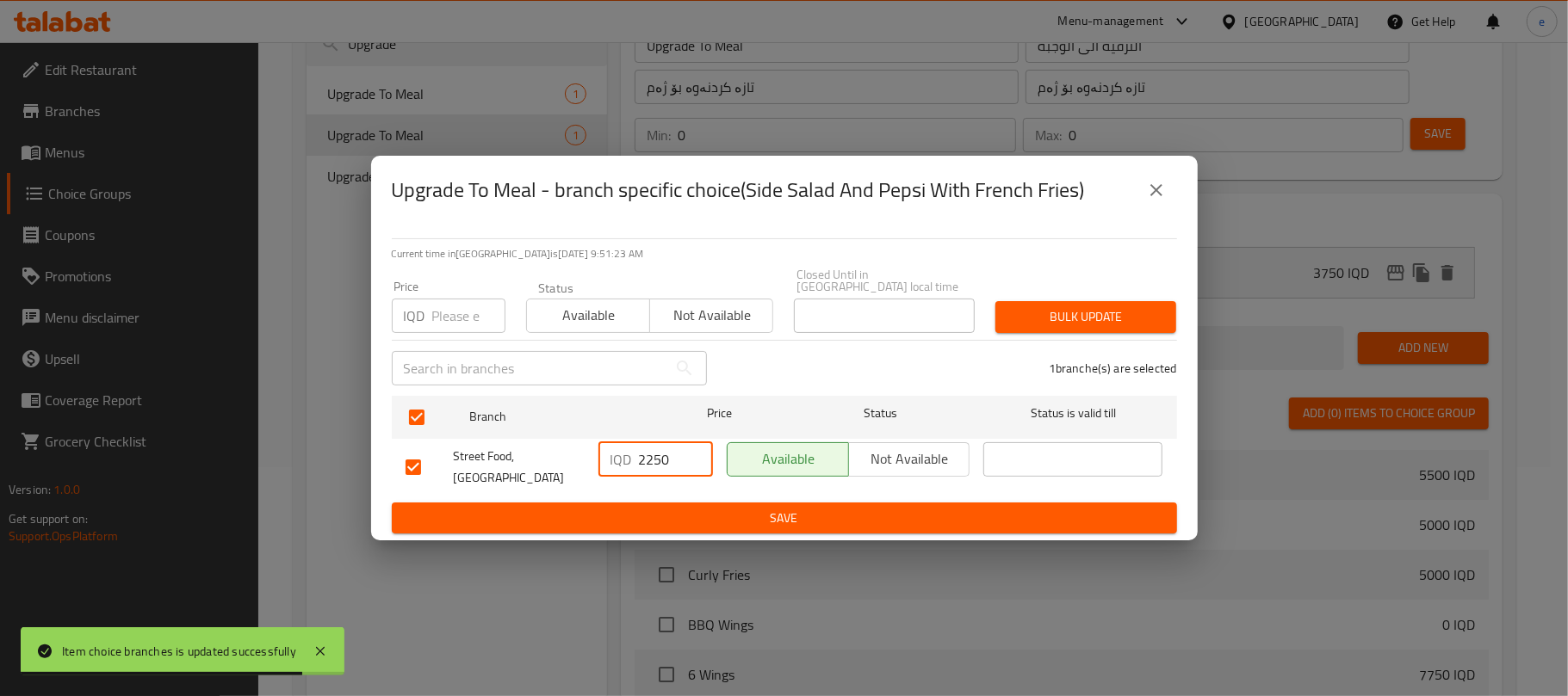
click at [662, 466] on input "2250" at bounding box center [675, 459] width 74 height 35
paste input "37"
type input "3750"
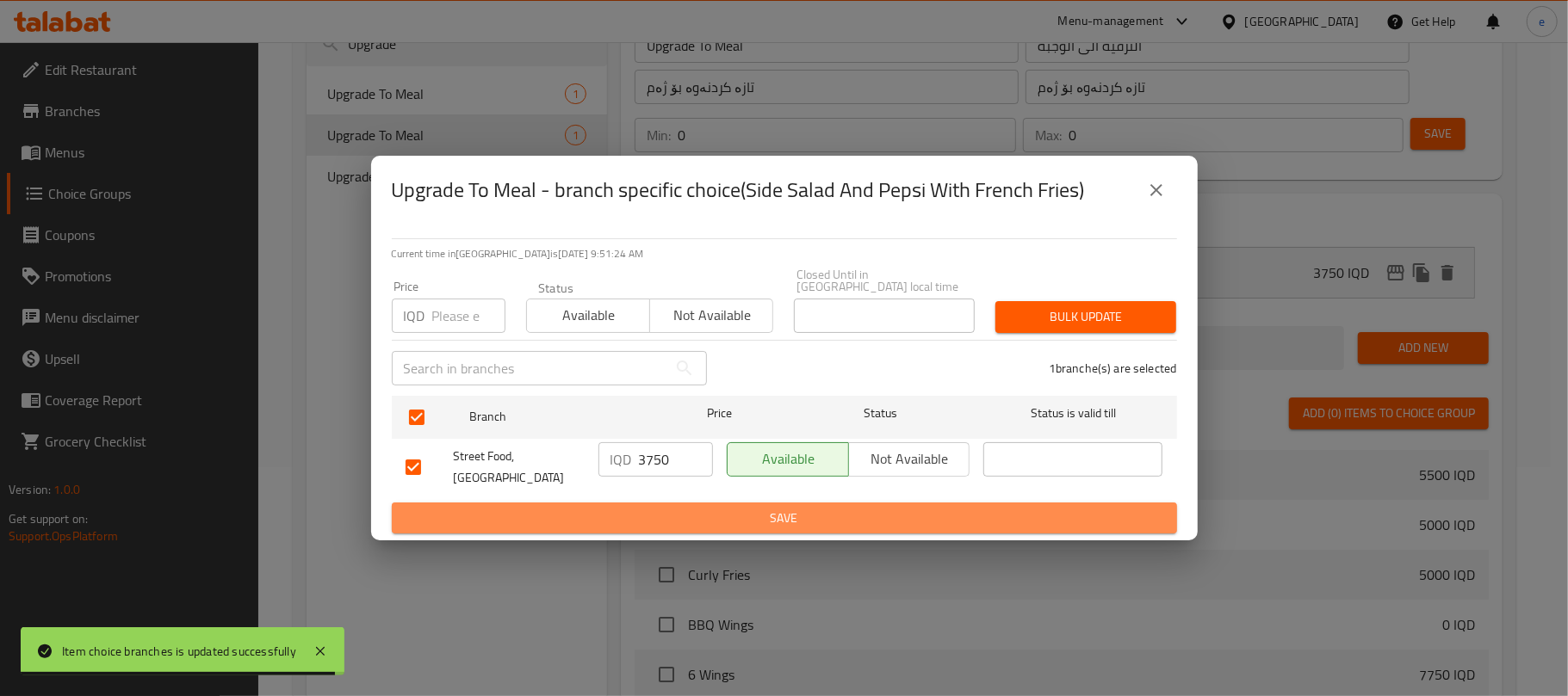
click at [679, 508] on span "Save" at bounding box center [784, 519] width 758 height 22
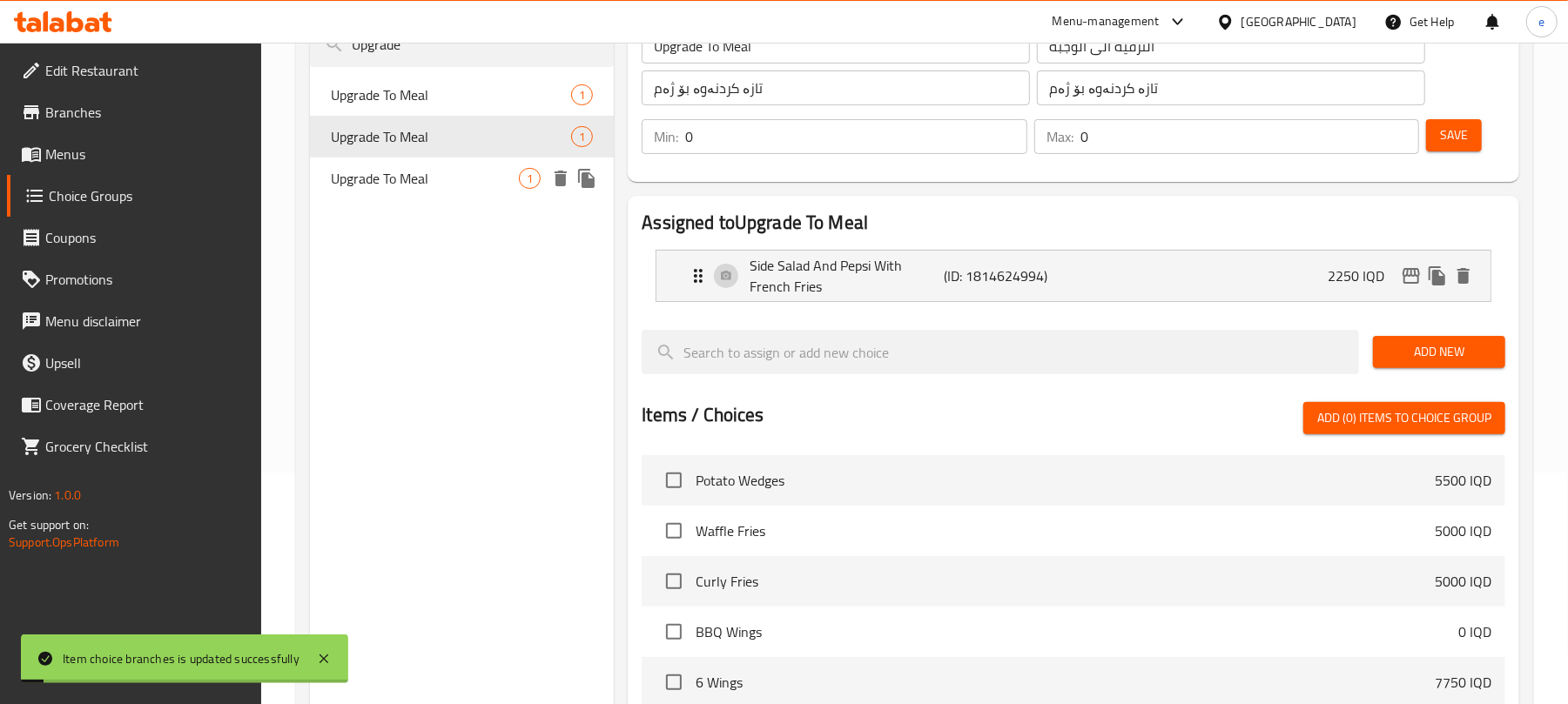
click at [367, 178] on span "Upgrade To Meal" at bounding box center [425, 179] width 188 height 21
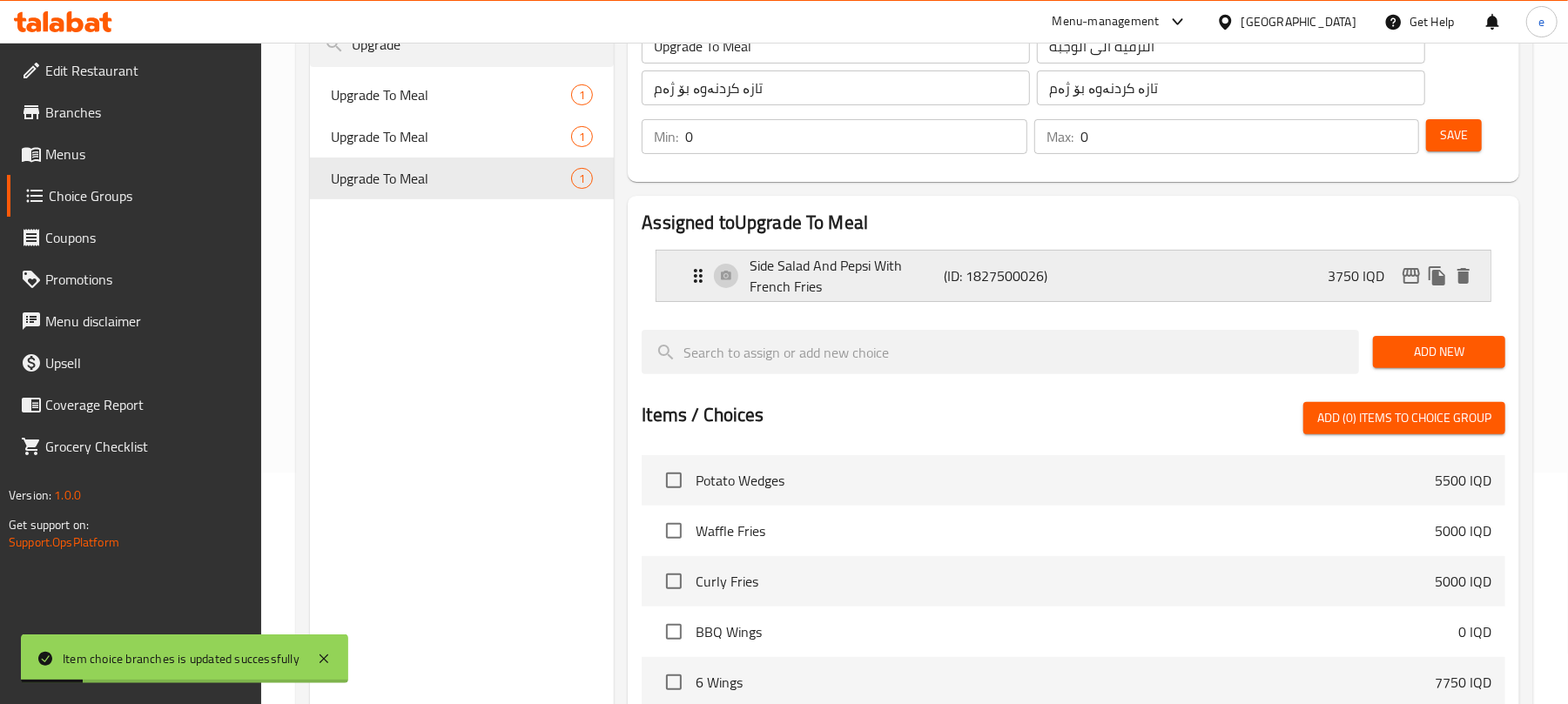
click at [1113, 286] on div "Side Salad And Pepsi With French Fries (ID: 1827500026) 3750 IQD" at bounding box center [1078, 275] width 782 height 51
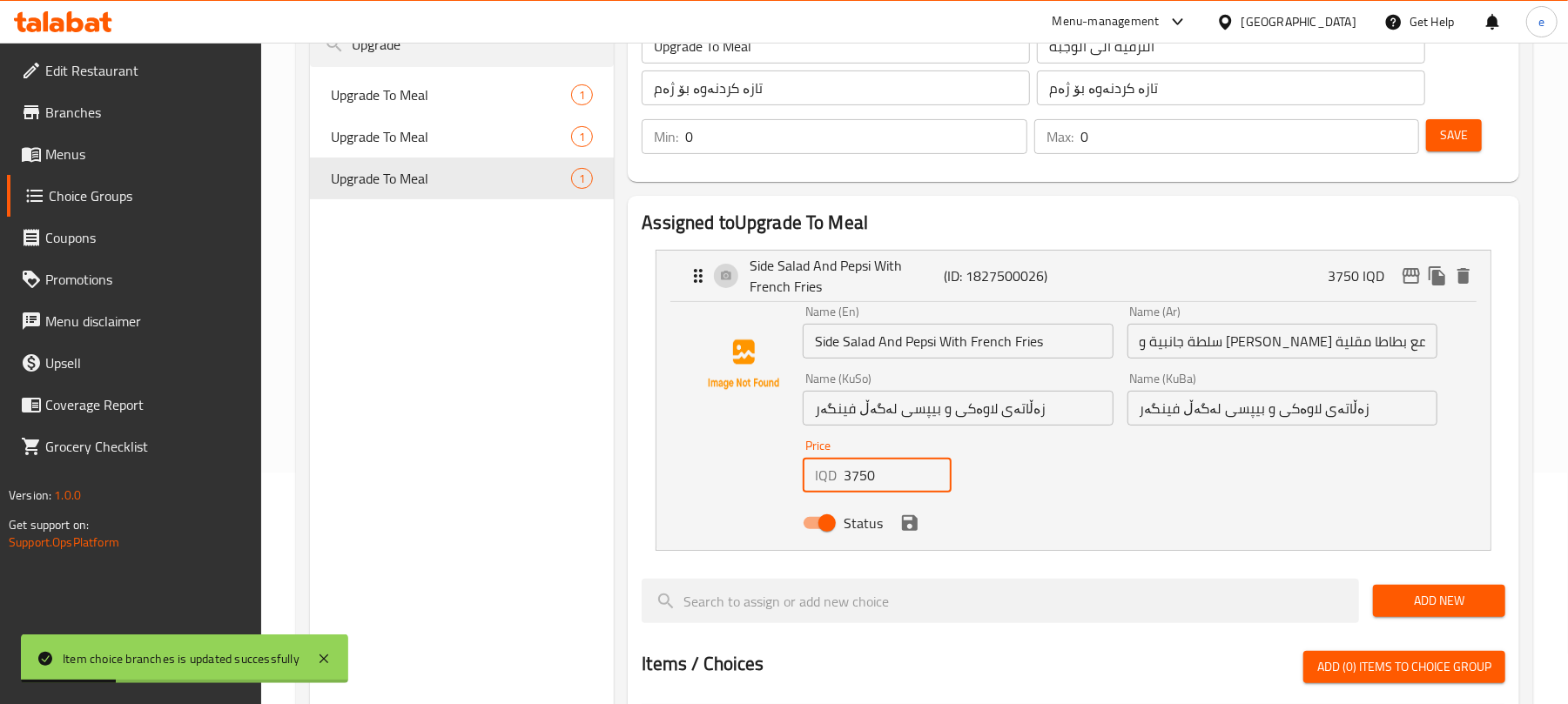
click at [882, 474] on input "3750" at bounding box center [897, 476] width 107 height 35
click at [1407, 272] on icon "edit" at bounding box center [1411, 275] width 17 height 16
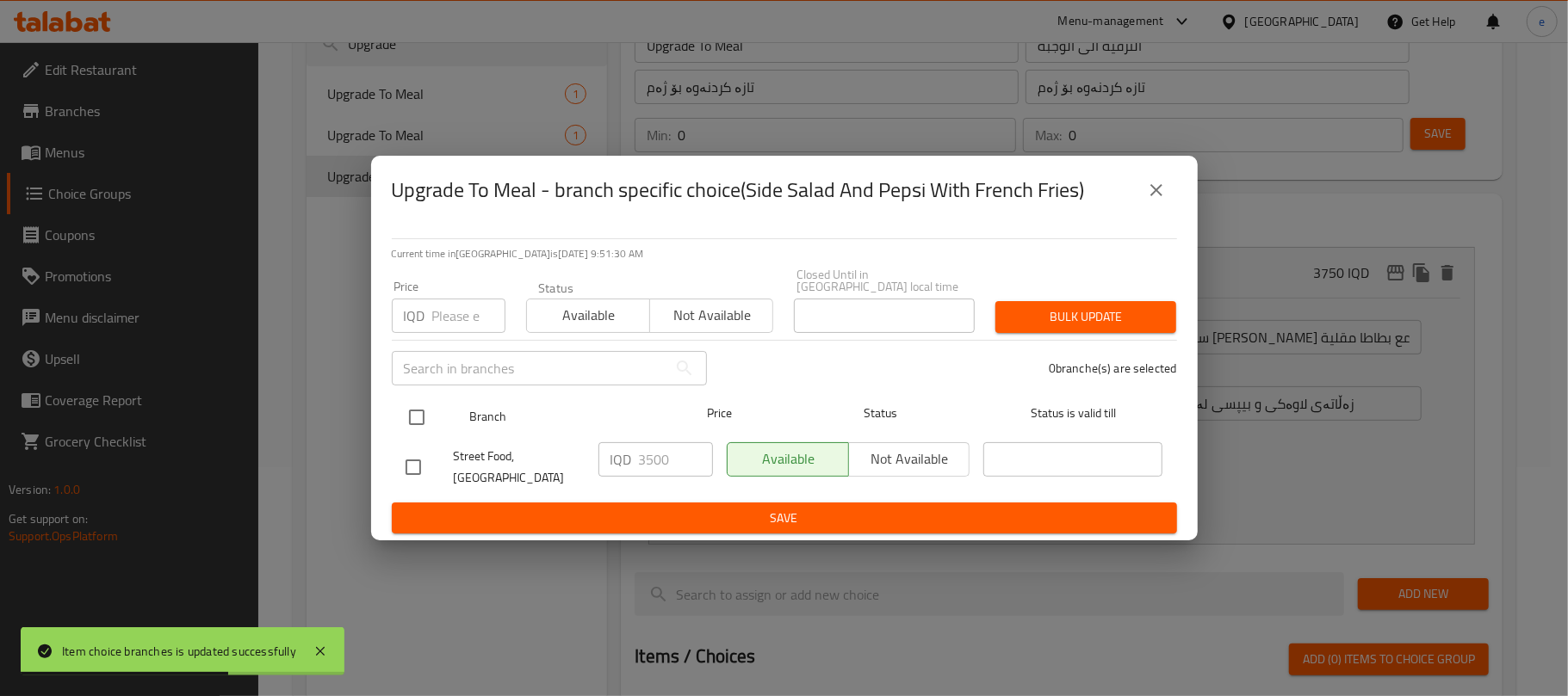
click at [413, 419] on input "checkbox" at bounding box center [417, 418] width 36 height 36
checkbox input "true"
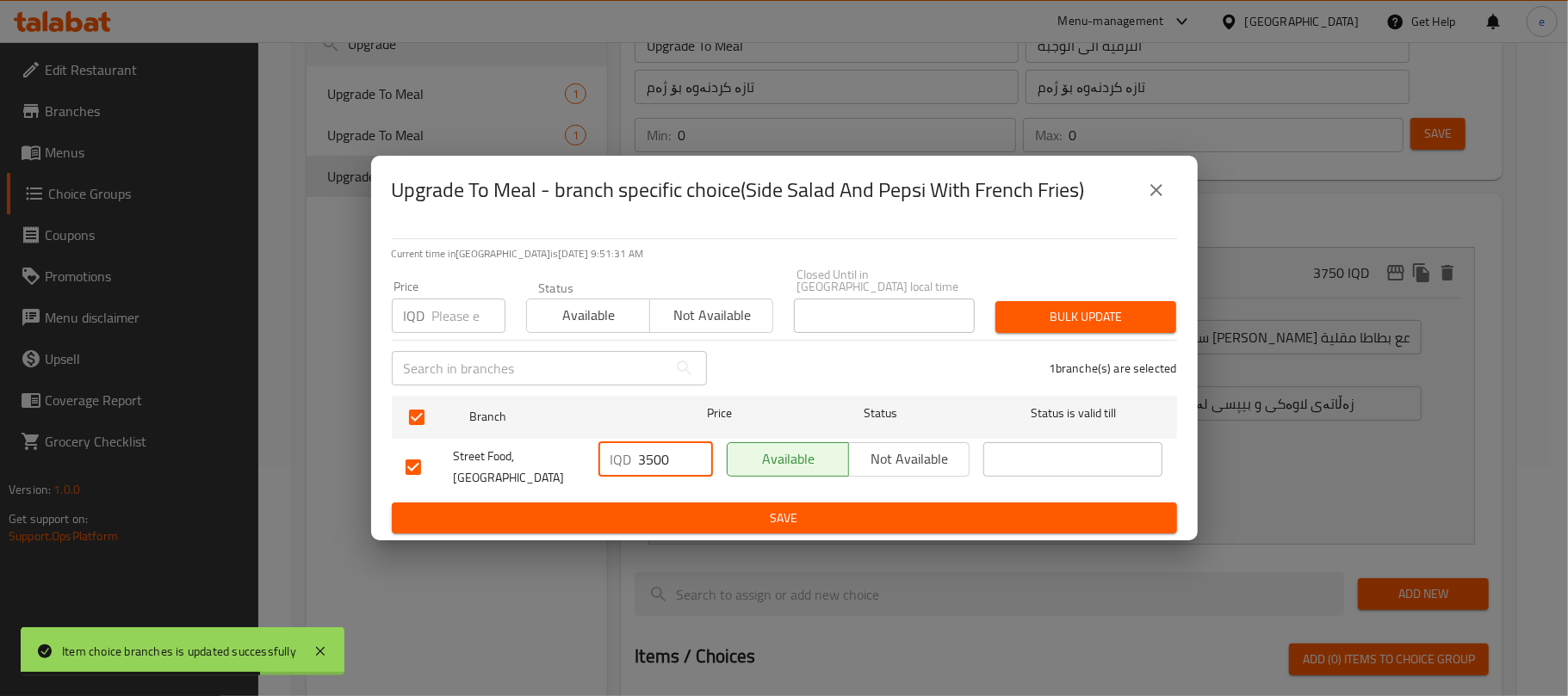
click at [666, 466] on input "3500" at bounding box center [675, 459] width 74 height 35
click at [666, 465] on input "3500" at bounding box center [675, 459] width 74 height 35
paste input "75"
type input "3750"
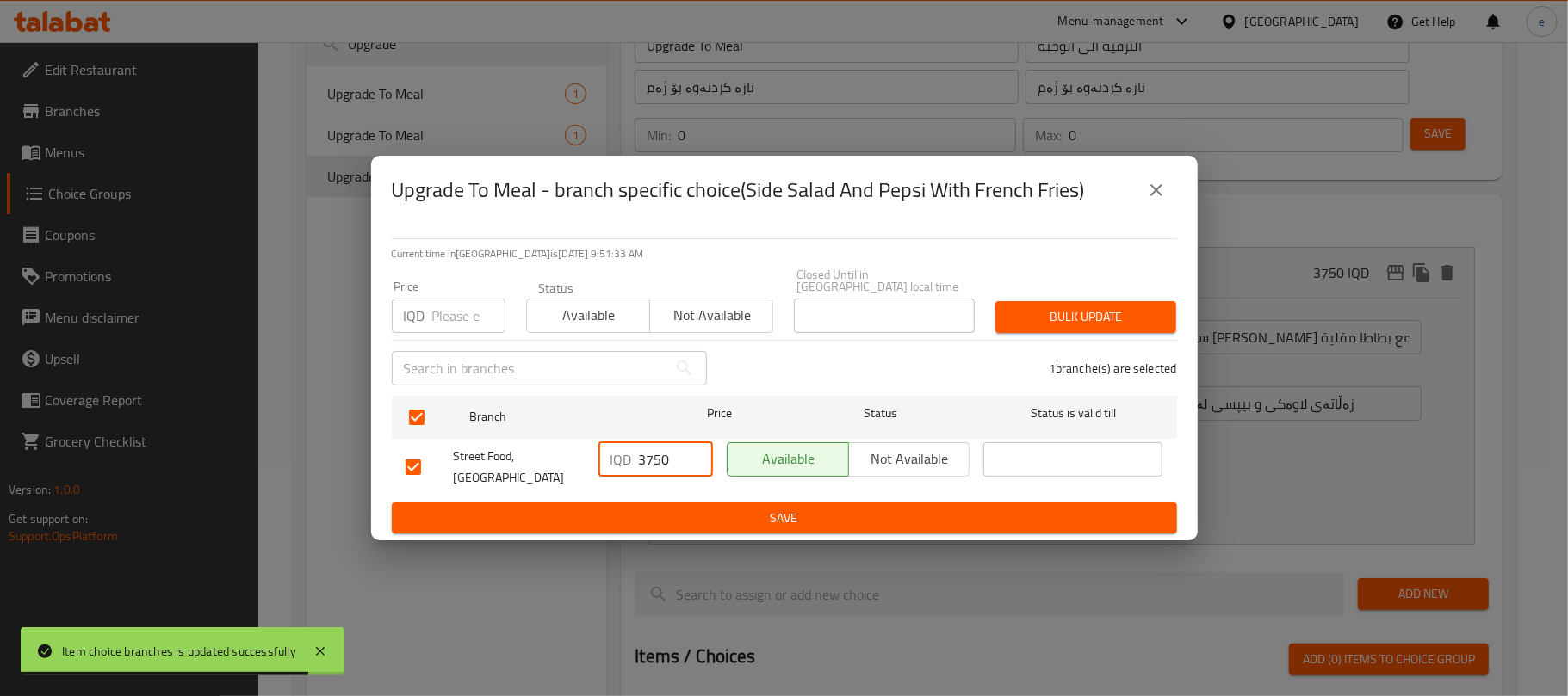
click at [761, 508] on span "Save" at bounding box center [784, 519] width 758 height 22
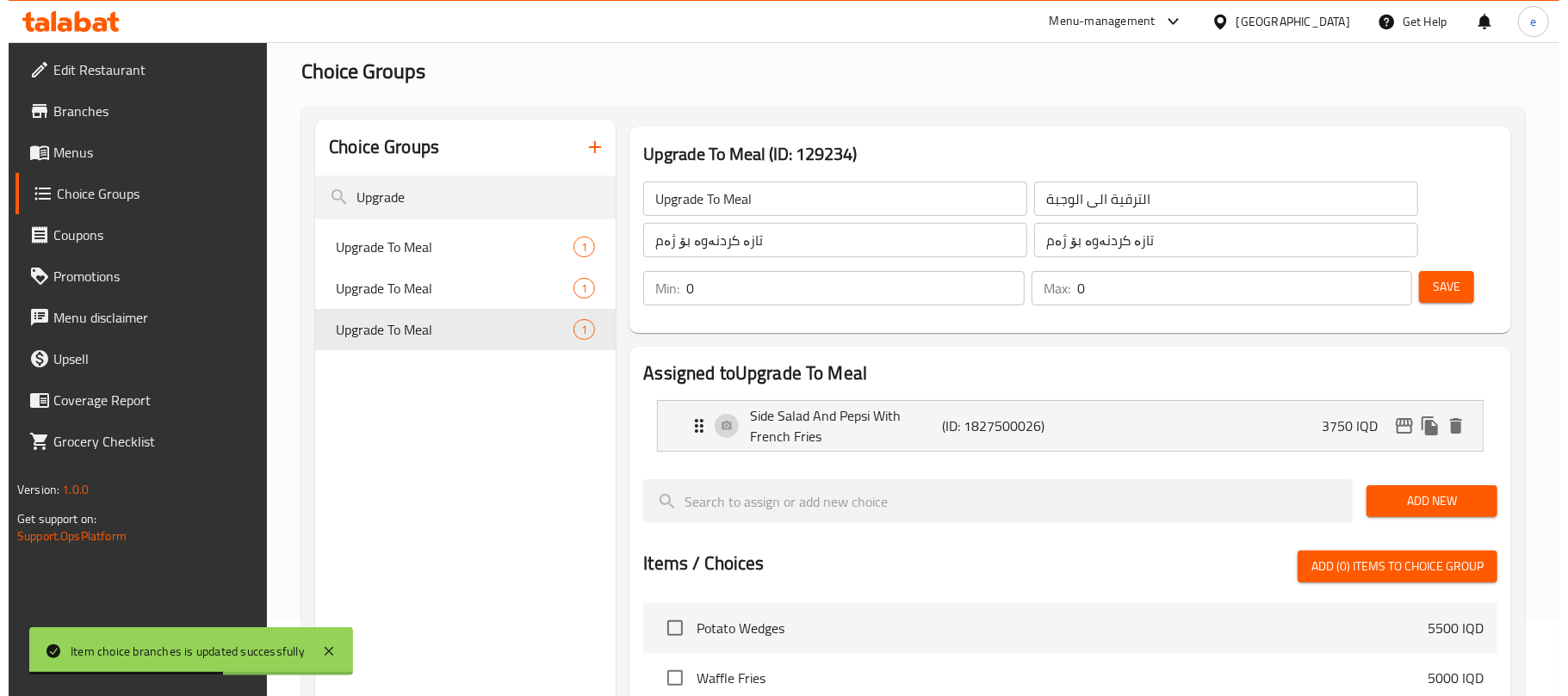
scroll to position [0, 0]
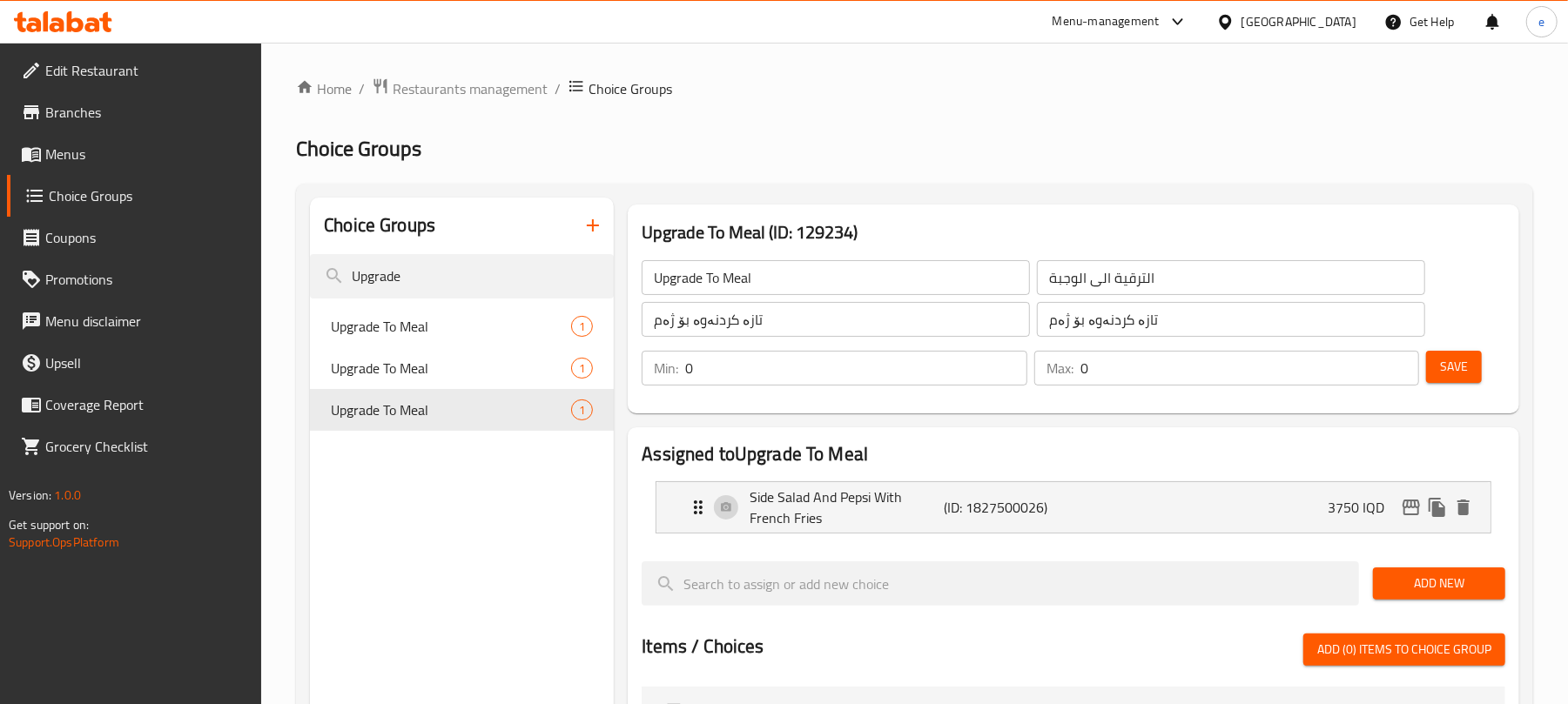
click at [71, 164] on span "Menus" at bounding box center [146, 154] width 202 height 21
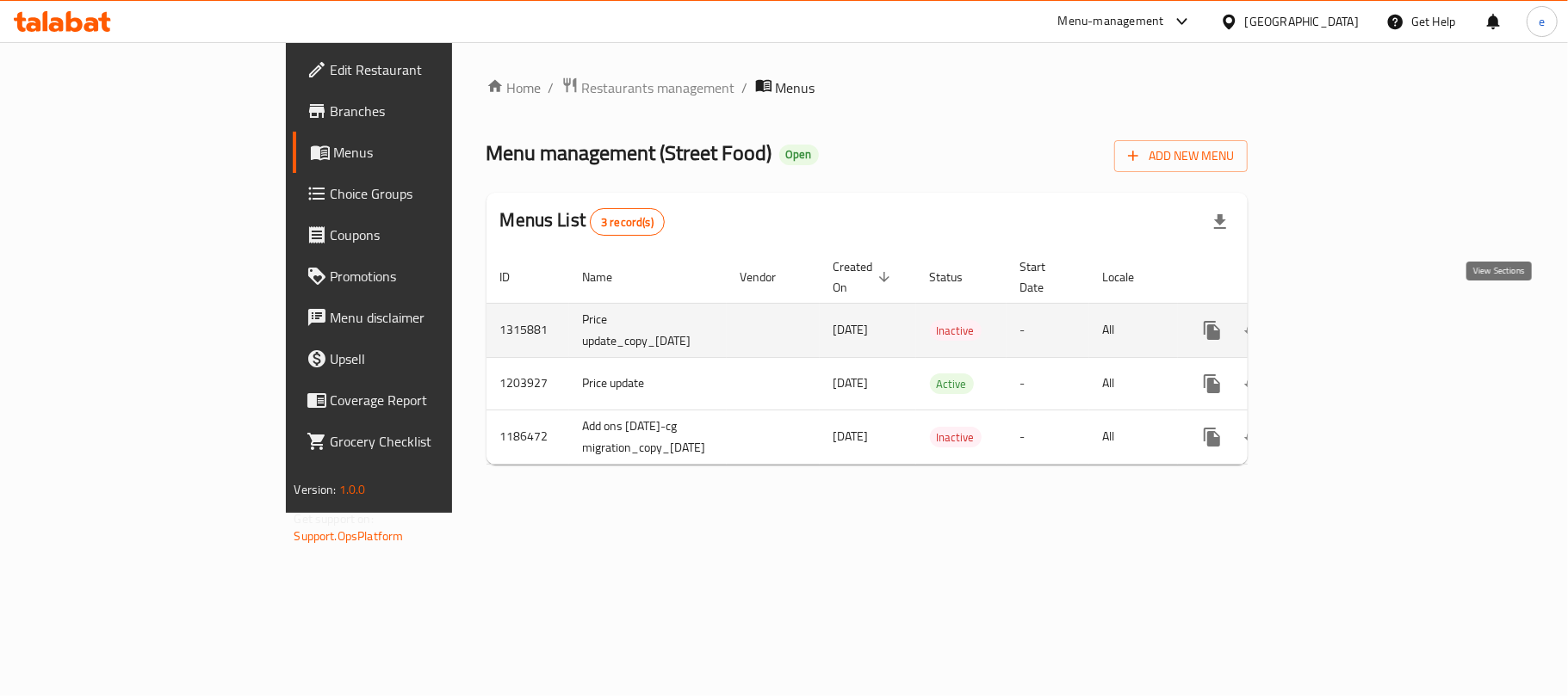
click at [1347, 320] on icon "enhanced table" at bounding box center [1336, 330] width 21 height 21
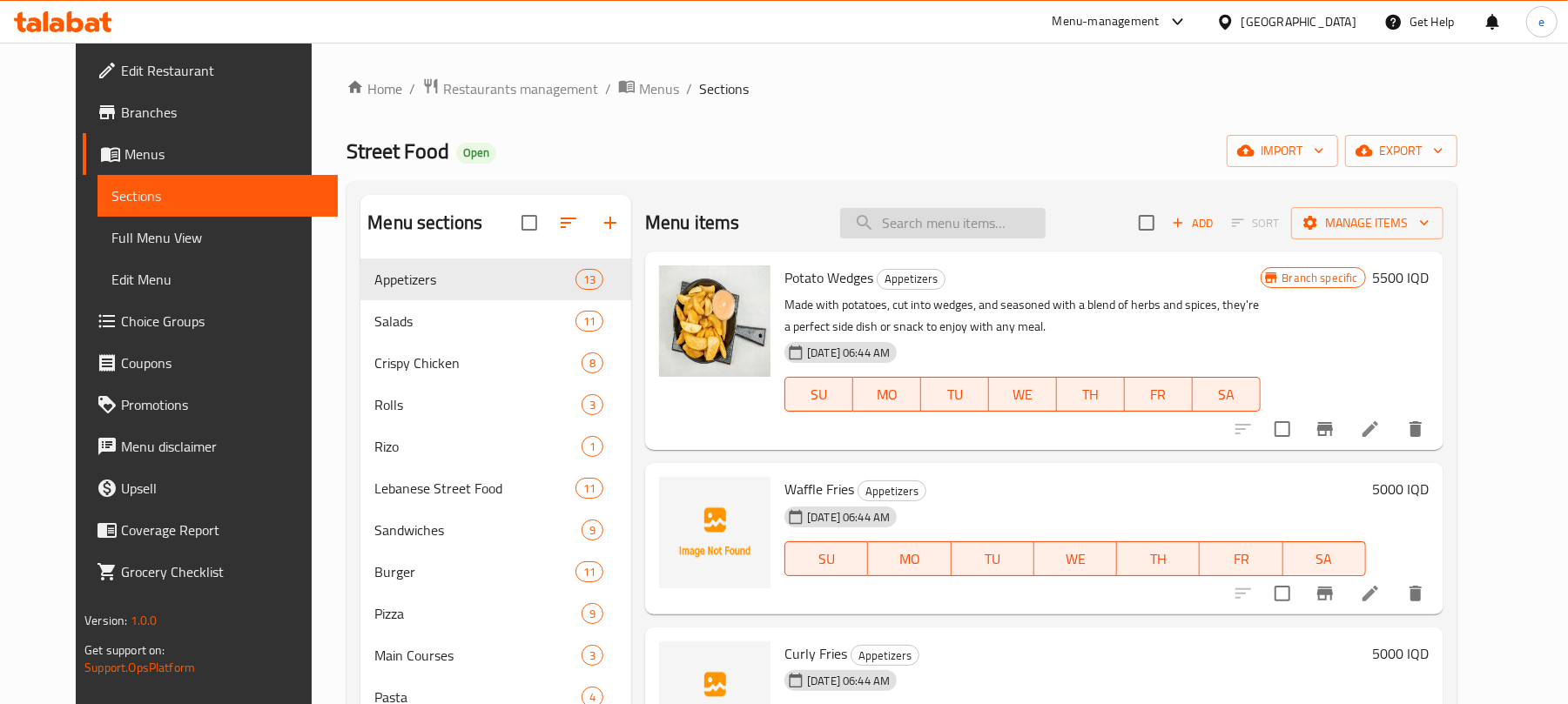
click at [935, 238] on input "search" at bounding box center [942, 223] width 205 height 30
click at [945, 225] on input "search" at bounding box center [942, 223] width 205 height 30
paste input "BBQ Chicken Pizza"
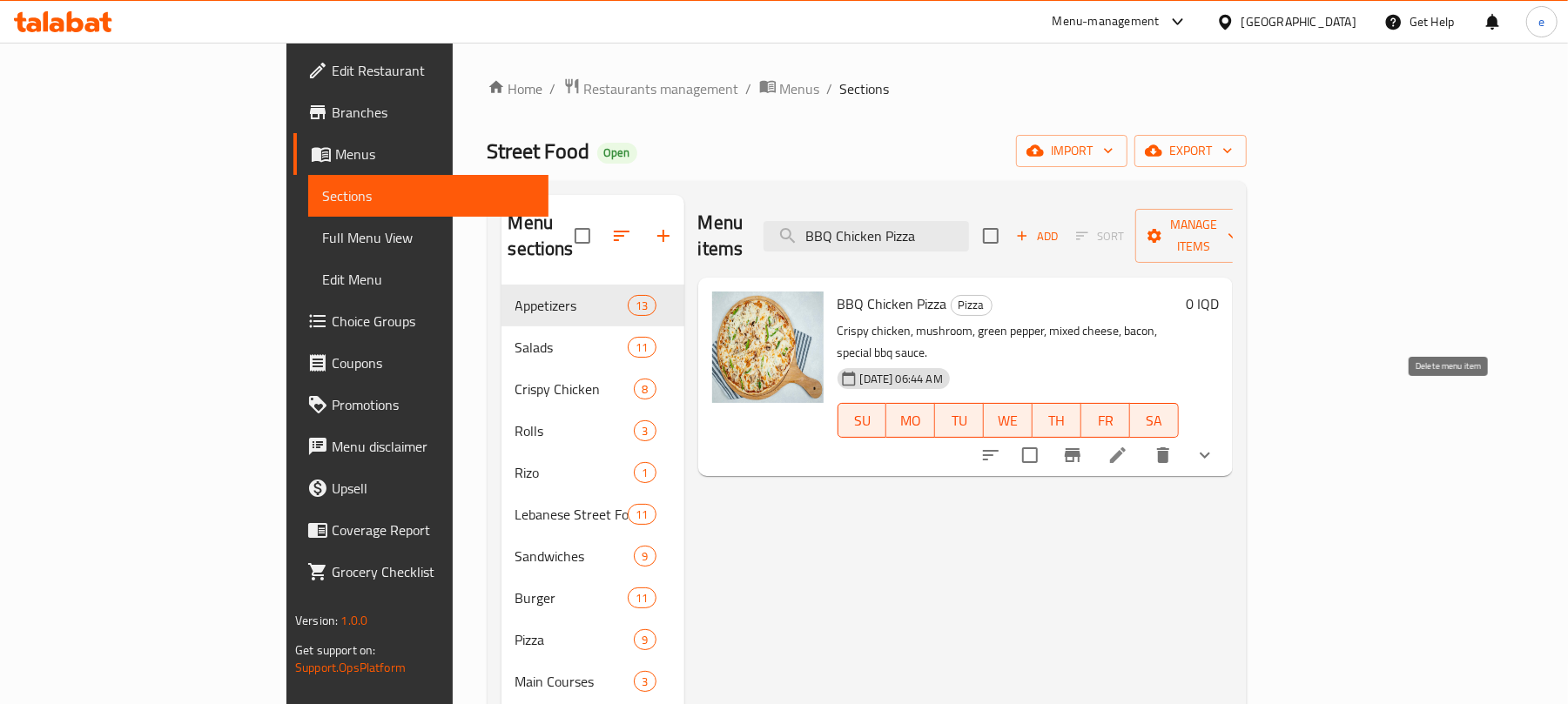
type input "BBQ Chicken Pizza"
click at [1173, 444] on icon "delete" at bounding box center [1163, 455] width 21 height 21
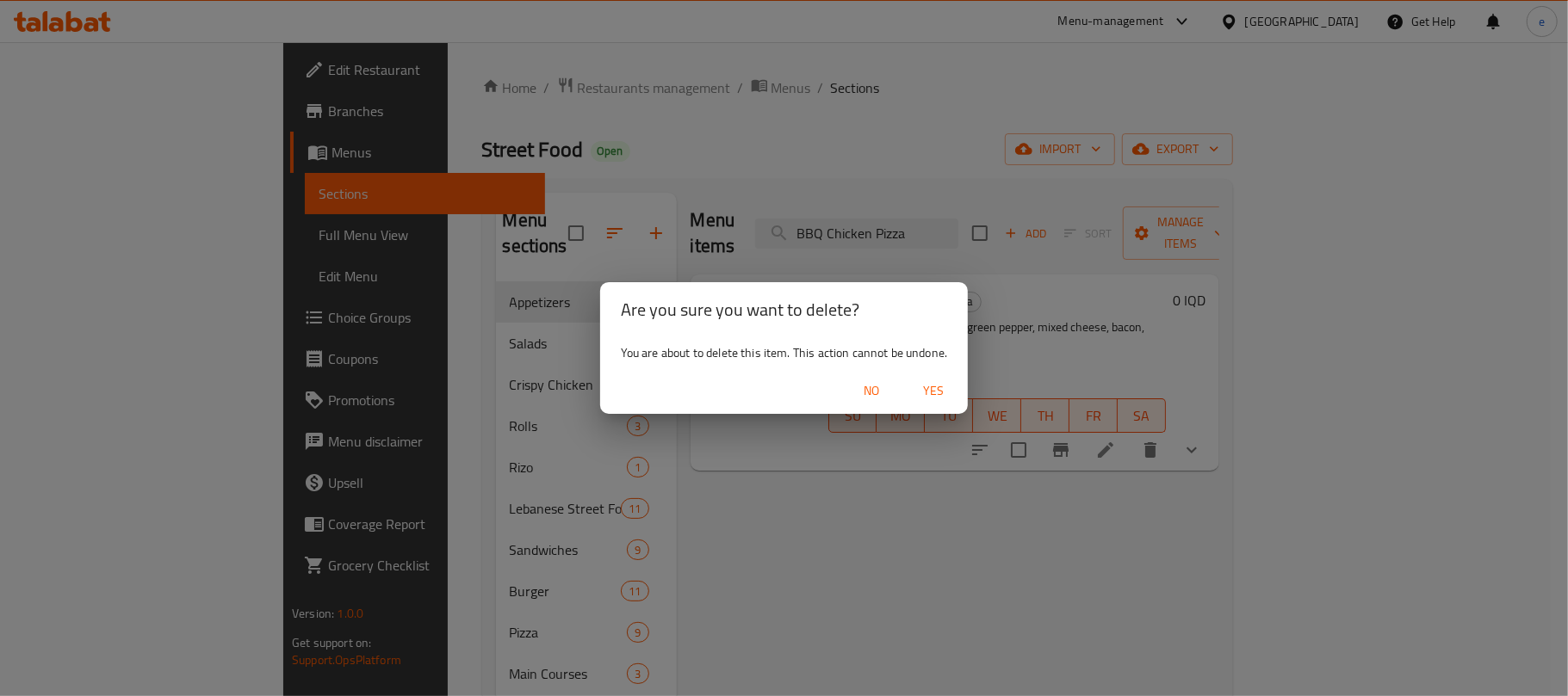
click at [872, 398] on span "No" at bounding box center [871, 391] width 41 height 22
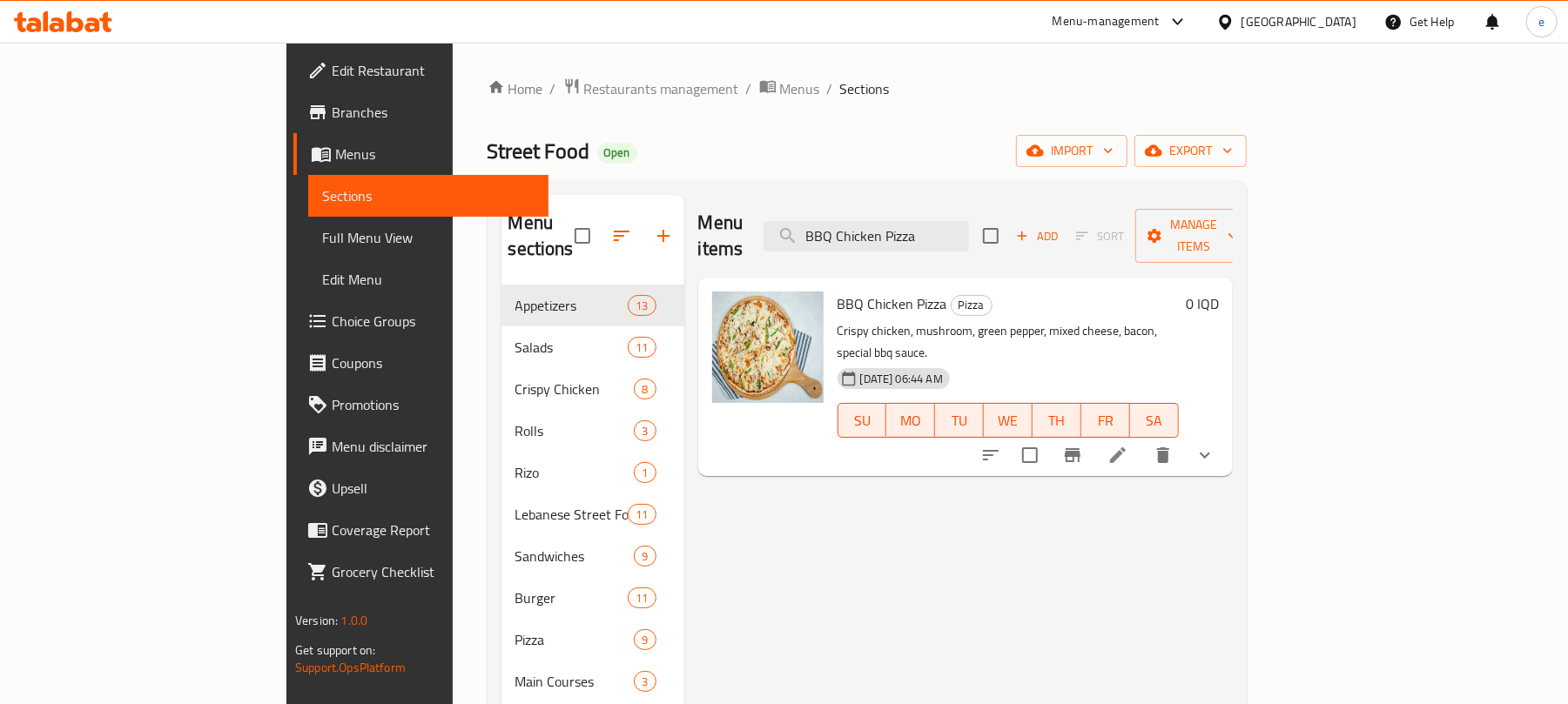
click at [787, 512] on div "Menu items BBQ Chicken Pizza Add Sort Manage items BBQ Chicken Pizza Pizza Cris…" at bounding box center [959, 578] width 548 height 766
click at [335, 146] on span "Menus" at bounding box center [434, 154] width 200 height 21
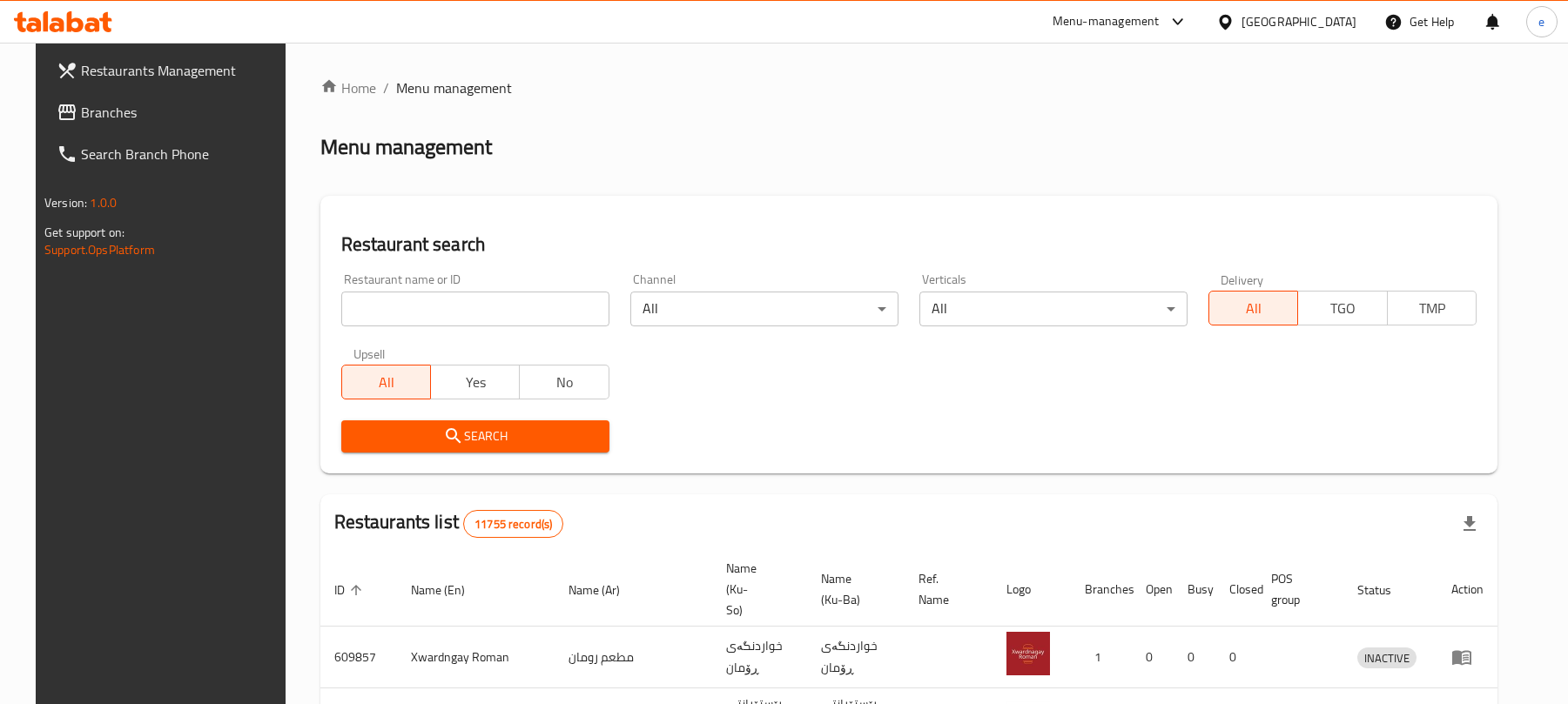
scroll to position [196, 0]
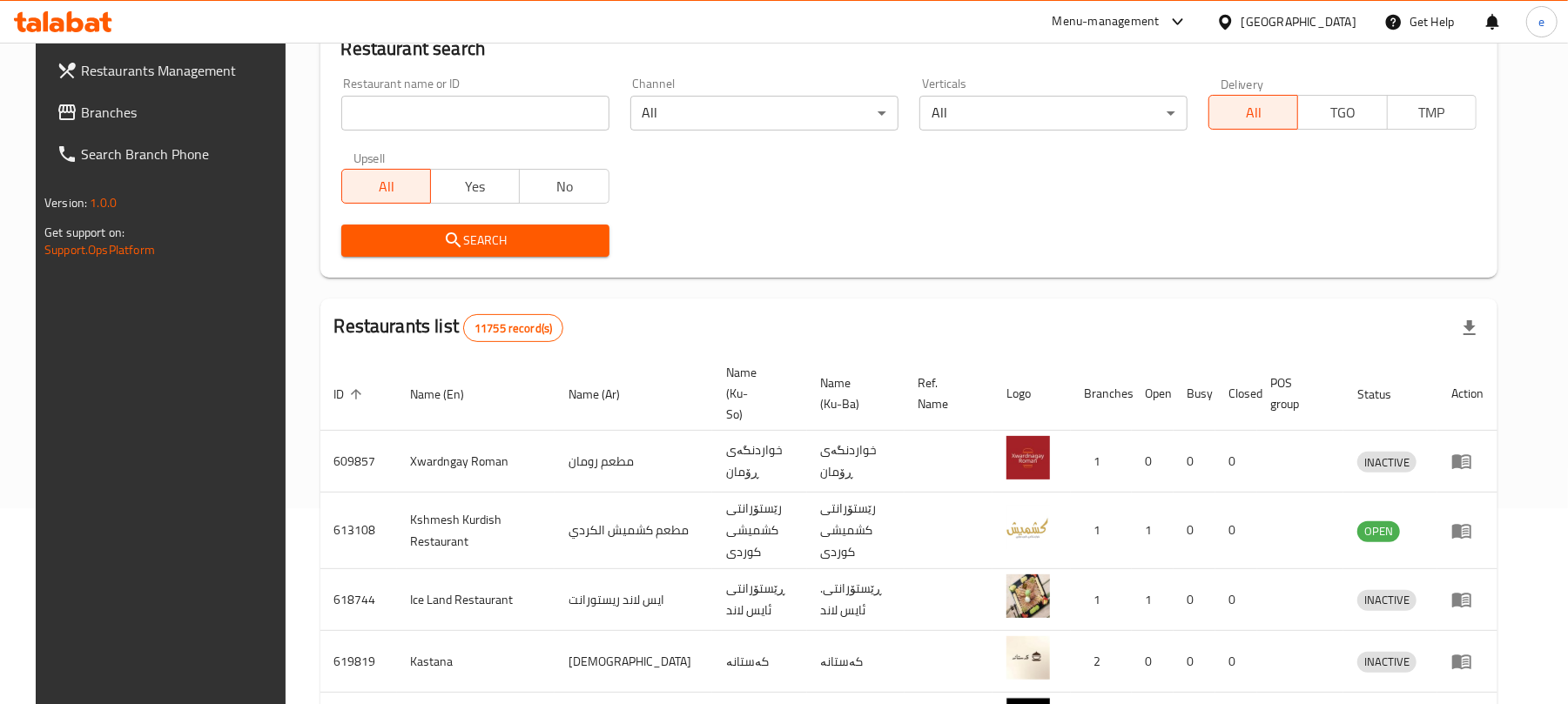
click at [81, 120] on span "Branches" at bounding box center [182, 112] width 202 height 21
